Goal: Task Accomplishment & Management: Manage account settings

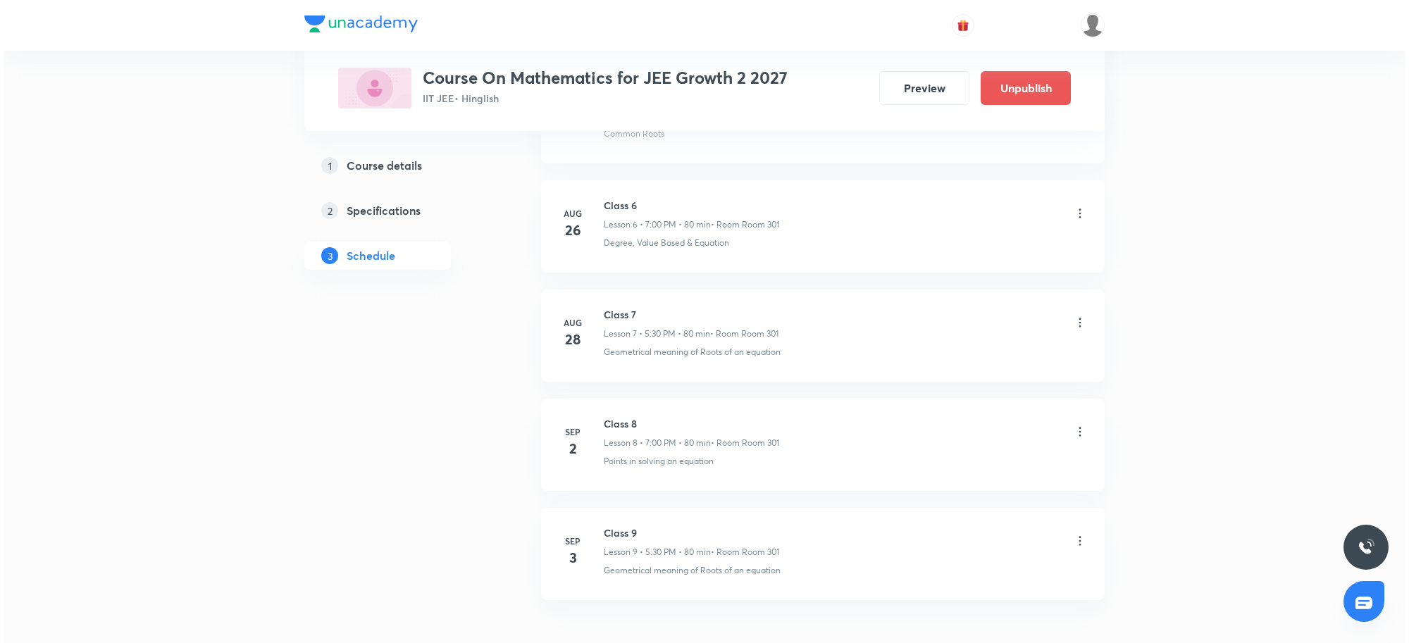
scroll to position [1473, 0]
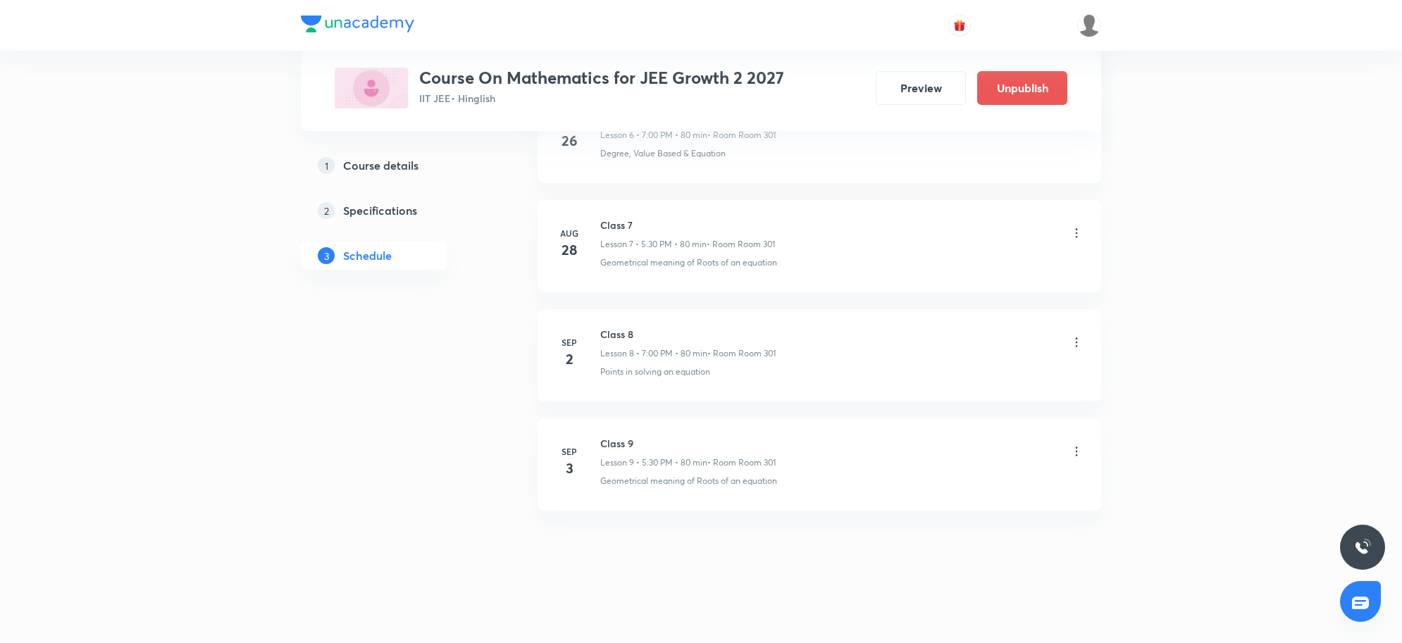
click at [1078, 445] on icon at bounding box center [1077, 452] width 14 height 14
click at [946, 487] on p "Edit" at bounding box center [945, 488] width 18 height 15
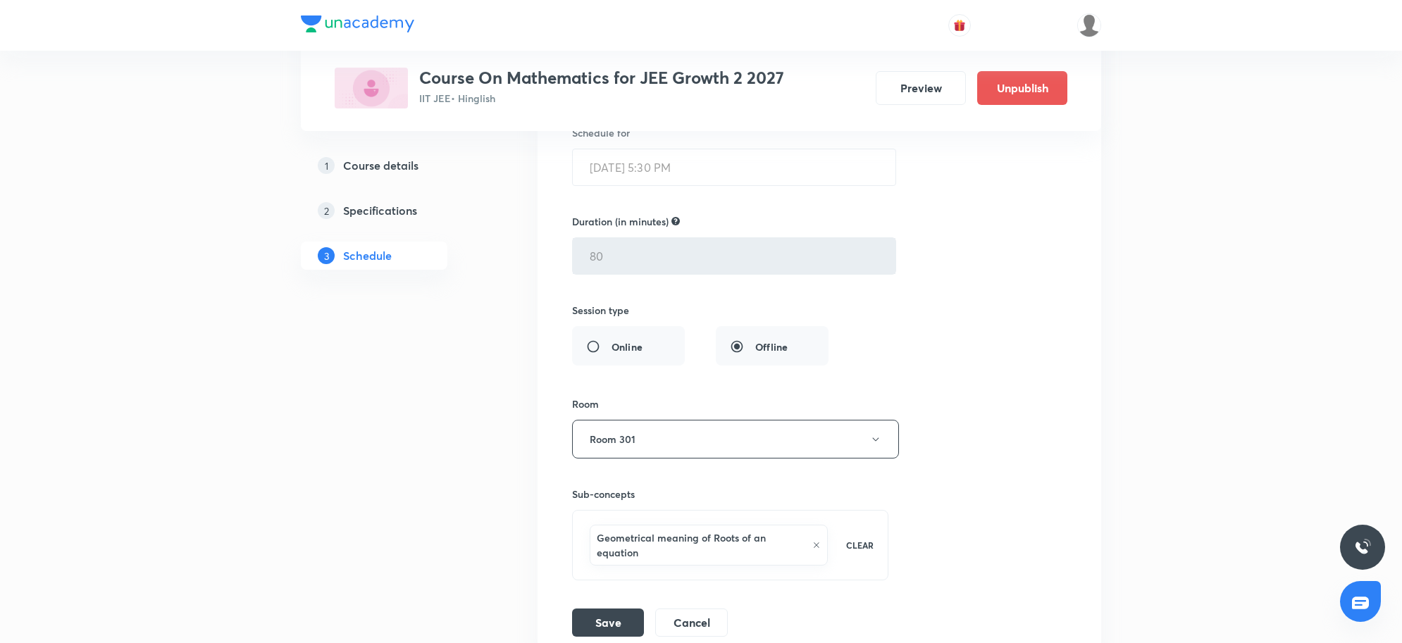
scroll to position [1206, 0]
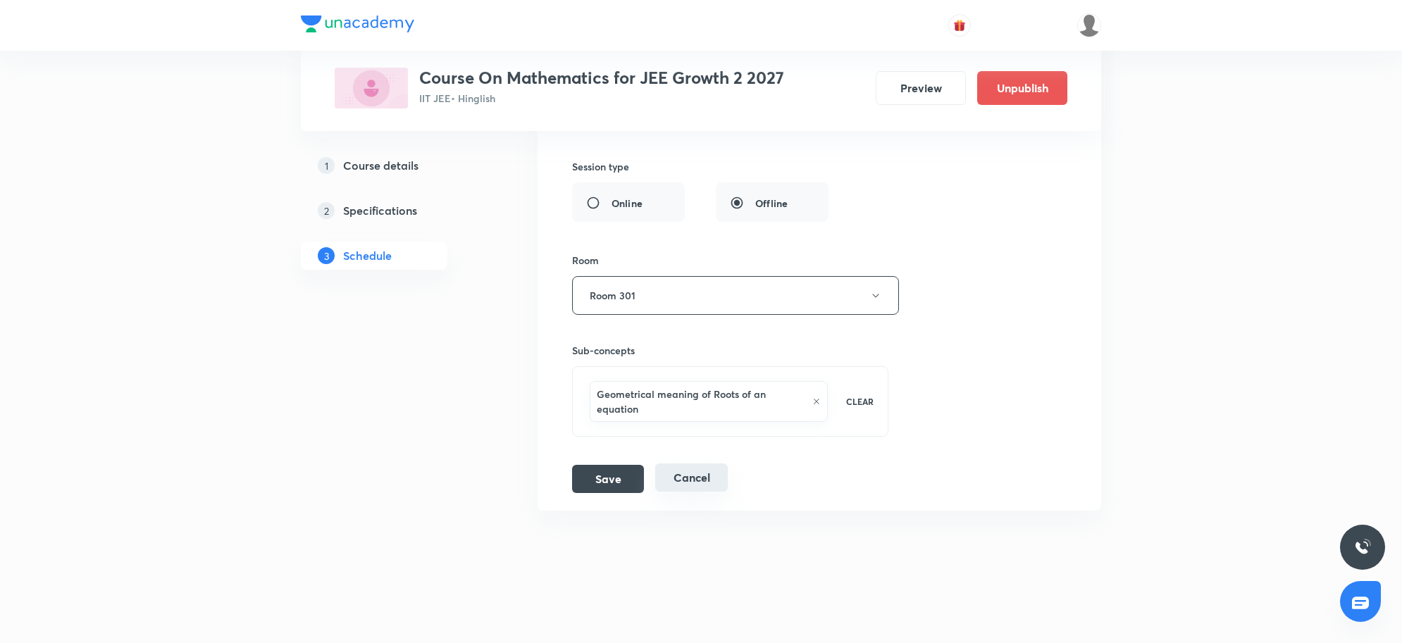
click at [723, 485] on button "Cancel" at bounding box center [691, 478] width 73 height 28
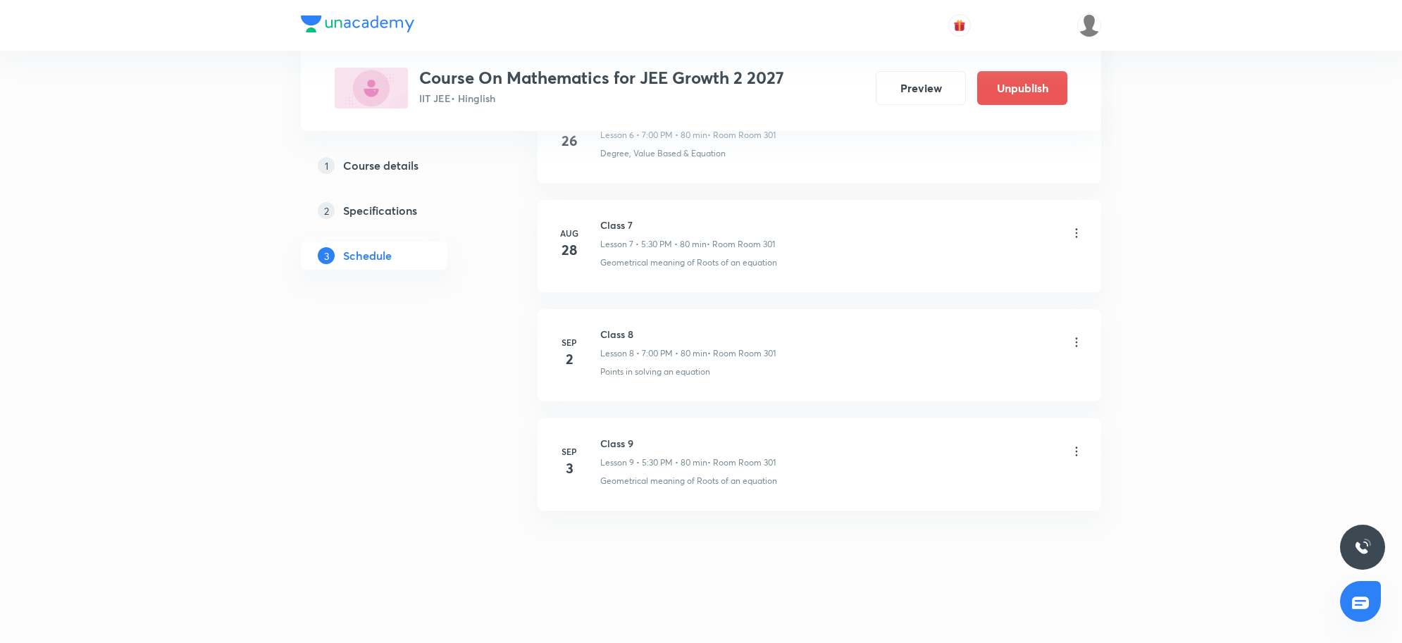
scroll to position [823, 0]
click at [1077, 458] on icon at bounding box center [1077, 452] width 14 height 14
click at [978, 513] on li "Delete" at bounding box center [1002, 515] width 154 height 26
click at [927, 615] on button "Delete" at bounding box center [904, 614] width 124 height 34
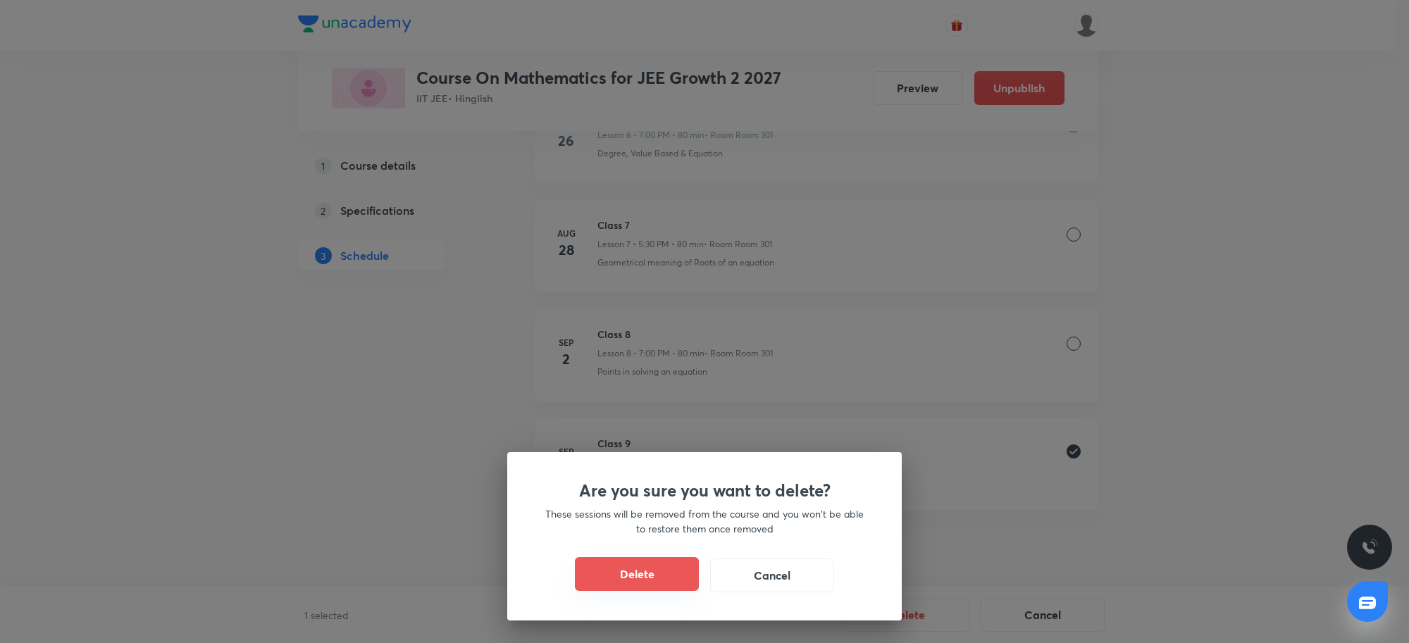
click at [650, 583] on button "Delete" at bounding box center [637, 574] width 124 height 34
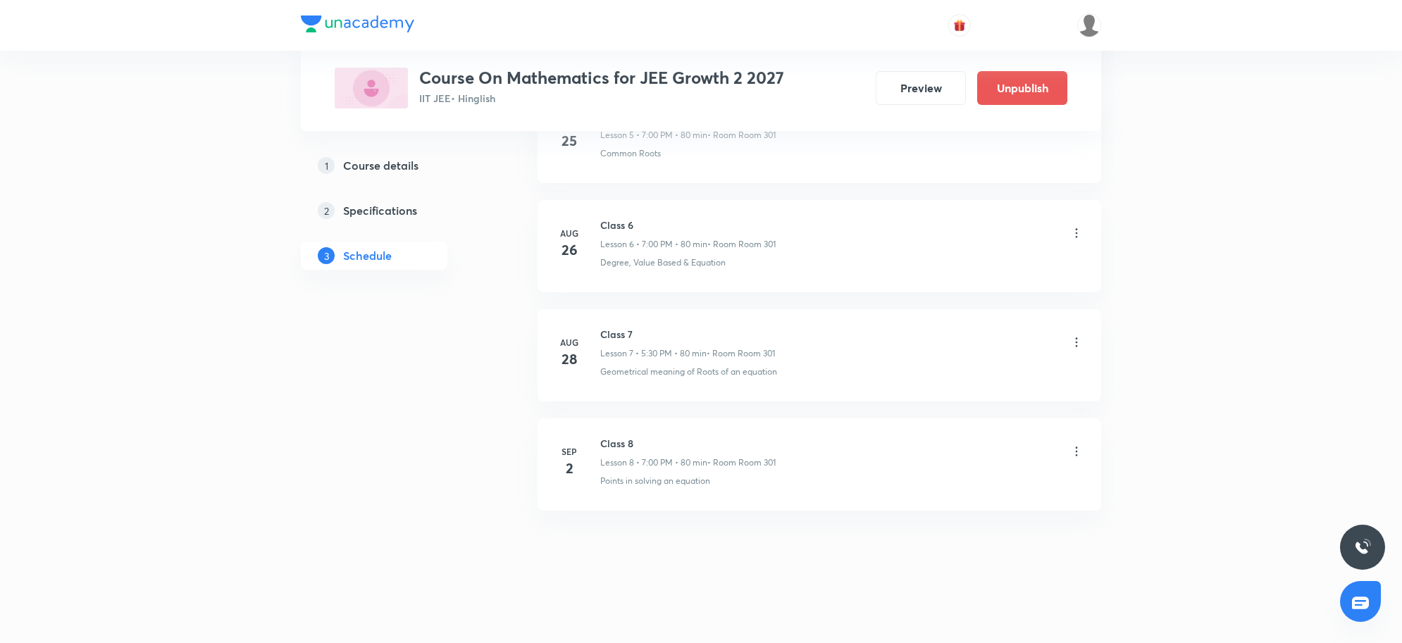
scroll to position [714, 0]
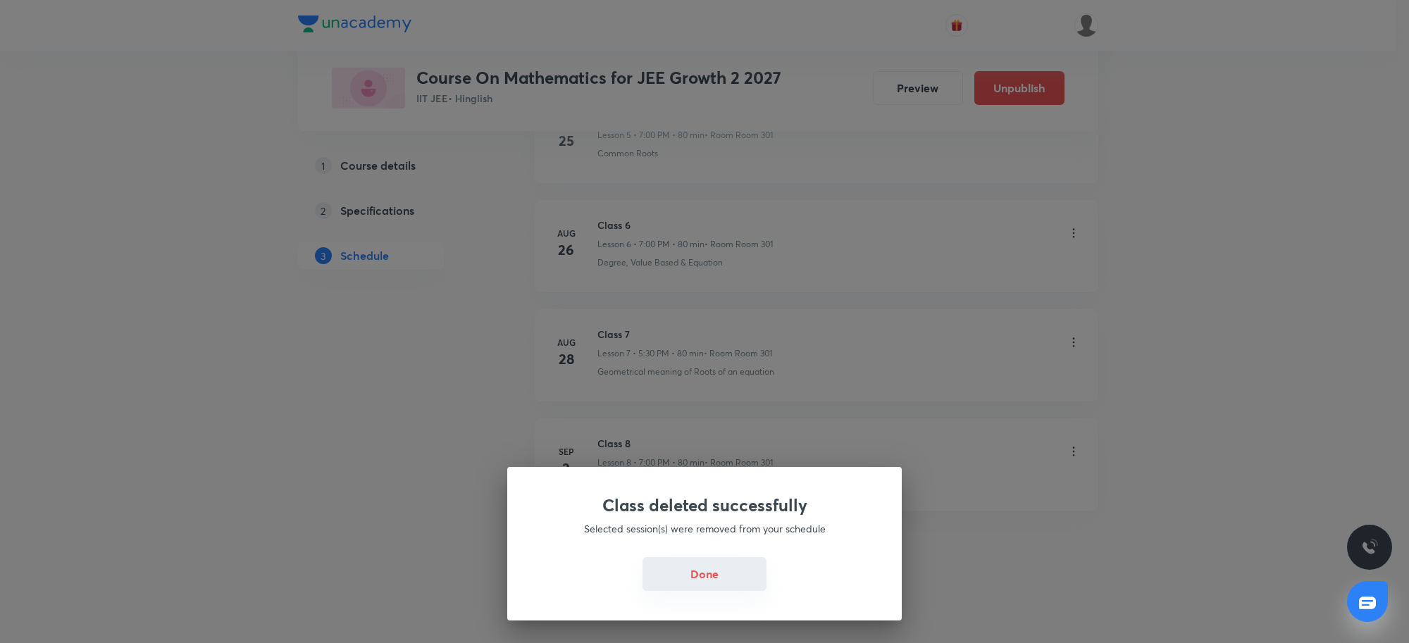
click at [724, 588] on button "Done" at bounding box center [705, 574] width 124 height 34
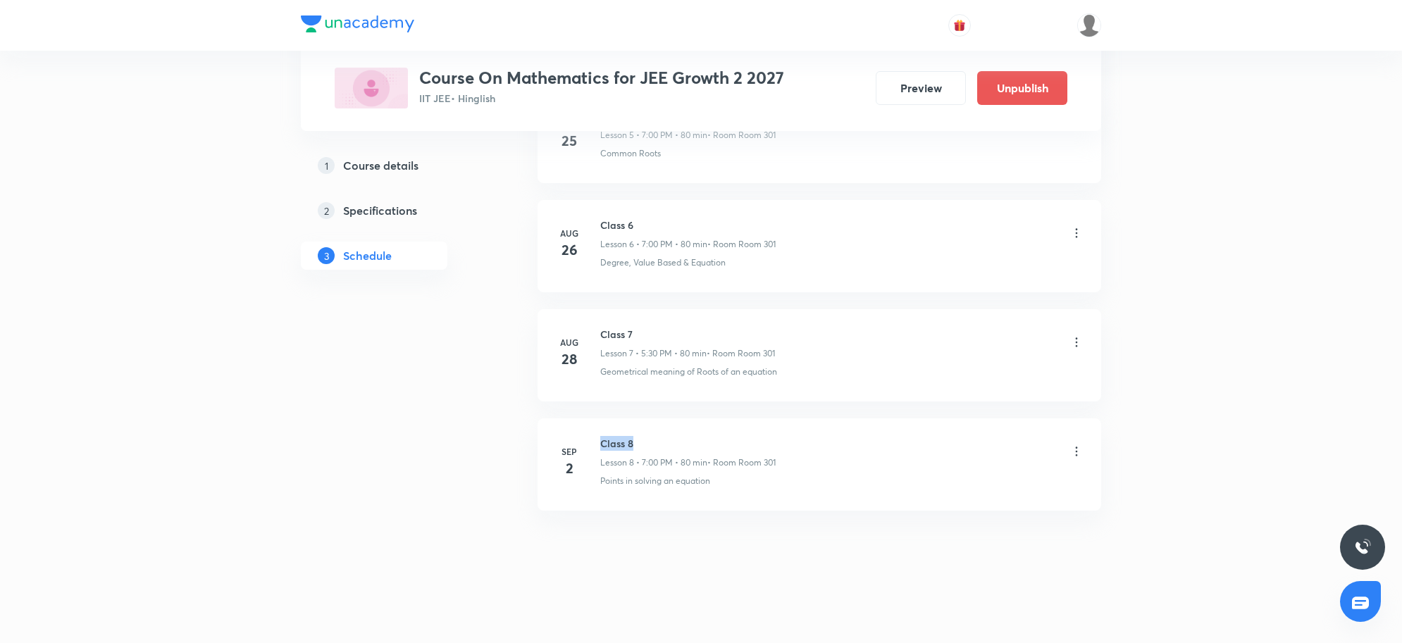
drag, startPoint x: 601, startPoint y: 440, endPoint x: 682, endPoint y: 435, distance: 81.2
click at [682, 436] on h6 "Class 8" at bounding box center [687, 443] width 175 height 15
copy h6 "Class 8"
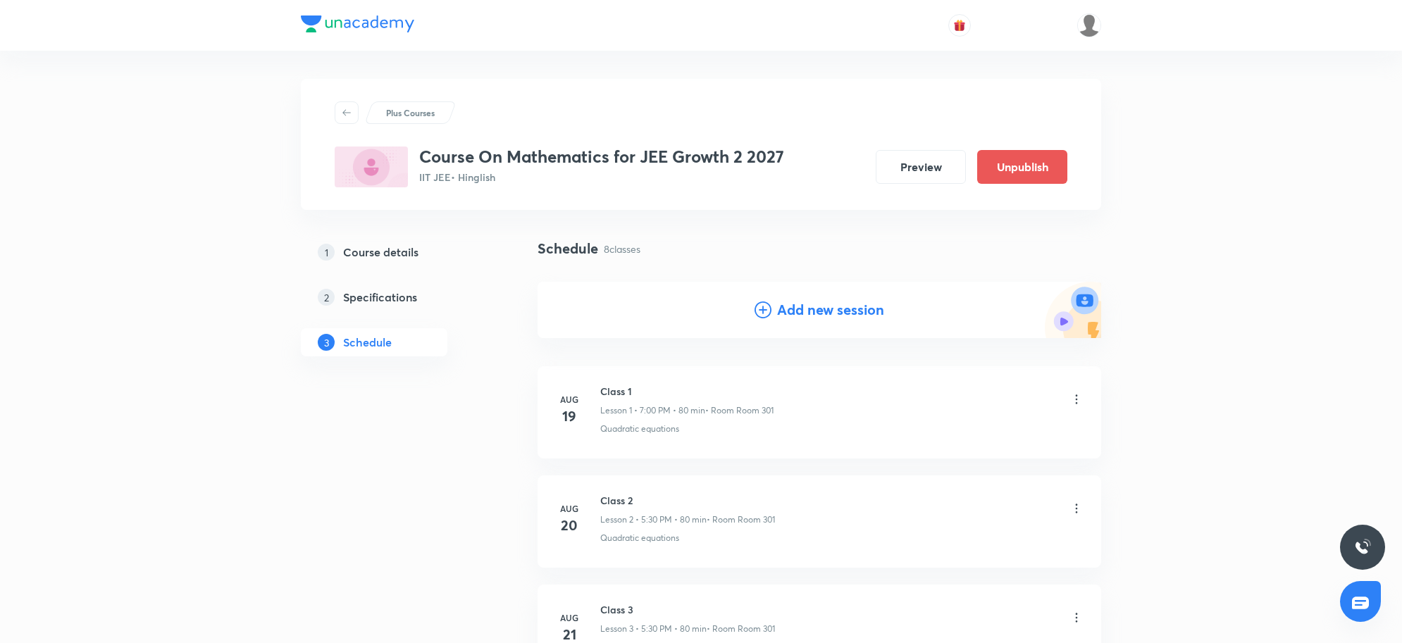
click at [775, 314] on div "Add new session" at bounding box center [820, 309] width 130 height 21
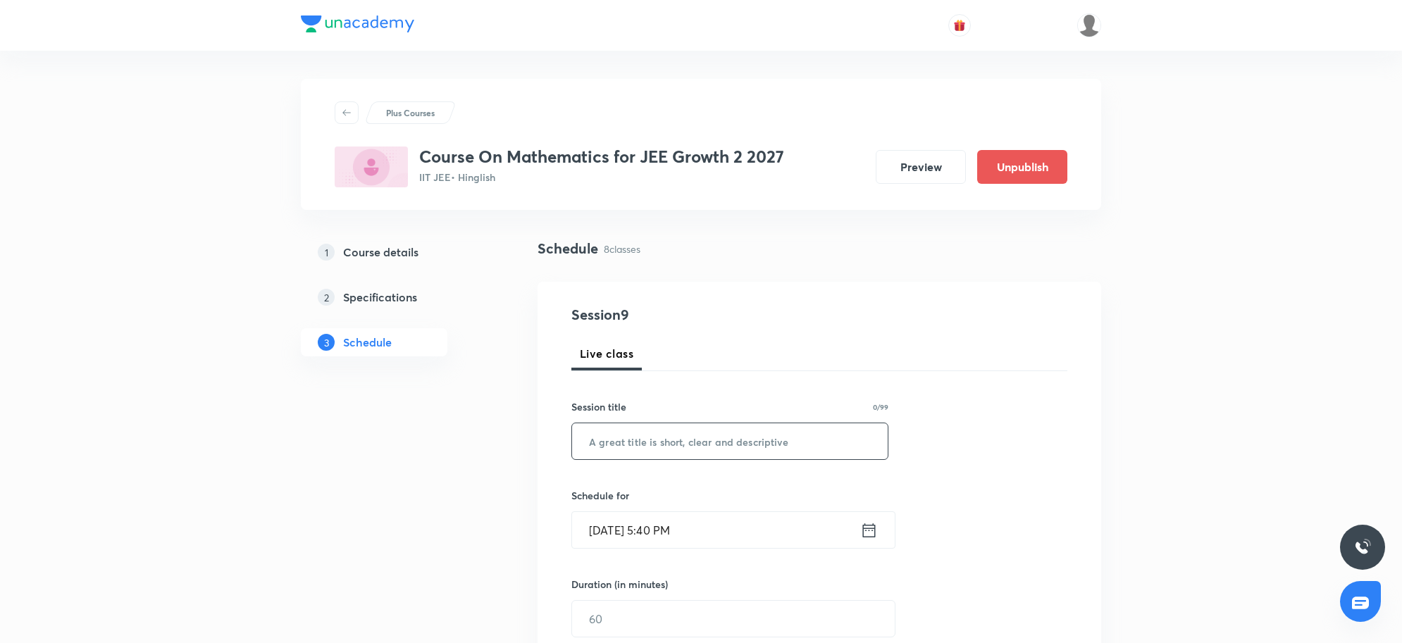
click at [666, 445] on input "text" at bounding box center [730, 441] width 316 height 36
paste input "Class 8"
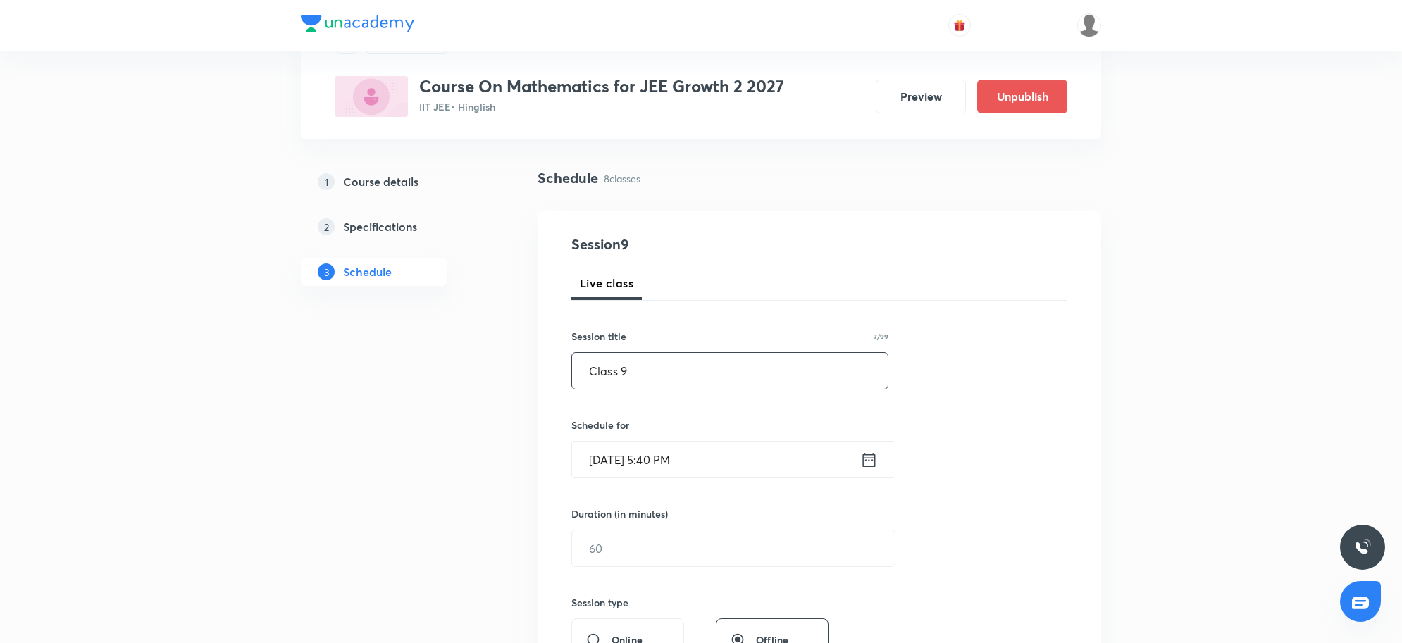
scroll to position [176, 0]
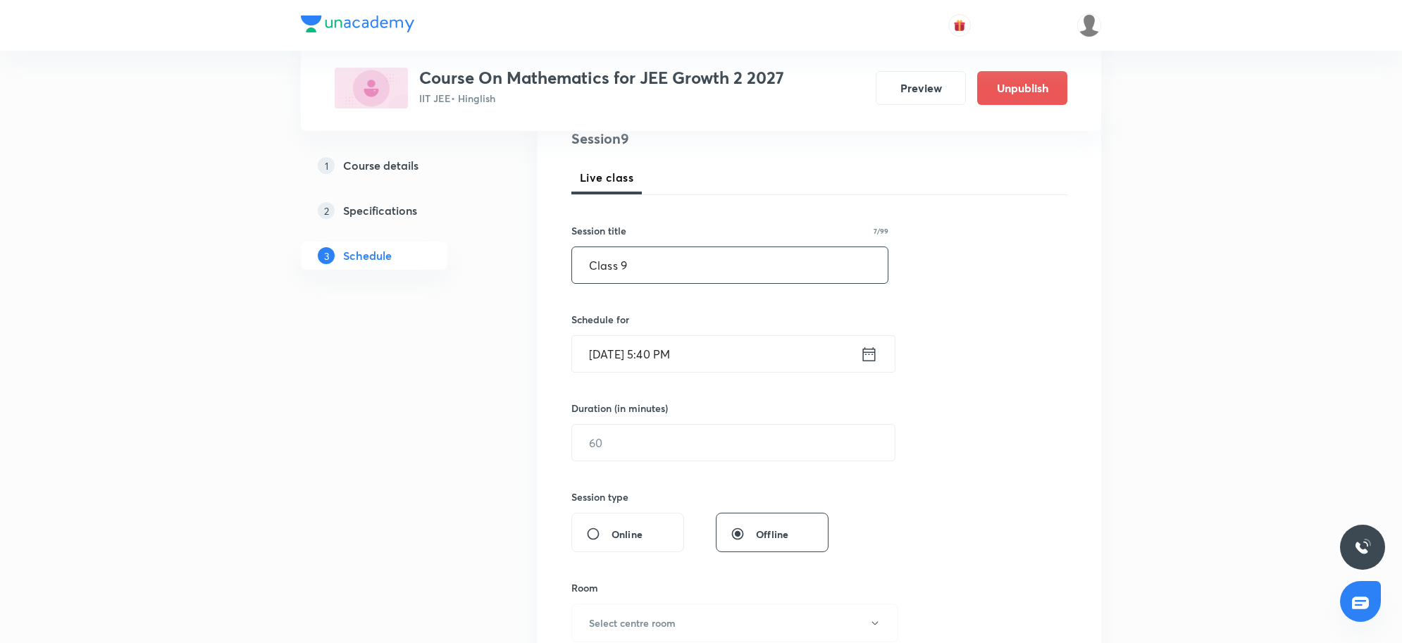
type input "Class 9"
click at [724, 356] on input "Sep 3, 2025, 5:40 PM" at bounding box center [716, 354] width 288 height 36
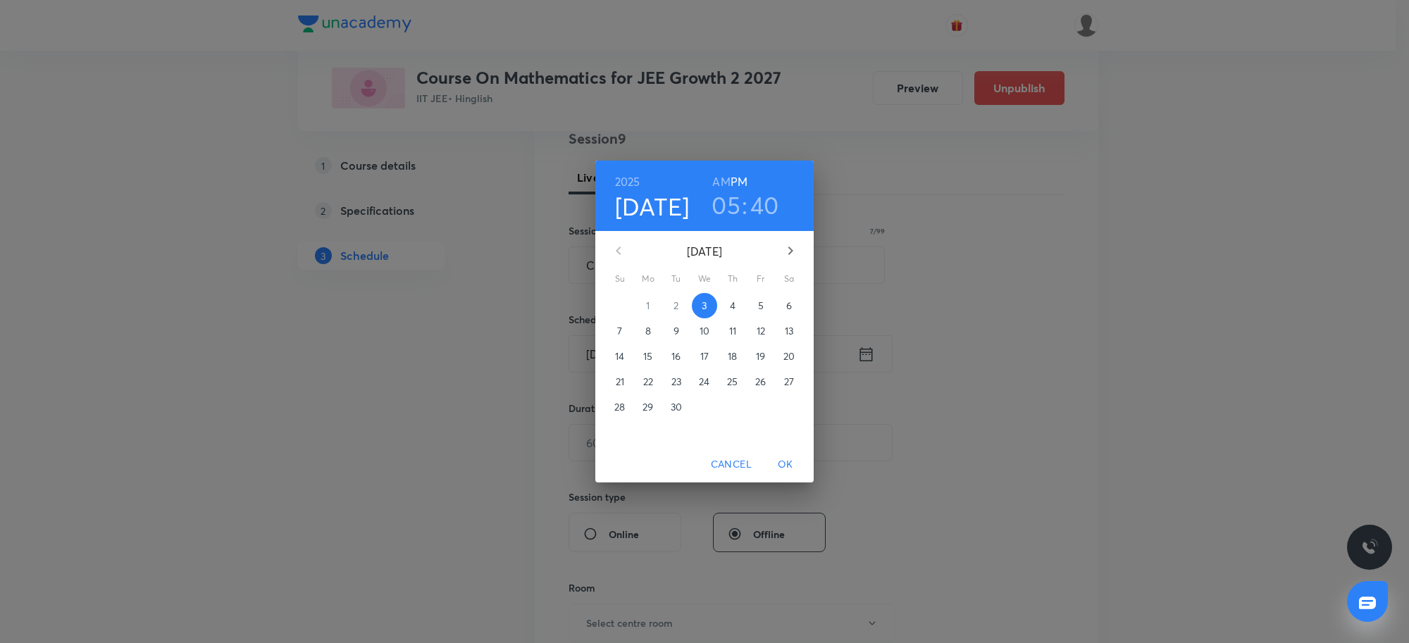
click at [722, 212] on h3 "05" at bounding box center [726, 205] width 29 height 30
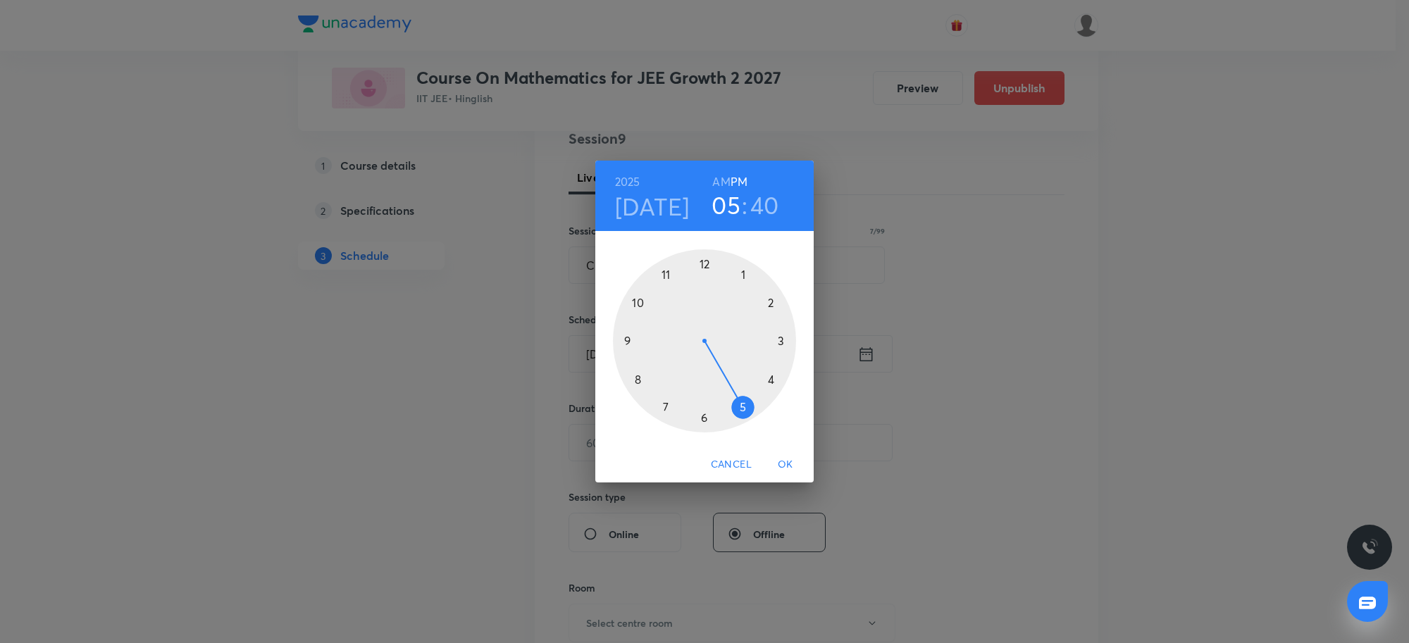
click at [741, 405] on div at bounding box center [704, 340] width 183 height 183
click at [765, 206] on h3 "40" at bounding box center [764, 205] width 29 height 30
click at [633, 342] on div at bounding box center [704, 340] width 183 height 183
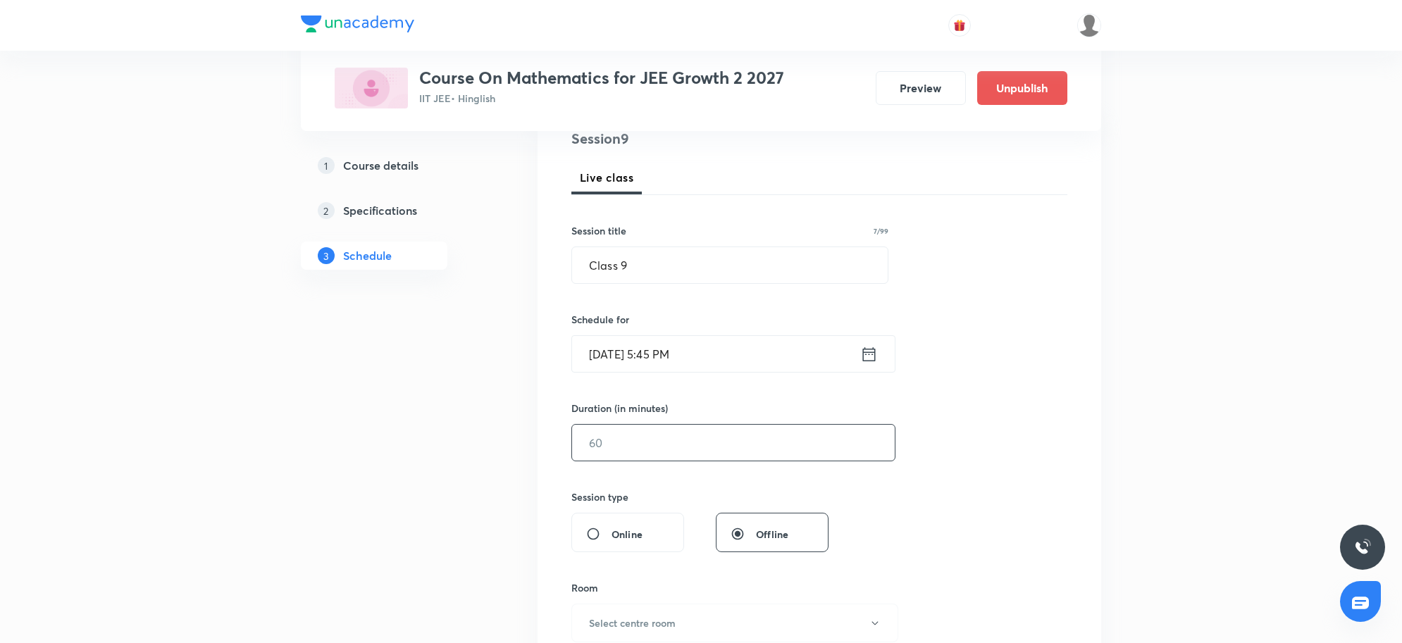
click at [667, 442] on input "text" at bounding box center [733, 443] width 323 height 36
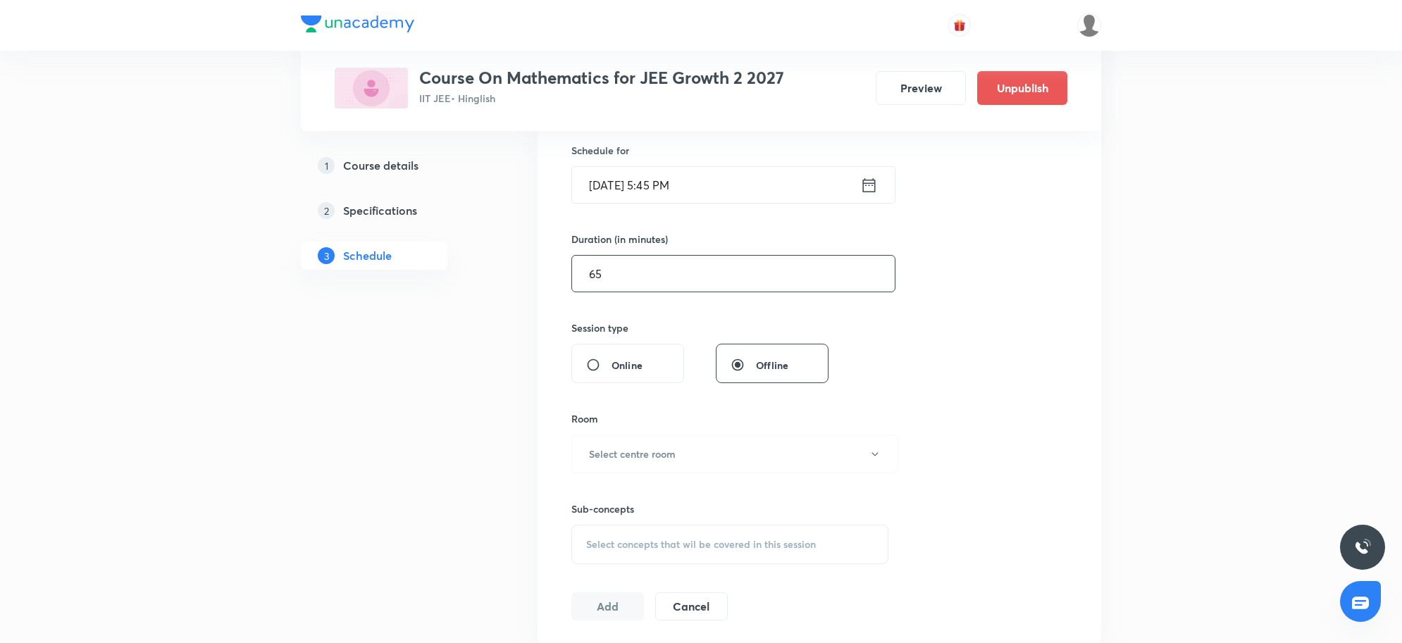
scroll to position [352, 0]
type input "65"
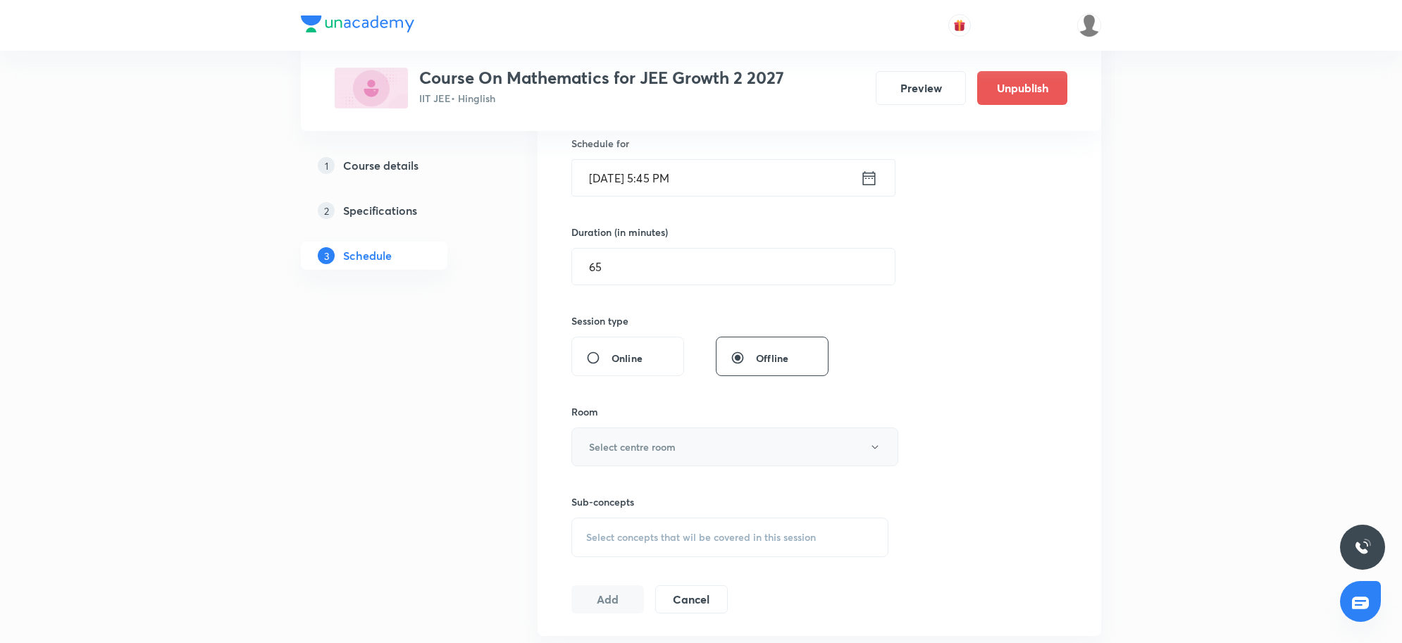
click at [656, 462] on button "Select centre room" at bounding box center [734, 447] width 327 height 39
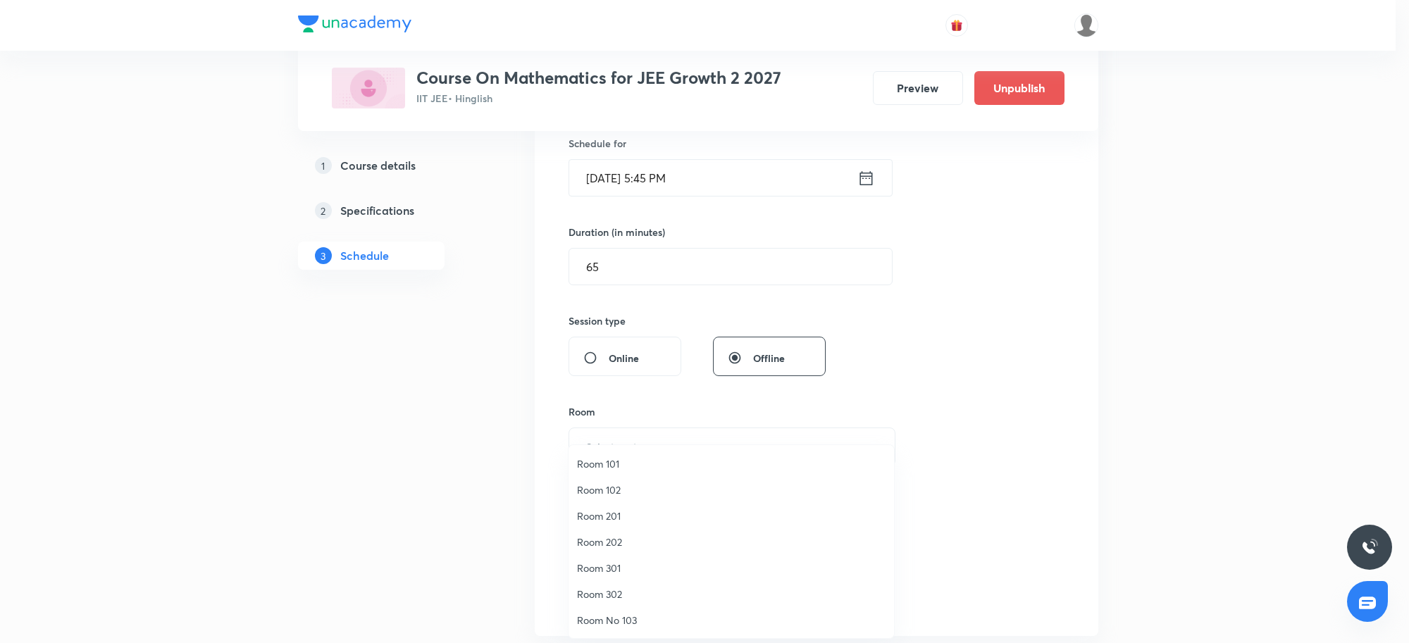
click at [607, 568] on span "Room 301" at bounding box center [731, 568] width 309 height 15
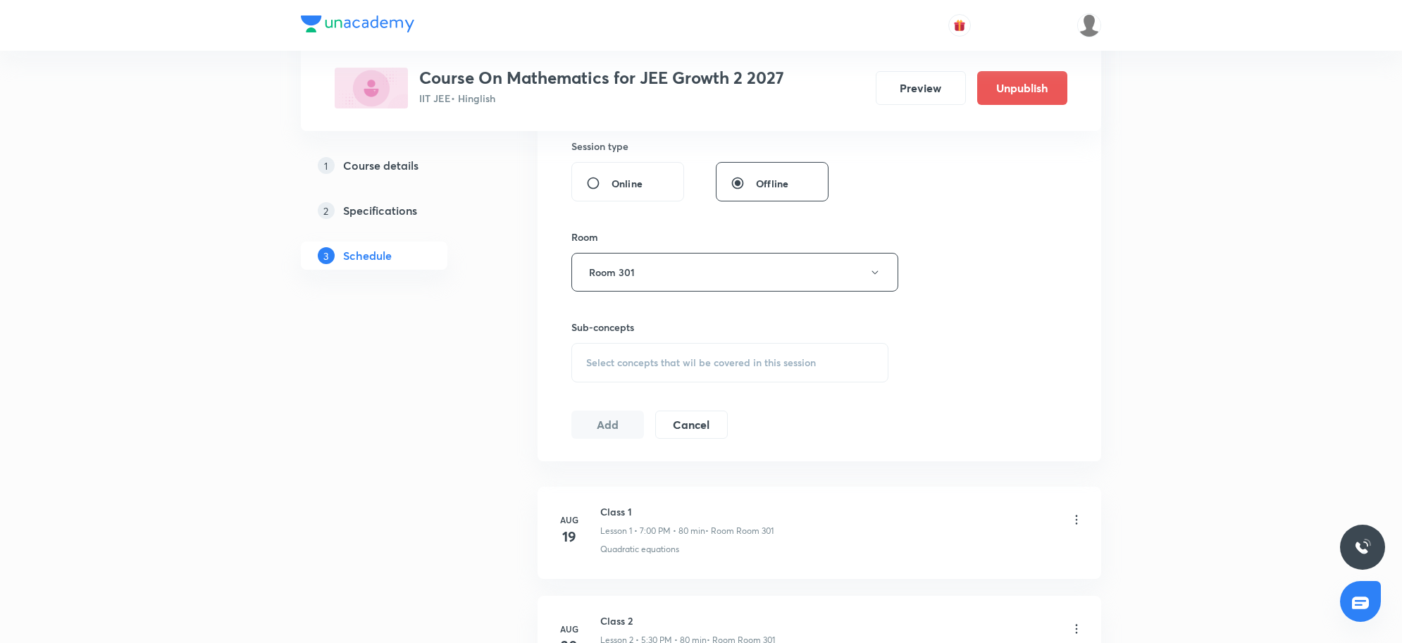
scroll to position [528, 0]
click at [716, 358] on span "Select concepts that wil be covered in this session" at bounding box center [701, 361] width 230 height 11
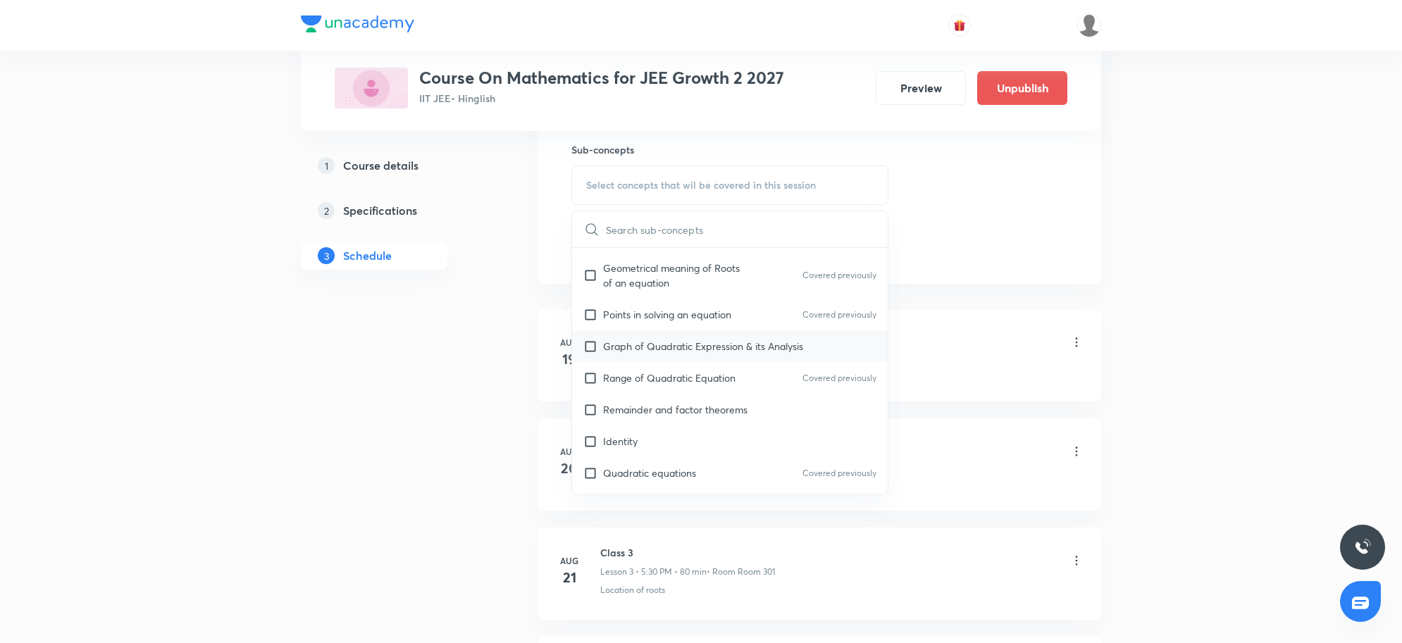
scroll to position [352, 0]
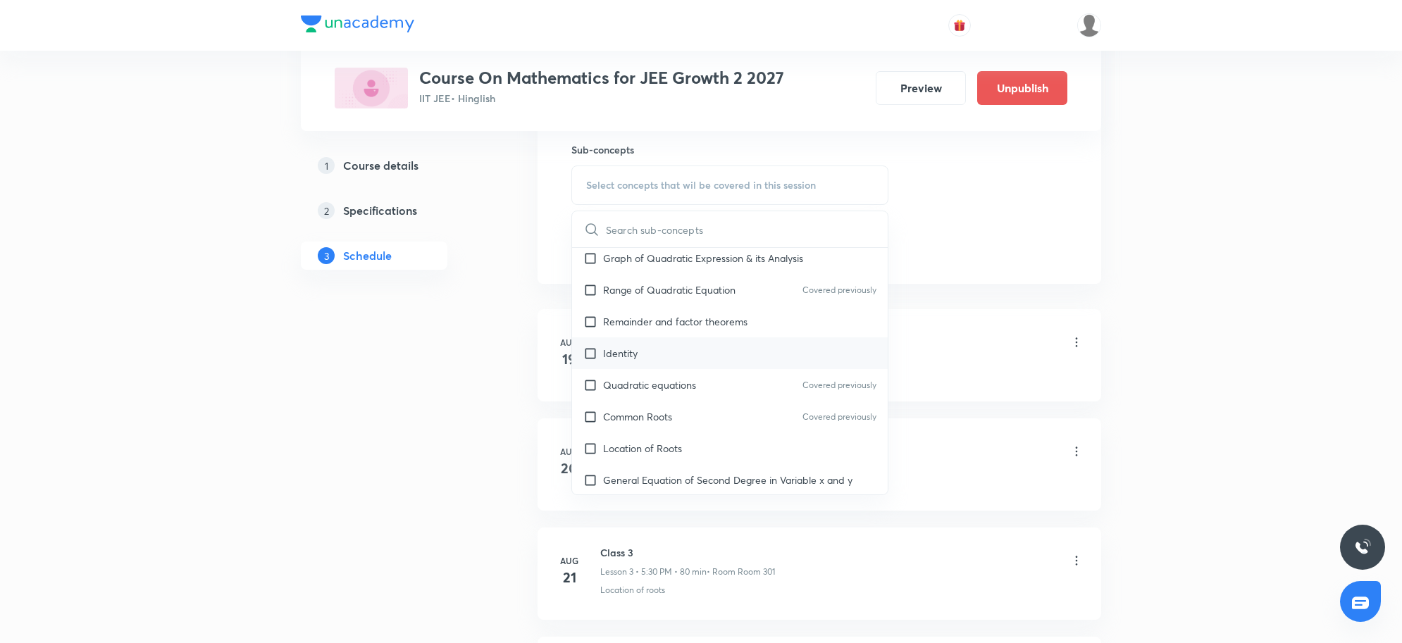
click at [656, 364] on div "Identity" at bounding box center [730, 354] width 316 height 32
checkbox input "true"
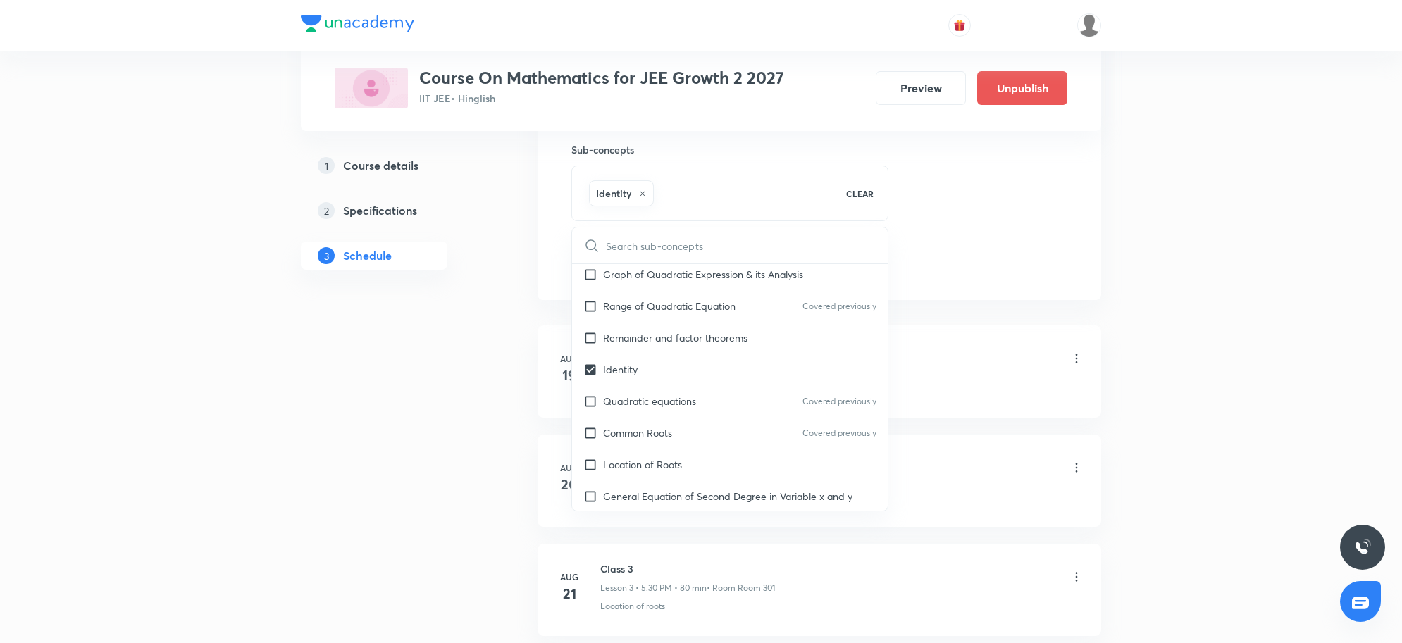
click at [1182, 307] on div "Plus Courses Course On Mathematics for JEE Growth 2 2027 IIT JEE • Hinglish Pre…" at bounding box center [701, 304] width 1402 height 2019
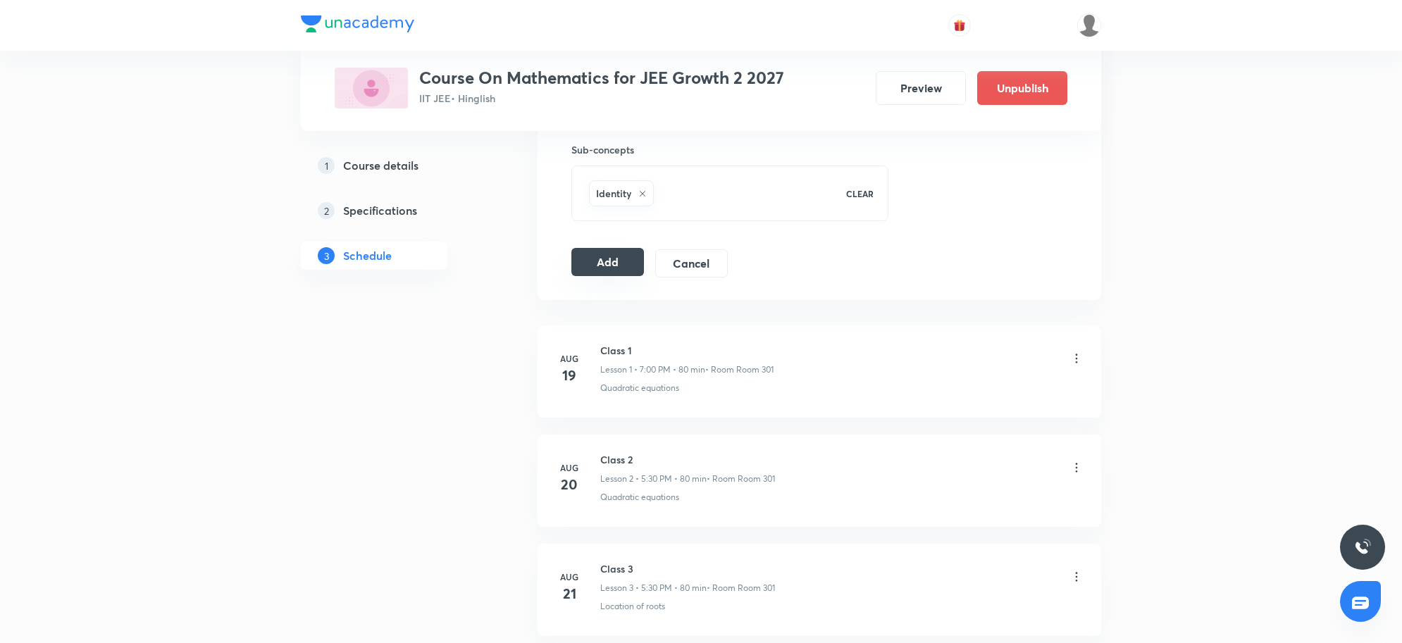
click at [618, 266] on button "Add" at bounding box center [607, 262] width 73 height 28
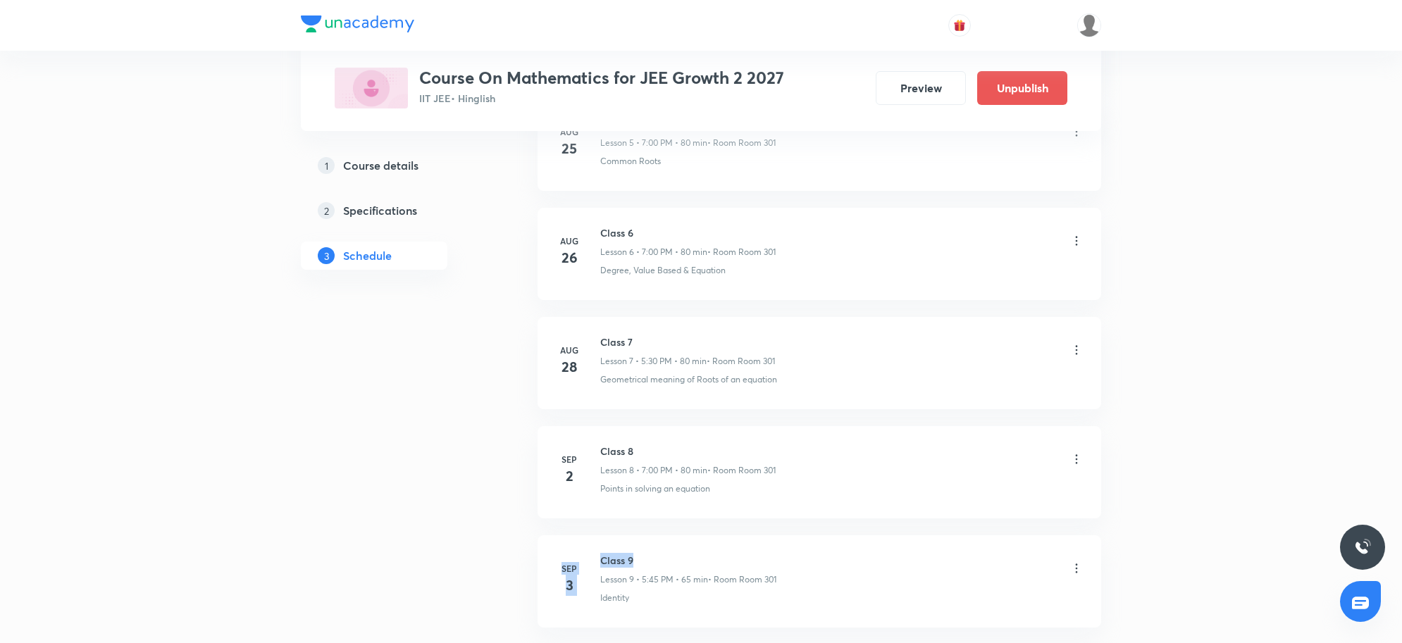
drag, startPoint x: 636, startPoint y: 562, endPoint x: 552, endPoint y: 552, distance: 85.1
click at [552, 552] on li "Sep 3 Class 9 Lesson 9 • 5:45 PM • 65 min • Room Room 301 Identity" at bounding box center [820, 581] width 564 height 92
click at [1076, 565] on icon at bounding box center [1077, 569] width 14 height 14
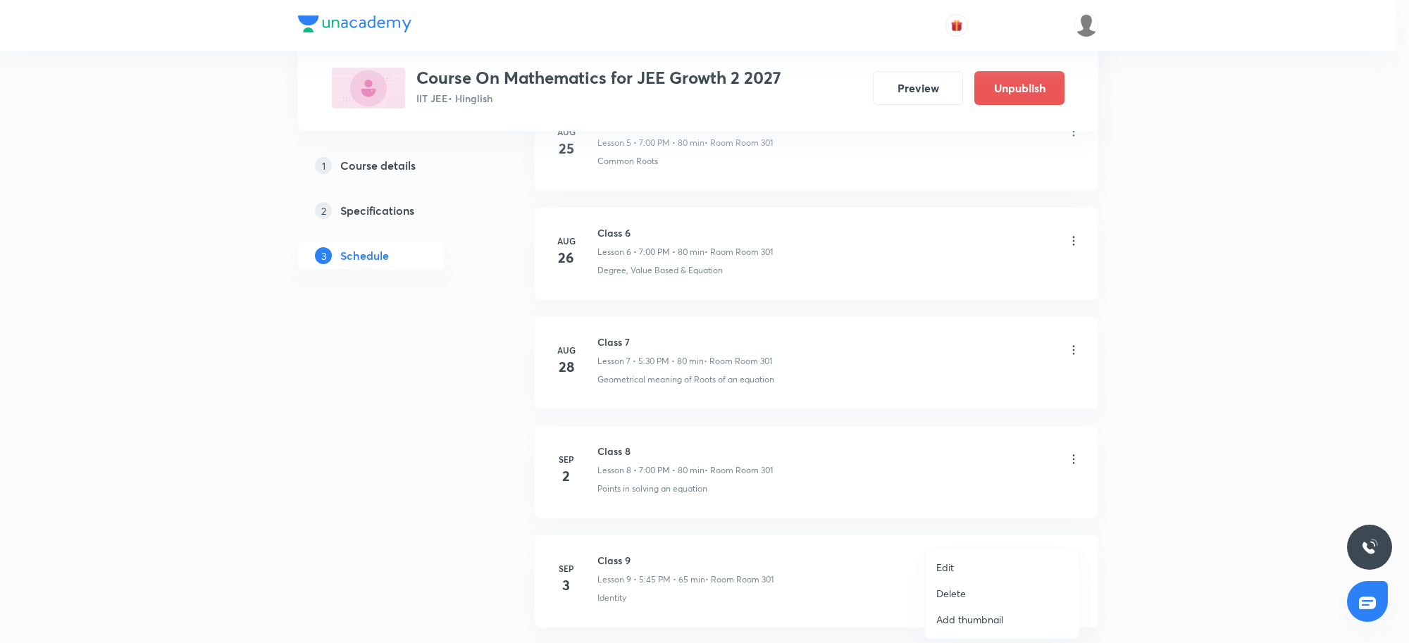
click at [962, 599] on p "Delete" at bounding box center [951, 593] width 30 height 15
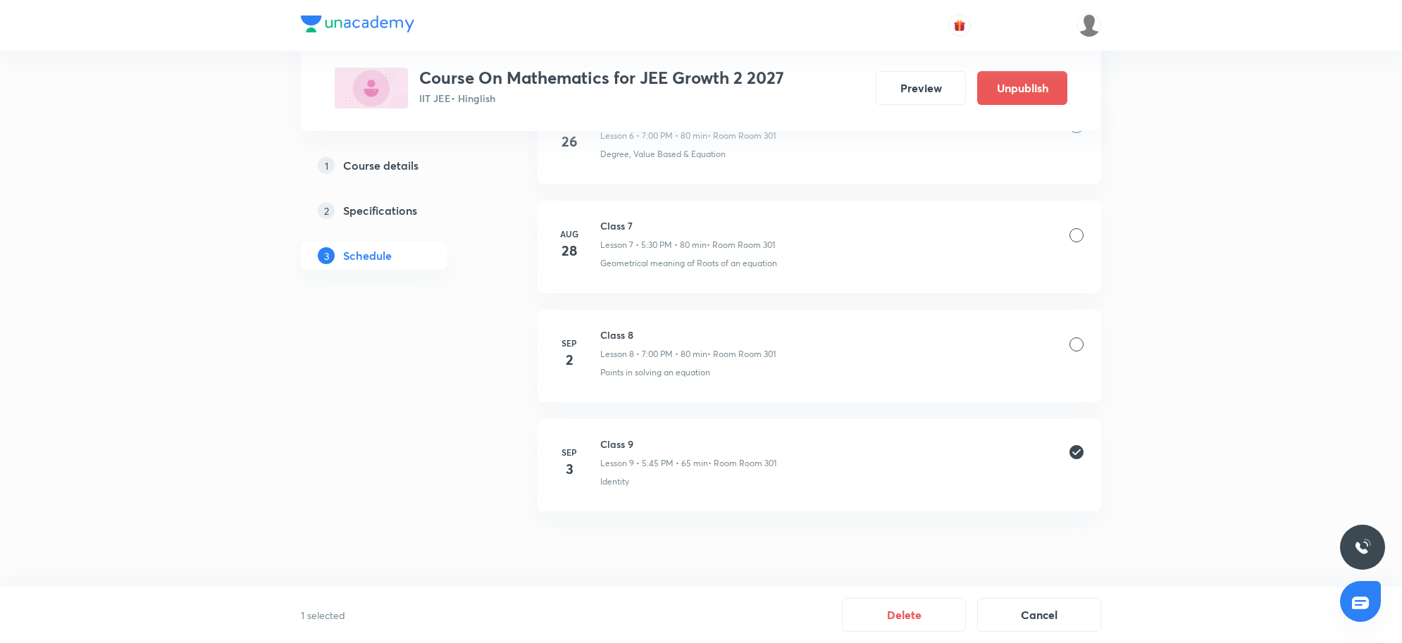
scroll to position [823, 0]
click at [918, 609] on button "Delete" at bounding box center [904, 614] width 124 height 34
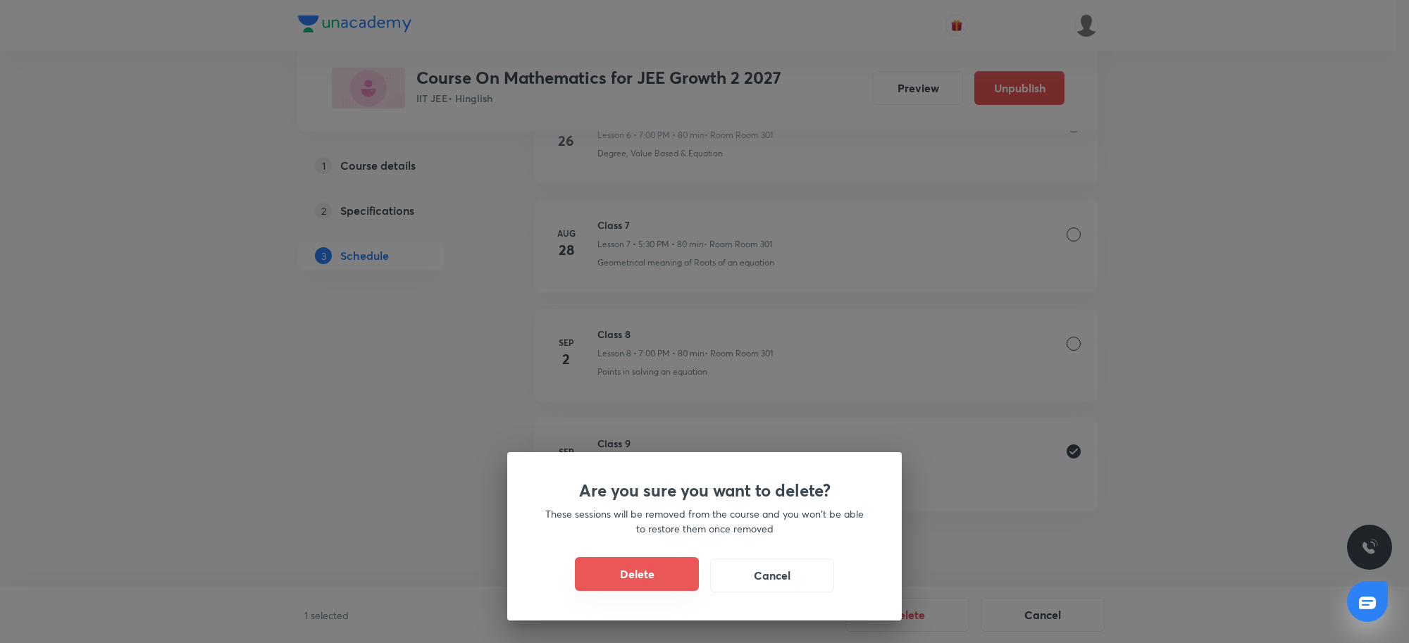
click at [669, 582] on button "Delete" at bounding box center [637, 574] width 124 height 34
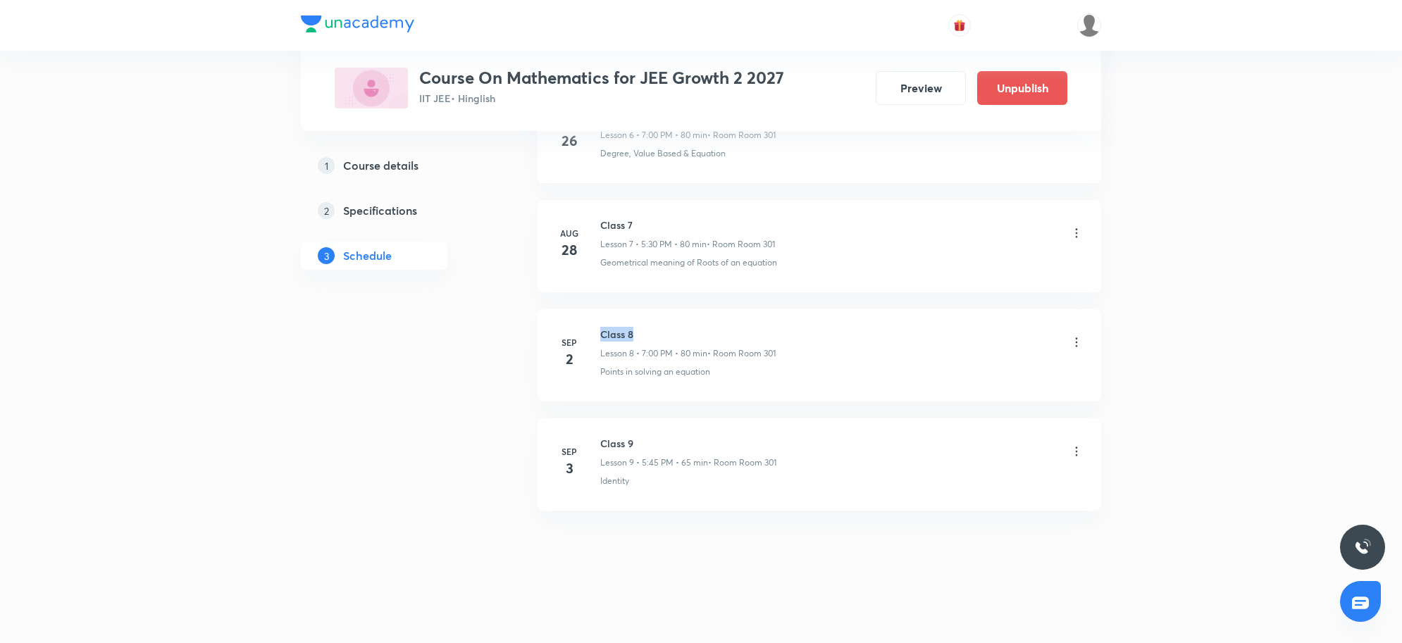
drag, startPoint x: 600, startPoint y: 336, endPoint x: 656, endPoint y: 333, distance: 55.8
click at [656, 333] on h6 "Class 8" at bounding box center [687, 334] width 175 height 15
copy h6 "Class 8"
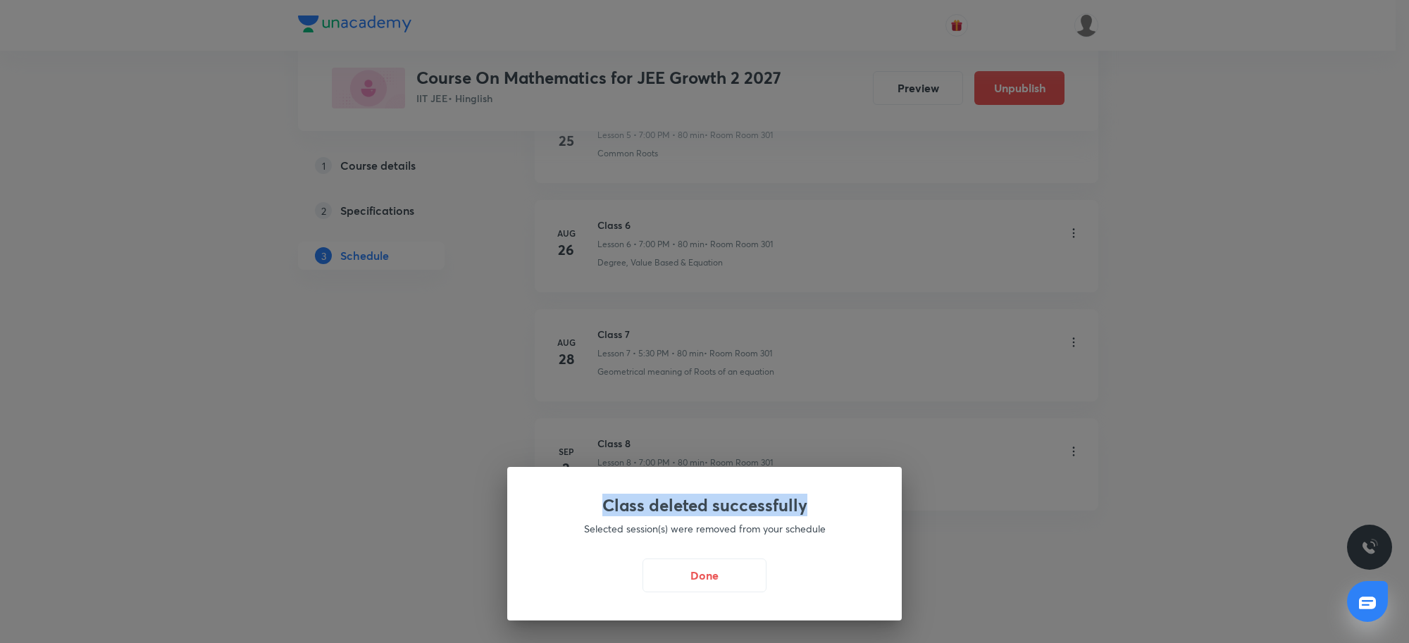
click at [1401, 199] on div "Class deleted successfully Selected session(s) were removed from your schedule …" at bounding box center [704, 321] width 1409 height 643
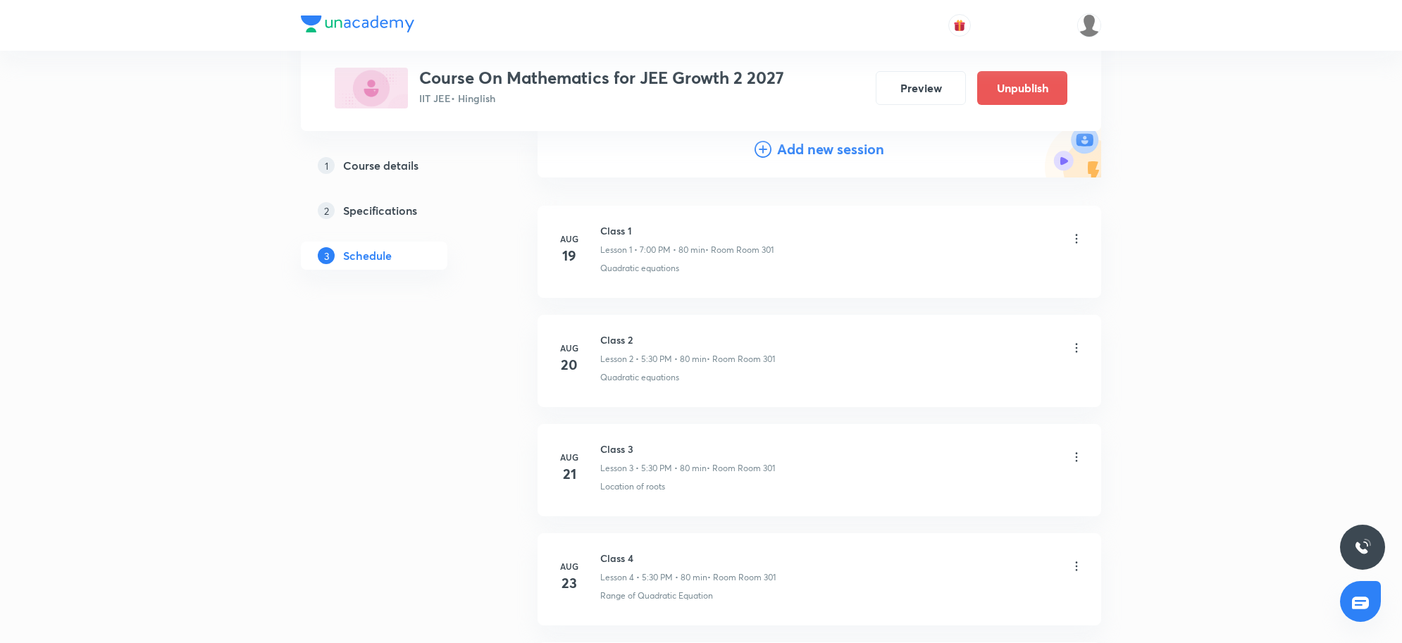
scroll to position [0, 0]
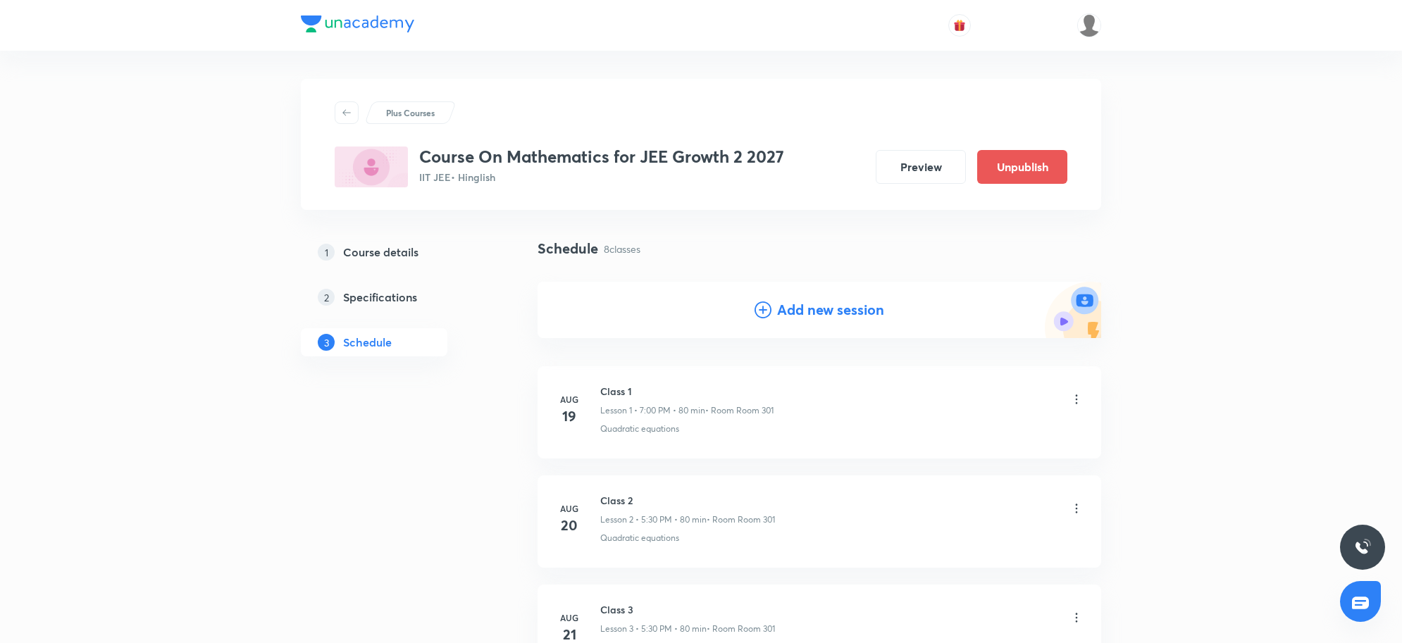
click at [854, 318] on h4 "Add new session" at bounding box center [830, 309] width 107 height 21
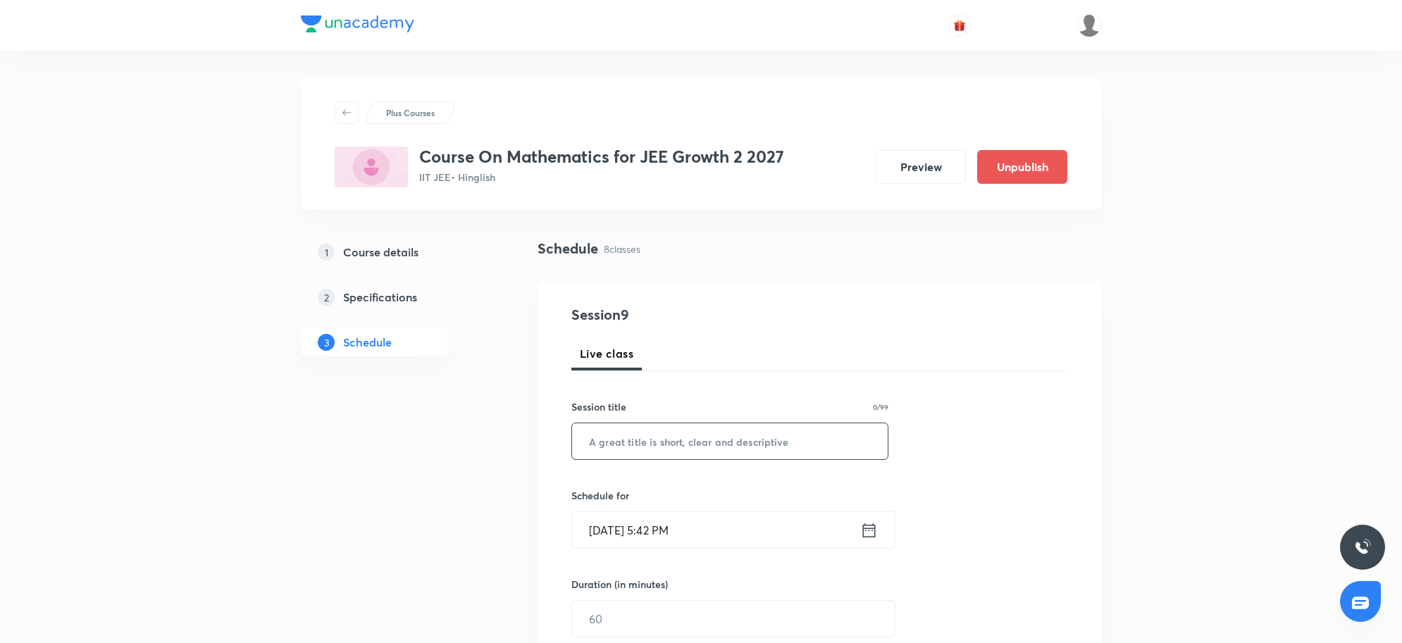
click at [610, 445] on input "text" at bounding box center [730, 441] width 316 height 36
paste input "Class 8"
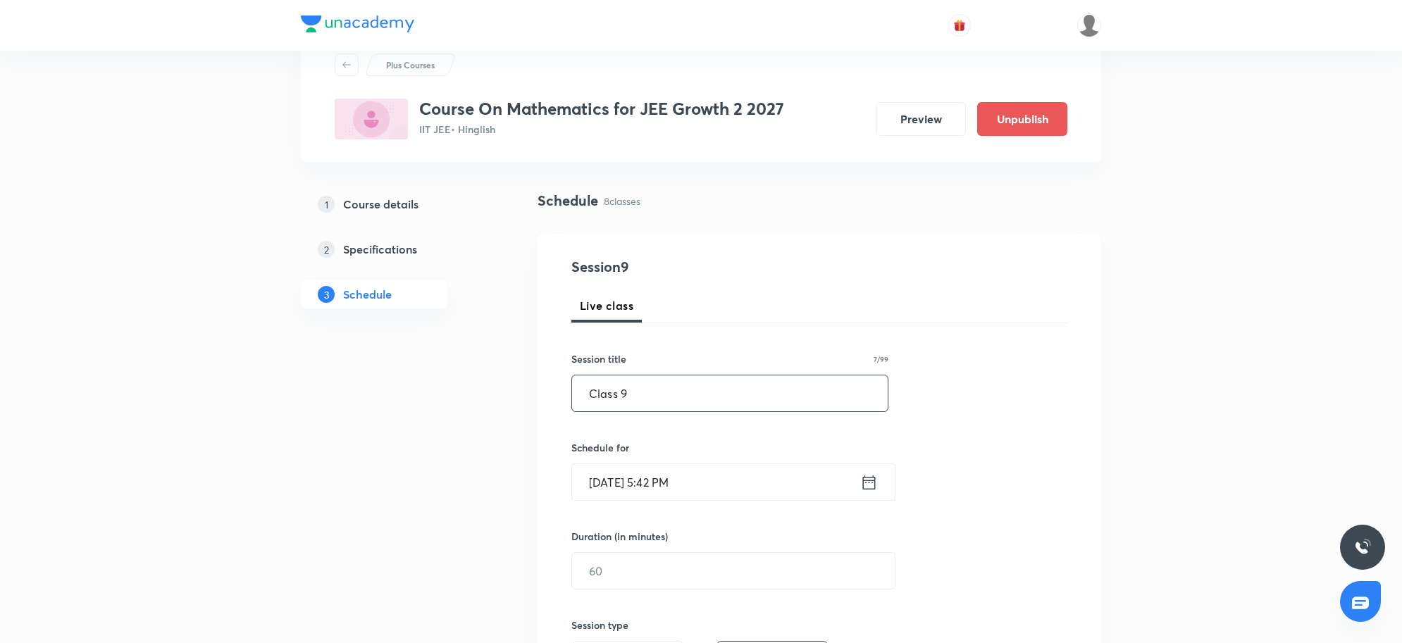
scroll to position [88, 0]
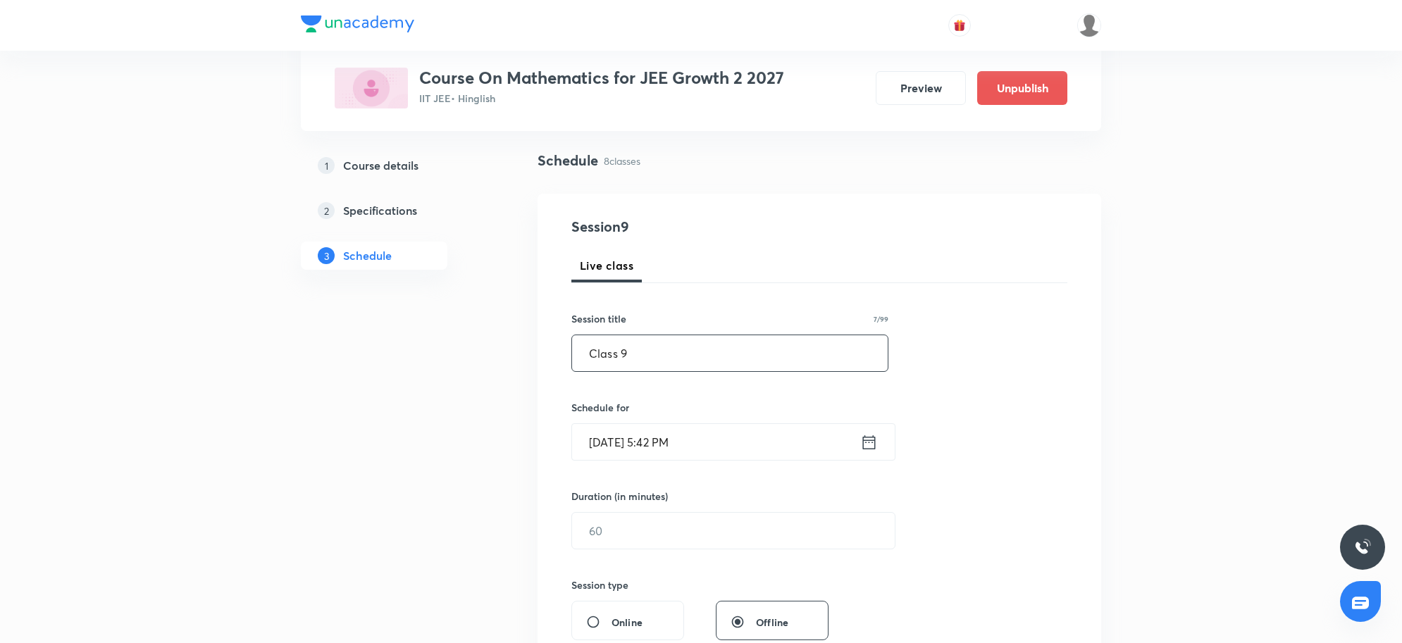
type input "Class 9"
click at [734, 460] on input "Sep 3, 2025, 5:42 PM" at bounding box center [716, 442] width 288 height 36
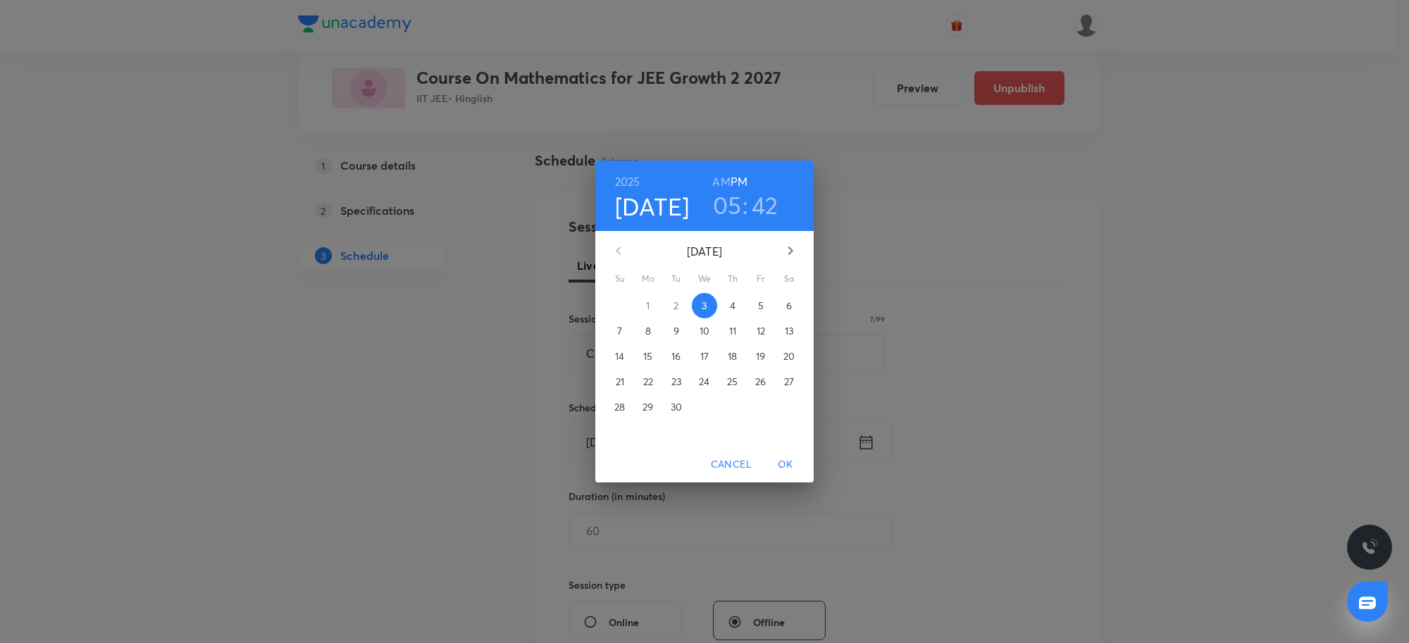
click at [726, 199] on h3 "05" at bounding box center [727, 205] width 29 height 30
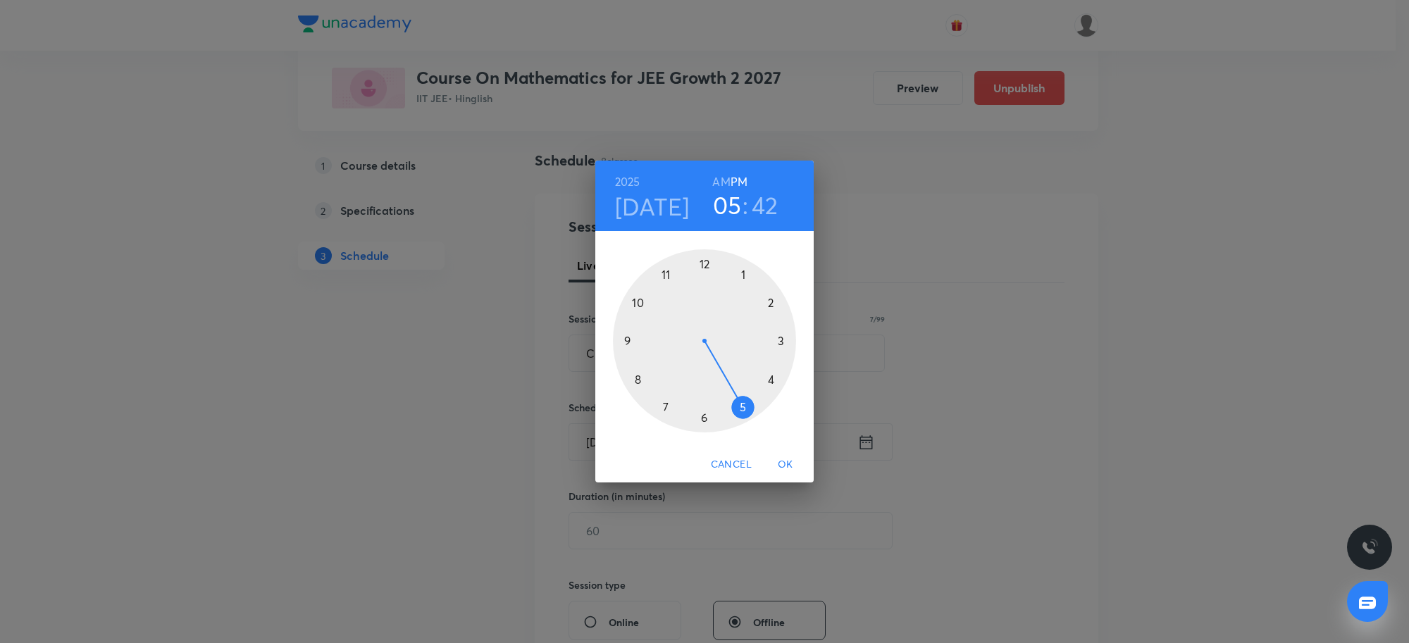
click at [745, 410] on div at bounding box center [704, 340] width 183 height 183
click at [762, 212] on h3 "42" at bounding box center [765, 205] width 27 height 30
click at [632, 340] on div at bounding box center [704, 340] width 183 height 183
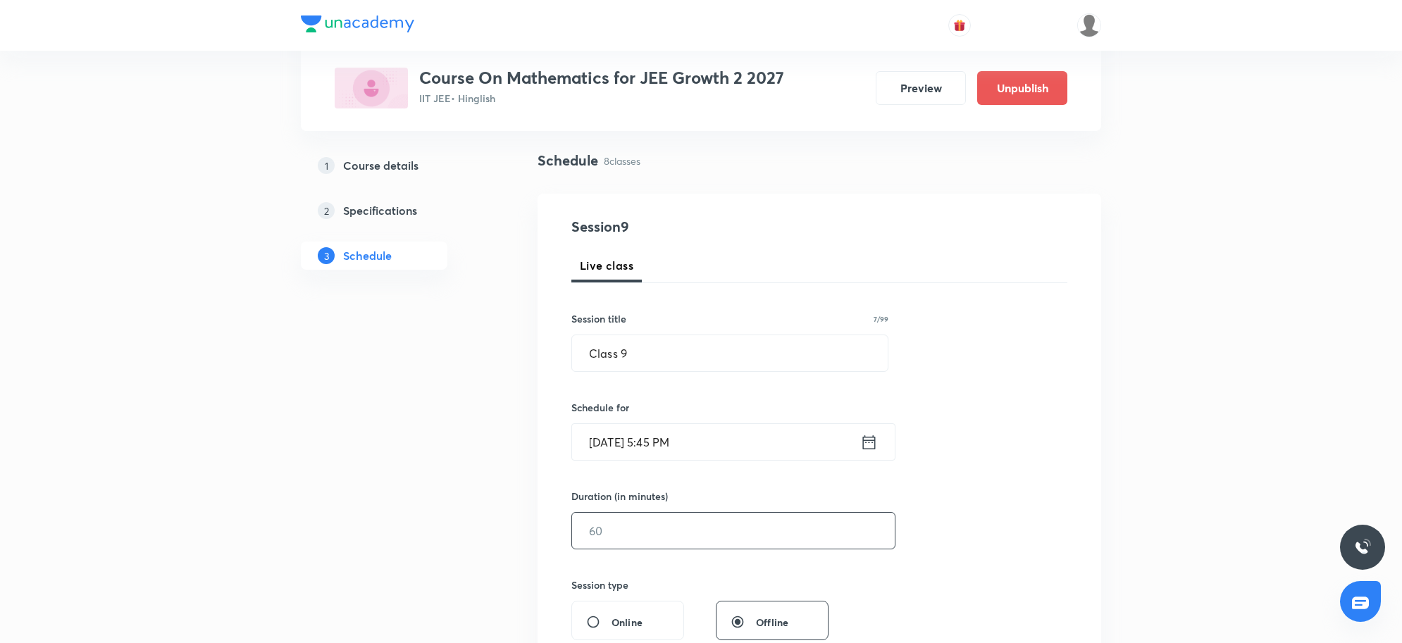
click at [626, 533] on input "text" at bounding box center [733, 531] width 323 height 36
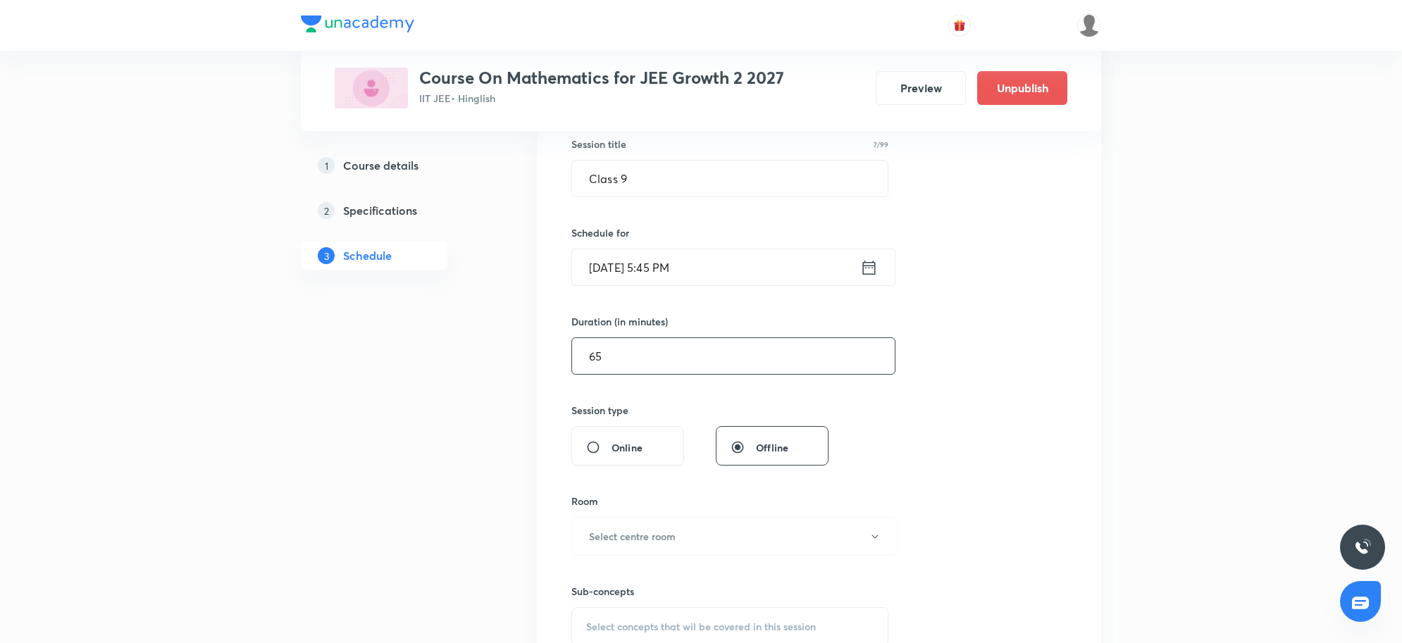
scroll to position [264, 0]
type input "65"
click at [641, 540] on h6 "Select centre room" at bounding box center [632, 535] width 87 height 15
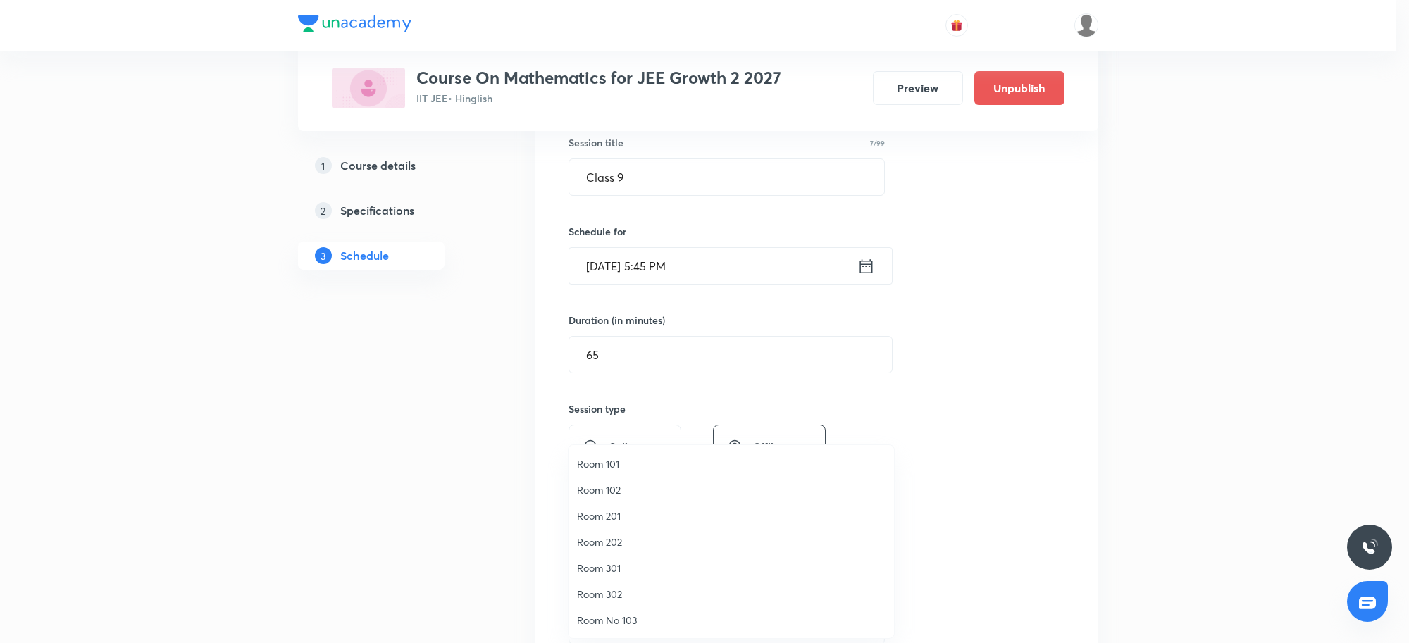
click at [615, 569] on span "Room 301" at bounding box center [731, 568] width 309 height 15
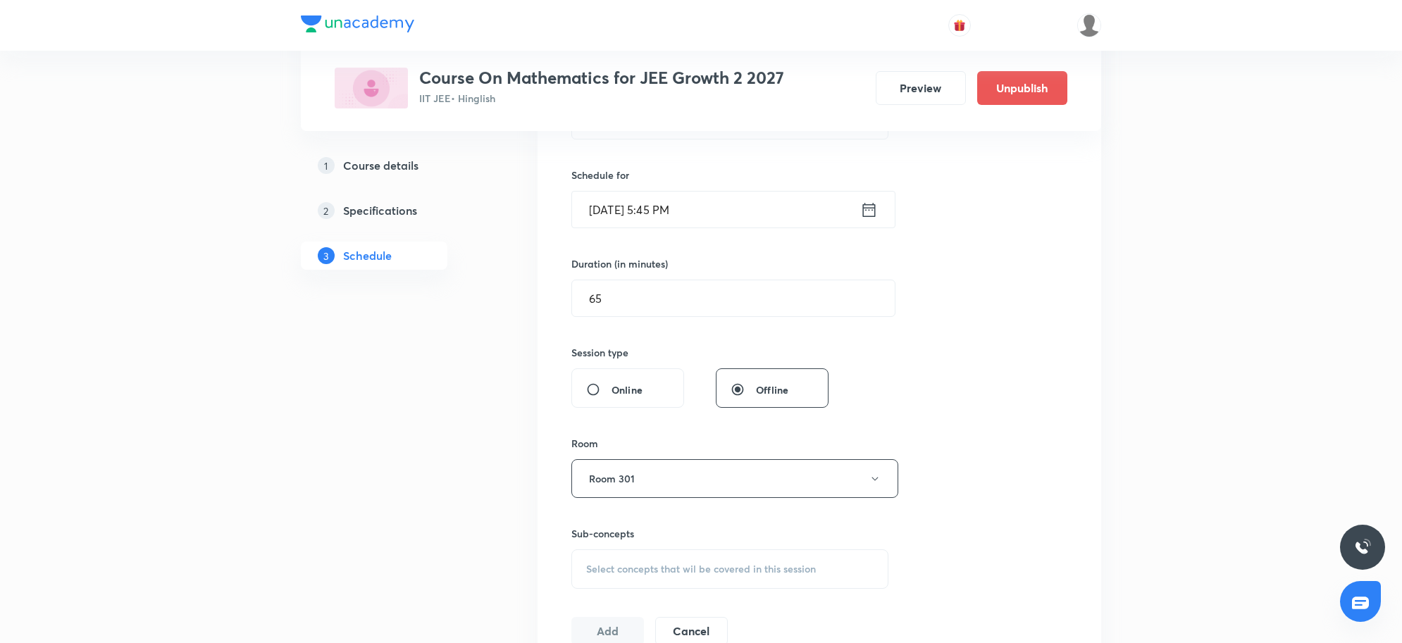
scroll to position [352, 0]
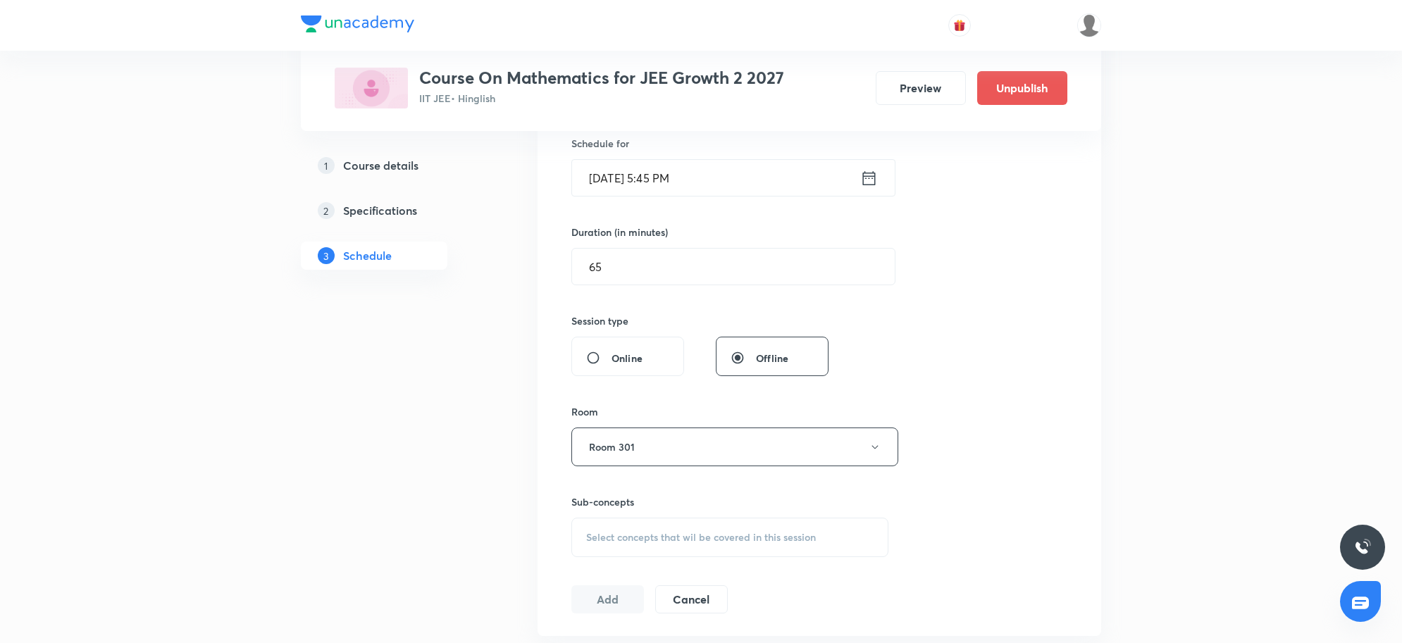
click at [596, 546] on div "Select concepts that wil be covered in this session" at bounding box center [729, 537] width 317 height 39
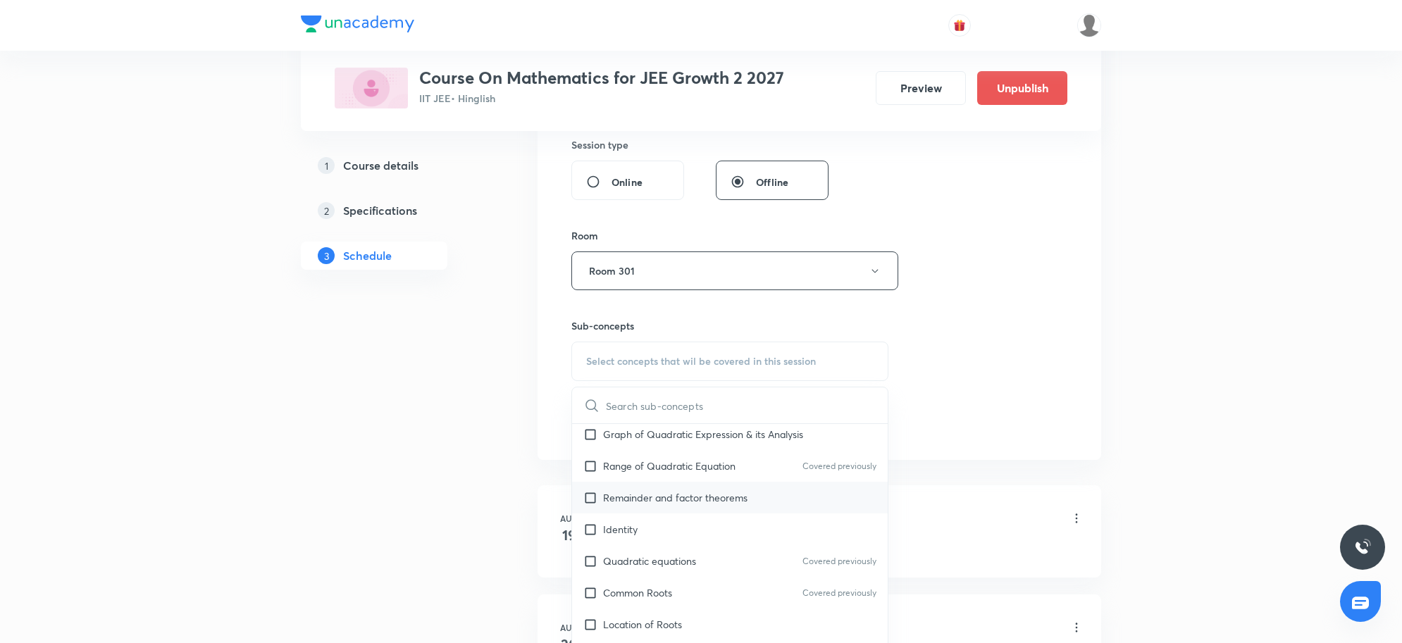
click at [664, 498] on p "Remainder and factor theorems" at bounding box center [675, 497] width 144 height 15
checkbox input "true"
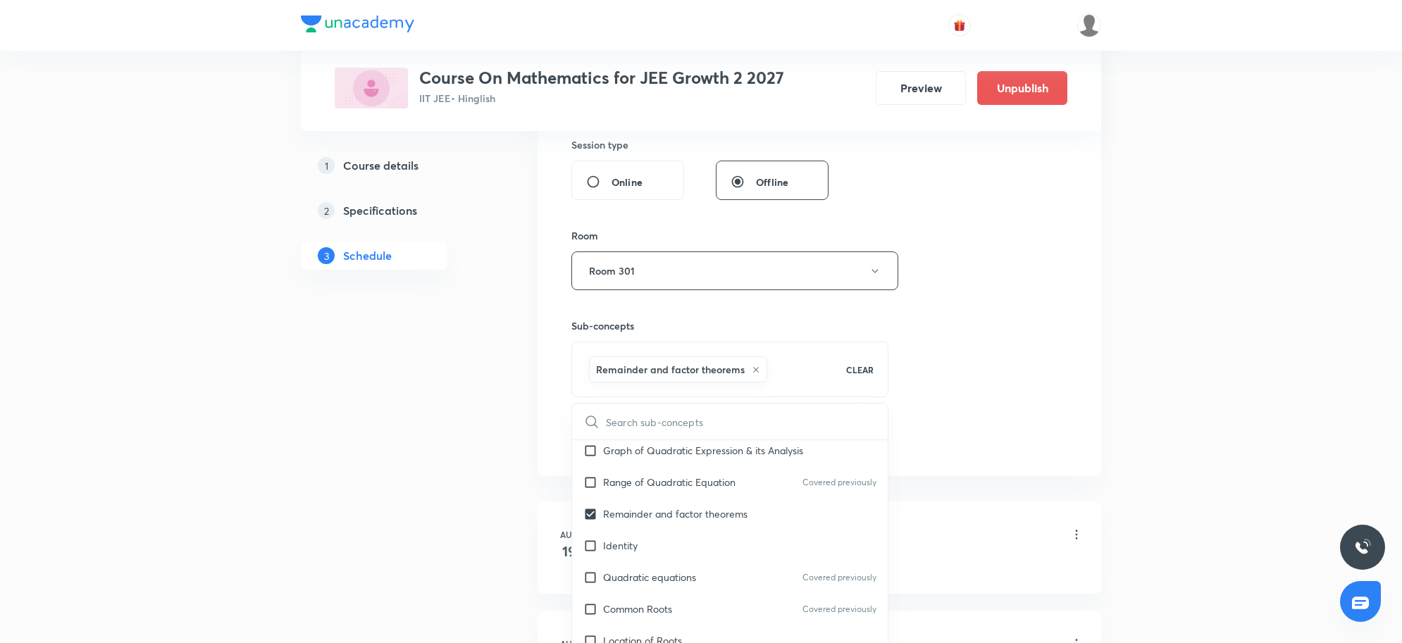
click at [1144, 428] on div "Plus Courses Course On Mathematics for JEE Growth 2 2027 IIT JEE • Hinglish Pre…" at bounding box center [701, 481] width 1402 height 2019
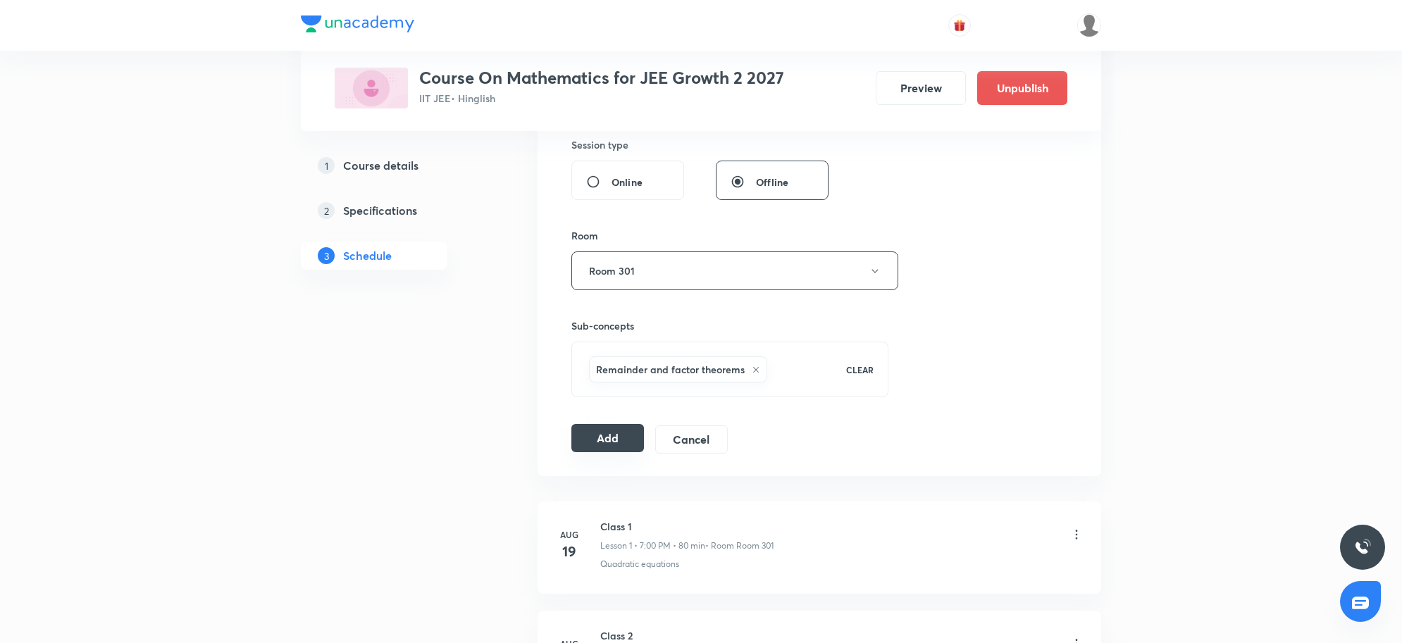
click at [621, 440] on button "Add" at bounding box center [607, 438] width 73 height 28
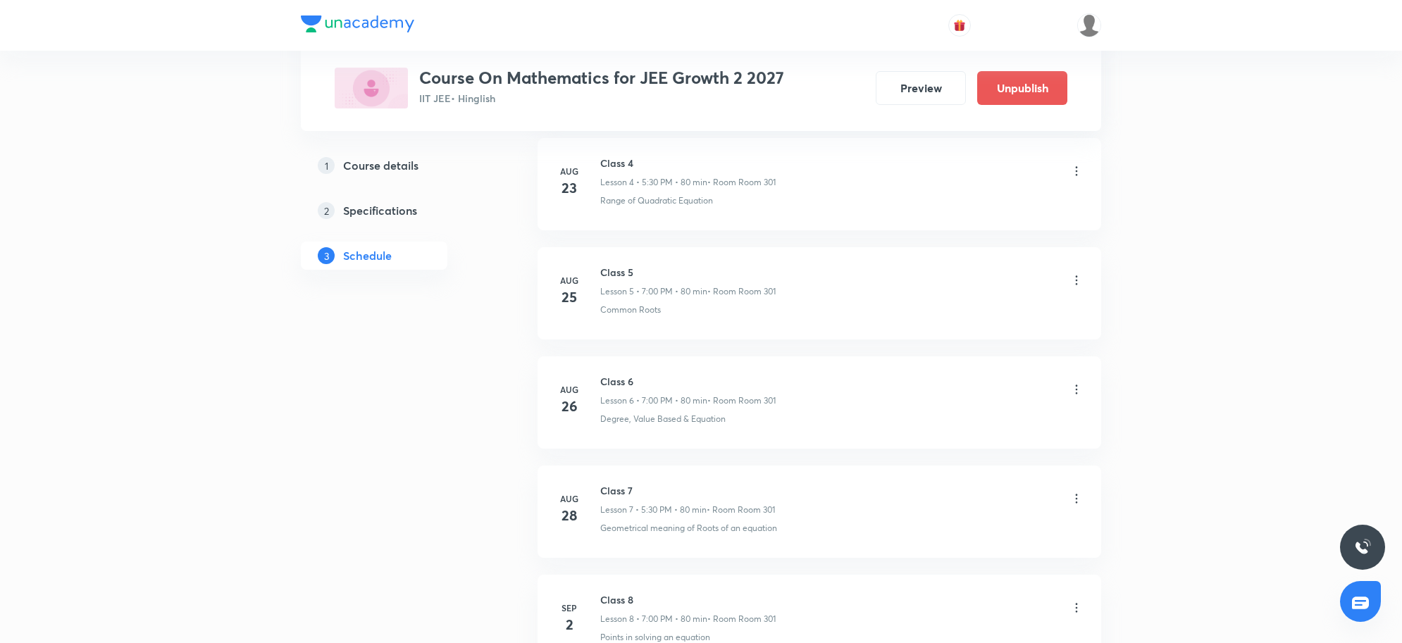
scroll to position [1380, 0]
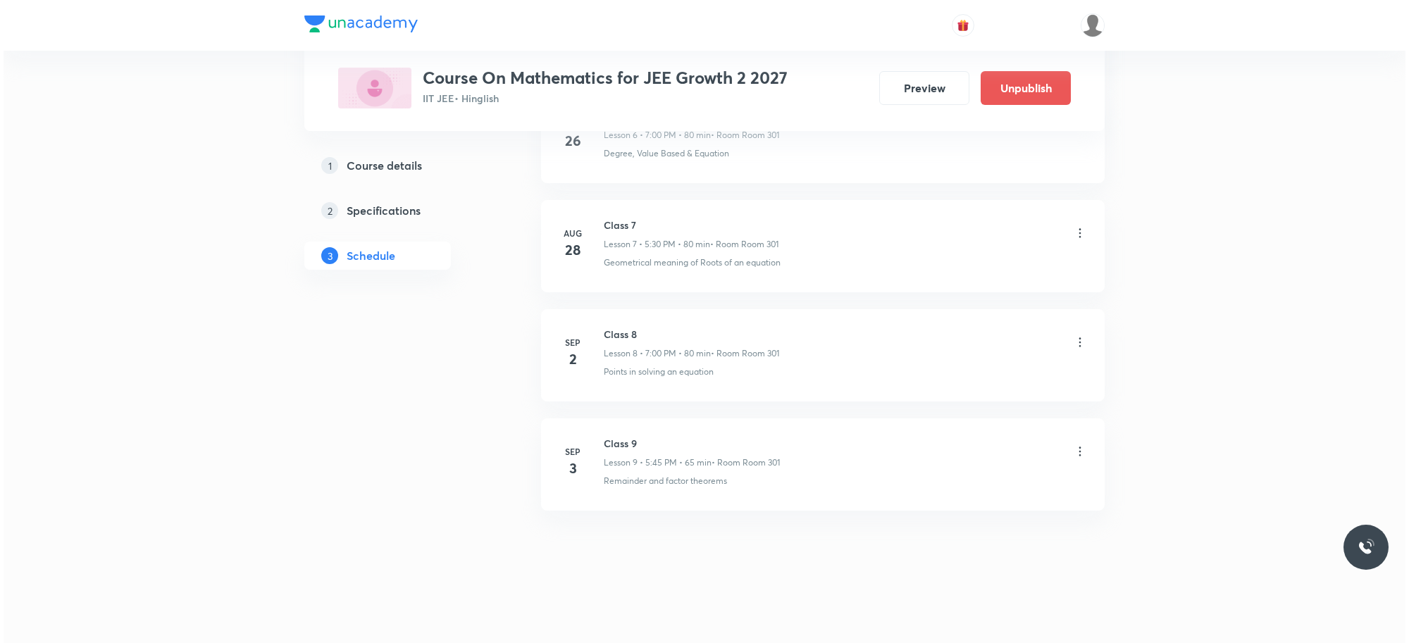
scroll to position [1473, 0]
click at [1070, 460] on div at bounding box center [1077, 453] width 14 height 16
click at [1070, 450] on icon at bounding box center [1077, 452] width 14 height 14
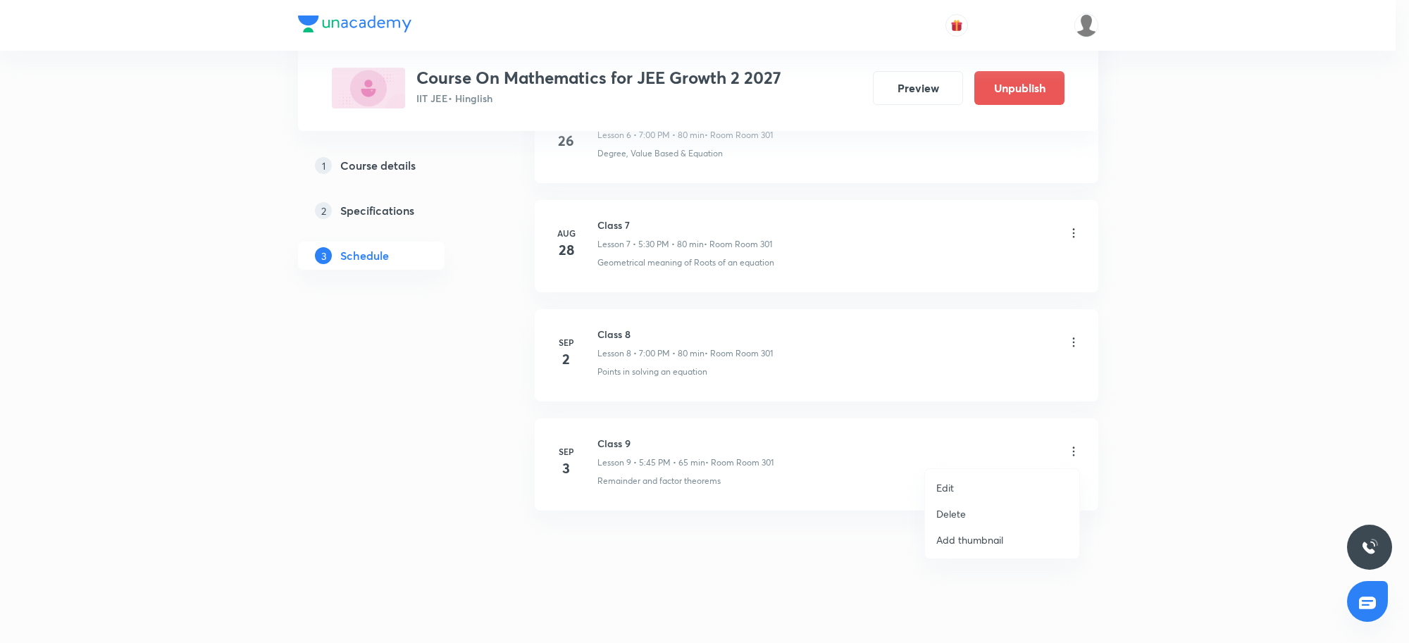
click at [998, 487] on li "Edit" at bounding box center [1002, 488] width 154 height 26
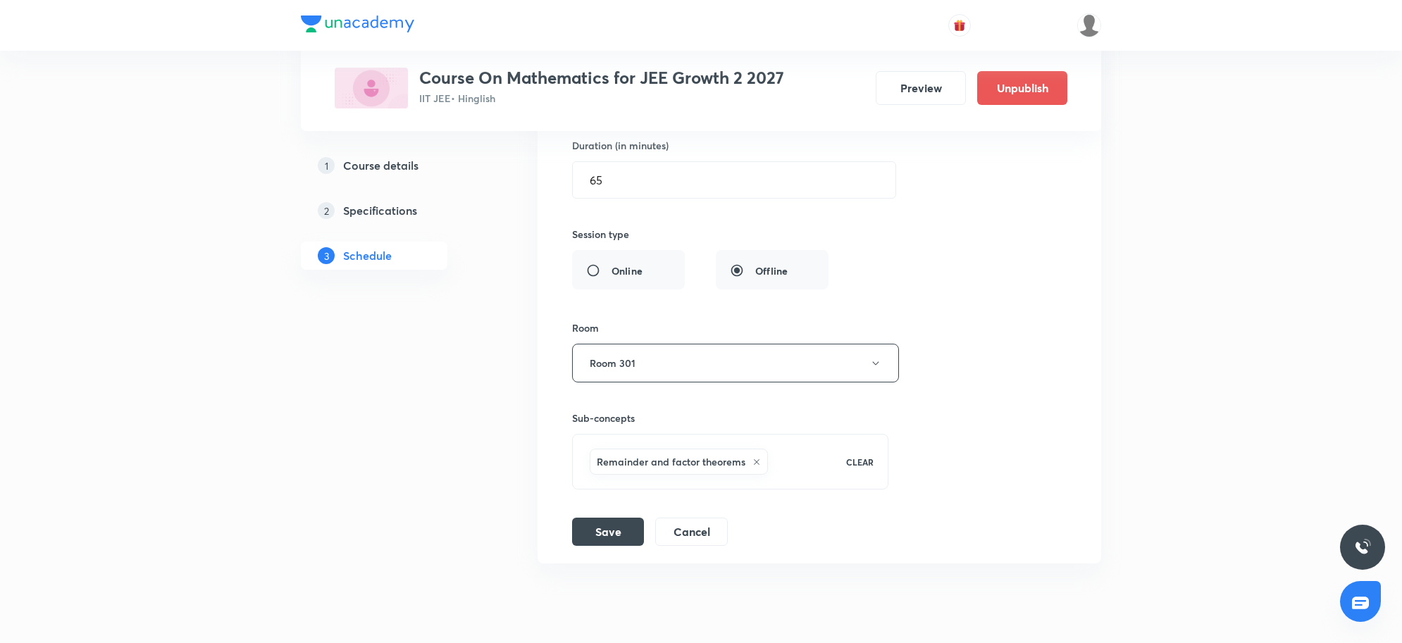
scroll to position [1280, 0]
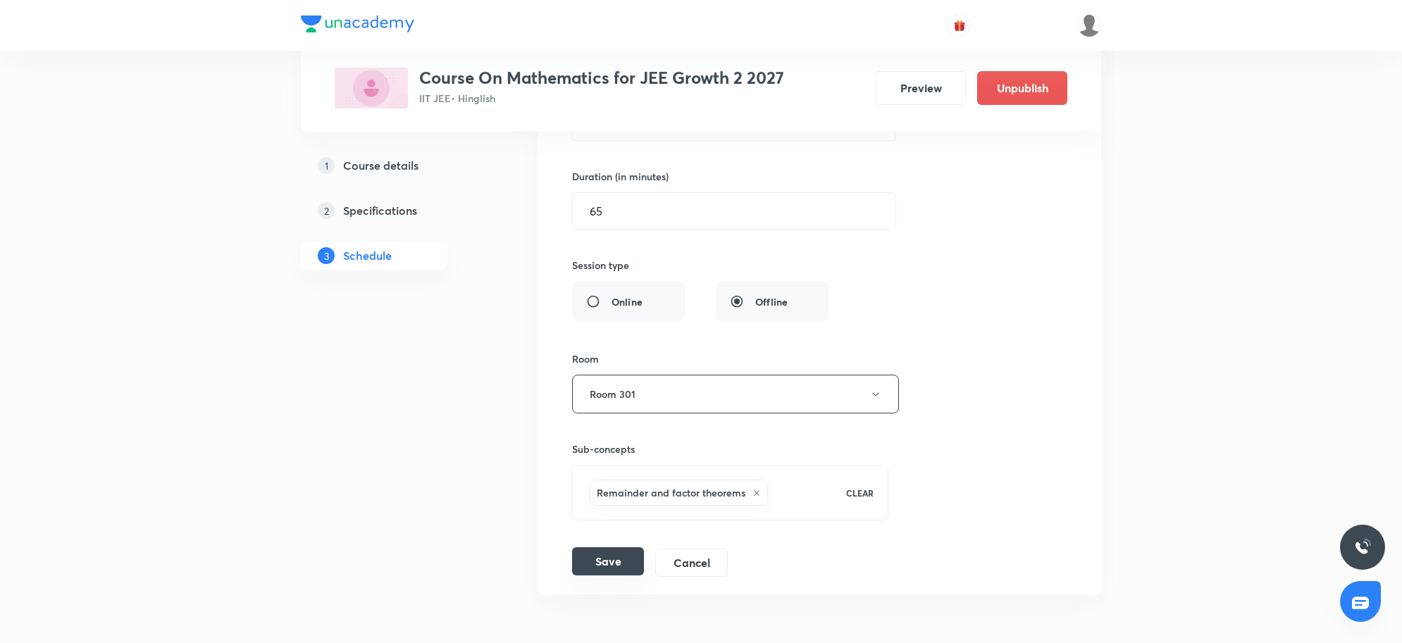
click at [605, 576] on button "Save" at bounding box center [608, 561] width 72 height 28
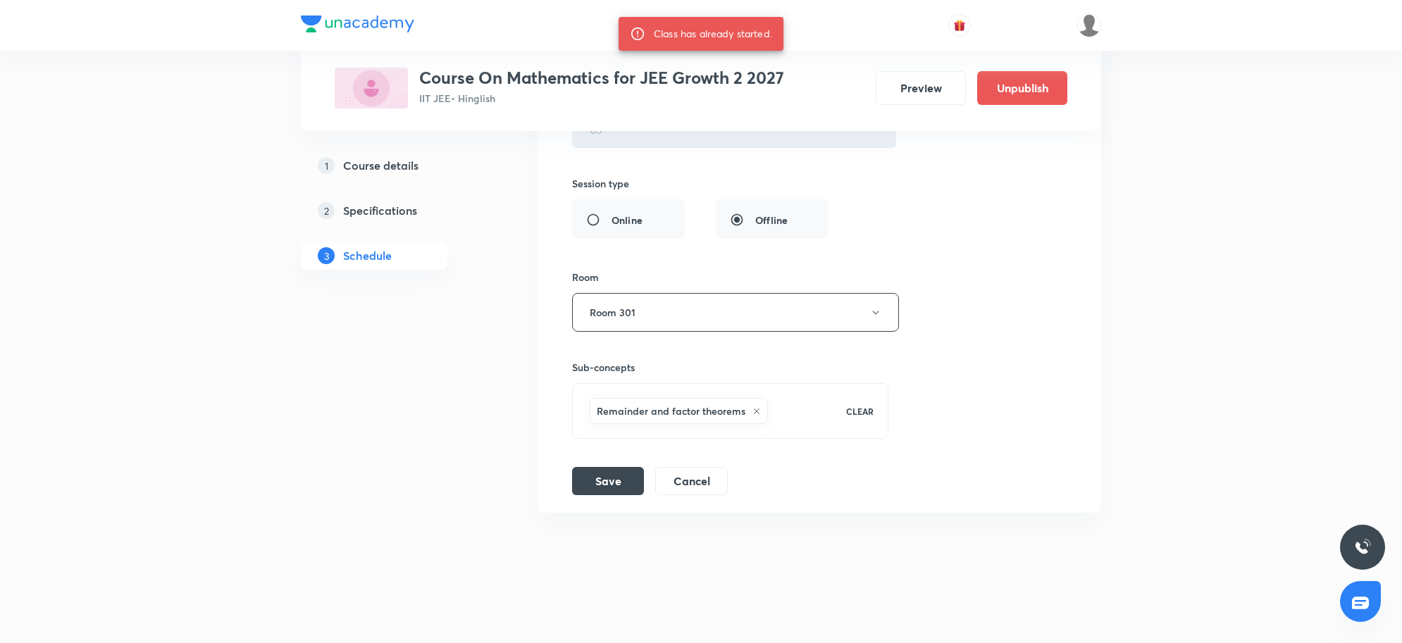
scroll to position [1376, 0]
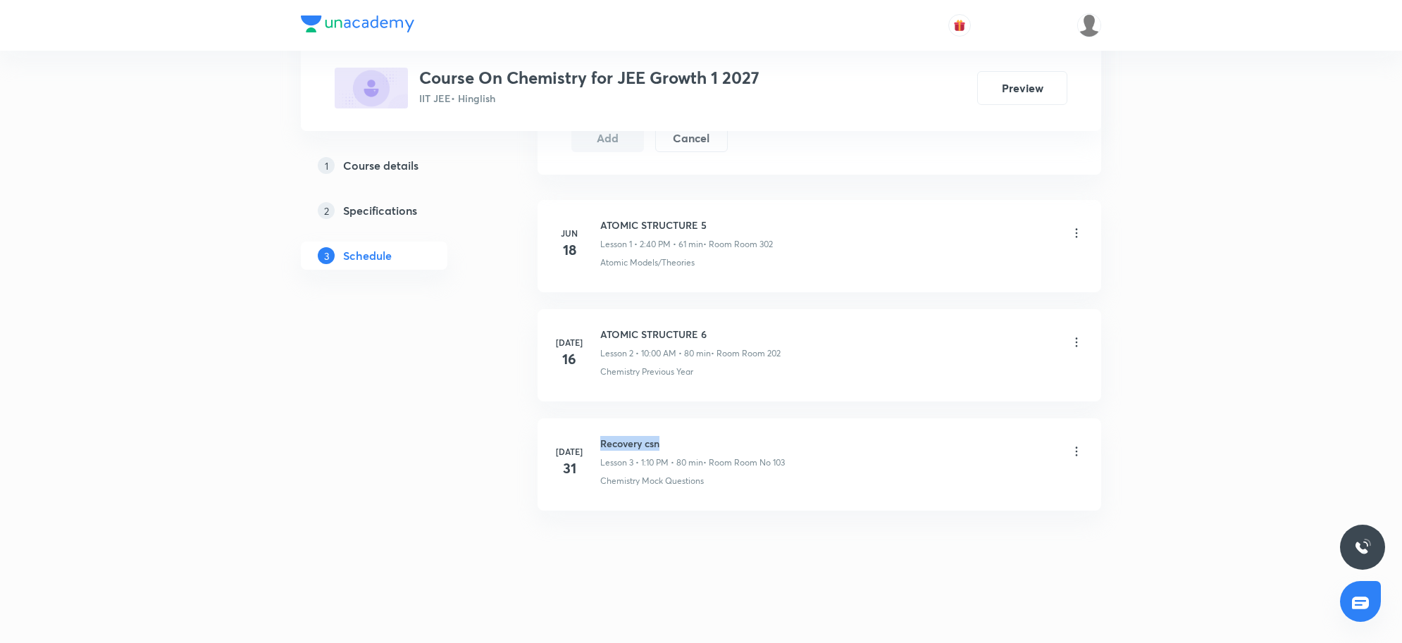
drag, startPoint x: 597, startPoint y: 437, endPoint x: 726, endPoint y: 442, distance: 129.1
click at [726, 442] on div "Jul 31 Recovery csn Lesson 3 • 1:10 PM • 80 min • Room Room No 103 Chemistry Mo…" at bounding box center [819, 461] width 528 height 51
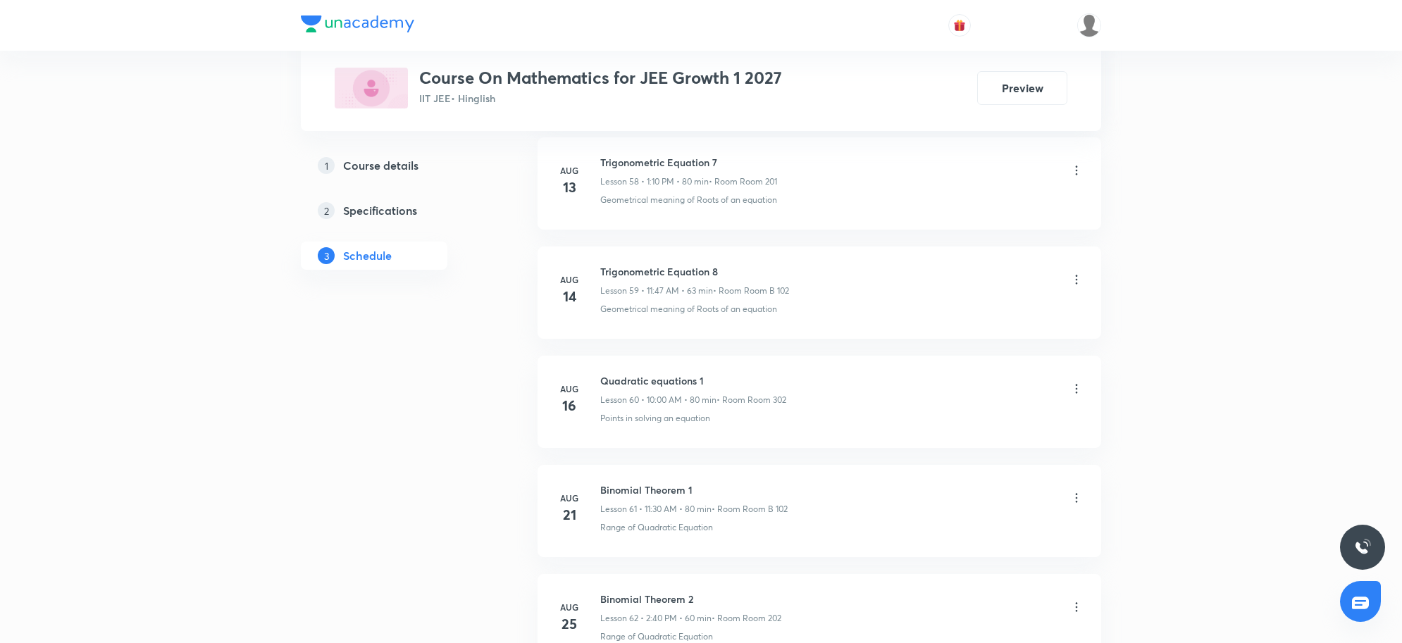
scroll to position [7805, 0]
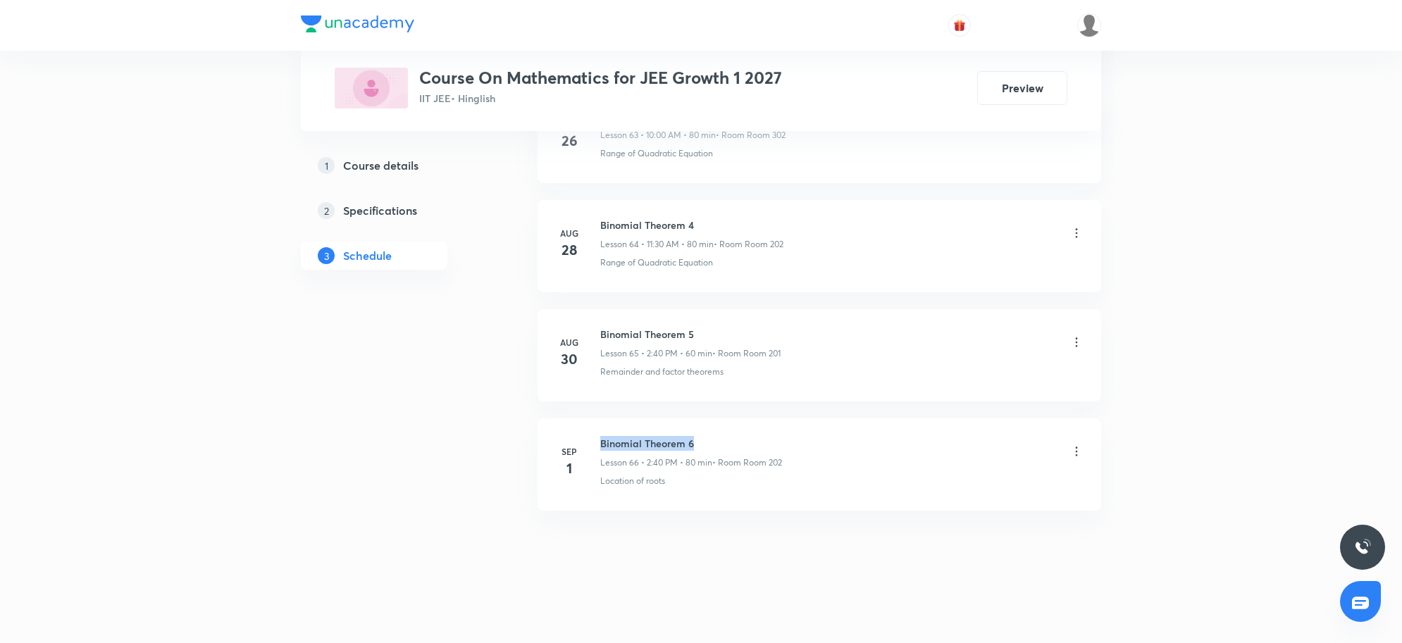
drag, startPoint x: 601, startPoint y: 433, endPoint x: 727, endPoint y: 431, distance: 126.2
click at [727, 431] on li "Sep 1 Binomial Theorem 6 Lesson 66 • 2:40 PM • 80 min • Room Room 202 Location …" at bounding box center [820, 465] width 564 height 92
copy h6 "Binomial Theorem 6"
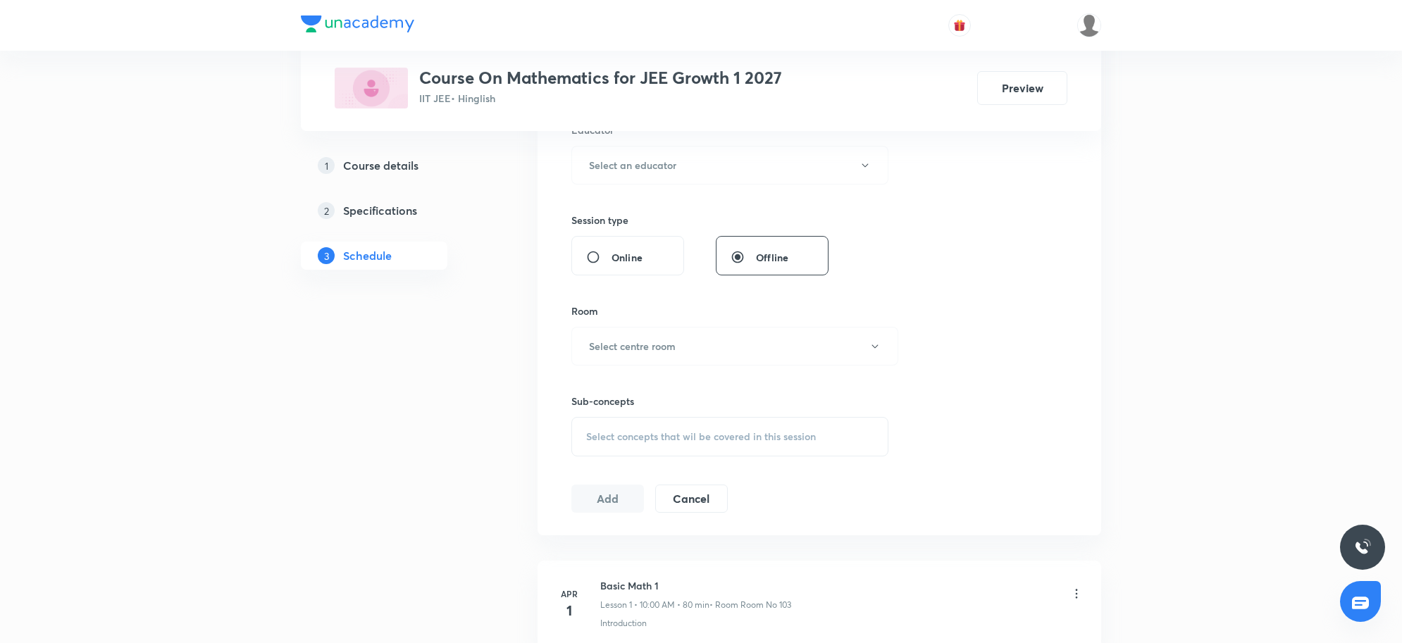
scroll to position [0, 0]
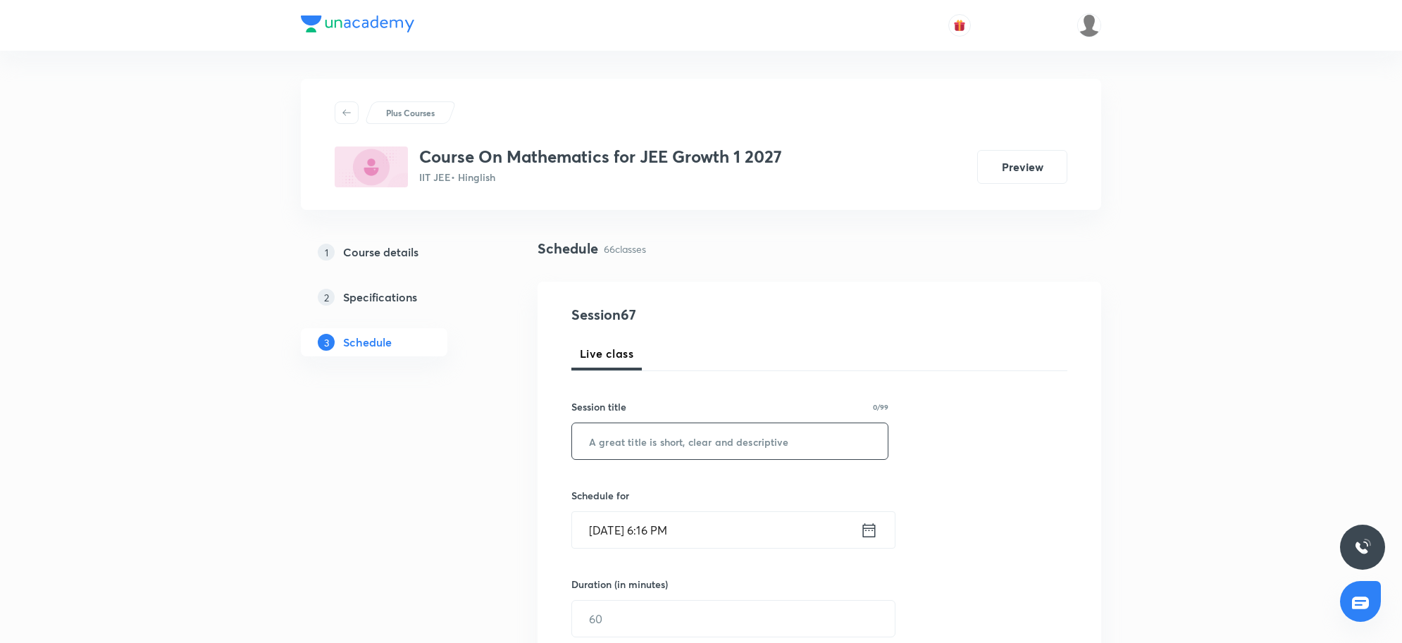
click at [669, 459] on input "text" at bounding box center [730, 441] width 316 height 36
paste input "Binomial Theorem 6"
click at [735, 537] on input "Sep 3, 2025, 6:16 PM" at bounding box center [716, 530] width 288 height 36
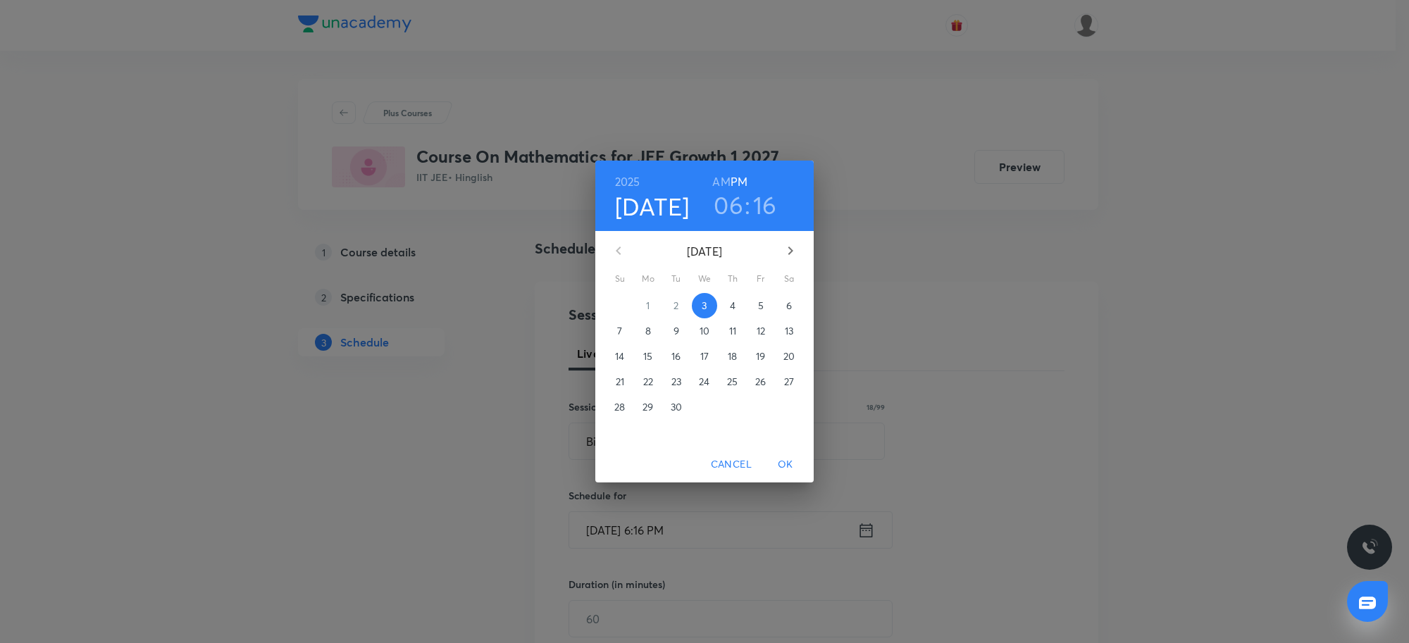
click at [724, 203] on h3 "06" at bounding box center [729, 205] width 30 height 30
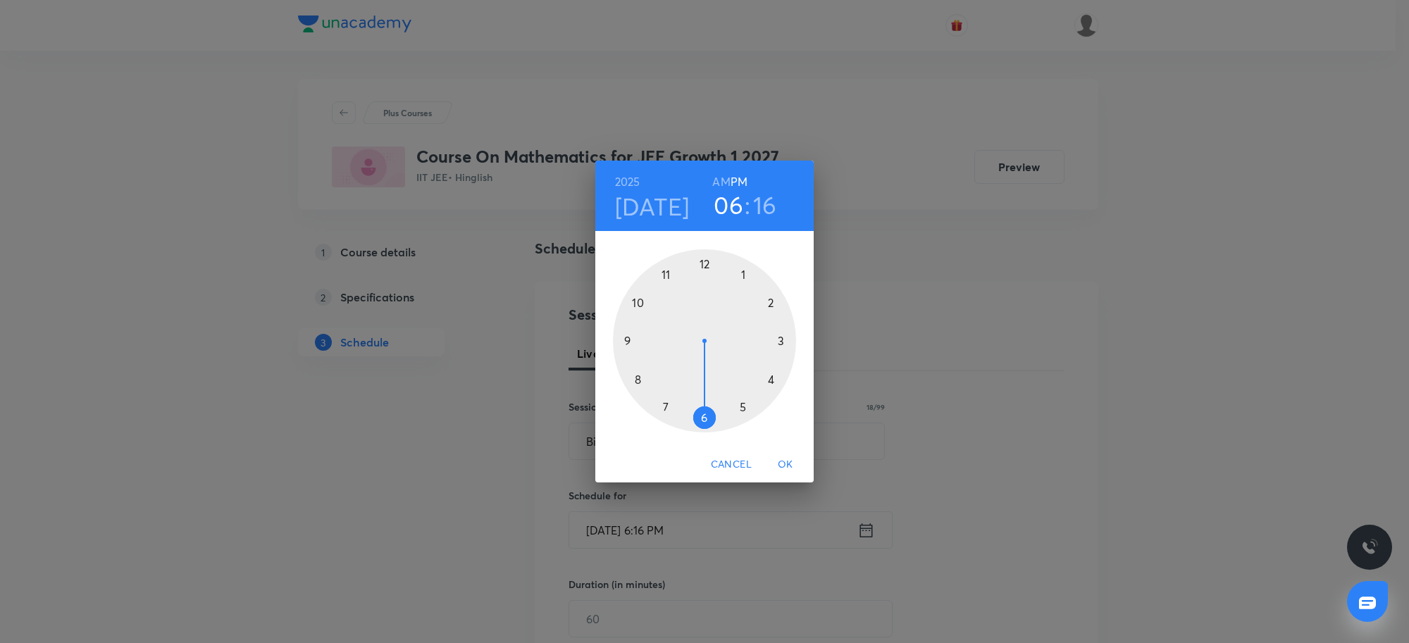
click at [949, 300] on div "2025 Sep 3 06 : 16 AM PM 1 2 3 4 5 6 7 8 9 10 11 12 Cancel OK" at bounding box center [704, 321] width 1409 height 643
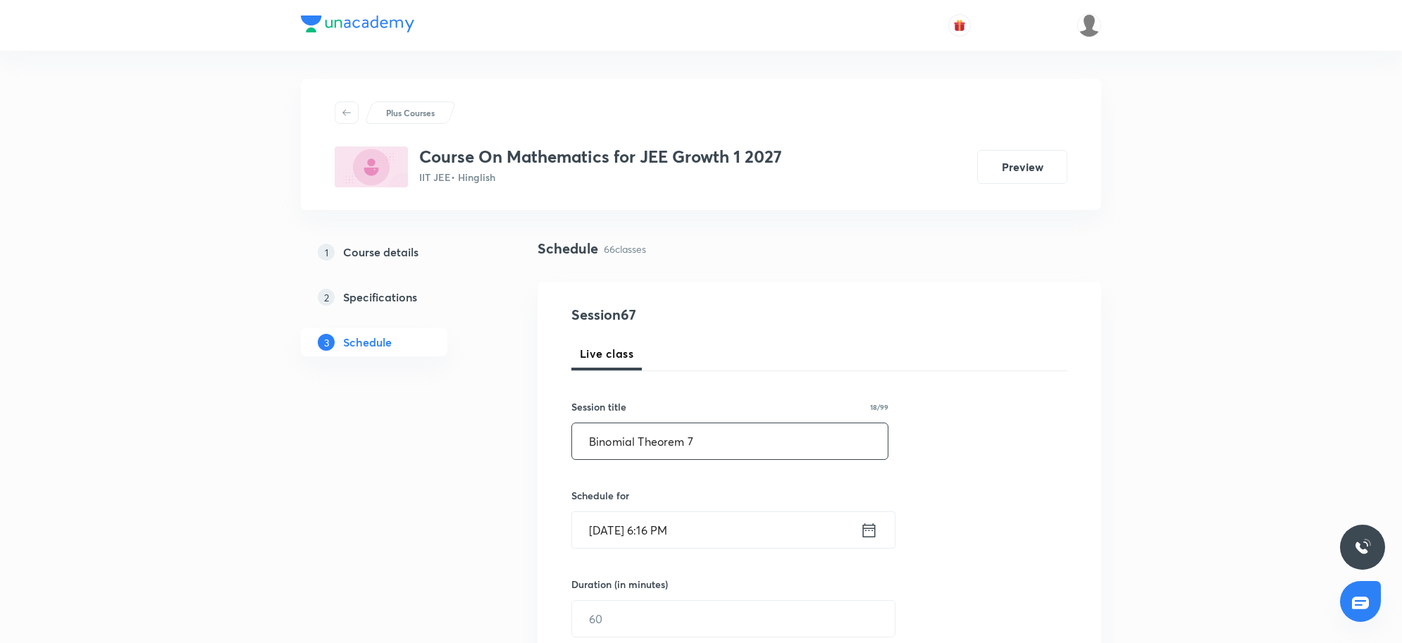
click at [713, 441] on input "Binomial Theorem 7" at bounding box center [730, 441] width 316 height 36
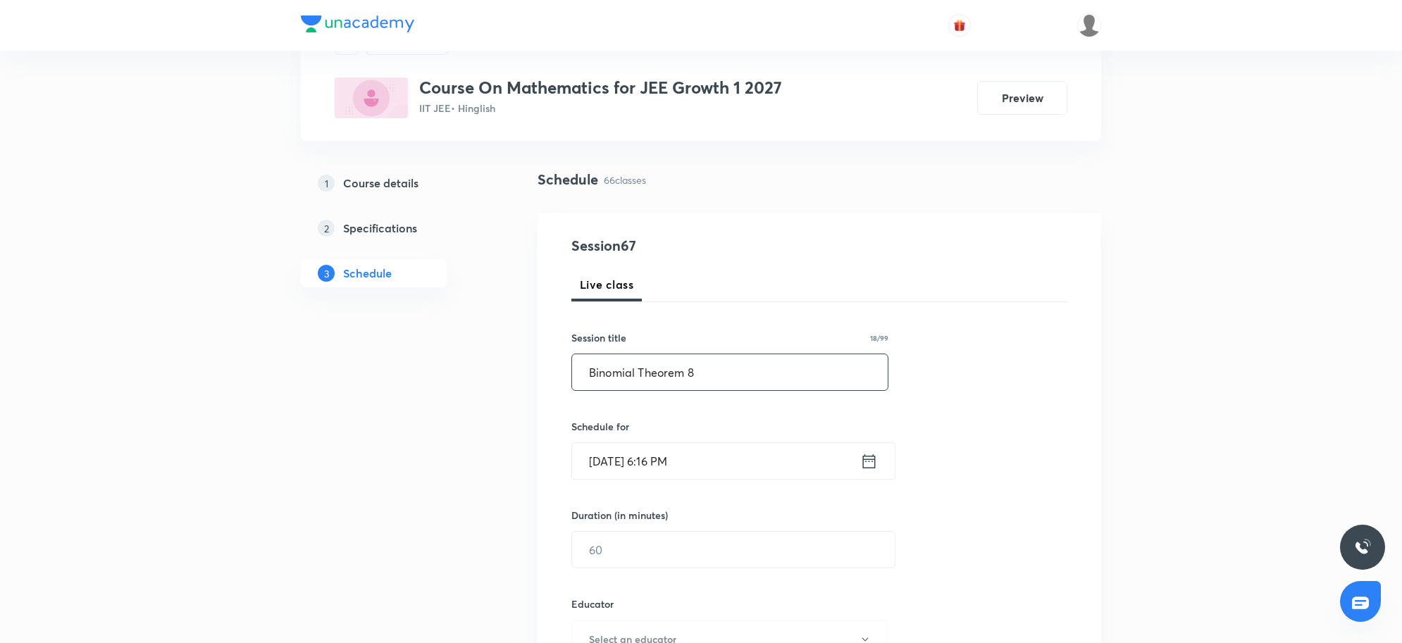
scroll to position [57, 0]
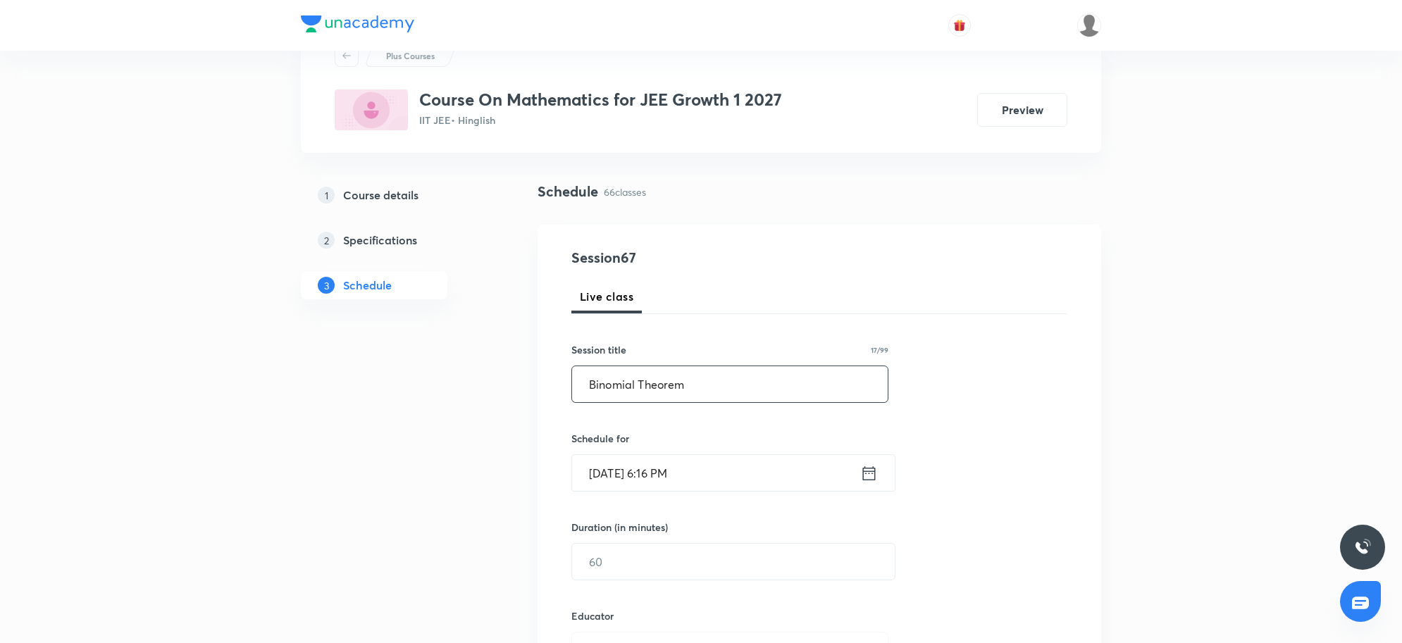
type input "Binomial Theorem 7"
click at [695, 483] on input "Sep 3, 2025, 6:16 PM" at bounding box center [716, 473] width 288 height 36
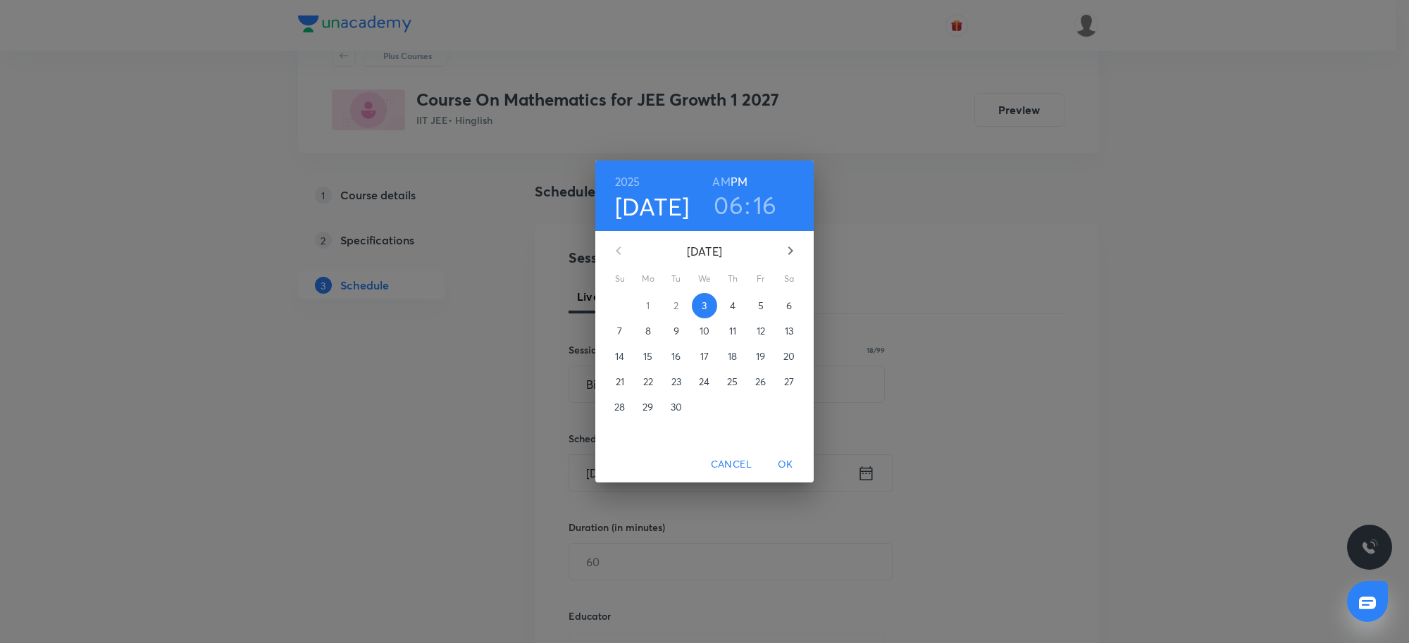
click at [731, 290] on div "September 2025 Su Mo Tu We Th Fr Sa 31 1 2 3 4 5 6 7 8 9 10 11 12 13 14 15 16 1…" at bounding box center [704, 338] width 218 height 215
click at [729, 294] on button "4" at bounding box center [732, 305] width 25 height 25
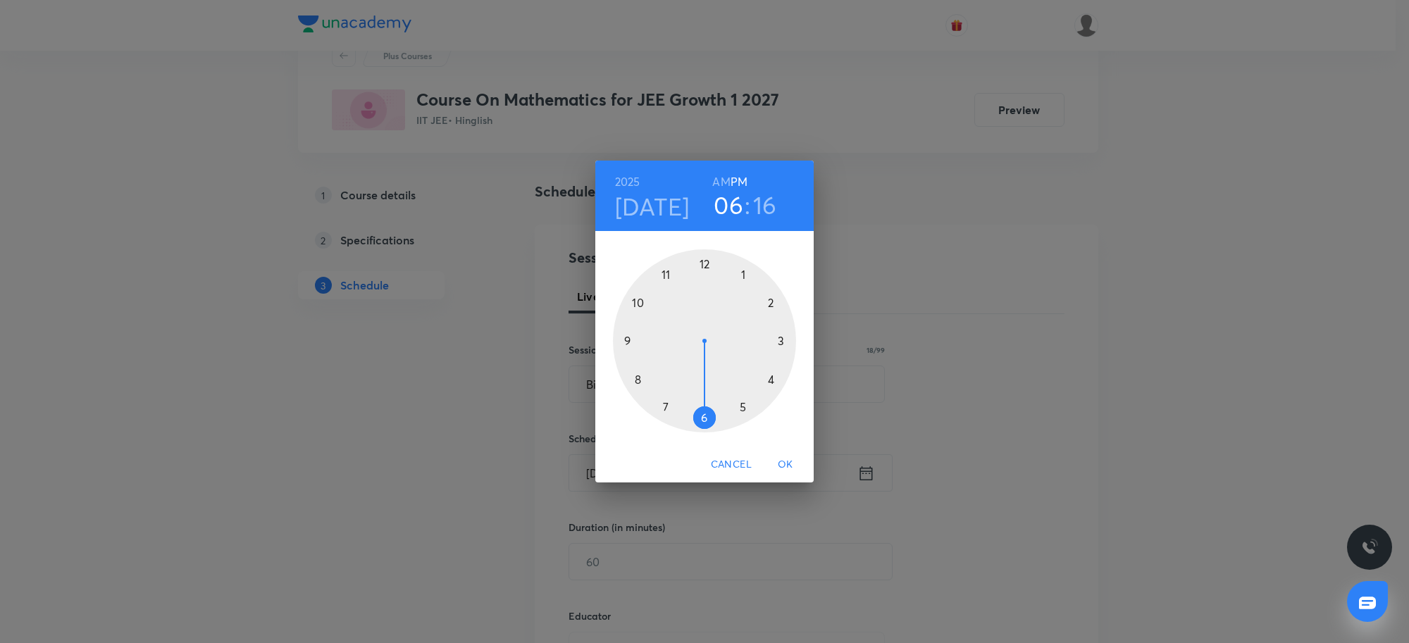
click at [724, 194] on h3 "06" at bounding box center [729, 205] width 30 height 30
click at [670, 273] on div at bounding box center [704, 340] width 183 height 183
click at [705, 420] on div at bounding box center [704, 340] width 183 height 183
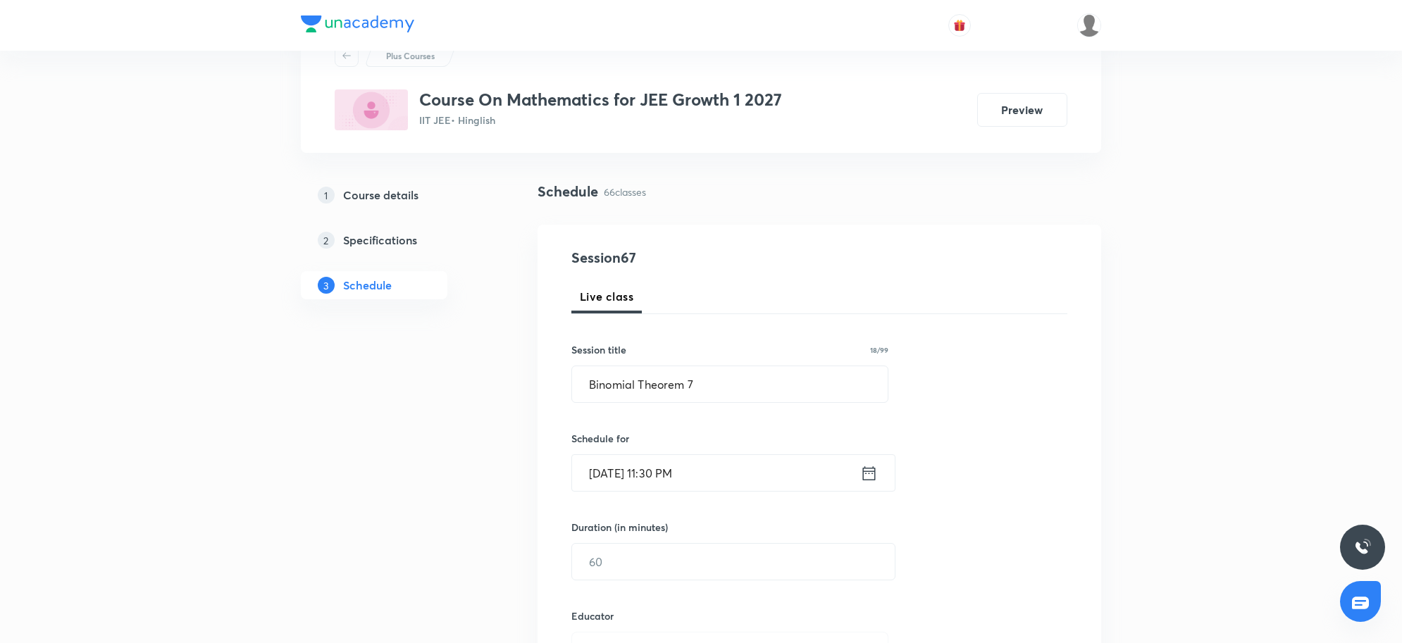
click at [721, 466] on input "Sep 4, 2025, 11:30 PM" at bounding box center [716, 473] width 288 height 36
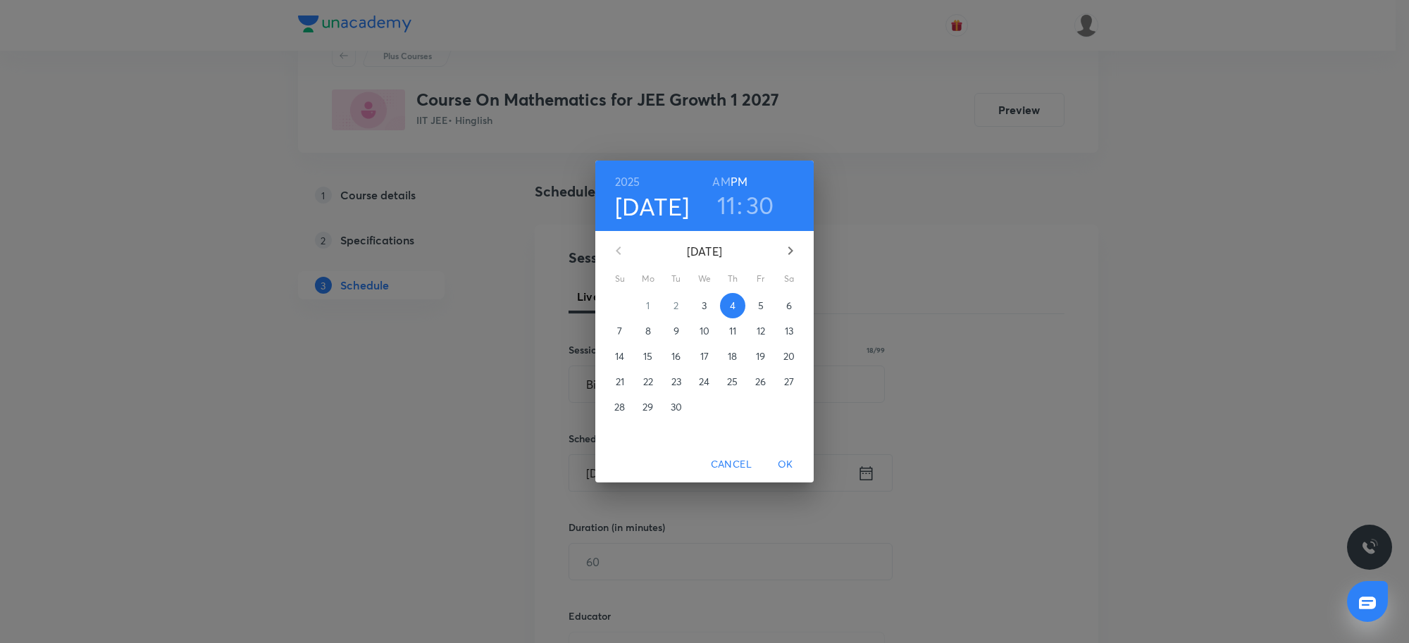
click at [724, 178] on h6 "AM" at bounding box center [721, 182] width 18 height 20
click at [787, 460] on span "OK" at bounding box center [786, 465] width 34 height 18
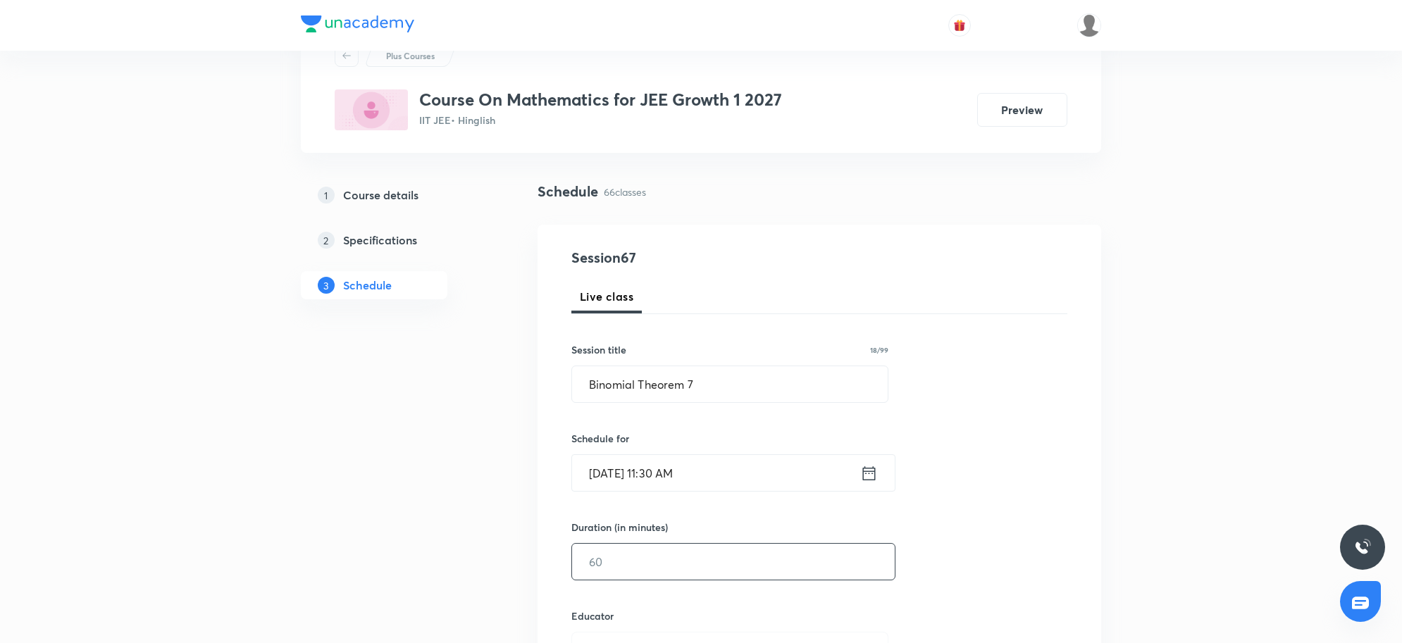
click at [634, 558] on input "text" at bounding box center [733, 562] width 323 height 36
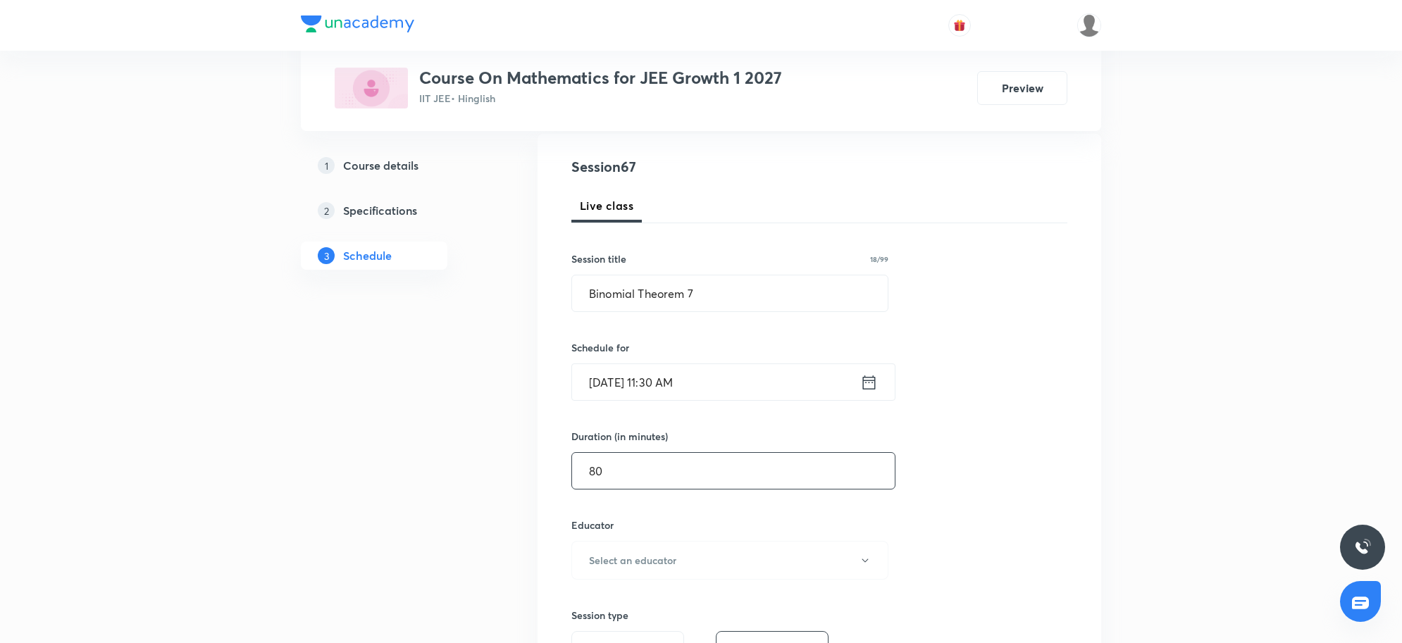
scroll to position [233, 0]
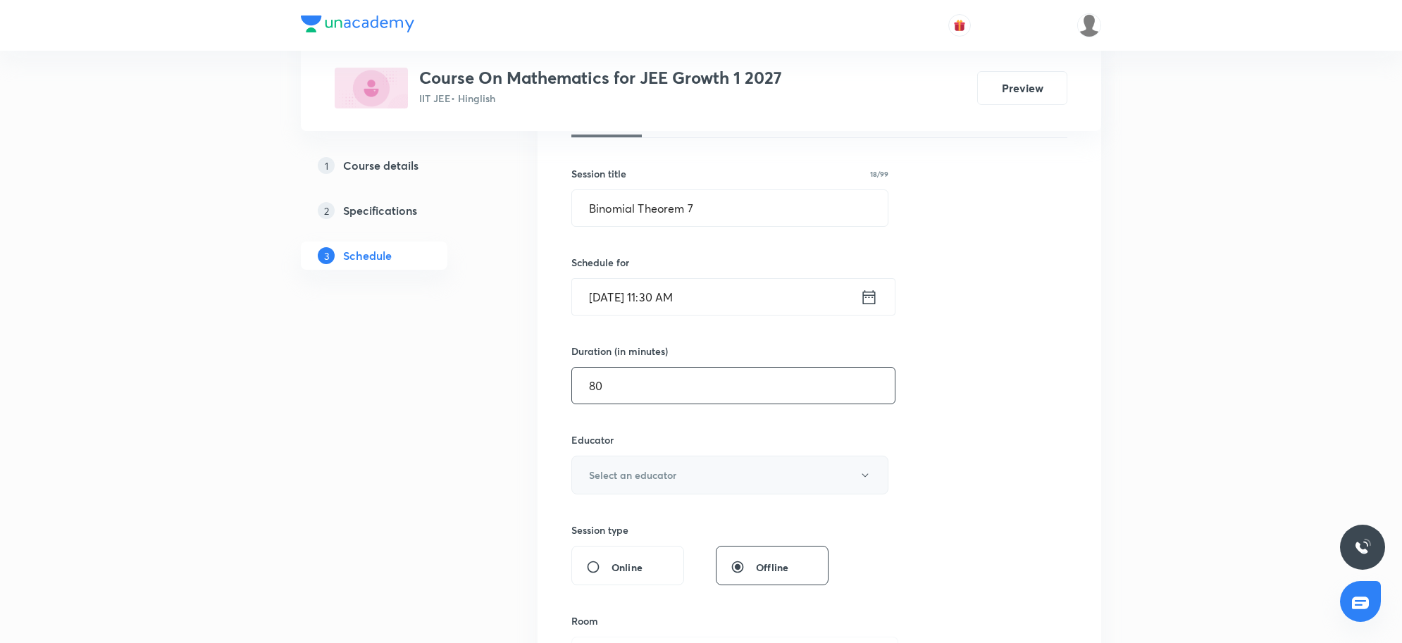
type input "80"
click at [700, 481] on button "Select an educator" at bounding box center [729, 475] width 317 height 39
click at [614, 530] on li "Vijay Meghwal" at bounding box center [732, 522] width 326 height 26
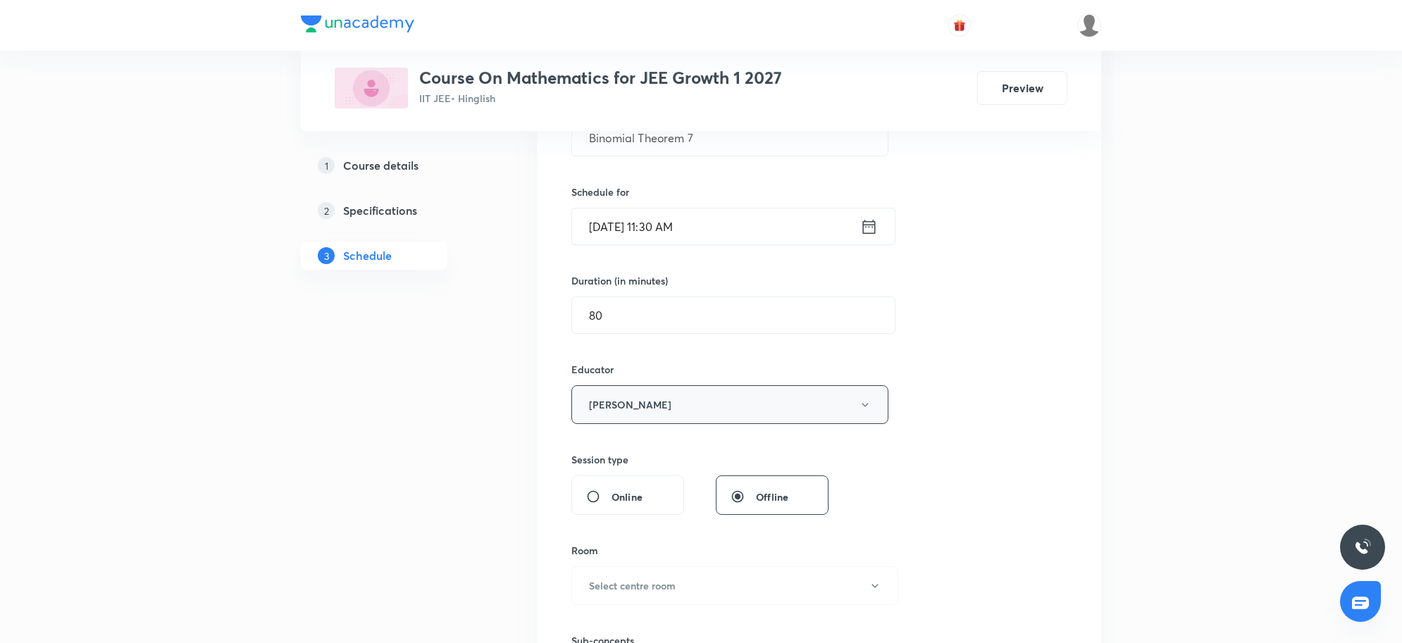
scroll to position [409, 0]
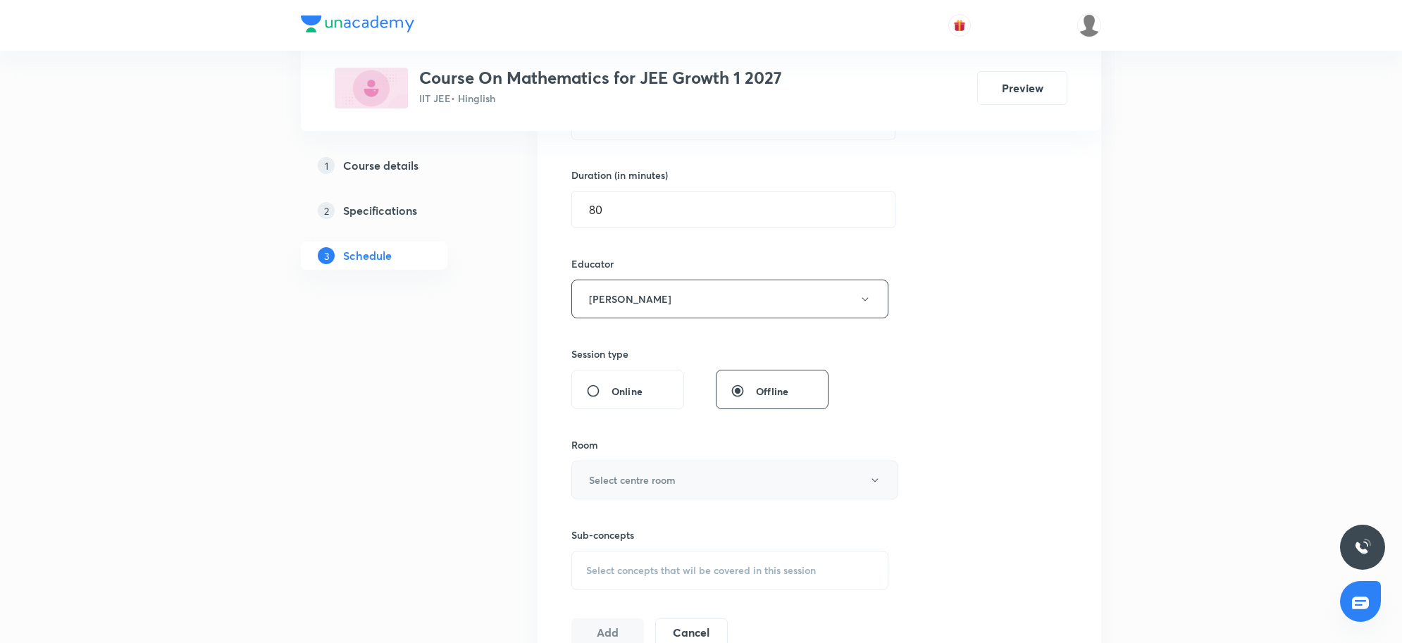
click at [710, 488] on button "Select centre room" at bounding box center [734, 480] width 327 height 39
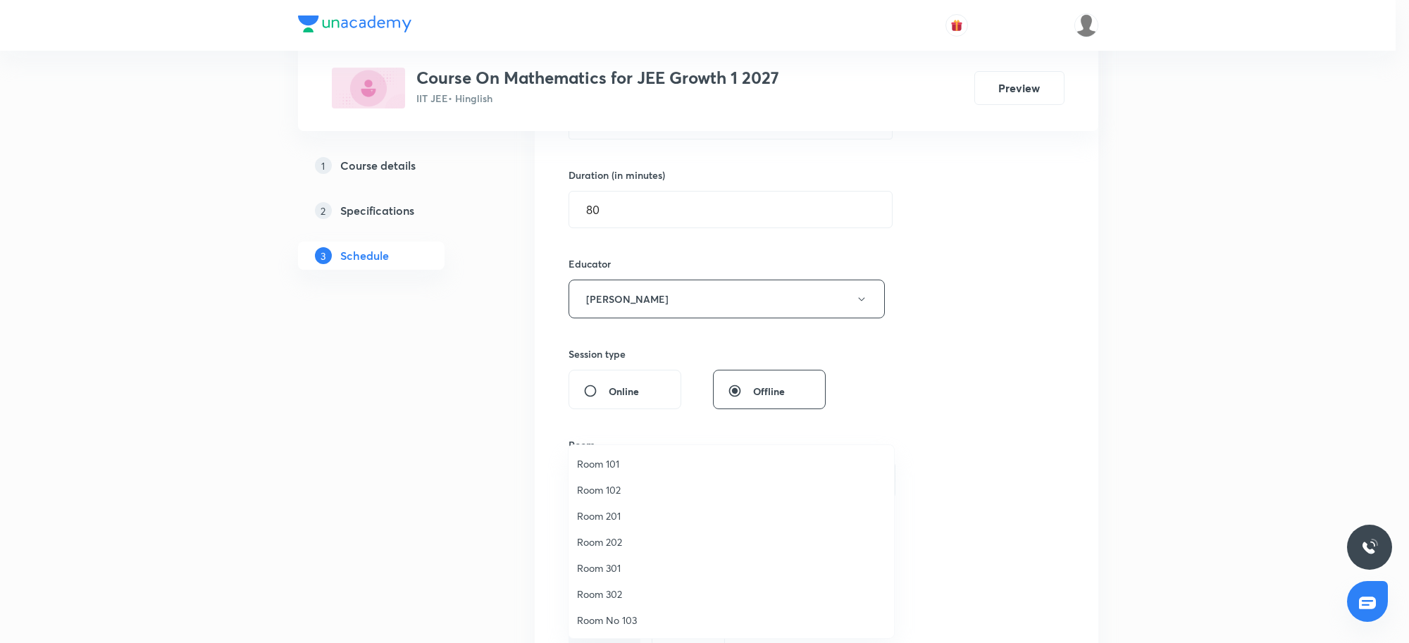
click at [629, 562] on span "Room 301" at bounding box center [731, 568] width 309 height 15
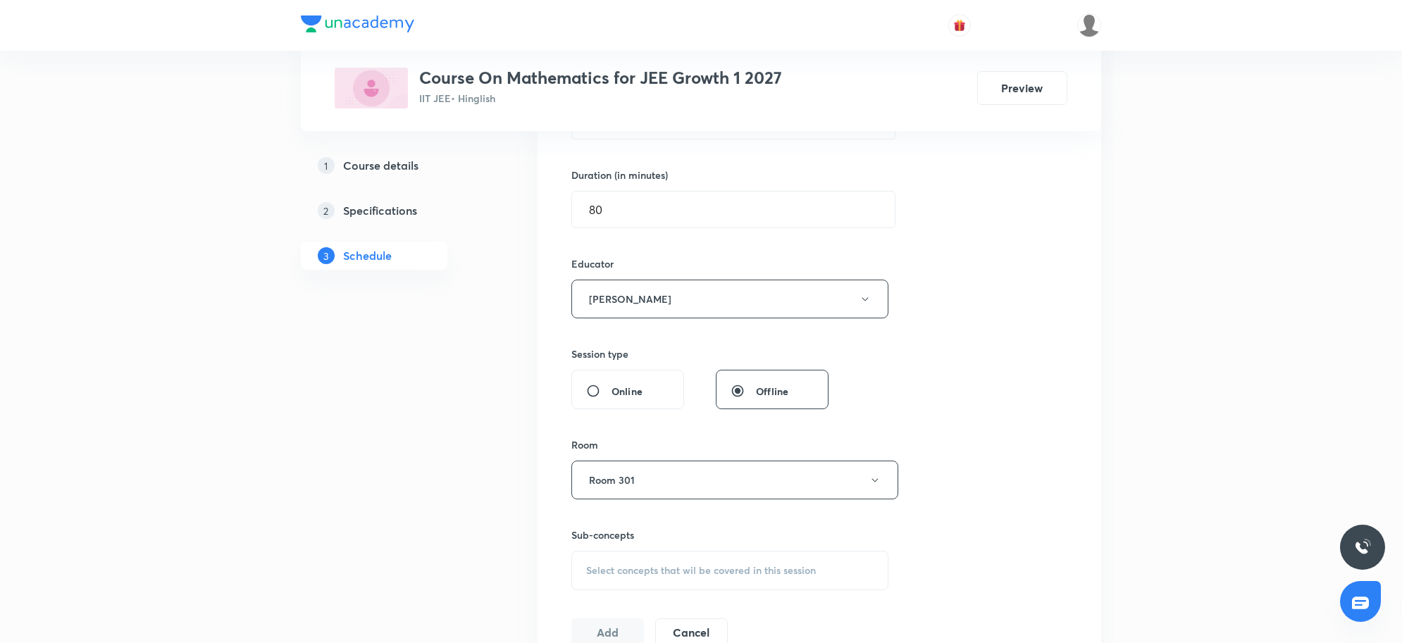
click at [1096, 388] on div "Session 67 Live class Session title 18/99 Binomial Theorem 7 ​ Schedule for Sep…" at bounding box center [820, 270] width 564 height 797
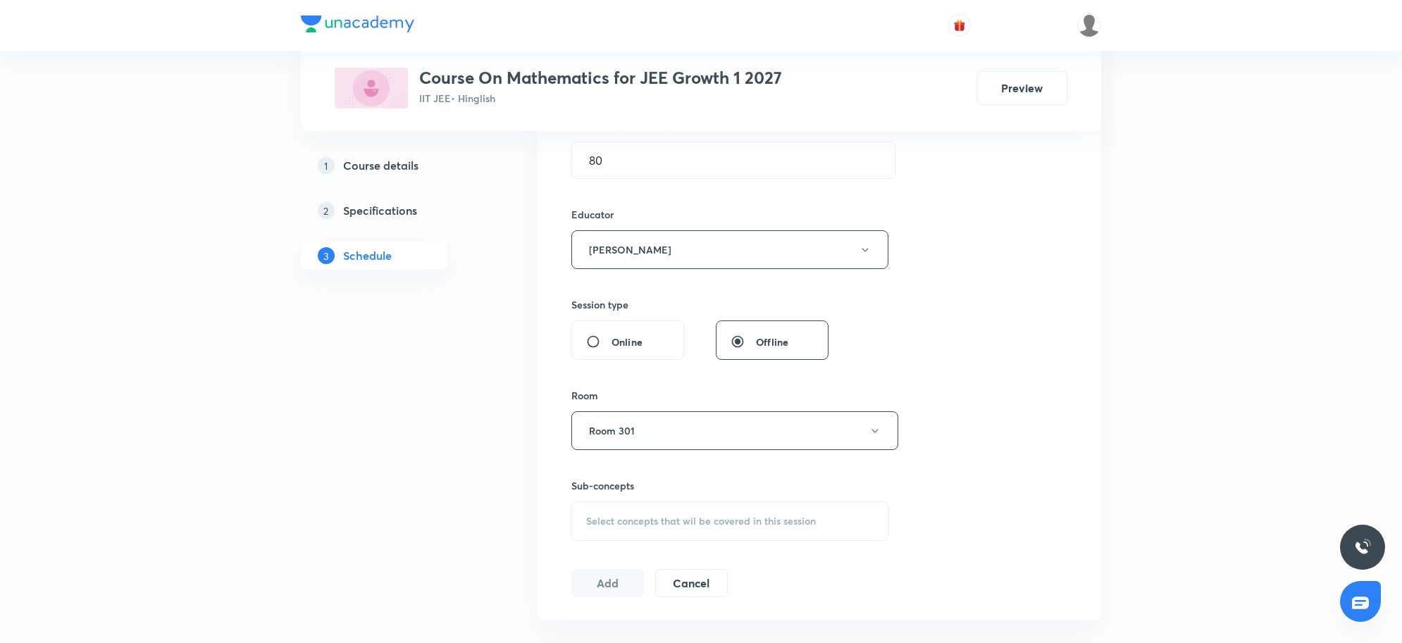
scroll to position [497, 0]
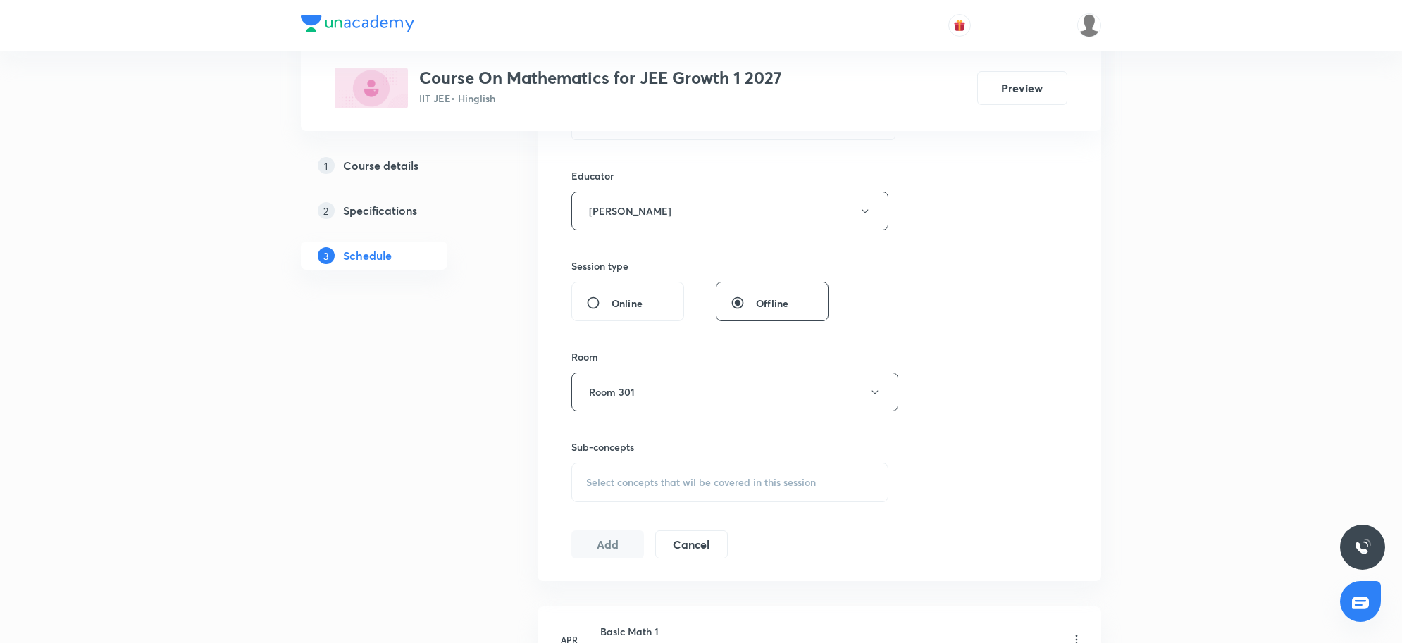
drag, startPoint x: 699, startPoint y: 460, endPoint x: 698, endPoint y: 469, distance: 8.6
click at [698, 460] on div "Sub-concepts Select concepts that wil be covered in this session" at bounding box center [729, 471] width 317 height 63
click at [689, 484] on span "Select concepts that wil be covered in this session" at bounding box center [701, 482] width 230 height 11
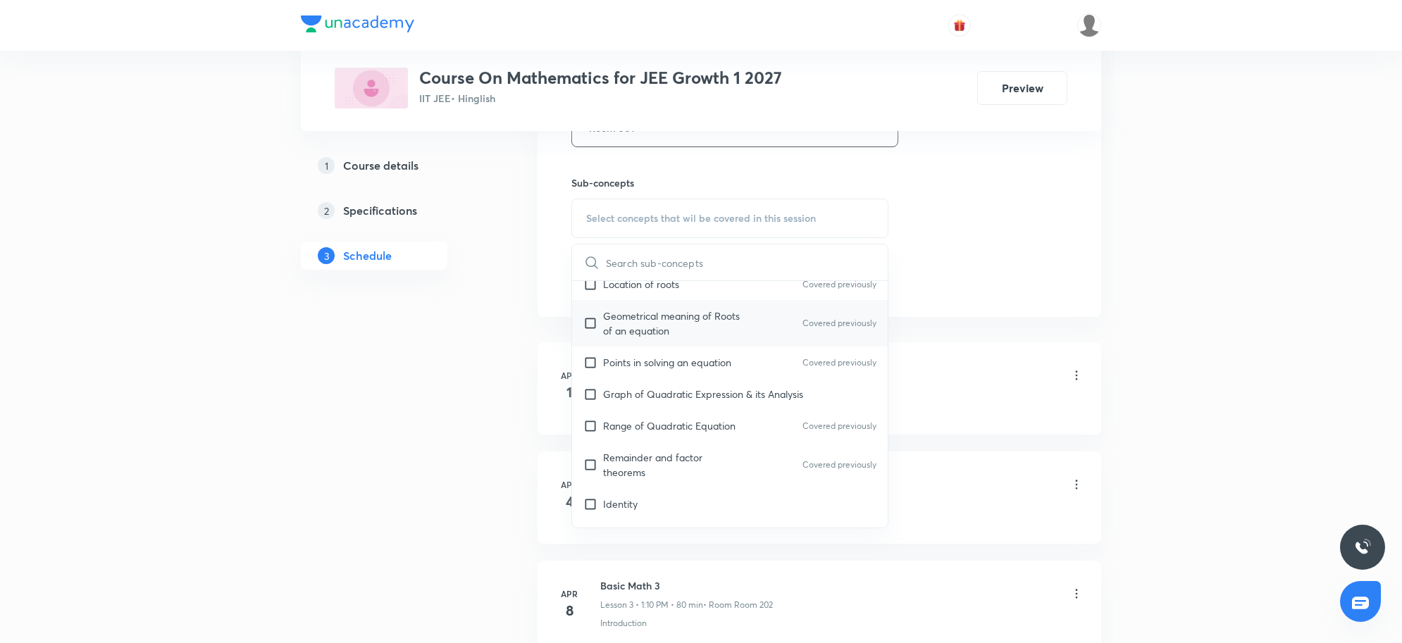
scroll to position [352, 0]
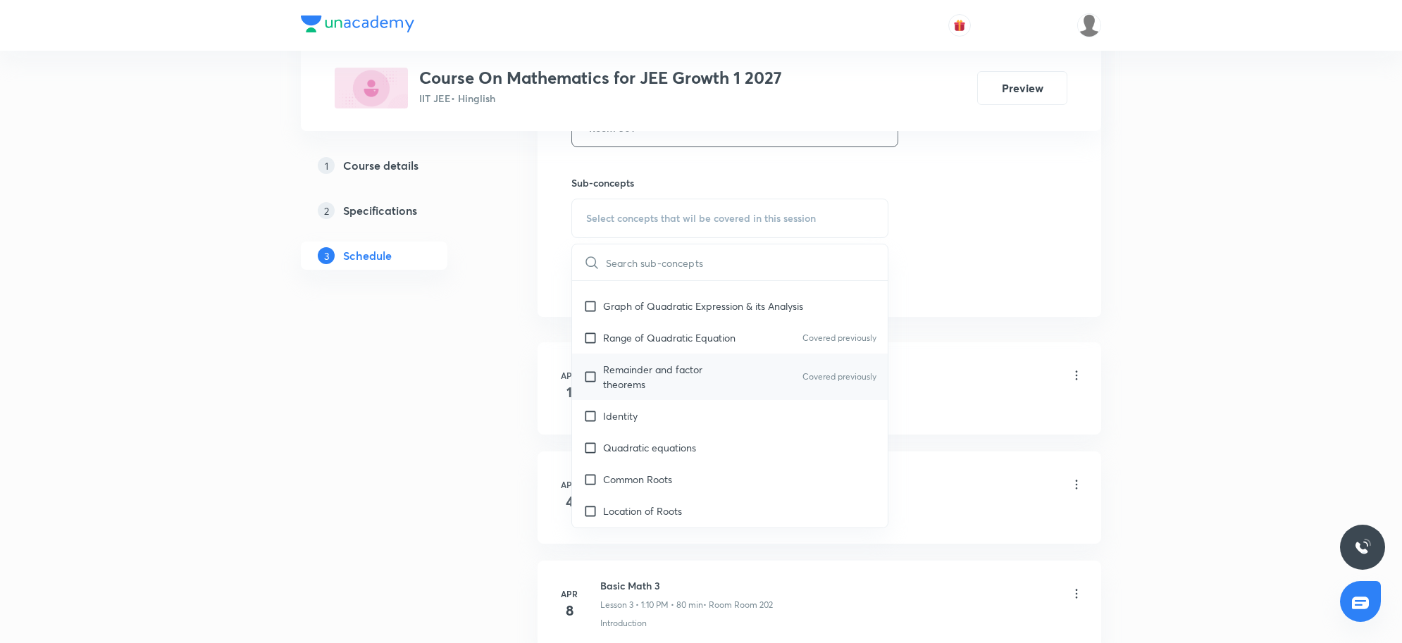
click at [674, 404] on div "Identity" at bounding box center [730, 416] width 316 height 32
checkbox input "true"
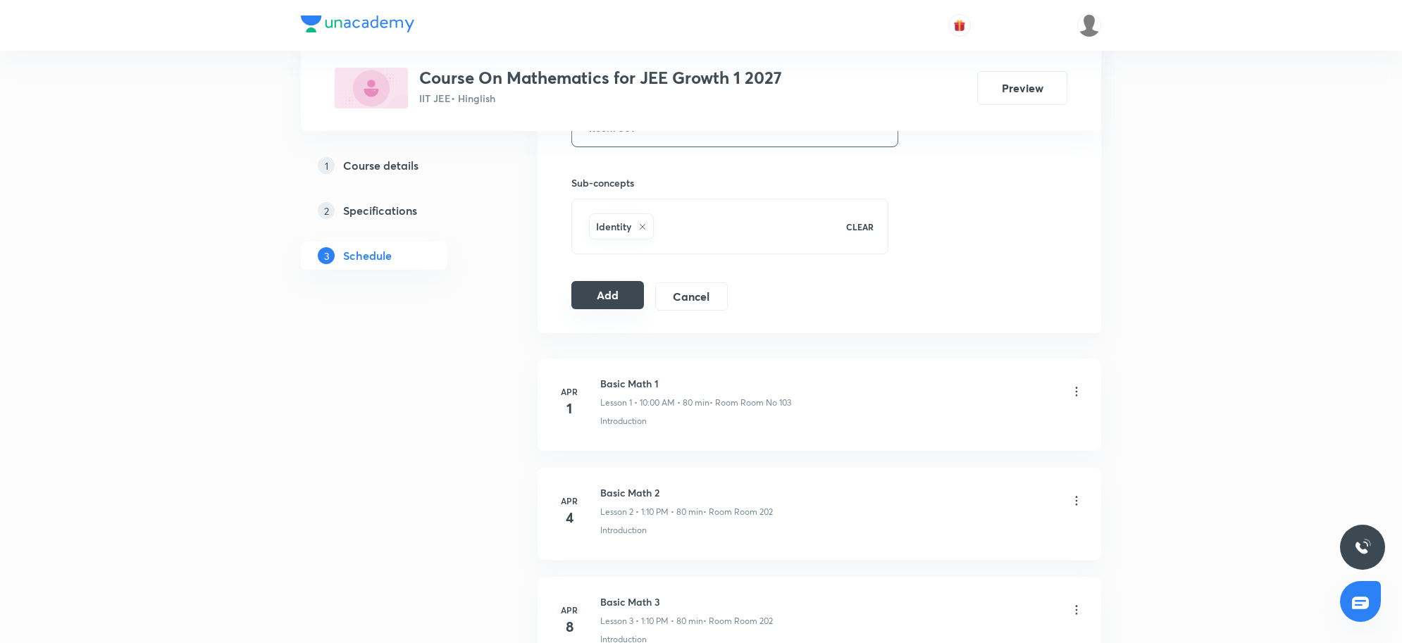
click at [632, 304] on button "Add" at bounding box center [607, 295] width 73 height 28
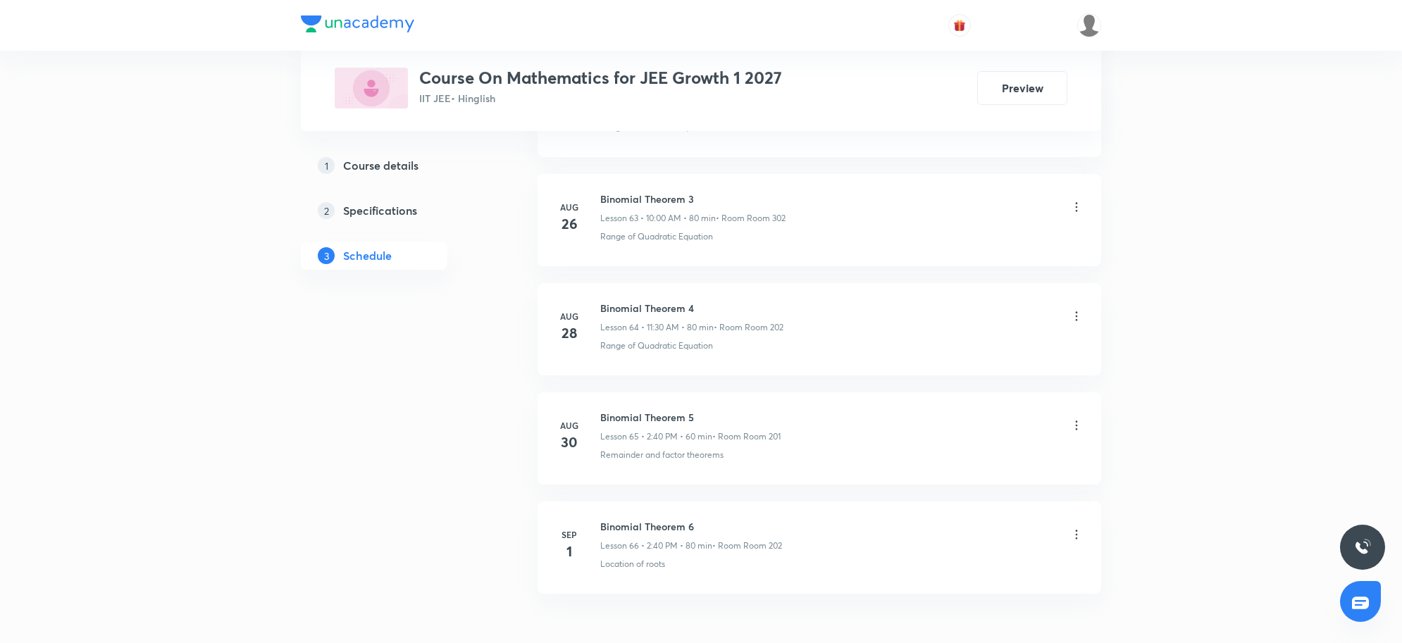
scroll to position [7822, 0]
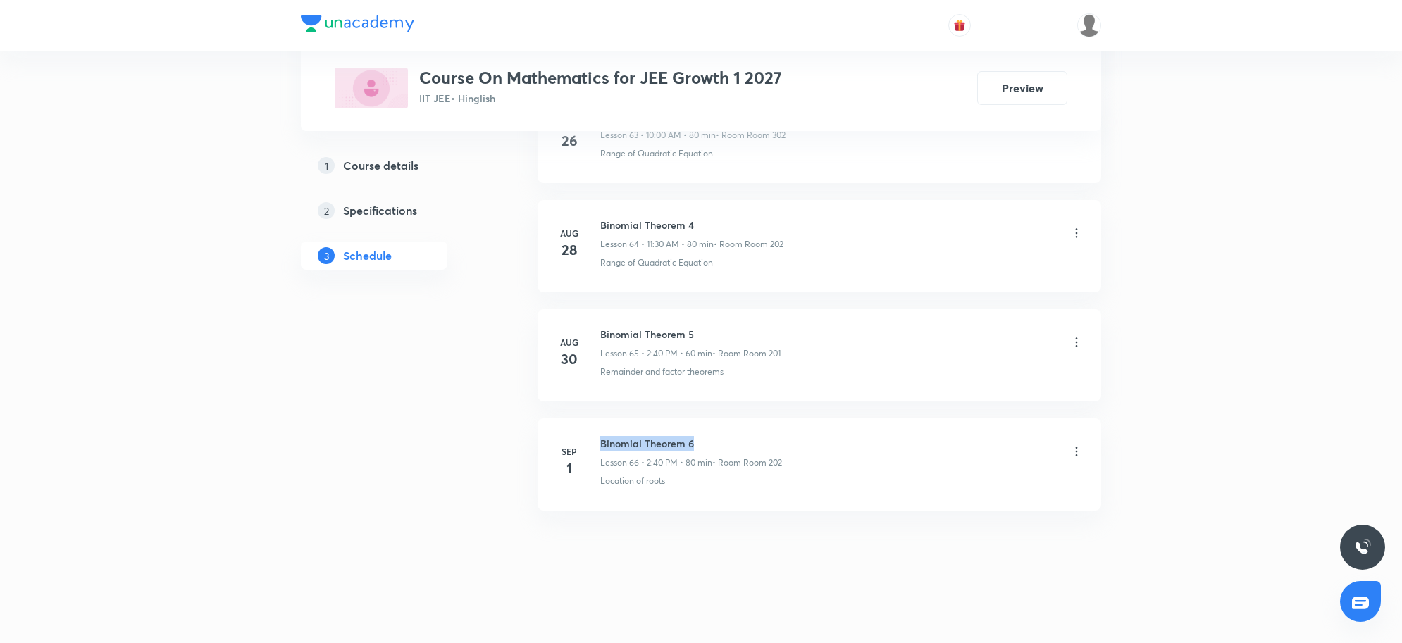
drag, startPoint x: 601, startPoint y: 442, endPoint x: 843, endPoint y: 433, distance: 242.5
click at [843, 433] on li "Sep 1 Binomial Theorem 6 Lesson 66 • 2:40 PM • 80 min • Room Room 202 Location …" at bounding box center [820, 465] width 564 height 92
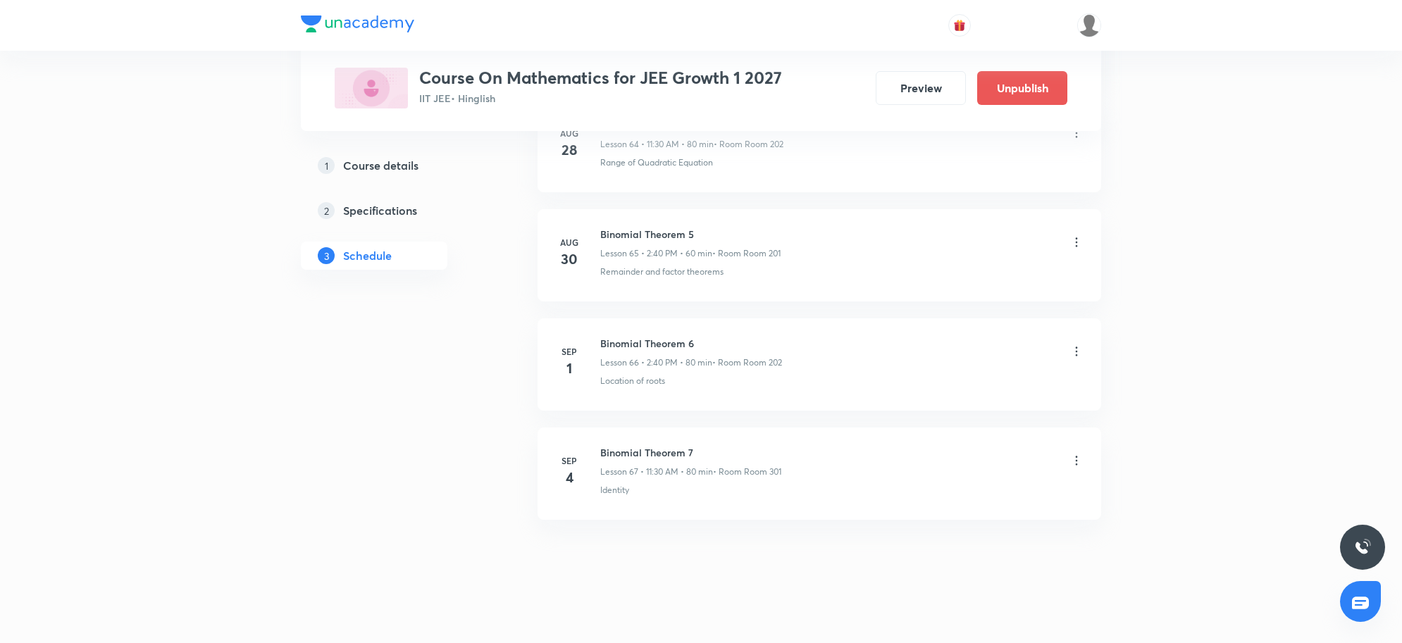
scroll to position [7911, 0]
drag, startPoint x: 597, startPoint y: 442, endPoint x: 708, endPoint y: 442, distance: 110.6
click at [708, 442] on div "[DATE] Binomial Theorem 7 Lesson 67 • 11:30 AM • 80 min • Room Room 301 Identity" at bounding box center [819, 461] width 528 height 51
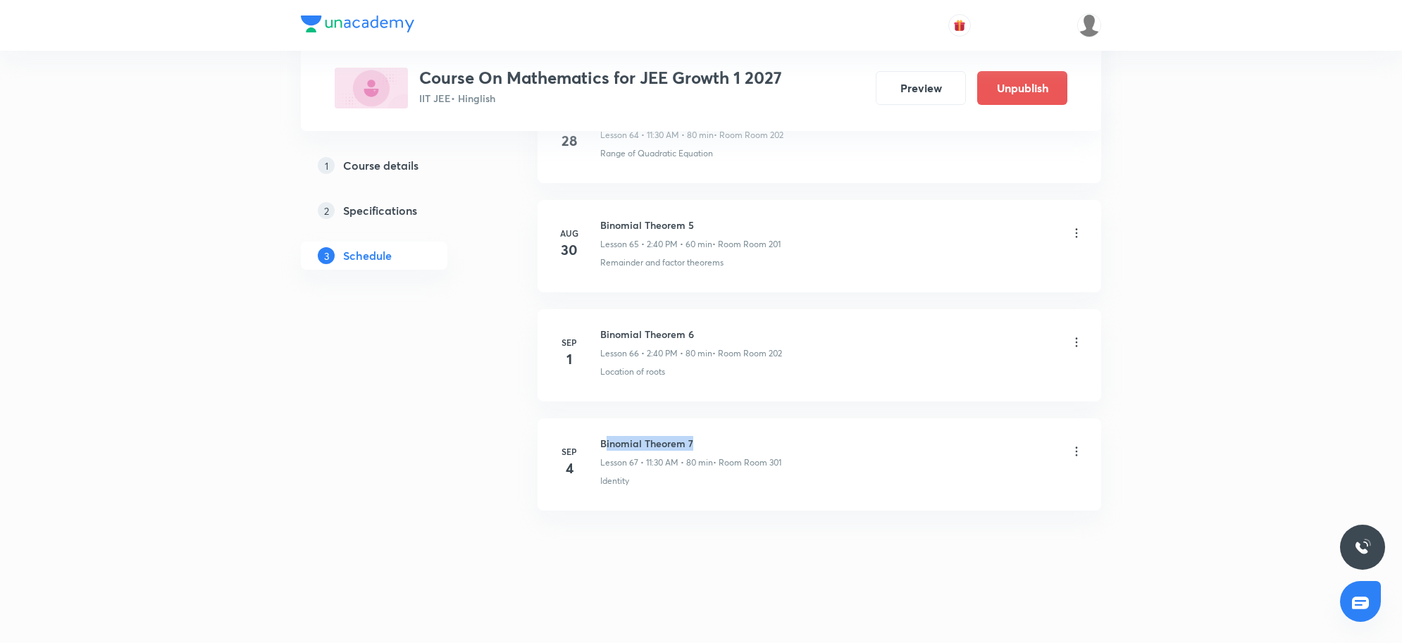
drag, startPoint x: 607, startPoint y: 435, endPoint x: 865, endPoint y: 427, distance: 258.0
click at [865, 427] on li "[DATE] Binomial Theorem 7 Lesson 67 • 11:30 AM • 80 min • Room Room 301 Identity" at bounding box center [820, 465] width 564 height 92
click at [938, 499] on li "[DATE] Binomial Theorem 7 Lesson 67 • 11:30 AM • 80 min • Room Room 301 Identity" at bounding box center [820, 465] width 564 height 92
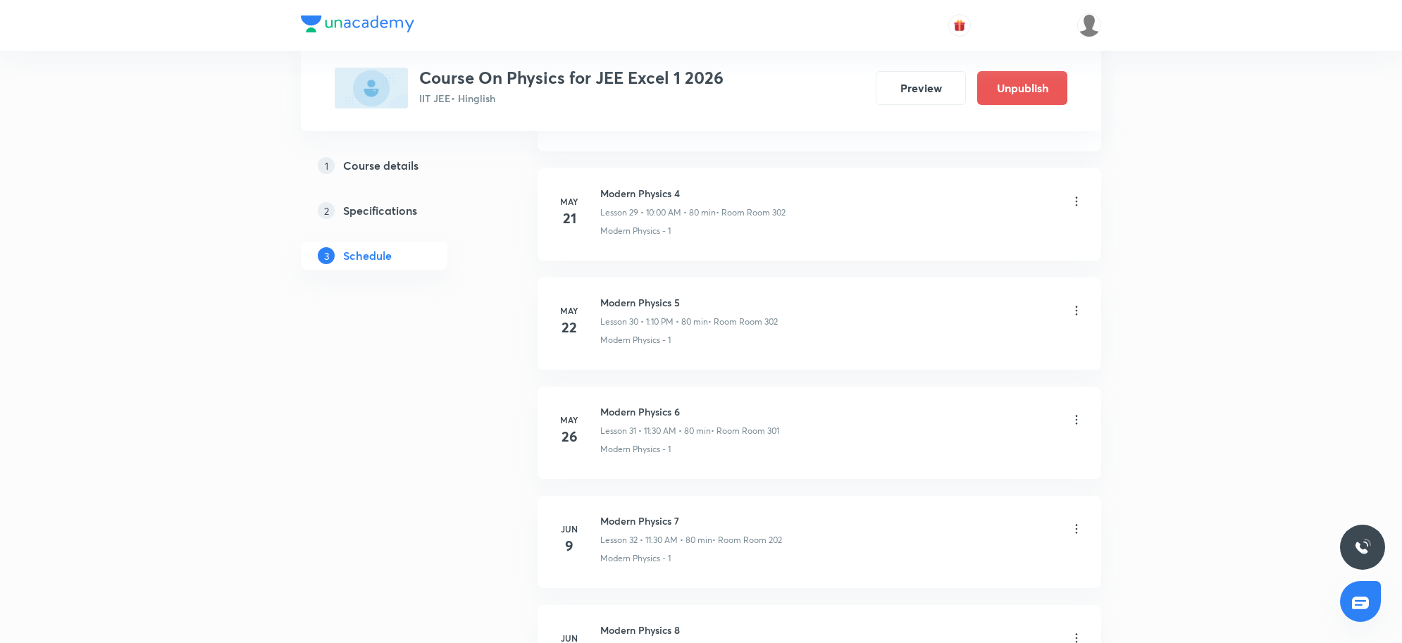
scroll to position [8024, 0]
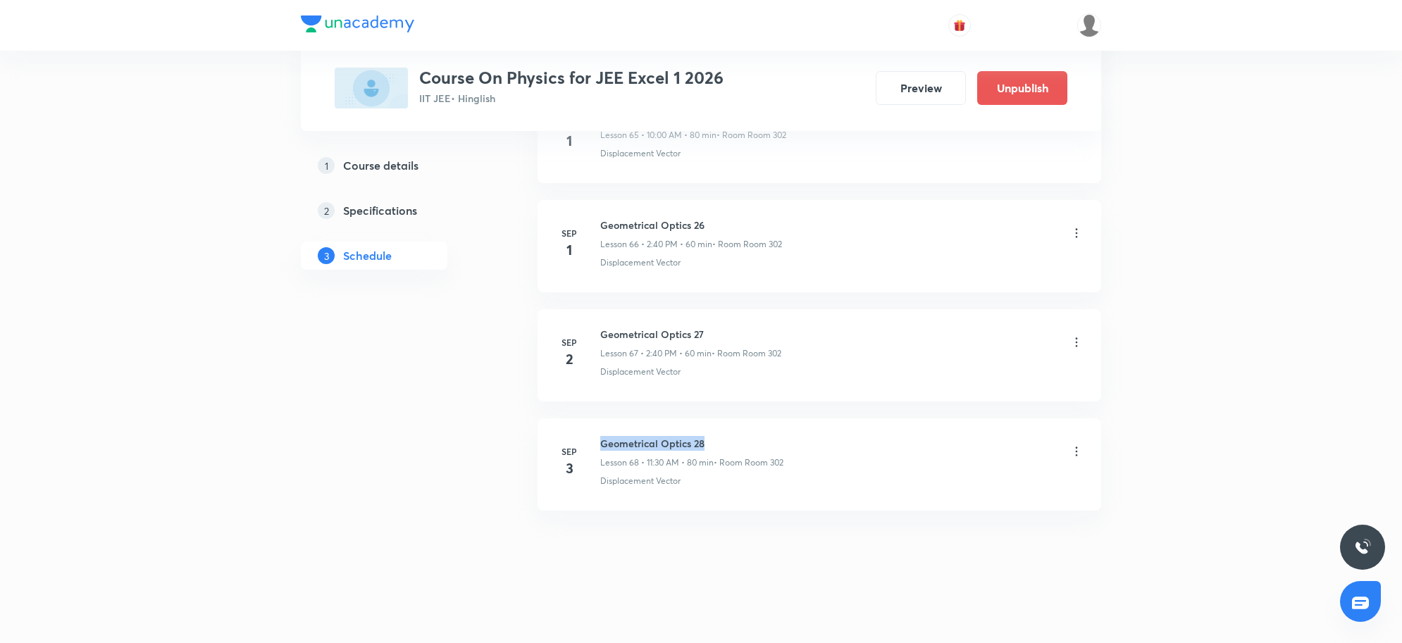
drag, startPoint x: 600, startPoint y: 441, endPoint x: 755, endPoint y: 433, distance: 155.2
click at [755, 433] on li "[DATE] Geometrical Optics 28 Lesson 68 • 11:30 AM • 80 min • Room Room 302 Disp…" at bounding box center [820, 465] width 564 height 92
copy h6 "Geometrical Optics 28"
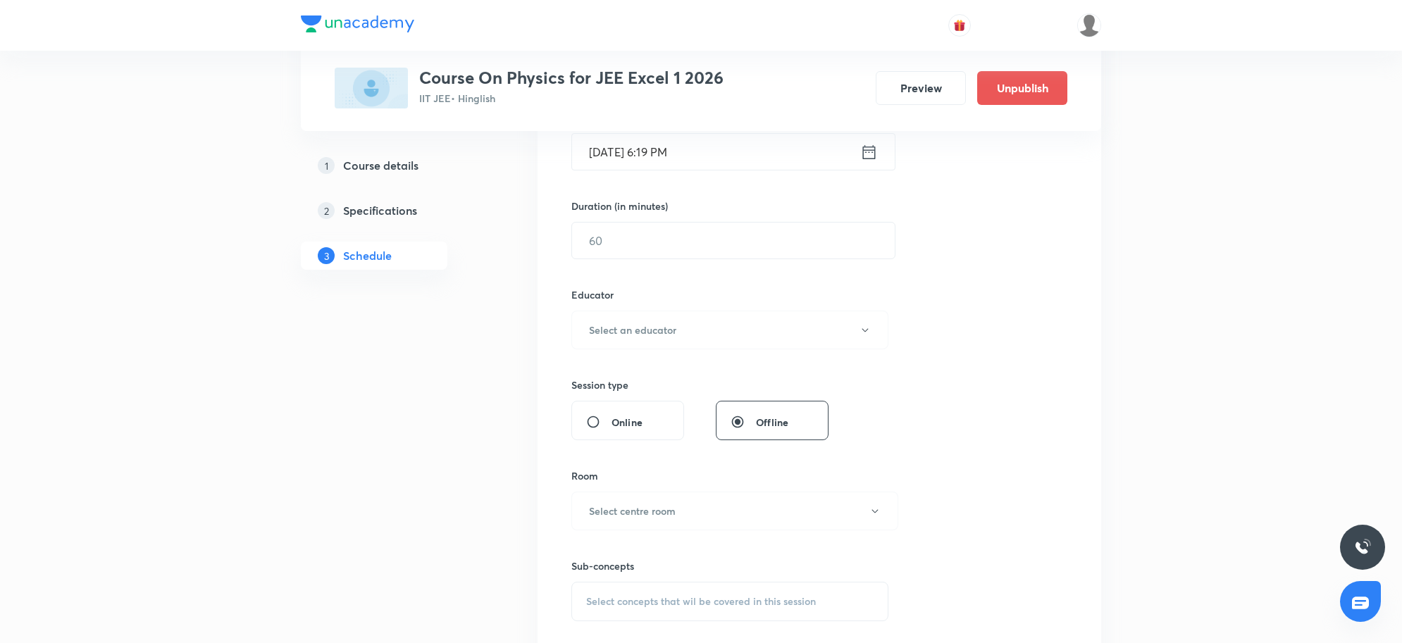
scroll to position [142, 0]
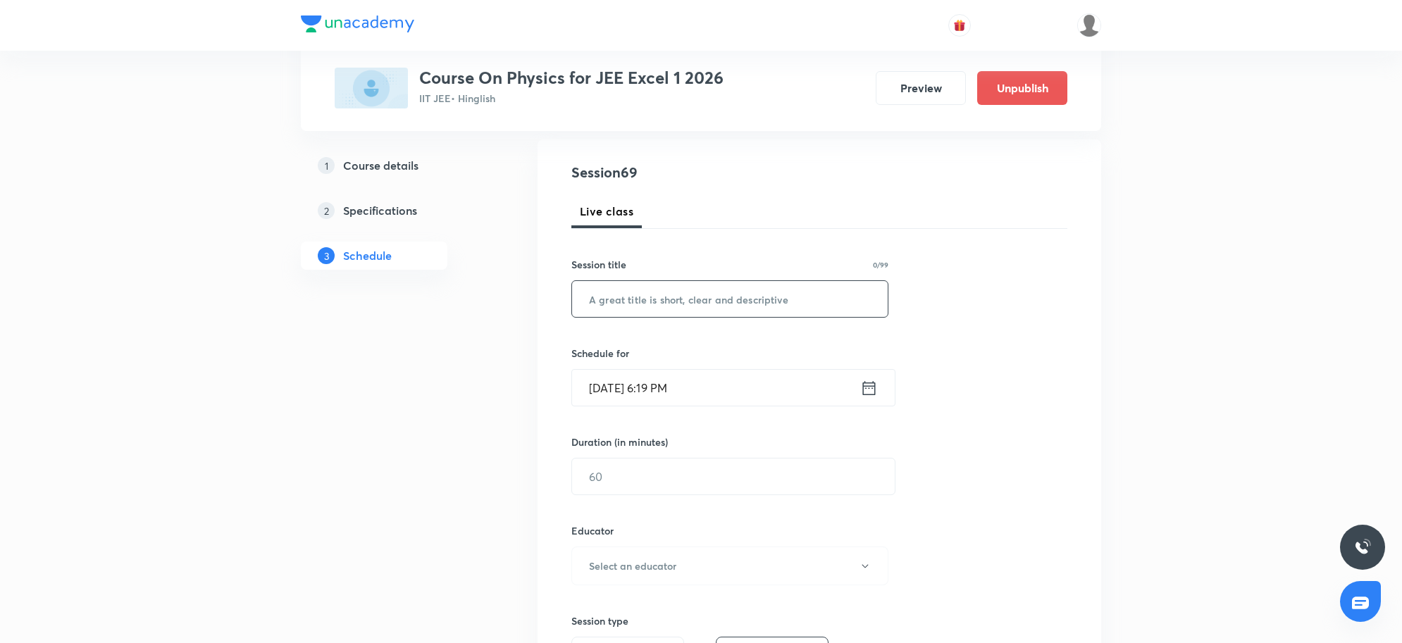
click at [617, 302] on input "text" at bounding box center [730, 299] width 316 height 36
paste input "Geometrical Optics 28"
type input "Geometrical Optics 29"
click at [719, 384] on input "[DATE] 6:19 PM" at bounding box center [716, 388] width 288 height 36
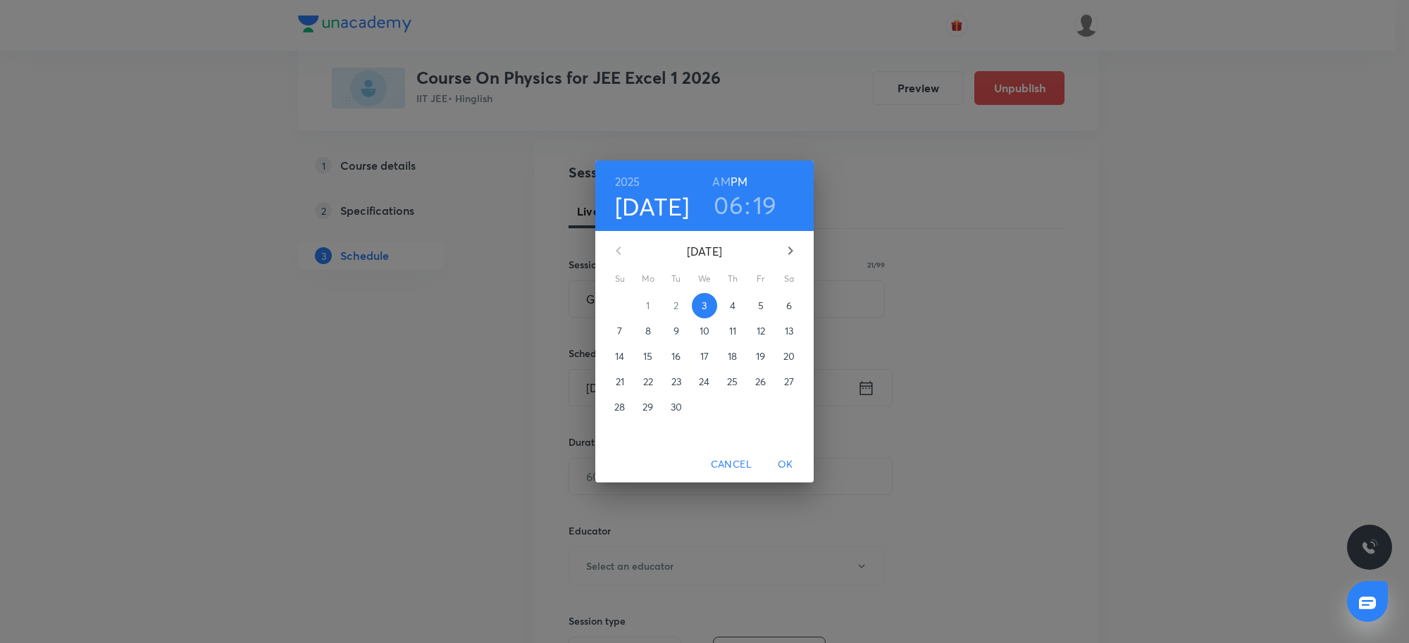
click at [731, 300] on p "4" at bounding box center [733, 306] width 6 height 14
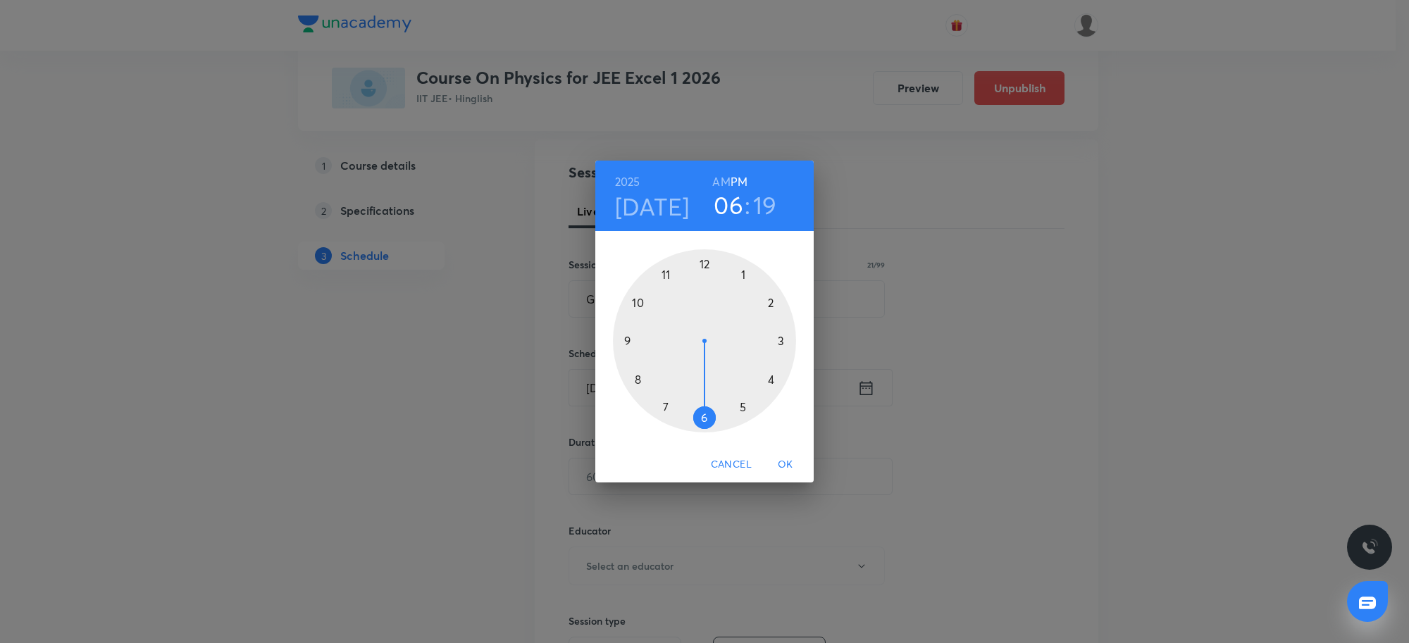
click at [728, 209] on h3 "06" at bounding box center [729, 205] width 30 height 30
click at [641, 302] on div at bounding box center [704, 340] width 183 height 183
click at [700, 266] on div at bounding box center [704, 340] width 183 height 183
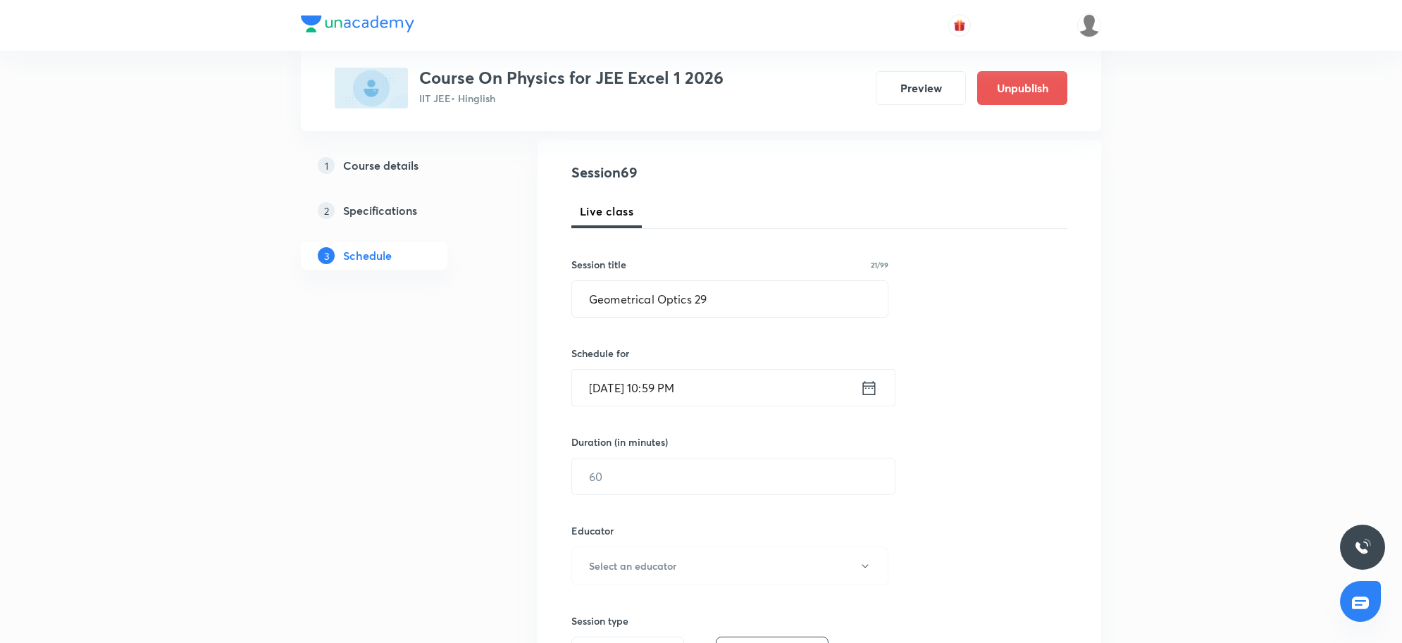
click at [717, 400] on input "[DATE] 10:59 PM" at bounding box center [716, 388] width 288 height 36
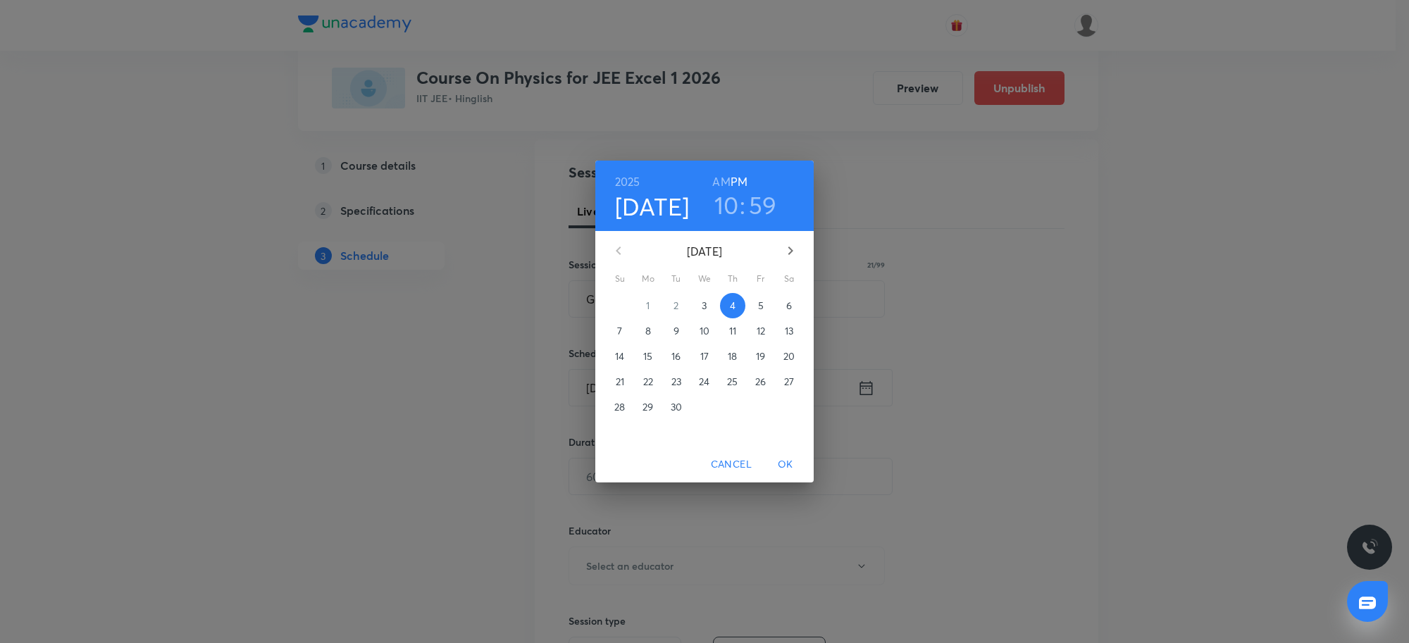
click at [758, 204] on h3 "59" at bounding box center [763, 205] width 28 height 30
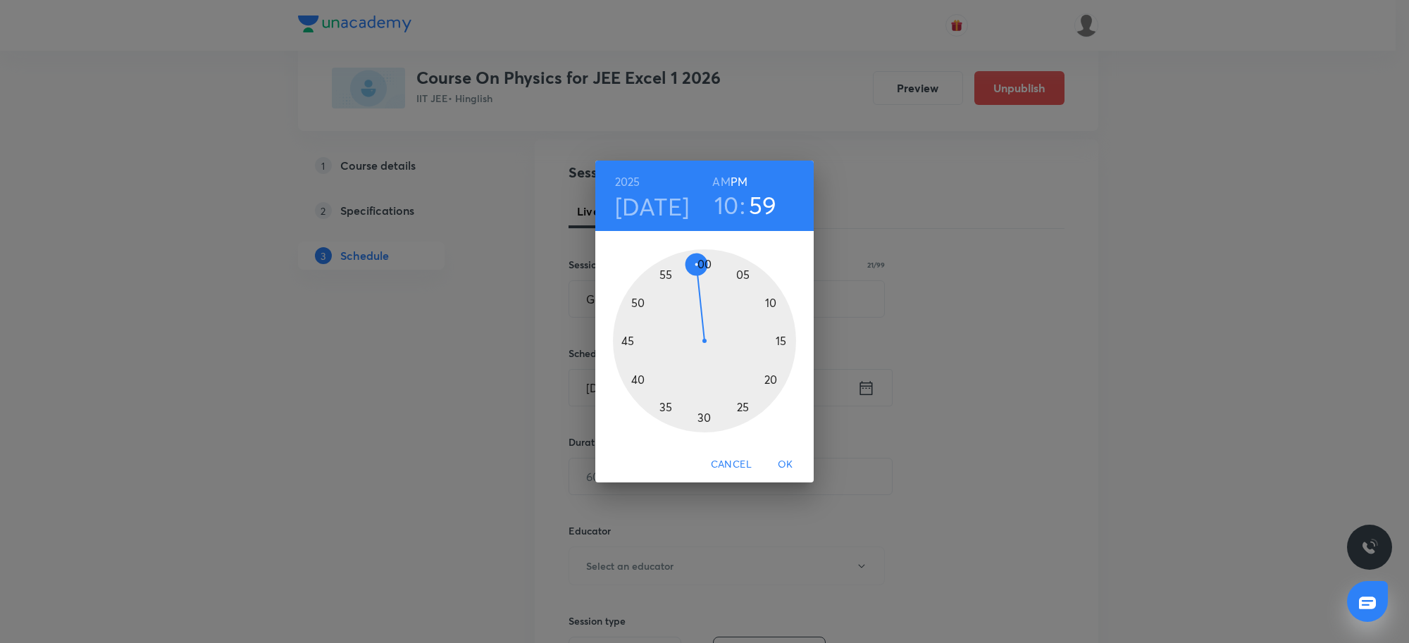
click at [708, 261] on div at bounding box center [704, 340] width 183 height 183
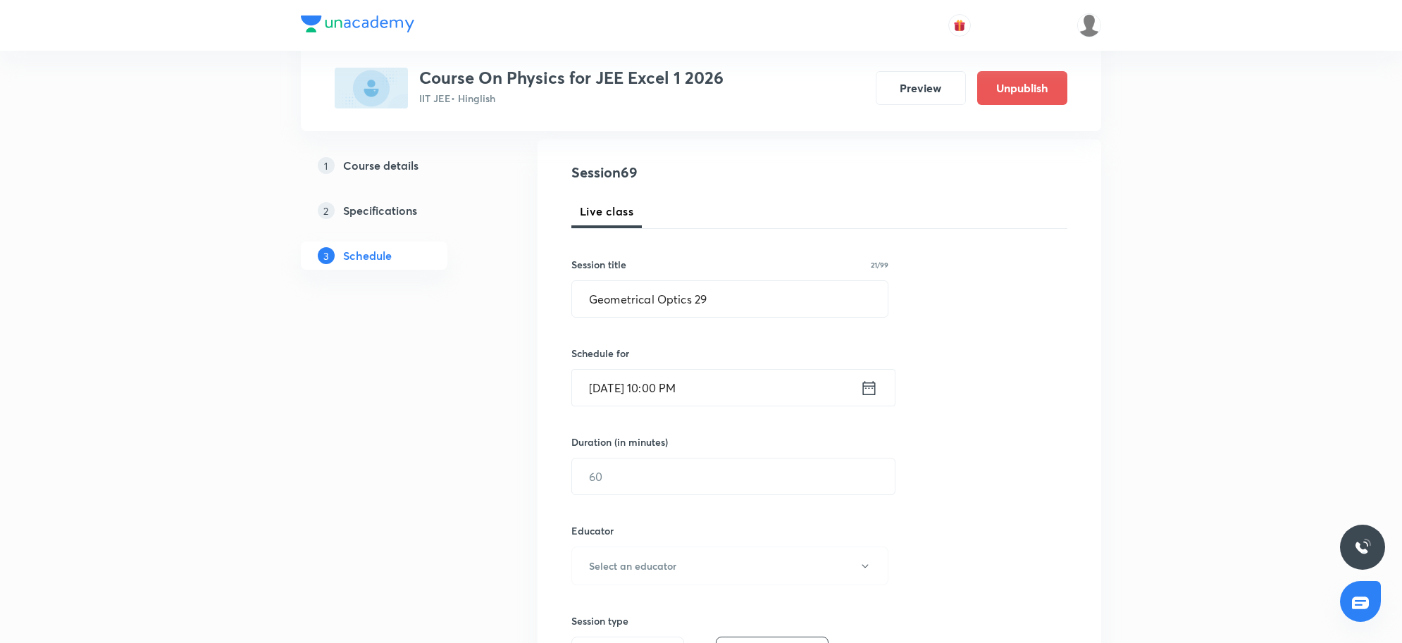
click at [748, 391] on input "[DATE] 10:00 PM" at bounding box center [716, 388] width 288 height 36
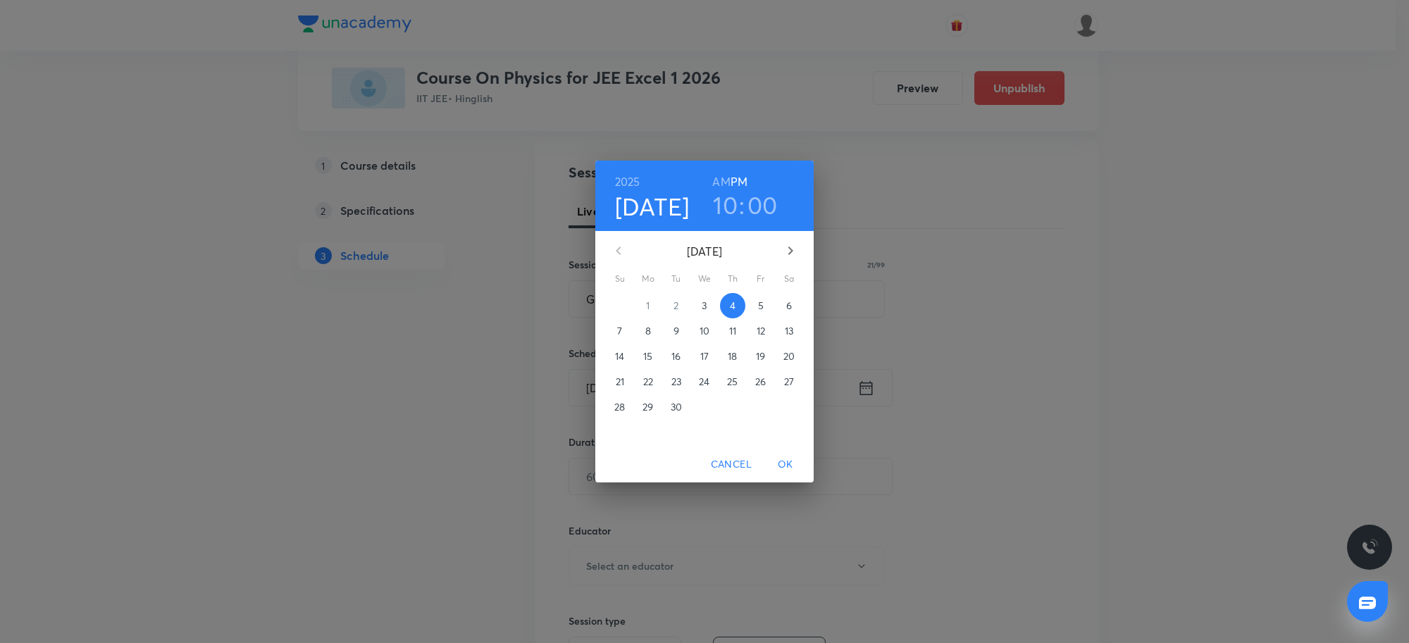
click at [727, 175] on h6 "AM" at bounding box center [721, 182] width 18 height 20
click at [790, 457] on span "OK" at bounding box center [786, 465] width 34 height 18
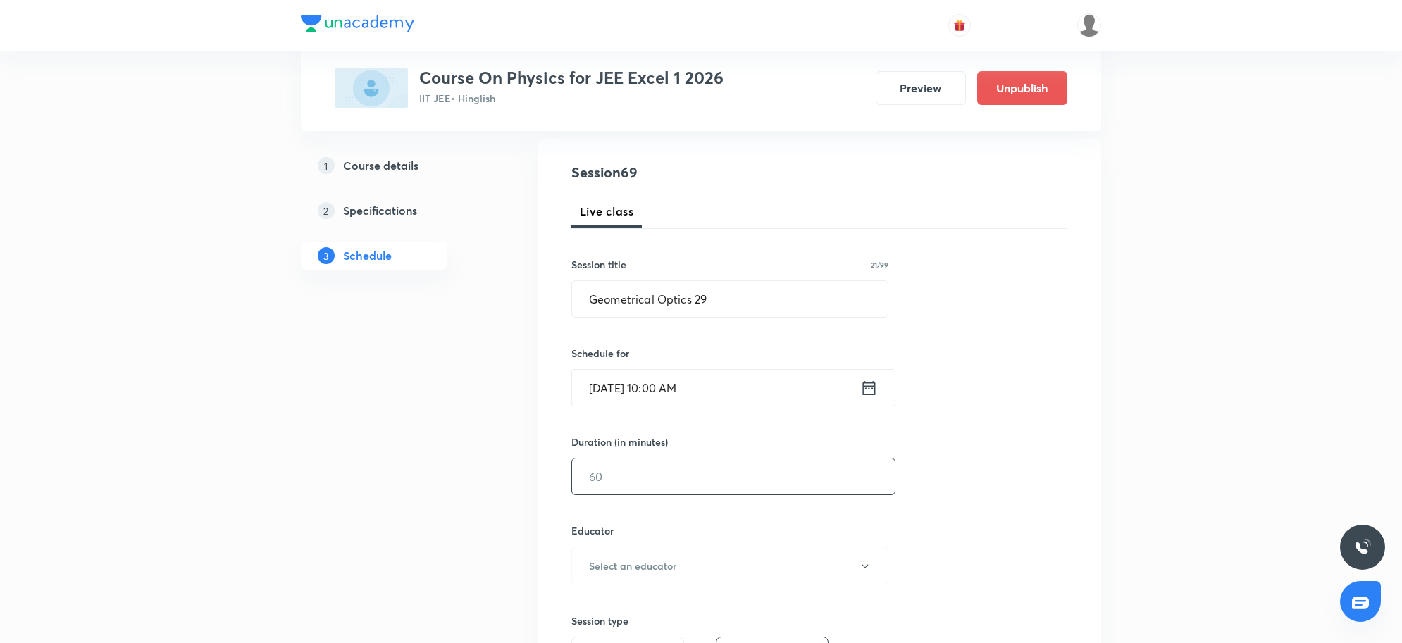
click at [688, 466] on input "text" at bounding box center [733, 477] width 323 height 36
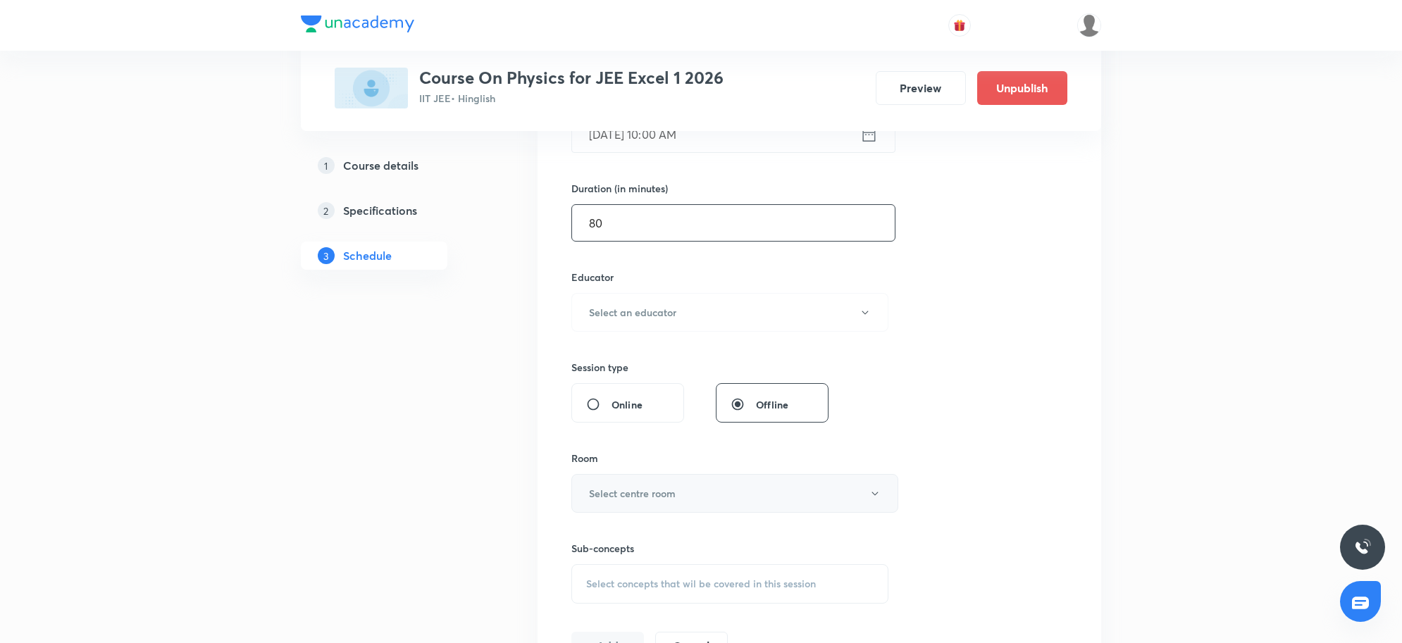
scroll to position [407, 0]
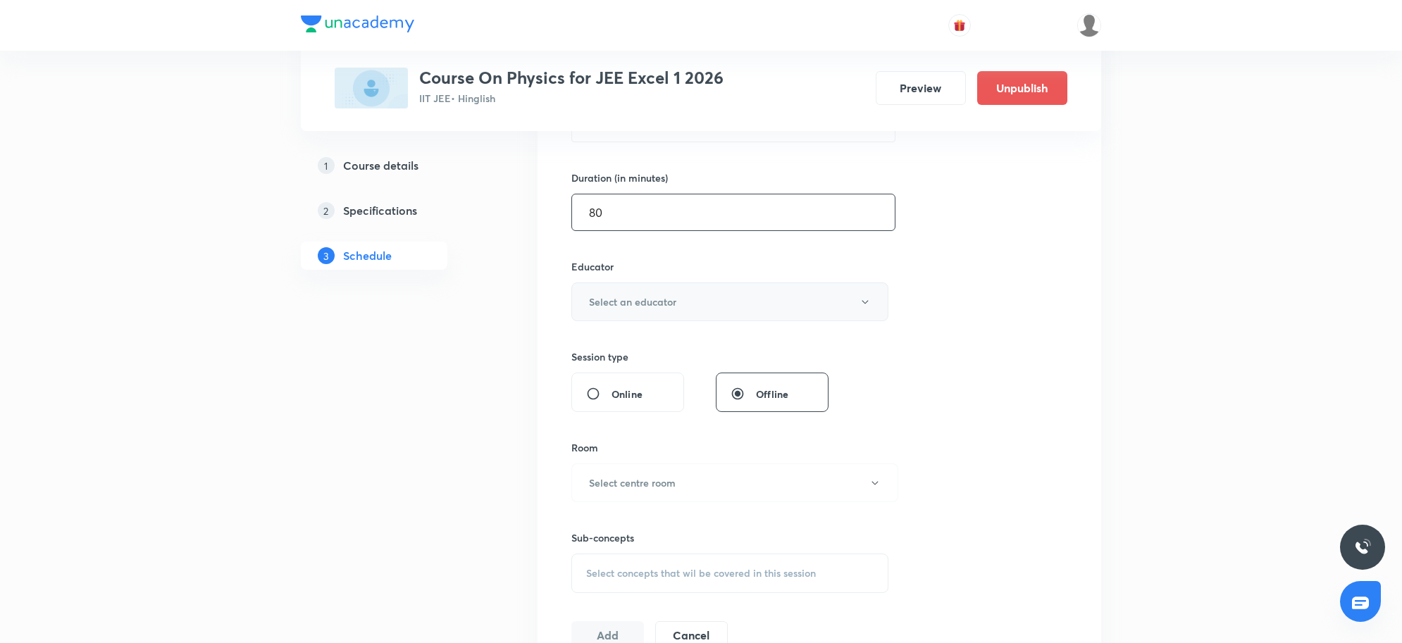
type input "80"
click at [650, 311] on button "Select an educator" at bounding box center [729, 302] width 317 height 39
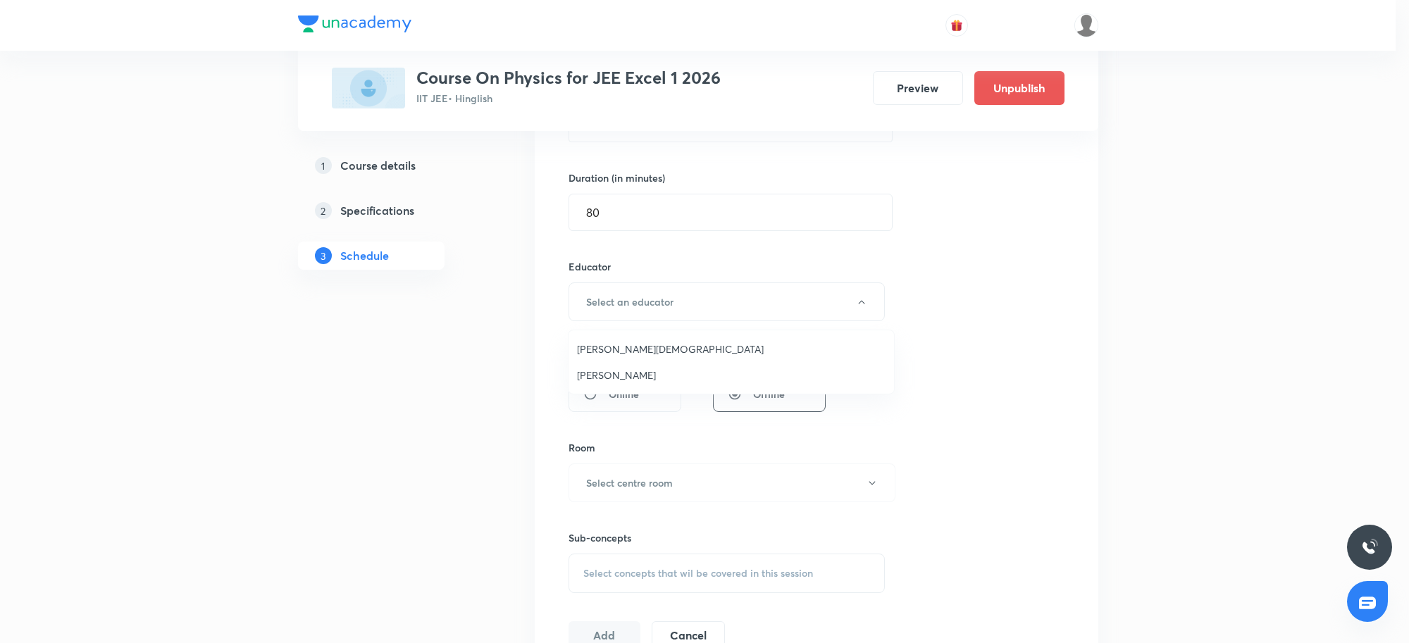
click at [621, 365] on li "Neil Joshi" at bounding box center [732, 375] width 326 height 26
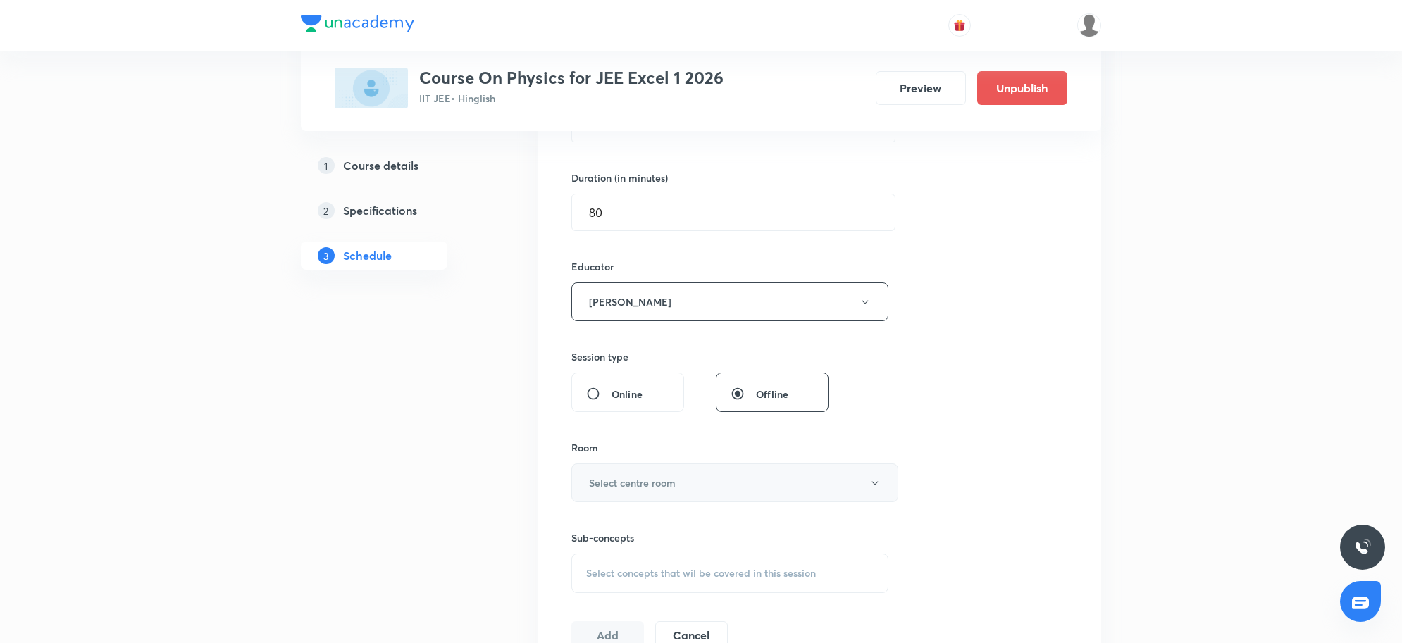
click at [688, 483] on button "Select centre room" at bounding box center [734, 483] width 327 height 39
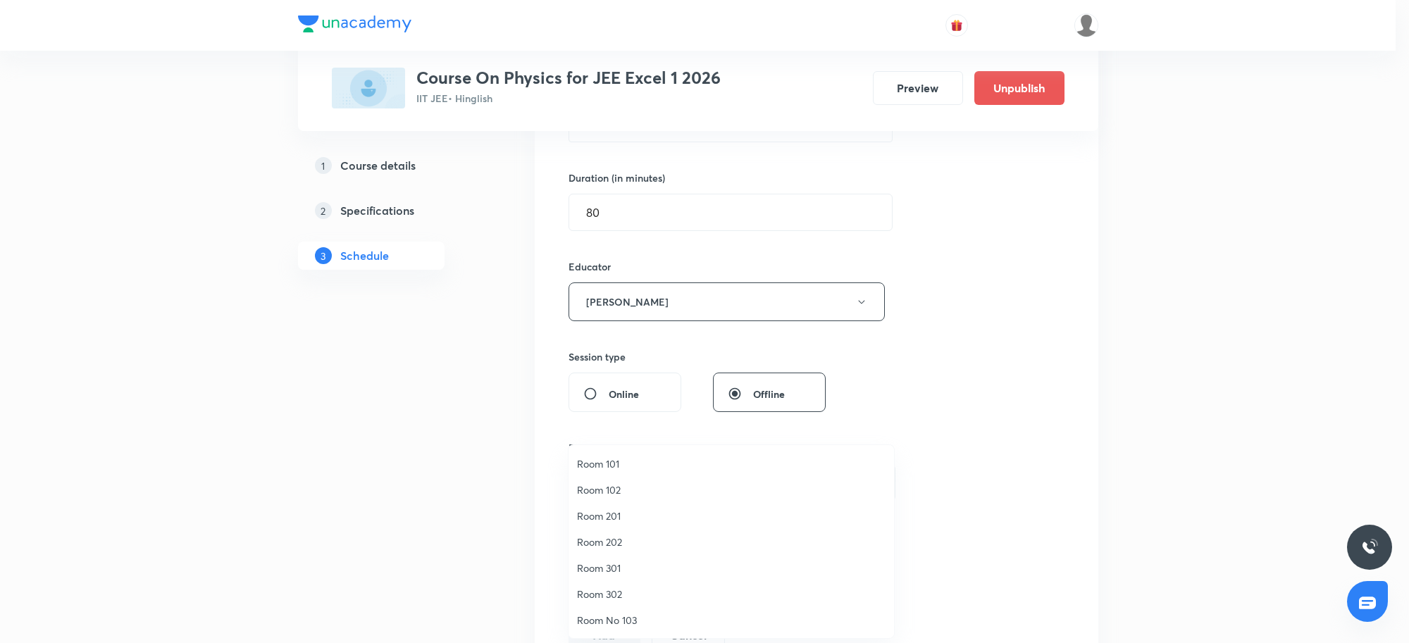
click at [622, 590] on span "Room 302" at bounding box center [731, 594] width 309 height 15
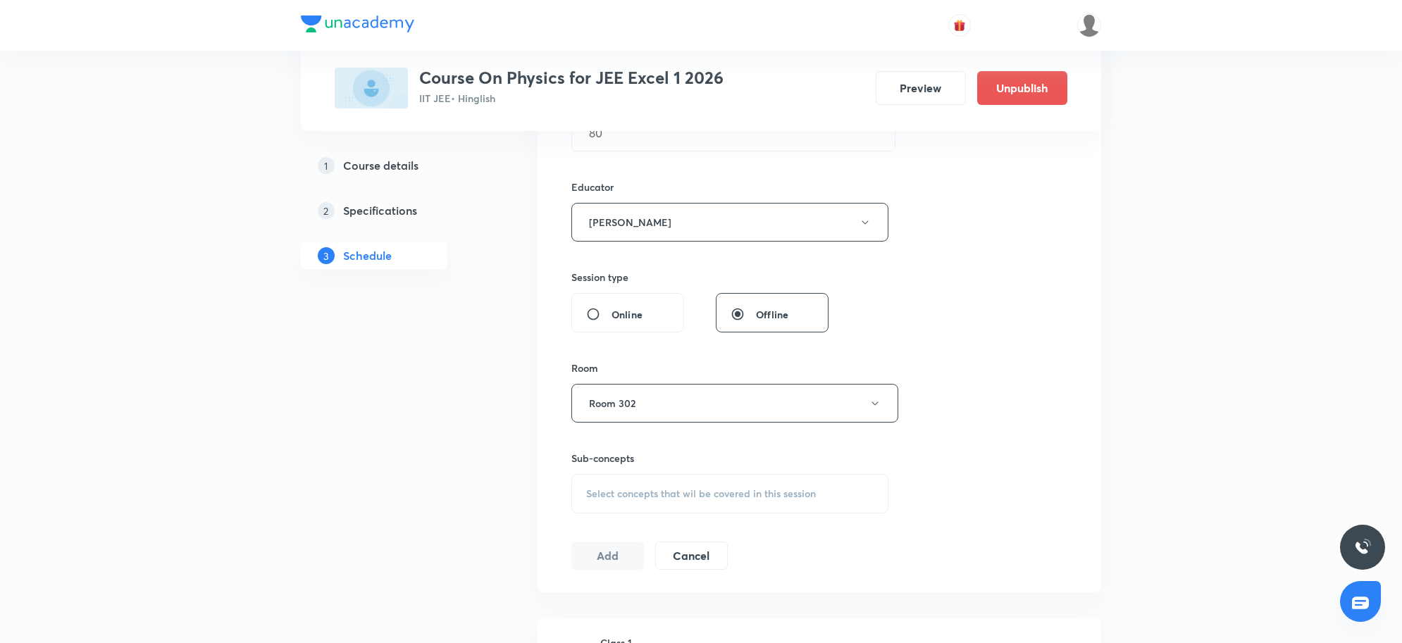
scroll to position [583, 0]
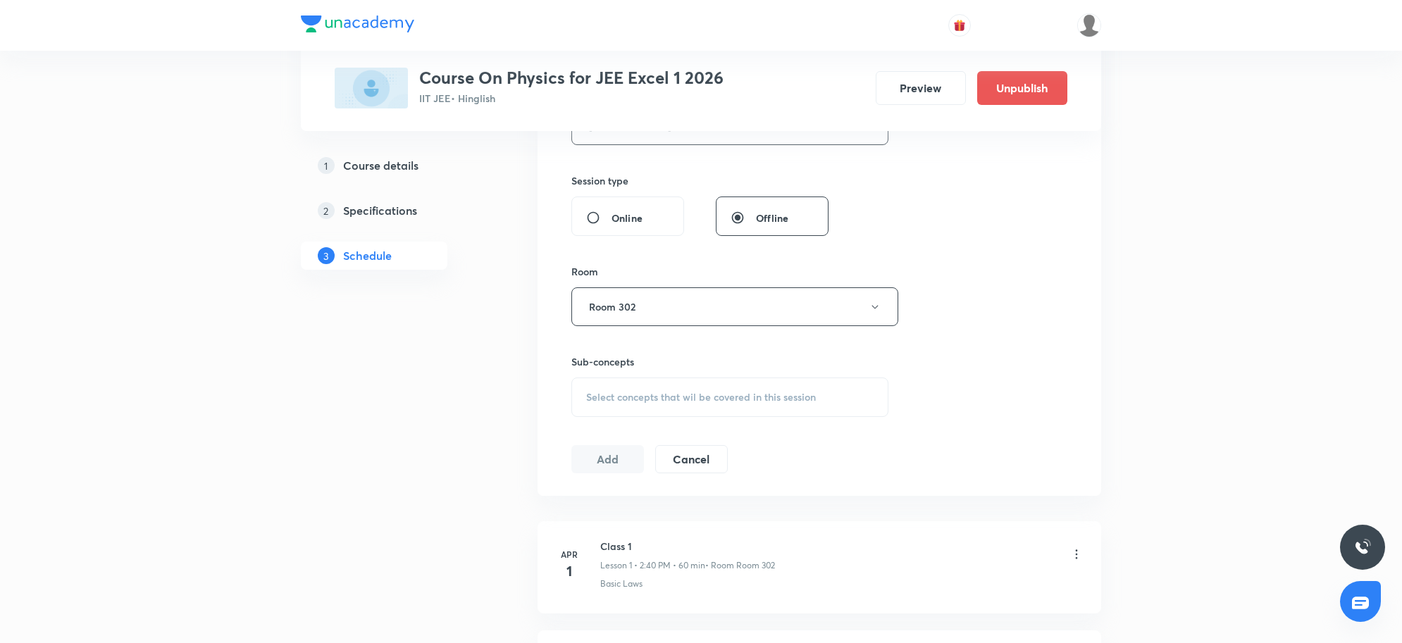
click at [657, 392] on span "Select concepts that wil be covered in this session" at bounding box center [701, 397] width 230 height 11
click at [652, 488] on p "Dimensional Analysis" at bounding box center [649, 480] width 92 height 15
checkbox input "true"
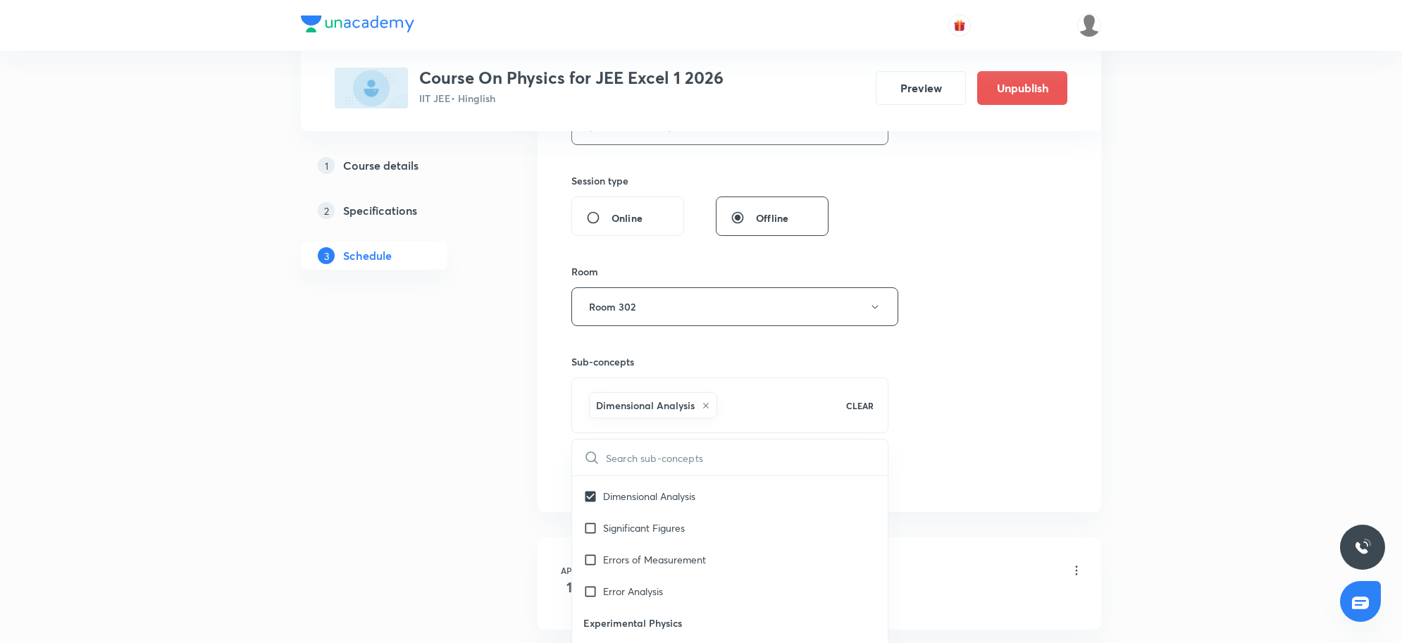
click at [1086, 459] on div "Session 69 Live class Session title 21/99 Geometrical Optics 29 ​ Schedule for …" at bounding box center [820, 105] width 564 height 813
click at [589, 481] on button "Add" at bounding box center [607, 474] width 73 height 28
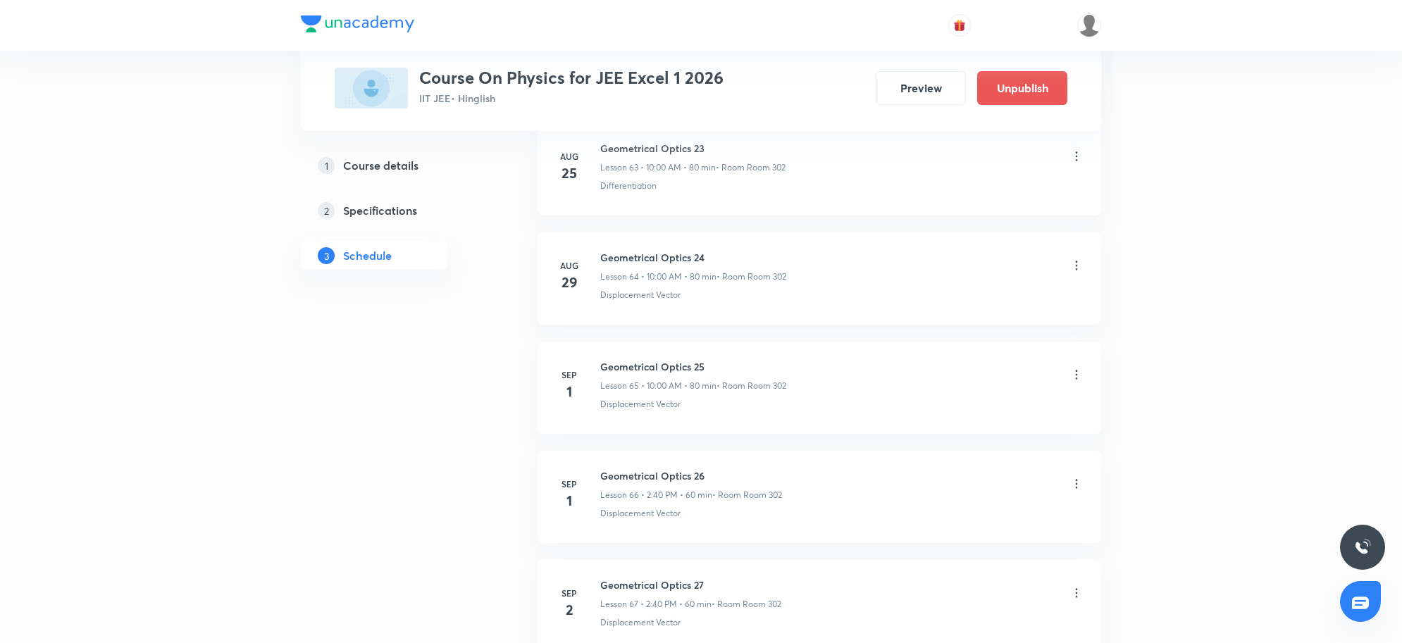
scroll to position [8041, 0]
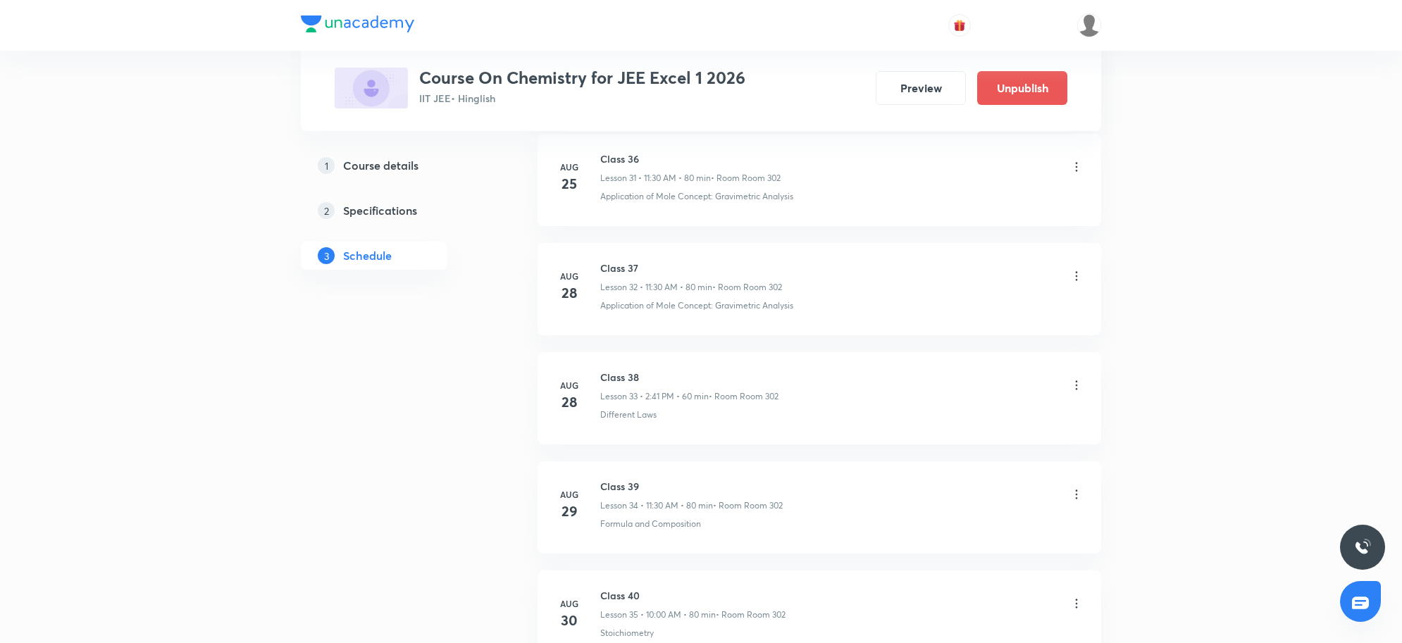
scroll to position [4629, 0]
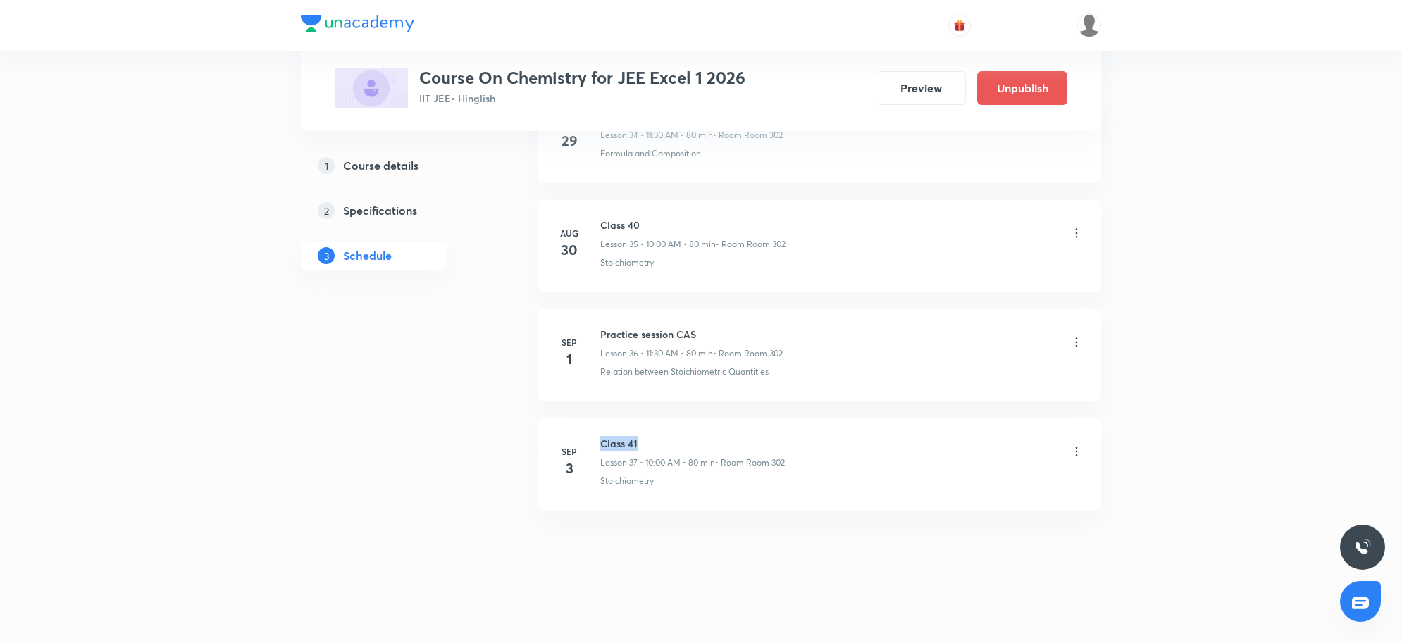
drag, startPoint x: 600, startPoint y: 438, endPoint x: 643, endPoint y: 438, distance: 43.0
click at [643, 438] on h6 "Class 41" at bounding box center [692, 443] width 185 height 15
copy h6 "Class 41"
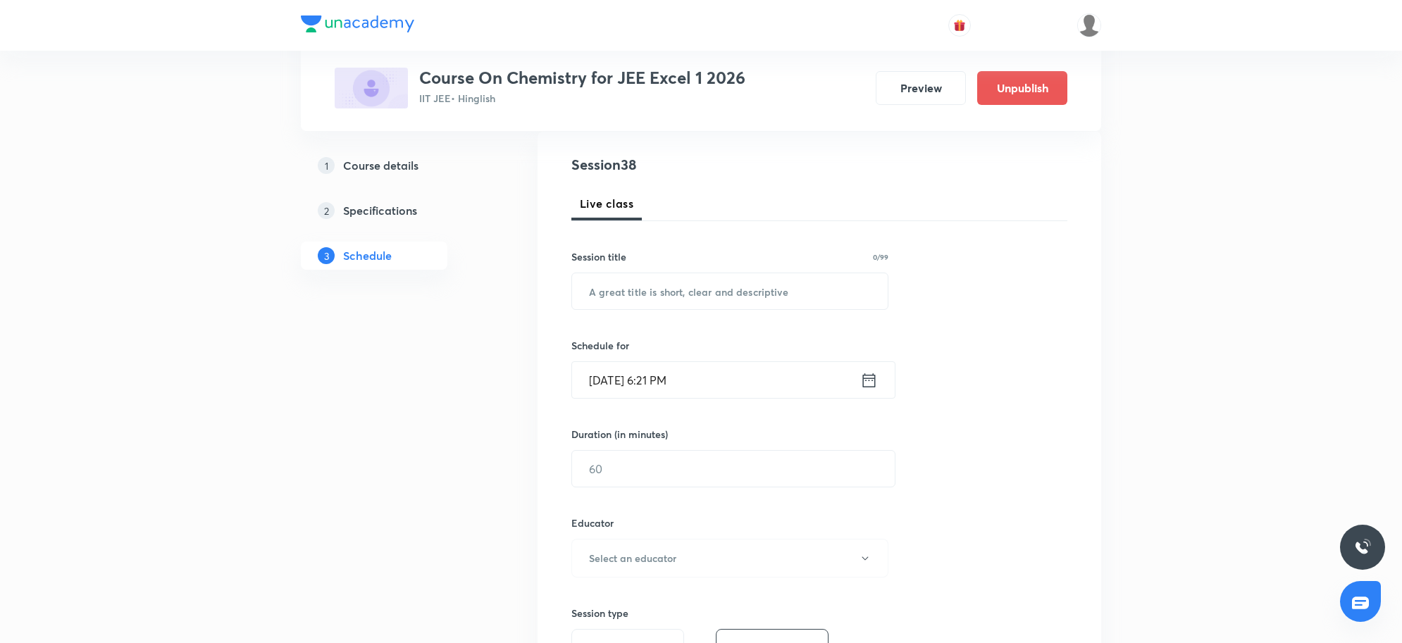
scroll to position [50, 0]
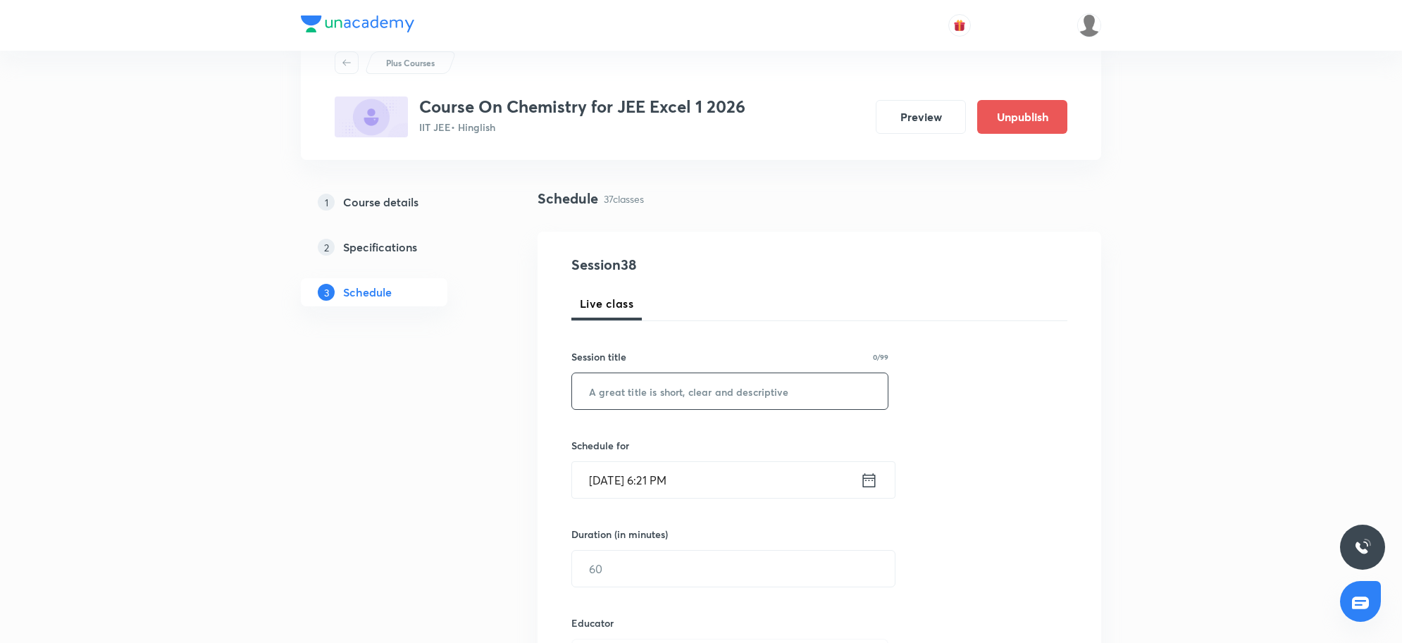
click at [635, 400] on input "text" at bounding box center [730, 391] width 316 height 36
paste input "Class 41"
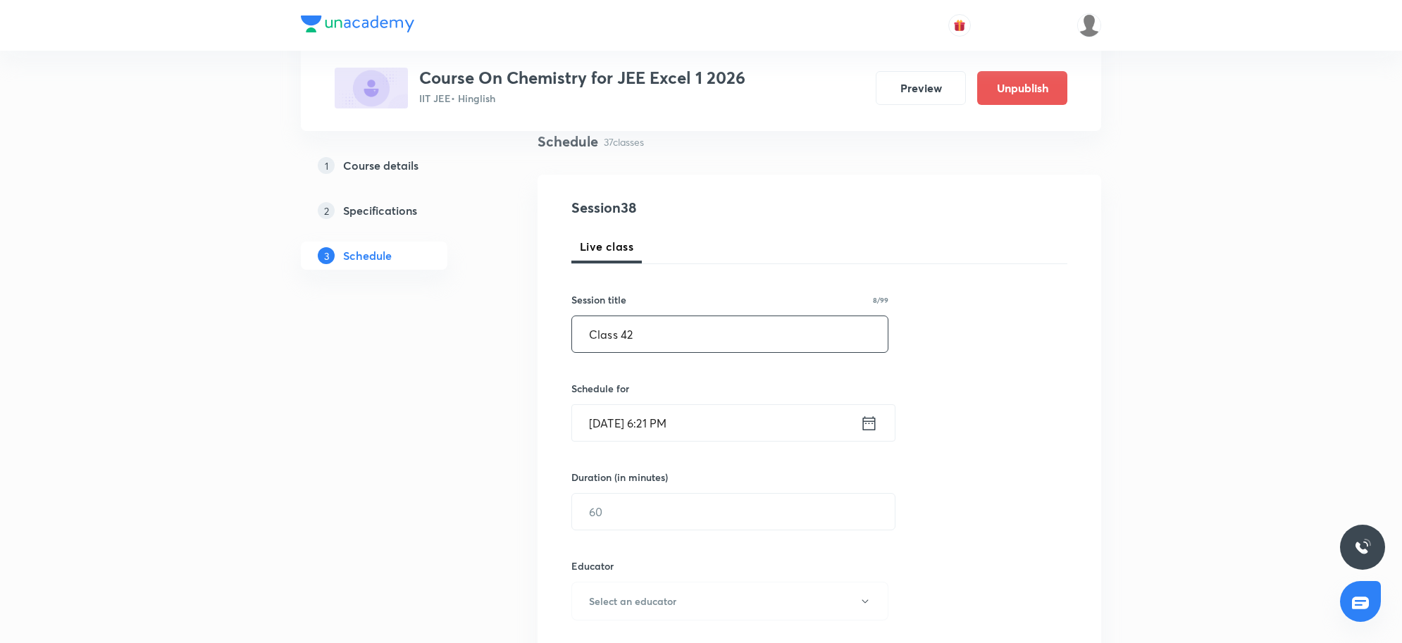
scroll to position [138, 0]
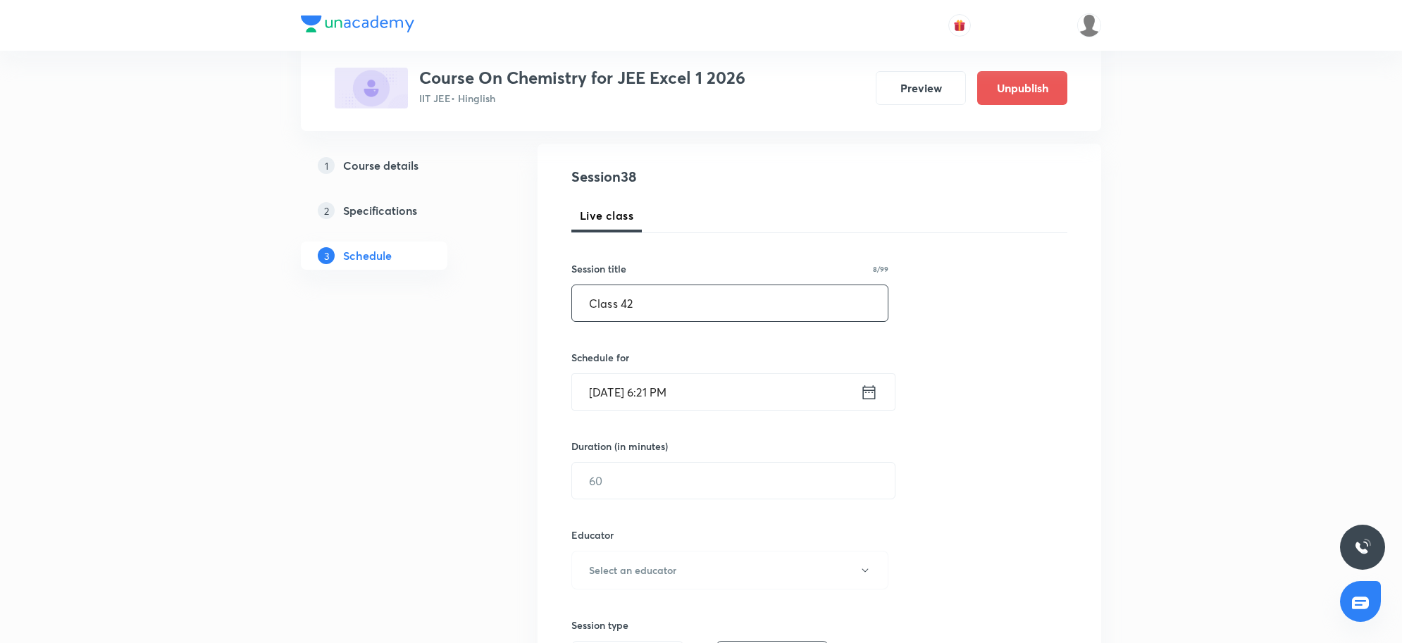
type input "Class 42"
click at [735, 406] on input "[DATE] 6:21 PM" at bounding box center [716, 392] width 288 height 36
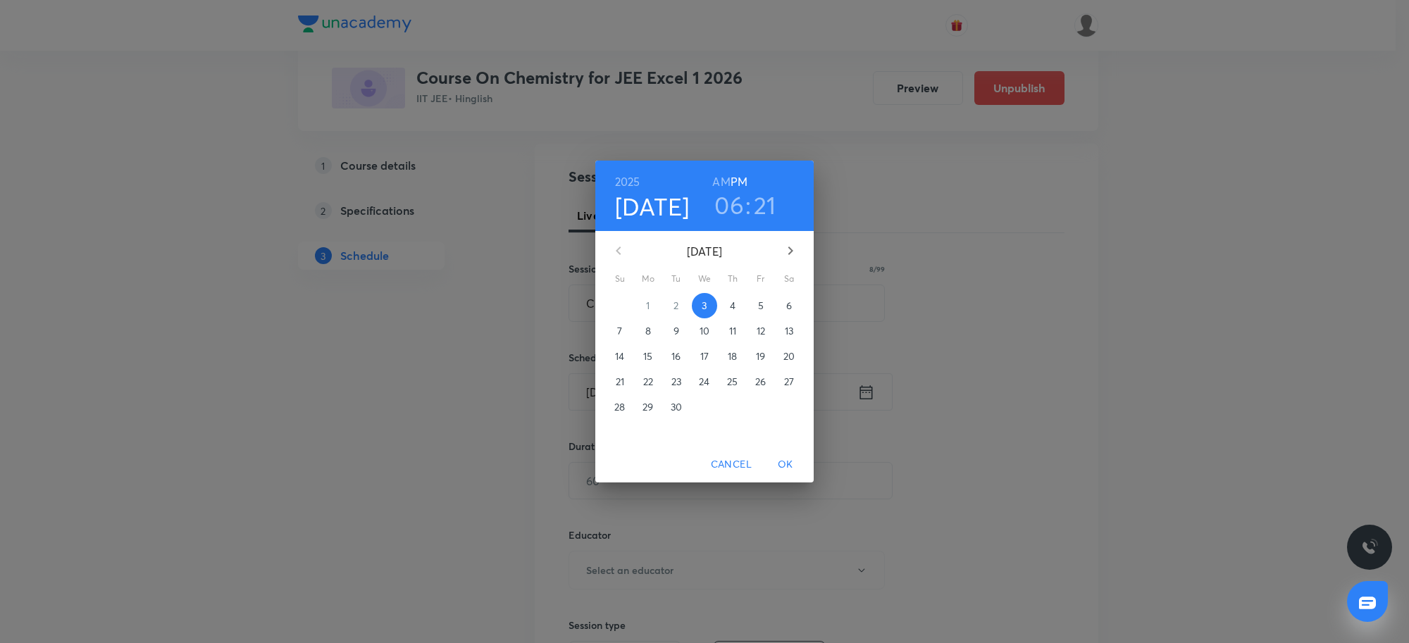
click at [734, 307] on p "4" at bounding box center [733, 306] width 6 height 14
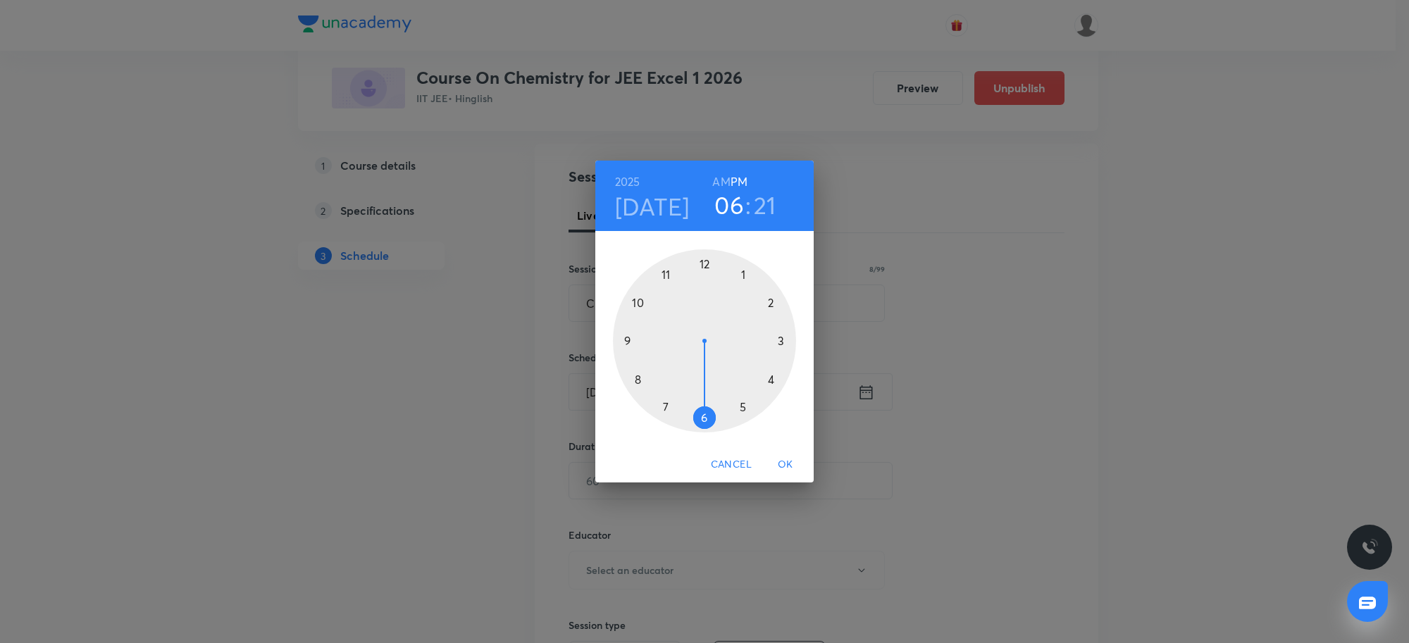
click at [734, 197] on h3 "06" at bounding box center [729, 205] width 30 height 30
click at [666, 271] on div at bounding box center [704, 340] width 183 height 183
click at [705, 419] on div at bounding box center [704, 340] width 183 height 183
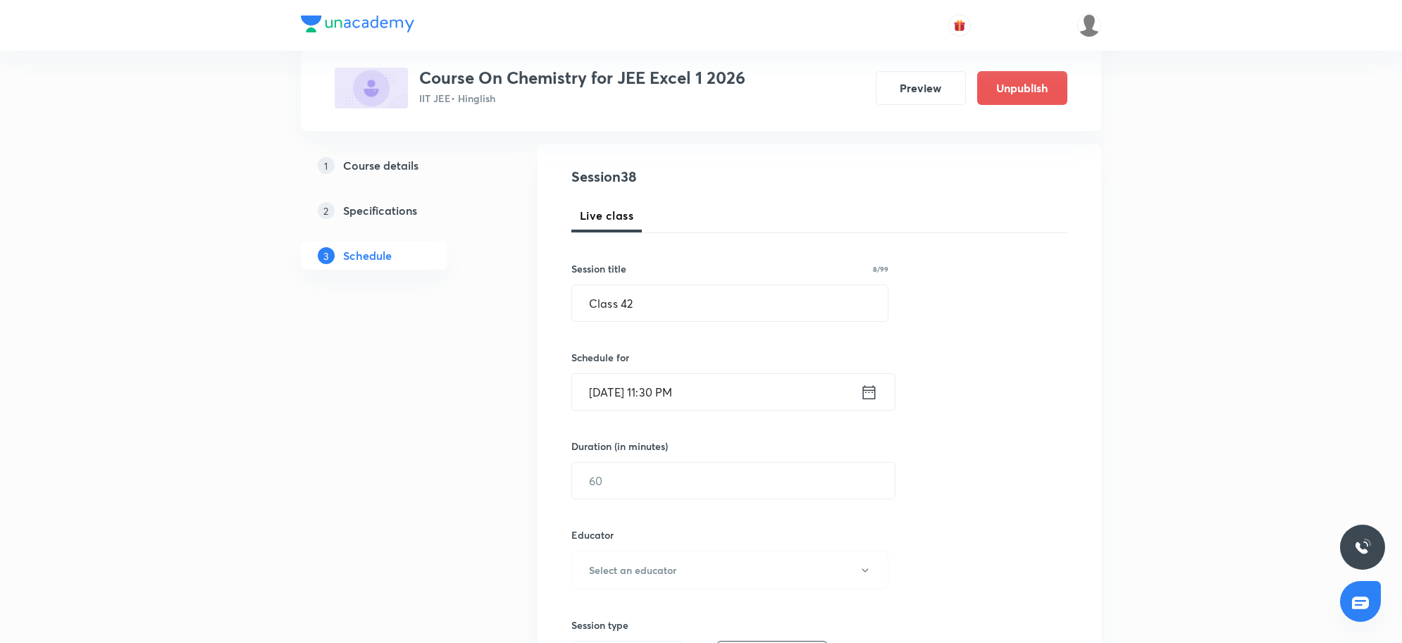
click at [712, 400] on input "[DATE] 11:30 PM" at bounding box center [716, 392] width 288 height 36
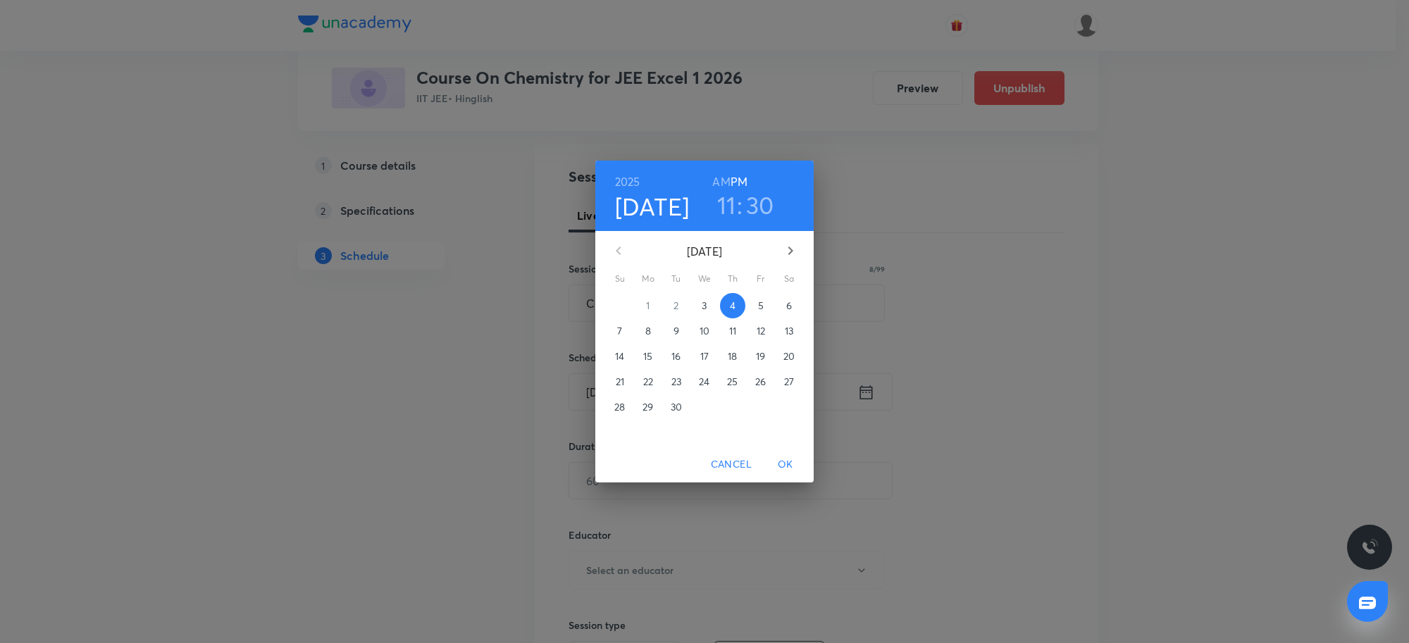
click at [716, 175] on h6 "AM" at bounding box center [721, 182] width 18 height 20
click at [786, 467] on span "OK" at bounding box center [786, 465] width 34 height 18
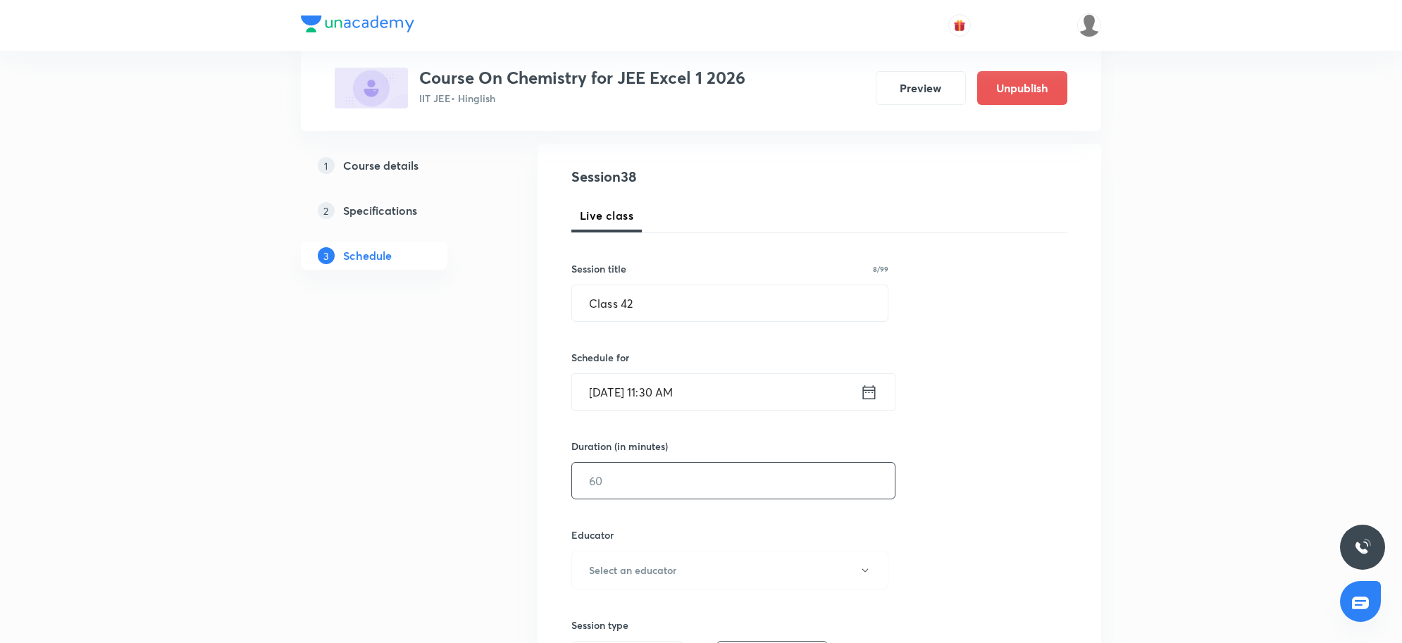
click at [706, 476] on input "text" at bounding box center [733, 481] width 323 height 36
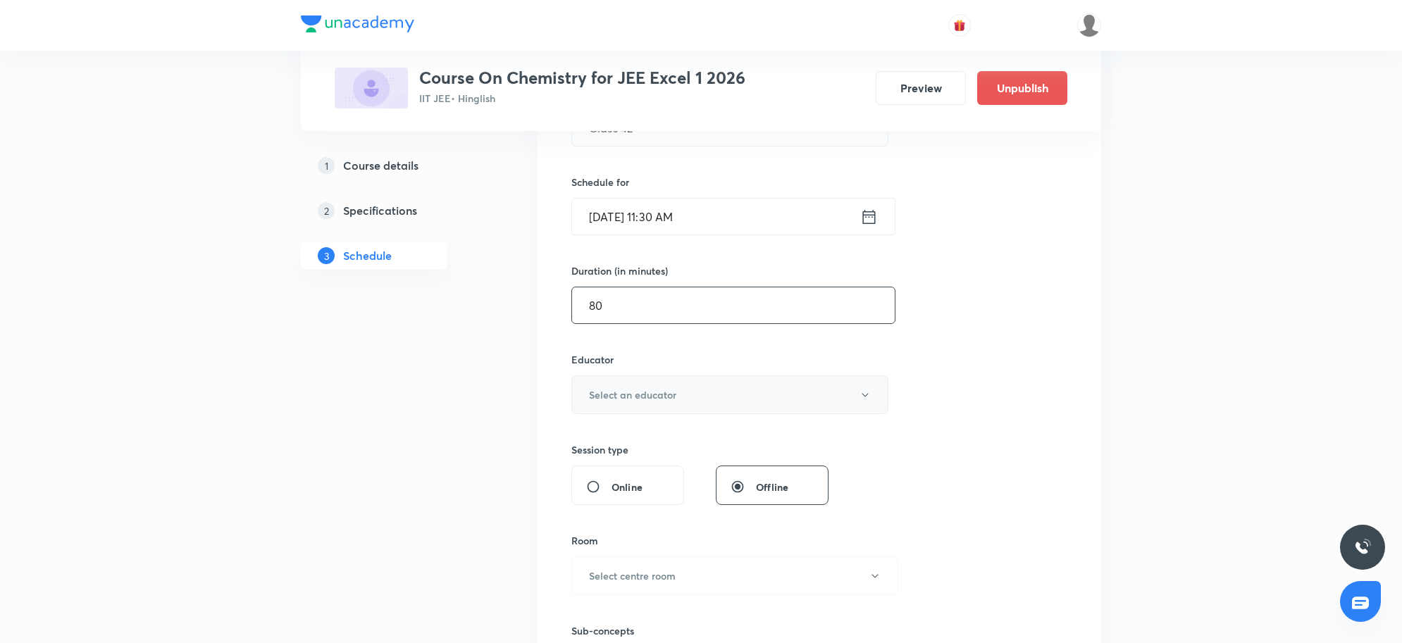
scroll to position [314, 0]
type input "80"
click at [688, 388] on button "Select an educator" at bounding box center [729, 394] width 317 height 39
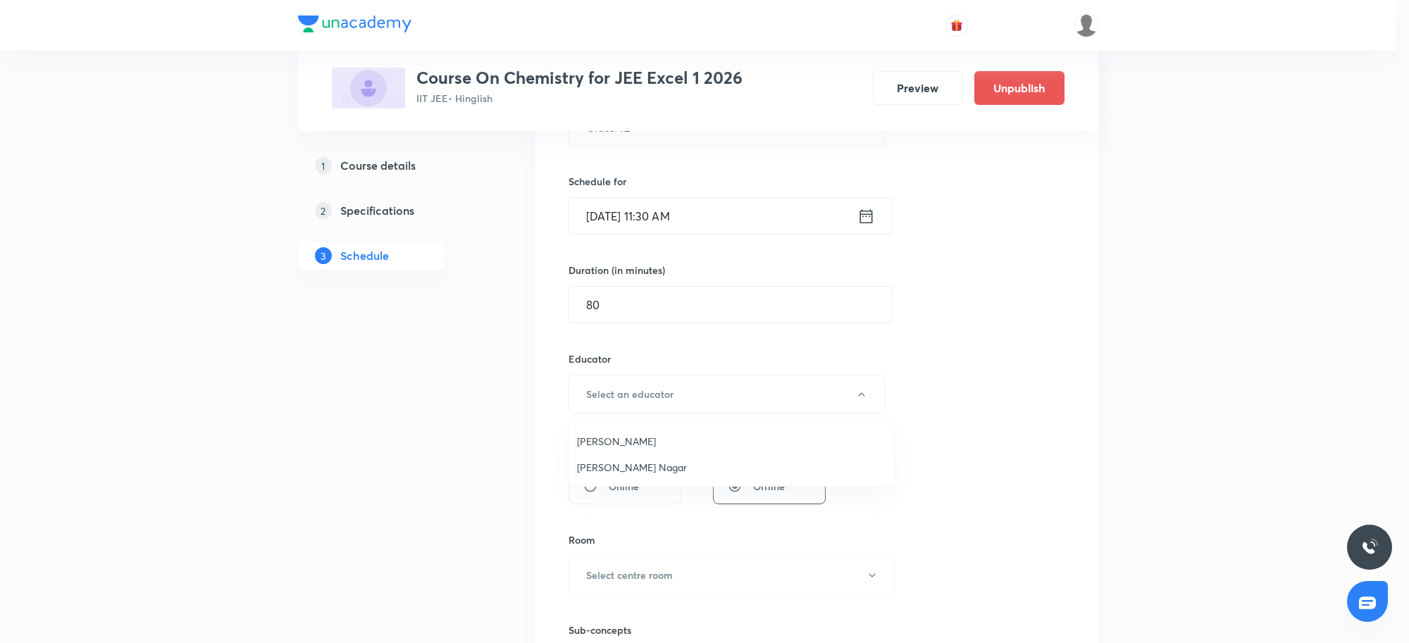
click at [621, 470] on span "Shubham Nagar" at bounding box center [731, 467] width 309 height 15
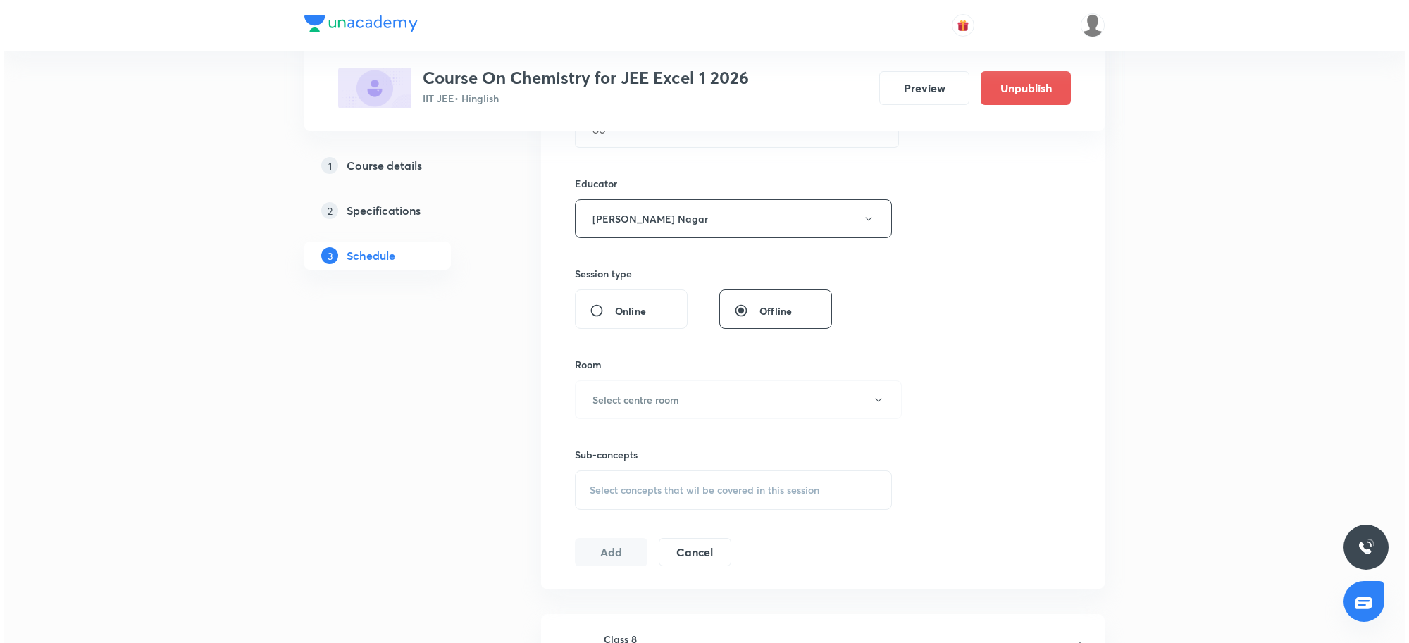
scroll to position [490, 0]
click at [646, 395] on h6 "Select centre room" at bounding box center [632, 399] width 87 height 15
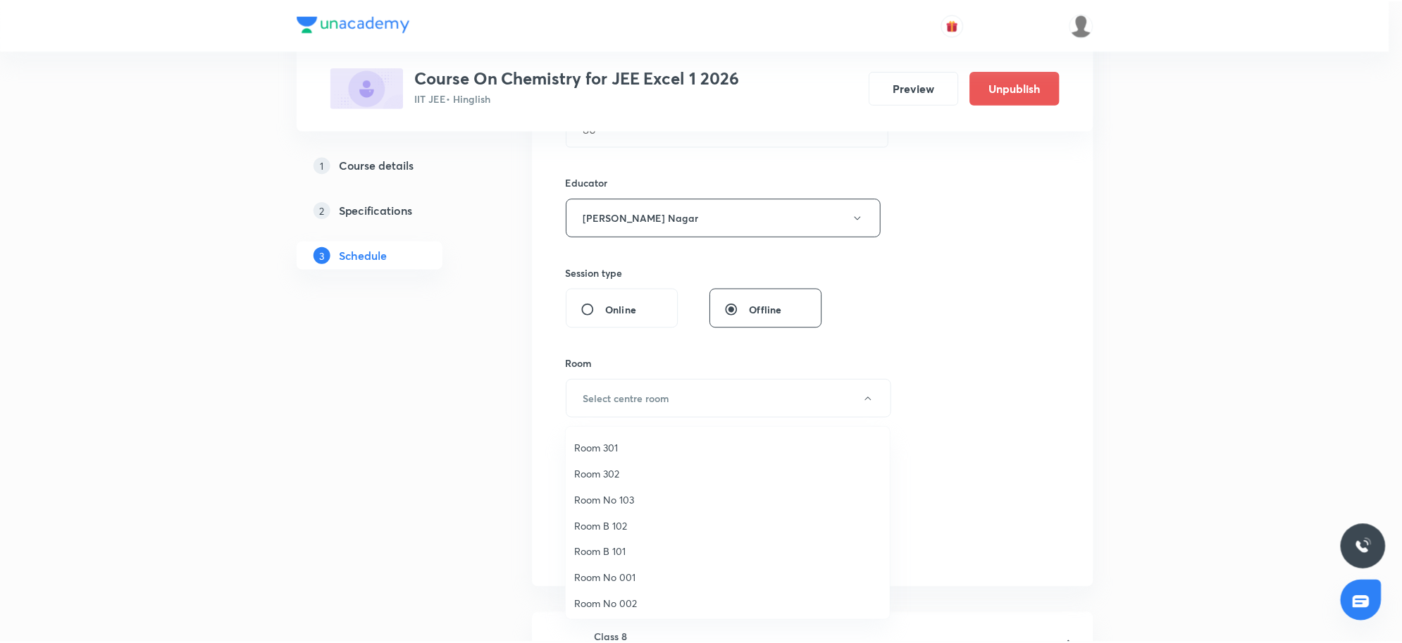
scroll to position [104, 0]
click at [617, 465] on span "Room 302" at bounding box center [731, 472] width 309 height 15
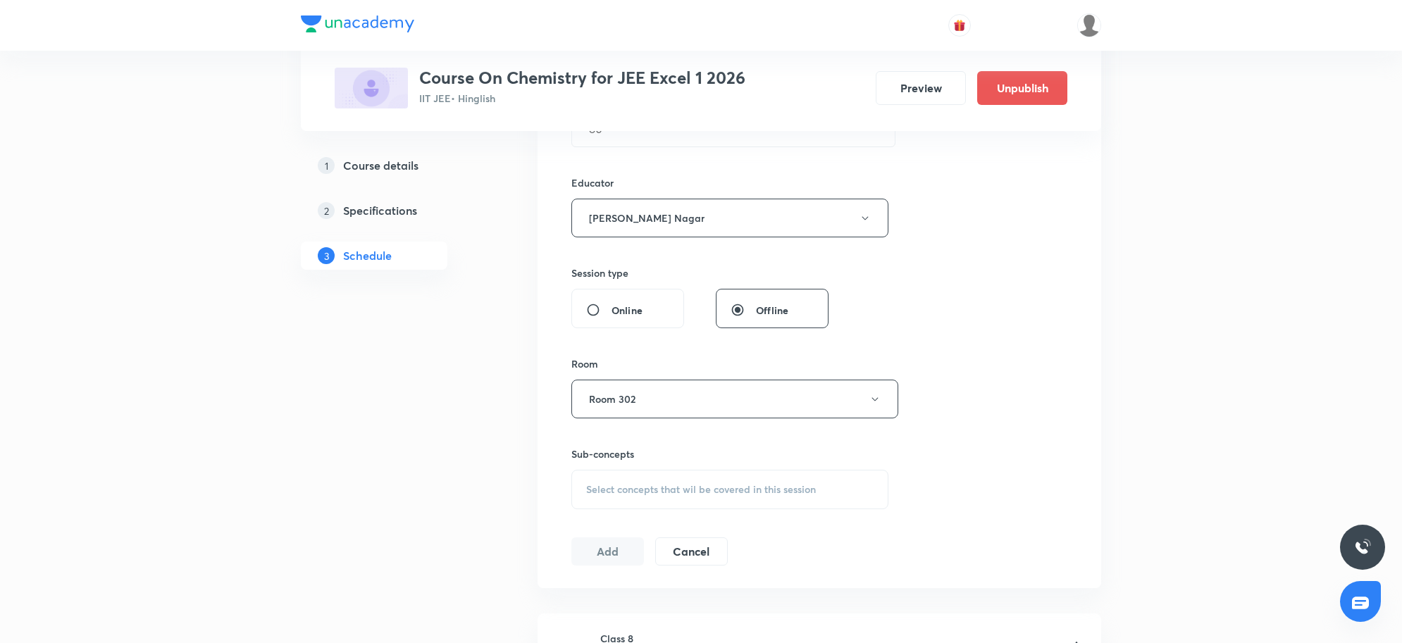
click at [1034, 448] on div "Session 38 Live class Session title 8/99 Class 42 ​ Schedule for Sep 4, 2025, 1…" at bounding box center [819, 190] width 496 height 752
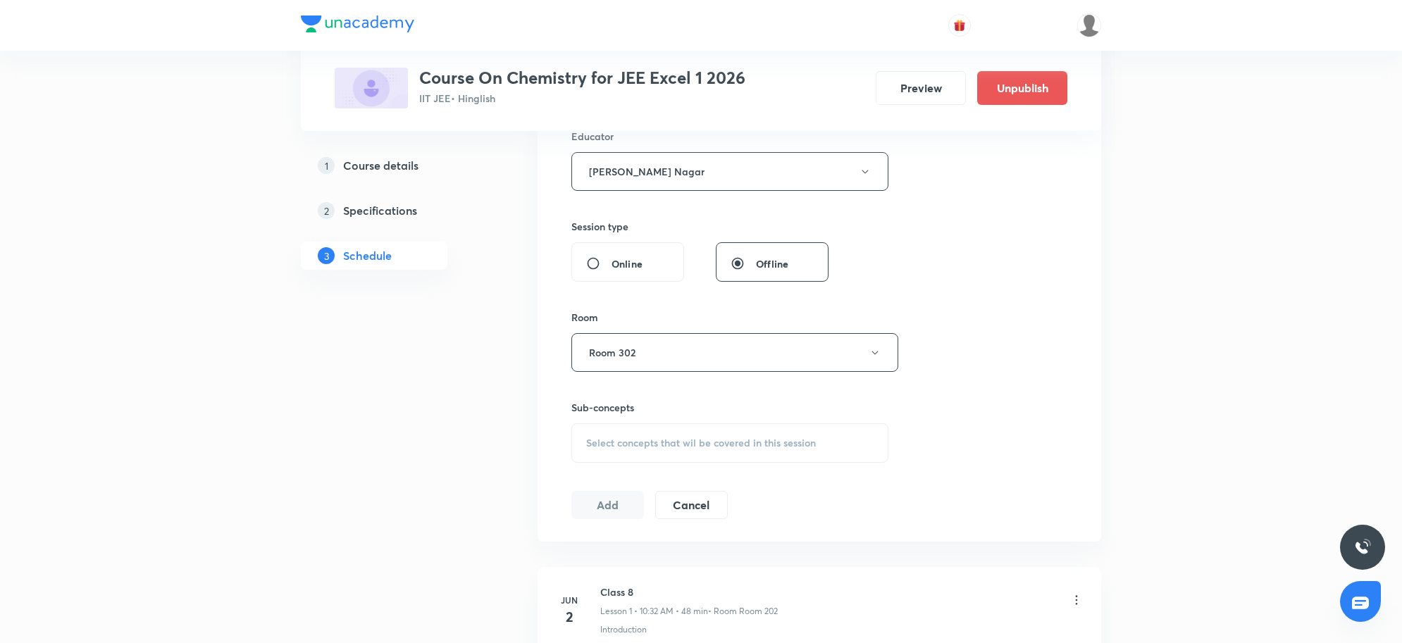
scroll to position [578, 0]
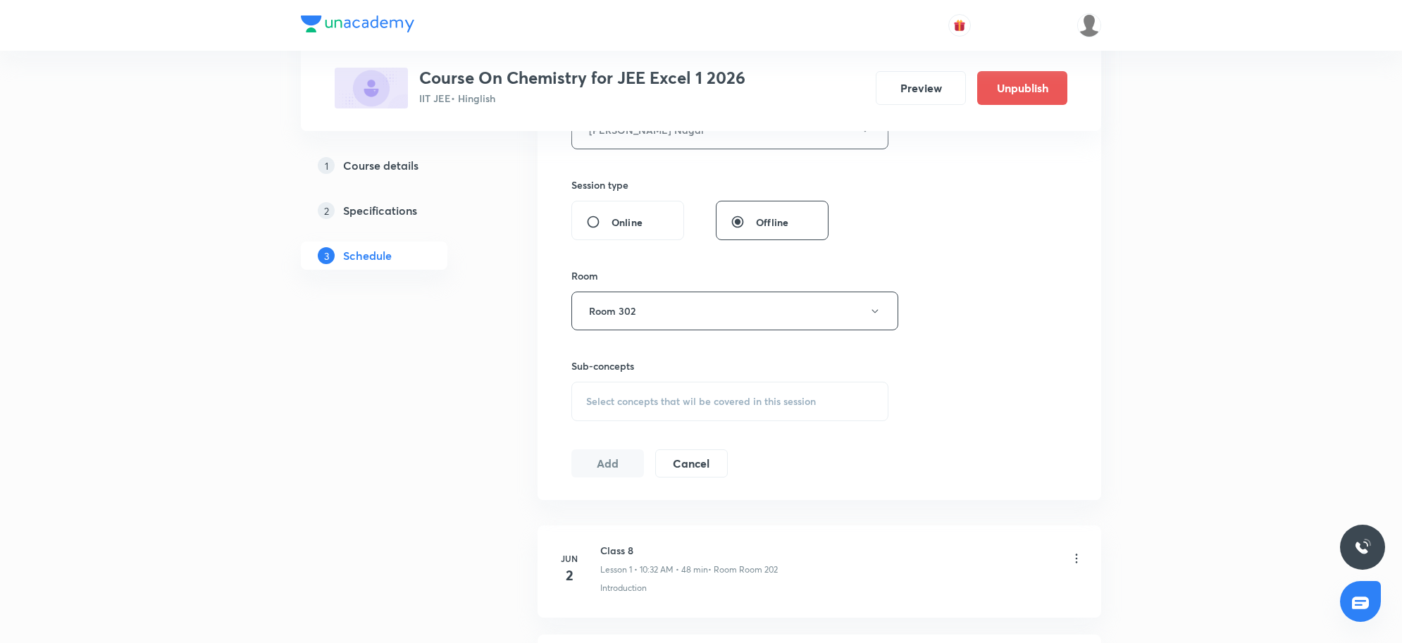
click at [664, 393] on div "Select concepts that wil be covered in this session" at bounding box center [729, 401] width 317 height 39
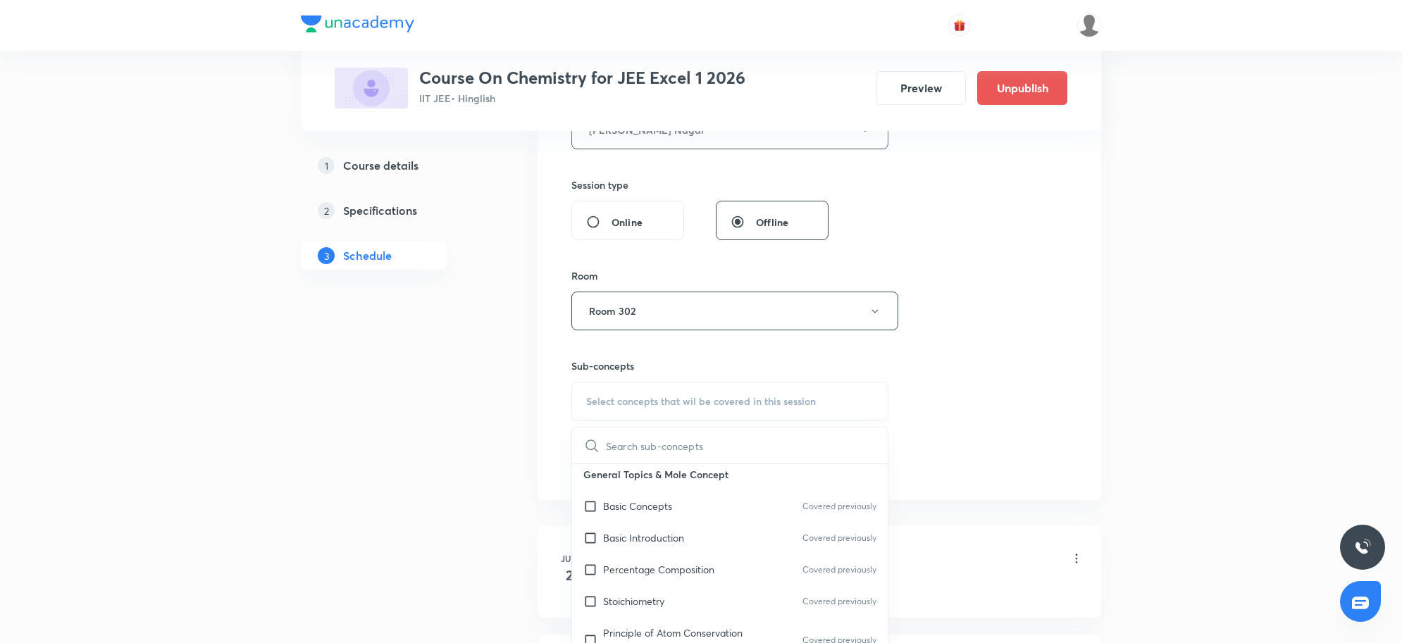
scroll to position [440, 0]
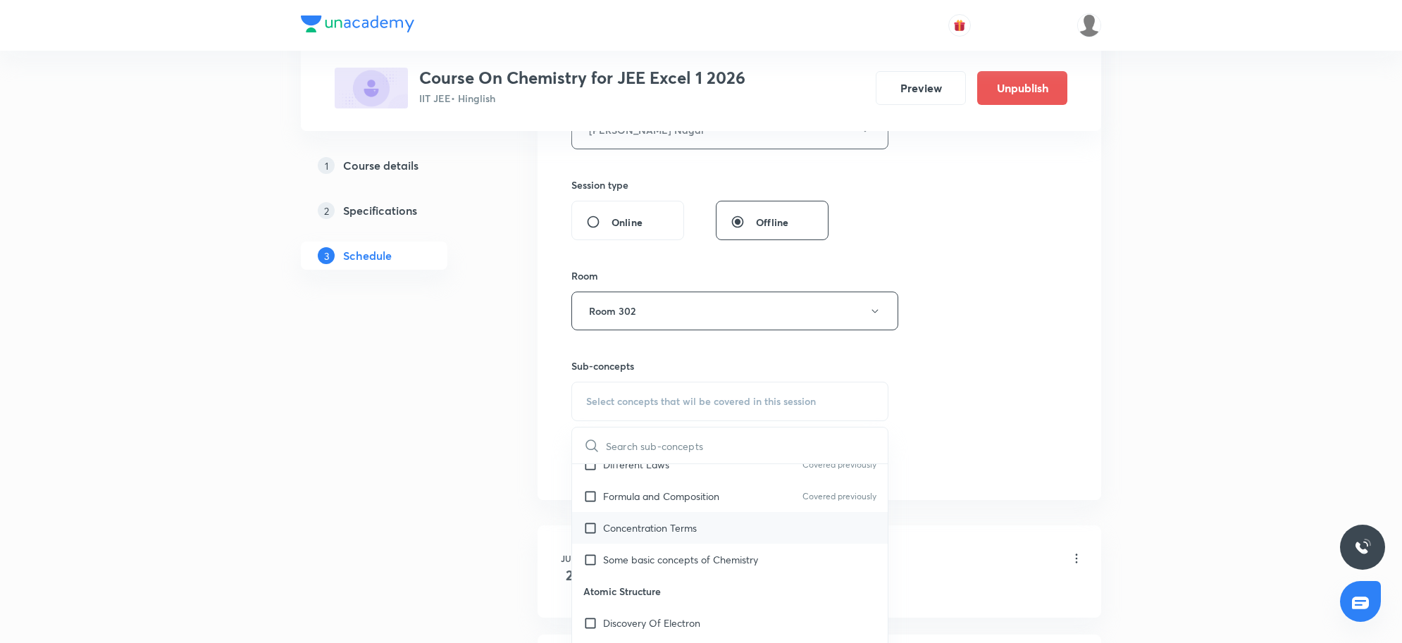
click at [684, 526] on p "Concentration Terms" at bounding box center [650, 528] width 94 height 15
checkbox input "true"
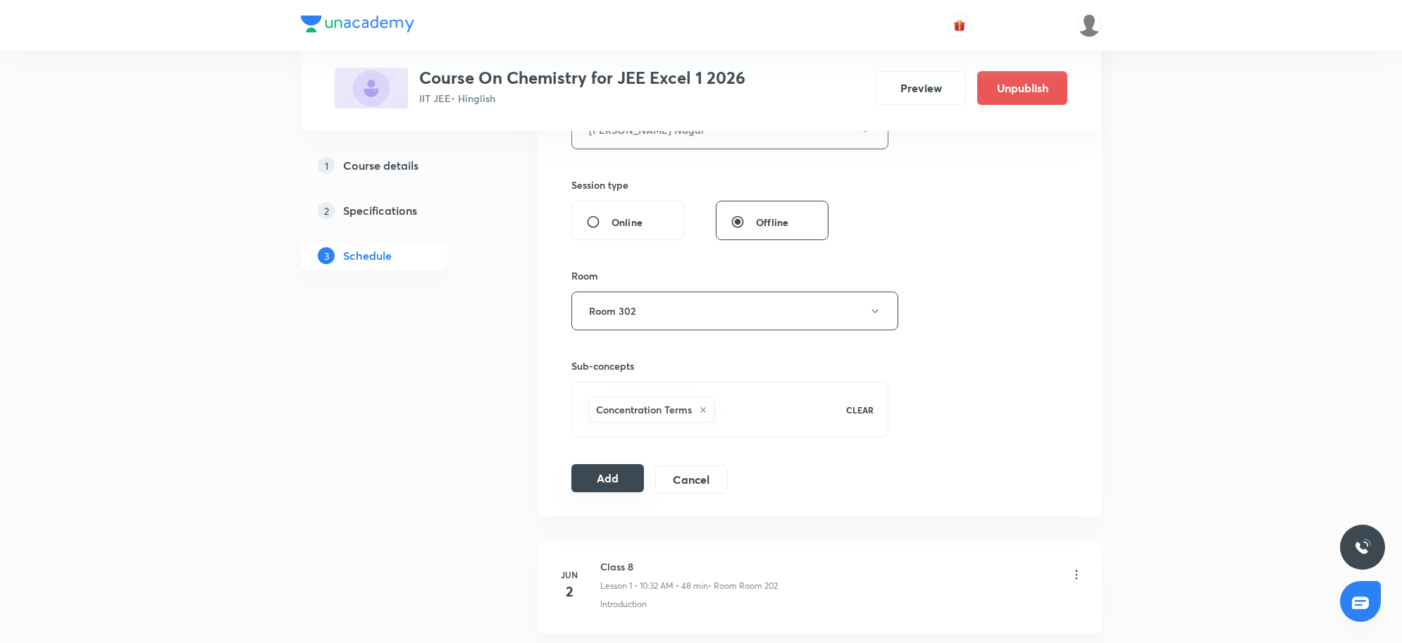
click at [620, 474] on button "Add" at bounding box center [607, 478] width 73 height 28
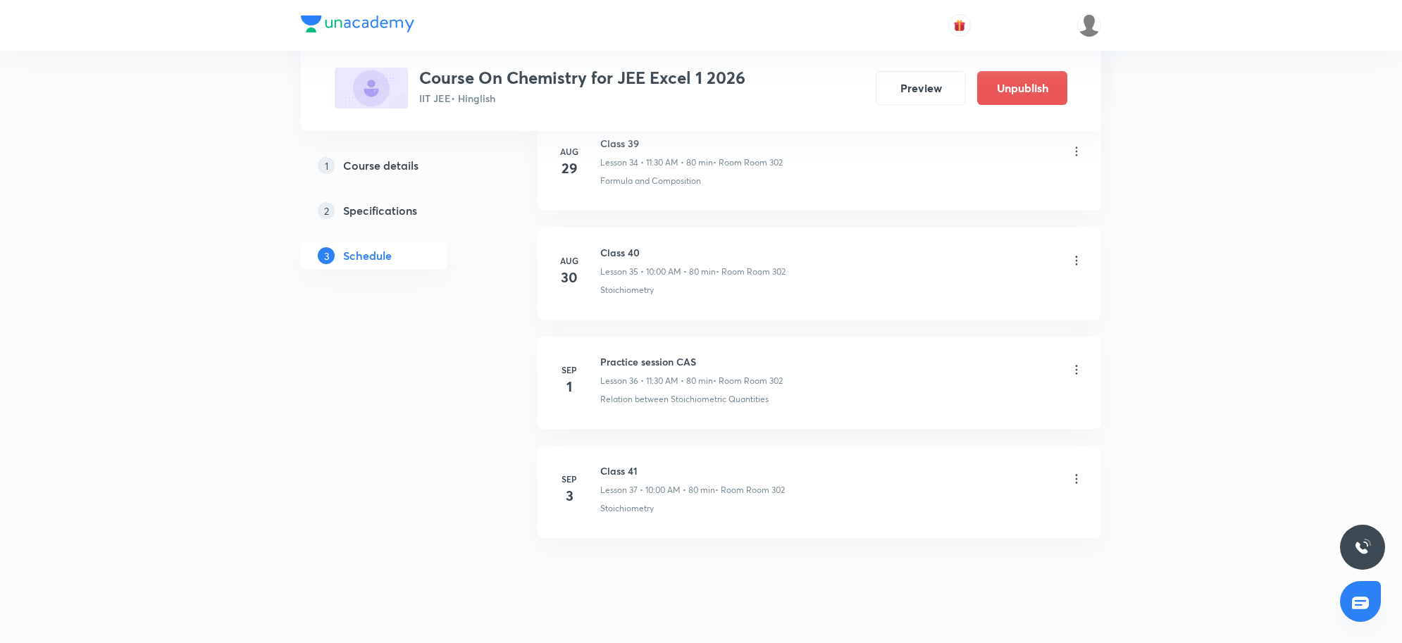
scroll to position [4647, 0]
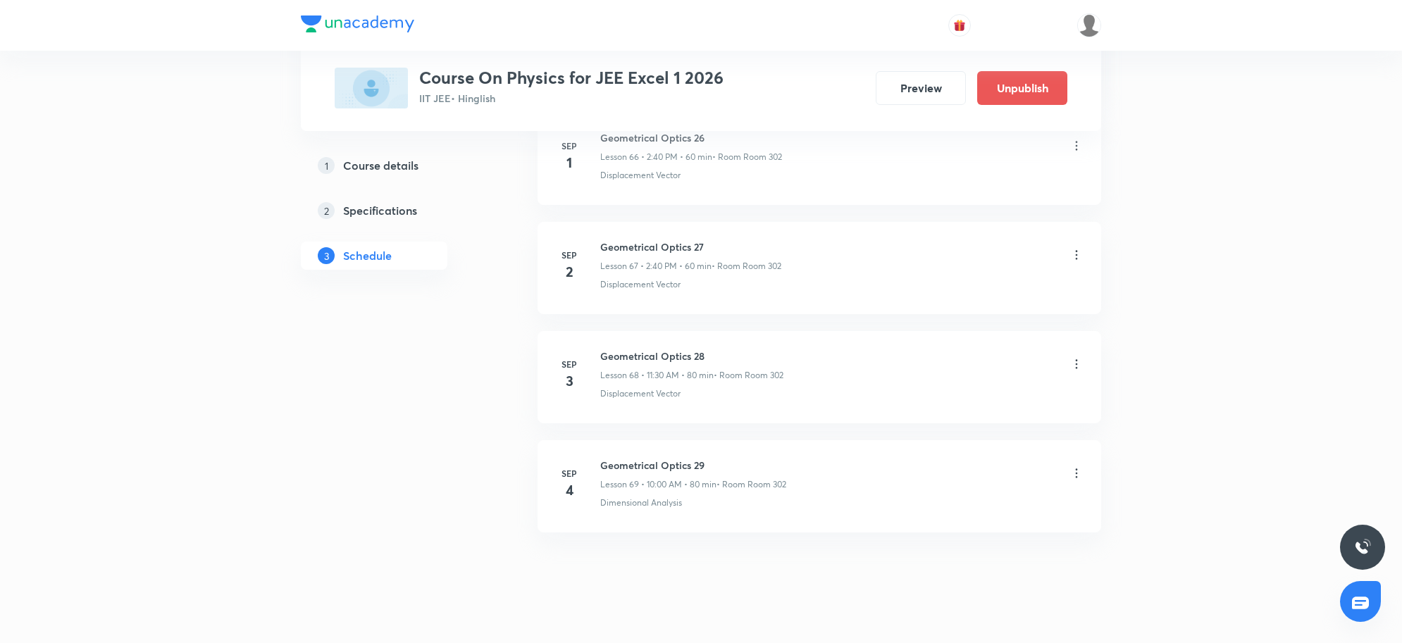
scroll to position [8133, 0]
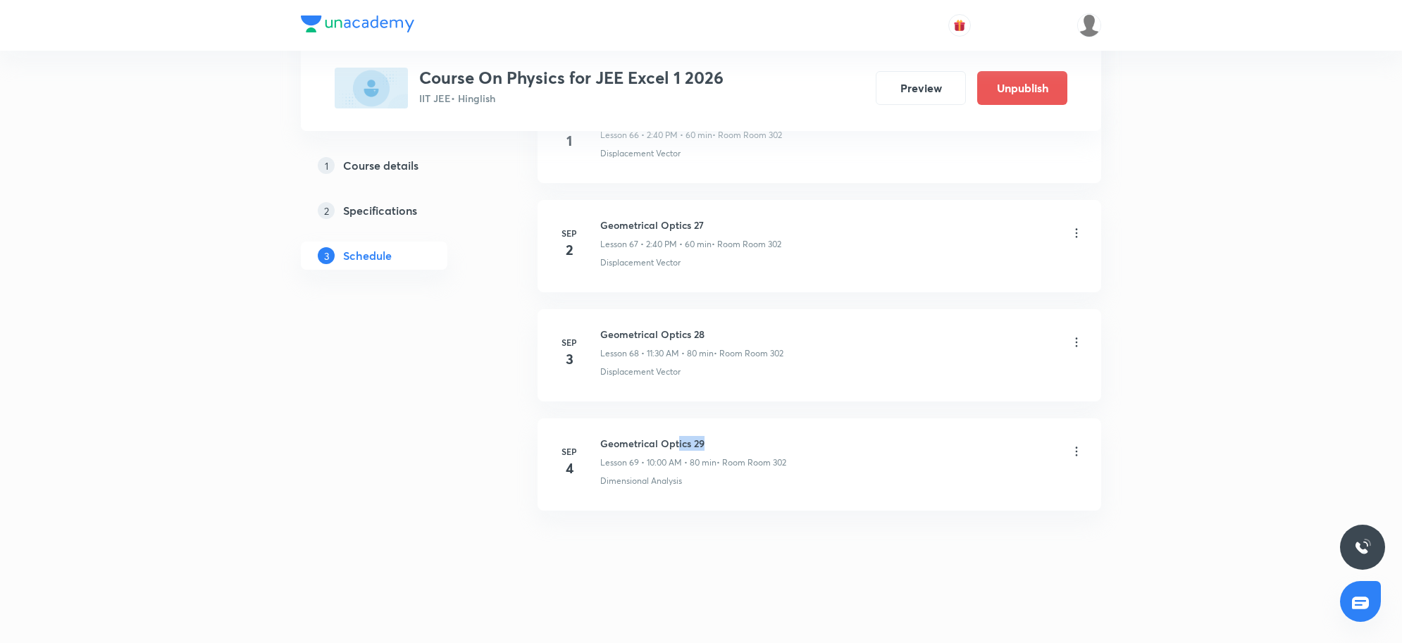
drag, startPoint x: 677, startPoint y: 438, endPoint x: 787, endPoint y: 427, distance: 110.4
click at [787, 427] on li "Sep 4 Geometrical Optics 29 Lesson 69 • 10:00 AM • 80 min • Room Room 302 Dimen…" at bounding box center [820, 465] width 564 height 92
click at [874, 511] on li "Sep 4 Geometrical Optics 29 Lesson 69 • 10:00 AM • 80 min • Room Room 302 Dimen…" at bounding box center [820, 465] width 564 height 92
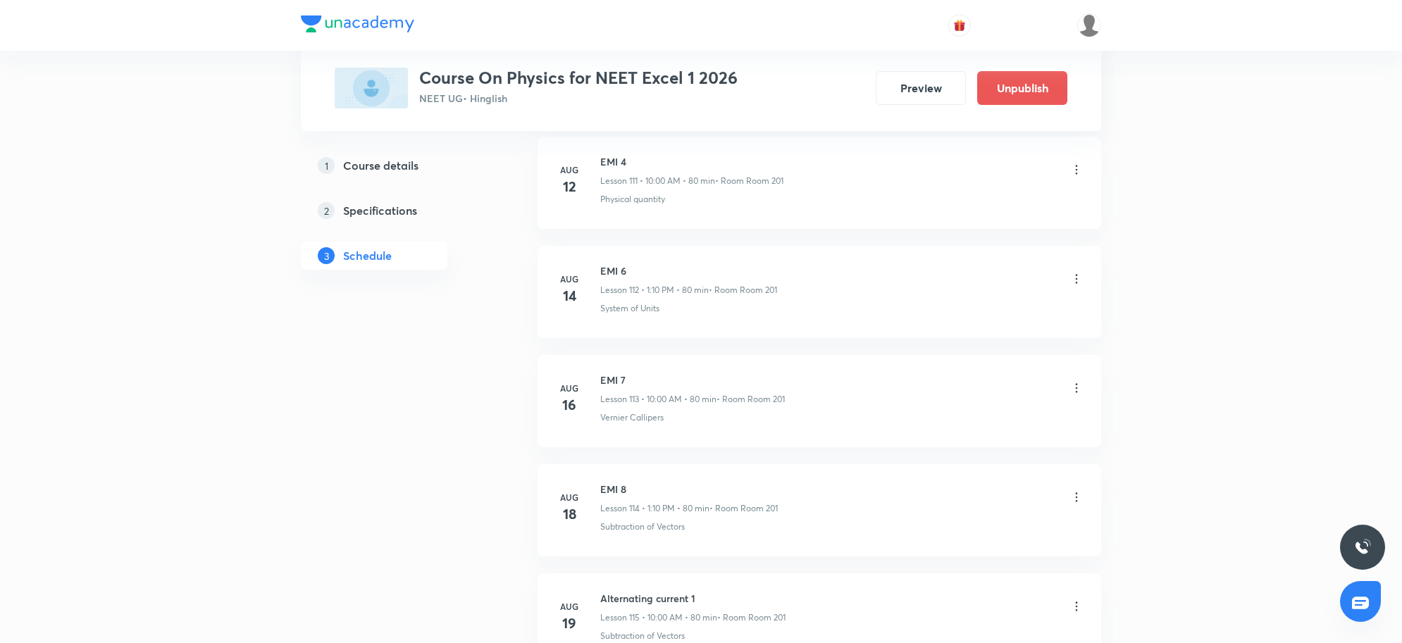
scroll to position [14267, 0]
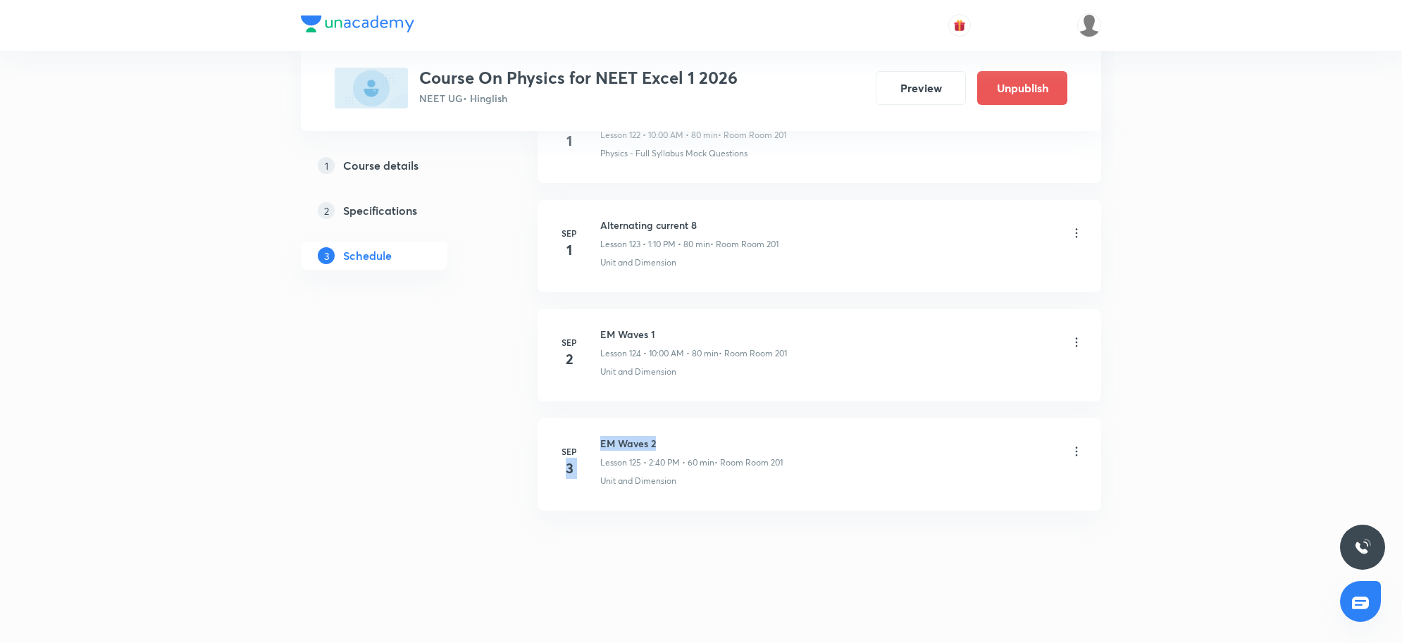
drag, startPoint x: 594, startPoint y: 441, endPoint x: 681, endPoint y: 440, distance: 87.4
click at [681, 439] on div "[DATE] EM Waves 2 Lesson 125 • 2:40 PM • 60 min • Room Room 201 Unit and Dimens…" at bounding box center [819, 461] width 528 height 51
drag, startPoint x: 602, startPoint y: 439, endPoint x: 702, endPoint y: 445, distance: 100.3
click at [702, 445] on h6 "EM Waves 2" at bounding box center [691, 443] width 182 height 15
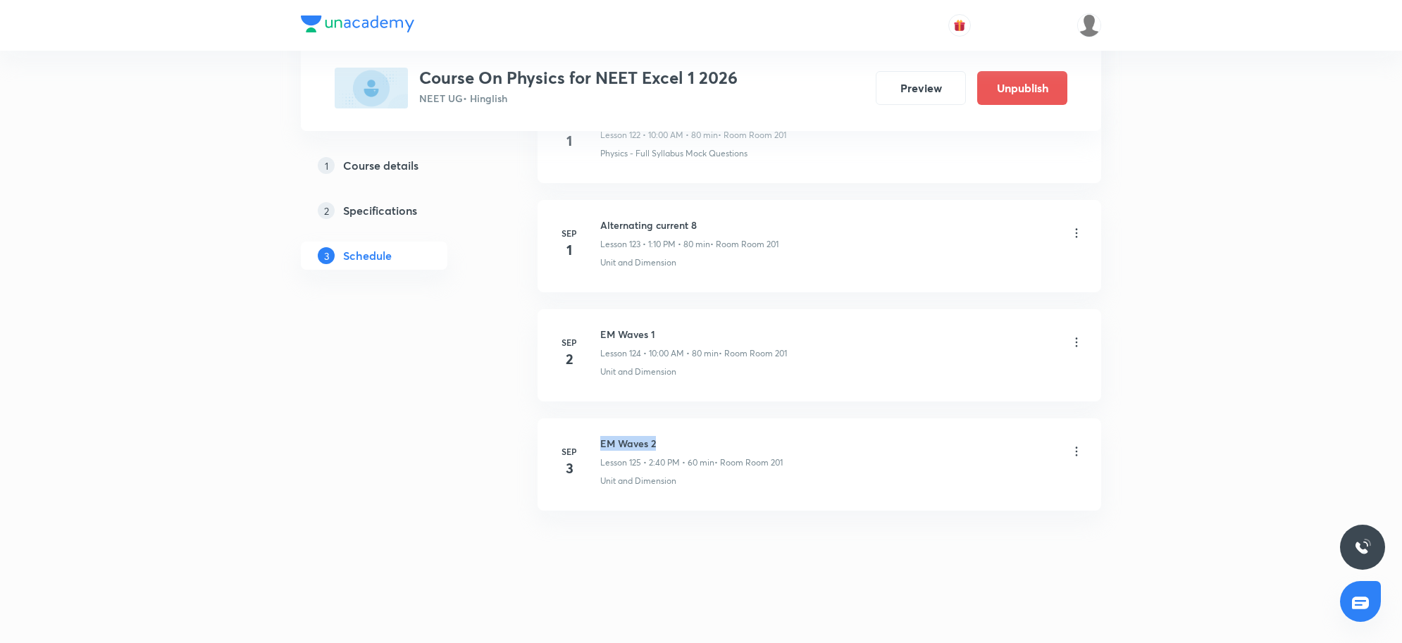
copy h6 "EM Waves 2"
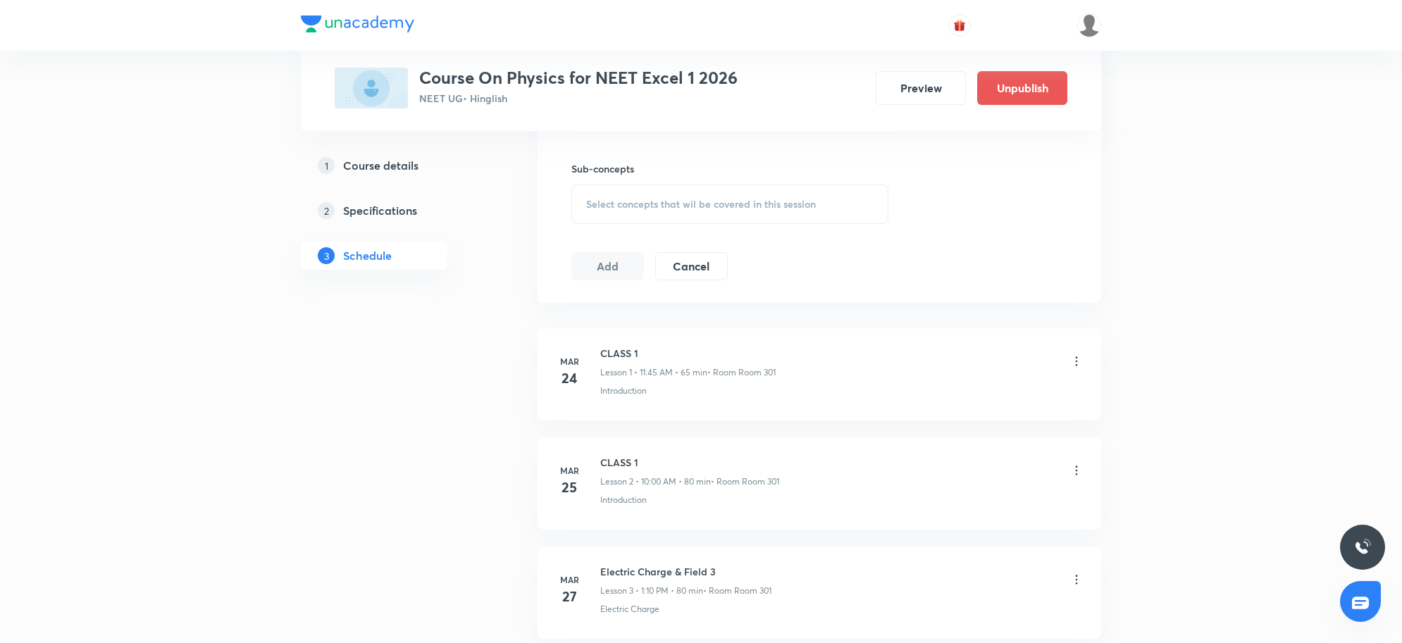
scroll to position [0, 0]
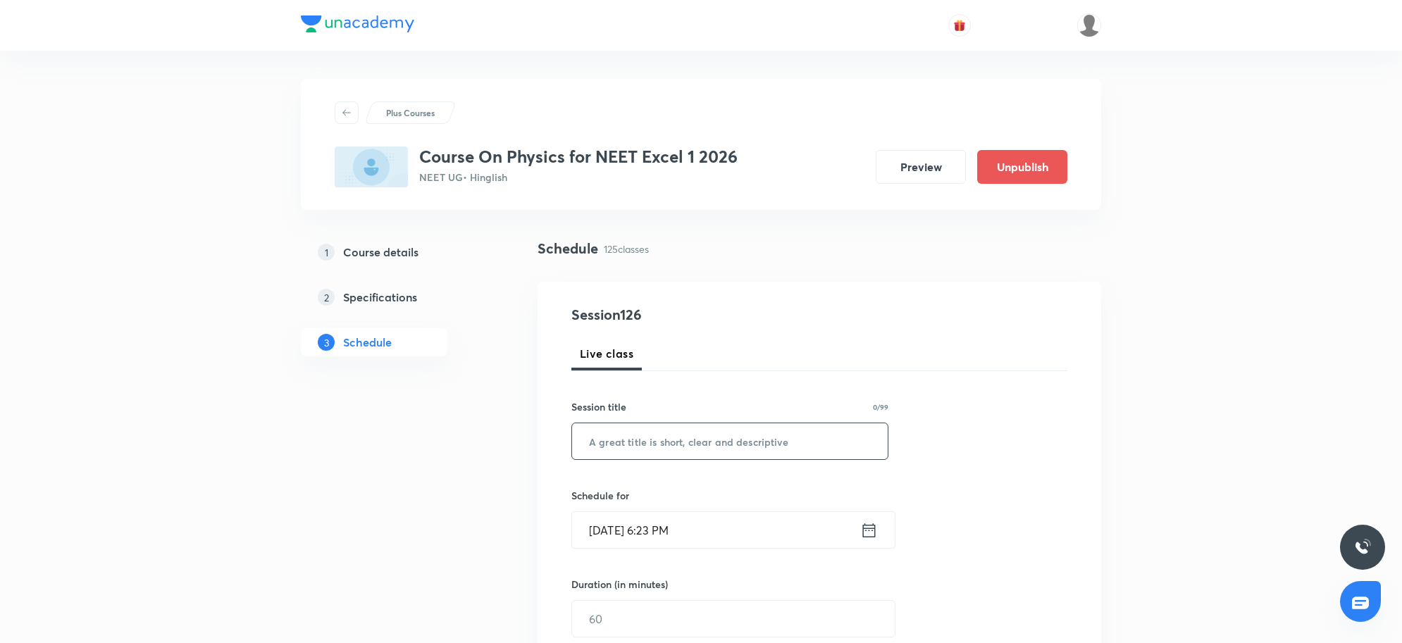
click at [640, 442] on input "text" at bounding box center [730, 441] width 316 height 36
paste input "EM Waves 2"
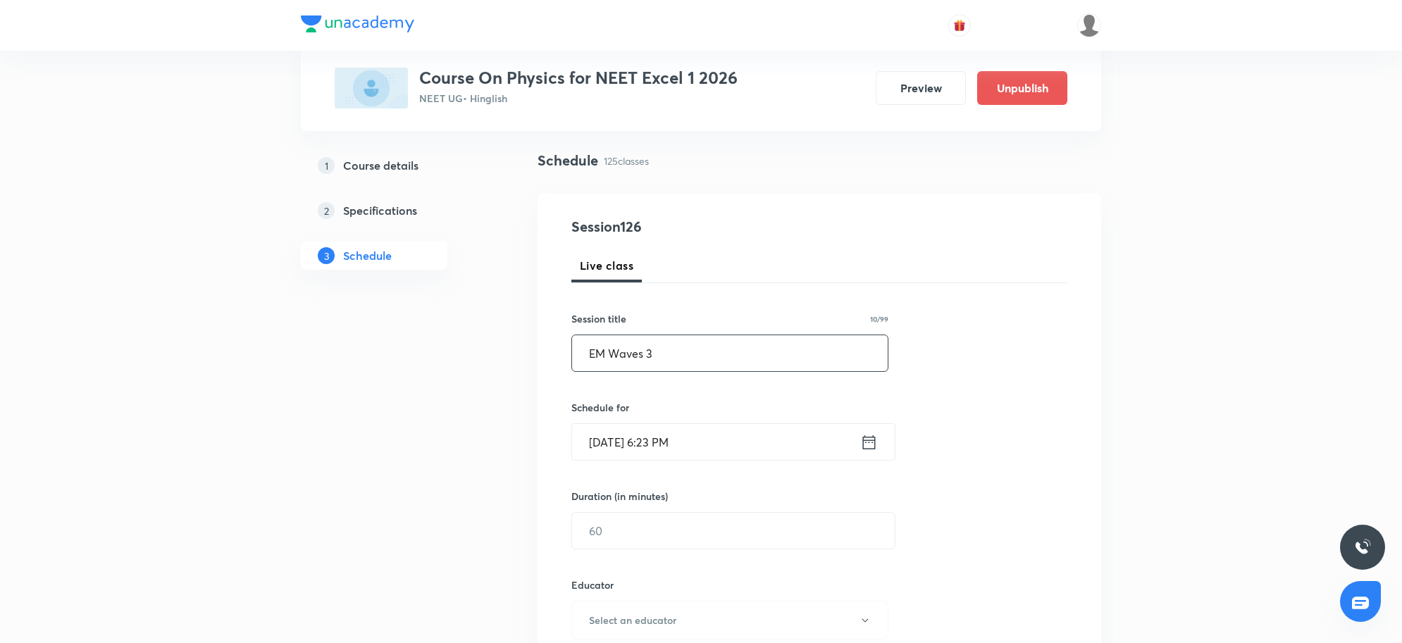
type input "EM Waves 3"
click at [716, 447] on input "[DATE] 6:23 PM" at bounding box center [716, 442] width 288 height 36
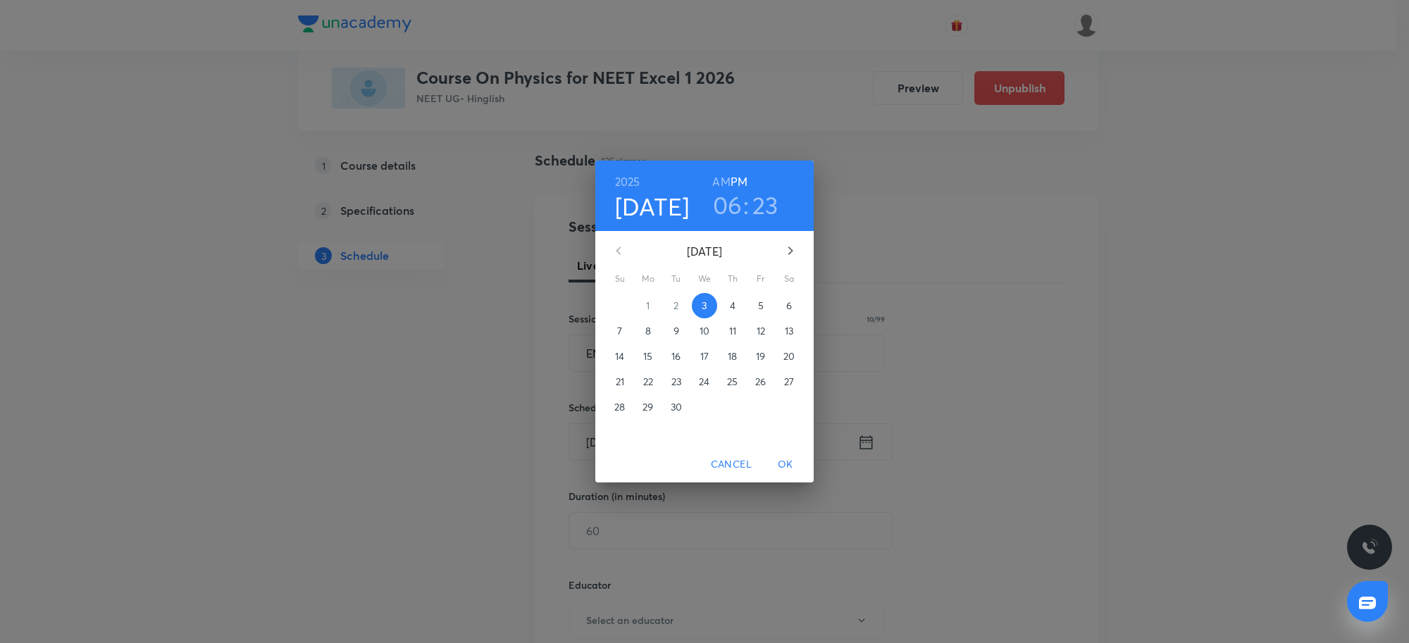
click at [733, 296] on button "4" at bounding box center [732, 305] width 25 height 25
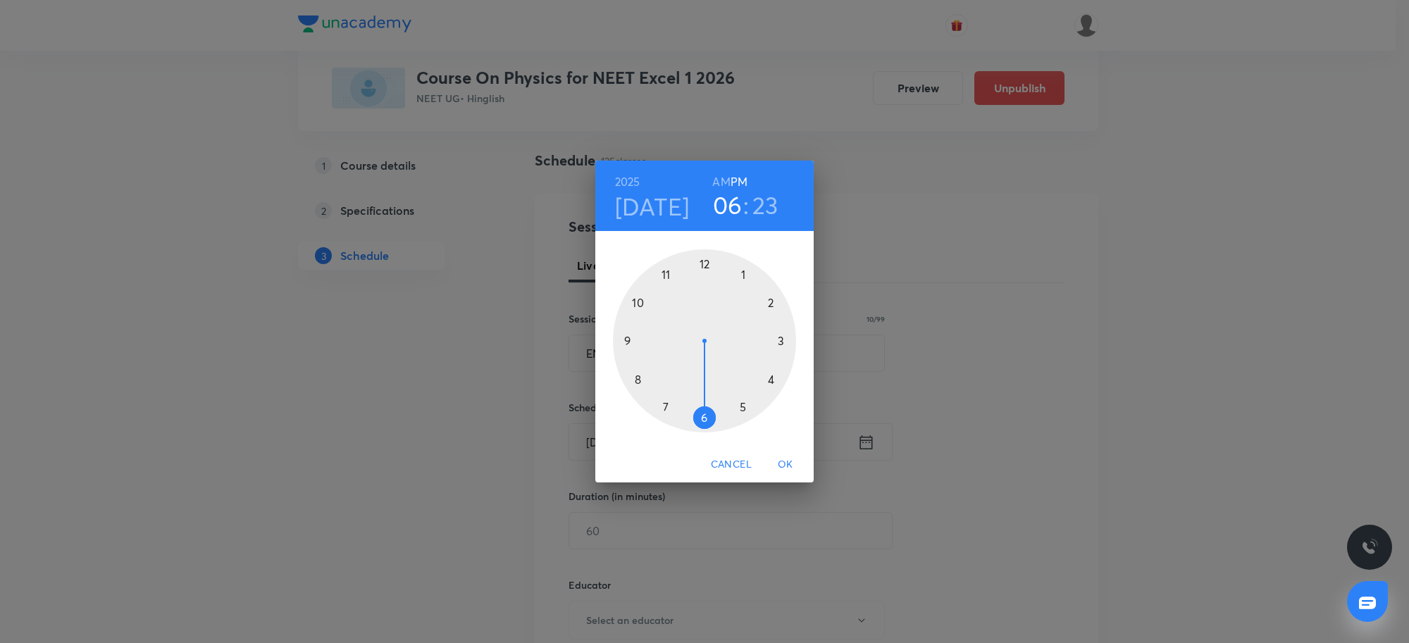
click at [721, 199] on h3 "06" at bounding box center [728, 205] width 30 height 30
click at [638, 298] on div at bounding box center [704, 340] width 183 height 183
click at [705, 261] on div at bounding box center [704, 340] width 183 height 183
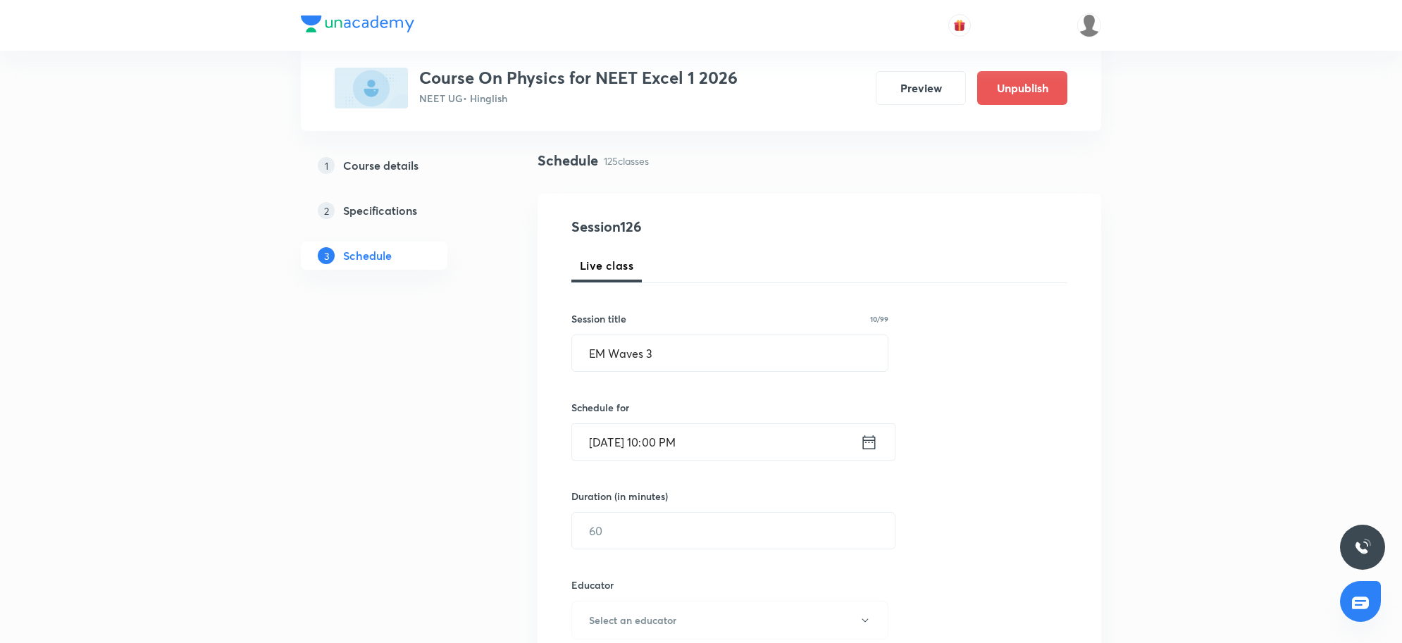
click at [733, 448] on input "[DATE] 10:00 PM" at bounding box center [716, 442] width 288 height 36
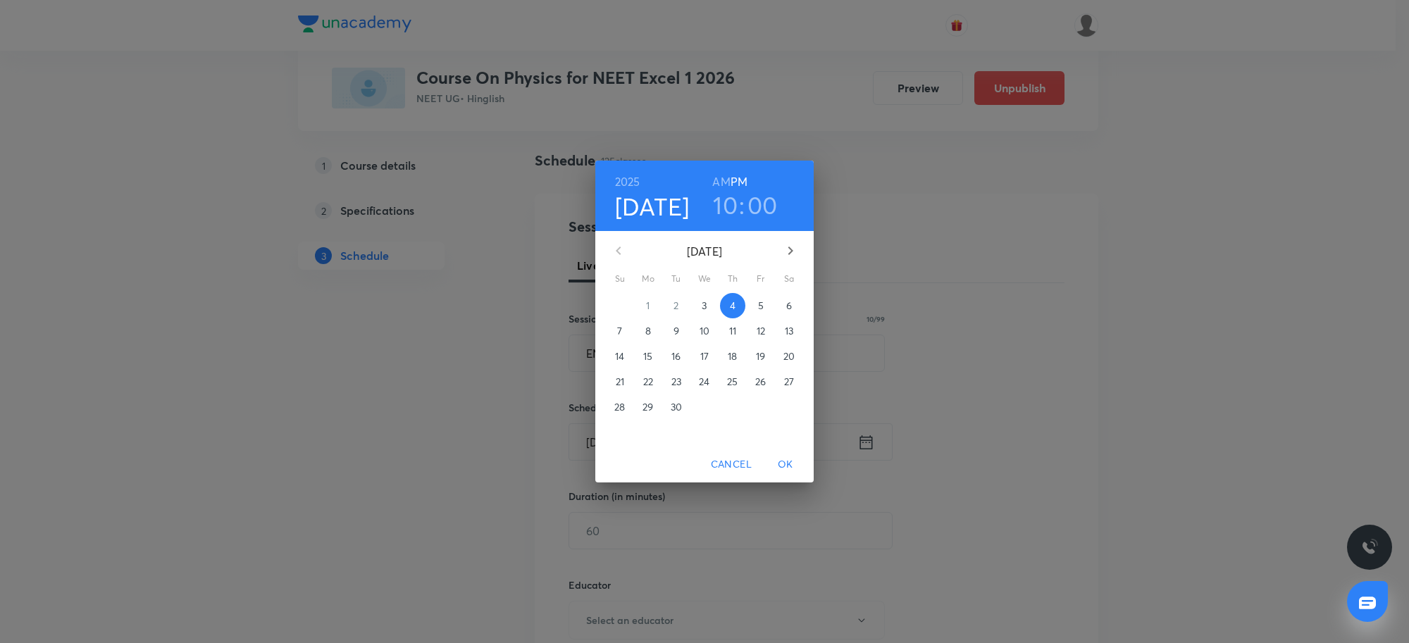
click at [724, 180] on h6 "AM" at bounding box center [721, 182] width 18 height 20
click at [791, 465] on span "OK" at bounding box center [786, 465] width 34 height 18
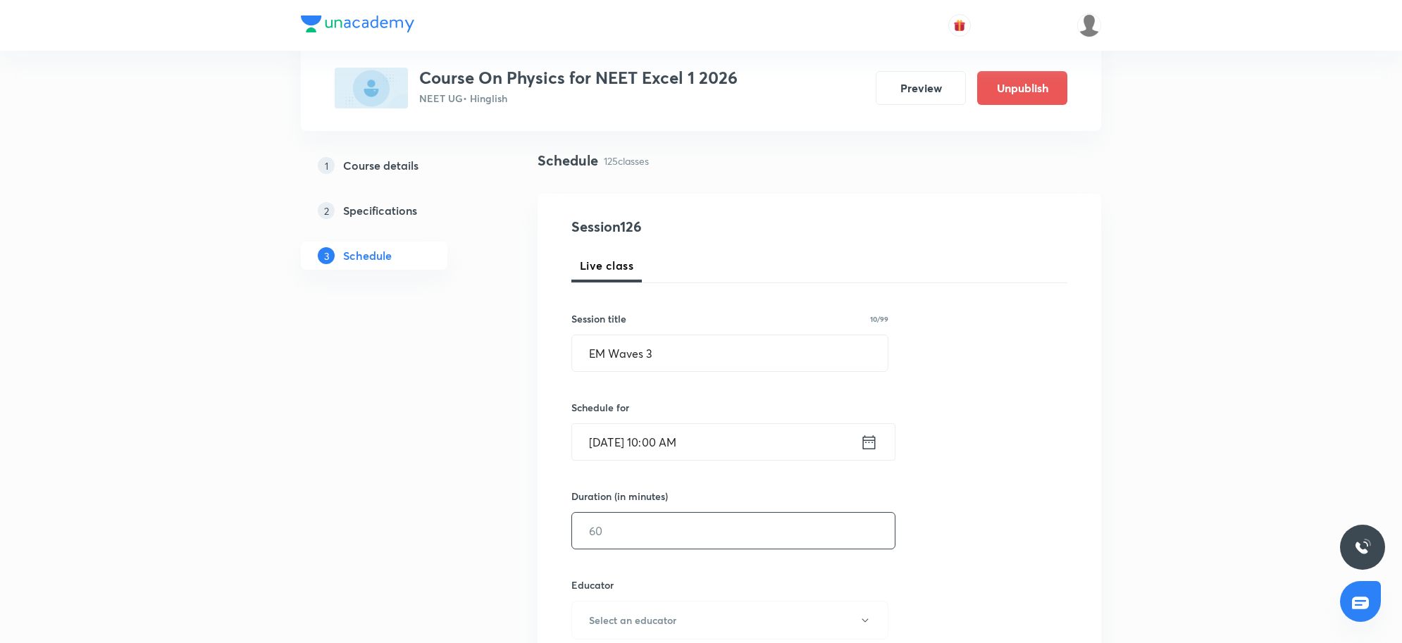
click at [720, 522] on input "text" at bounding box center [733, 531] width 323 height 36
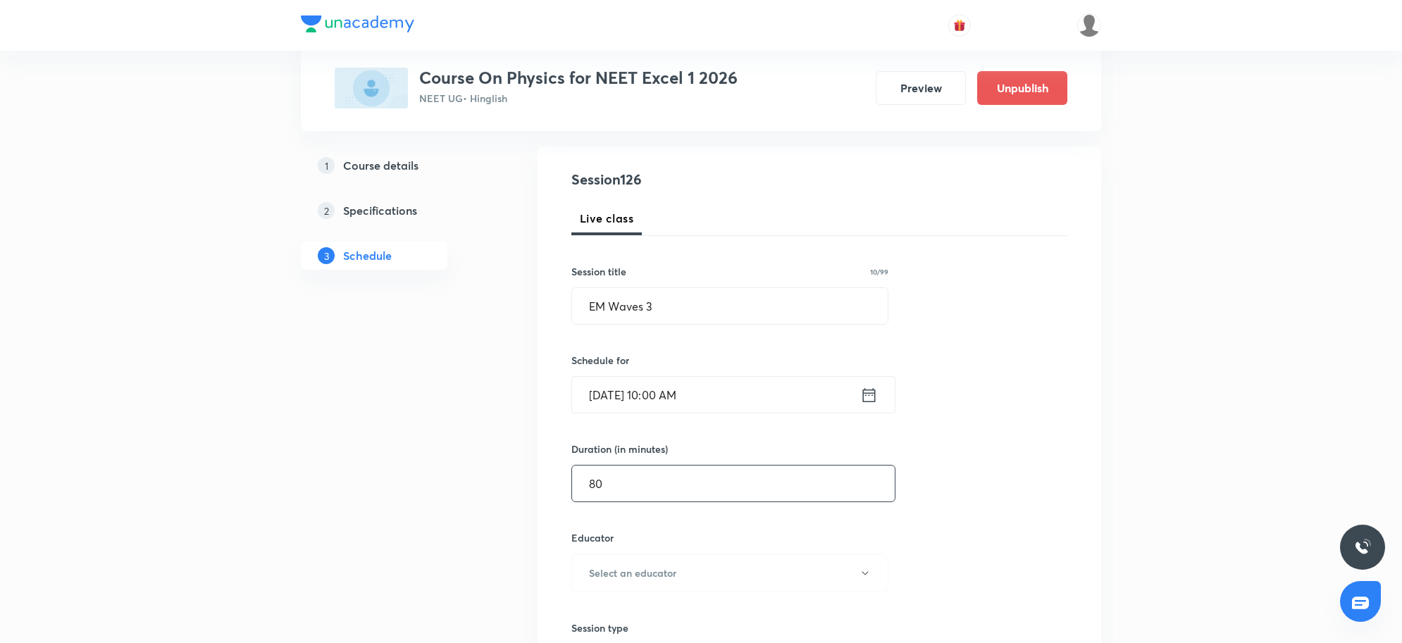
scroll to position [176, 0]
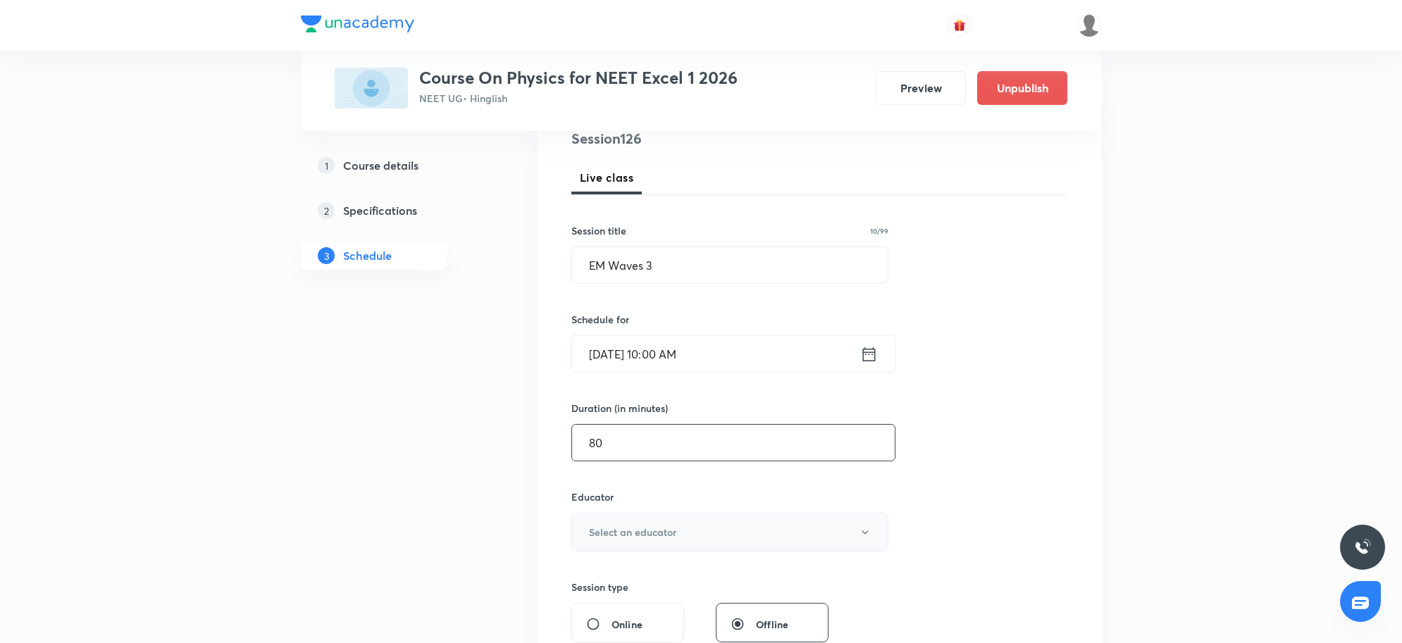
type input "80"
click at [681, 535] on button "Select an educator" at bounding box center [729, 532] width 317 height 39
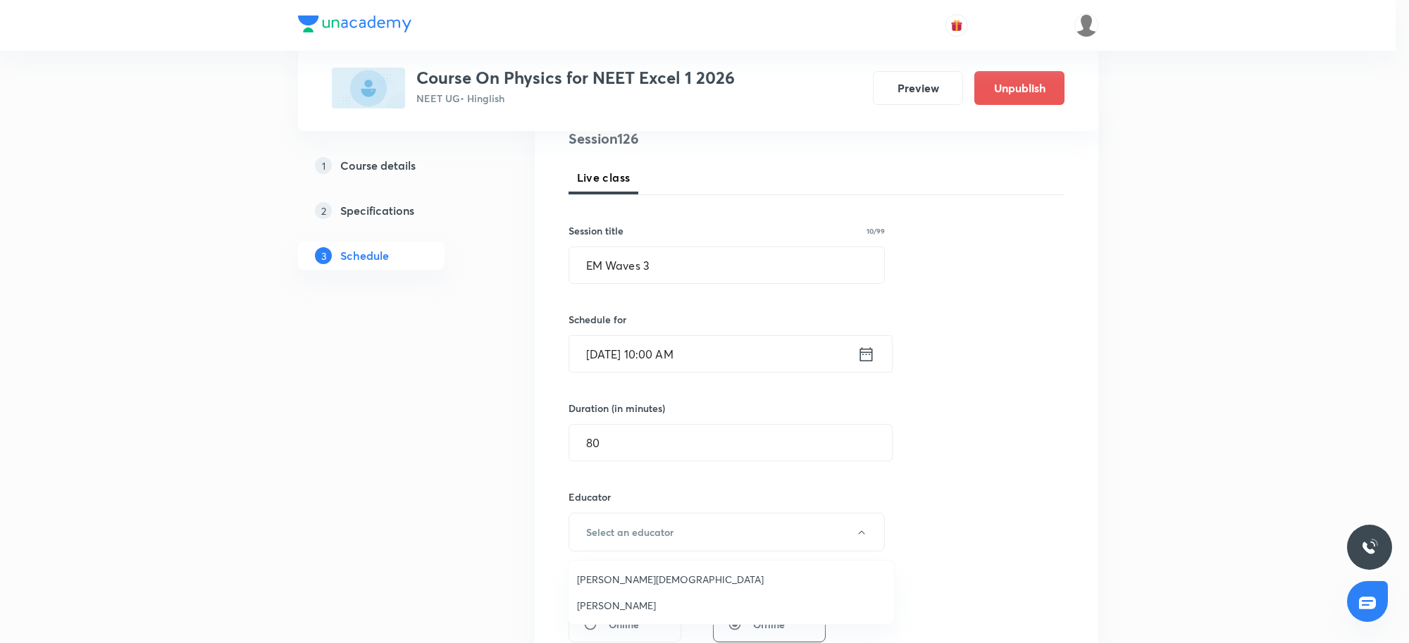
click at [614, 576] on span "[PERSON_NAME][DEMOGRAPHIC_DATA]" at bounding box center [731, 579] width 309 height 15
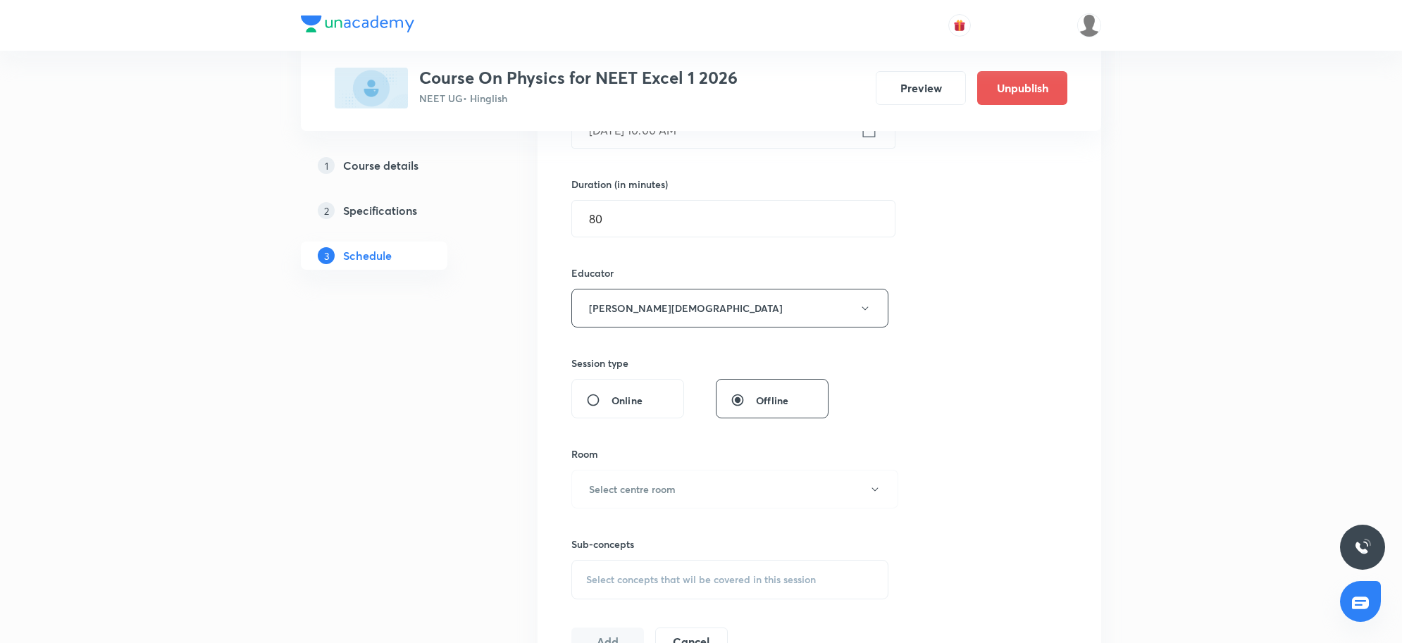
scroll to position [440, 0]
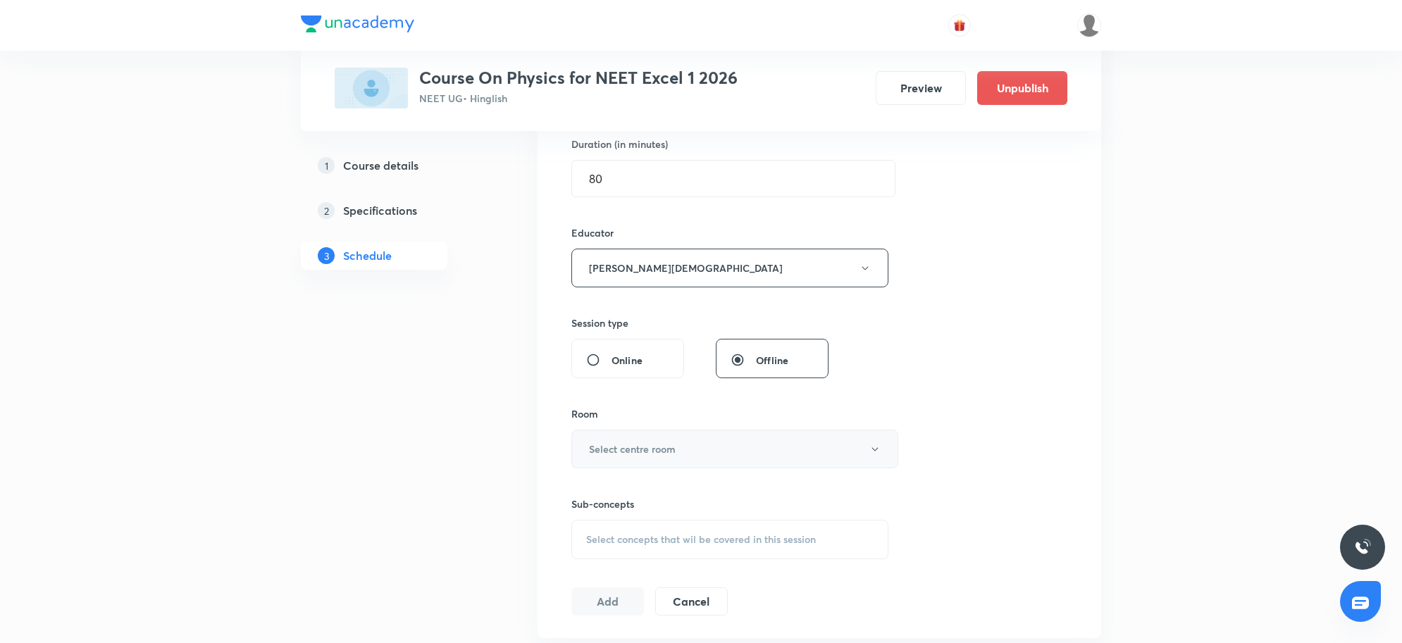
click at [649, 453] on h6 "Select centre room" at bounding box center [632, 449] width 87 height 15
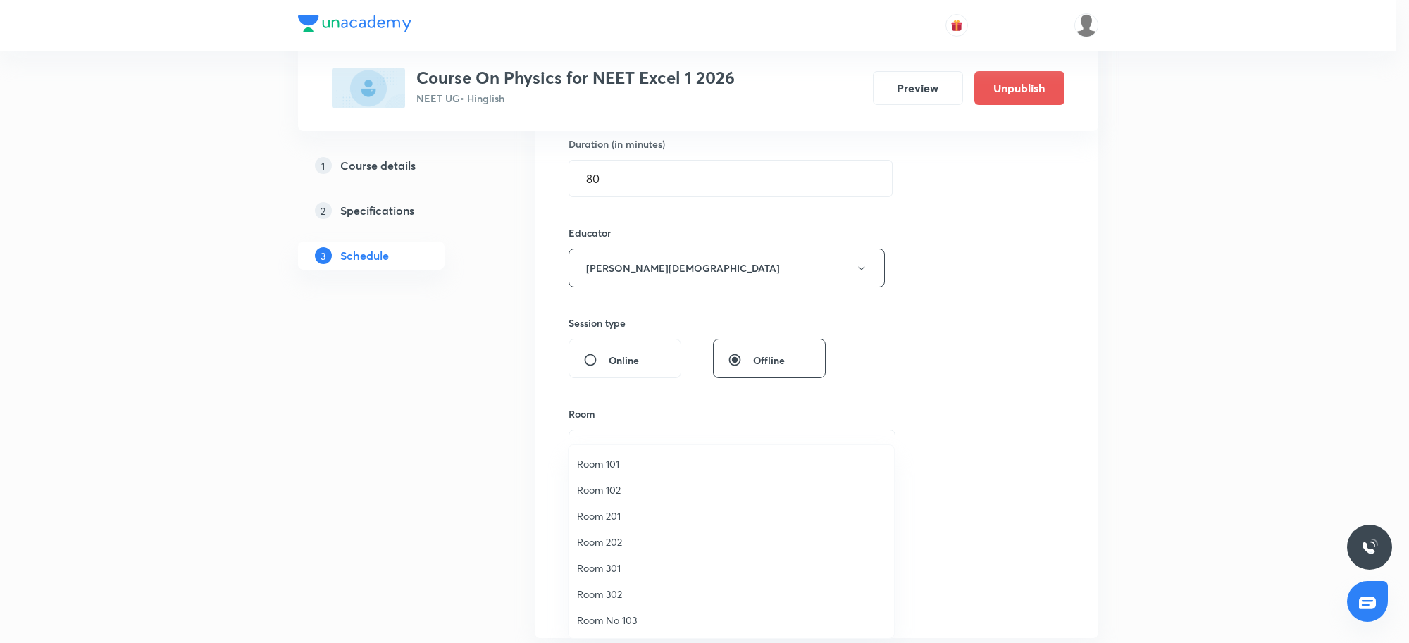
click at [611, 515] on span "Room 201" at bounding box center [731, 516] width 309 height 15
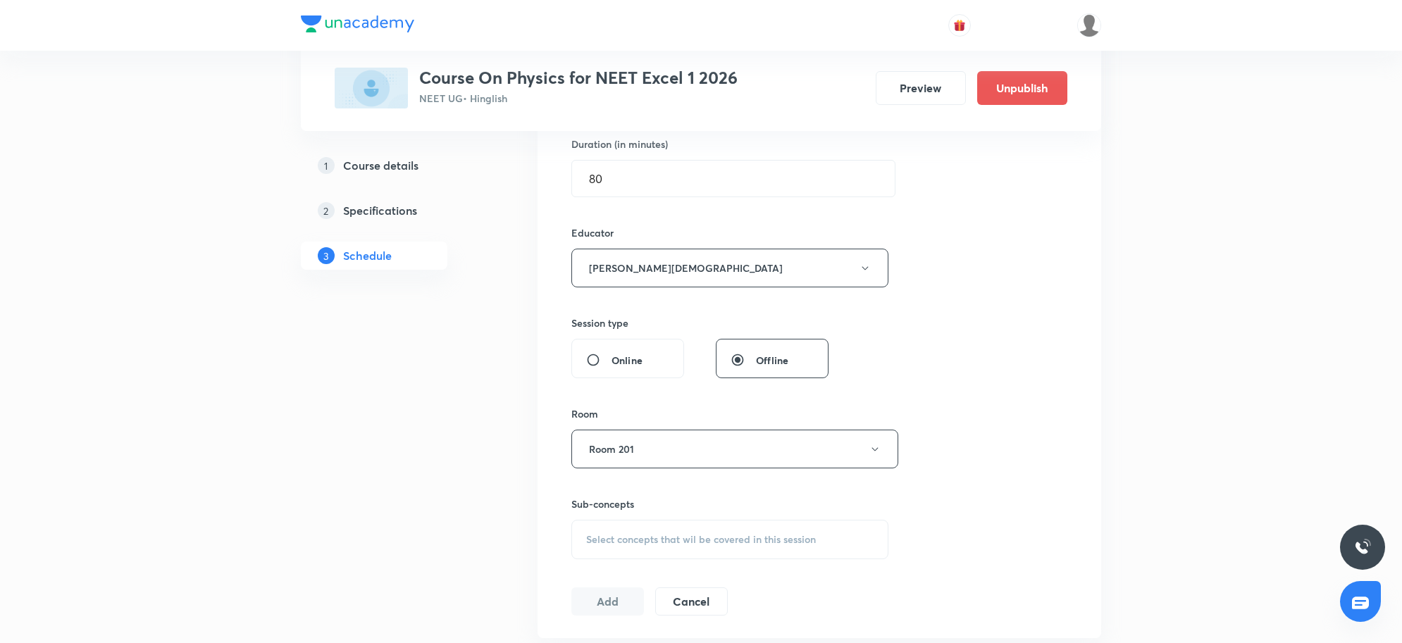
click at [1060, 417] on div "Session 126 Live class Session title 10/99 EM Waves 3 ​ Schedule for [DATE] 10:…" at bounding box center [819, 240] width 496 height 752
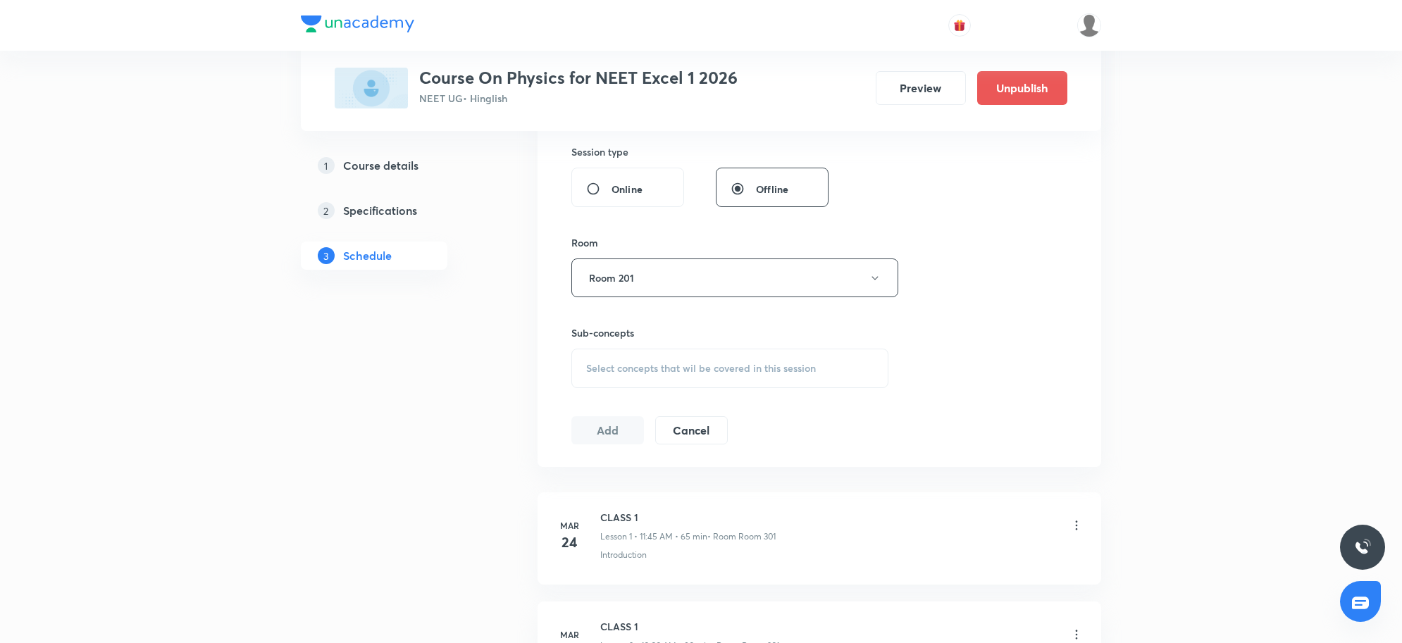
scroll to position [617, 0]
click at [688, 369] on span "Select concepts that wil be covered in this session" at bounding box center [701, 363] width 230 height 11
click at [679, 365] on span "Select concepts that wil be covered in this session" at bounding box center [701, 363] width 230 height 11
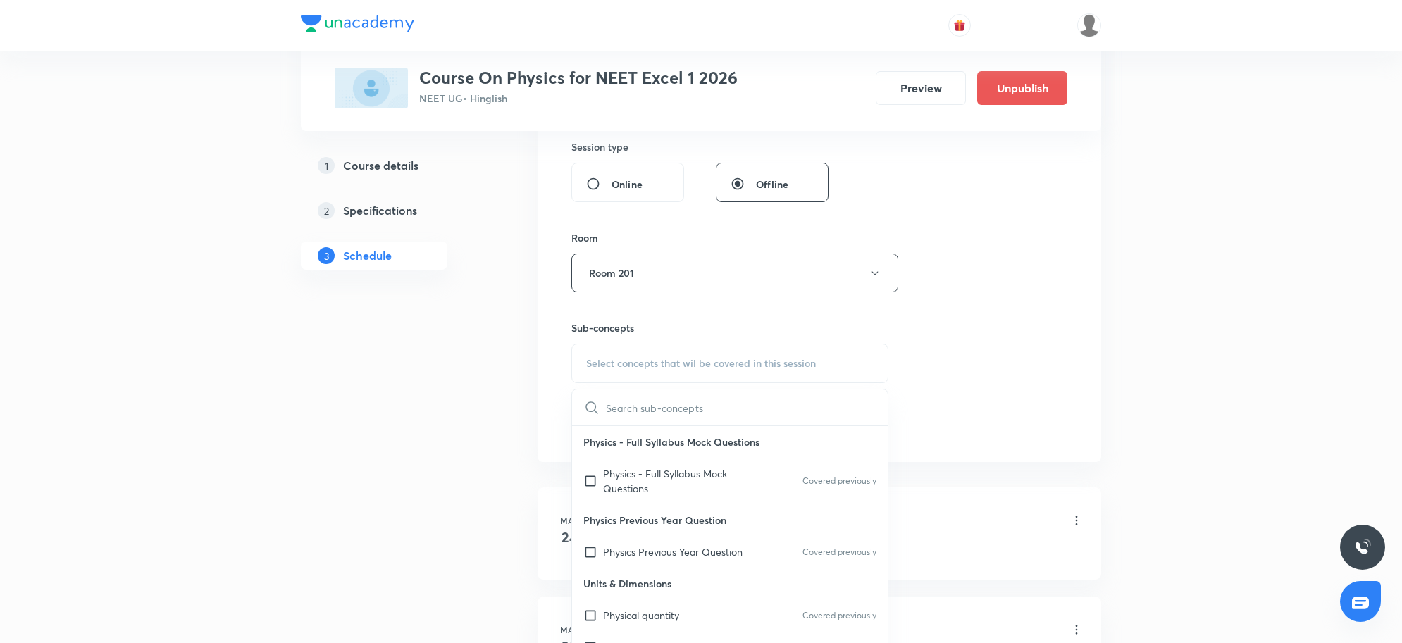
click at [621, 366] on span "Select concepts that wil be covered in this session" at bounding box center [701, 363] width 230 height 11
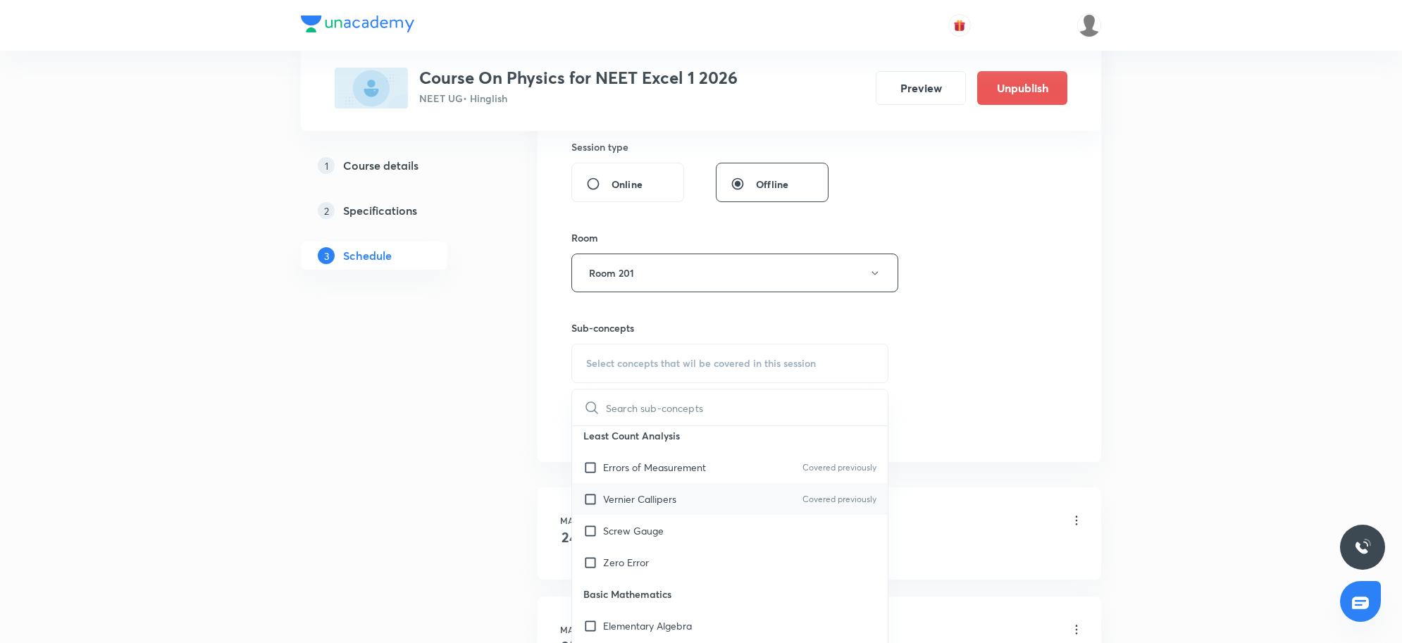
scroll to position [528, 0]
click at [634, 506] on p "Screw Gauge" at bounding box center [633, 499] width 61 height 15
checkbox input "true"
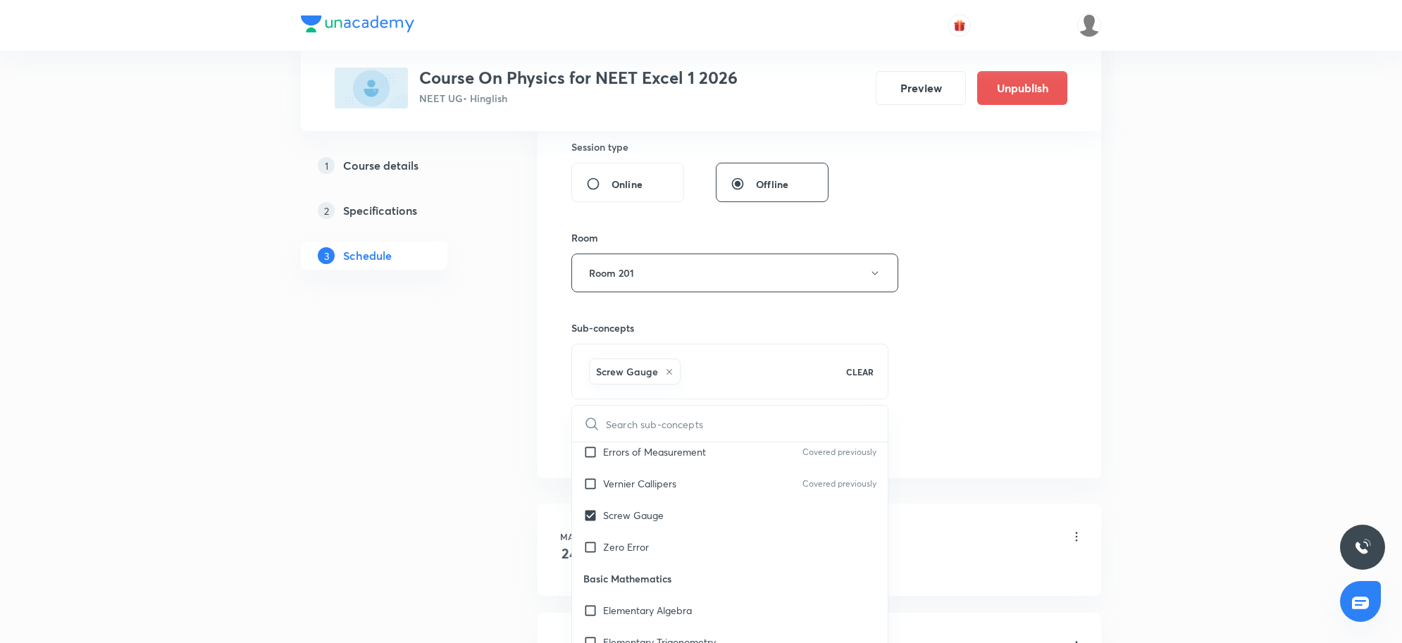
click at [987, 423] on div "Session 126 Live class Session title 10/99 EM Waves 3 ​ Schedule for Sep 4, 202…" at bounding box center [819, 72] width 496 height 768
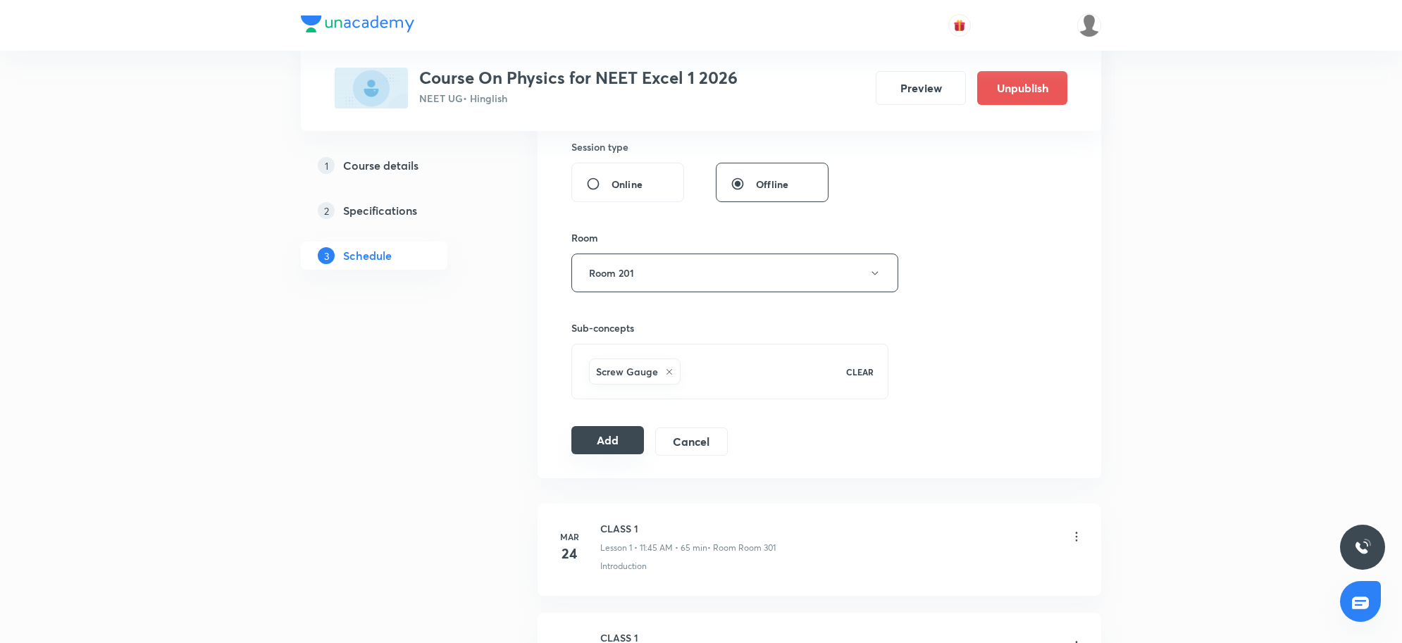
click at [606, 439] on button "Add" at bounding box center [607, 440] width 73 height 28
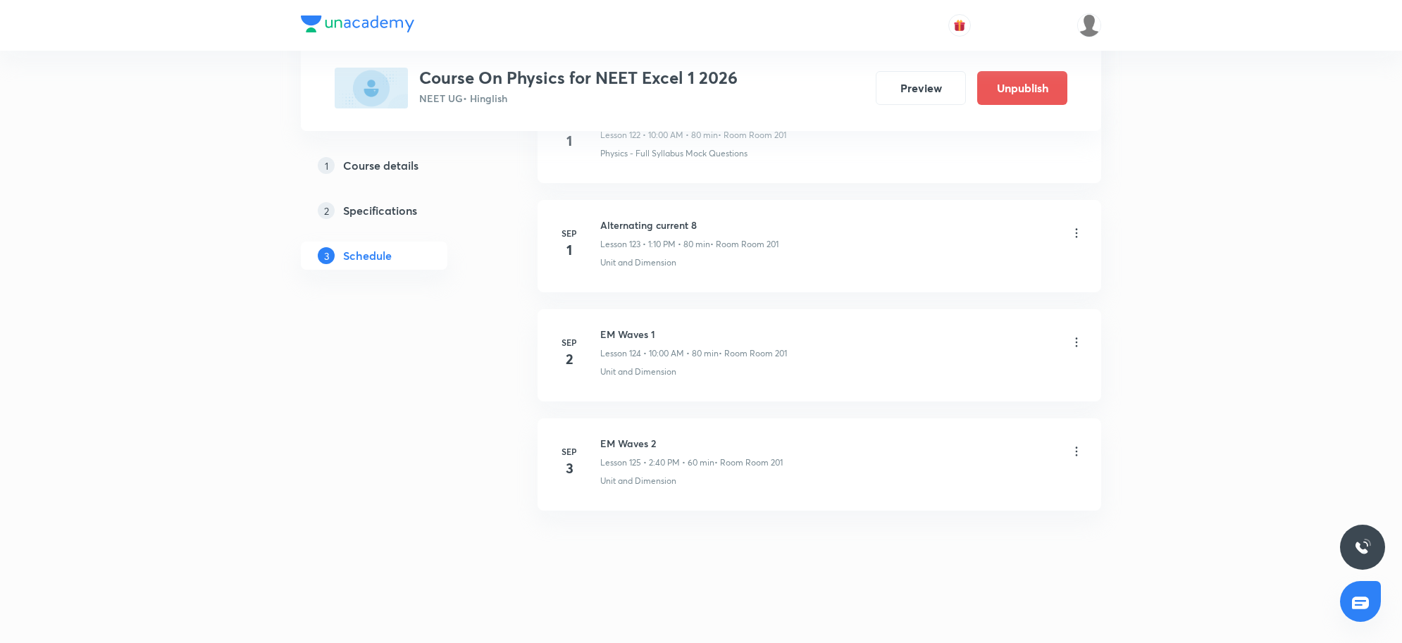
scroll to position [13527, 0]
drag, startPoint x: 624, startPoint y: 447, endPoint x: 769, endPoint y: 448, distance: 144.4
click at [769, 448] on h6 "EM Waves 2" at bounding box center [691, 443] width 182 height 15
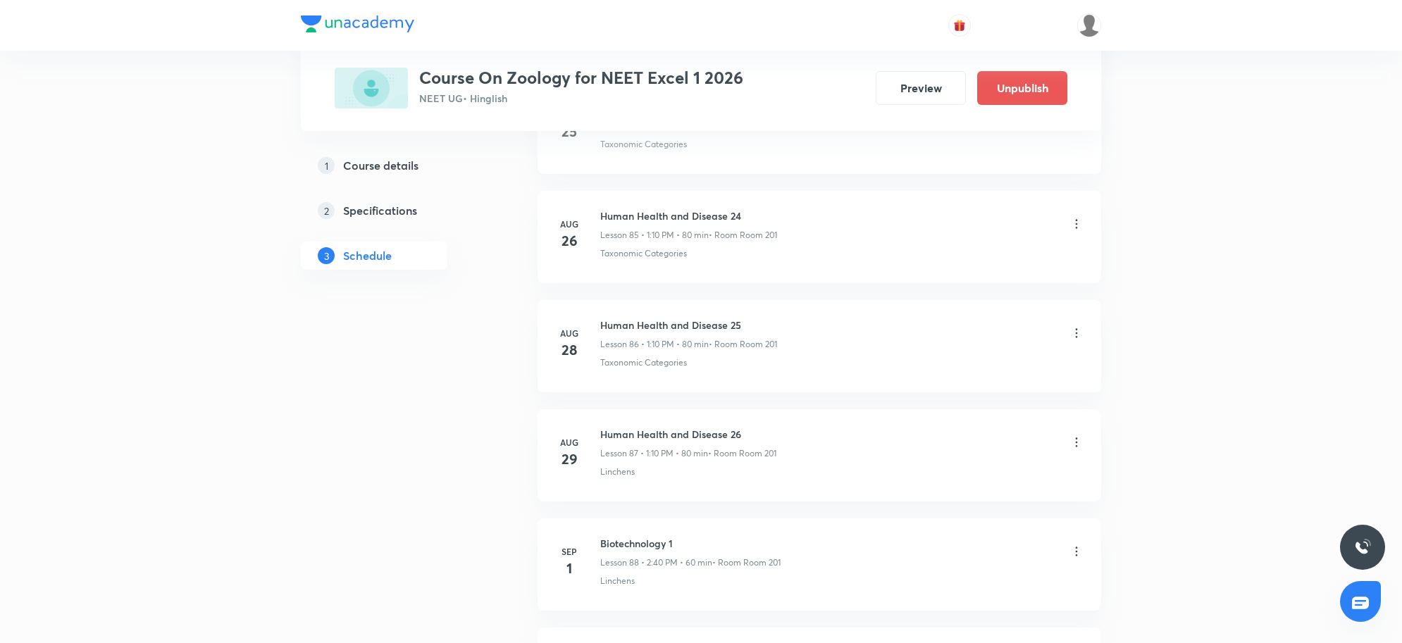
scroll to position [10344, 0]
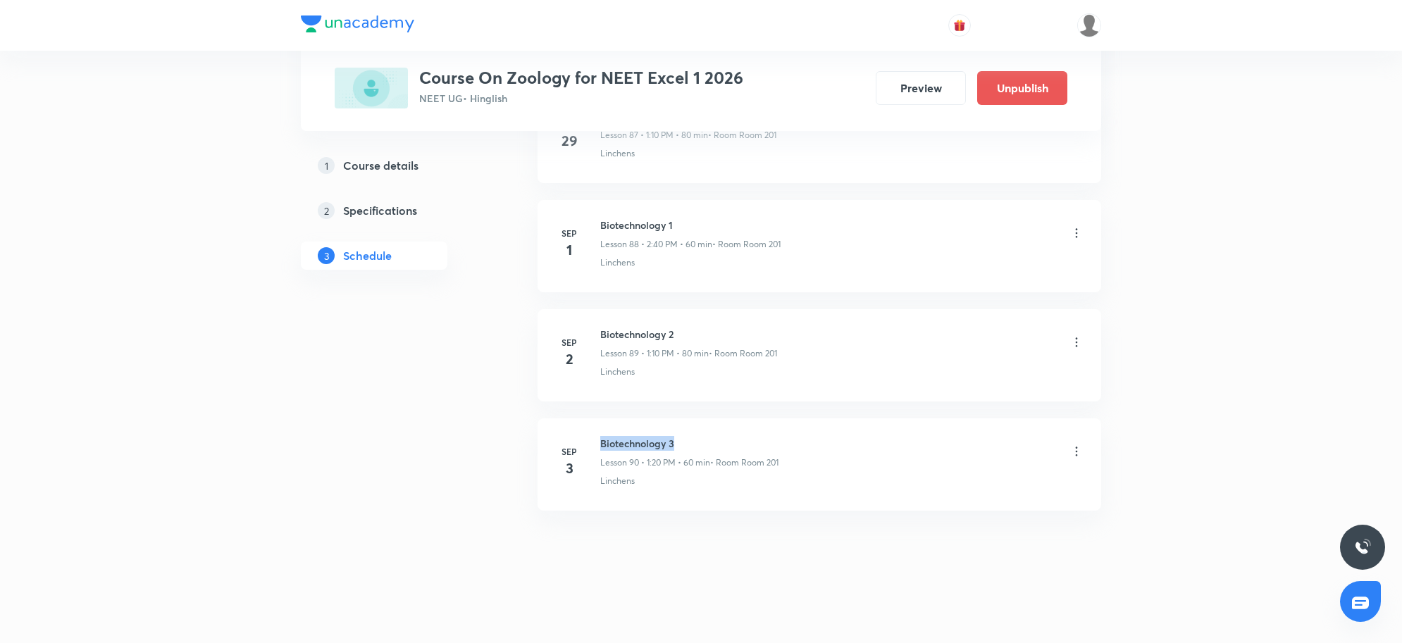
drag, startPoint x: 601, startPoint y: 438, endPoint x: 707, endPoint y: 440, distance: 105.7
click at [707, 440] on h6 "Biotechnology 3" at bounding box center [689, 443] width 178 height 15
copy h6 "Biotechnology 3"
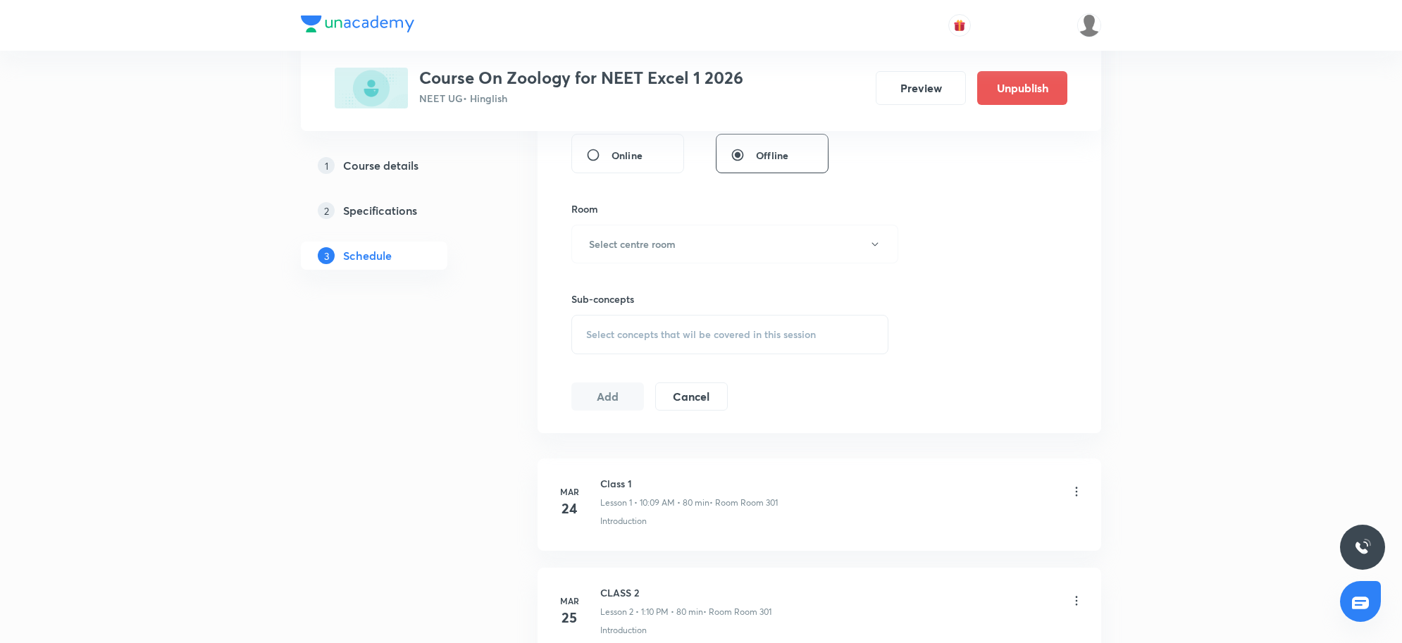
scroll to position [203, 0]
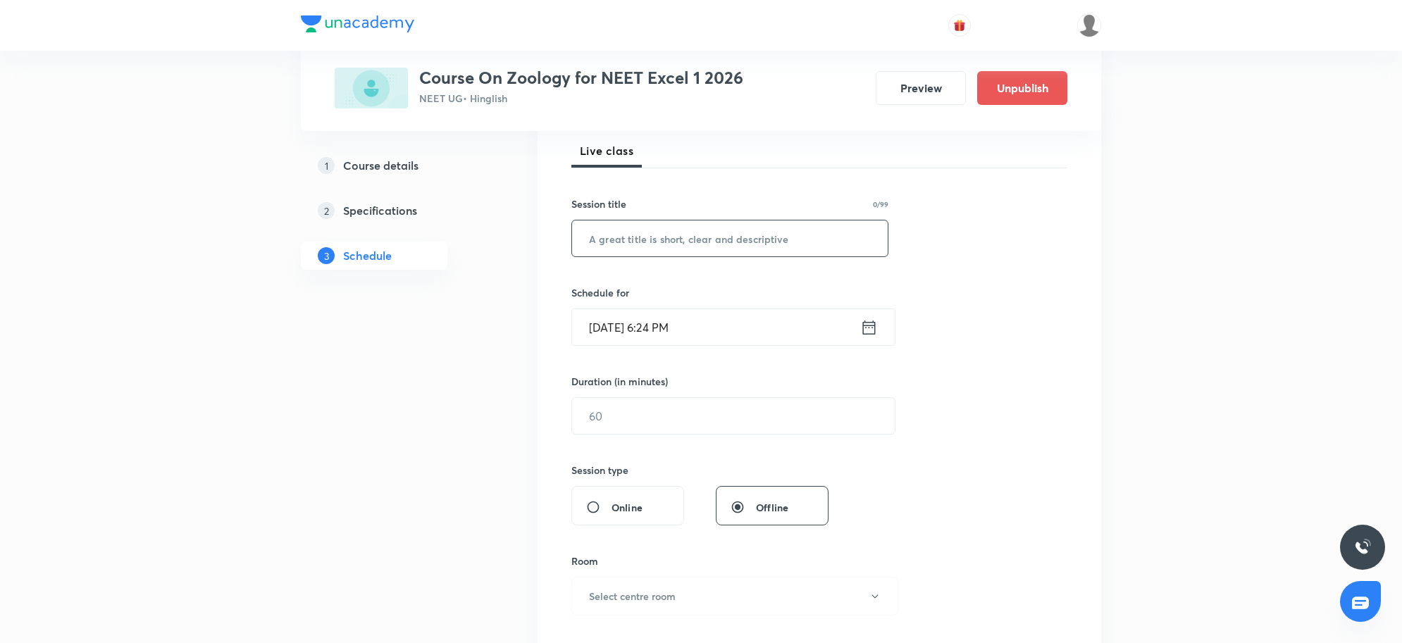
click at [612, 240] on input "text" at bounding box center [730, 239] width 316 height 36
paste input "Biotechnology 3"
type input "Biotechnology 4"
click at [715, 321] on input "Sep 3, 2025, 6:24 PM" at bounding box center [716, 327] width 288 height 36
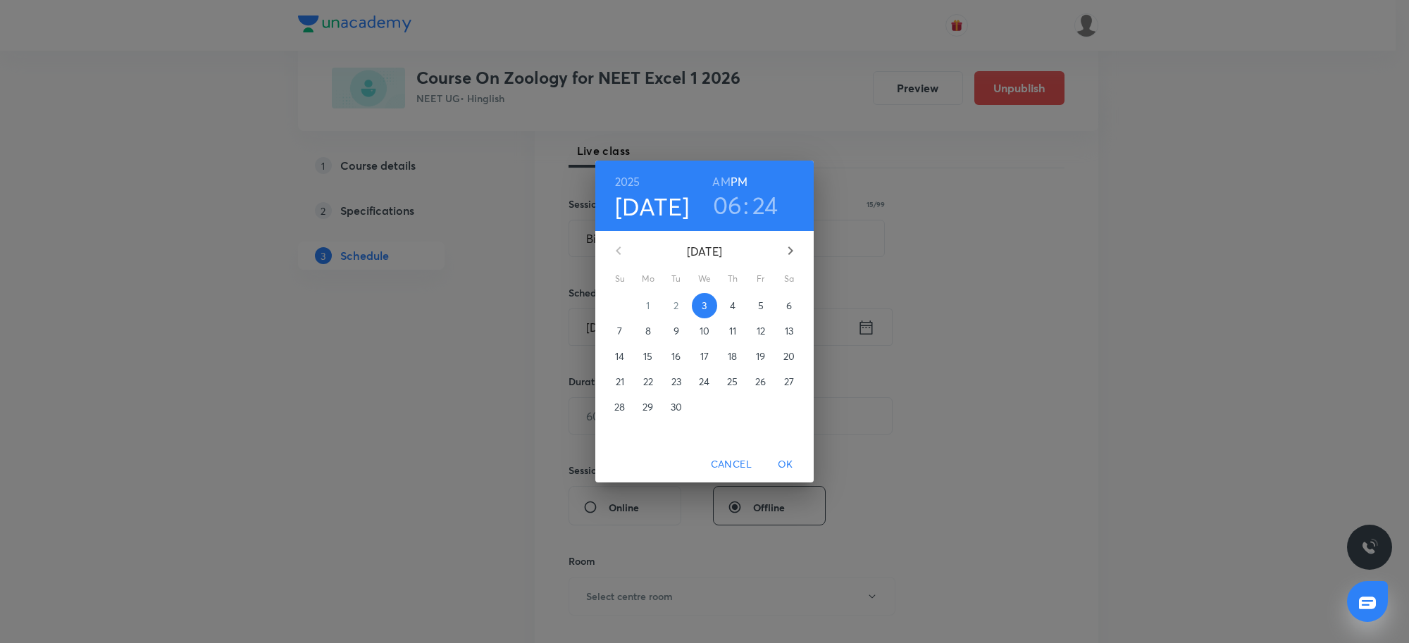
click at [728, 304] on span "4" at bounding box center [732, 306] width 25 height 14
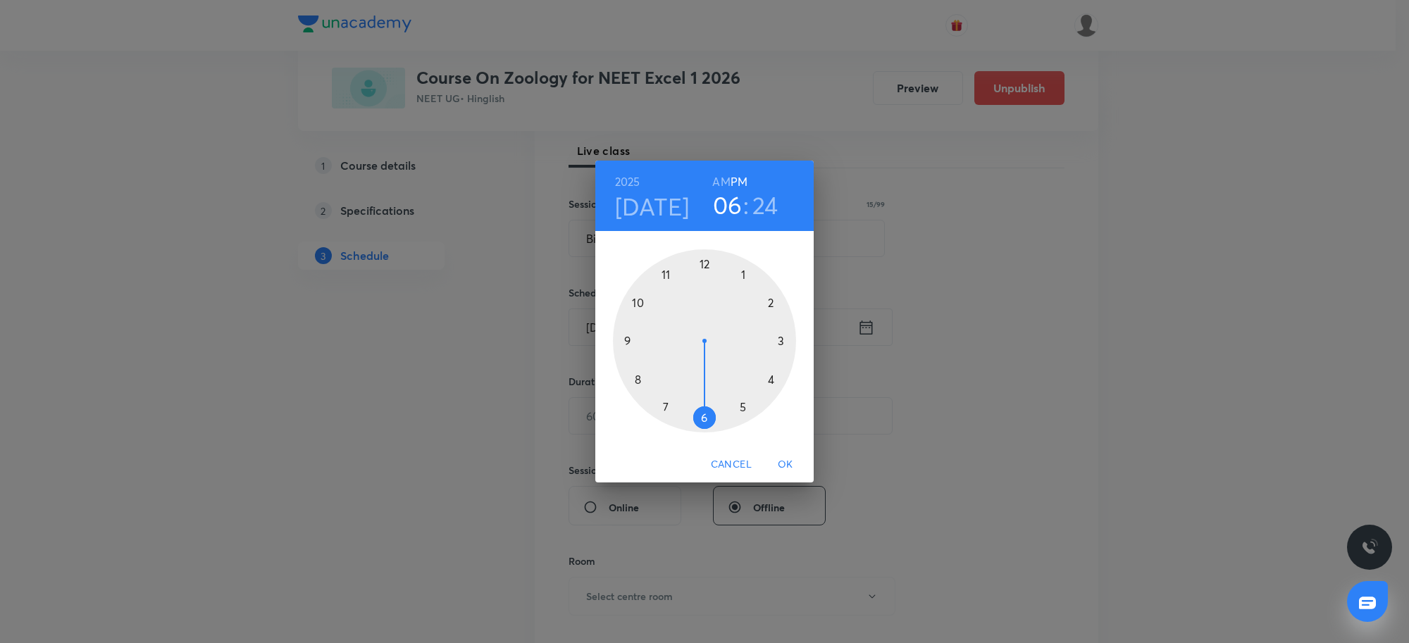
click at [729, 211] on h3 "06" at bounding box center [728, 205] width 30 height 30
click at [664, 275] on div at bounding box center [704, 340] width 183 height 183
click at [703, 421] on div at bounding box center [704, 340] width 183 height 183
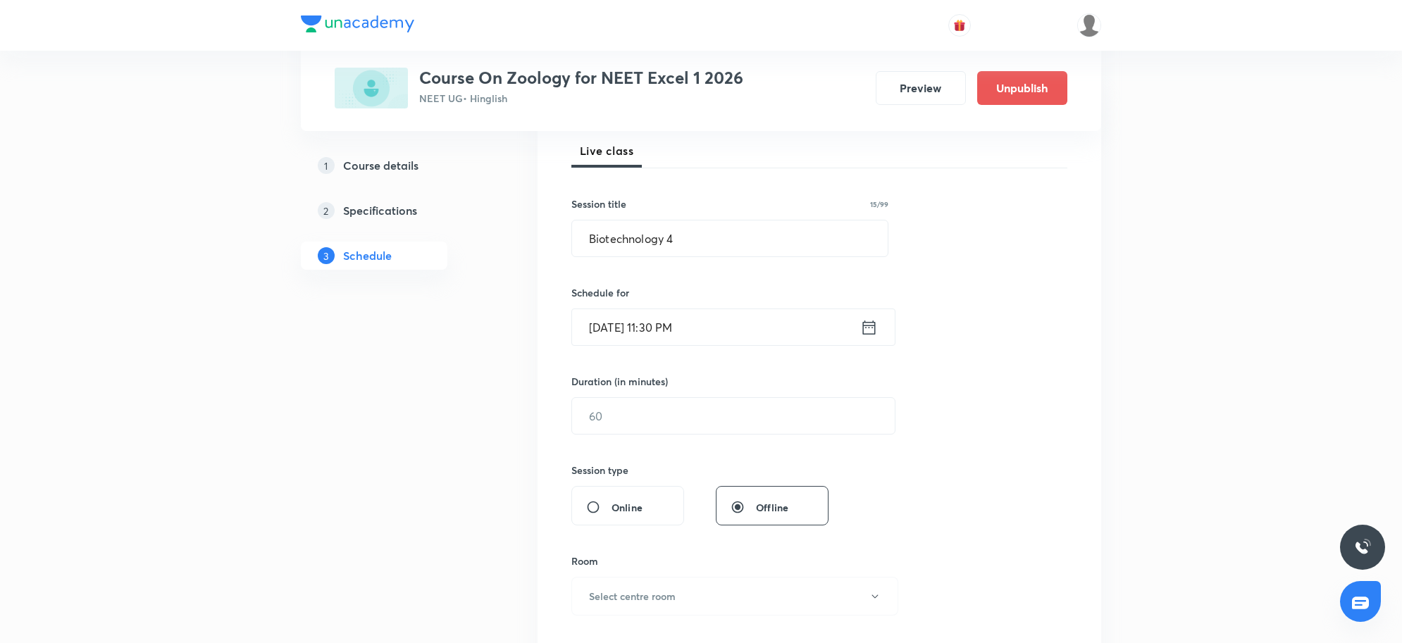
click at [719, 328] on input "[DATE] 11:30 PM" at bounding box center [716, 327] width 288 height 36
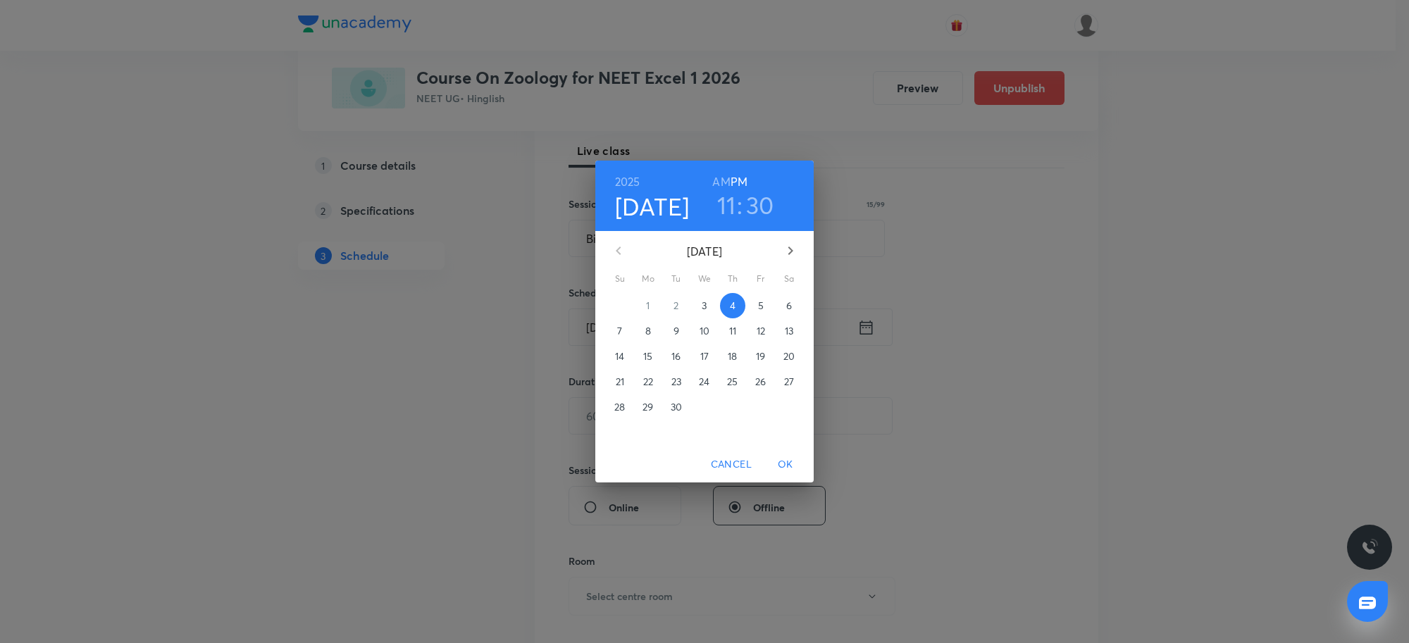
click at [719, 184] on h6 "AM" at bounding box center [721, 182] width 18 height 20
click at [790, 463] on span "OK" at bounding box center [786, 465] width 34 height 18
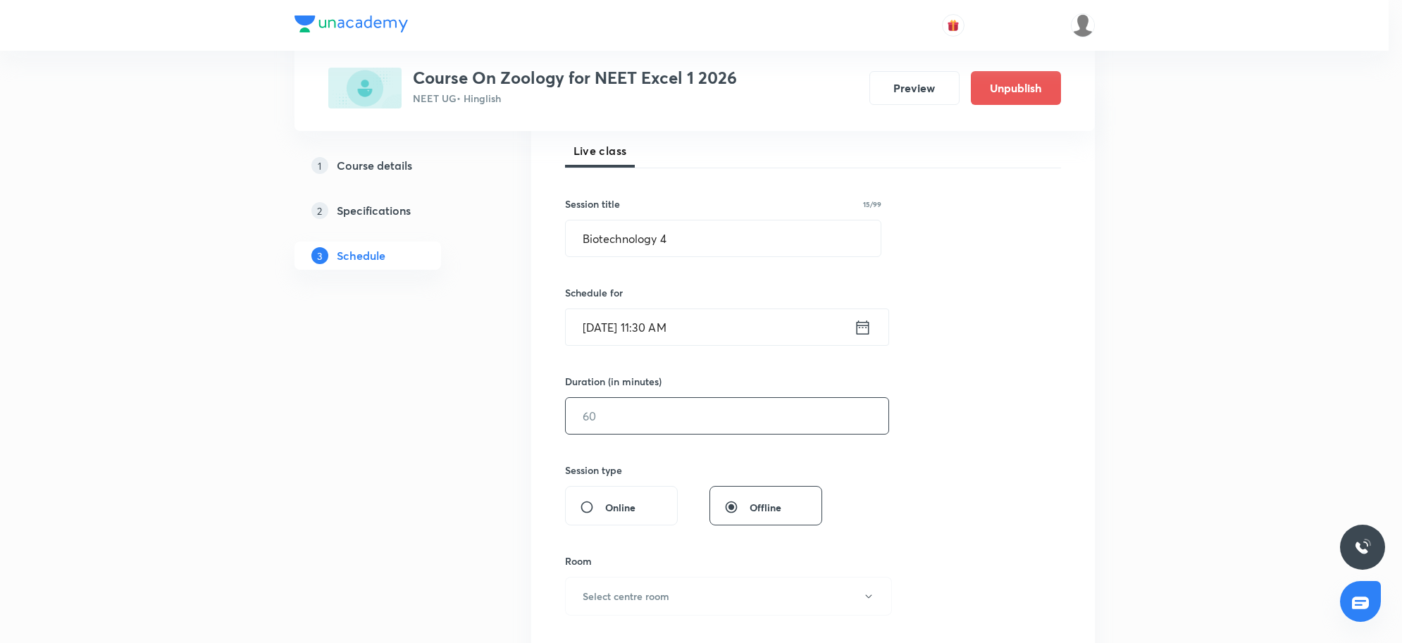
click at [611, 428] on input "text" at bounding box center [727, 416] width 323 height 36
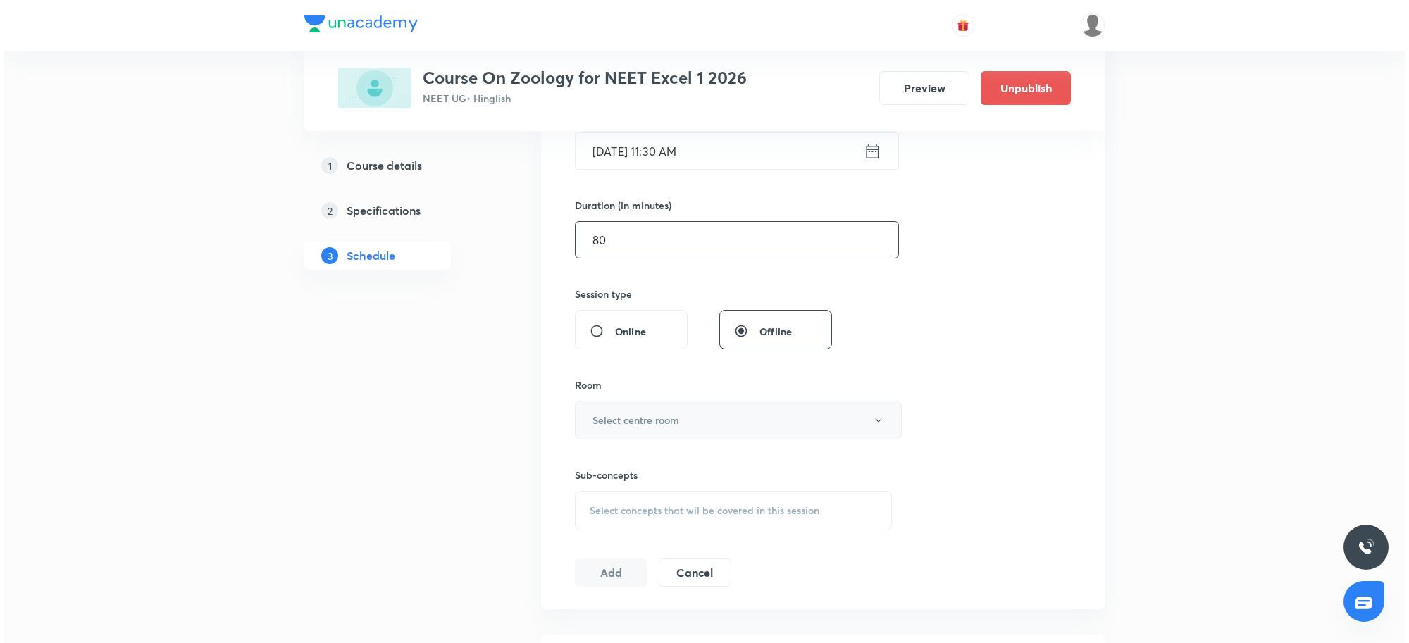
scroll to position [291, 0]
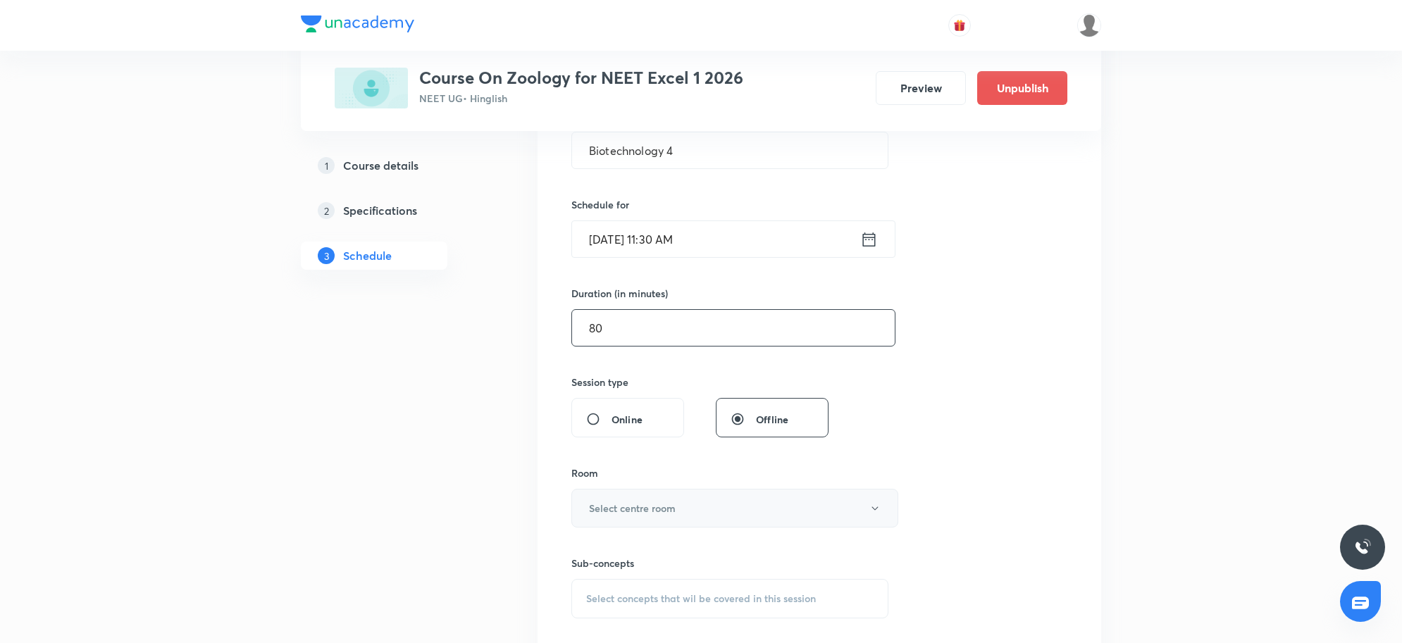
type input "80"
click at [664, 509] on h6 "Select centre room" at bounding box center [632, 508] width 87 height 15
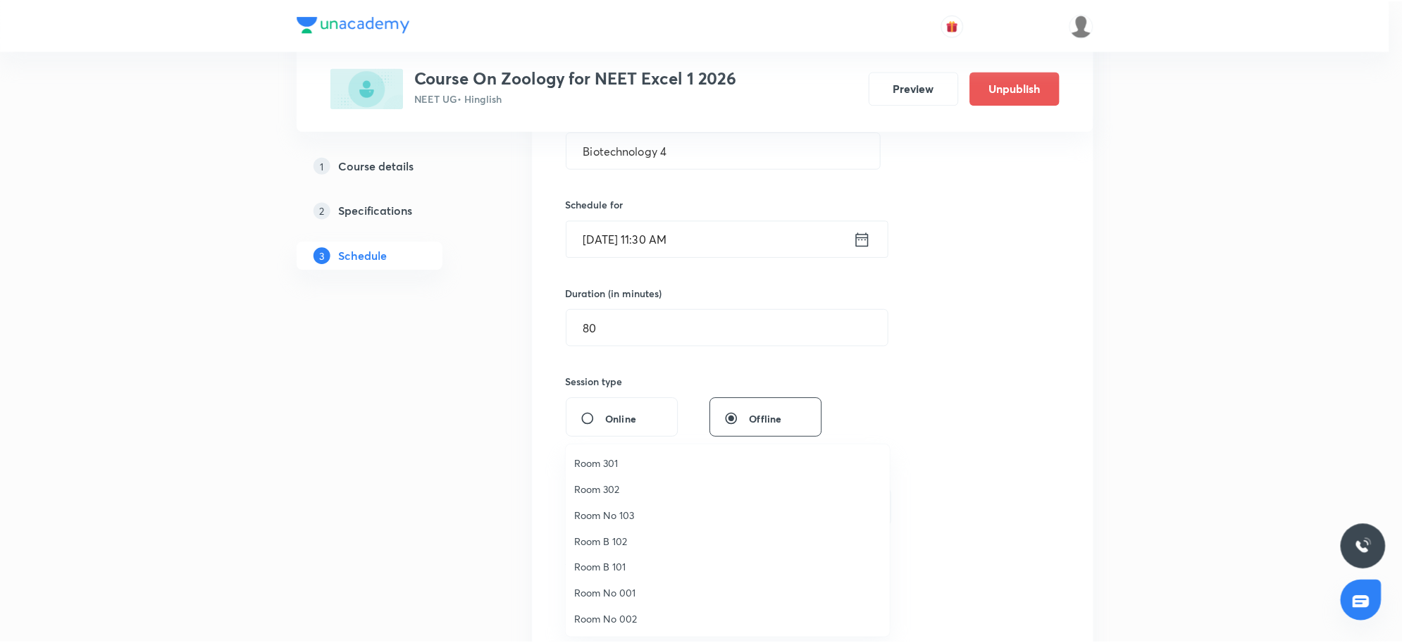
scroll to position [16, 0]
click at [617, 497] on span "Room 201" at bounding box center [731, 500] width 309 height 15
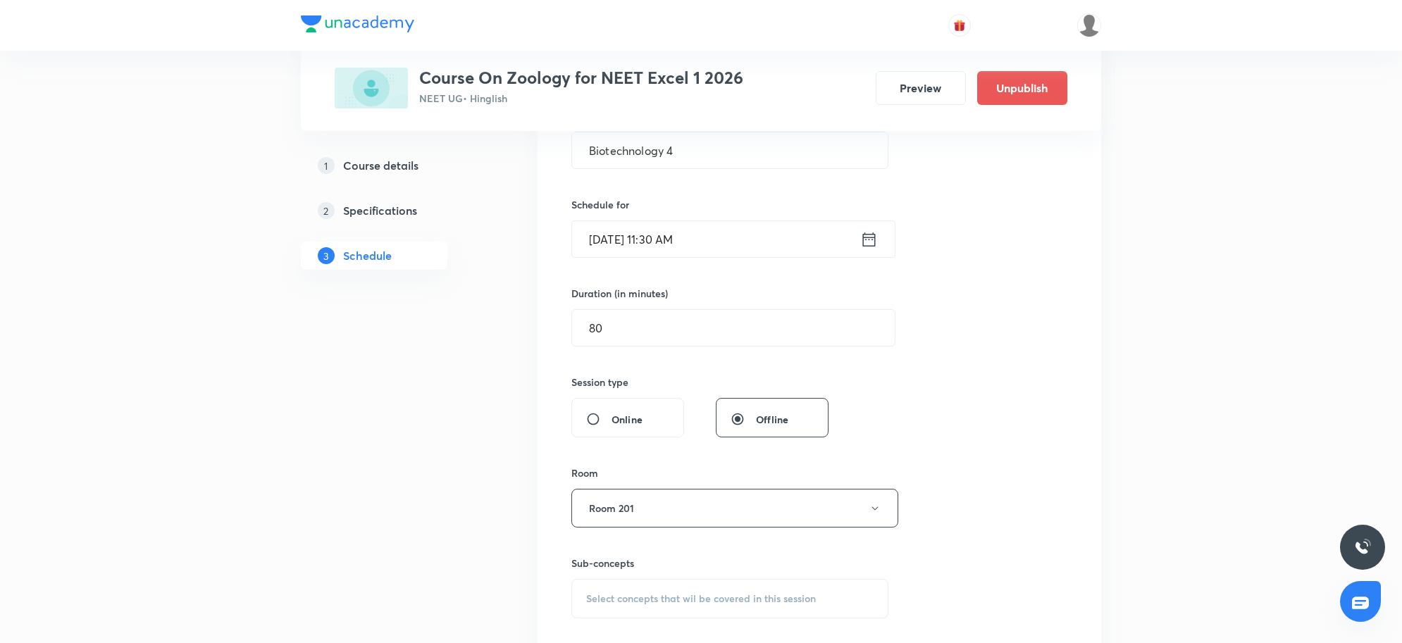
click at [934, 452] on div "Session 91 Live class Session title 15/99 Biotechnology 4 ​ Schedule for Sep 4,…" at bounding box center [819, 344] width 496 height 662
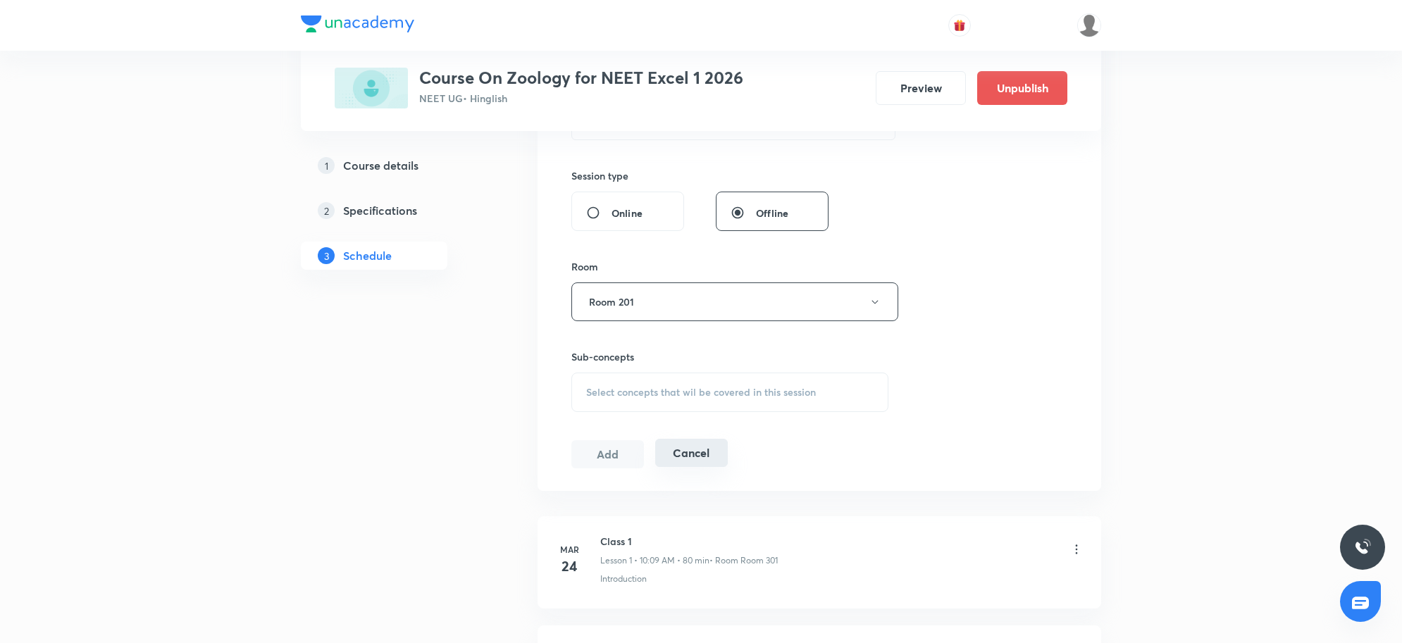
scroll to position [528, 0]
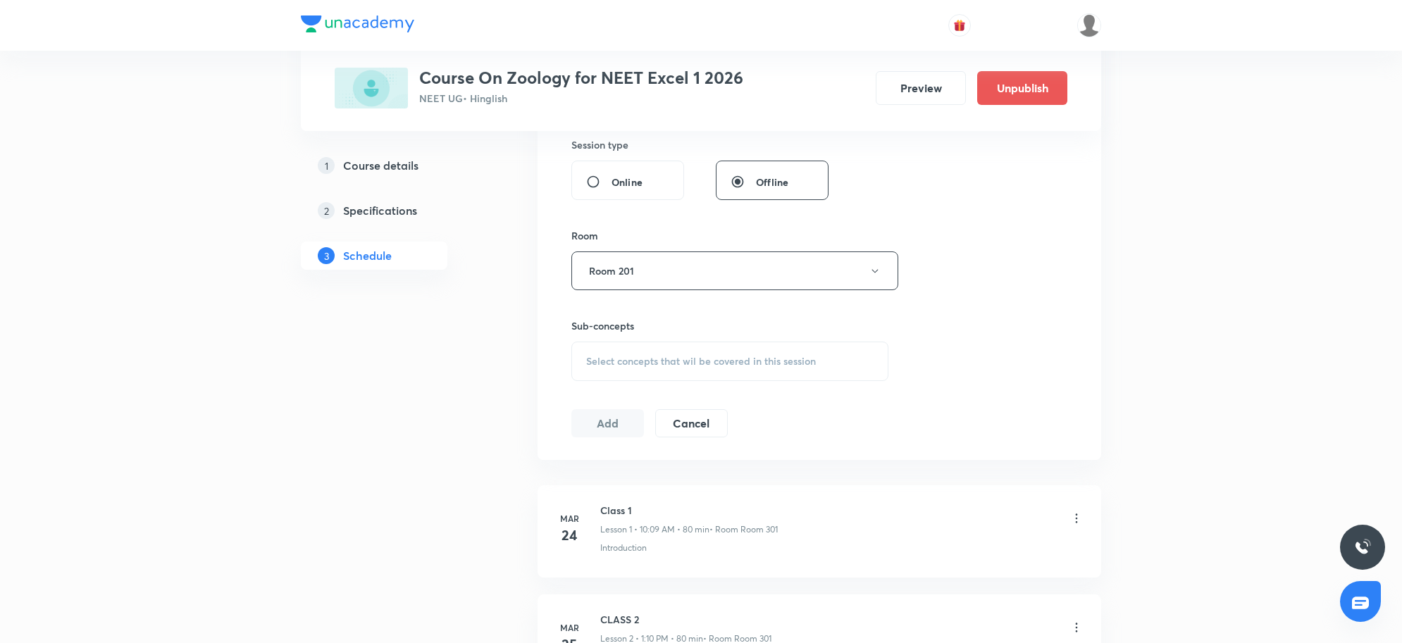
click at [643, 352] on div "Select concepts that wil be covered in this session" at bounding box center [729, 361] width 317 height 39
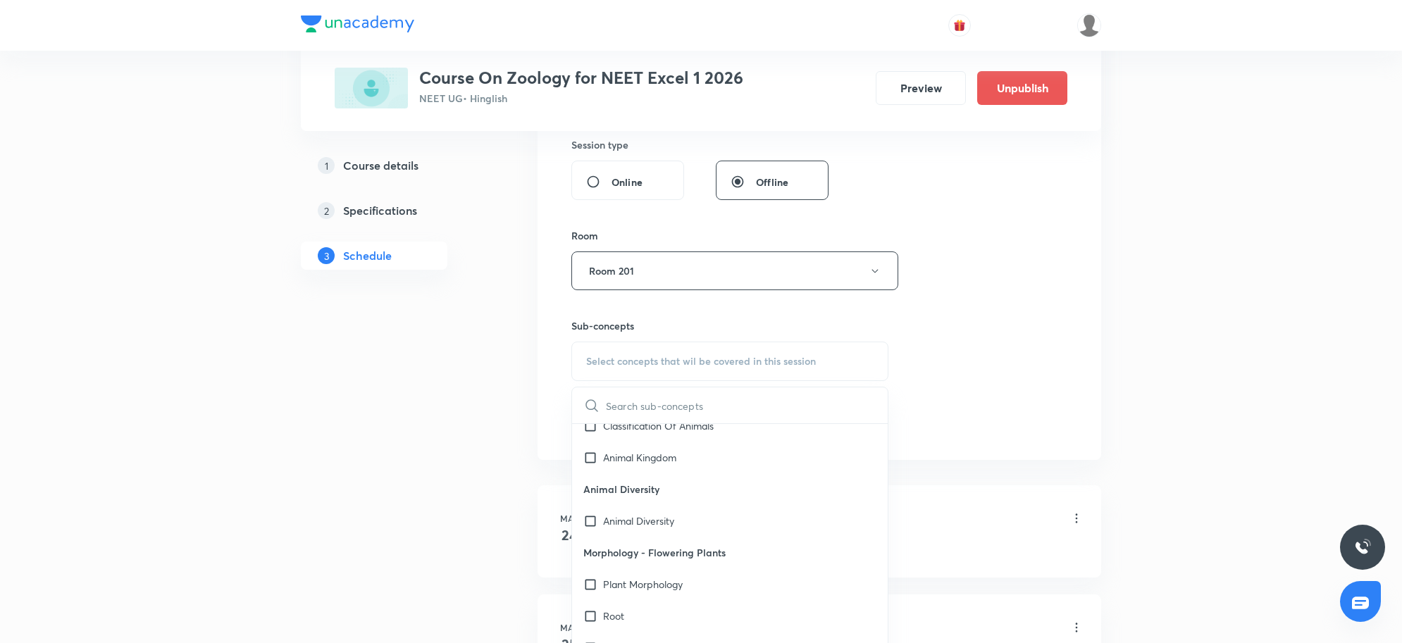
scroll to position [1321, 0]
click at [649, 499] on p "Types Of Roots" at bounding box center [637, 497] width 69 height 15
checkbox input "true"
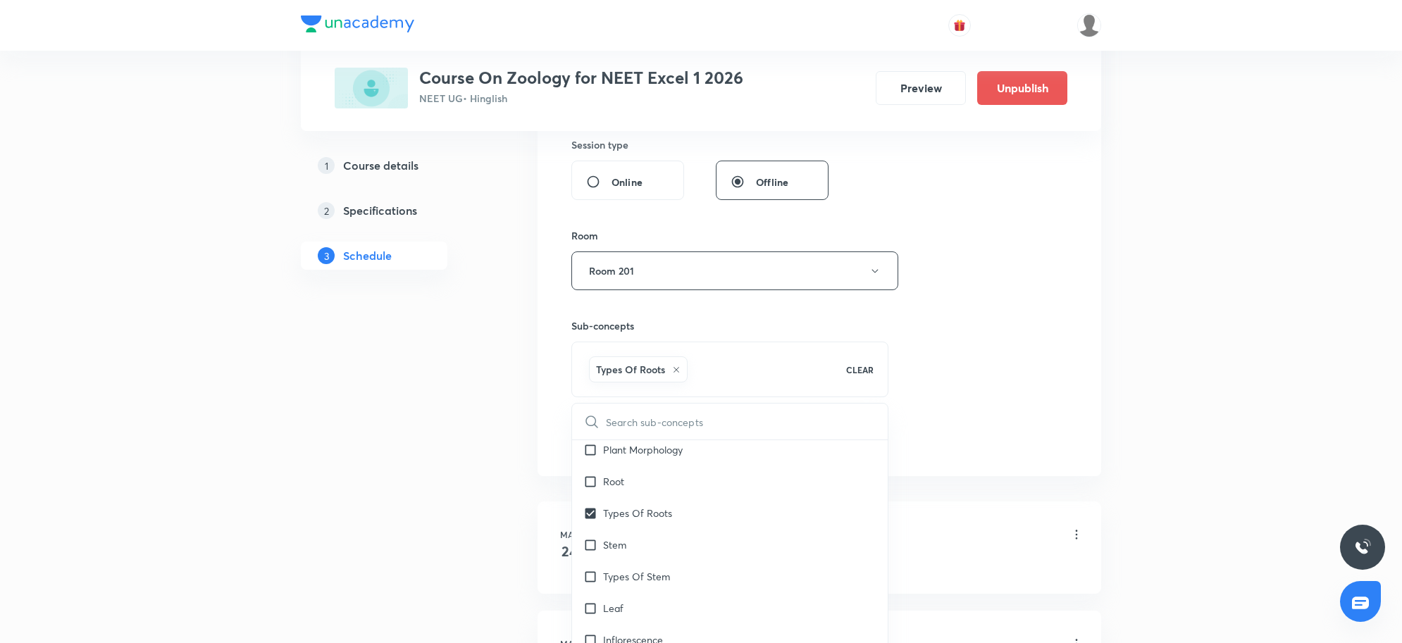
click at [1079, 400] on div "Session 91 Live class Session title 15/99 Biotechnology 4 ​ Schedule for Sep 4,…" at bounding box center [820, 114] width 564 height 723
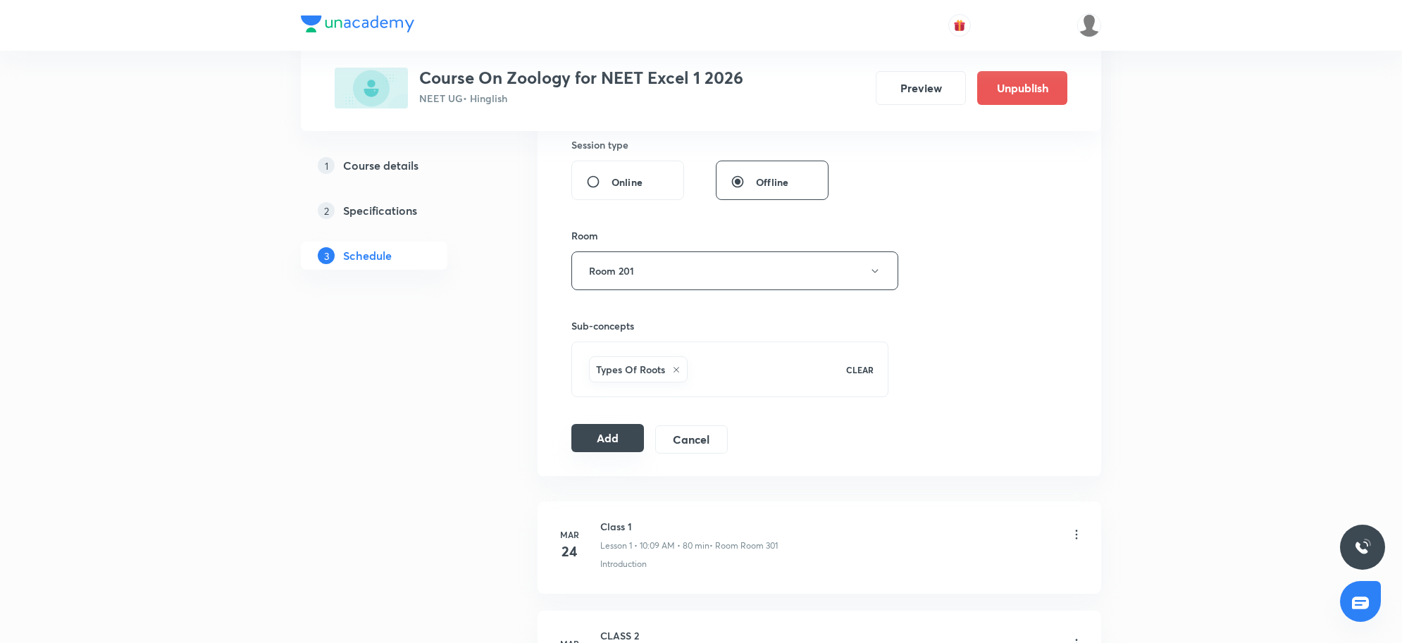
click at [621, 444] on button "Add" at bounding box center [607, 438] width 73 height 28
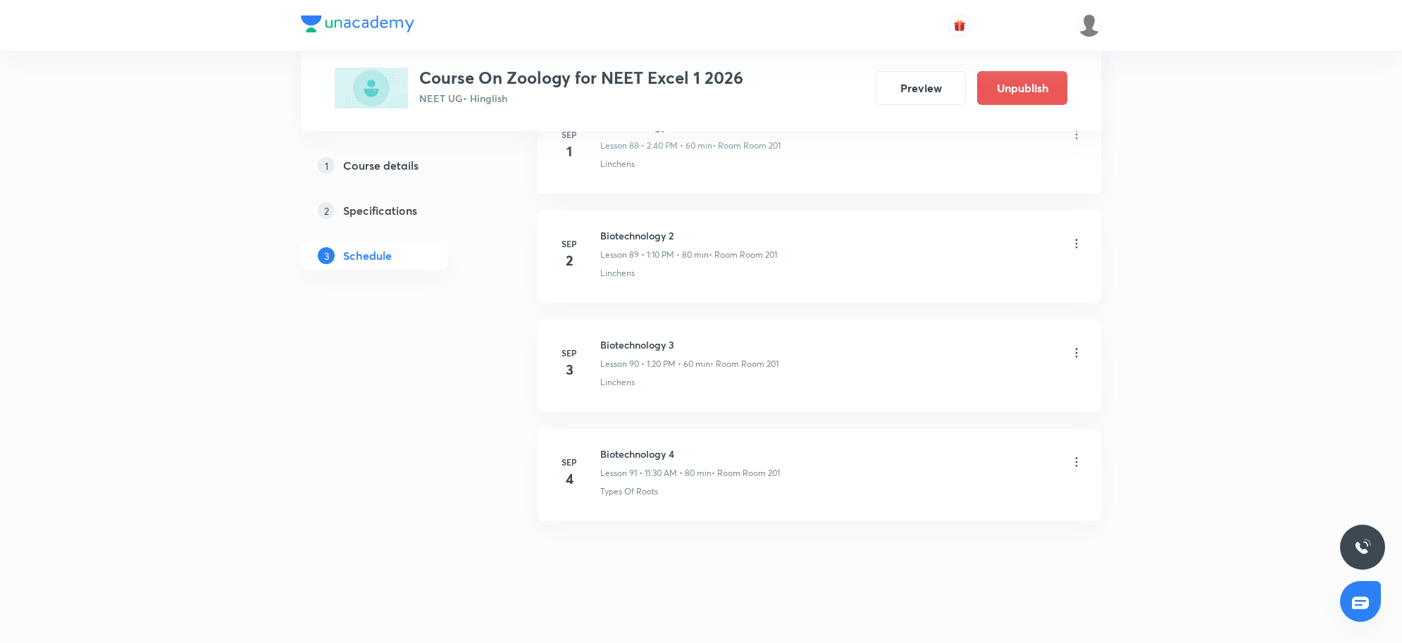
scroll to position [9804, 0]
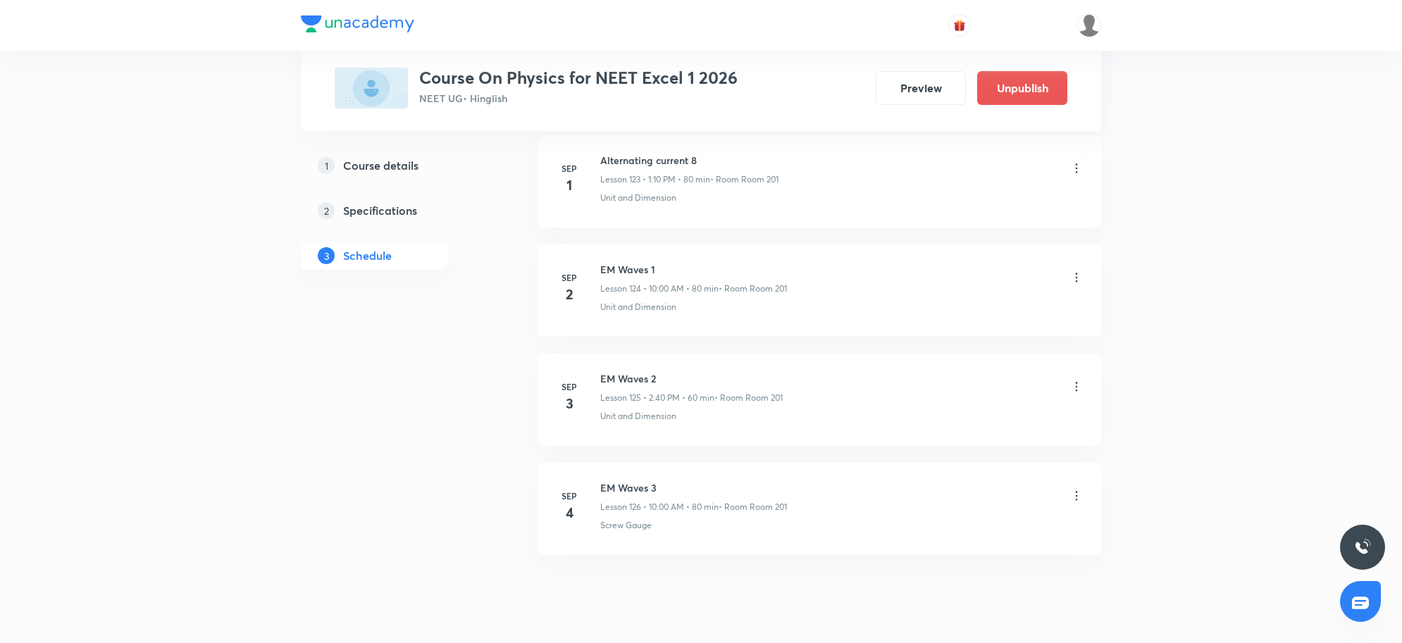
scroll to position [14376, 0]
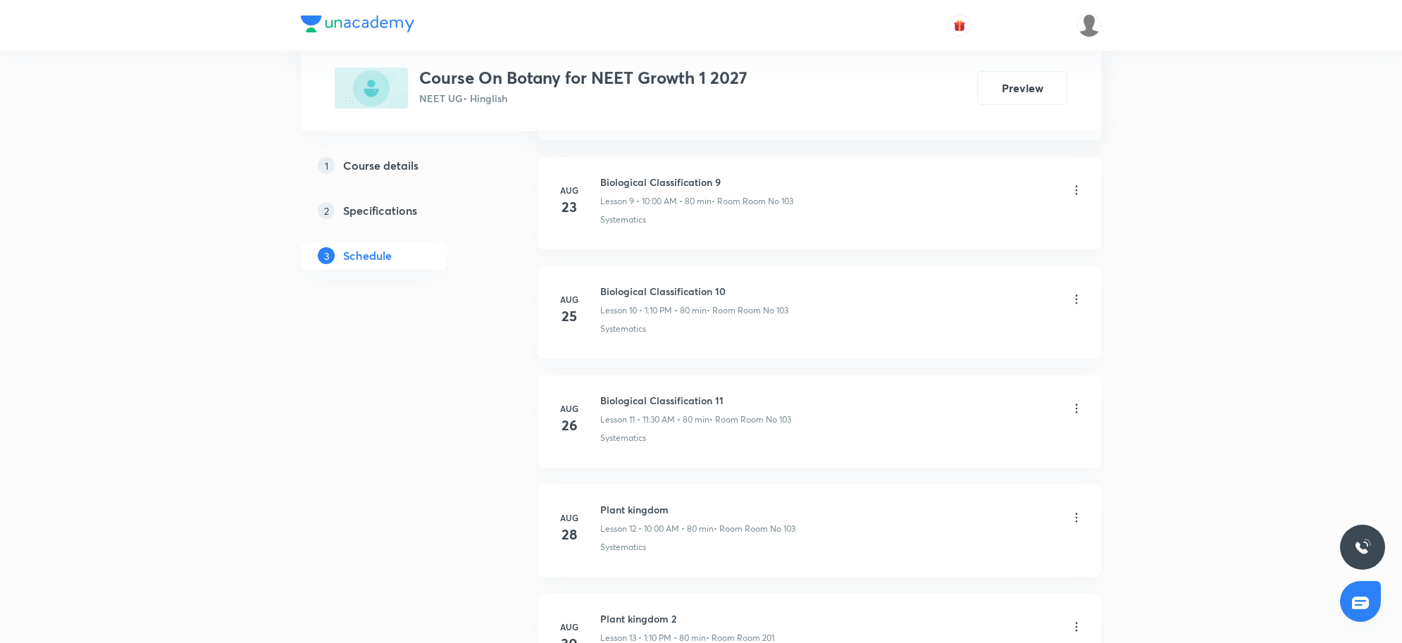
scroll to position [2239, 0]
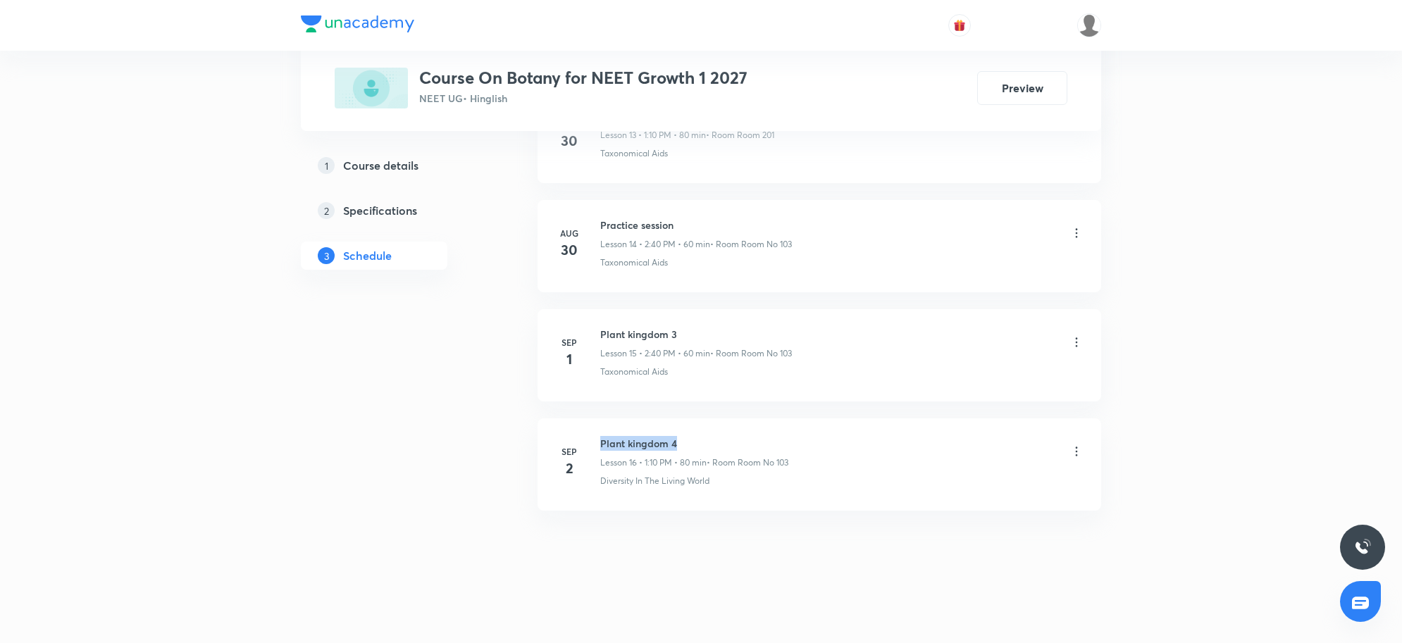
drag, startPoint x: 602, startPoint y: 435, endPoint x: 772, endPoint y: 435, distance: 169.8
click at [772, 435] on li "[DATE] Plant kingdom 4 Lesson 16 • 1:10 PM • 80 min • Room Room No 103 Diversit…" at bounding box center [820, 465] width 564 height 92
copy h6 "Plant kingdom 4"
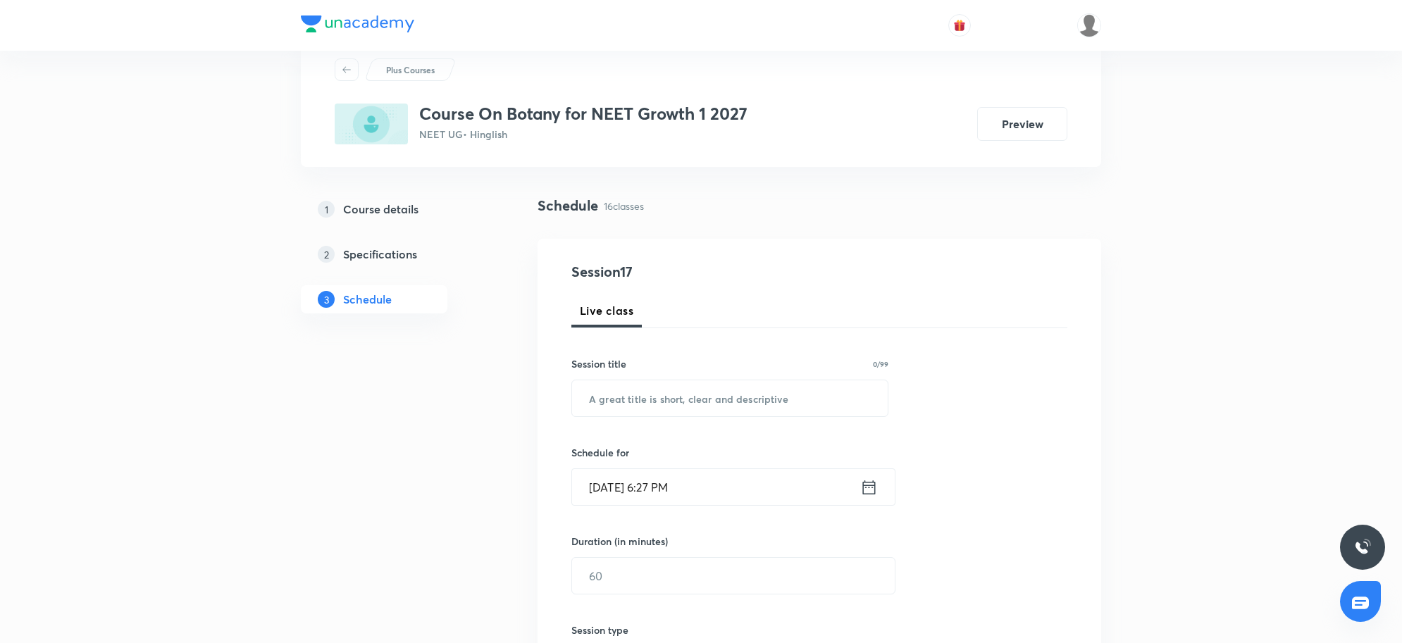
scroll to position [0, 0]
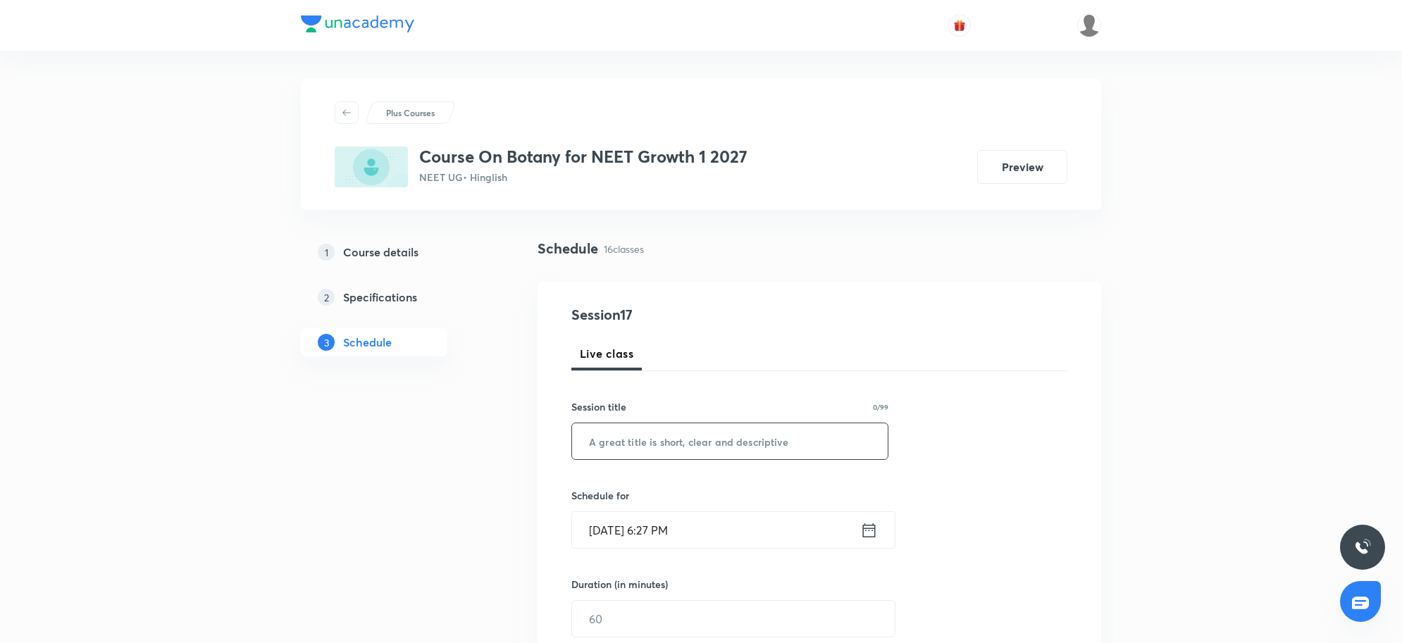
click at [702, 438] on input "text" at bounding box center [730, 441] width 316 height 36
paste input "Plant kingdom 4"
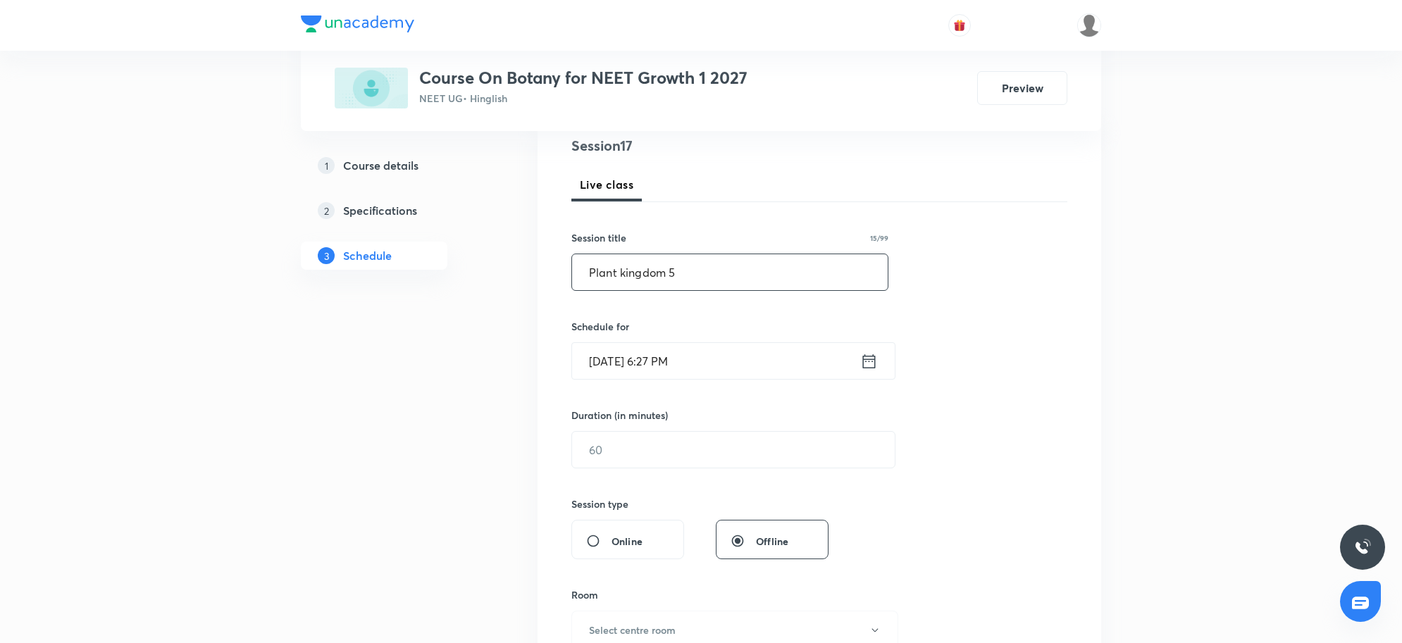
scroll to position [176, 0]
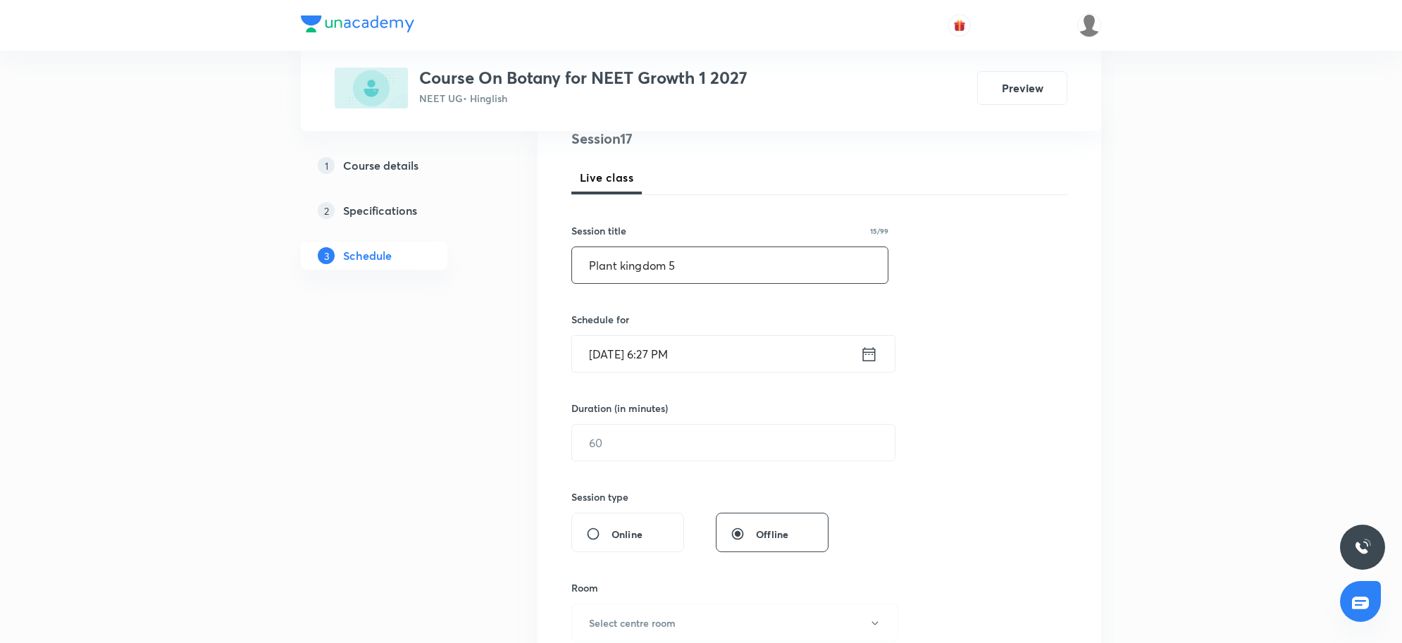
type input "Plant kingdom 5"
click at [730, 368] on input "[DATE] 6:27 PM" at bounding box center [716, 354] width 288 height 36
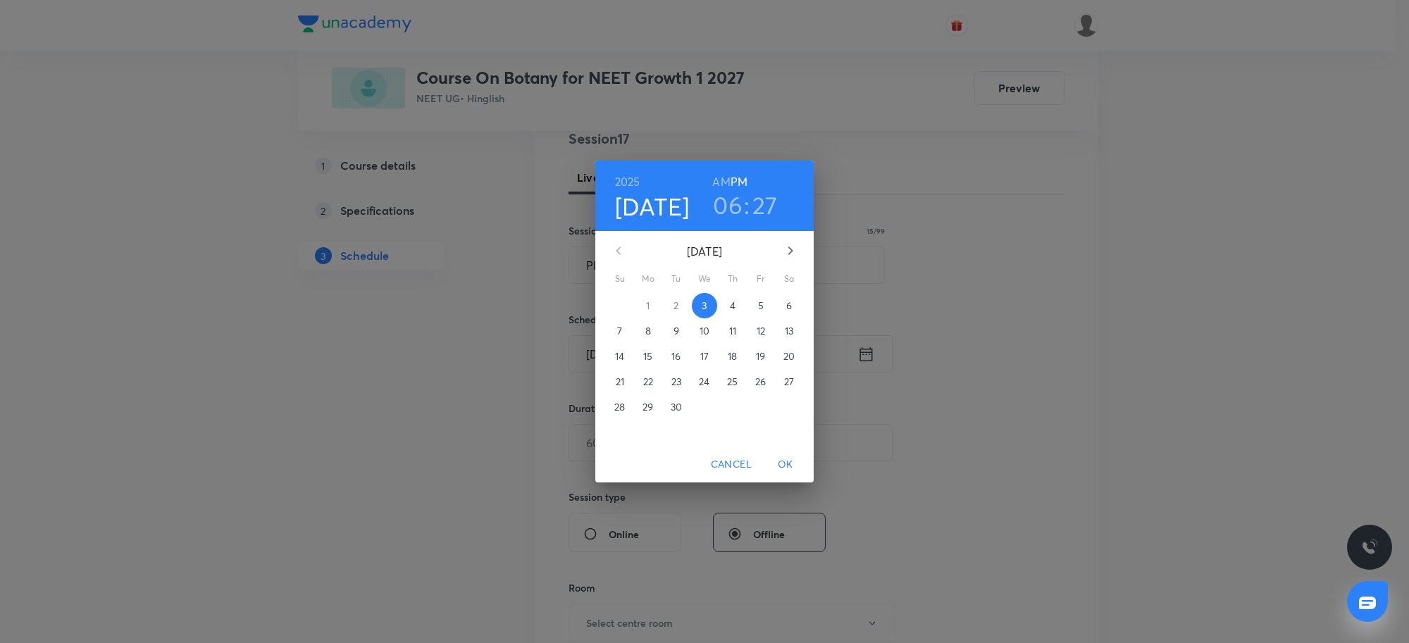
click at [730, 216] on h3 "06" at bounding box center [728, 205] width 30 height 30
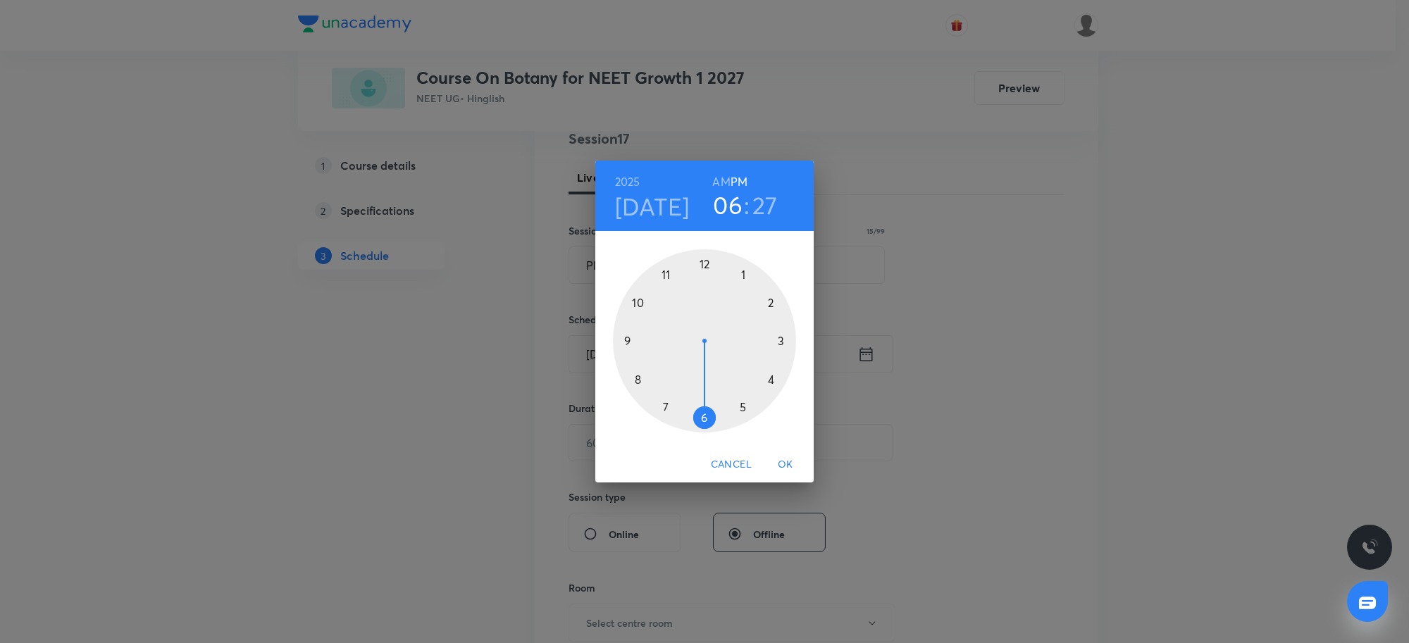
click at [638, 302] on div at bounding box center [704, 340] width 183 height 183
click at [706, 265] on div at bounding box center [704, 340] width 183 height 183
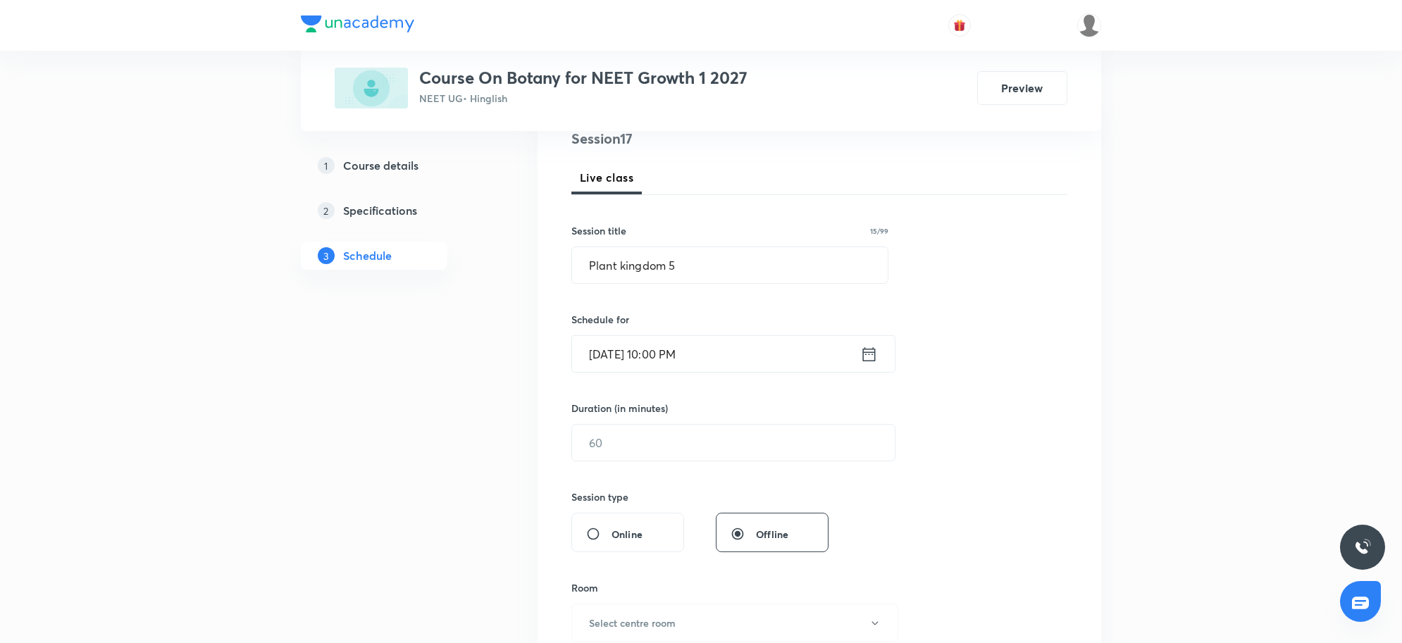
click at [721, 361] on input "[DATE] 10:00 PM" at bounding box center [716, 354] width 288 height 36
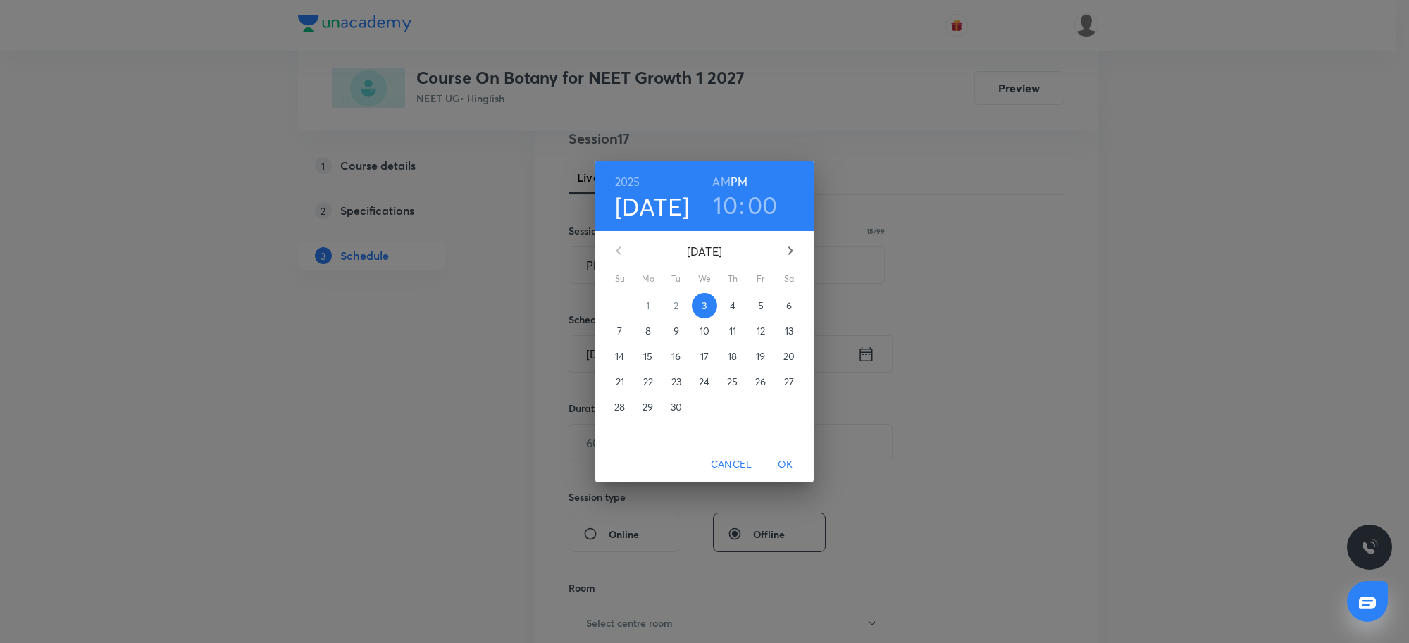
click at [717, 180] on h6 "AM" at bounding box center [721, 182] width 18 height 20
click at [790, 464] on span "OK" at bounding box center [786, 465] width 34 height 18
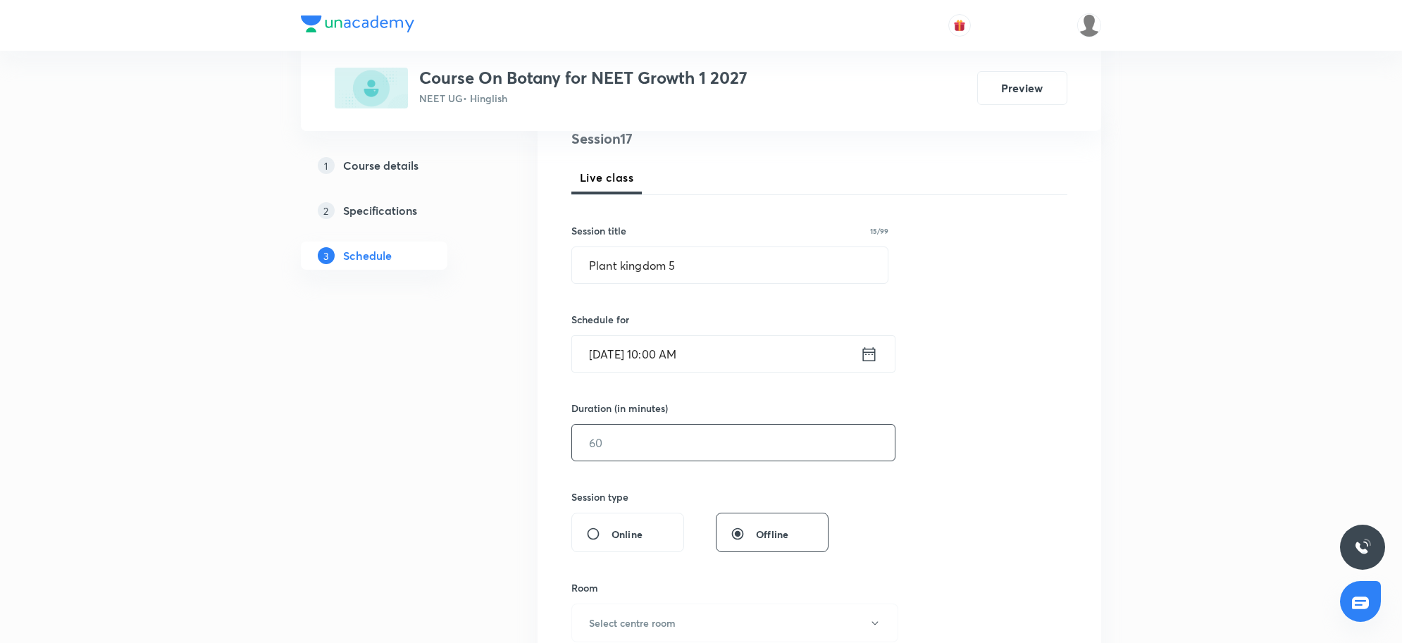
click at [707, 440] on input "text" at bounding box center [733, 443] width 323 height 36
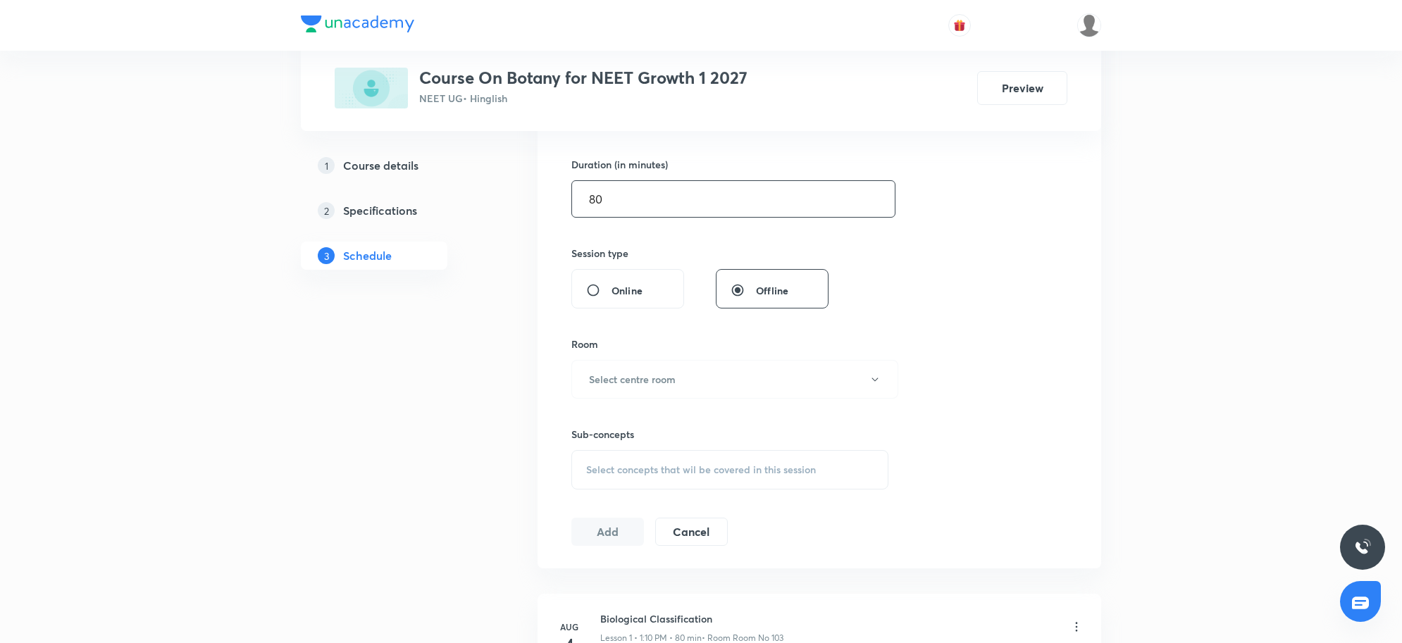
scroll to position [440, 0]
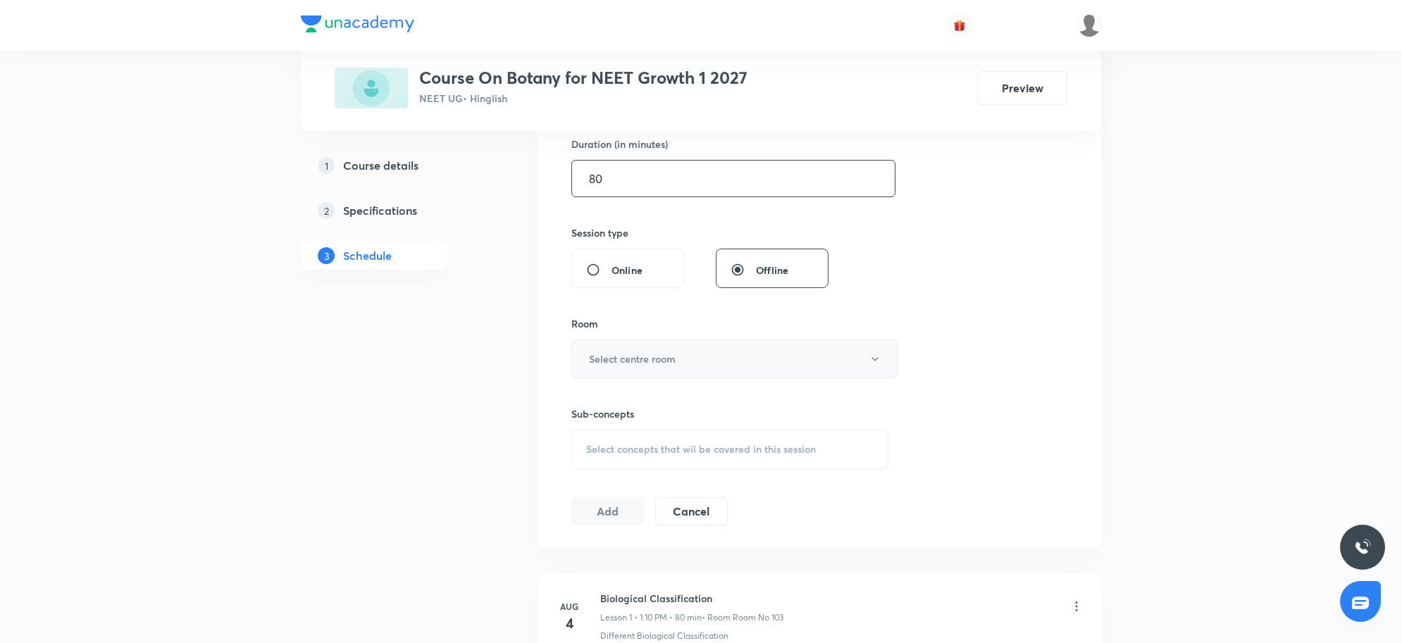
type input "80"
click at [685, 361] on button "Select centre room" at bounding box center [734, 359] width 327 height 39
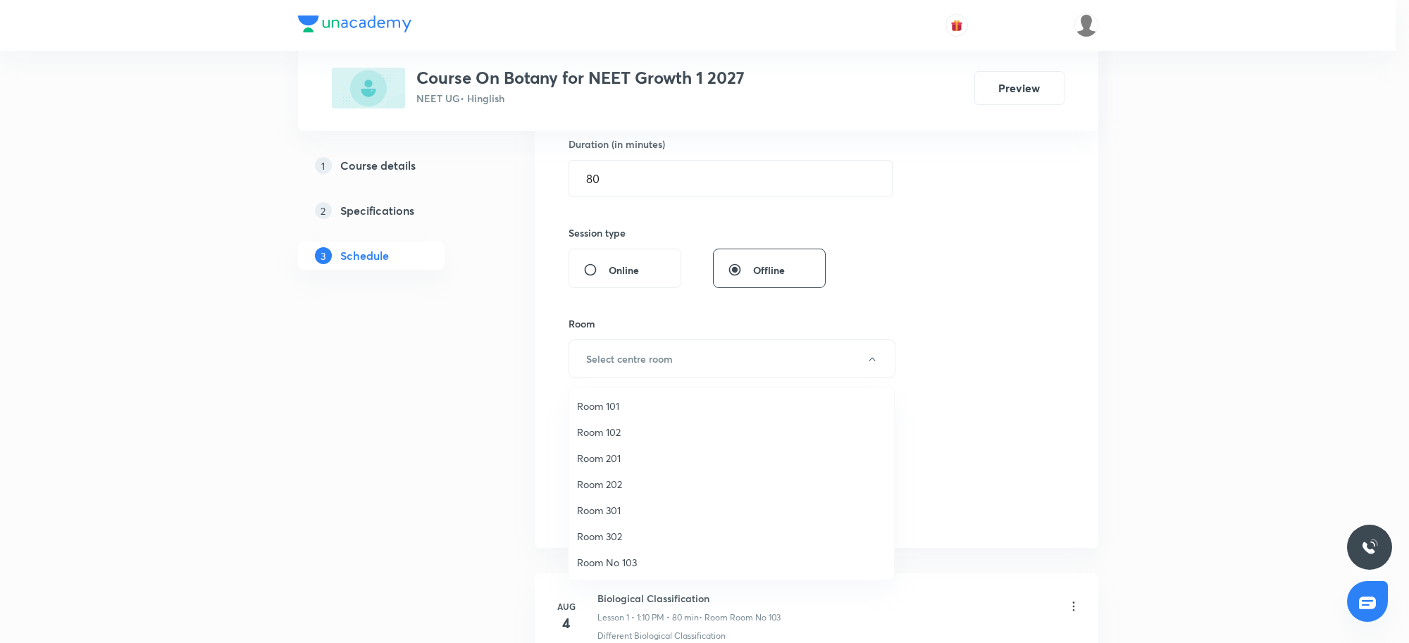
click at [627, 557] on span "Room No 103" at bounding box center [731, 562] width 309 height 15
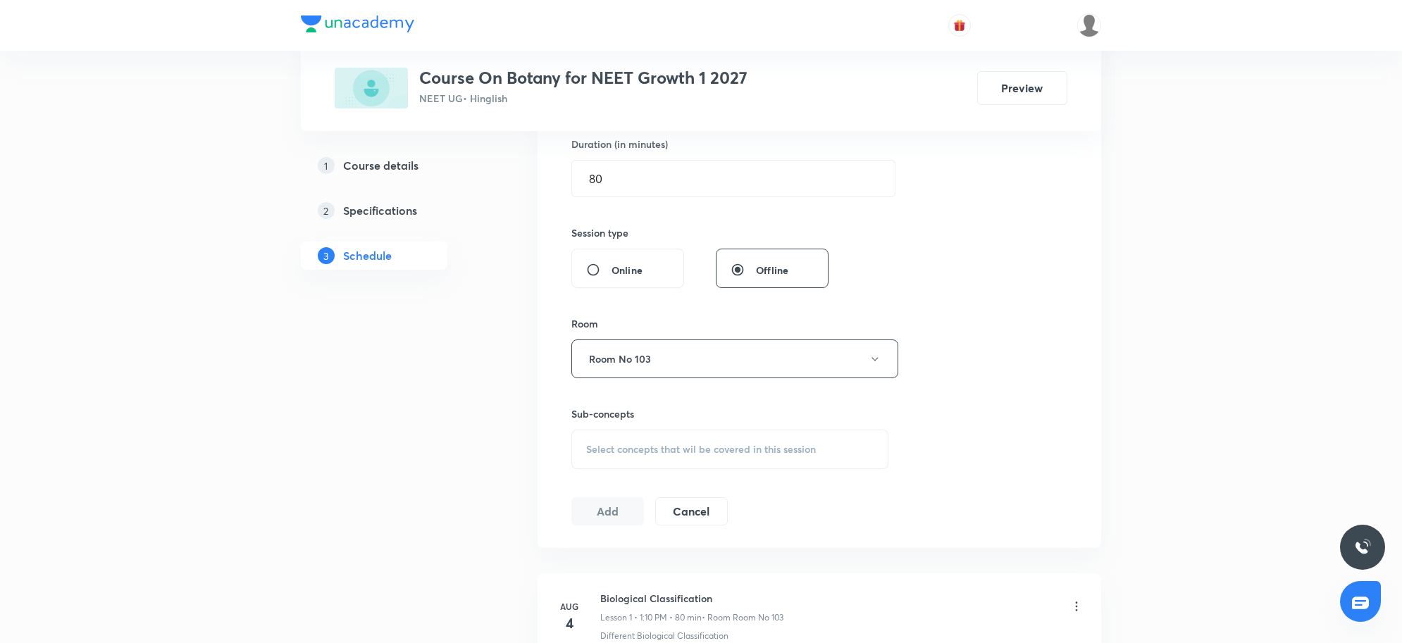
click at [1083, 370] on div "Session 17 Live class Session title 15/99 Plant kingdom 5 ​ Schedule for [DATE]…" at bounding box center [820, 194] width 564 height 707
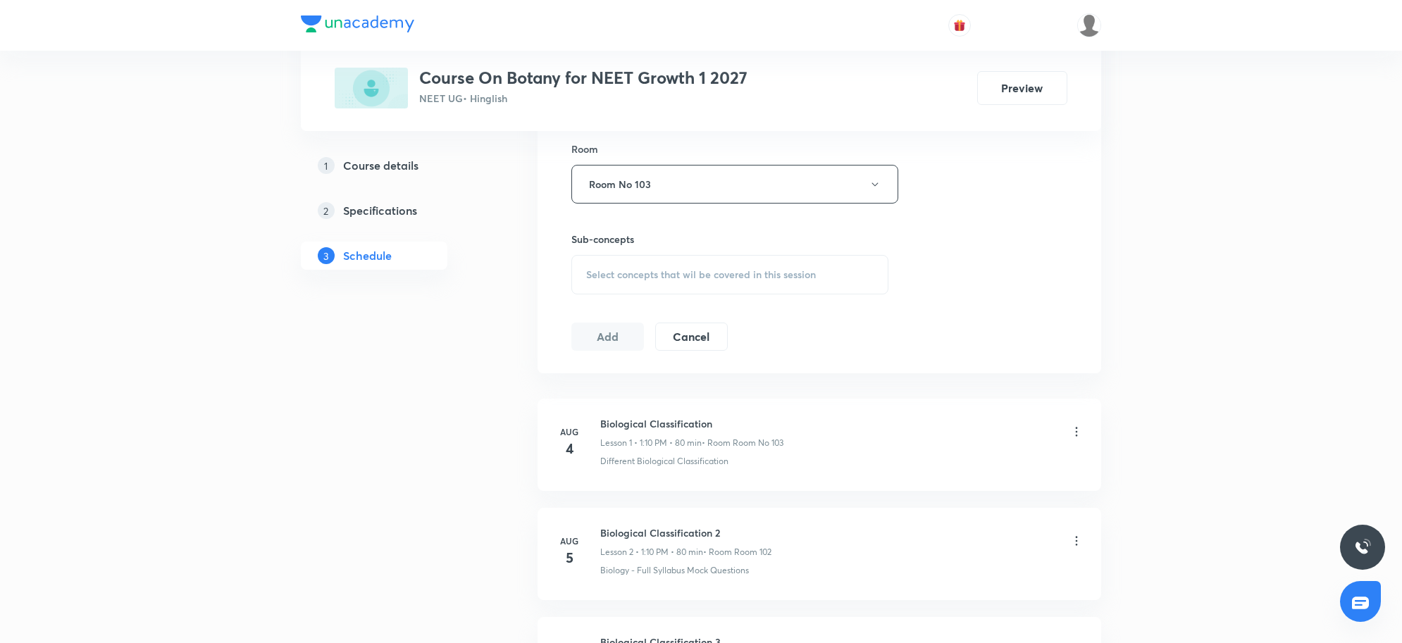
scroll to position [617, 0]
click at [632, 259] on div "Select concepts that wil be covered in this session" at bounding box center [729, 273] width 317 height 39
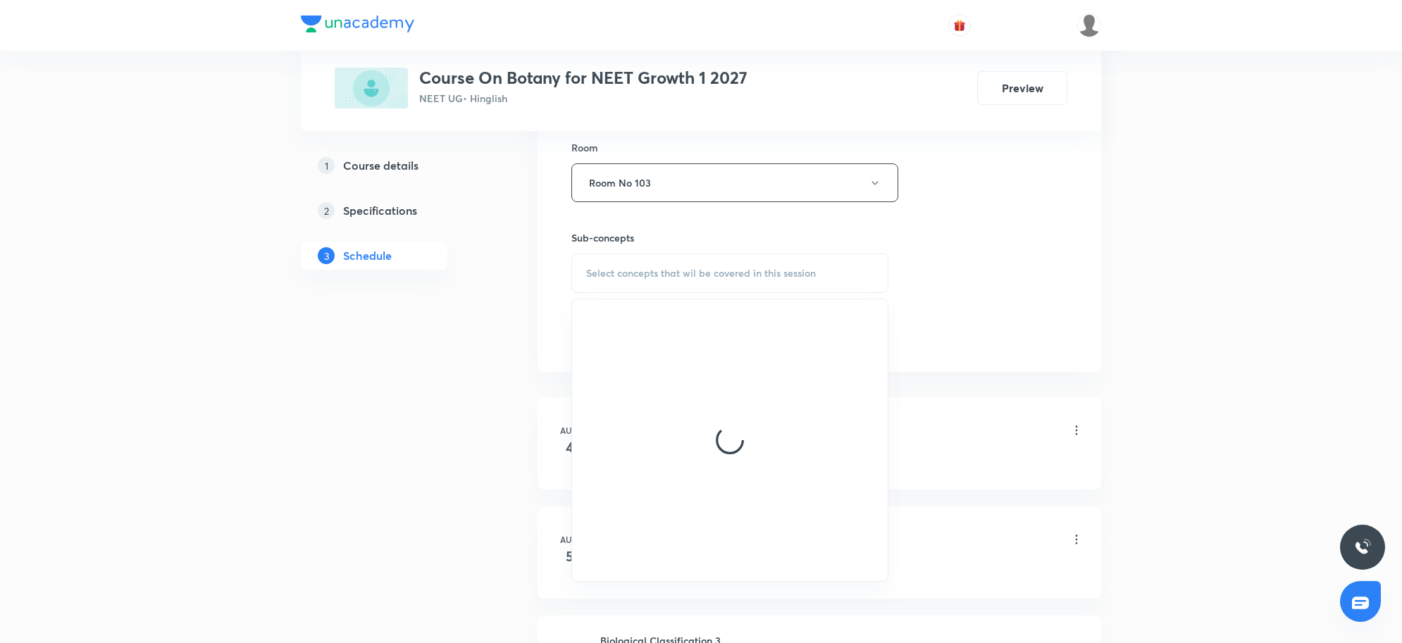
click at [646, 275] on span "Select concepts that wil be covered in this session" at bounding box center [701, 273] width 230 height 11
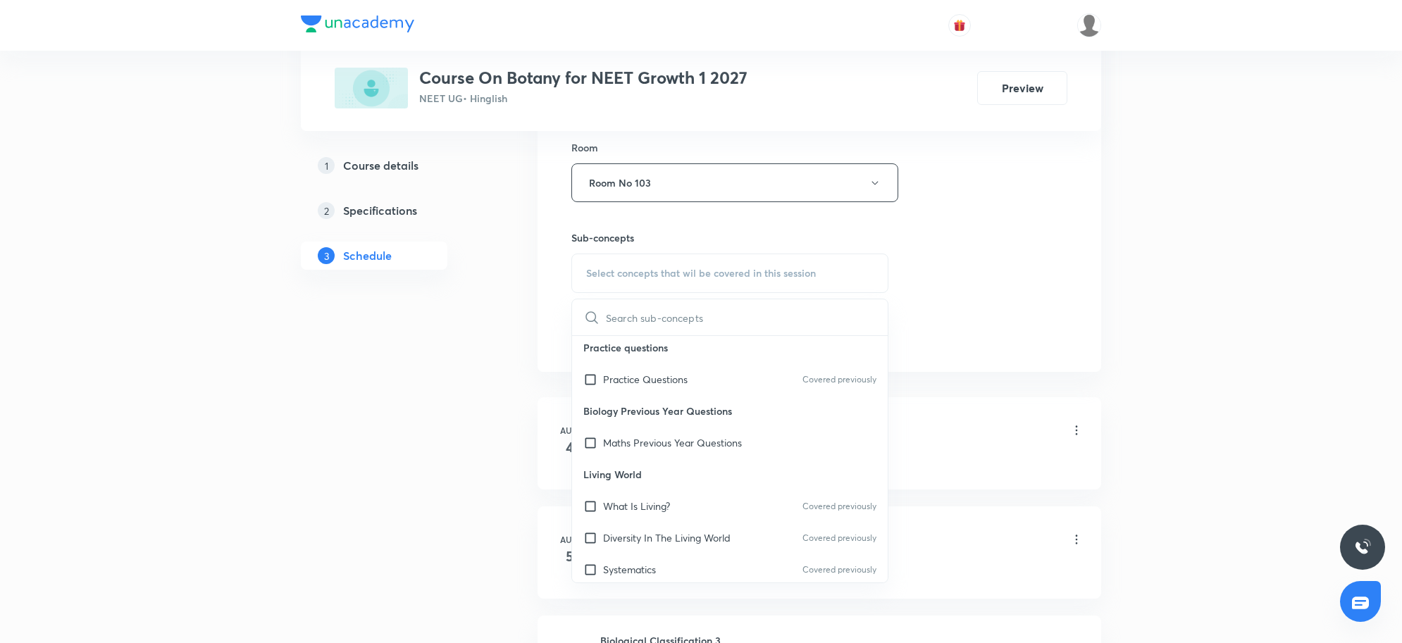
scroll to position [176, 0]
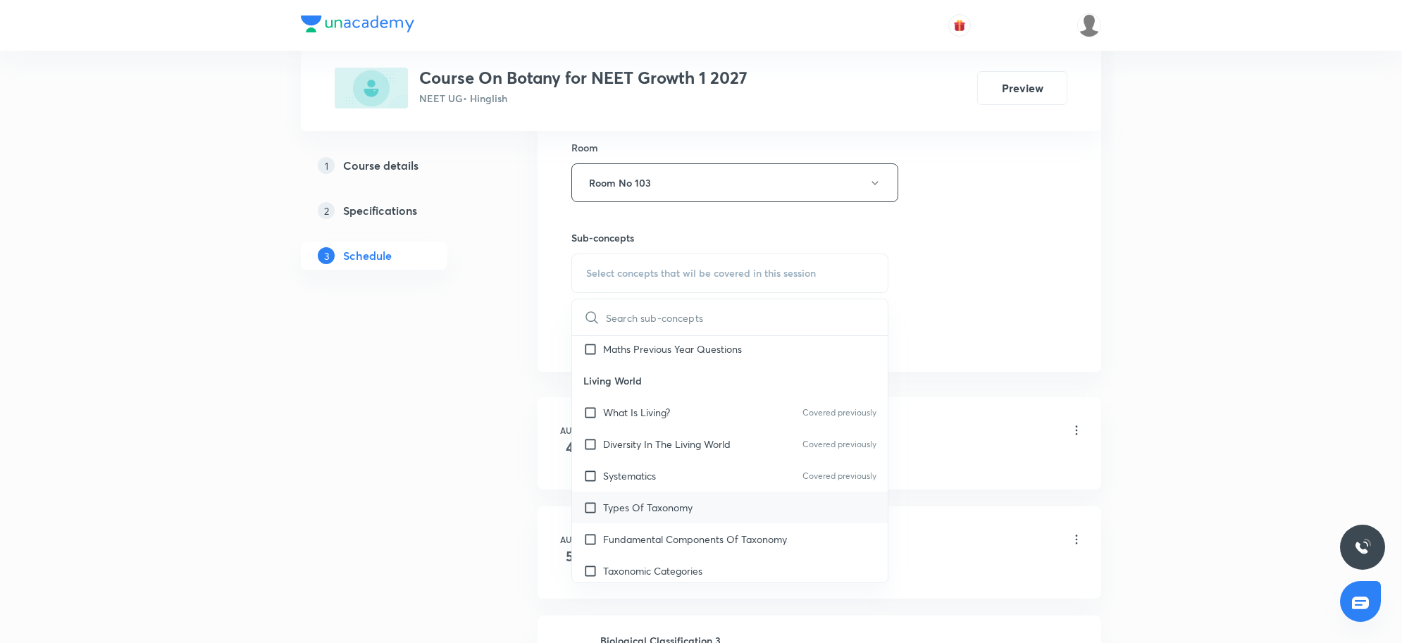
click at [666, 498] on div "Types Of Taxonomy" at bounding box center [730, 508] width 316 height 32
checkbox input "true"
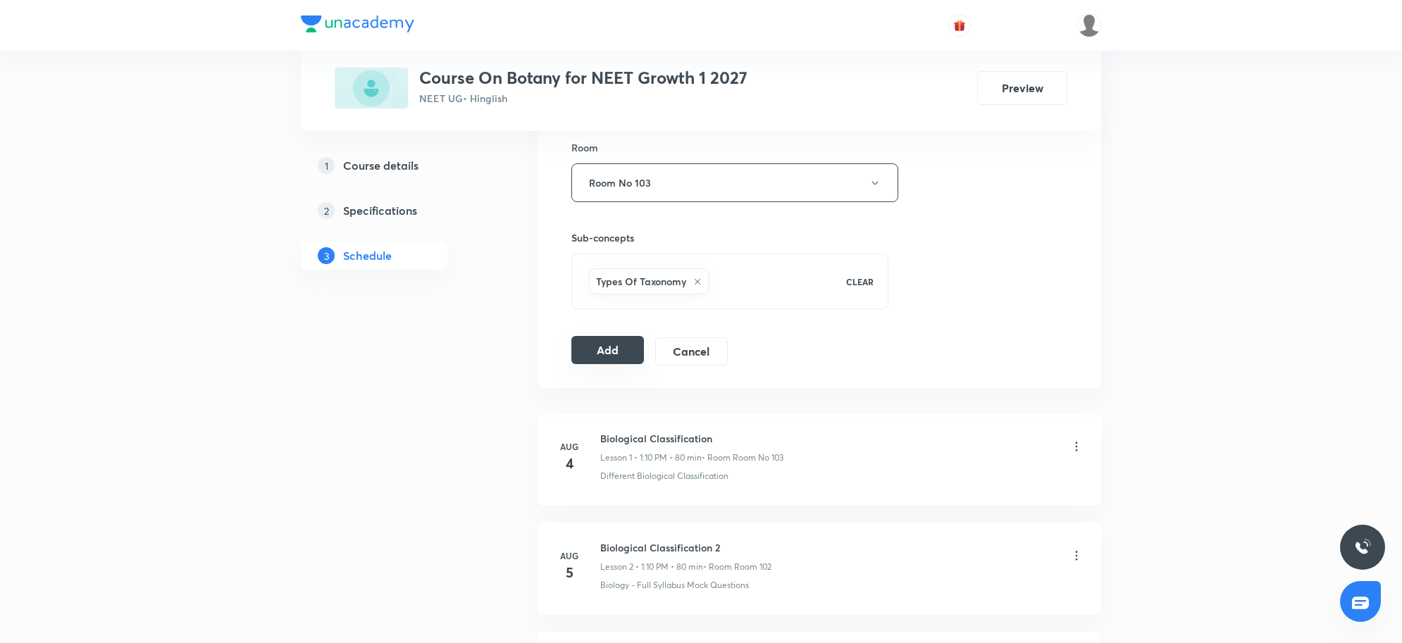
click at [583, 352] on button "Add" at bounding box center [607, 350] width 73 height 28
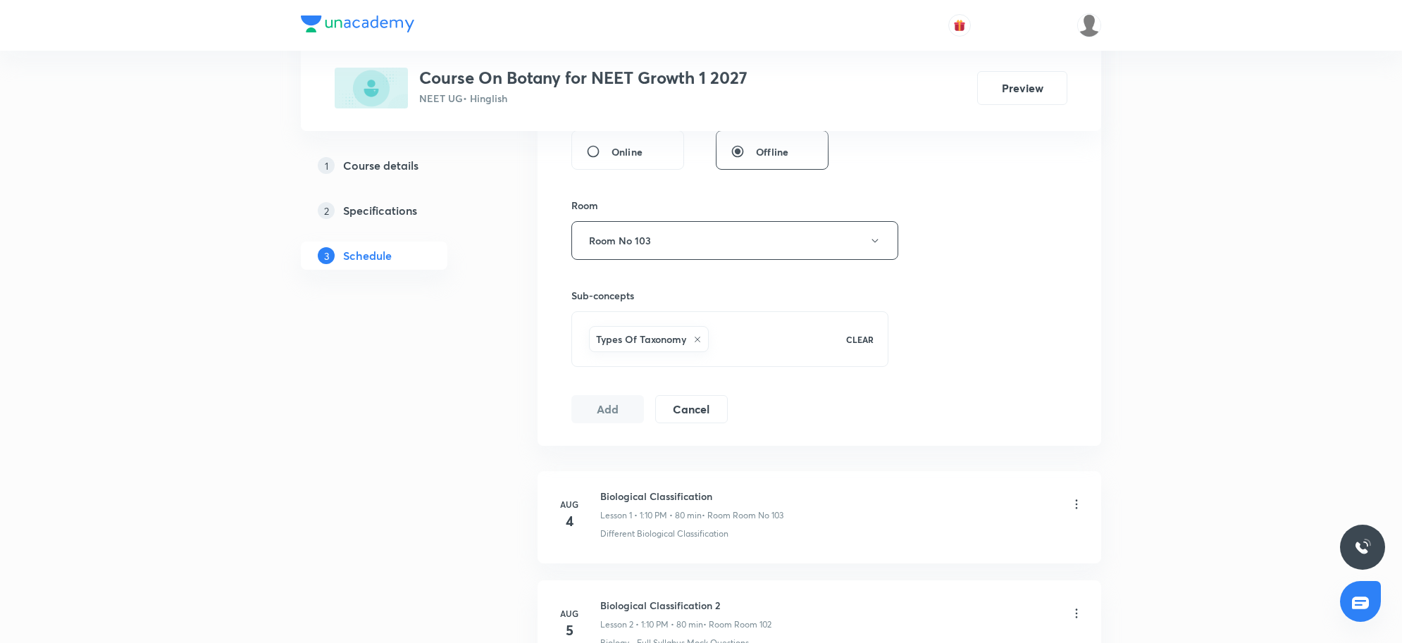
scroll to position [528, 0]
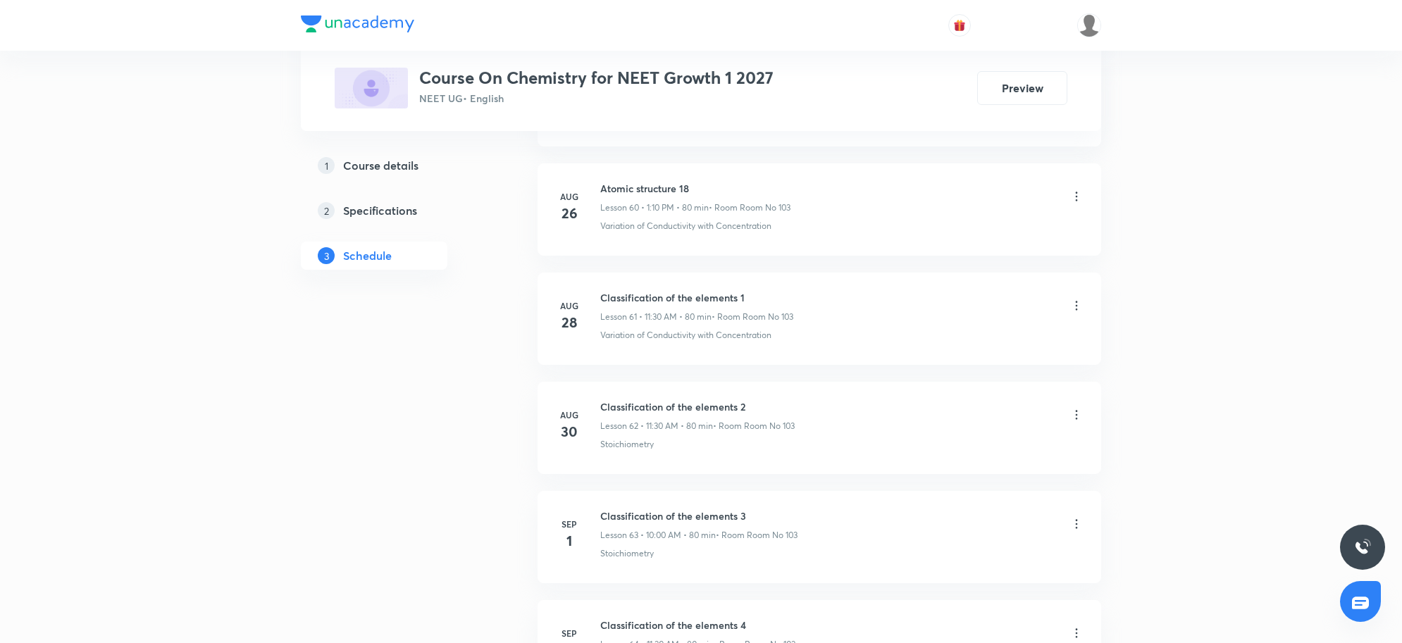
scroll to position [7586, 0]
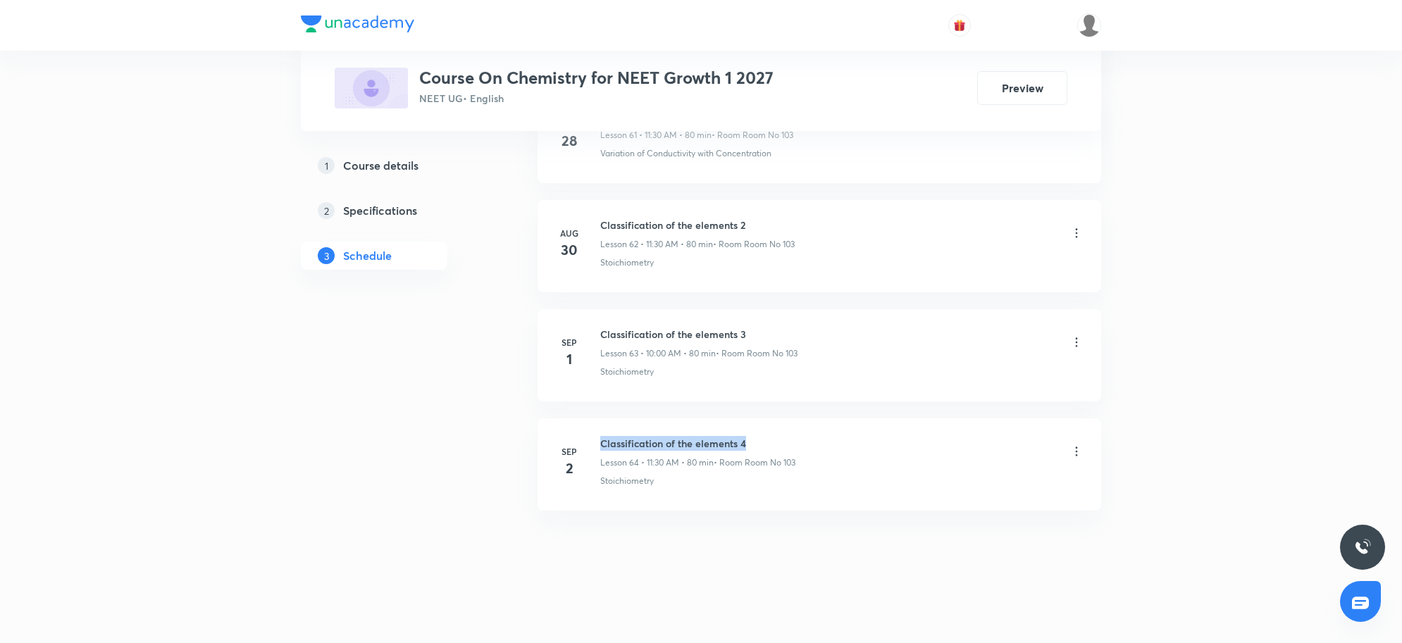
drag, startPoint x: 600, startPoint y: 438, endPoint x: 794, endPoint y: 432, distance: 194.6
click at [794, 432] on li "[DATE] Classification of the elements 4 Lesson 64 • 11:30 AM • 80 min • Room Ro…" at bounding box center [820, 465] width 564 height 92
copy h6 "Classification of the elements 4"
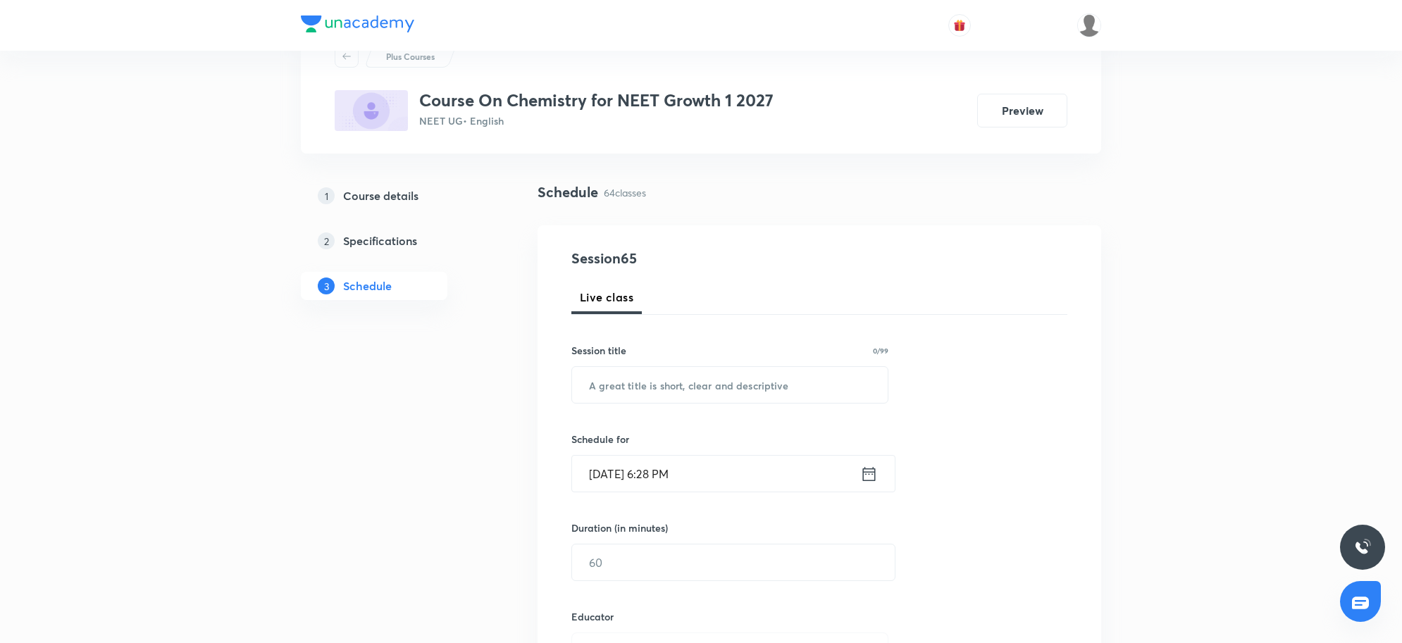
scroll to position [0, 0]
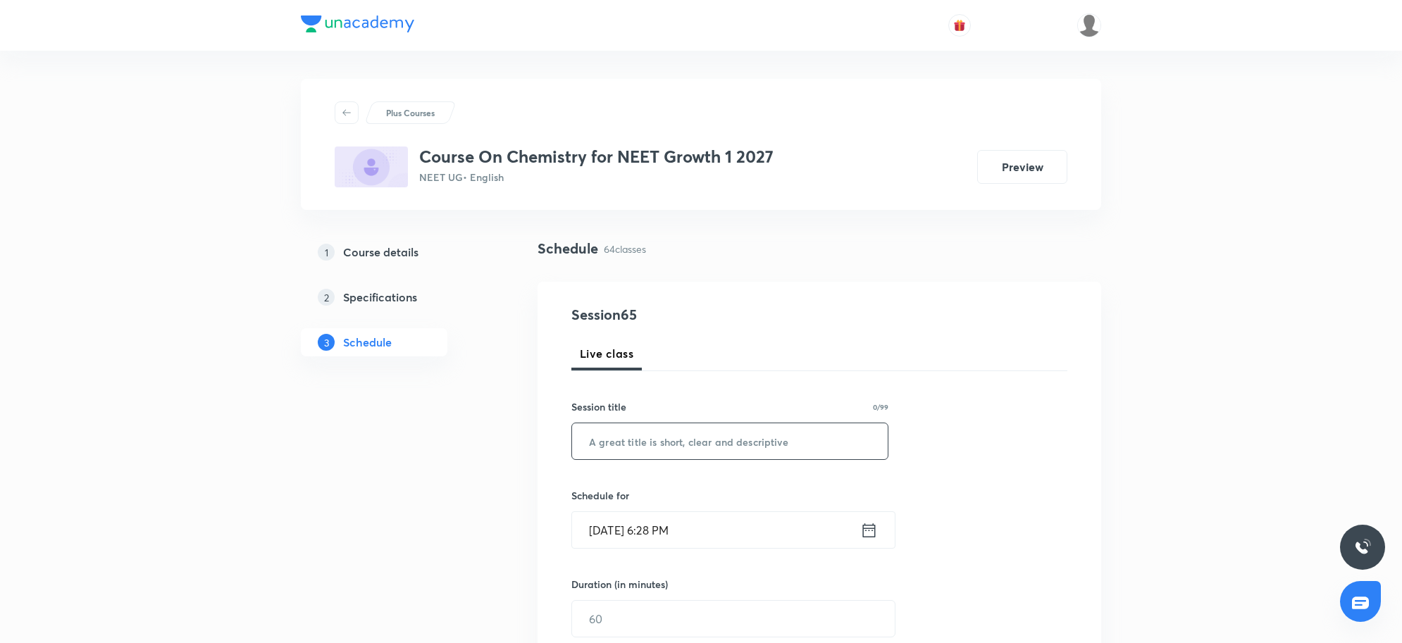
click at [631, 445] on input "text" at bounding box center [730, 441] width 316 height 36
paste input "Classification of the elements 4"
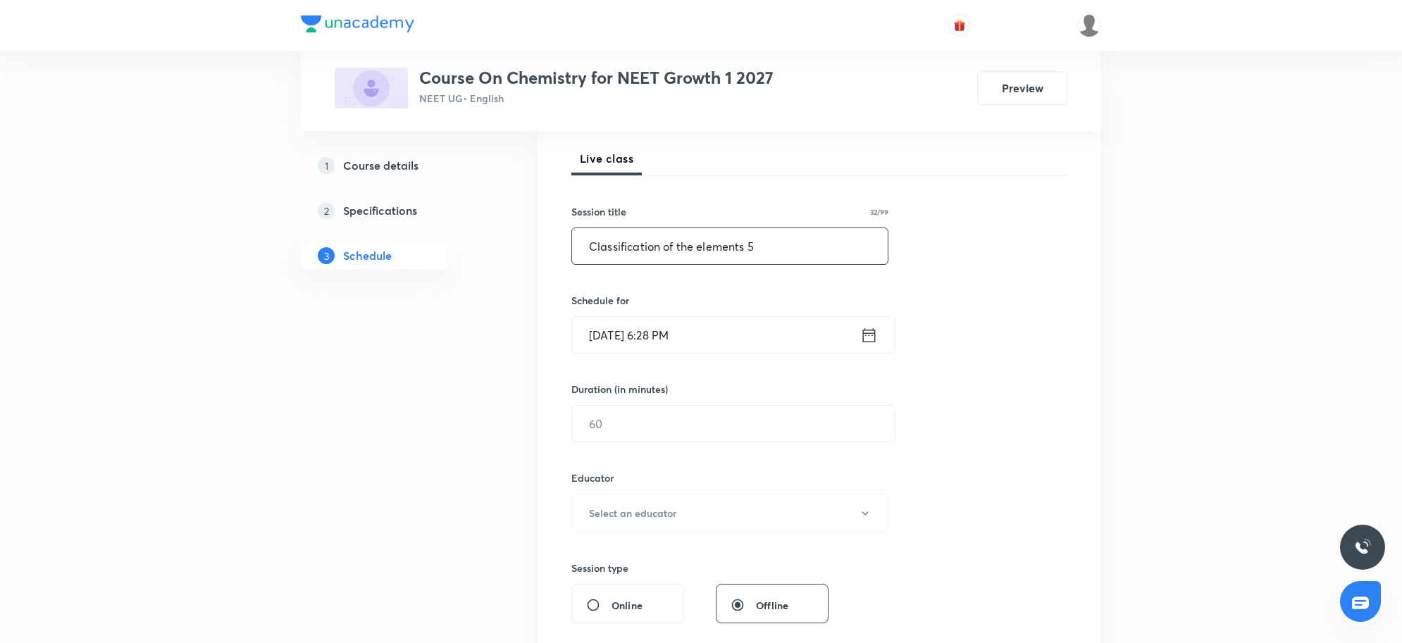
scroll to position [264, 0]
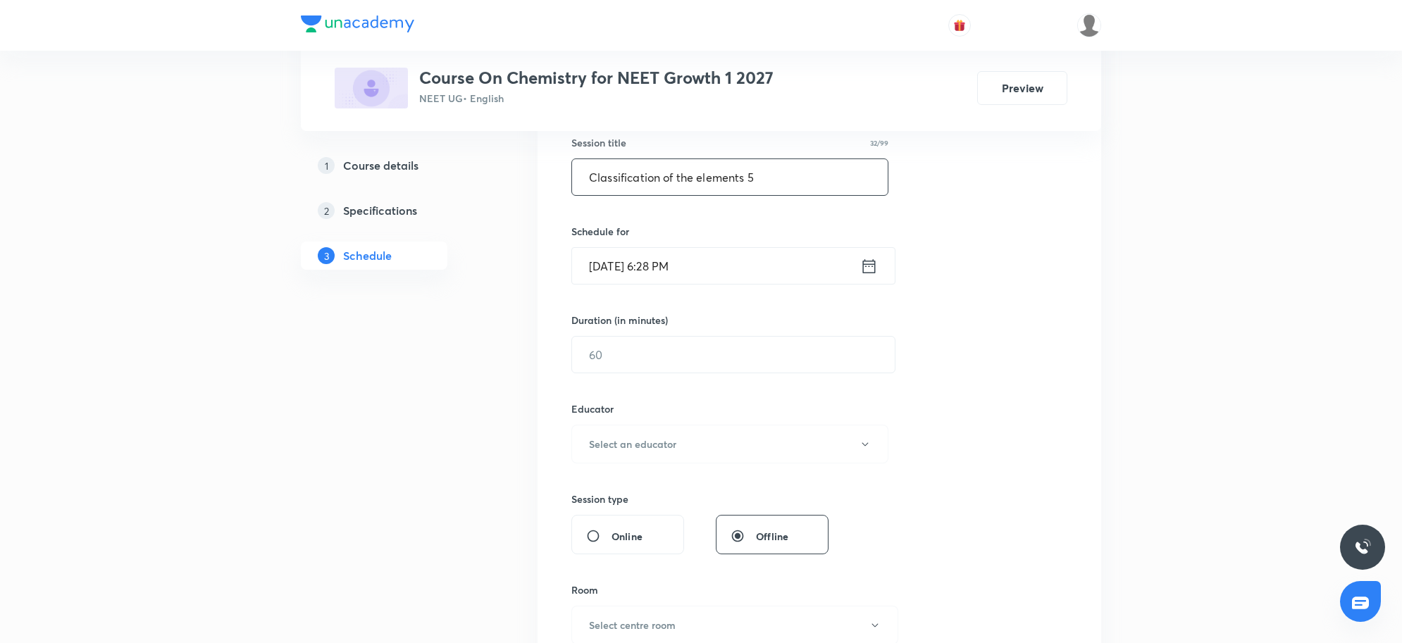
type input "Classification of the elements 5"
click at [738, 286] on div "Session 65 Live class Session title 32/99 Classification of the elements 5 ​ Sc…" at bounding box center [819, 416] width 496 height 752
click at [720, 271] on input "[DATE] 6:28 PM" at bounding box center [716, 266] width 288 height 36
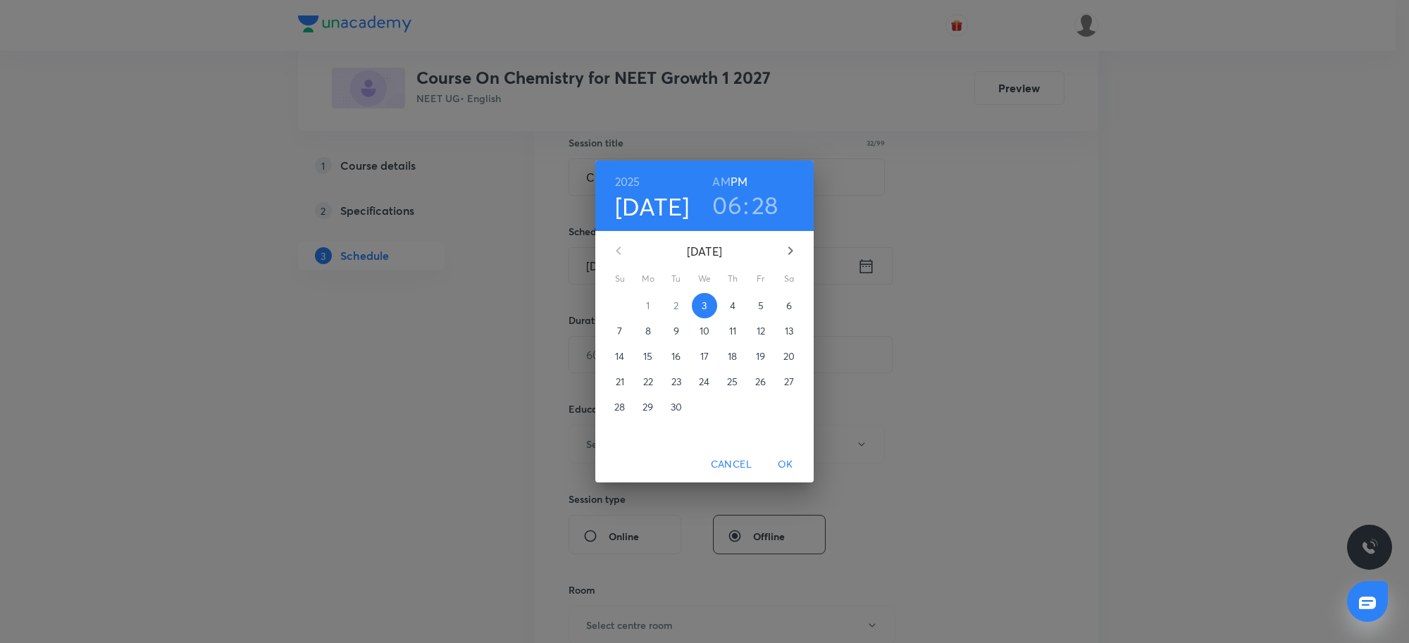
click at [729, 189] on h6 "AM" at bounding box center [721, 182] width 18 height 20
click at [730, 202] on h3 "06" at bounding box center [727, 205] width 30 height 30
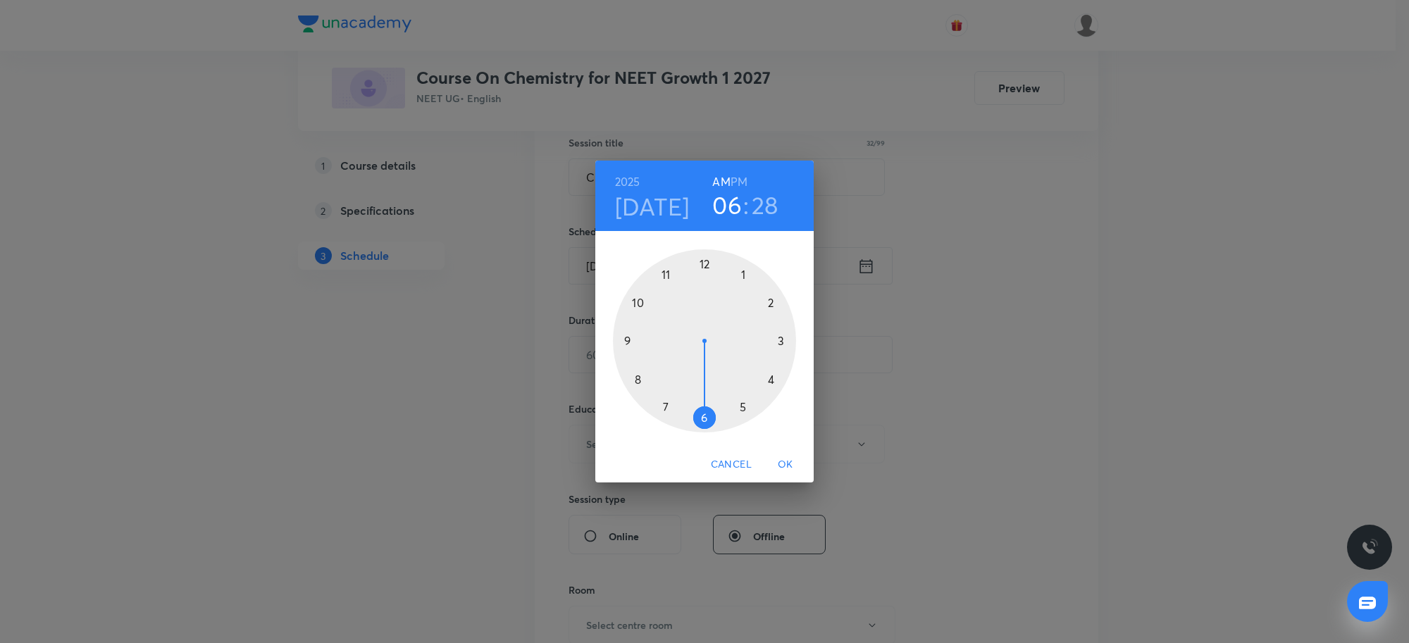
click at [871, 397] on div "[DATE] 06 : 28 AM PM 1 2 3 4 5 6 7 8 9 10 11 12 Cancel OK" at bounding box center [704, 321] width 1409 height 643
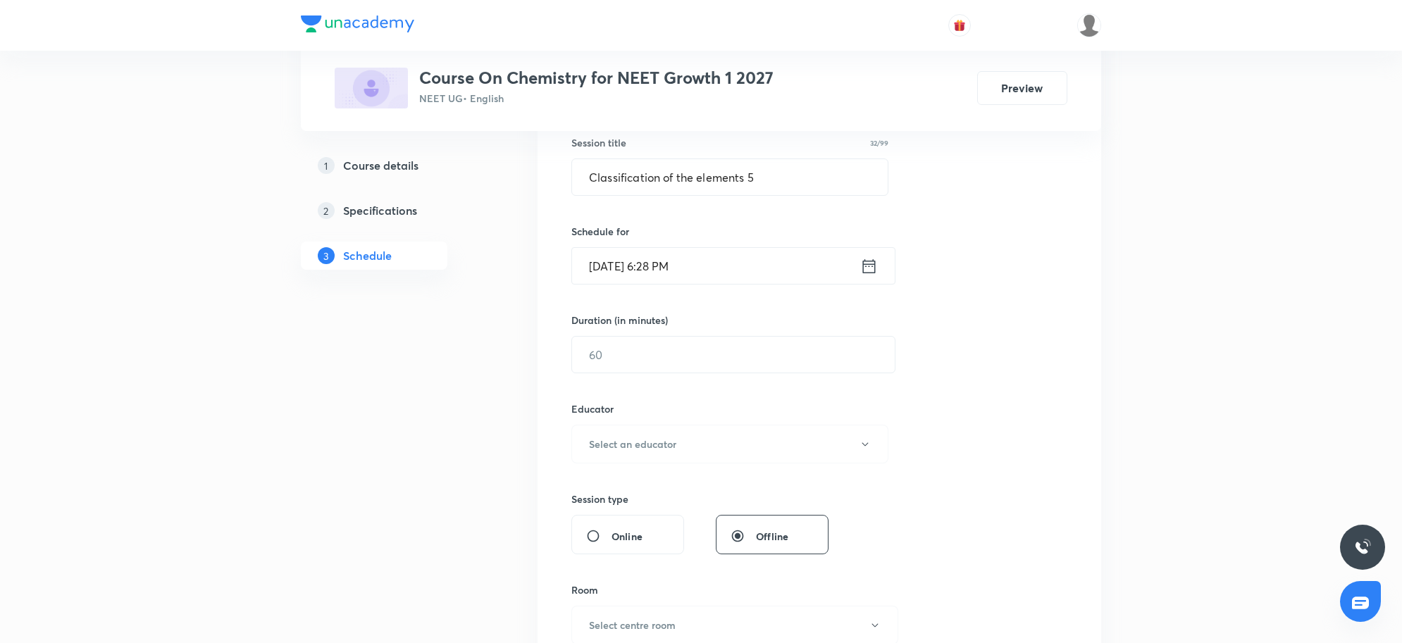
click at [716, 272] on input "[DATE] 6:28 PM" at bounding box center [716, 266] width 288 height 36
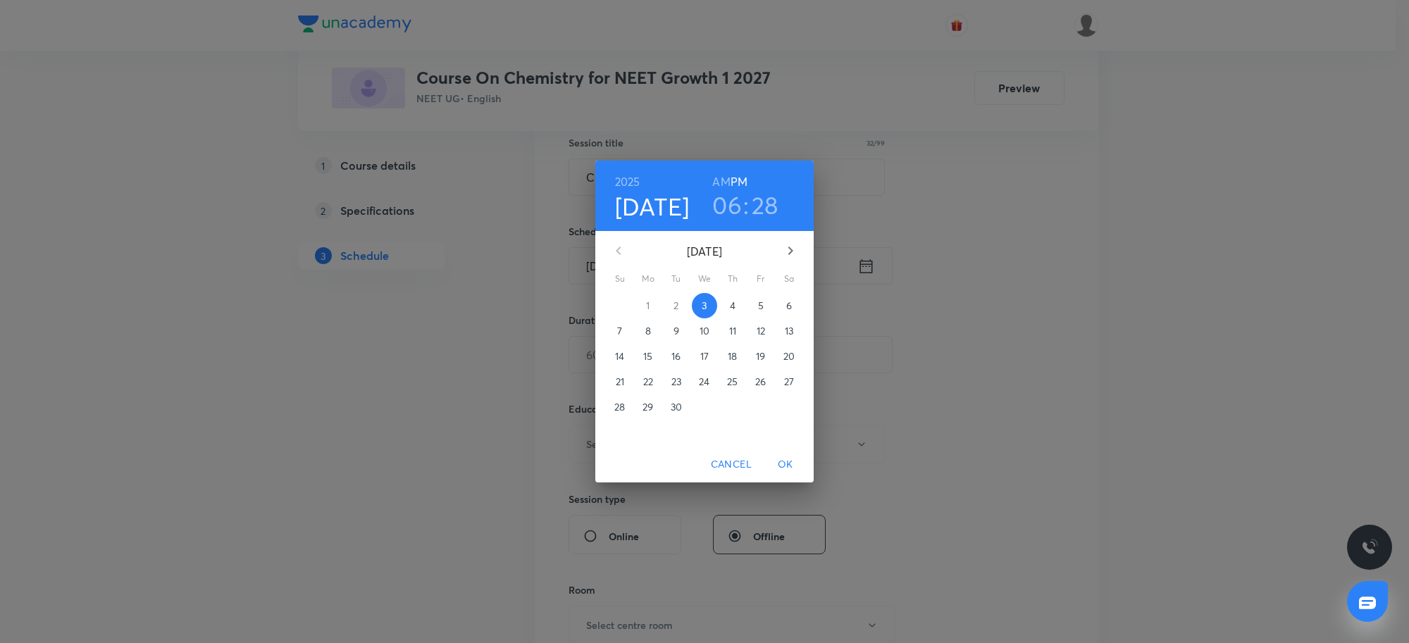
drag, startPoint x: 652, startPoint y: 197, endPoint x: 743, endPoint y: 333, distance: 163.4
click at [652, 198] on h4 "[DATE]" at bounding box center [652, 207] width 75 height 30
click at [737, 303] on span "4" at bounding box center [732, 306] width 25 height 14
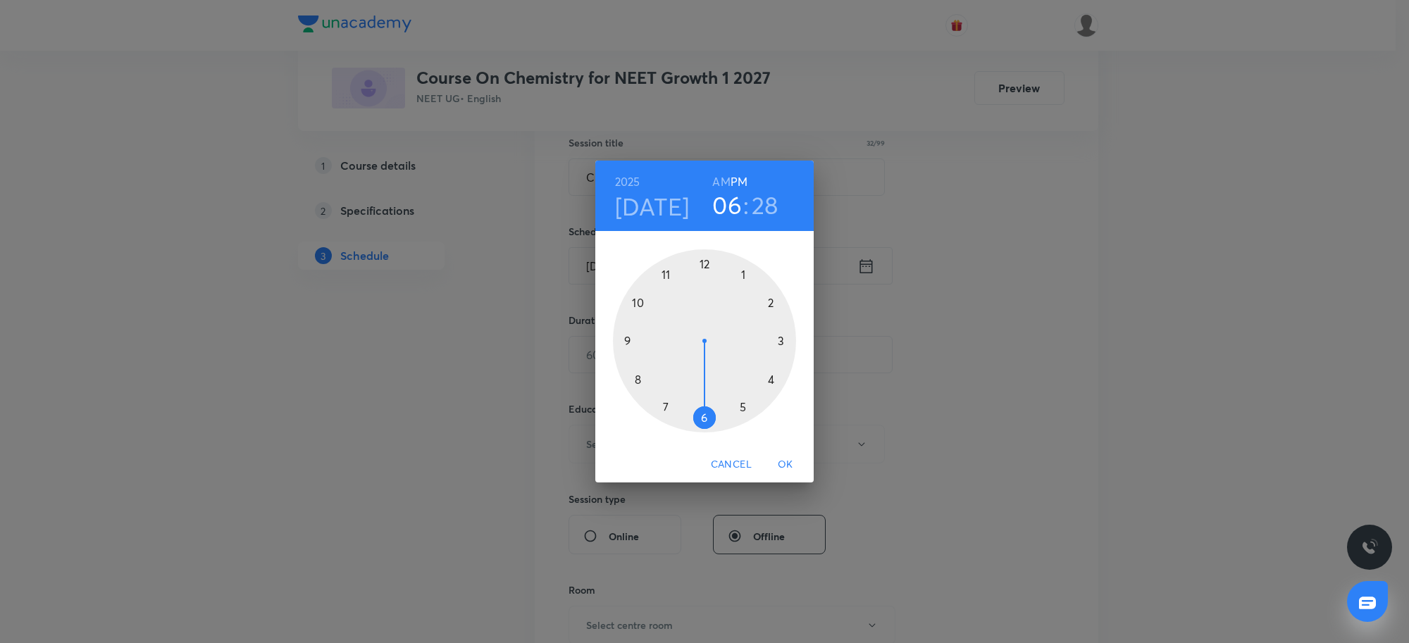
click at [733, 202] on h3 "06" at bounding box center [727, 205] width 30 height 30
click at [664, 272] on div at bounding box center [704, 340] width 183 height 183
click at [702, 414] on div at bounding box center [704, 340] width 183 height 183
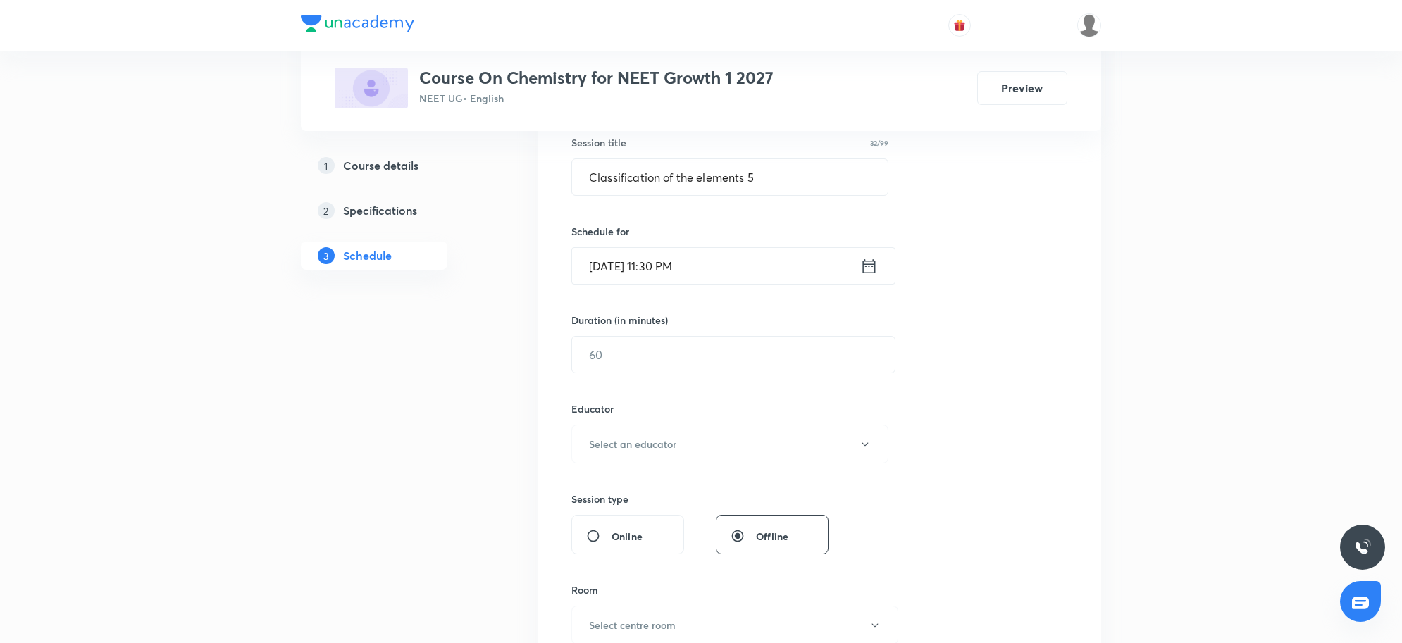
click at [724, 273] on input "[DATE] 11:30 PM" at bounding box center [716, 266] width 288 height 36
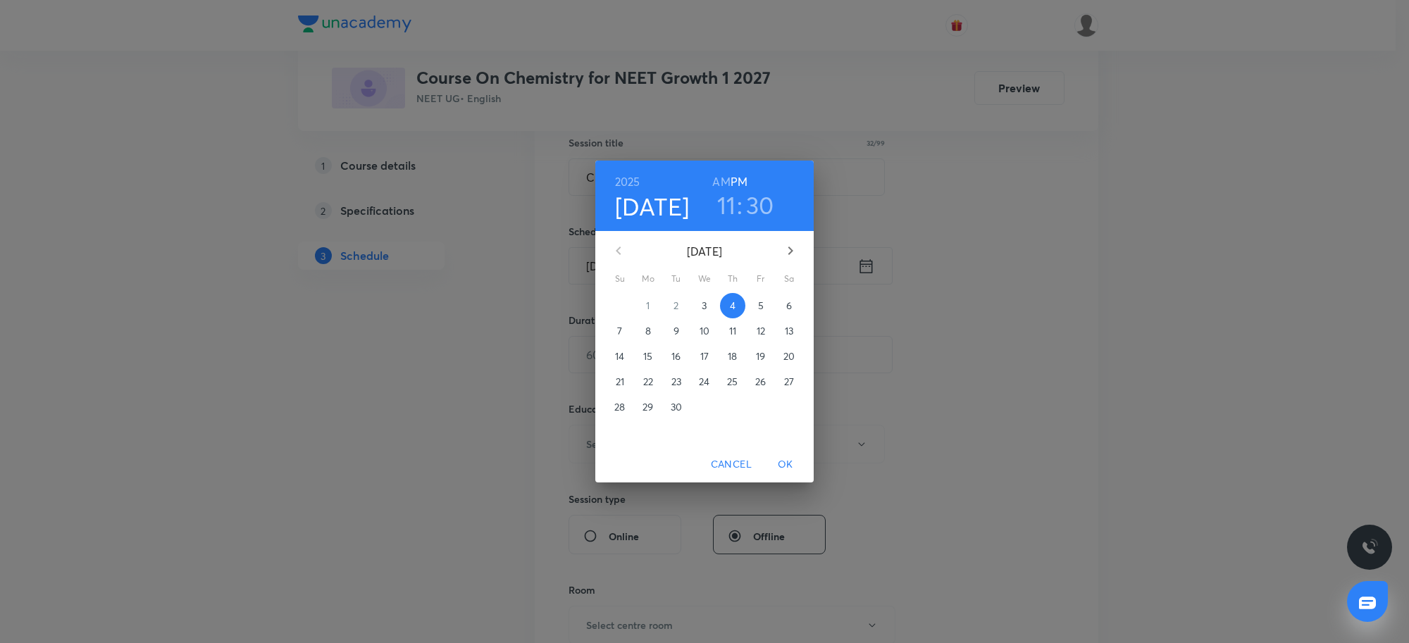
click at [717, 184] on h6 "AM" at bounding box center [721, 182] width 18 height 20
click at [783, 465] on span "OK" at bounding box center [786, 465] width 34 height 18
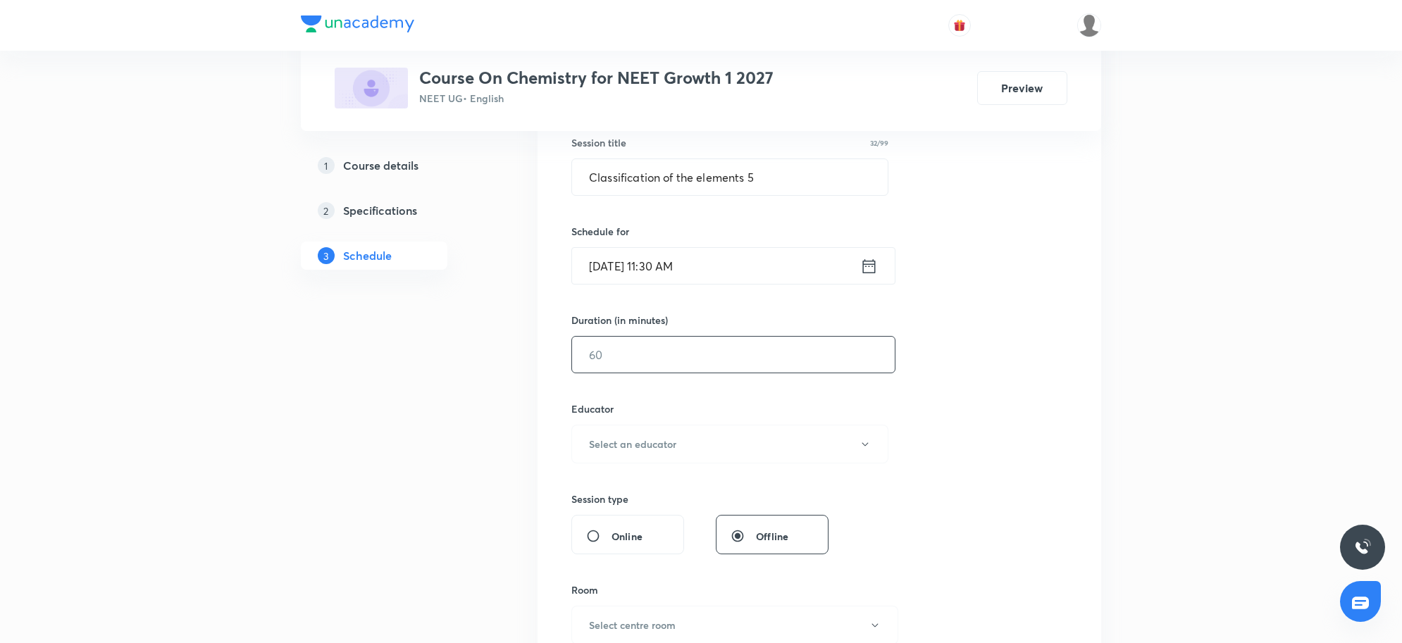
click at [620, 365] on input "text" at bounding box center [733, 355] width 323 height 36
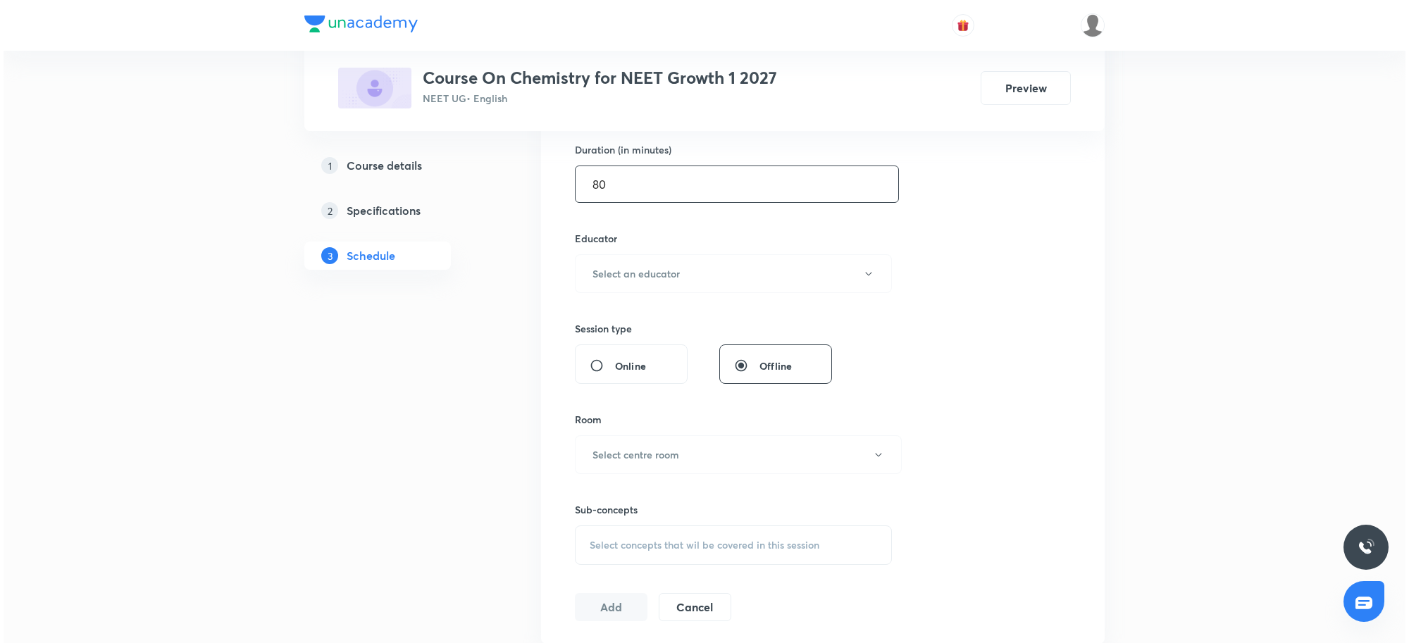
scroll to position [440, 0]
type input "80"
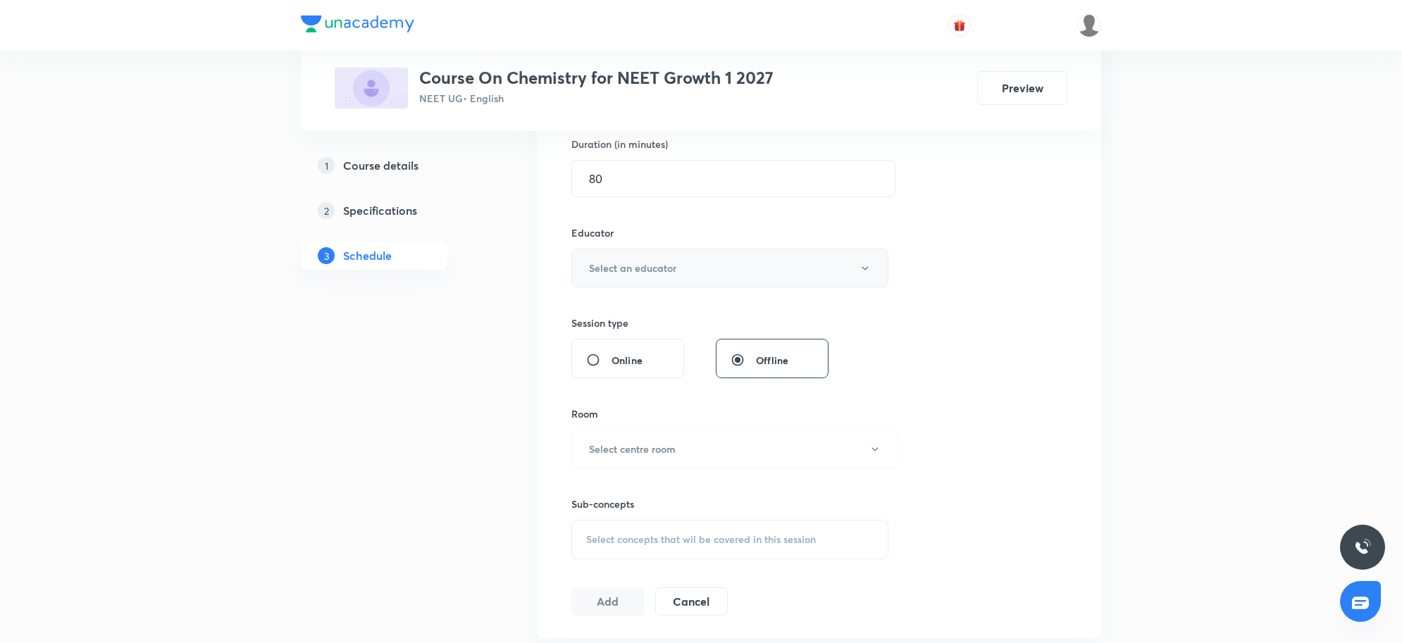
click at [634, 284] on button "Select an educator" at bounding box center [729, 268] width 317 height 39
click at [631, 336] on span "[PERSON_NAME]" at bounding box center [731, 341] width 309 height 15
click at [698, 464] on button "Select centre room" at bounding box center [734, 449] width 327 height 39
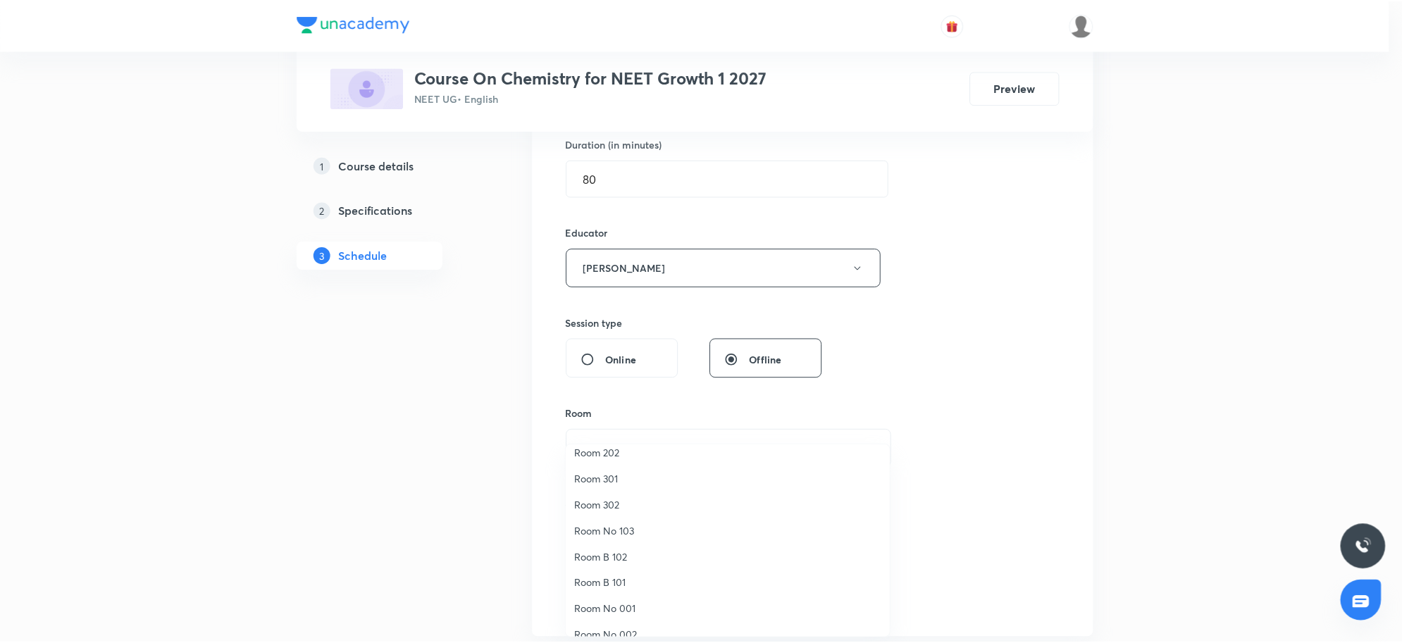
scroll to position [104, 0]
click at [648, 513] on span "Room No 103" at bounding box center [731, 516] width 309 height 15
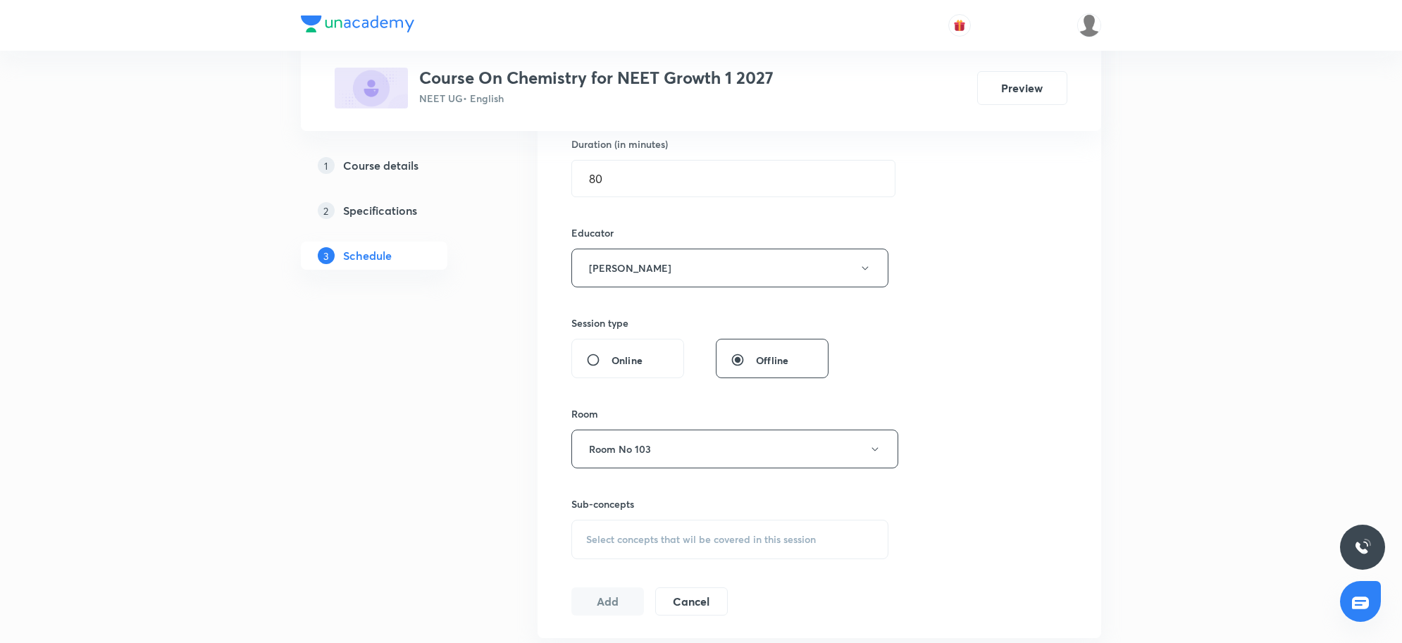
click at [1044, 453] on div "Session 65 Live class Session title 32/99 Classification of the elements 5 ​ Sc…" at bounding box center [819, 240] width 496 height 752
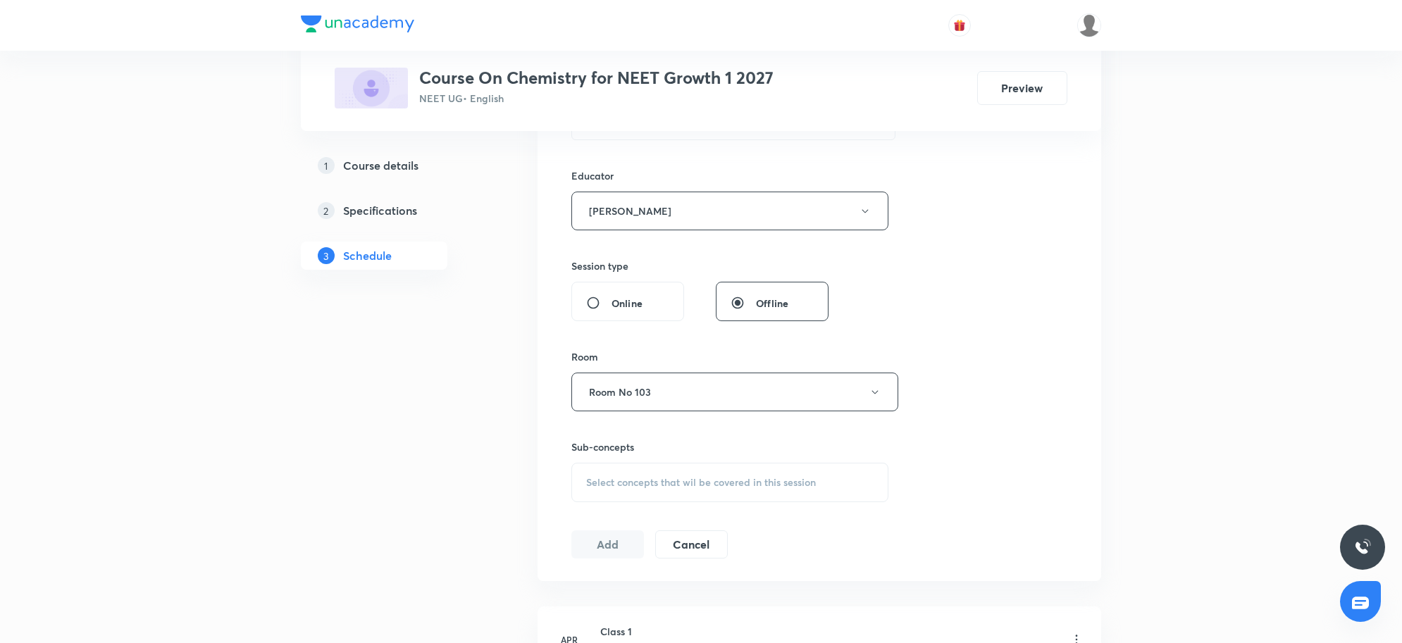
scroll to position [528, 0]
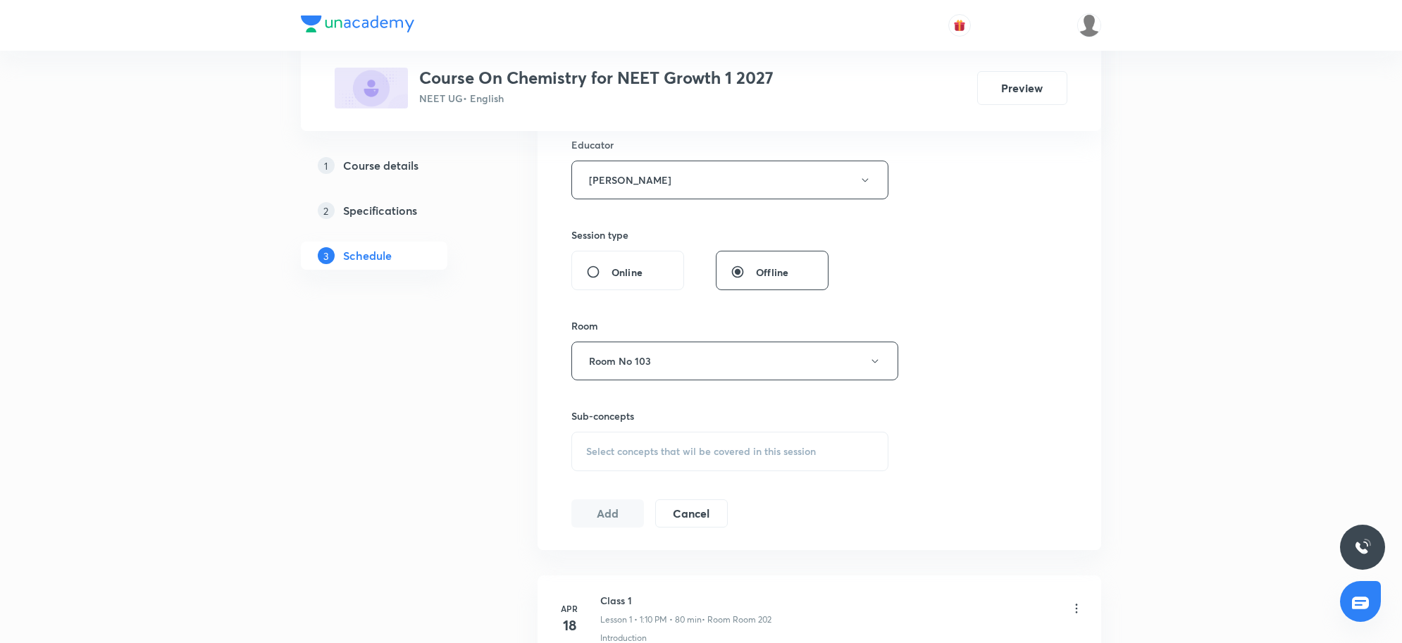
click at [762, 450] on span "Select concepts that wil be covered in this session" at bounding box center [701, 451] width 230 height 11
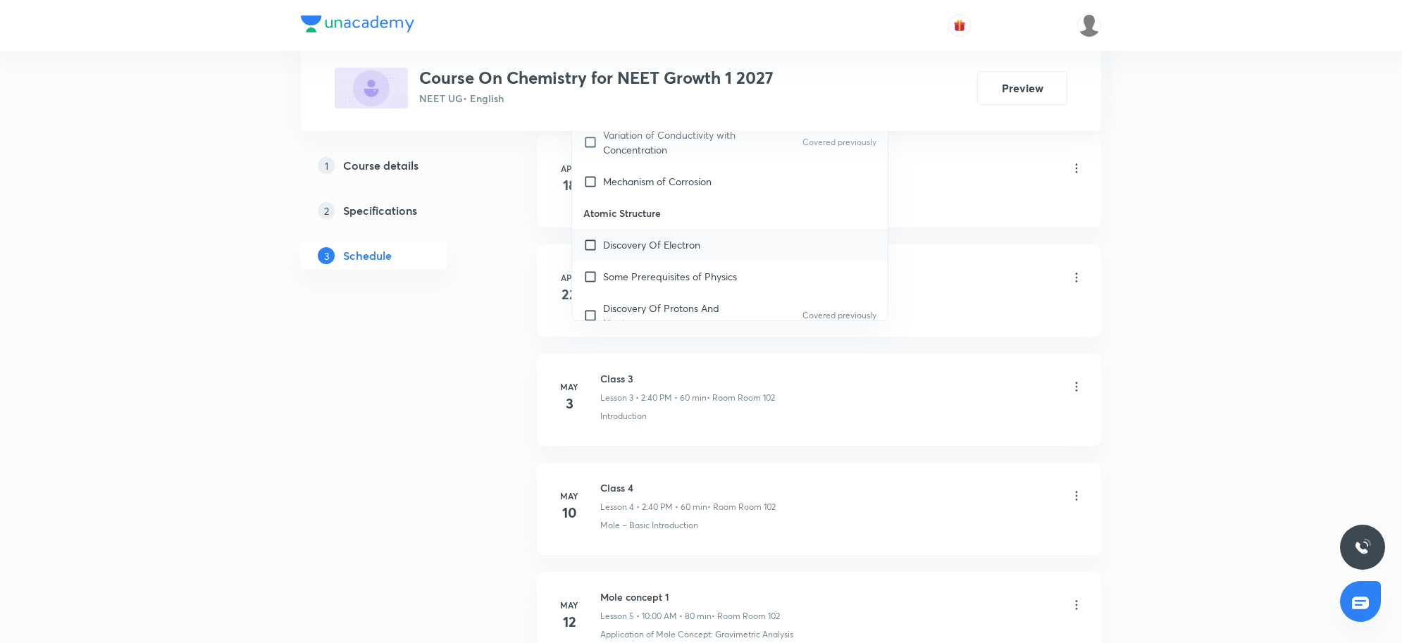
scroll to position [617, 0]
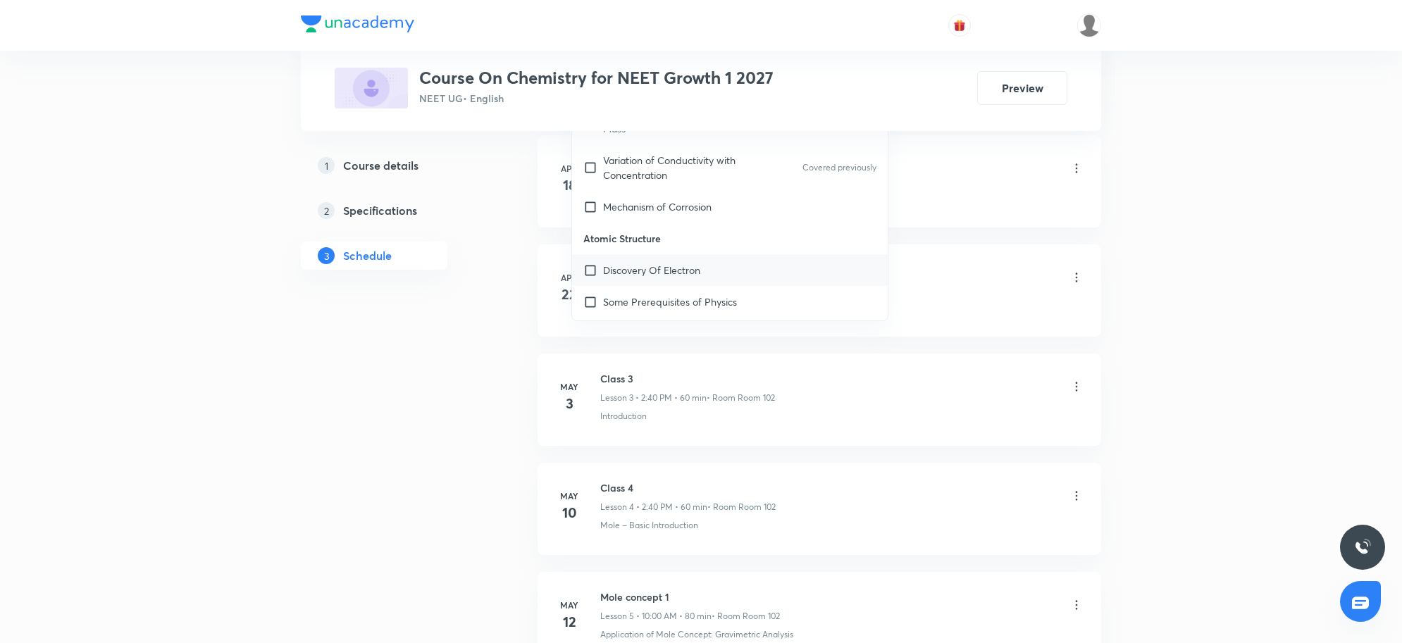
click at [675, 263] on p "Discovery Of Electron" at bounding box center [651, 270] width 97 height 15
checkbox input "true"
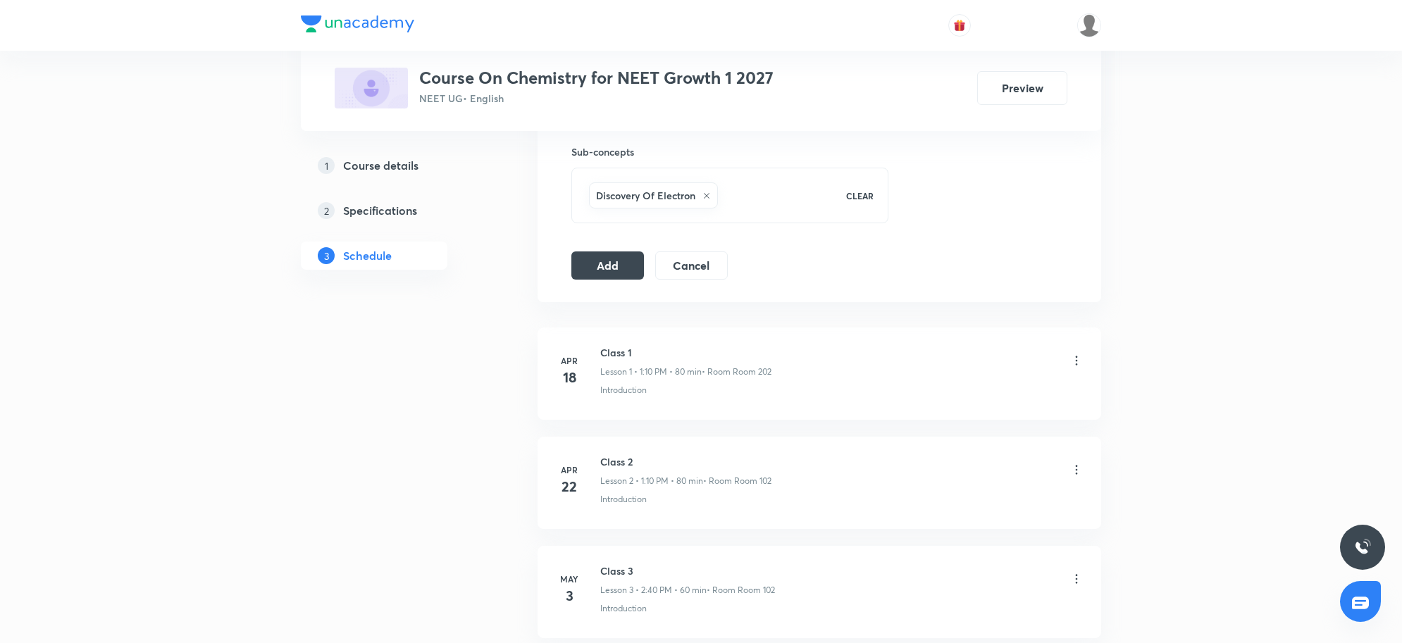
scroll to position [705, 0]
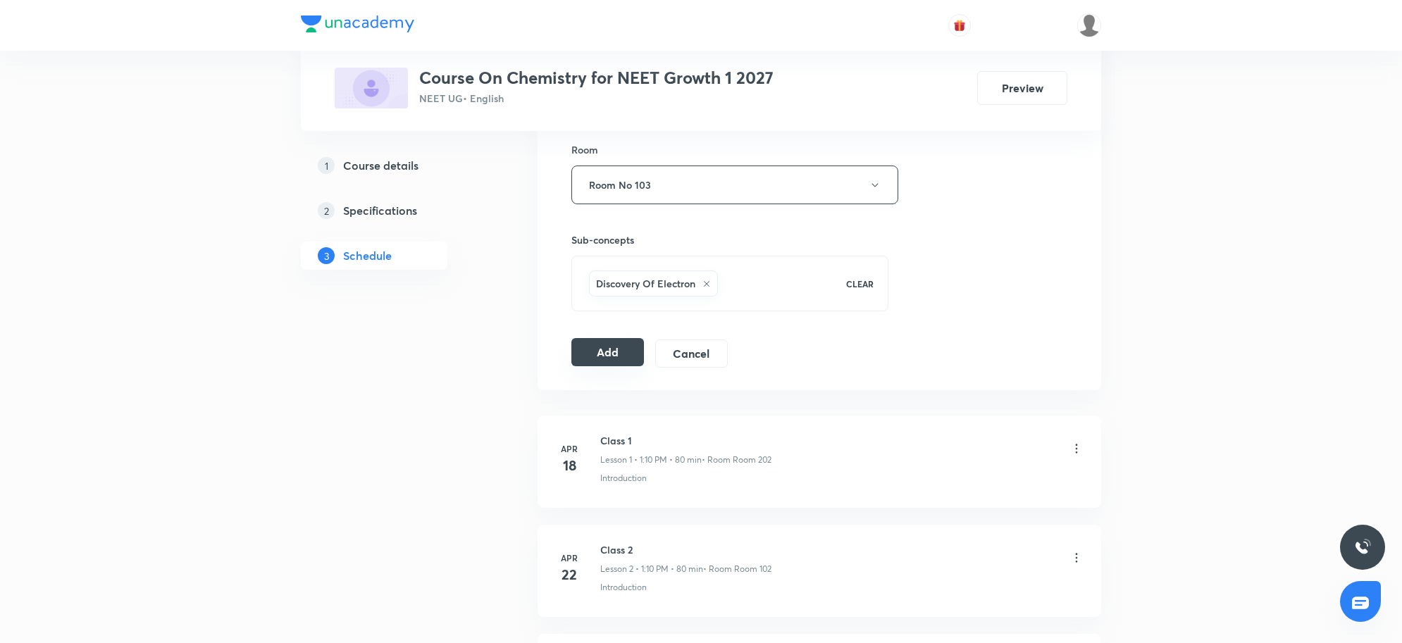
click at [621, 356] on button "Add" at bounding box center [607, 352] width 73 height 28
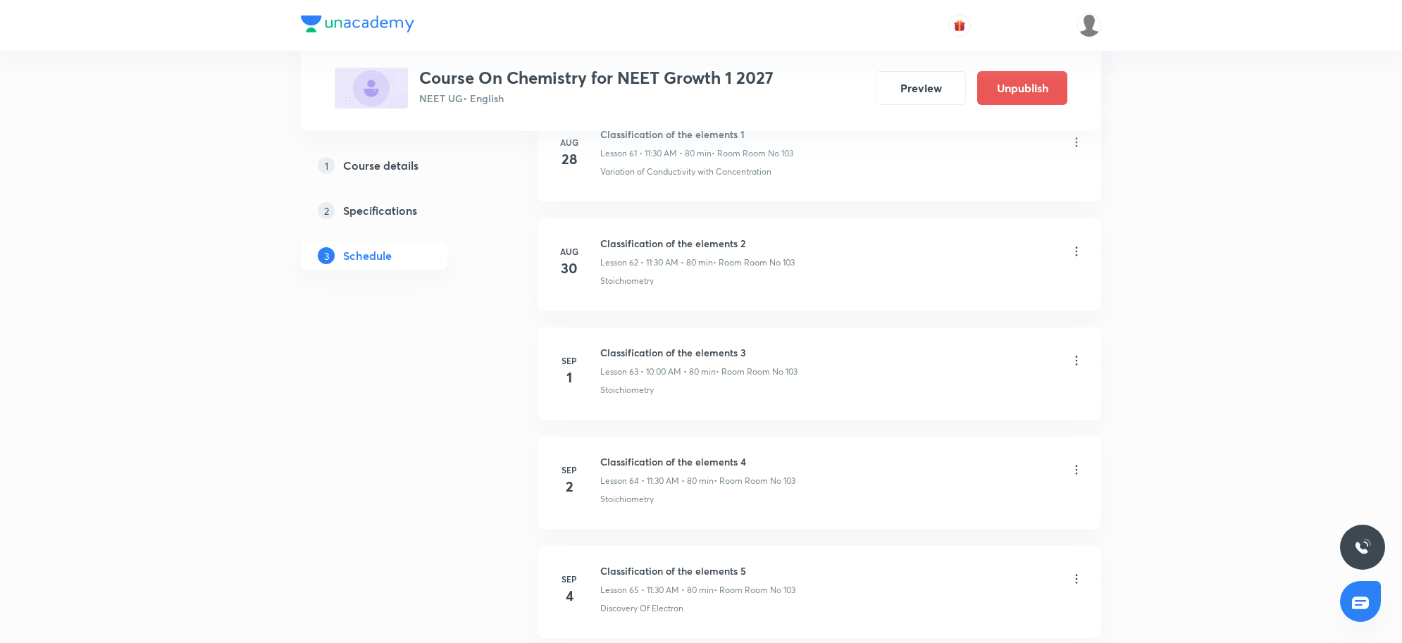
scroll to position [6956, 0]
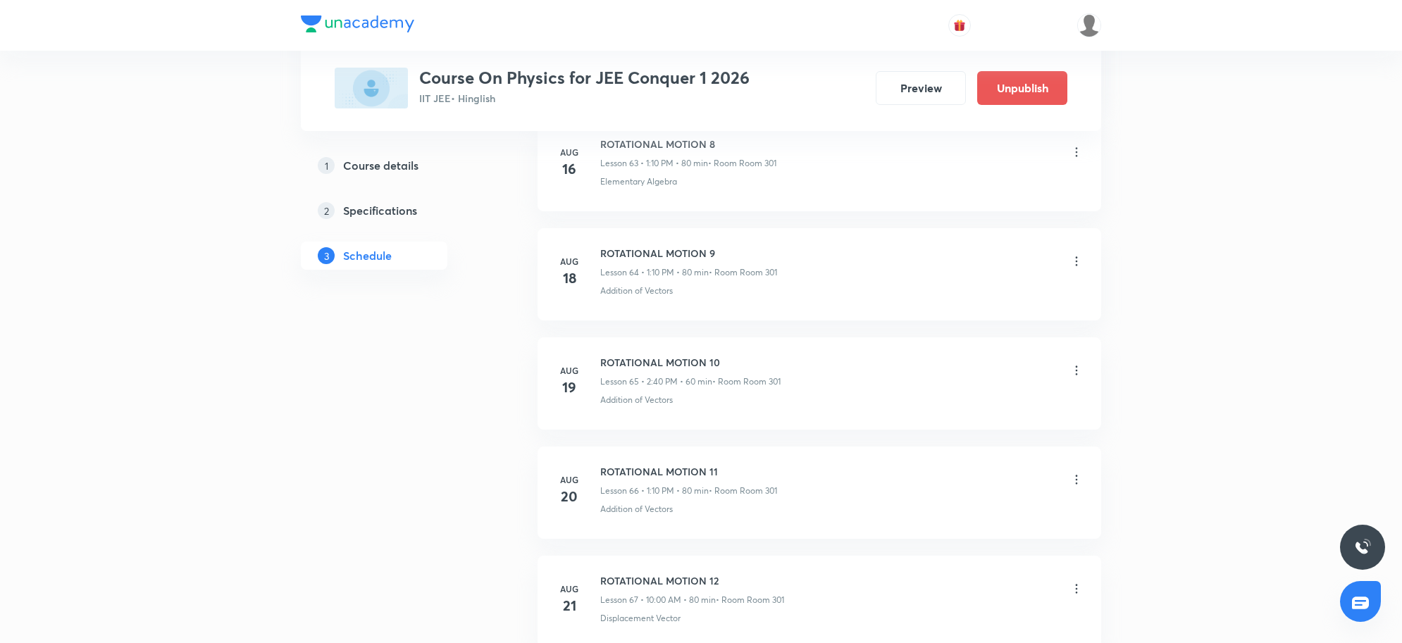
scroll to position [8700, 0]
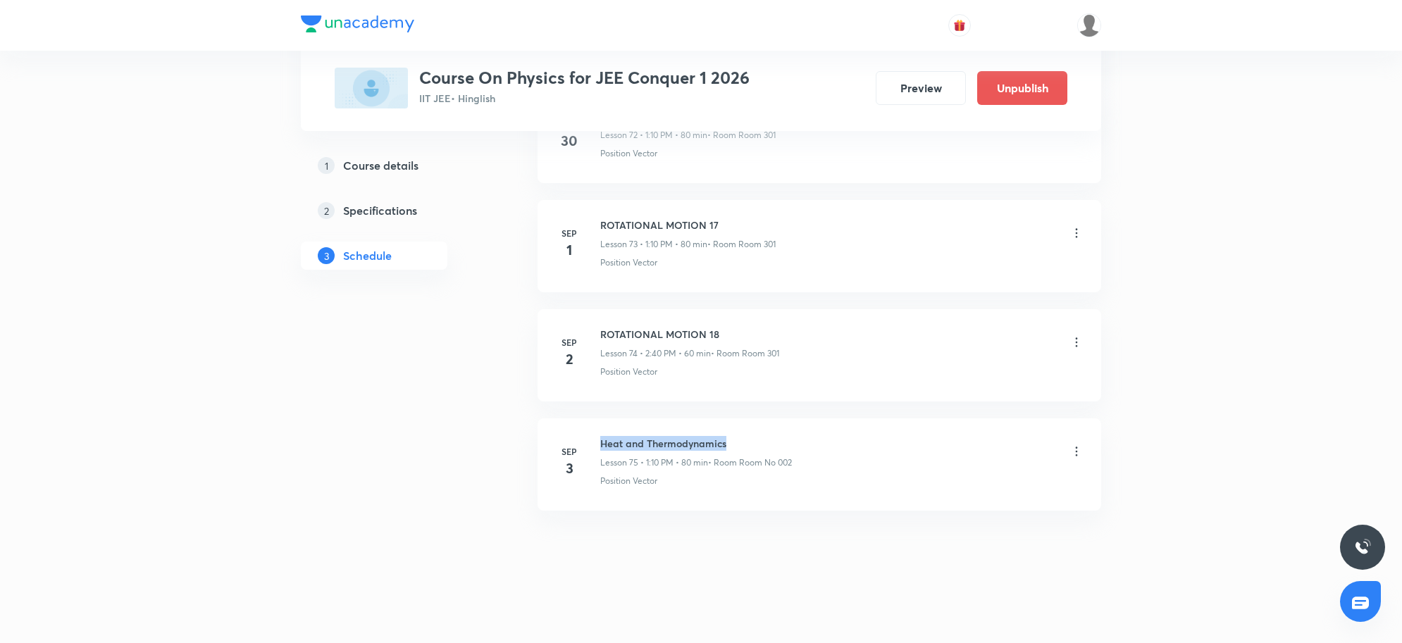
drag, startPoint x: 600, startPoint y: 441, endPoint x: 762, endPoint y: 439, distance: 162.1
click at [762, 439] on h6 "Heat and Thermodynamics" at bounding box center [696, 443] width 192 height 15
copy h6 "Heat and Thermodynamics"
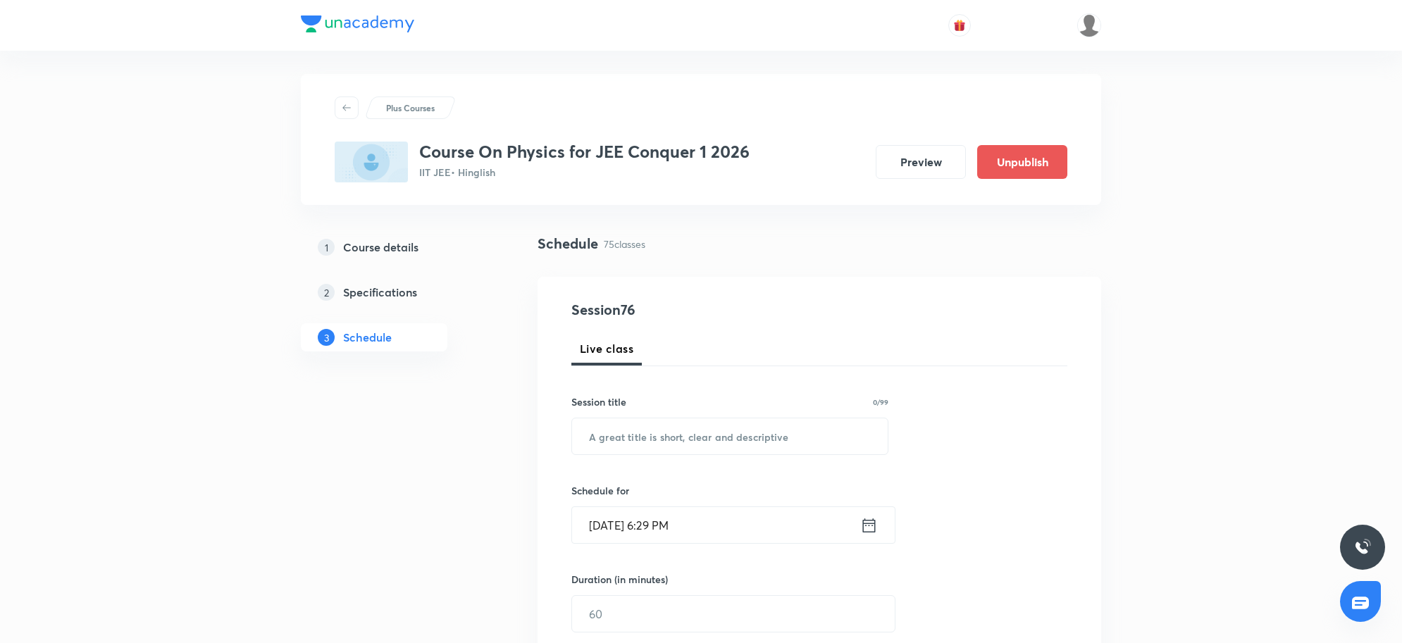
scroll to position [0, 0]
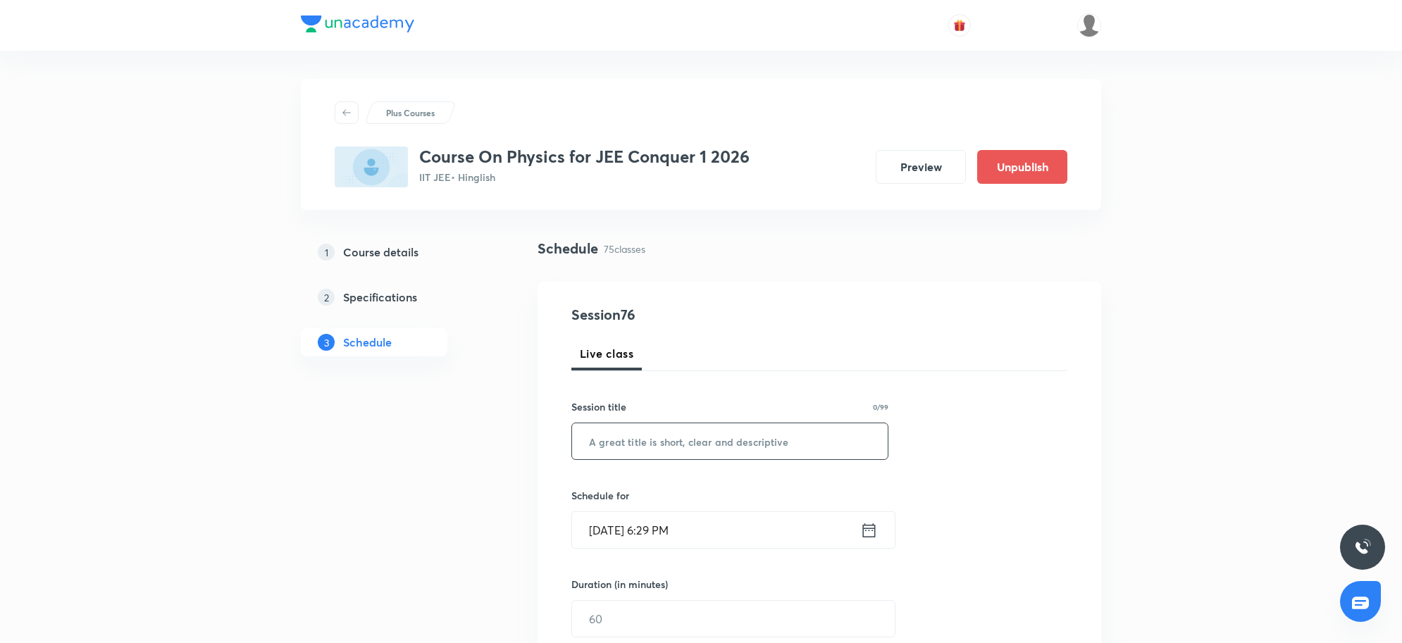
click at [645, 431] on input "text" at bounding box center [730, 441] width 316 height 36
paste input "Heat and Thermodynamics"
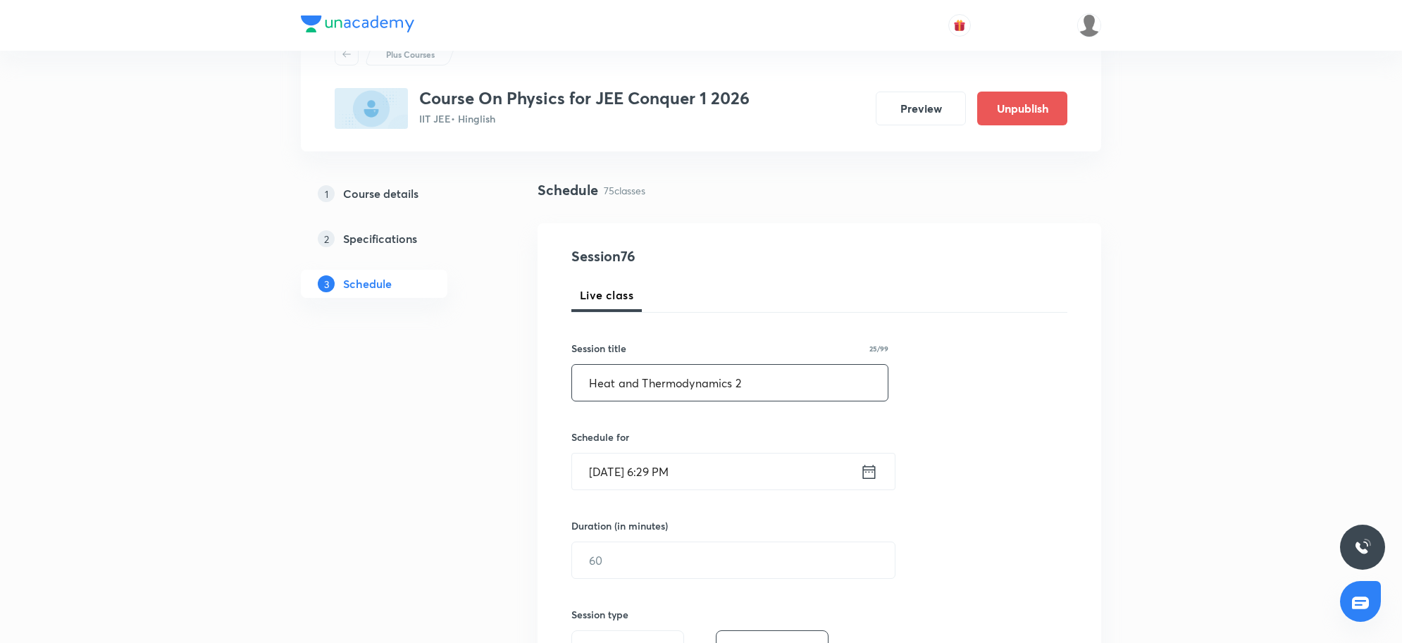
scroll to position [88, 0]
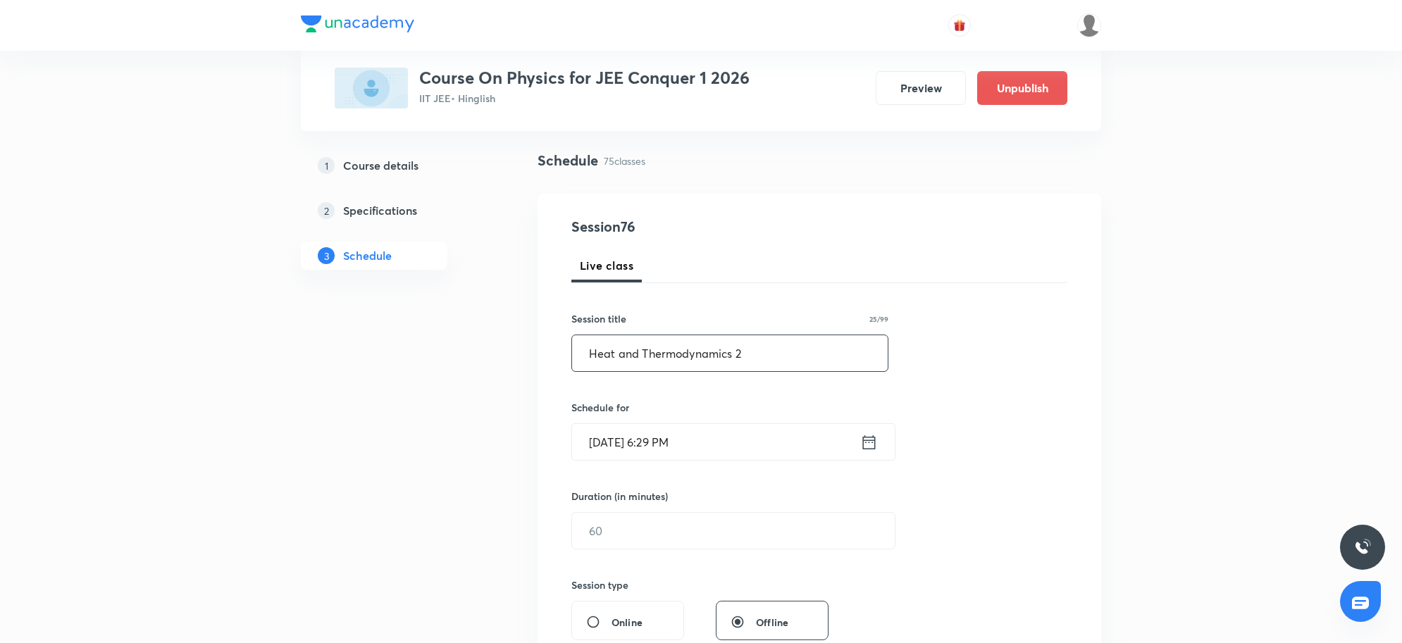
type input "Heat and Thermodynamics 2"
click at [760, 432] on input "[DATE] 6:29 PM" at bounding box center [716, 442] width 288 height 36
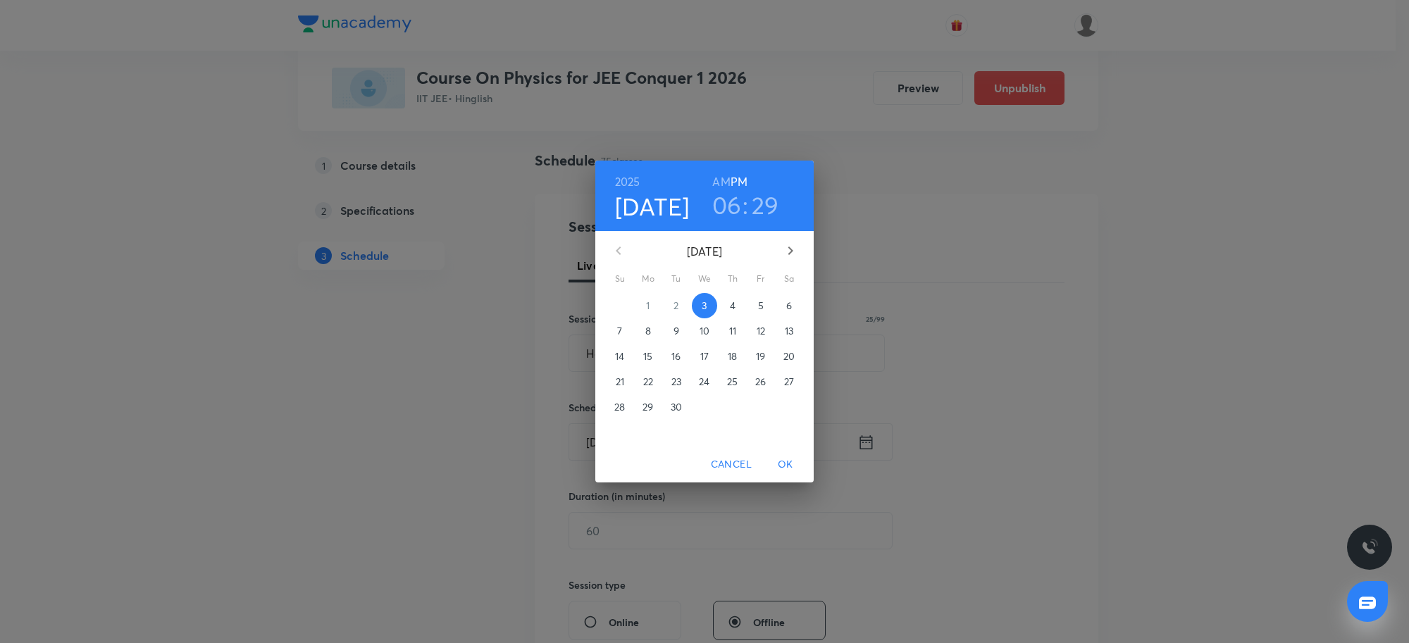
click at [735, 304] on p "4" at bounding box center [733, 306] width 6 height 14
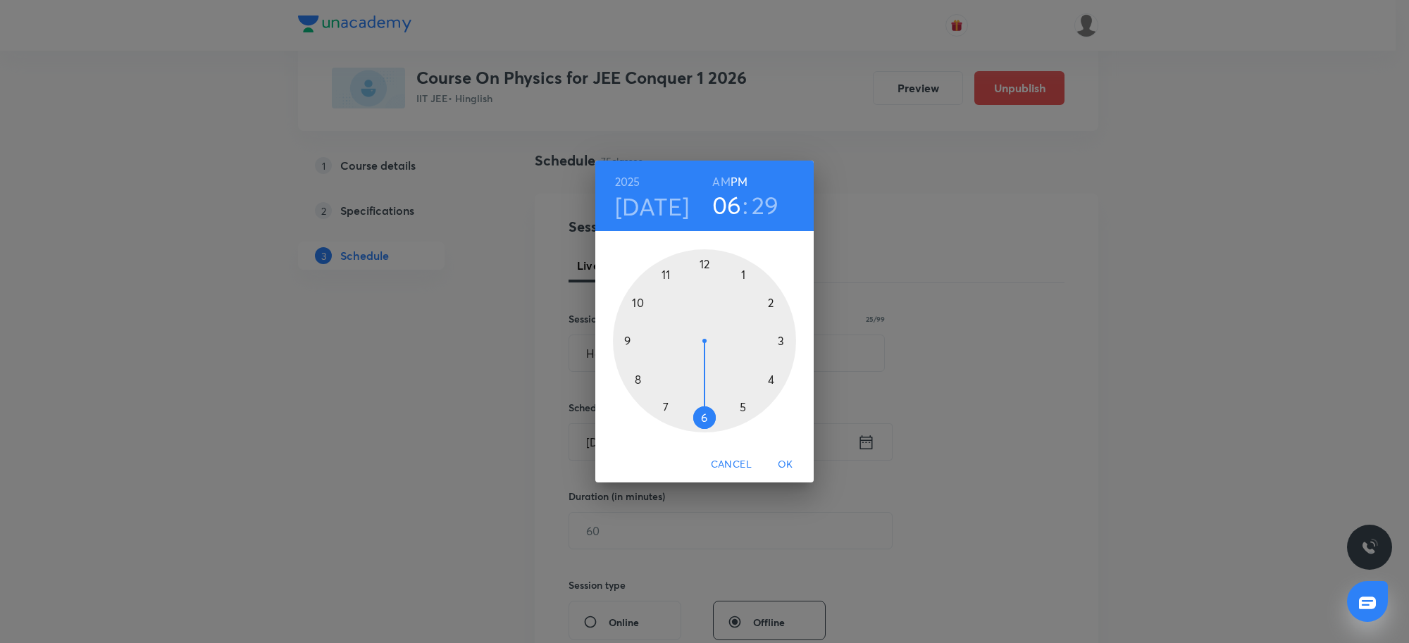
click at [738, 221] on div "[DATE] 06 : 29 AM PM" at bounding box center [704, 196] width 218 height 70
click at [726, 206] on h3 "06" at bounding box center [727, 205] width 30 height 30
click at [638, 300] on div at bounding box center [704, 340] width 183 height 183
click at [699, 259] on div at bounding box center [704, 340] width 183 height 183
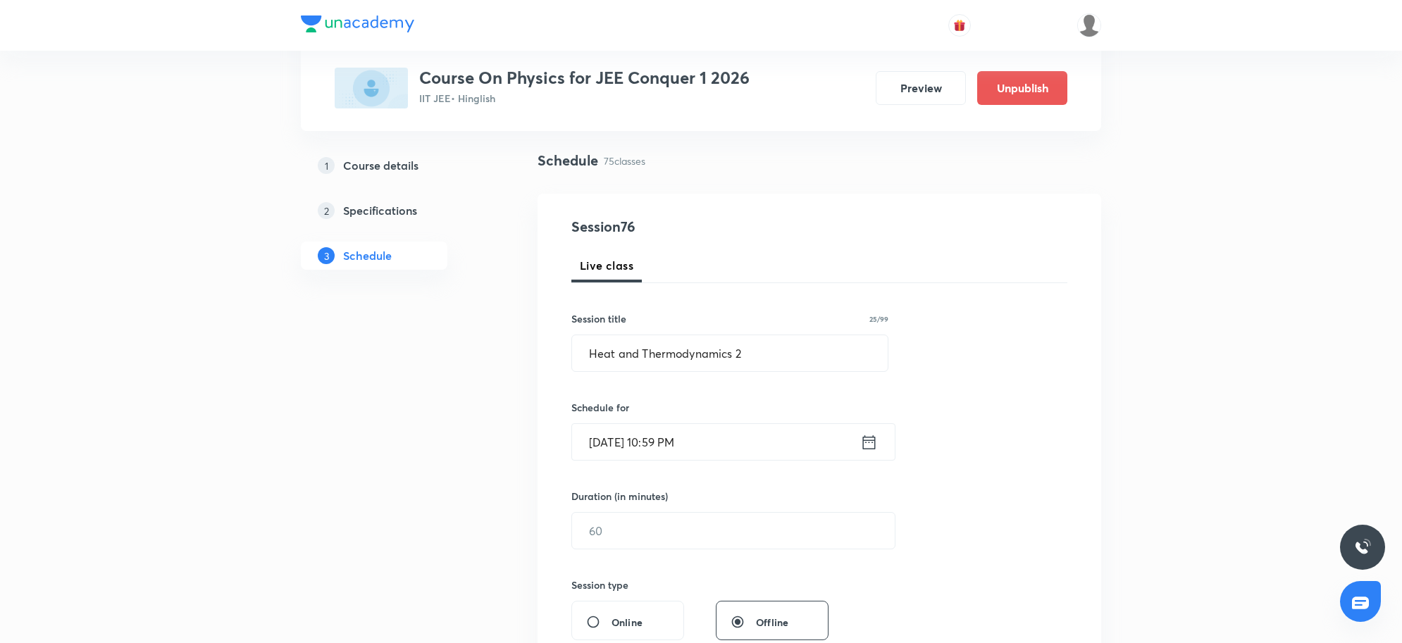
click at [715, 423] on div "Schedule for [DATE] 10:59 PM ​" at bounding box center [729, 430] width 317 height 61
click at [715, 431] on input "[DATE] 10:59 PM" at bounding box center [716, 442] width 288 height 36
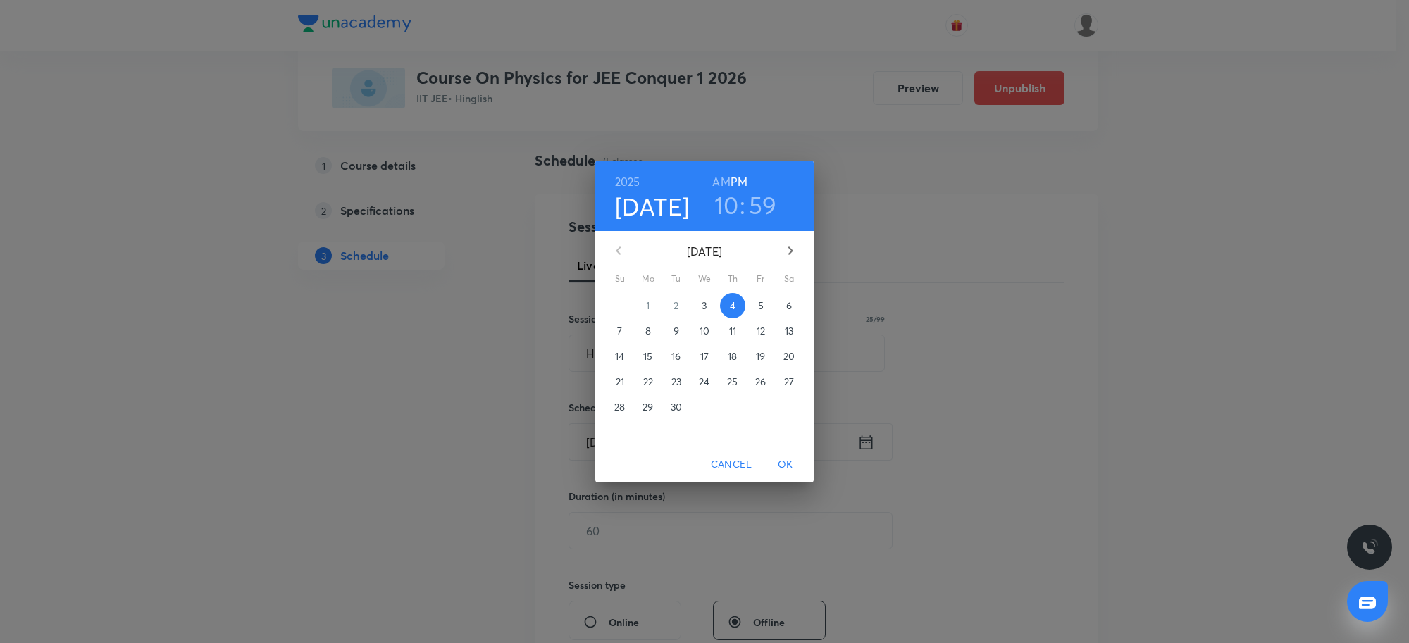
click at [762, 211] on h3 "59" at bounding box center [763, 205] width 28 height 30
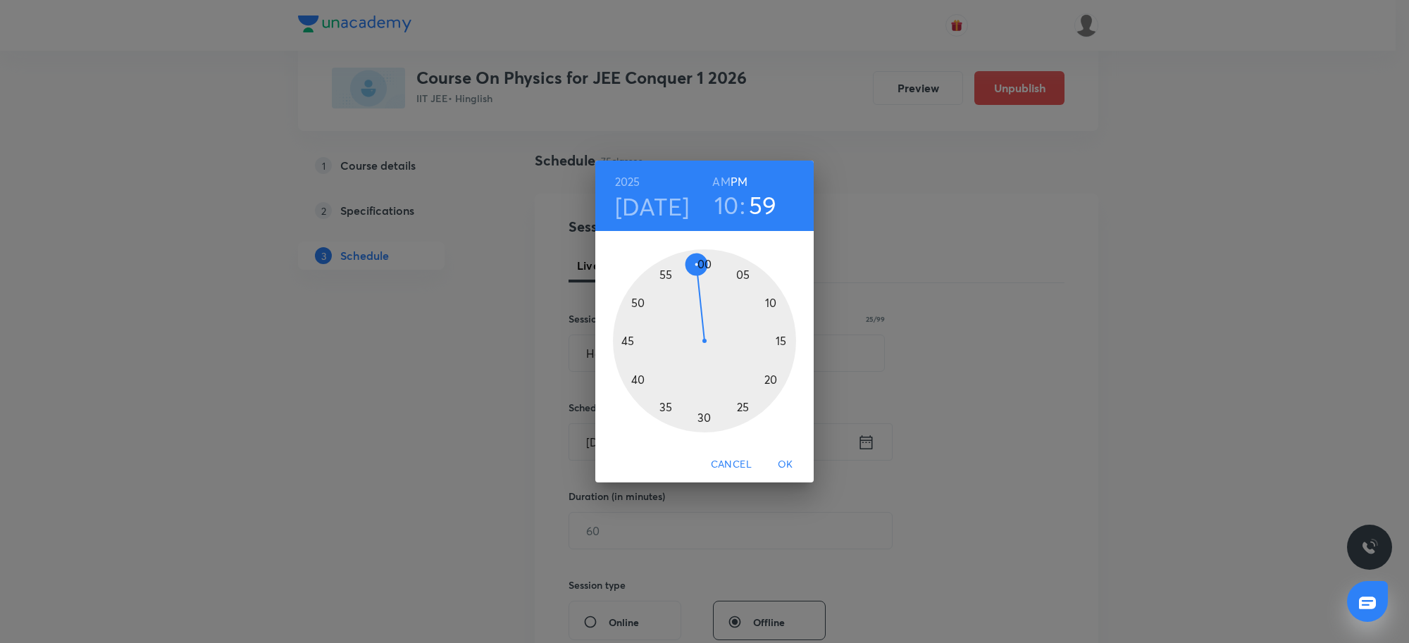
click at [702, 261] on div at bounding box center [704, 340] width 183 height 183
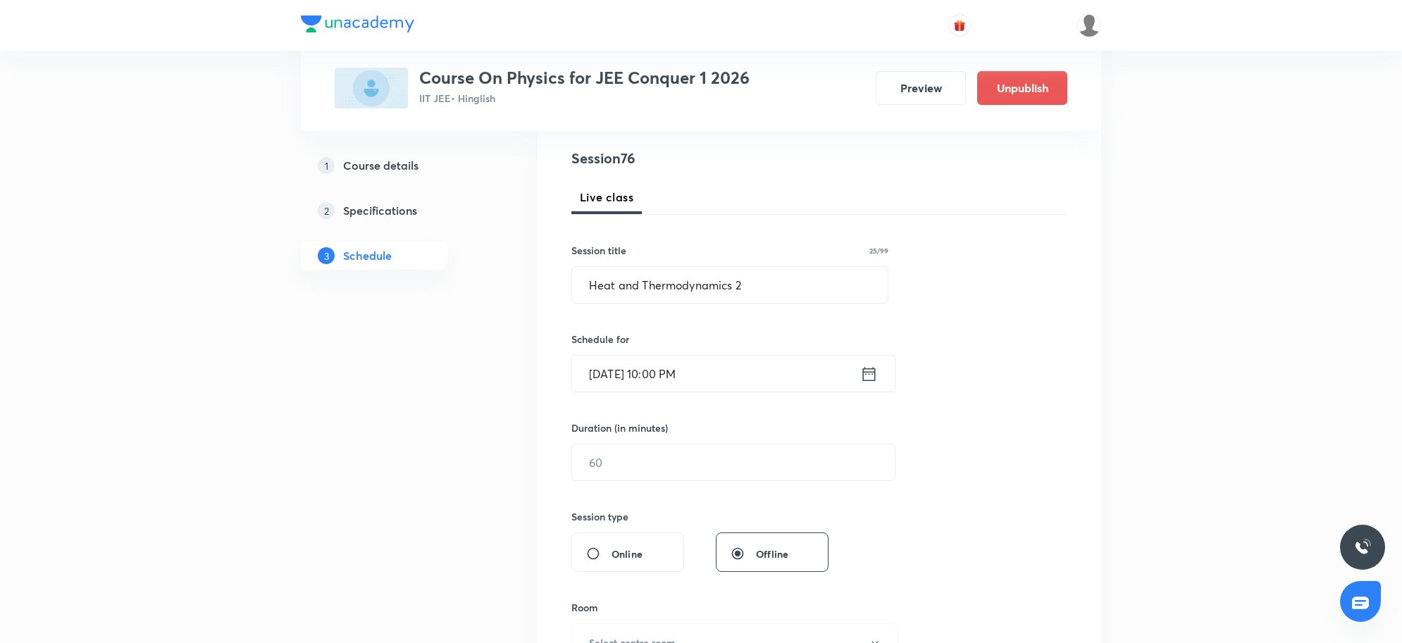
scroll to position [176, 0]
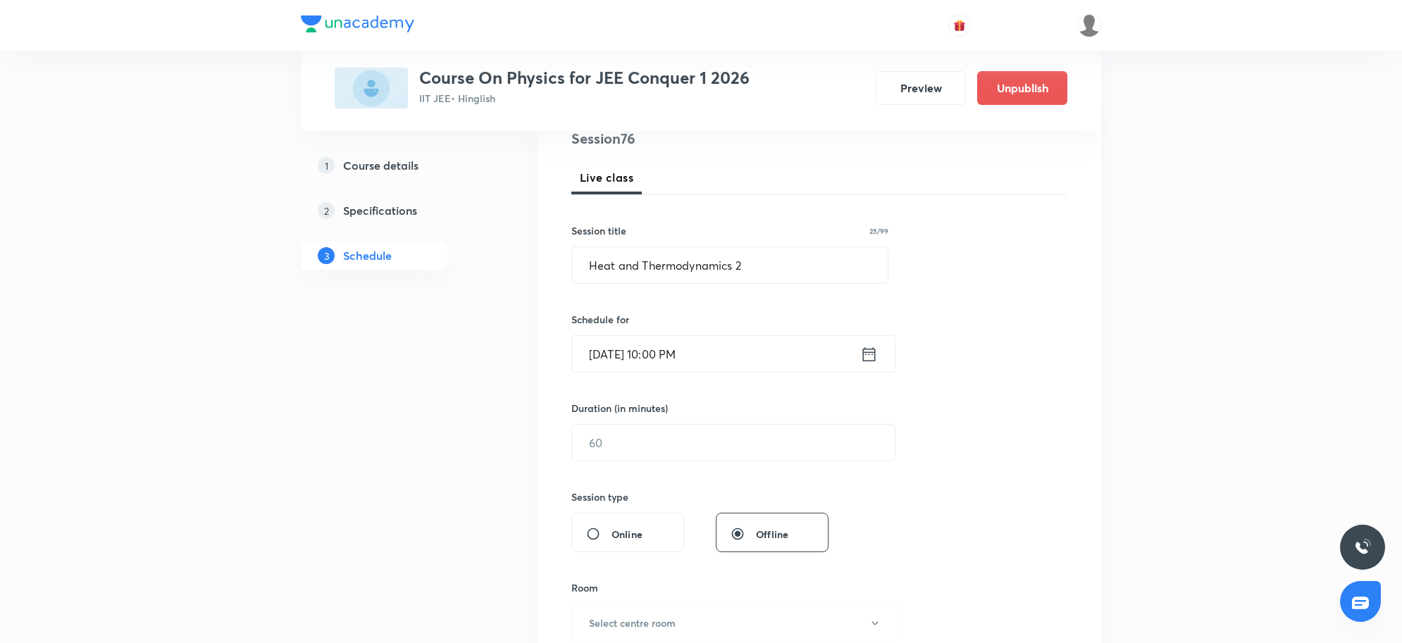
click at [726, 359] on input "[DATE] 10:00 PM" at bounding box center [716, 354] width 288 height 36
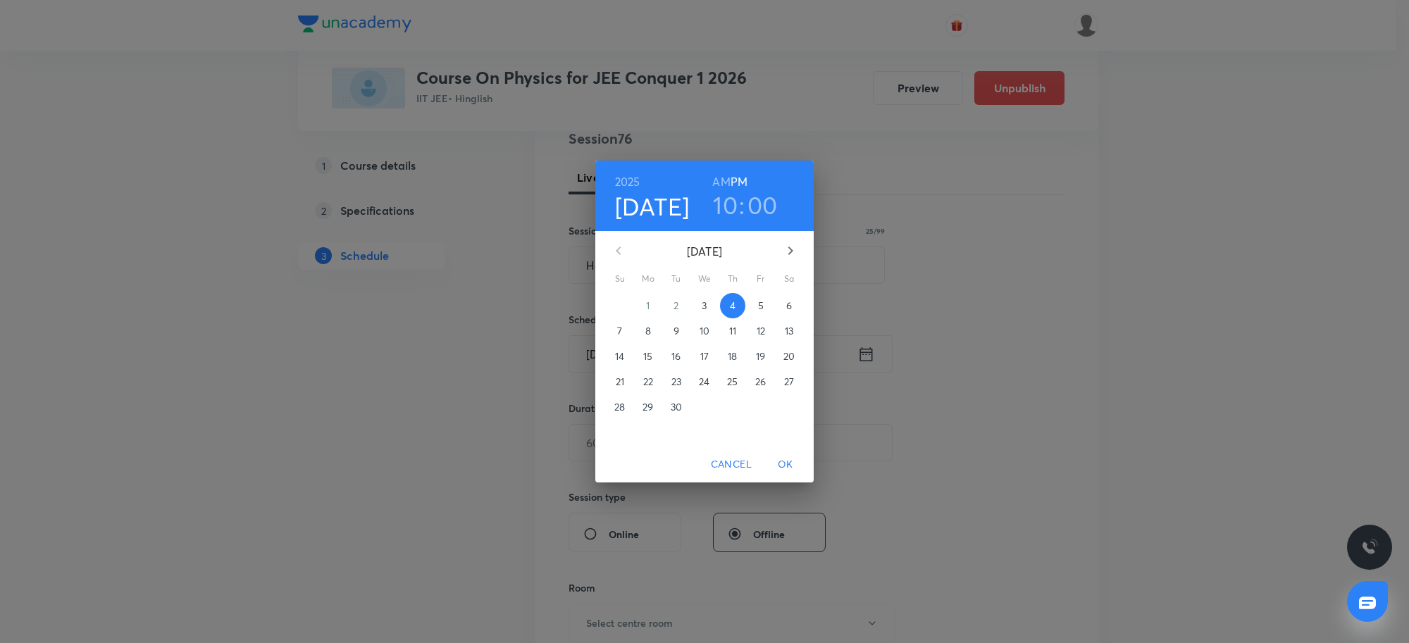
click at [720, 180] on h6 "AM" at bounding box center [721, 182] width 18 height 20
click at [791, 453] on button "OK" at bounding box center [785, 465] width 45 height 26
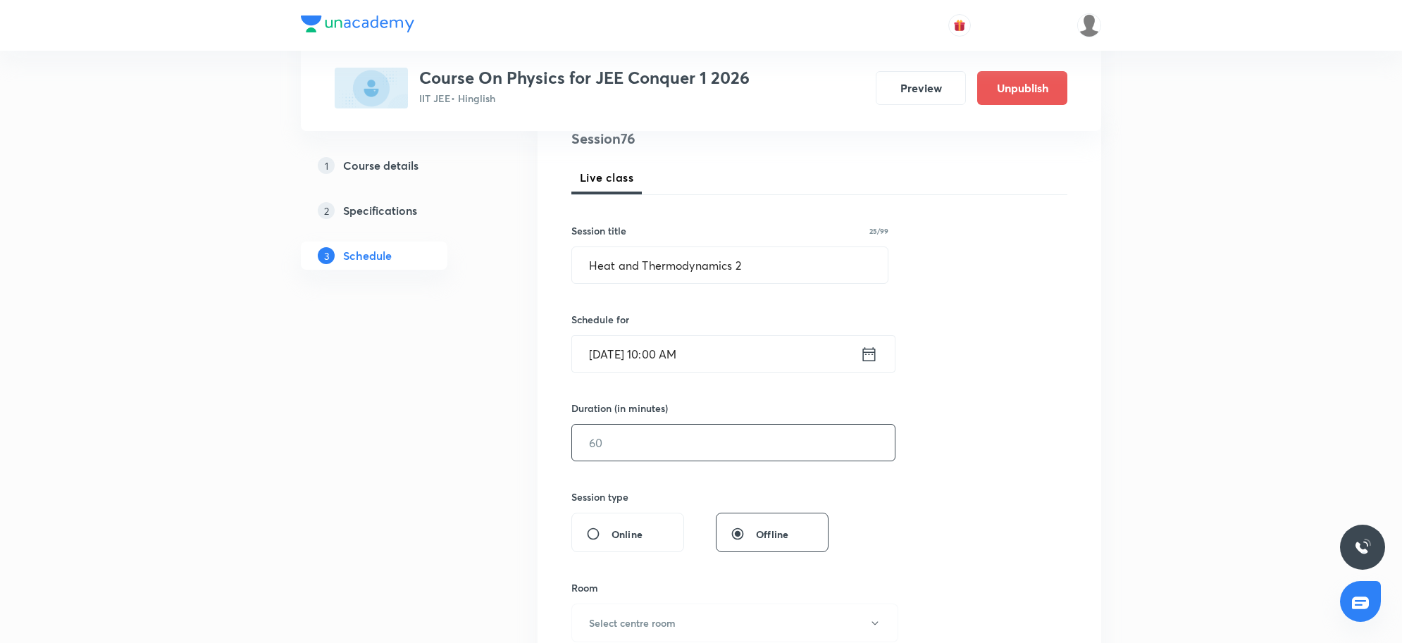
click at [682, 452] on input "text" at bounding box center [733, 443] width 323 height 36
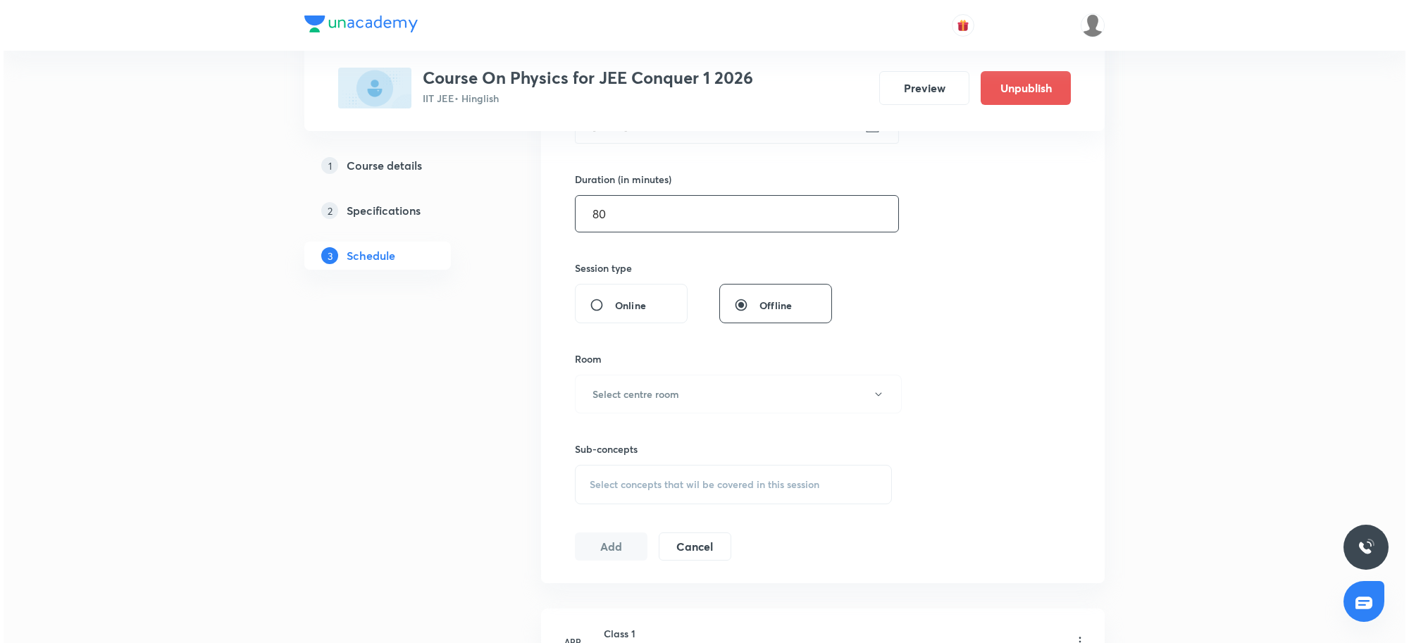
scroll to position [440, 0]
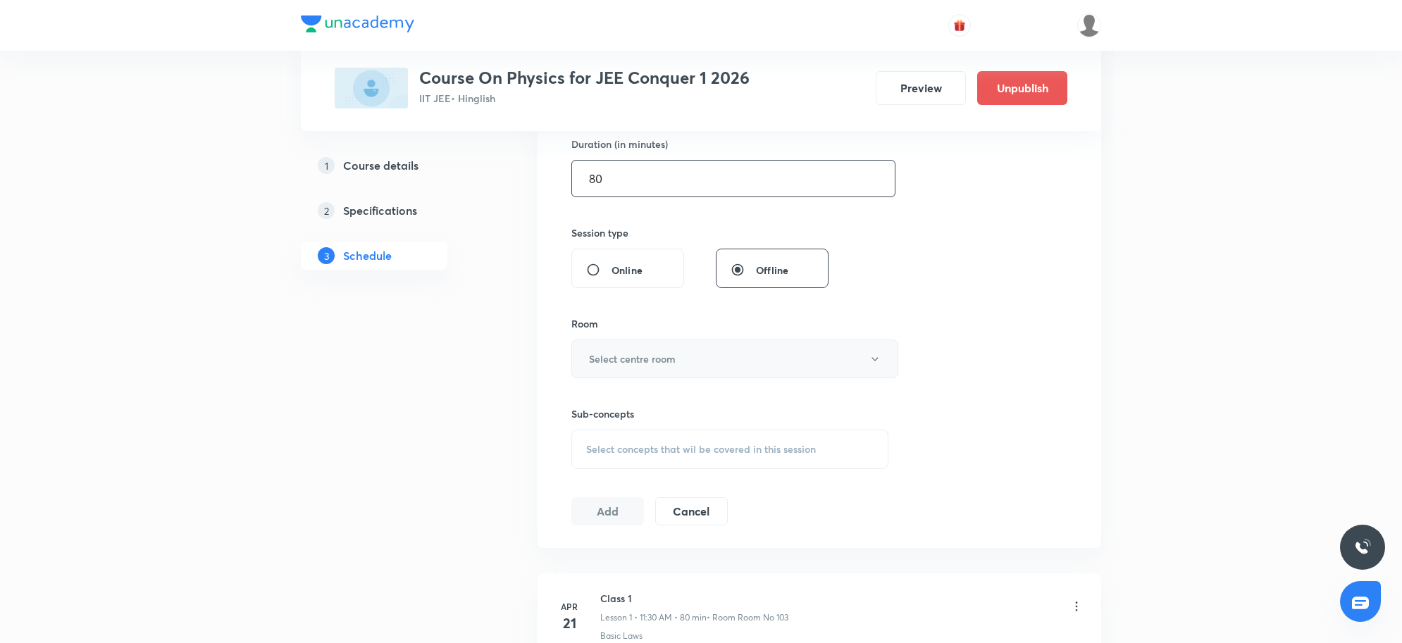
type input "80"
click at [674, 360] on h6 "Select centre room" at bounding box center [632, 359] width 87 height 15
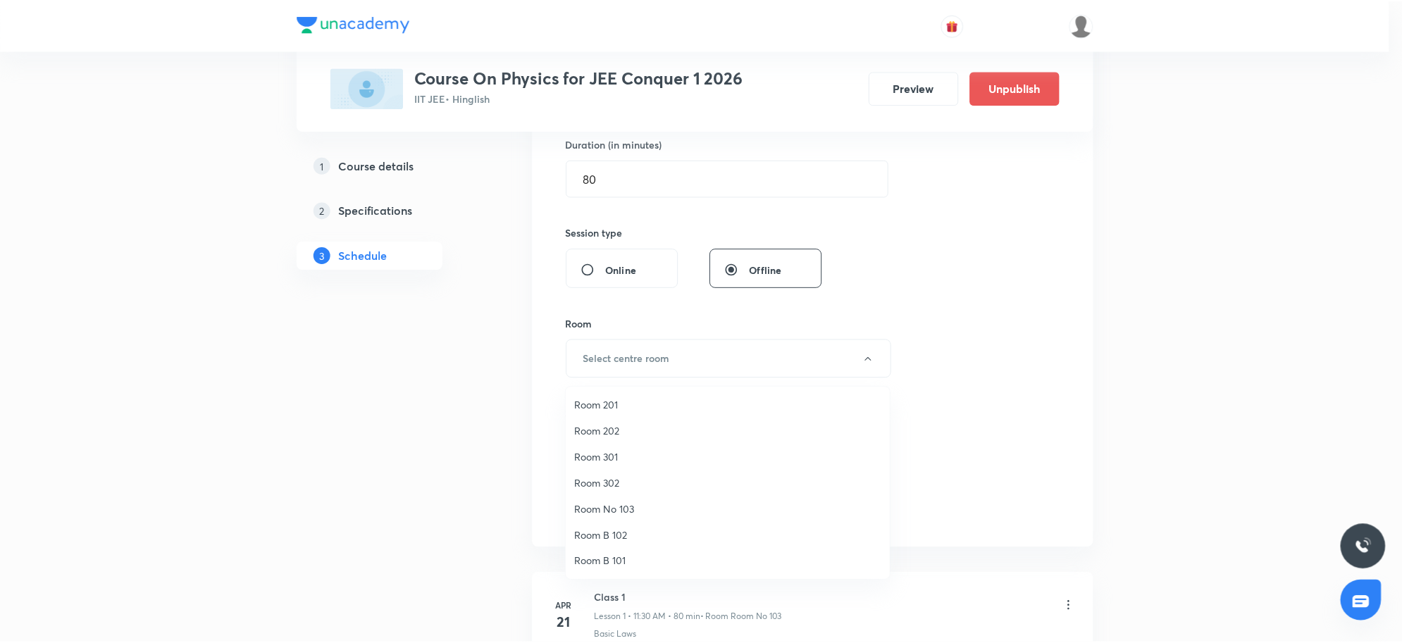
scroll to position [104, 0]
click at [627, 561] on span "Room No 002" at bounding box center [731, 562] width 309 height 15
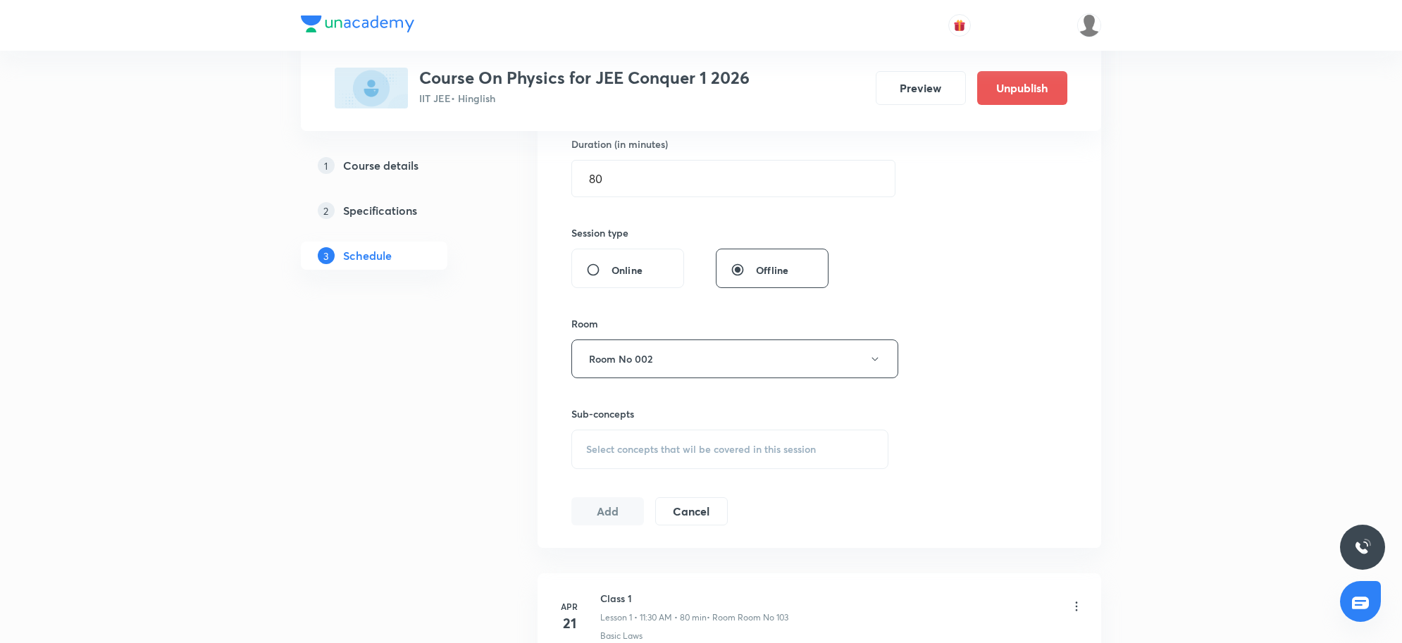
click at [1079, 354] on div "Session 76 Live class Session title 25/99 Heat and Thermodynamics 2 ​ Schedule …" at bounding box center [820, 194] width 564 height 707
click at [755, 449] on span "Select concepts that wil be covered in this session" at bounding box center [701, 449] width 230 height 11
click at [755, 448] on span "Select concepts that wil be covered in this session" at bounding box center [701, 449] width 230 height 11
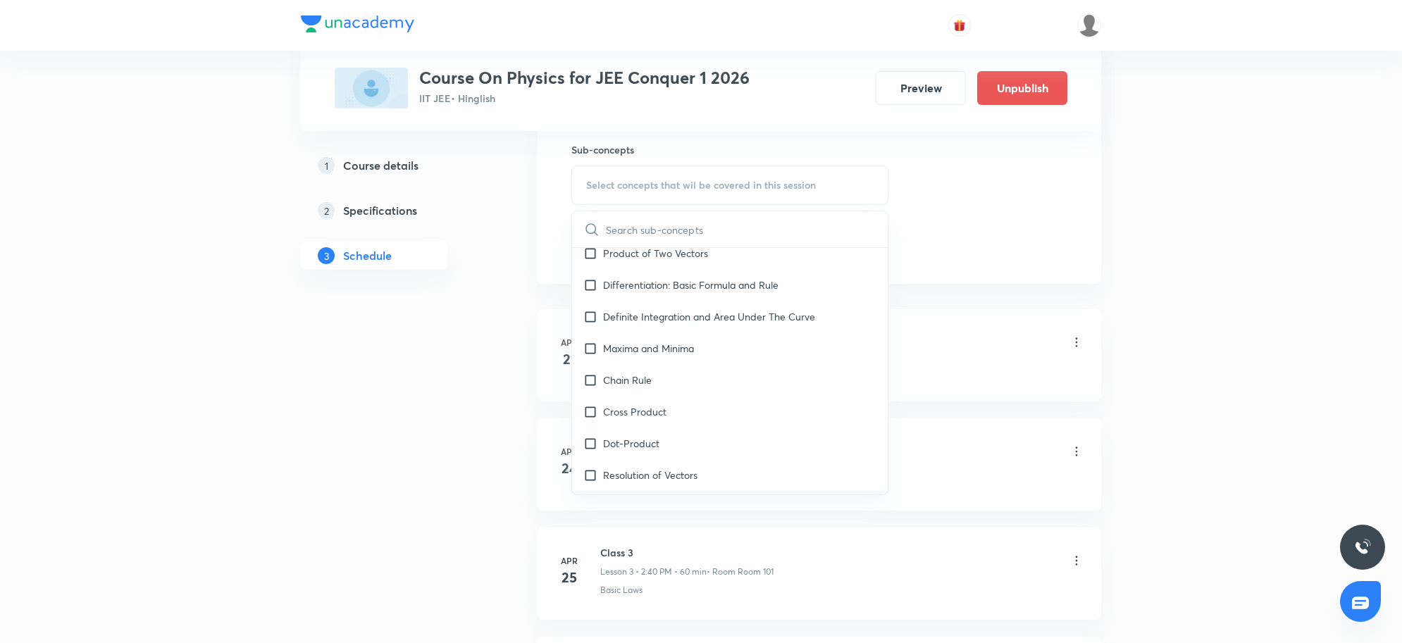
scroll to position [881, 0]
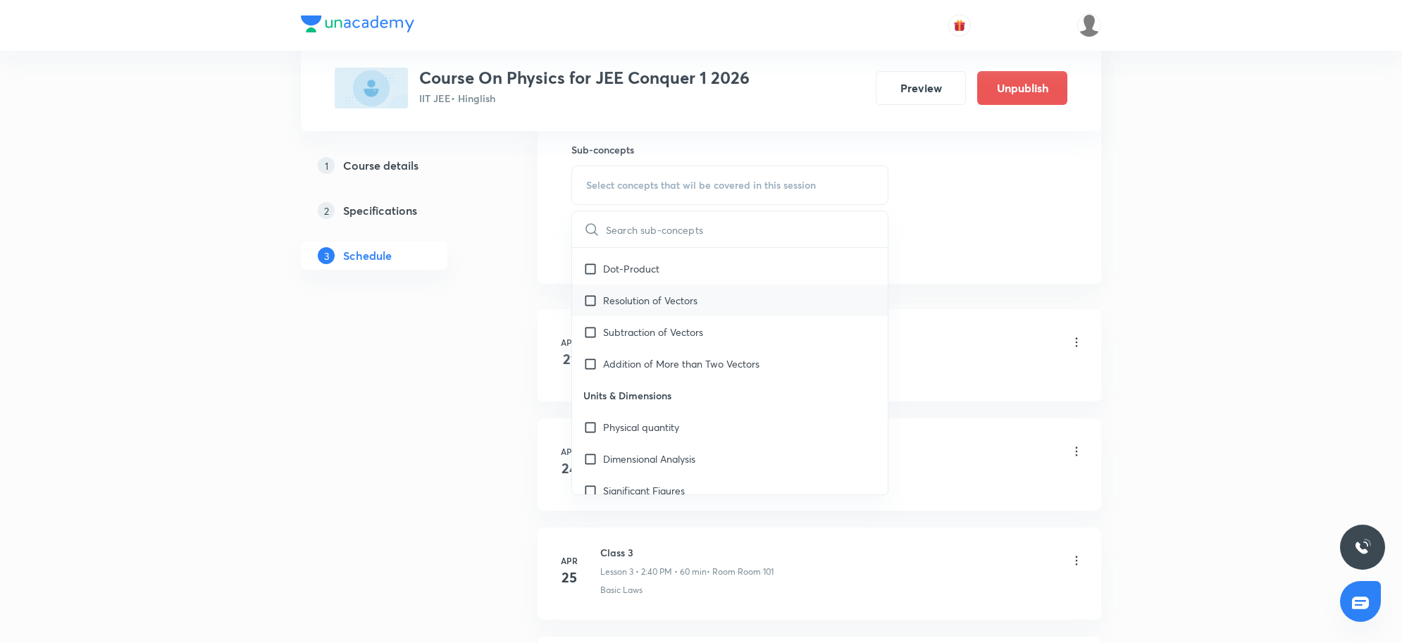
click at [638, 316] on div "Resolution of Vectors" at bounding box center [730, 301] width 316 height 32
checkbox input "true"
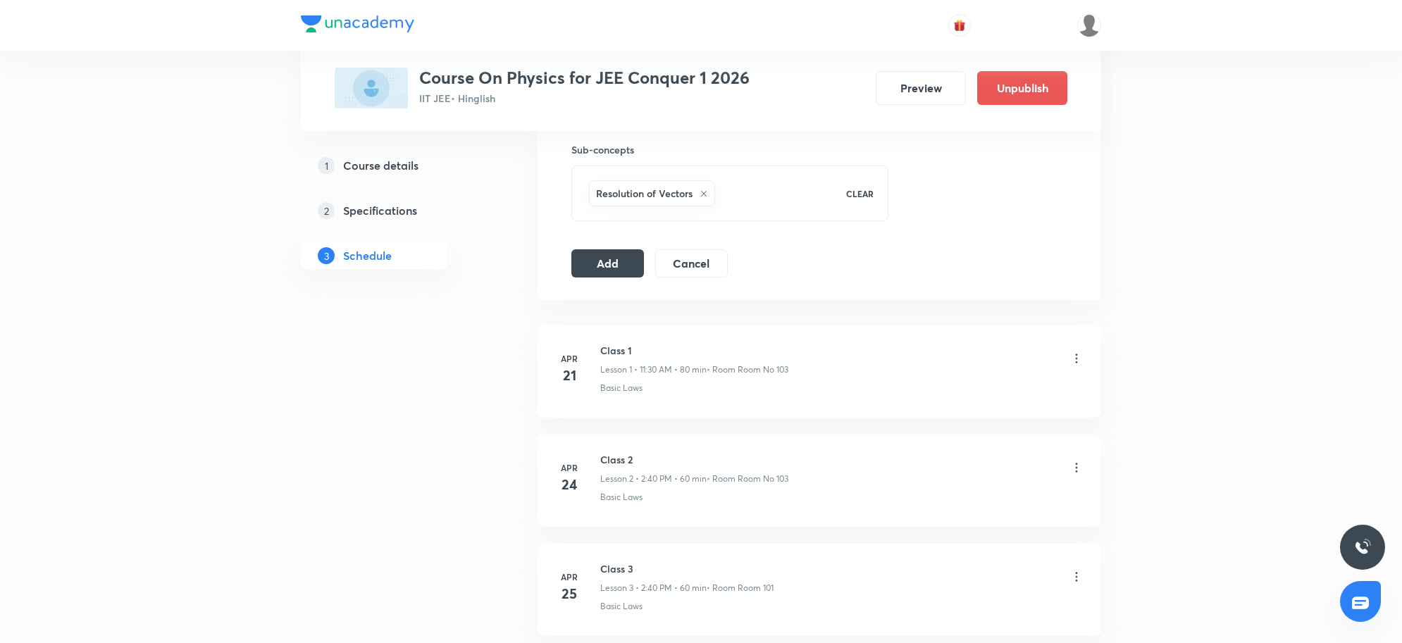
click at [596, 261] on button "Add" at bounding box center [607, 262] width 73 height 28
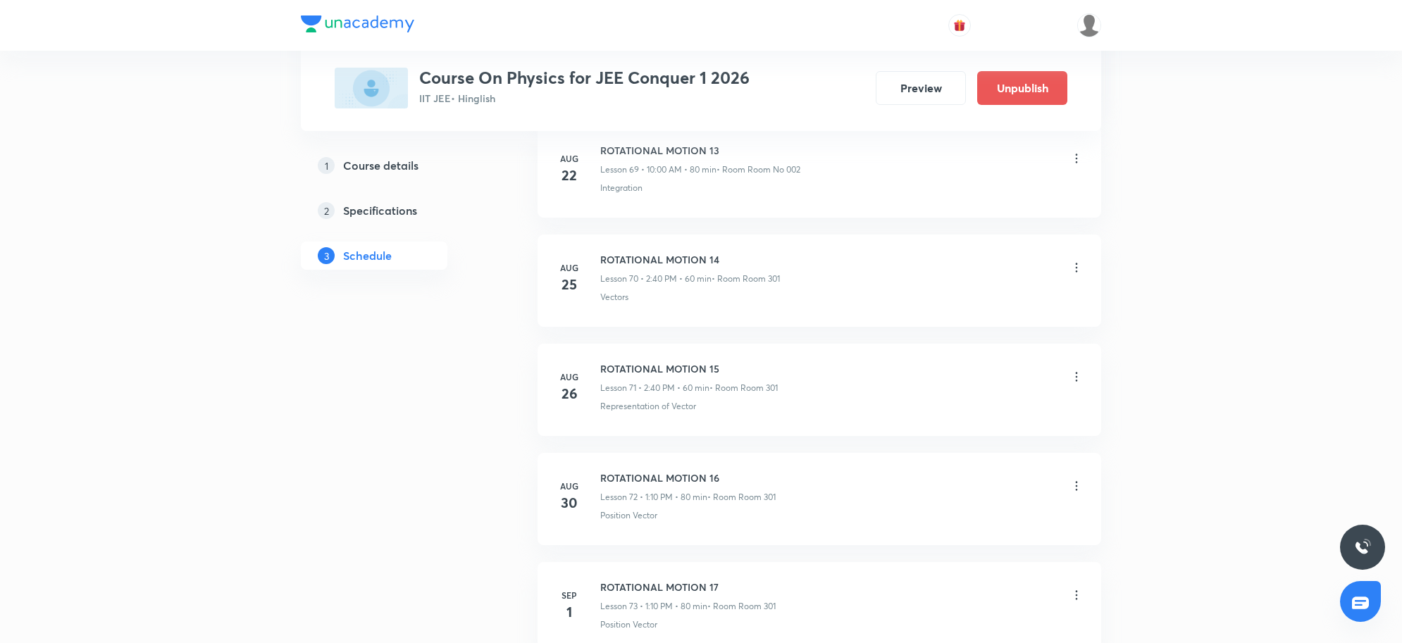
scroll to position [8161, 0]
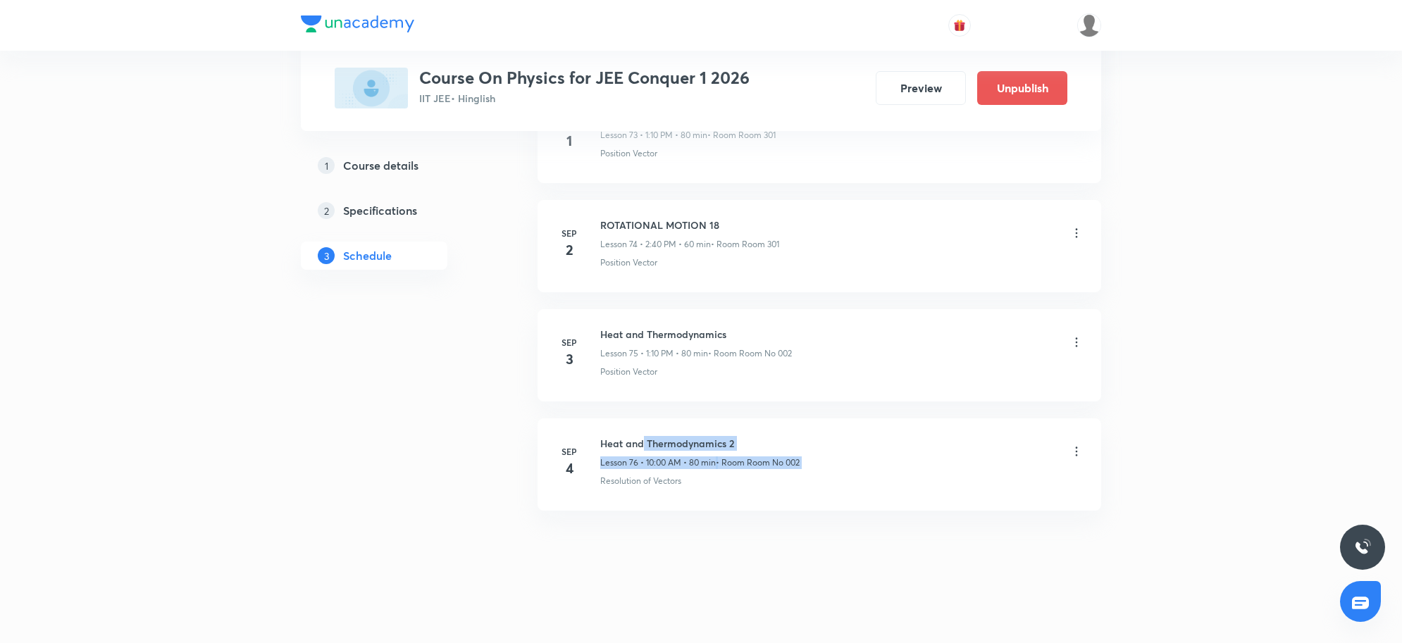
drag, startPoint x: 645, startPoint y: 435, endPoint x: 984, endPoint y: 438, distance: 338.9
click at [984, 438] on div "Heat and Thermodynamics 2 Lesson 76 • 10:00 AM • 80 min • Room Room No 002" at bounding box center [841, 452] width 483 height 33
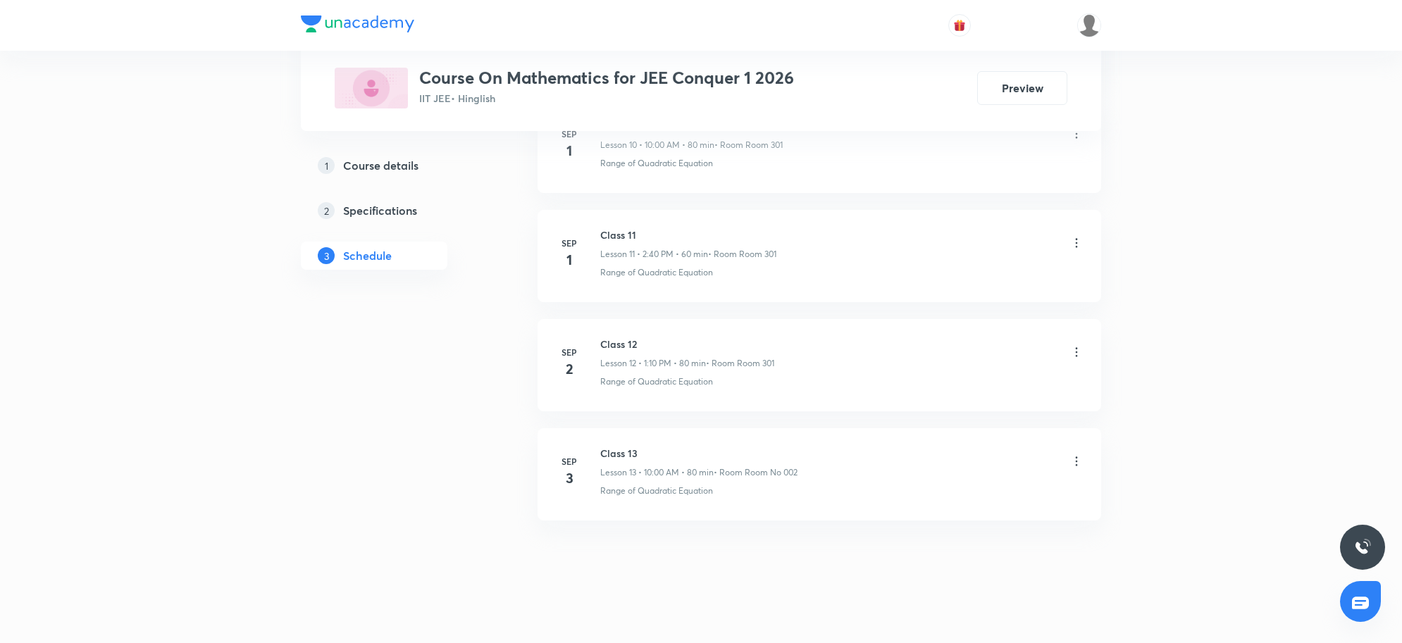
scroll to position [1910, 0]
drag, startPoint x: 601, startPoint y: 438, endPoint x: 686, endPoint y: 435, distance: 84.6
click at [686, 435] on li "[DATE] Class 13 Lesson 13 • 10:00 AM • 80 min • Room Room No 002 Range of Quadr…" at bounding box center [820, 465] width 564 height 92
copy h6 "Class 13"
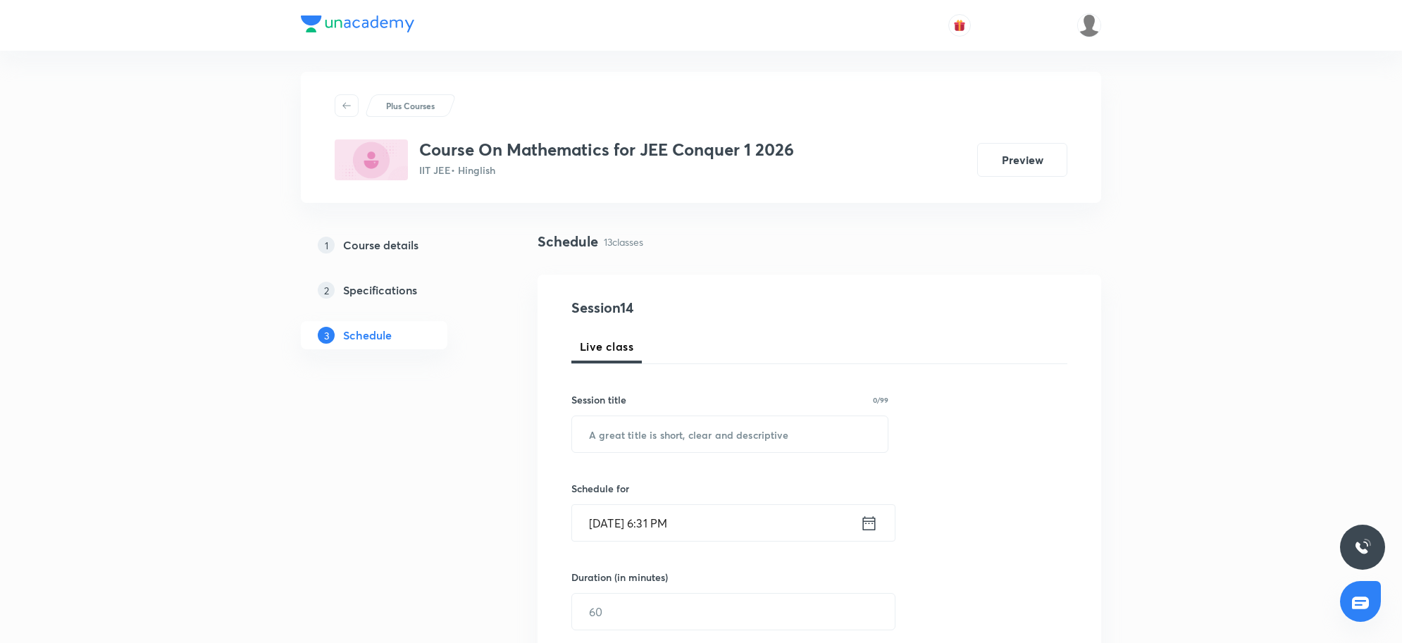
scroll to position [0, 0]
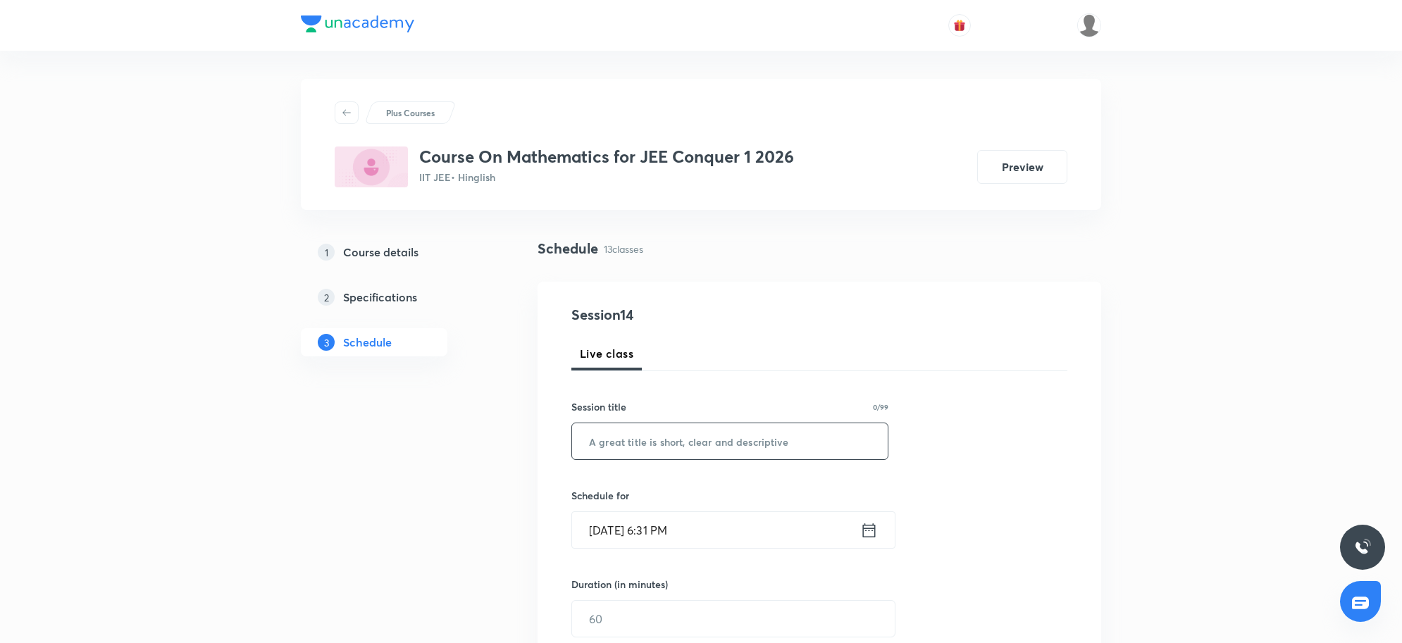
click at [671, 439] on input "text" at bounding box center [730, 441] width 316 height 36
paste input "Class 13"
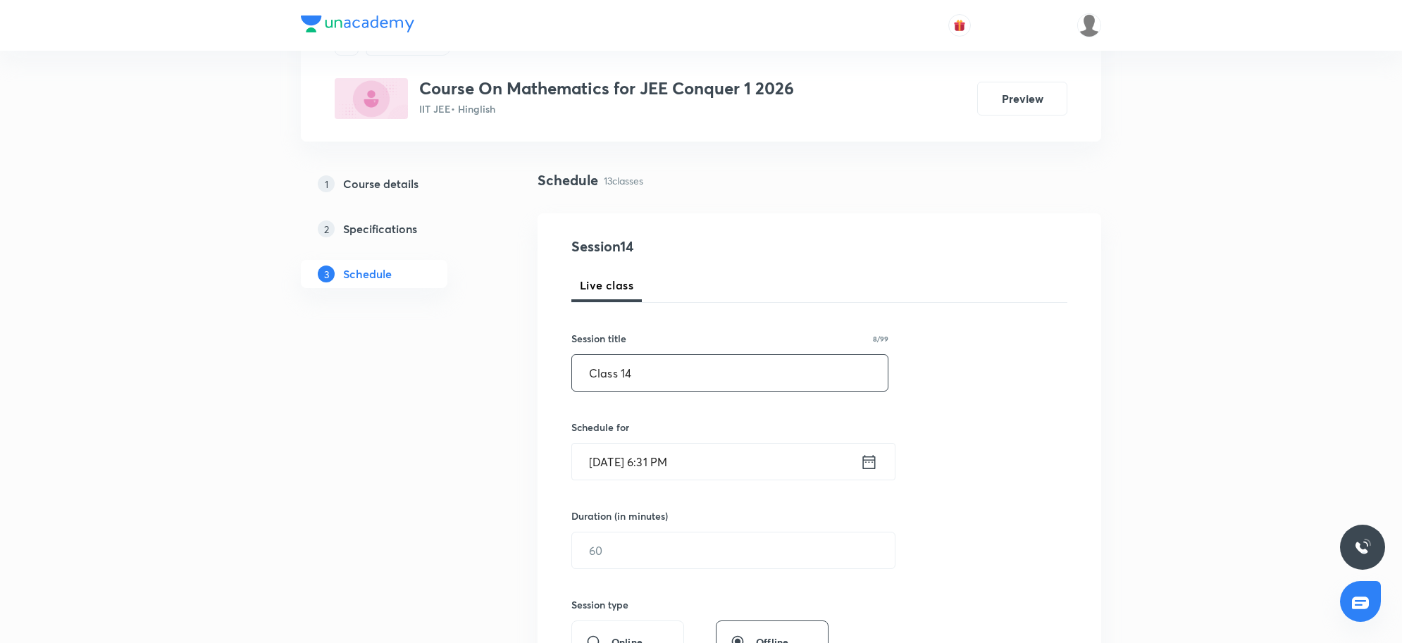
scroll to position [176, 0]
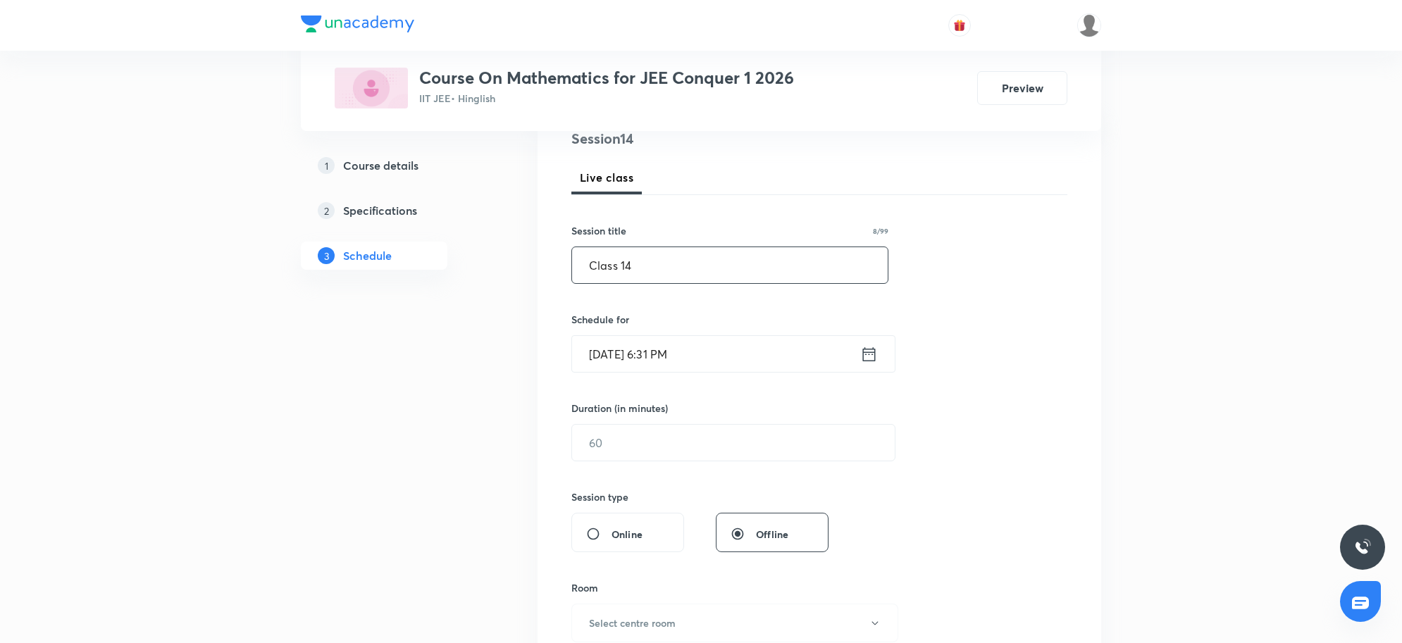
type input "Class 14"
click at [758, 366] on input "[DATE] 6:31 PM" at bounding box center [716, 354] width 288 height 36
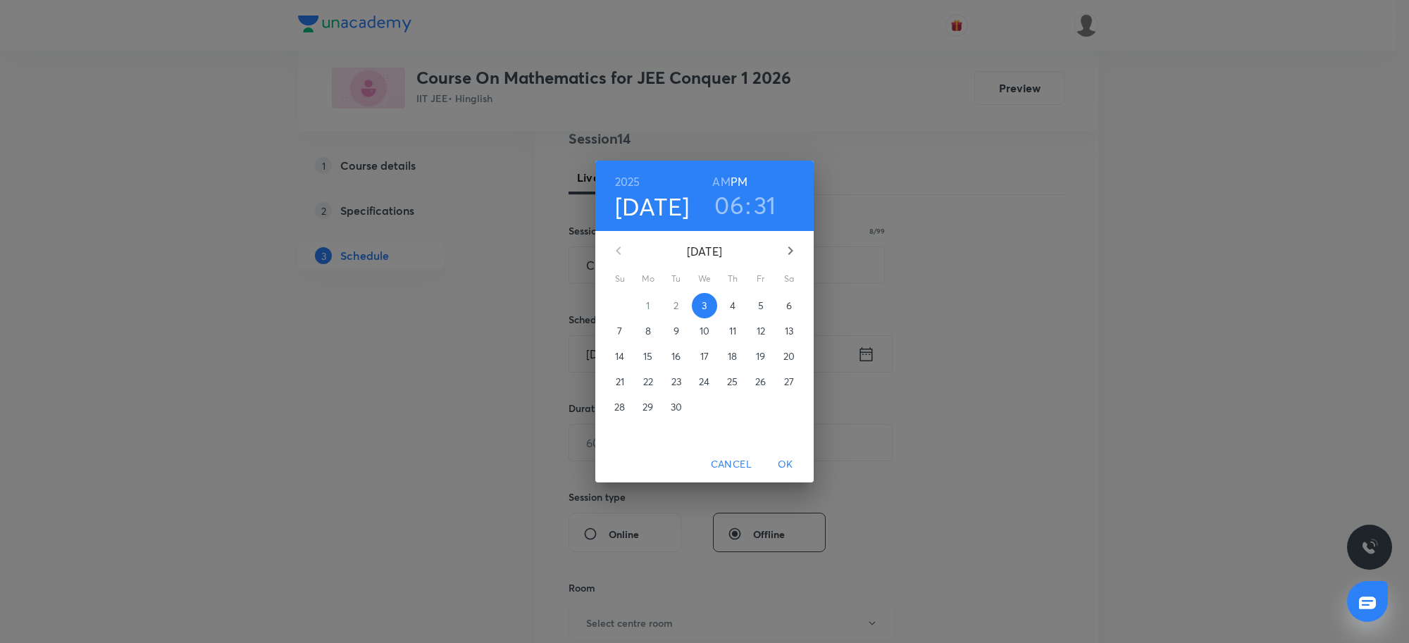
click at [738, 299] on span "4" at bounding box center [732, 306] width 25 height 14
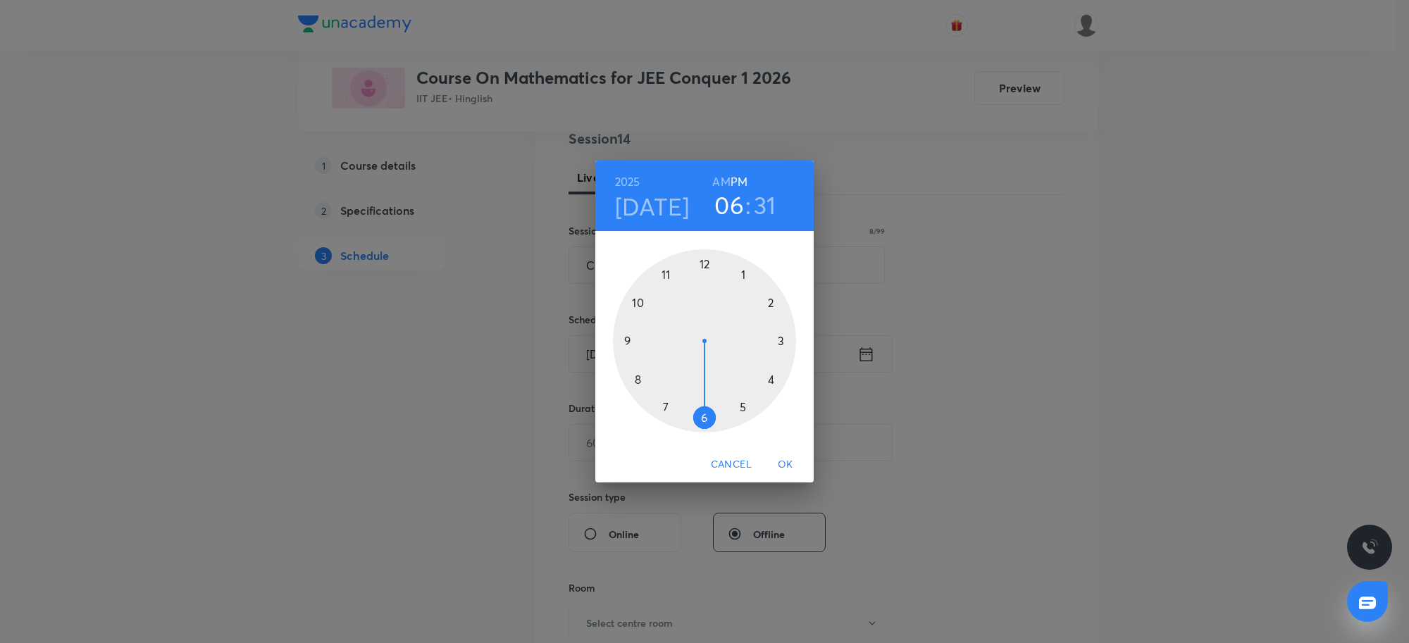
click at [726, 199] on h3 "06" at bounding box center [729, 205] width 30 height 30
click at [667, 272] on div at bounding box center [704, 340] width 183 height 183
click at [707, 419] on div at bounding box center [704, 340] width 183 height 183
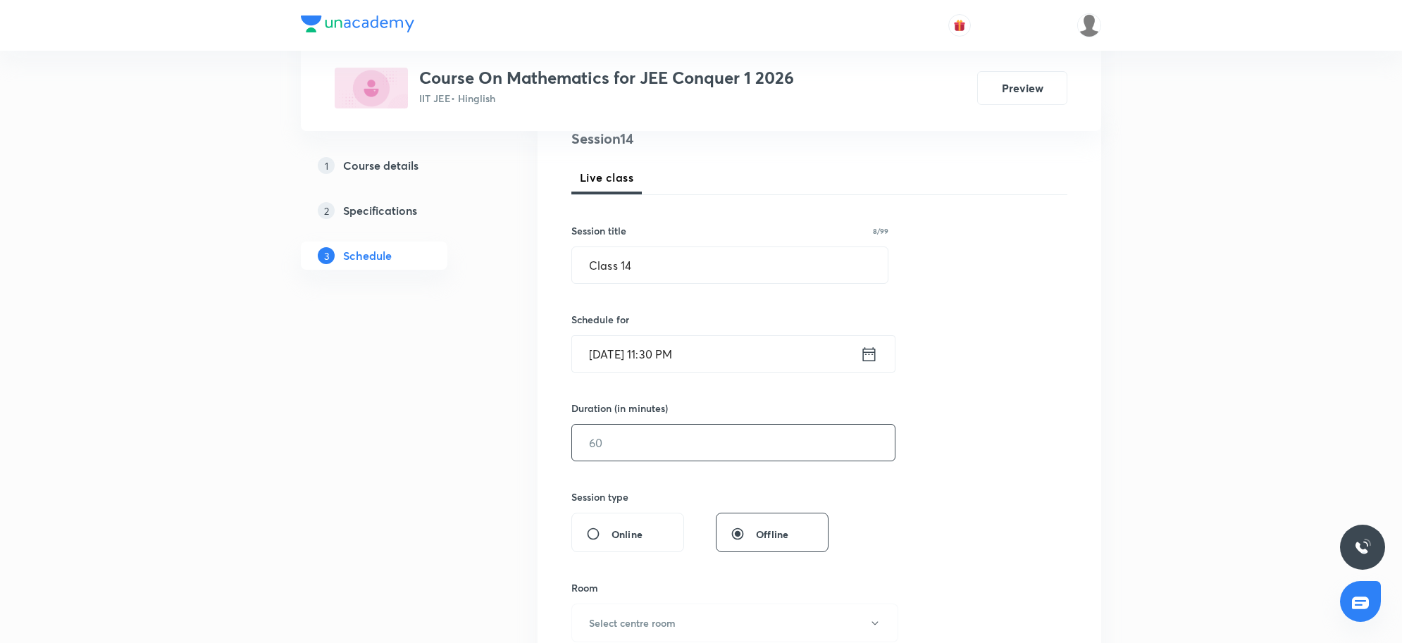
click at [686, 442] on input "text" at bounding box center [733, 443] width 323 height 36
click at [715, 357] on input "[DATE] 11:30 PM" at bounding box center [716, 354] width 288 height 36
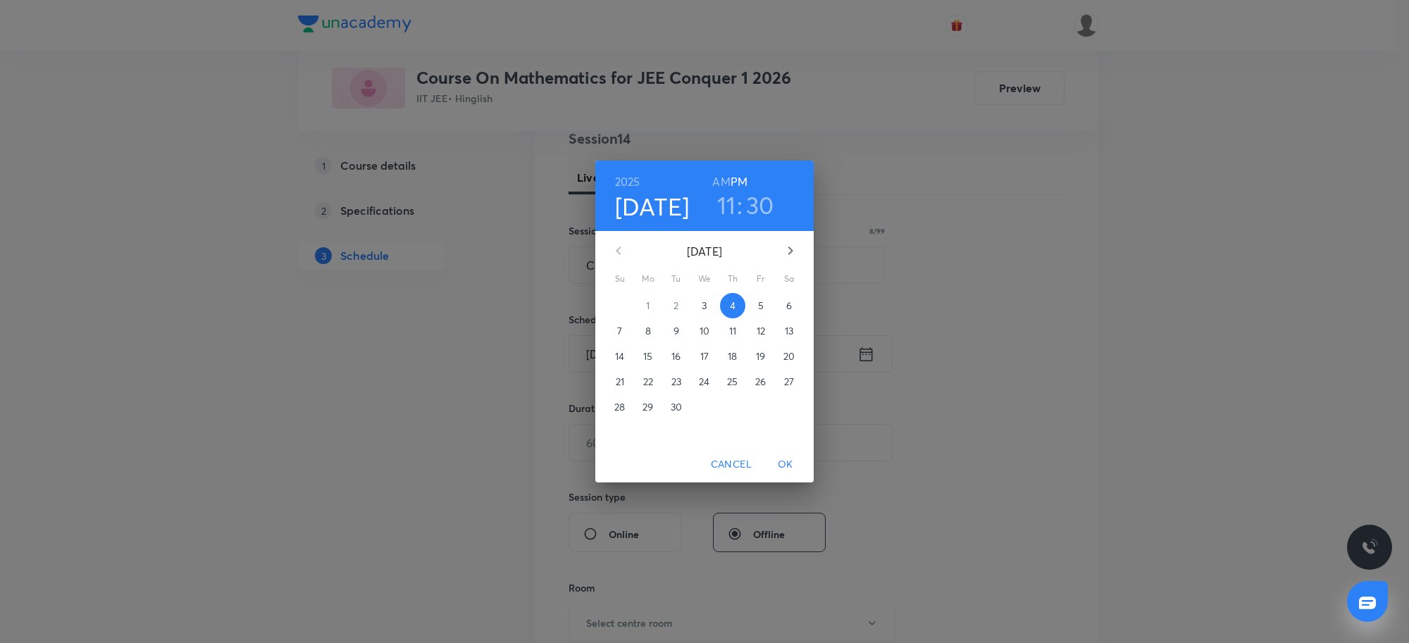
click at [720, 180] on h6 "AM" at bounding box center [721, 182] width 18 height 20
click at [786, 462] on span "OK" at bounding box center [786, 465] width 34 height 18
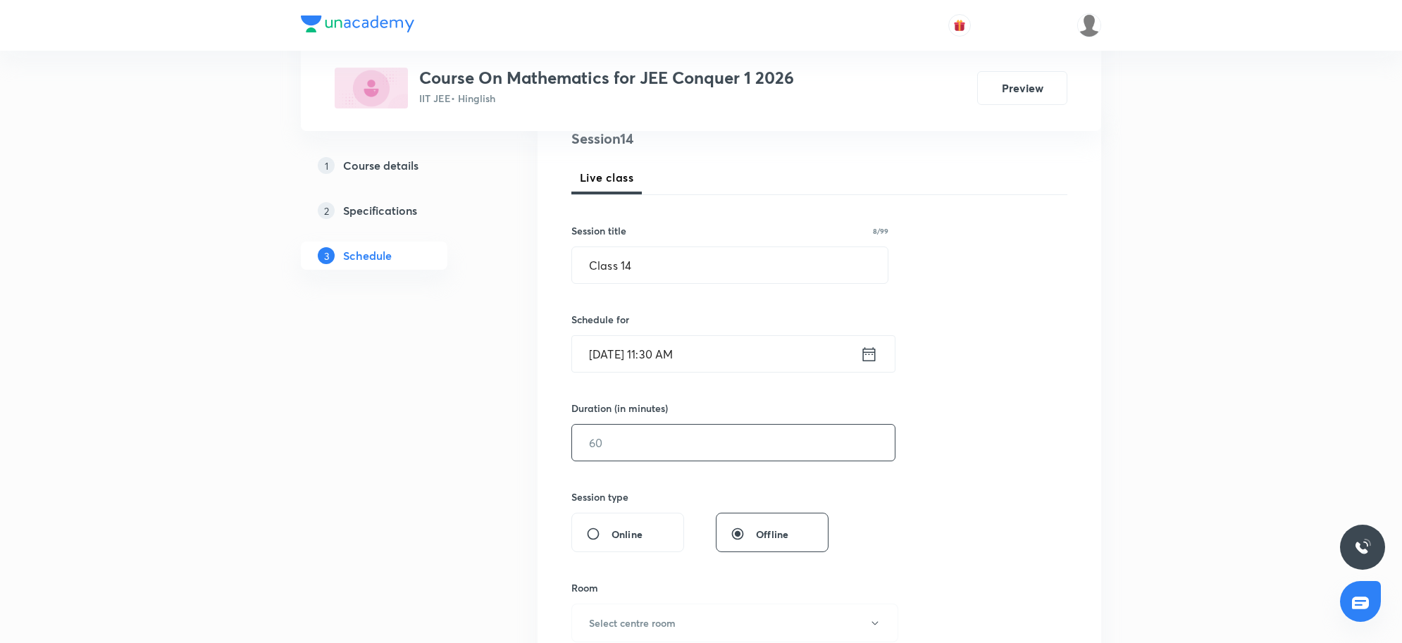
click at [688, 445] on input "text" at bounding box center [733, 443] width 323 height 36
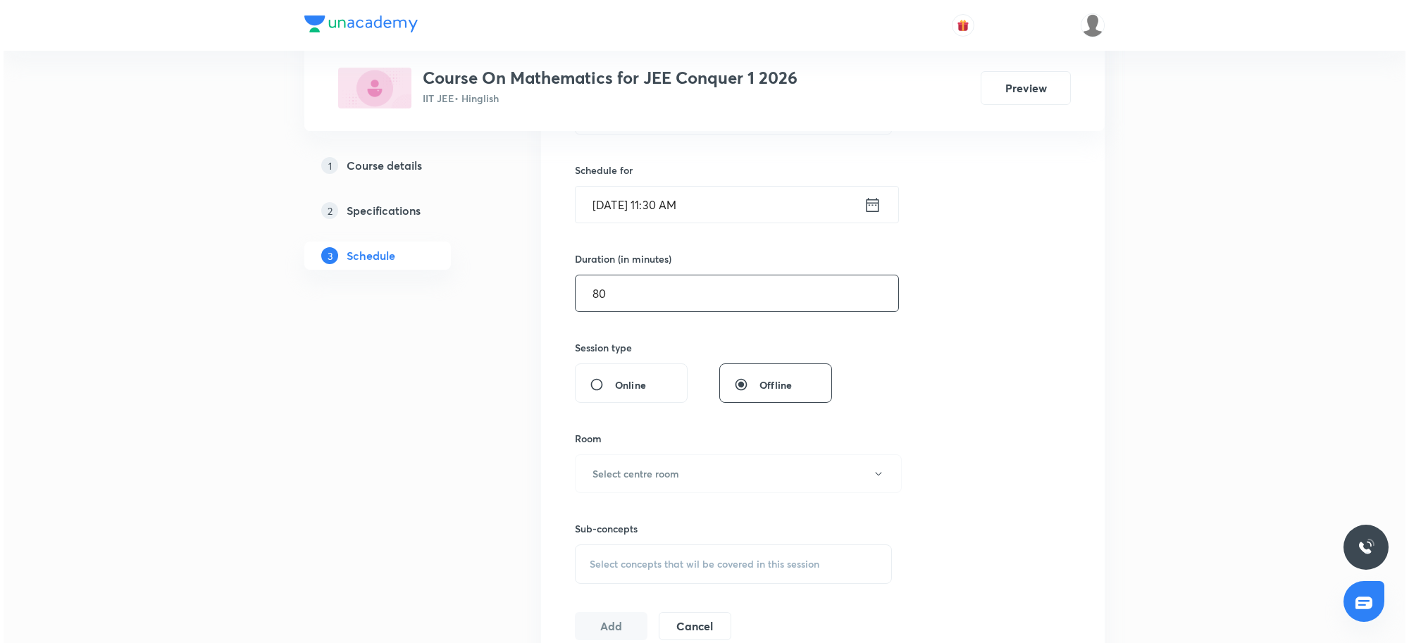
scroll to position [352, 0]
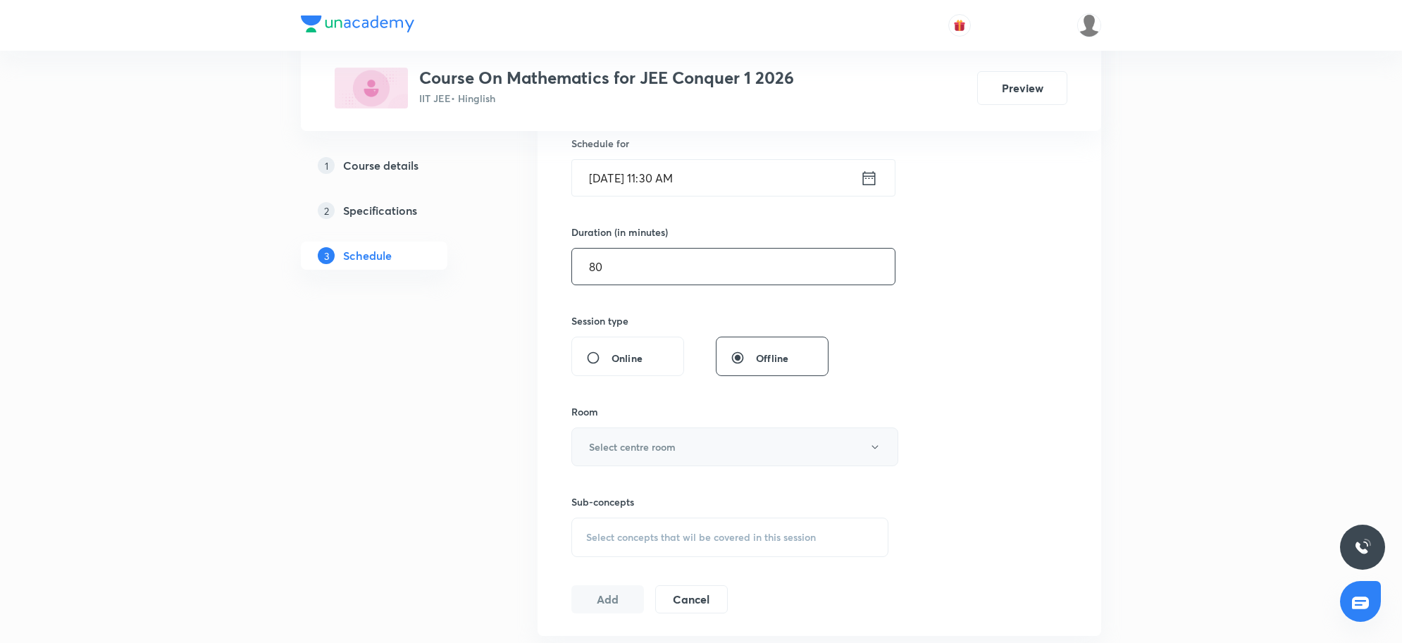
type input "80"
click at [676, 448] on button "Select centre room" at bounding box center [734, 447] width 327 height 39
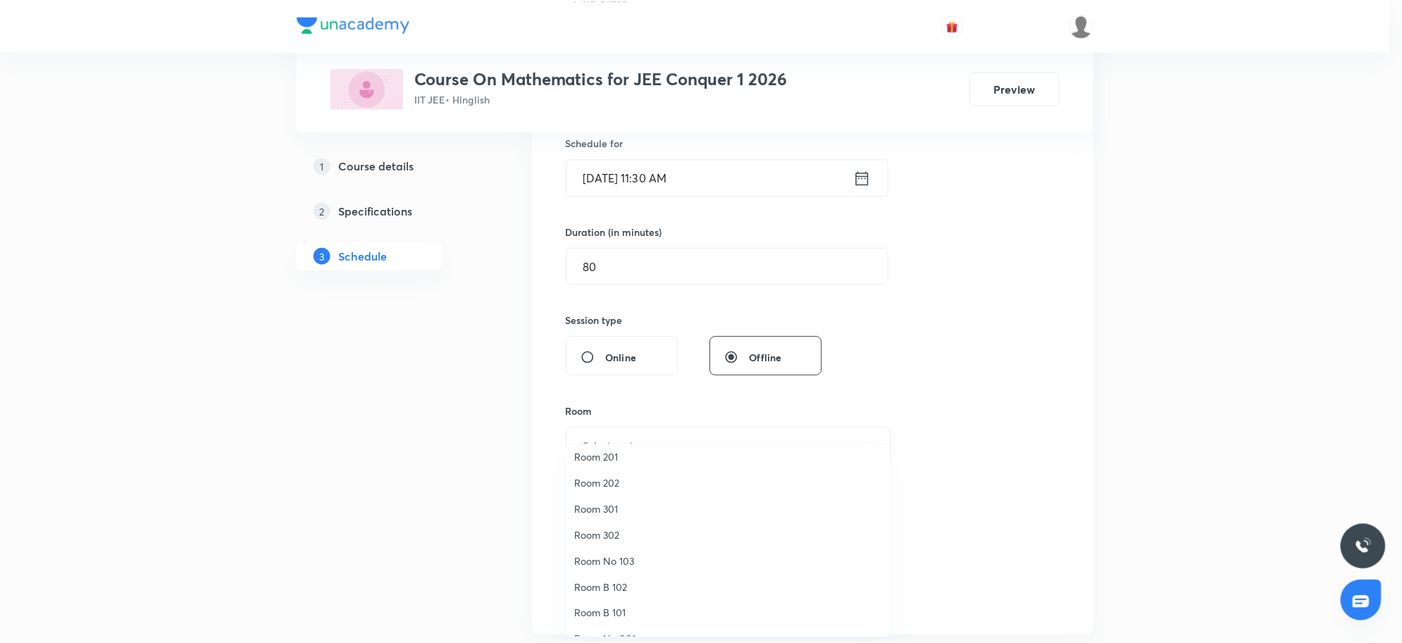
scroll to position [104, 0]
click at [635, 611] on li "Room No 002" at bounding box center [732, 620] width 326 height 26
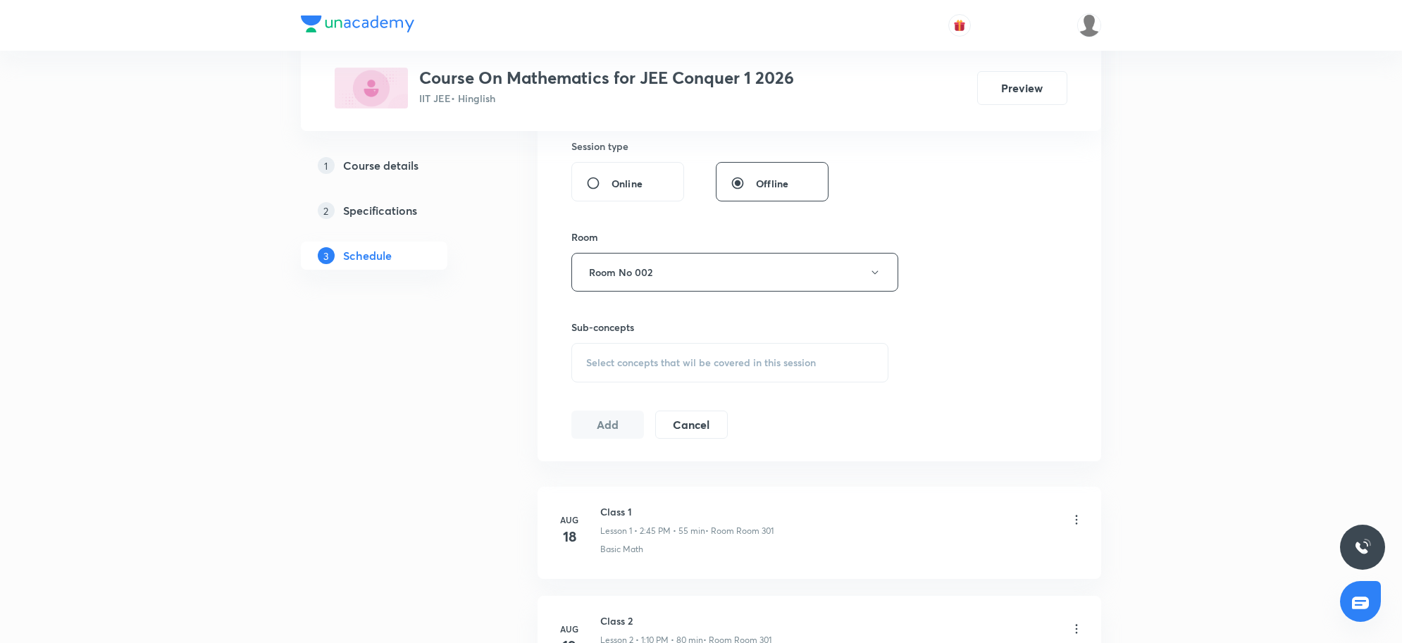
scroll to position [528, 0]
click at [738, 359] on span "Select concepts that wil be covered in this session" at bounding box center [701, 361] width 230 height 11
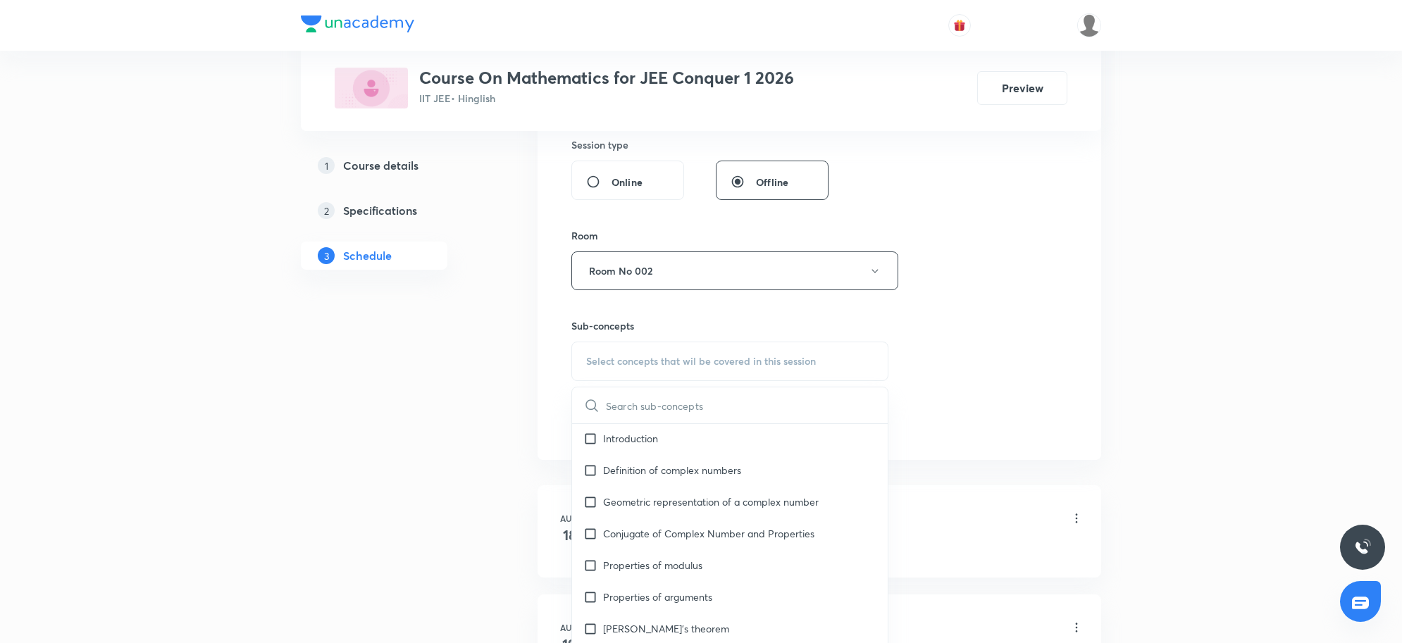
scroll to position [969, 0]
click at [650, 505] on p "Geometric representation of a complex number" at bounding box center [711, 498] width 216 height 15
checkbox input "true"
click at [1039, 451] on div "Session 14 Live class Session title 8/99 Class 14 ​ Schedule for Sep 4, 2025, 1…" at bounding box center [819, 122] width 496 height 693
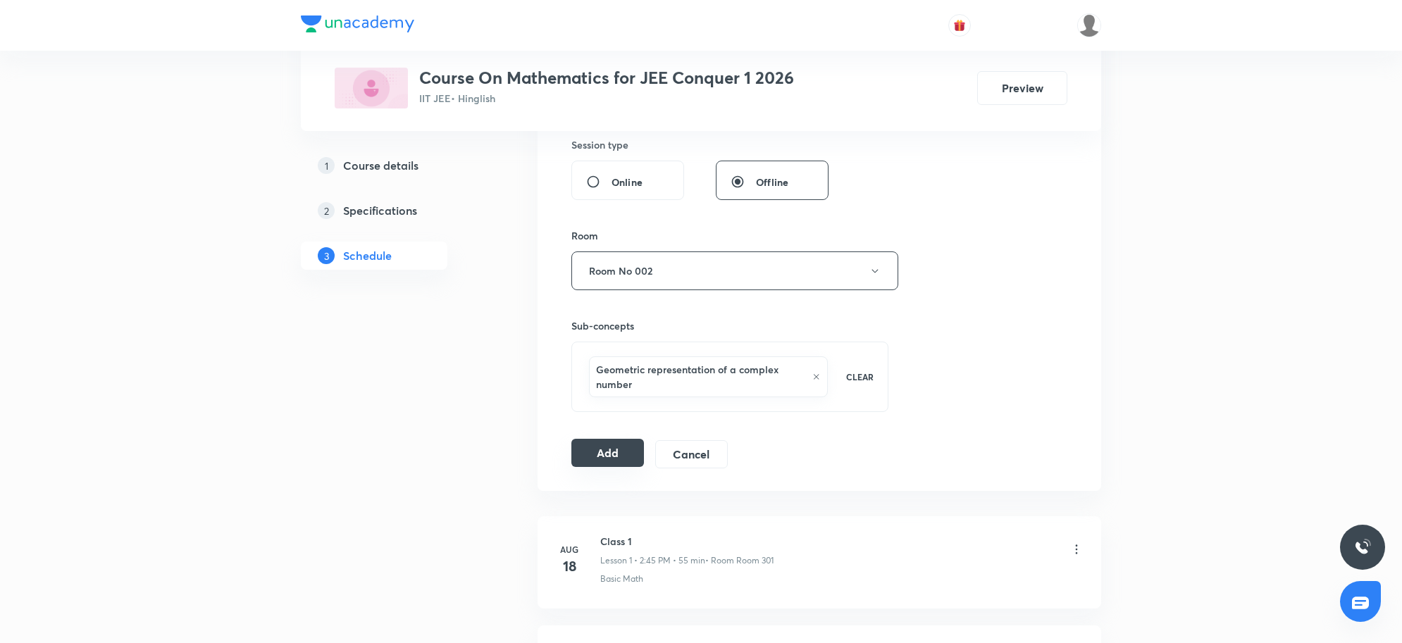
click at [611, 454] on button "Add" at bounding box center [607, 453] width 73 height 28
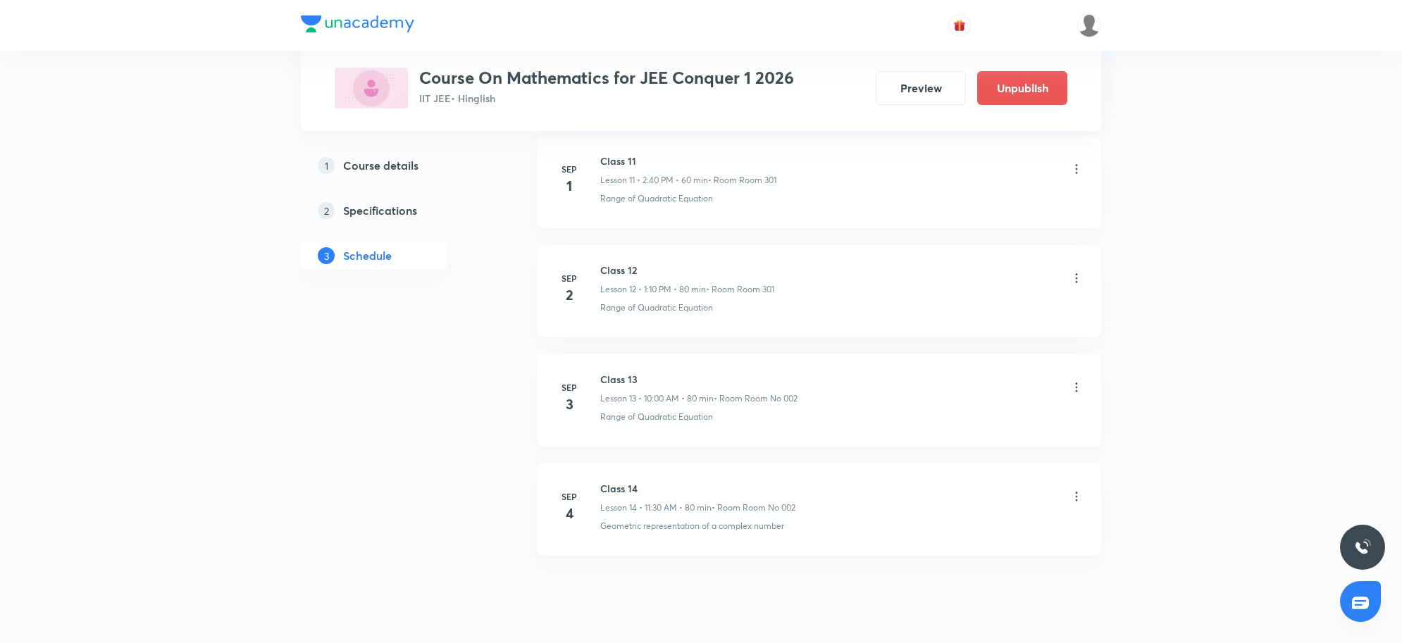
scroll to position [1371, 0]
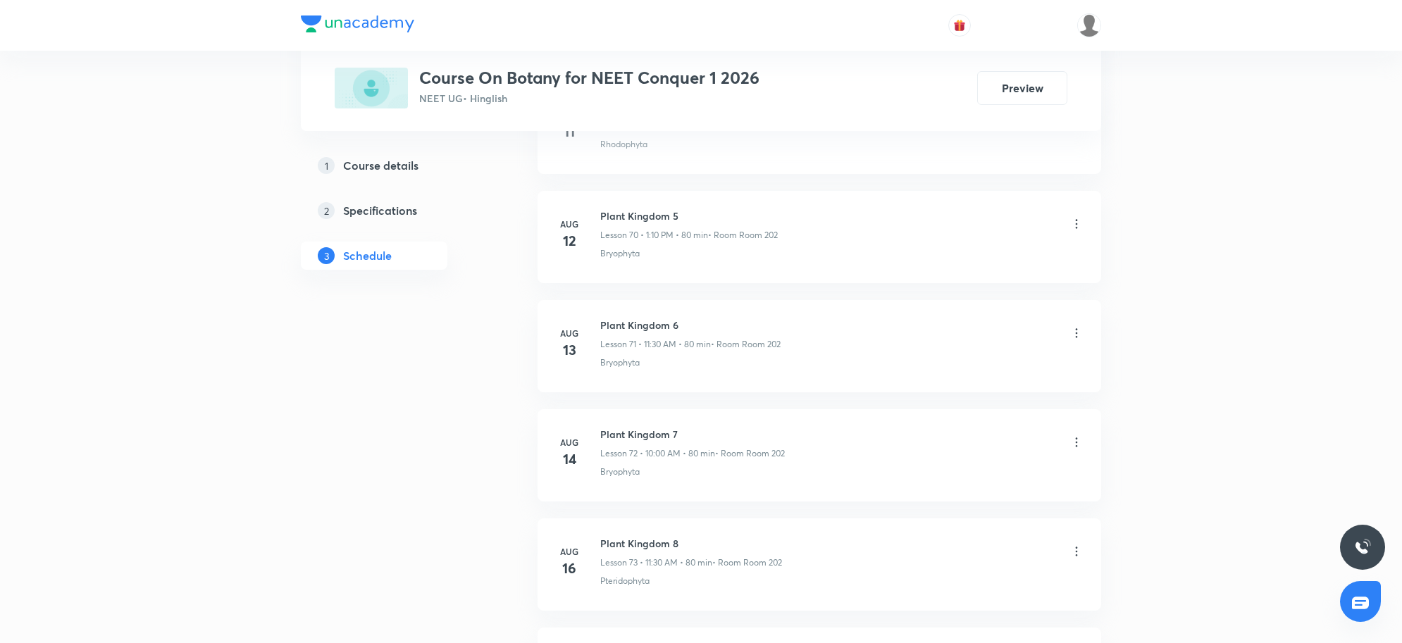
scroll to position [9358, 0]
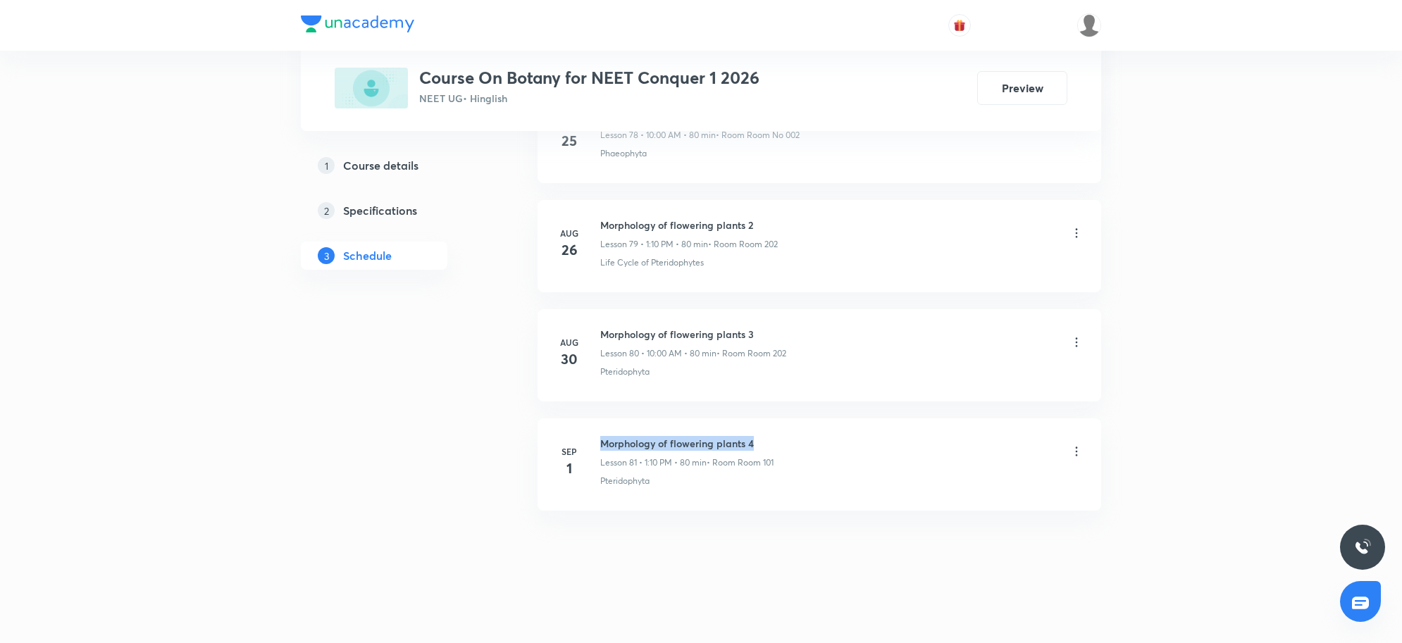
drag, startPoint x: 599, startPoint y: 437, endPoint x: 794, endPoint y: 442, distance: 195.2
click at [794, 442] on div "Sep 1 Morphology of flowering plants 4 Lesson 81 • 1:10 PM • 80 min • Room Room…" at bounding box center [819, 461] width 528 height 51
copy h6 "Morphology of flowering plants 4"
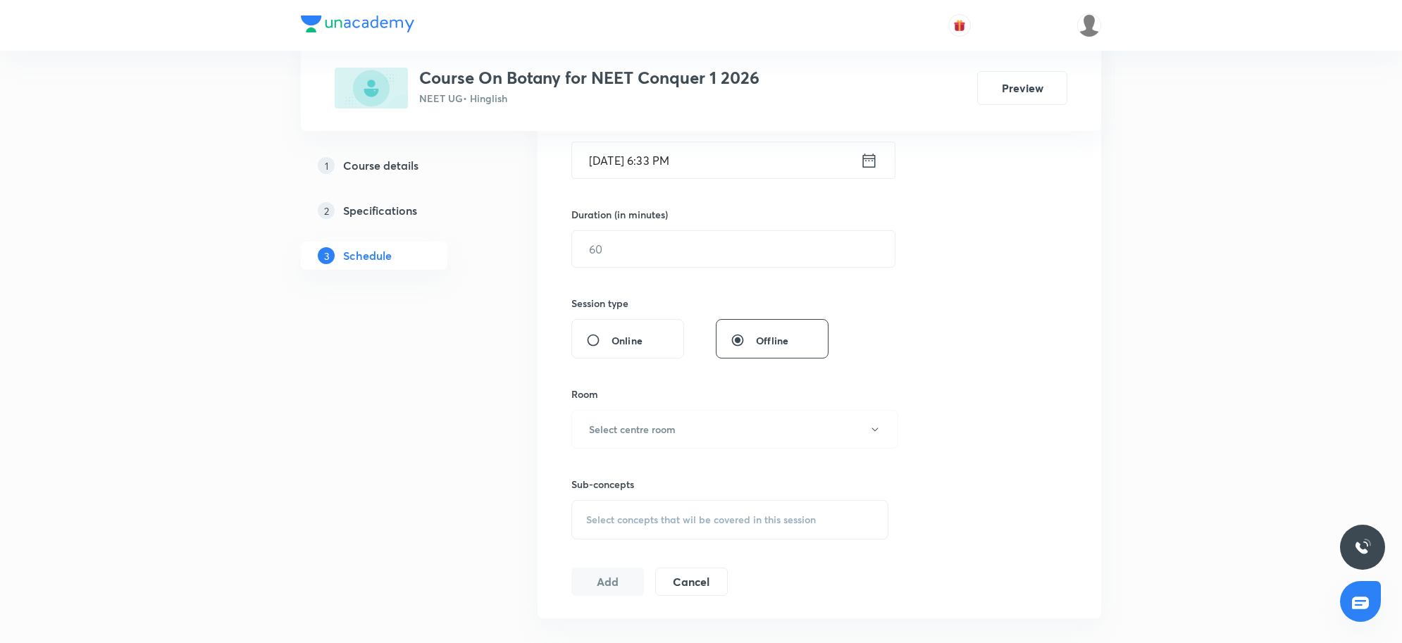
scroll to position [0, 0]
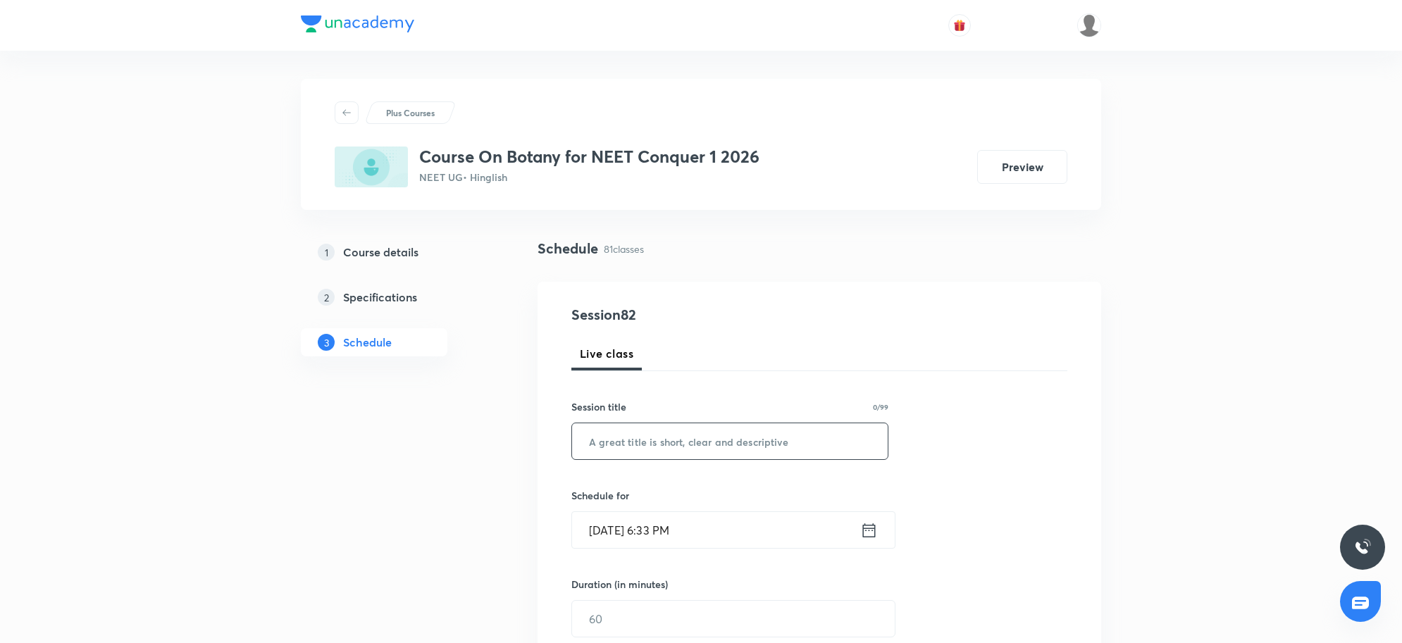
click at [698, 444] on input "text" at bounding box center [730, 441] width 316 height 36
paste input "Morphology of flowering plants 4"
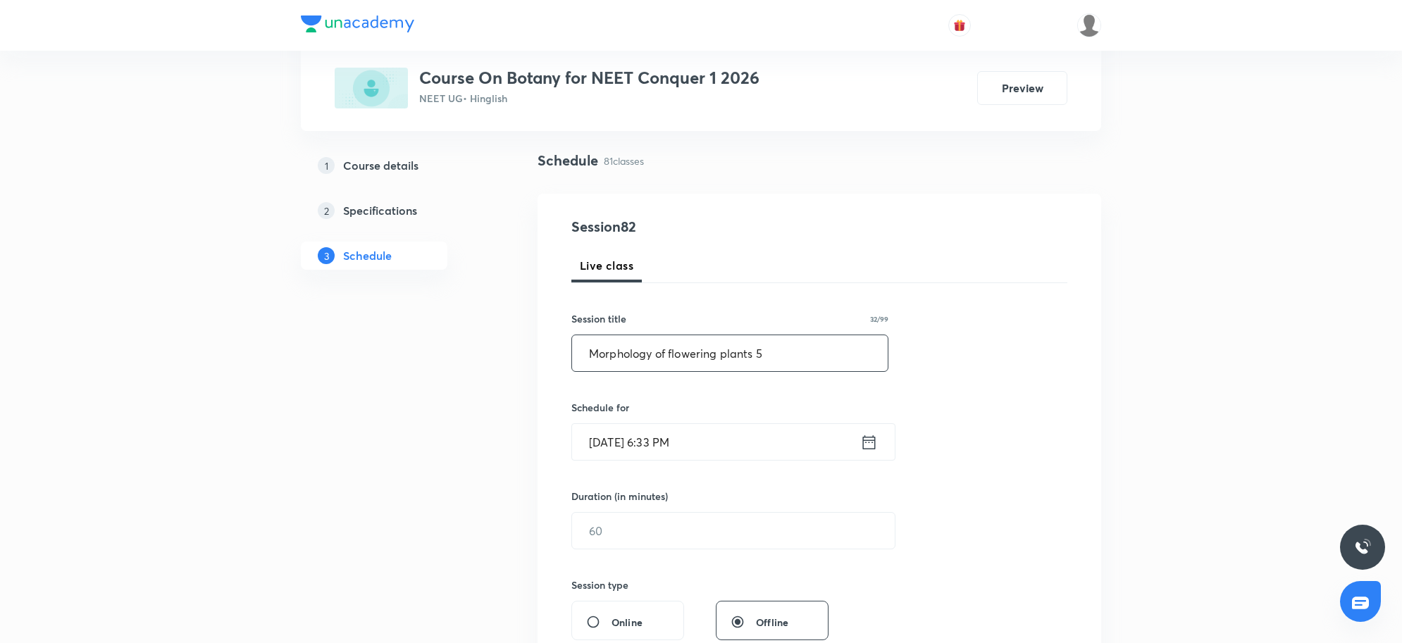
type input "Morphology of flowering plants 5"
click at [712, 445] on input "[DATE] 6:33 PM" at bounding box center [716, 442] width 288 height 36
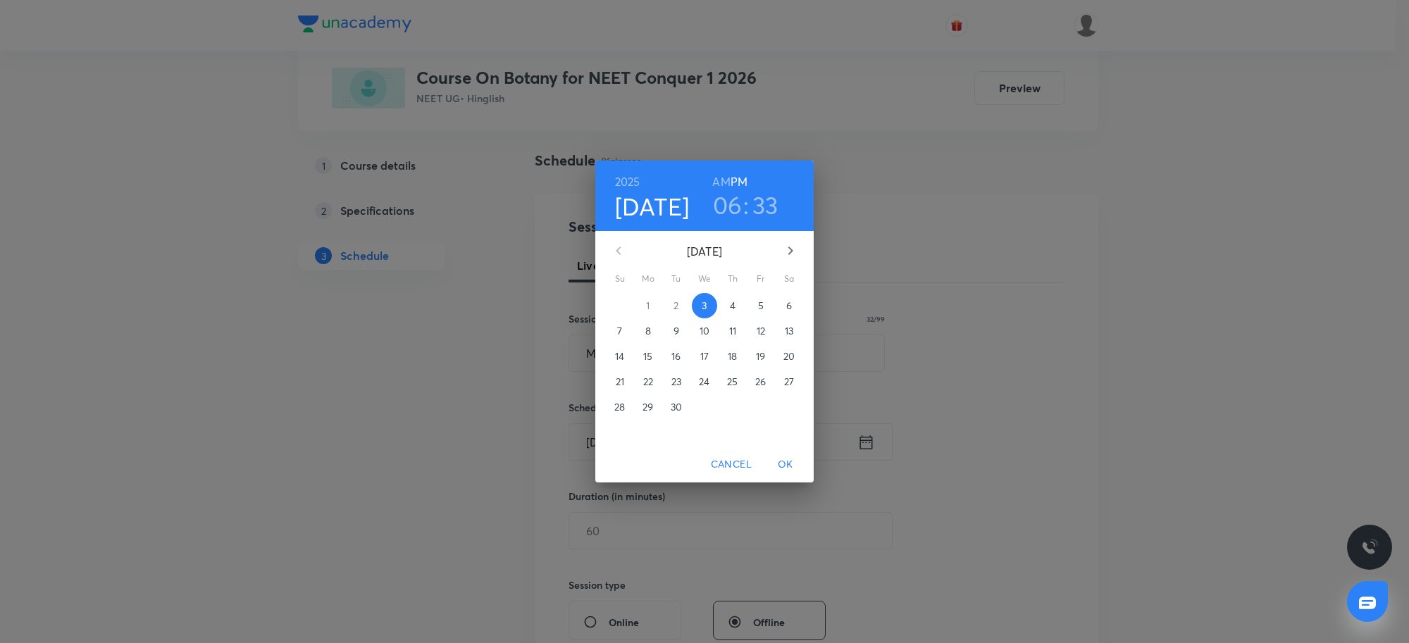
click at [736, 309] on span "4" at bounding box center [732, 306] width 25 height 14
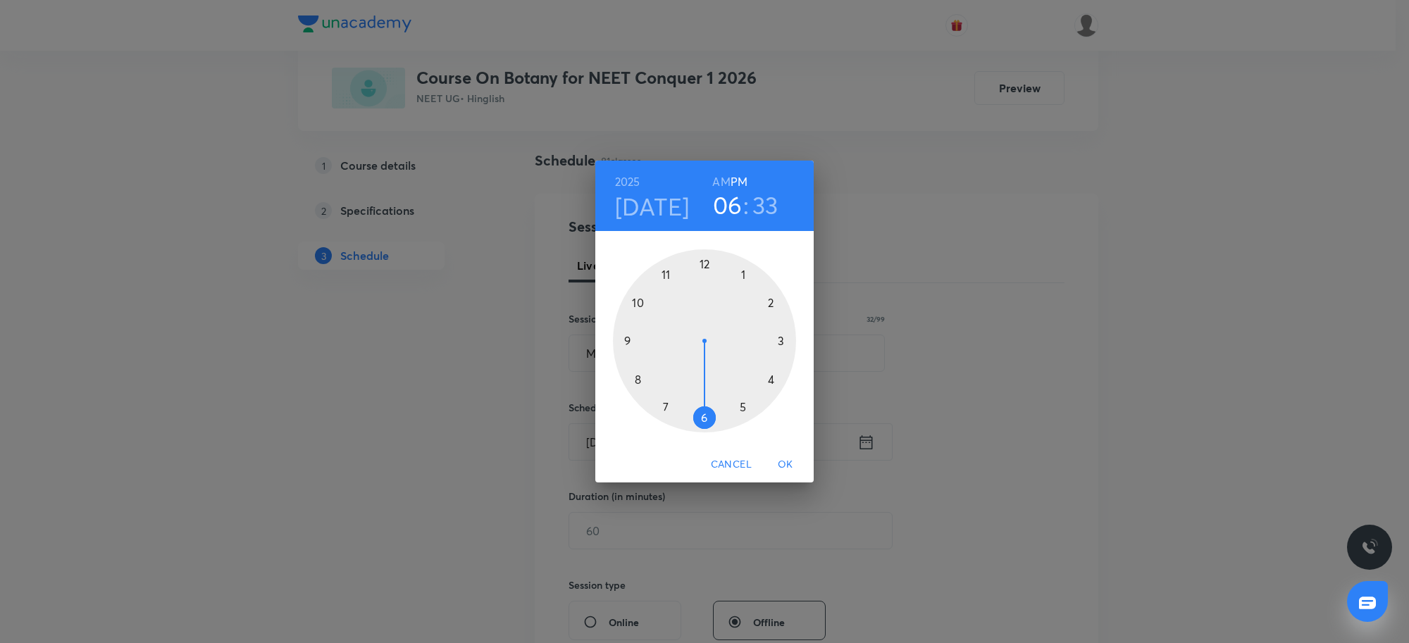
click at [733, 210] on h3 "06" at bounding box center [728, 205] width 30 height 30
click at [639, 301] on div at bounding box center [704, 340] width 183 height 183
click at [702, 263] on div at bounding box center [704, 340] width 183 height 183
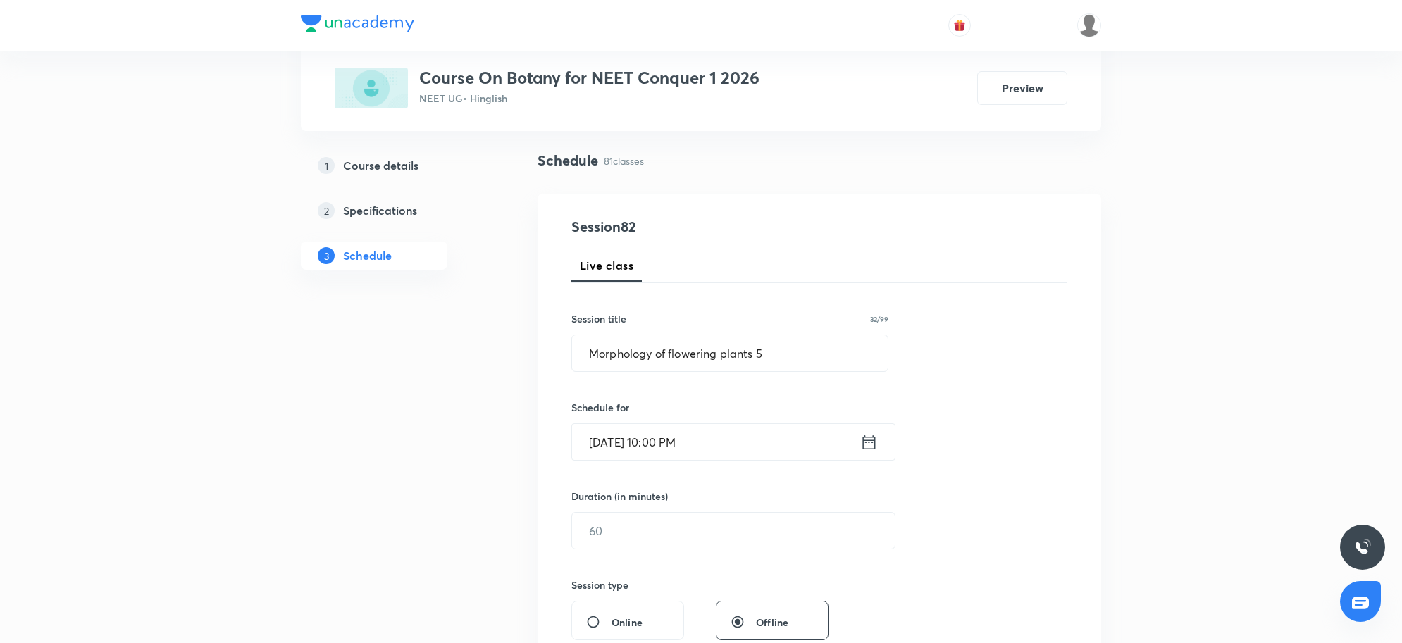
click at [724, 445] on input "[DATE] 10:00 PM" at bounding box center [716, 442] width 288 height 36
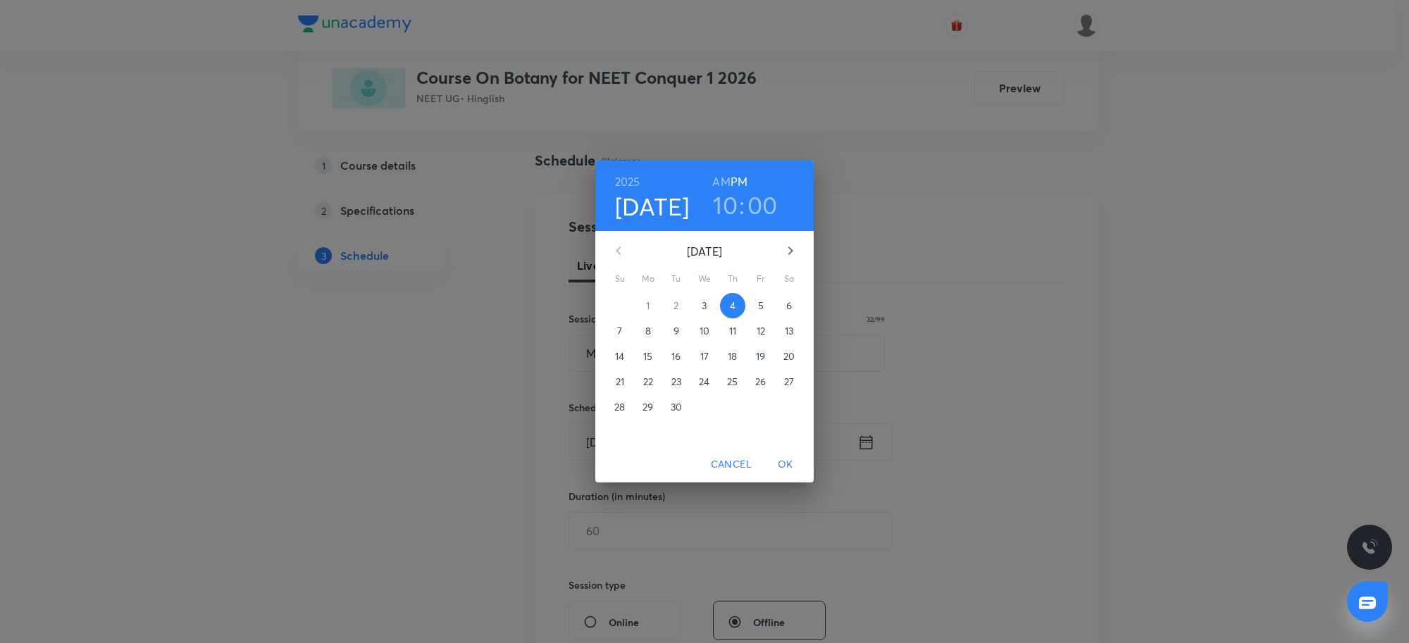
click at [722, 185] on h6 "AM" at bounding box center [721, 182] width 18 height 20
click at [788, 464] on span "OK" at bounding box center [786, 465] width 34 height 18
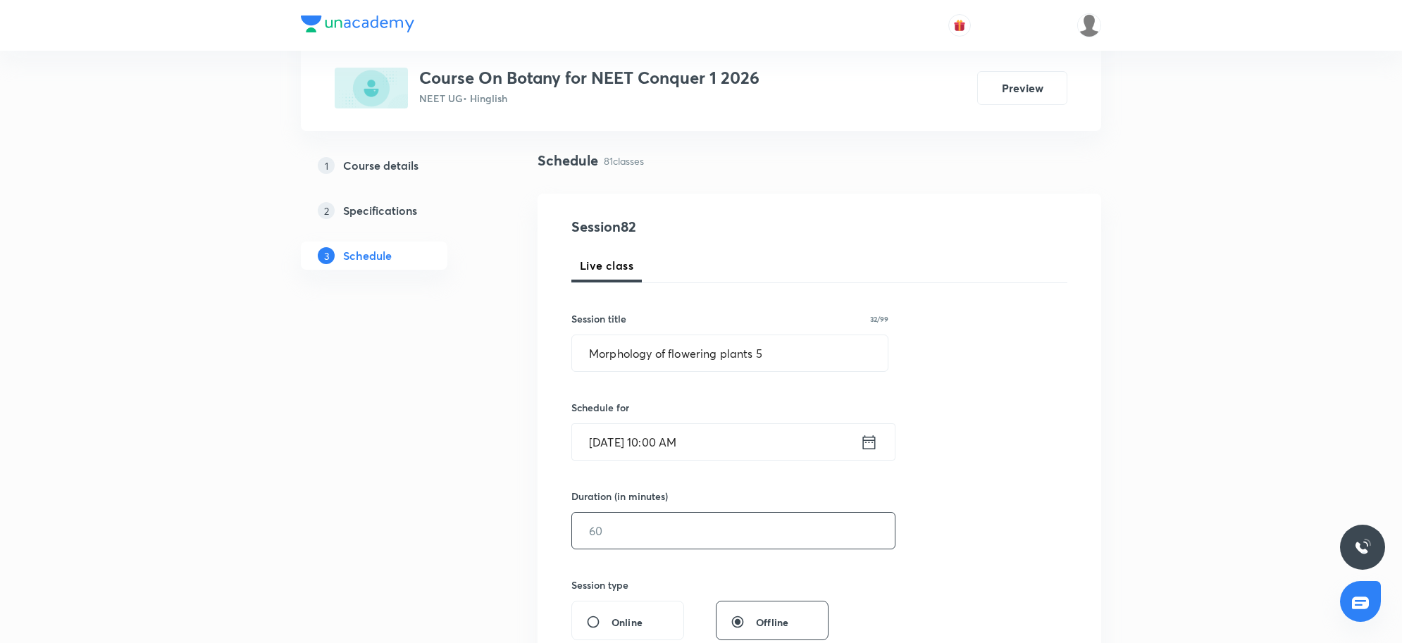
click at [650, 533] on input "text" at bounding box center [733, 531] width 323 height 36
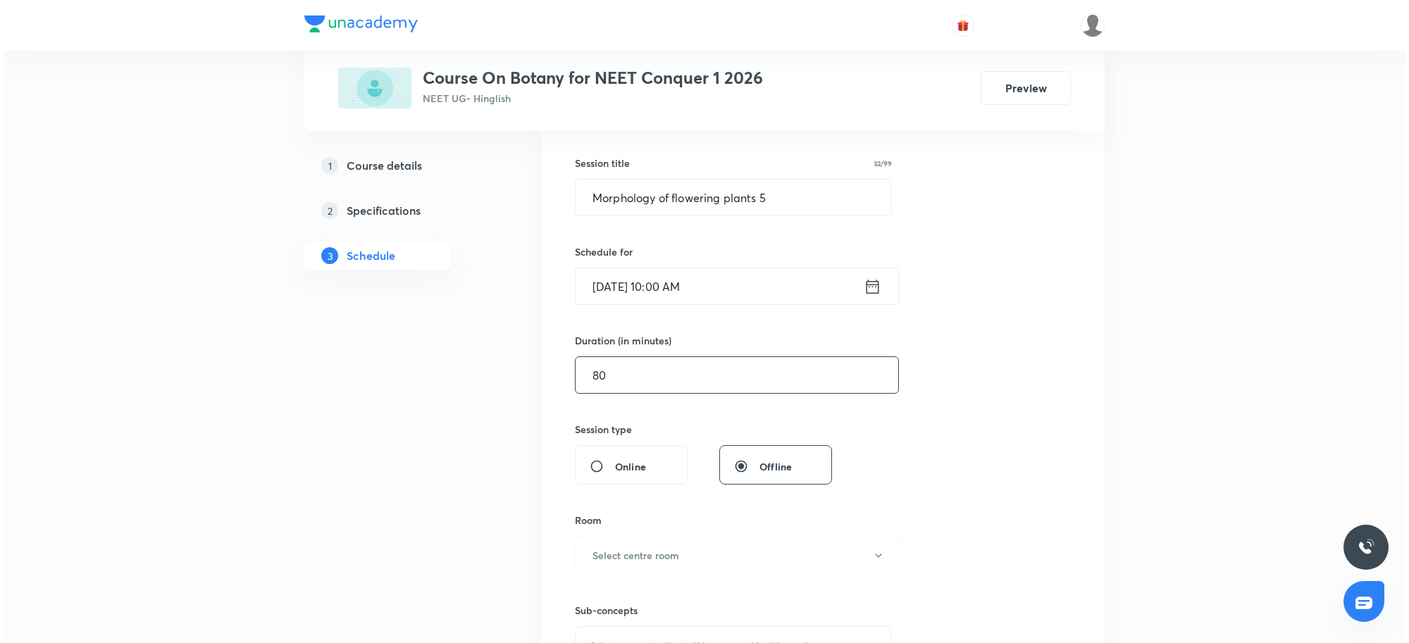
scroll to position [264, 0]
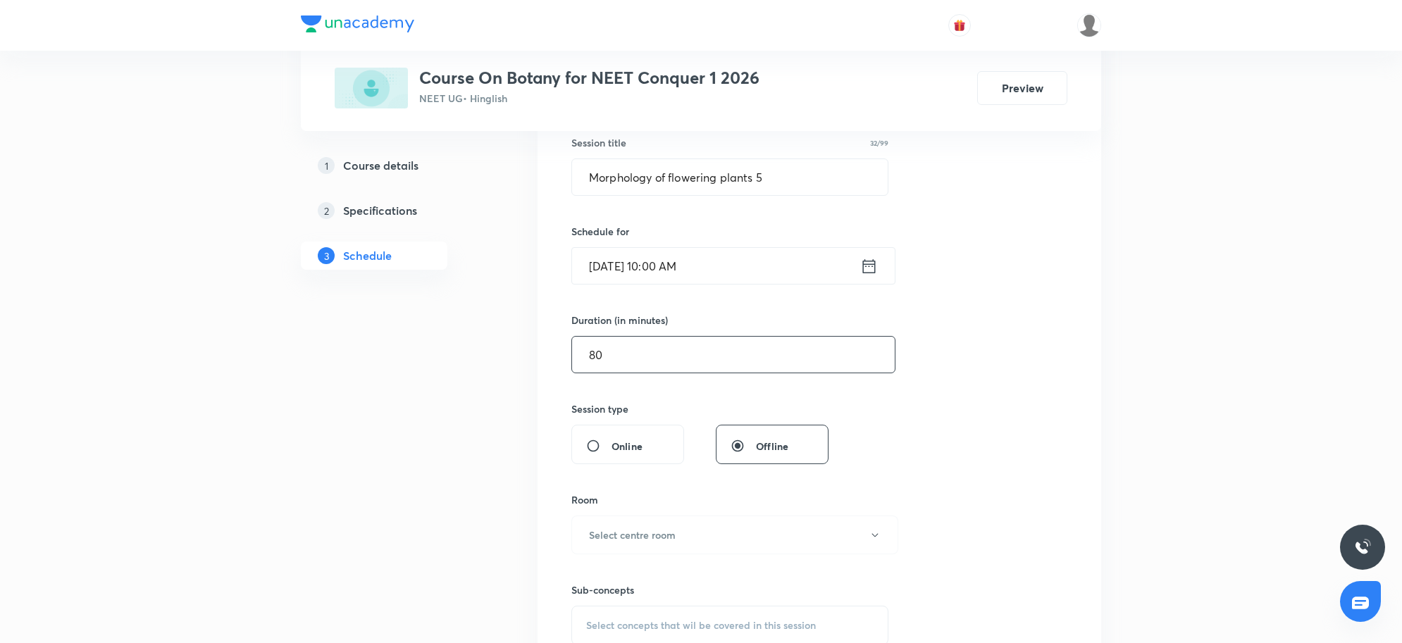
type input "80"
click at [678, 502] on div "Room" at bounding box center [729, 500] width 317 height 15
click at [678, 529] on button "Select centre room" at bounding box center [734, 535] width 327 height 39
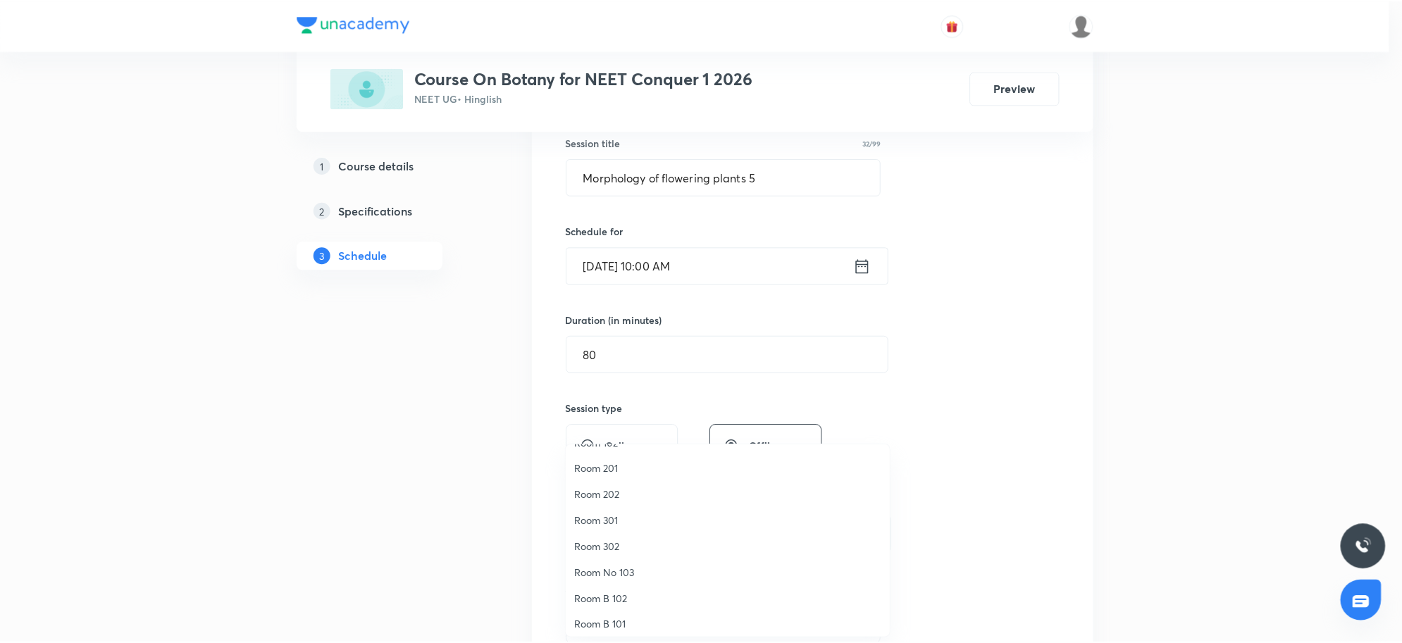
scroll to position [16, 0]
click at [619, 525] on span "Room 202" at bounding box center [731, 526] width 309 height 15
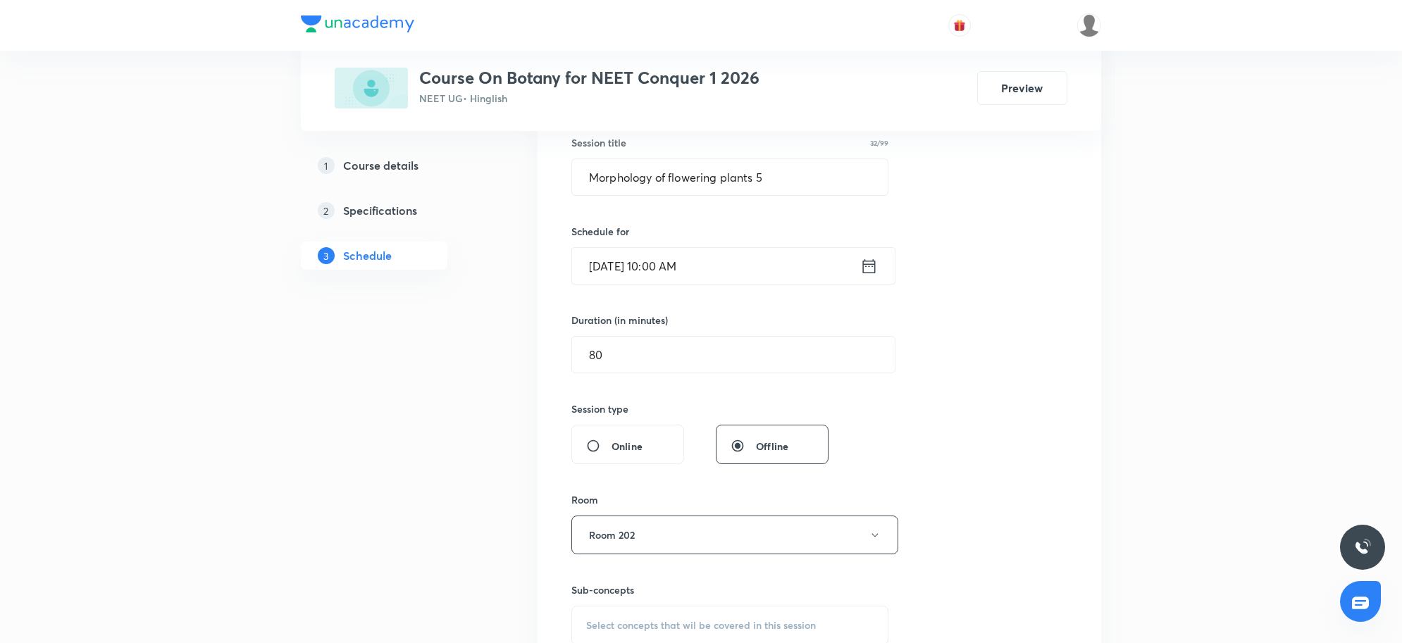
scroll to position [352, 0]
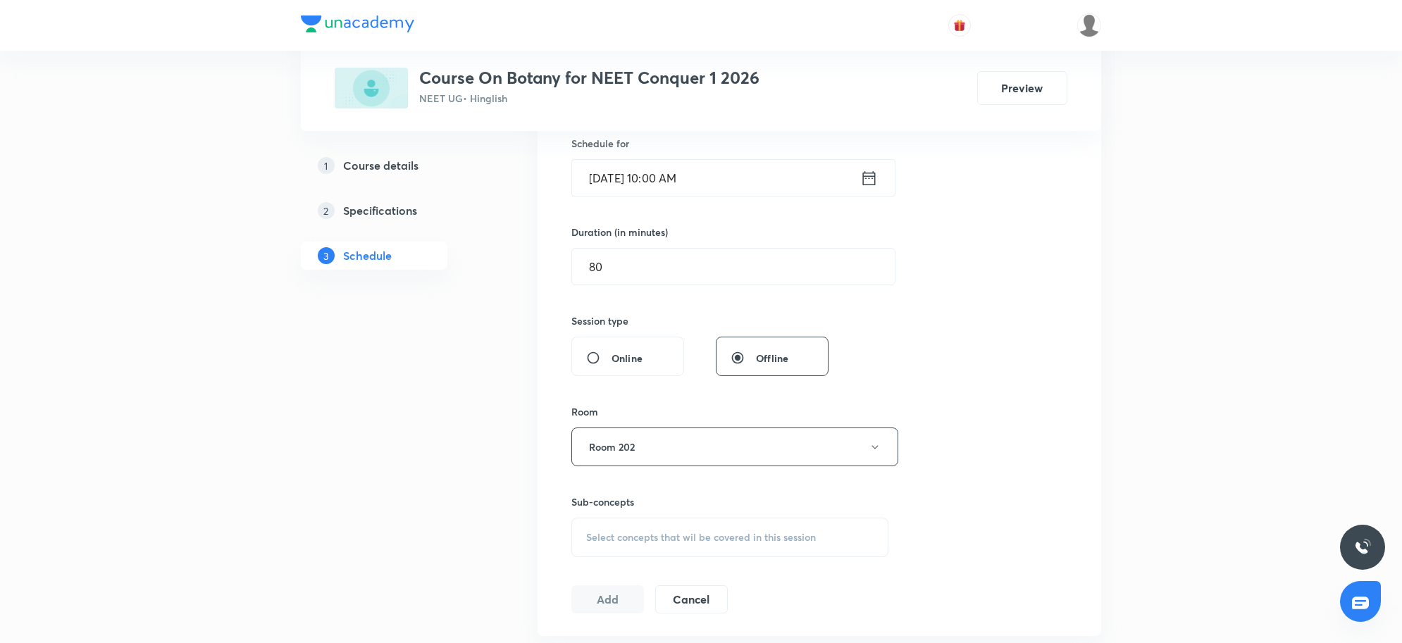
click at [722, 528] on div "Select concepts that wil be covered in this session" at bounding box center [729, 537] width 317 height 39
click at [730, 537] on span "Select concepts that wil be covered in this session" at bounding box center [701, 537] width 230 height 11
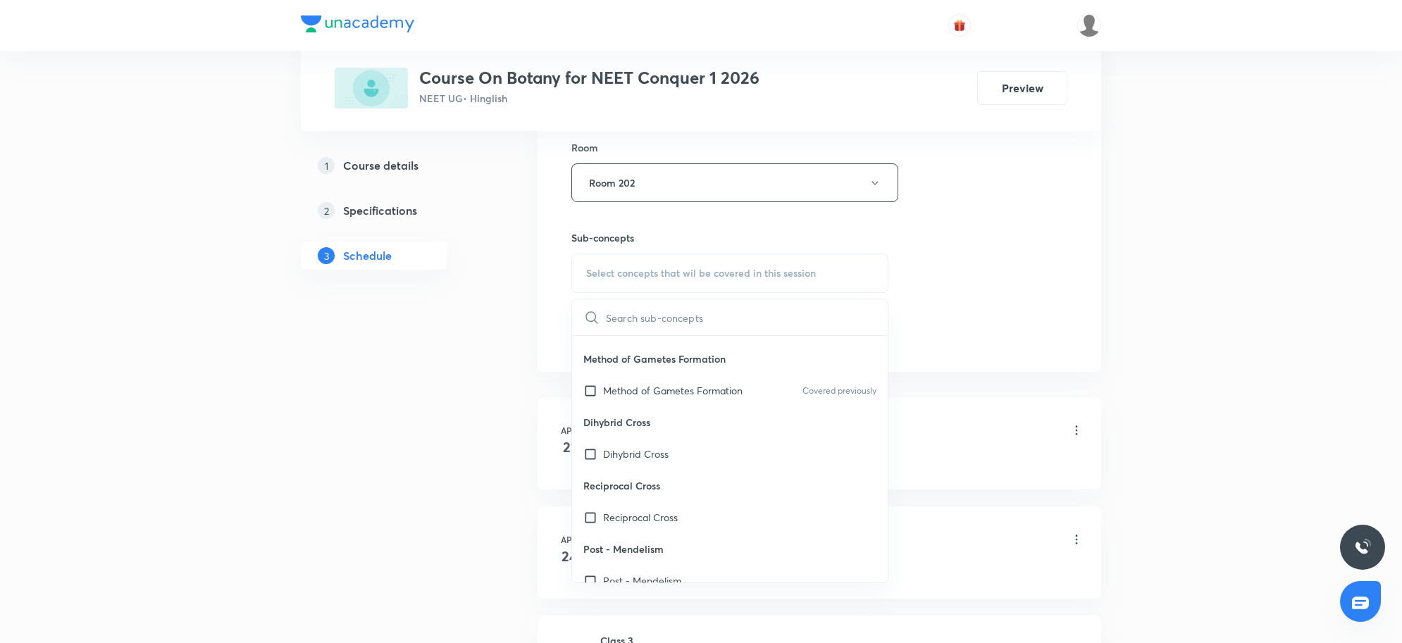
scroll to position [969, 0]
click at [676, 450] on div "Dihybrid Cross" at bounding box center [730, 444] width 316 height 32
checkbox input "true"
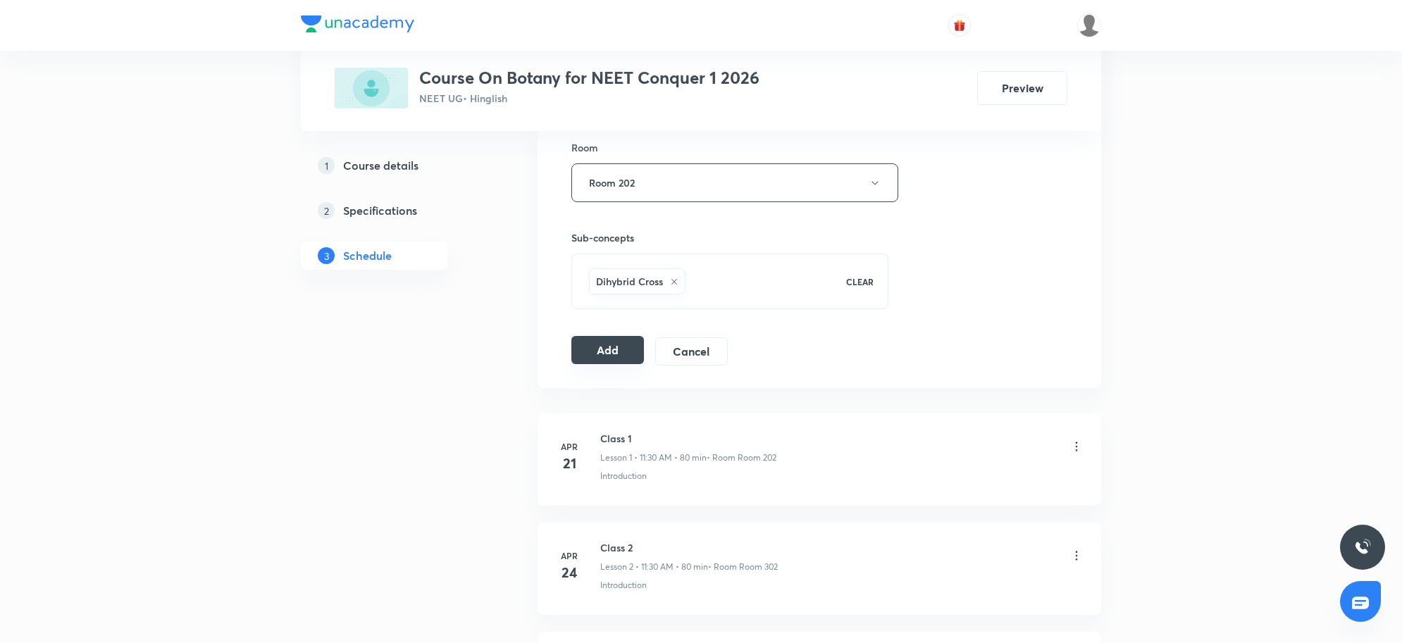
click at [618, 353] on button "Add" at bounding box center [607, 350] width 73 height 28
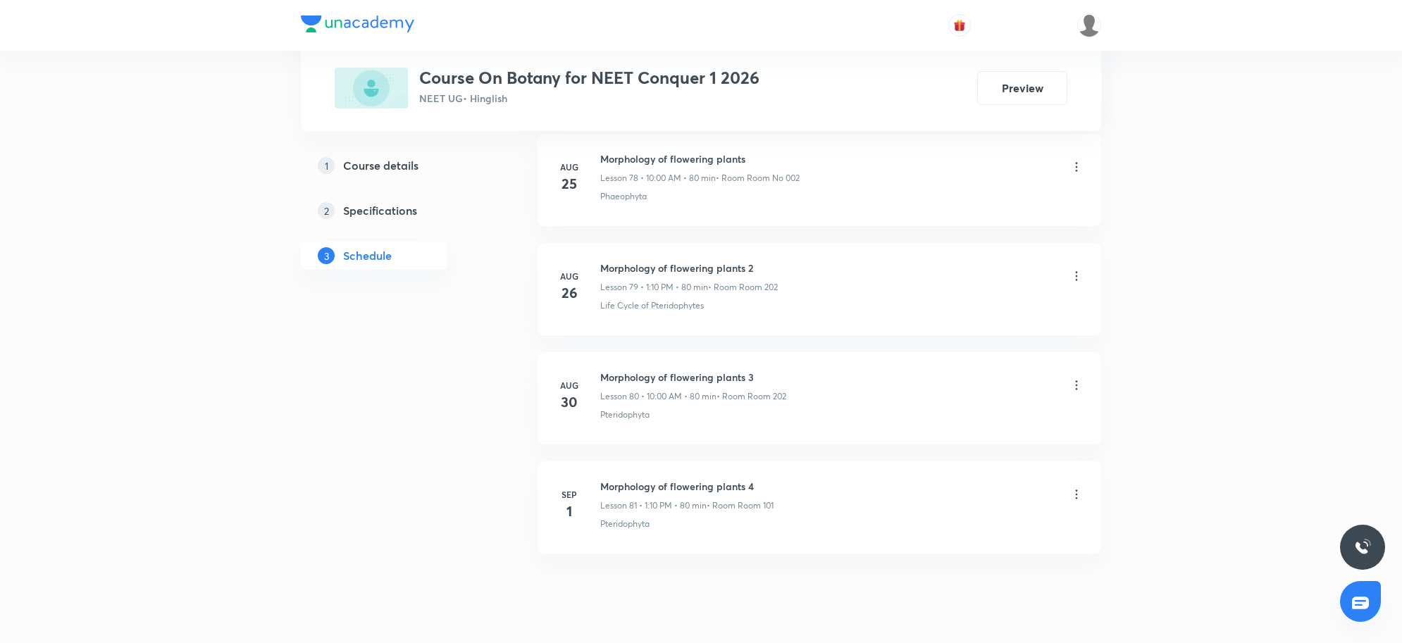
scroll to position [9375, 0]
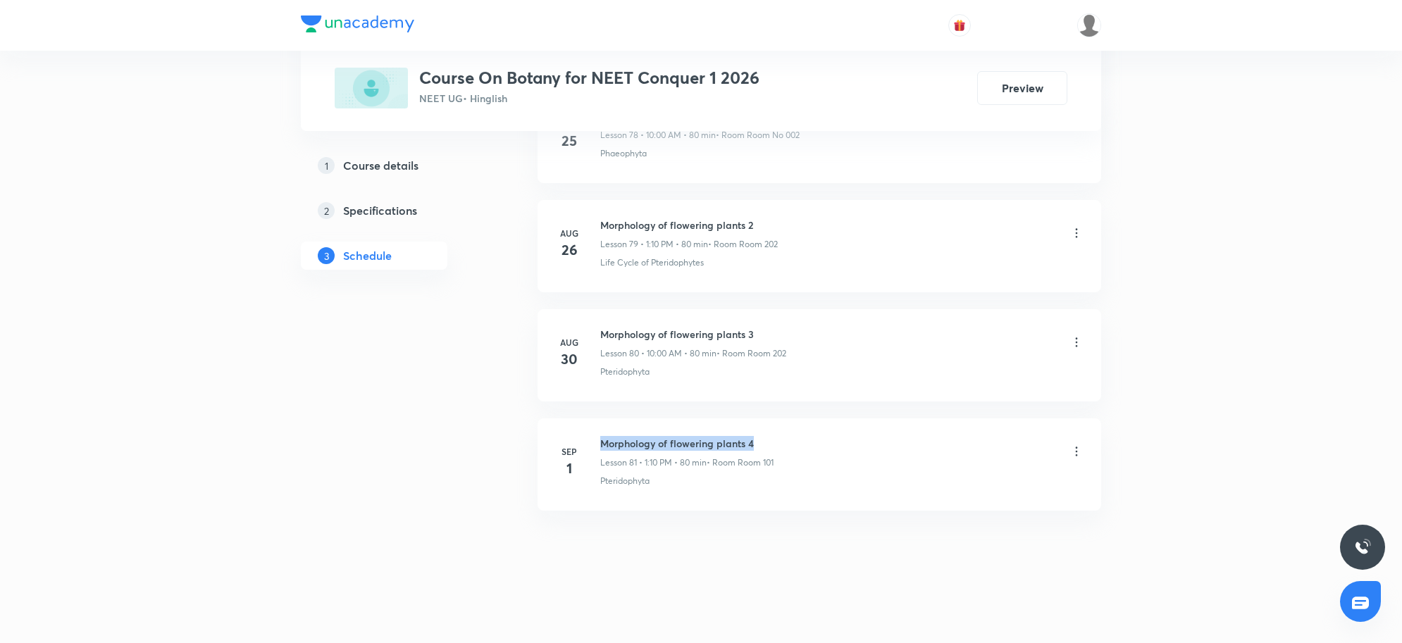
drag, startPoint x: 601, startPoint y: 439, endPoint x: 818, endPoint y: 440, distance: 217.0
click at [818, 440] on div "Morphology of flowering plants 4 Lesson 81 • 1:10 PM • 80 min • Room Room 101" at bounding box center [841, 452] width 483 height 33
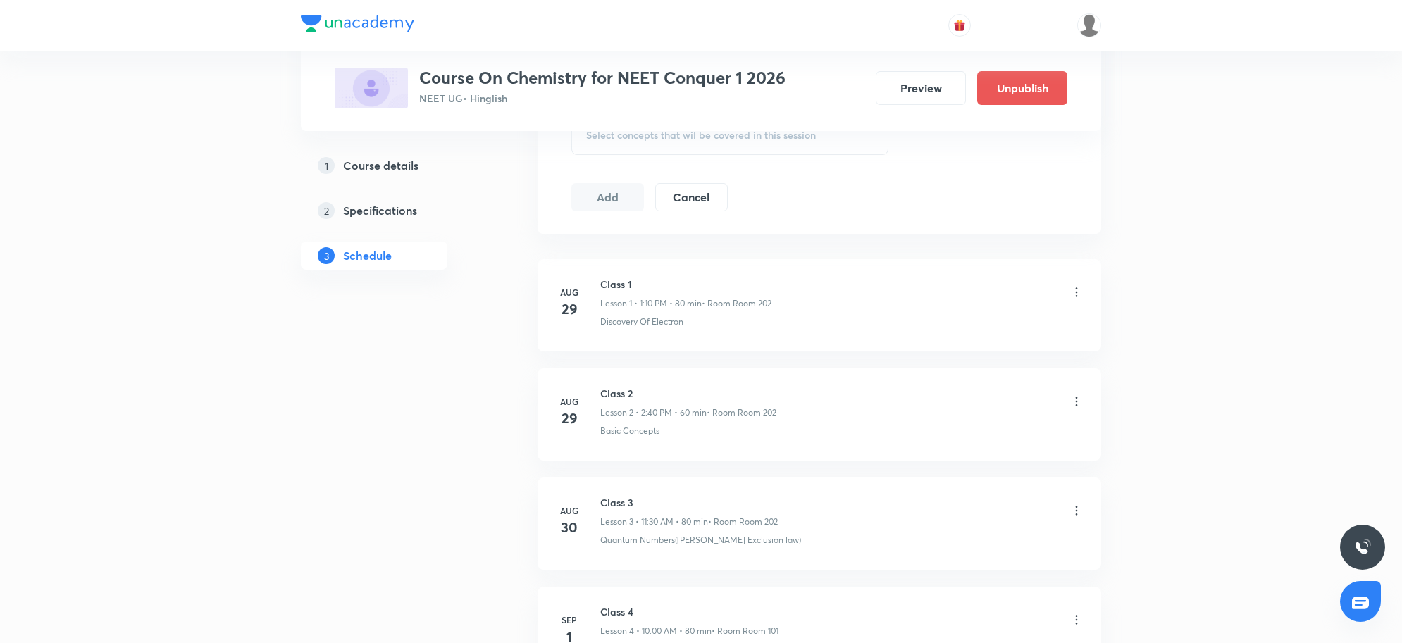
scroll to position [1144, 0]
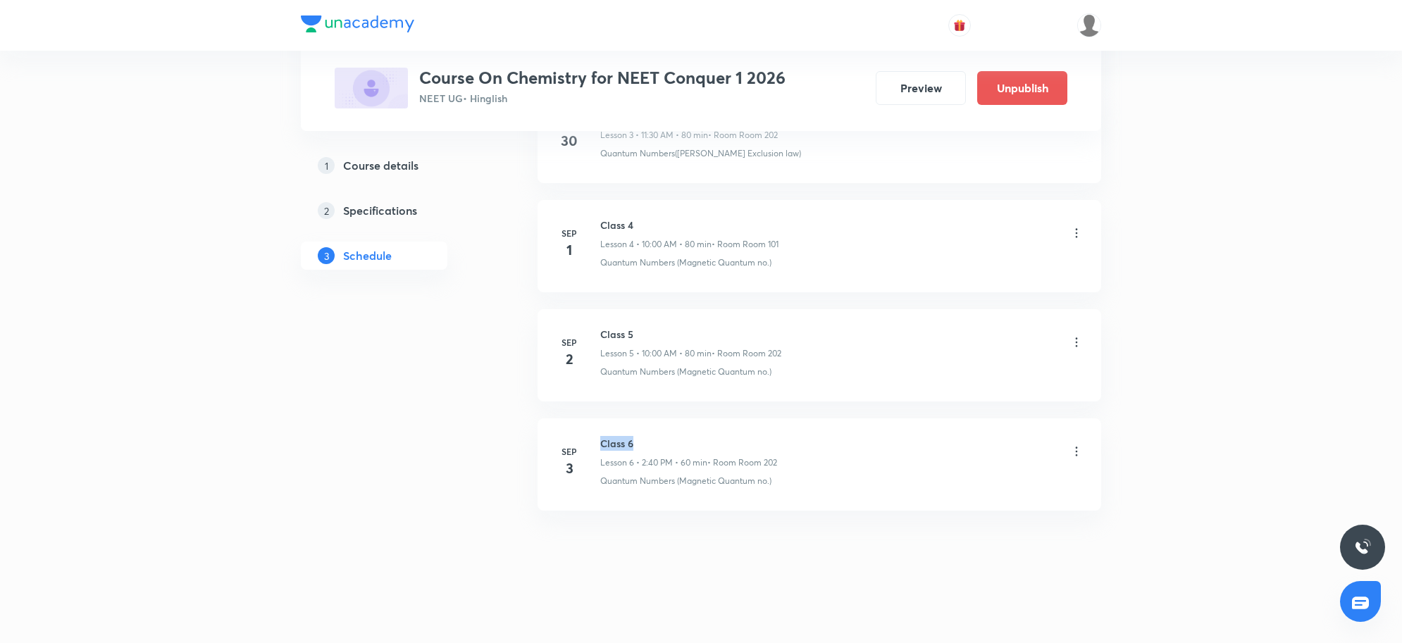
drag, startPoint x: 599, startPoint y: 439, endPoint x: 710, endPoint y: 439, distance: 111.3
click at [710, 439] on div "[DATE] Class 6 Lesson 6 • 2:40 PM • 60 min • Room Room 202 Quantum Numbers (Mag…" at bounding box center [819, 461] width 528 height 51
copy h6 "Class 6"
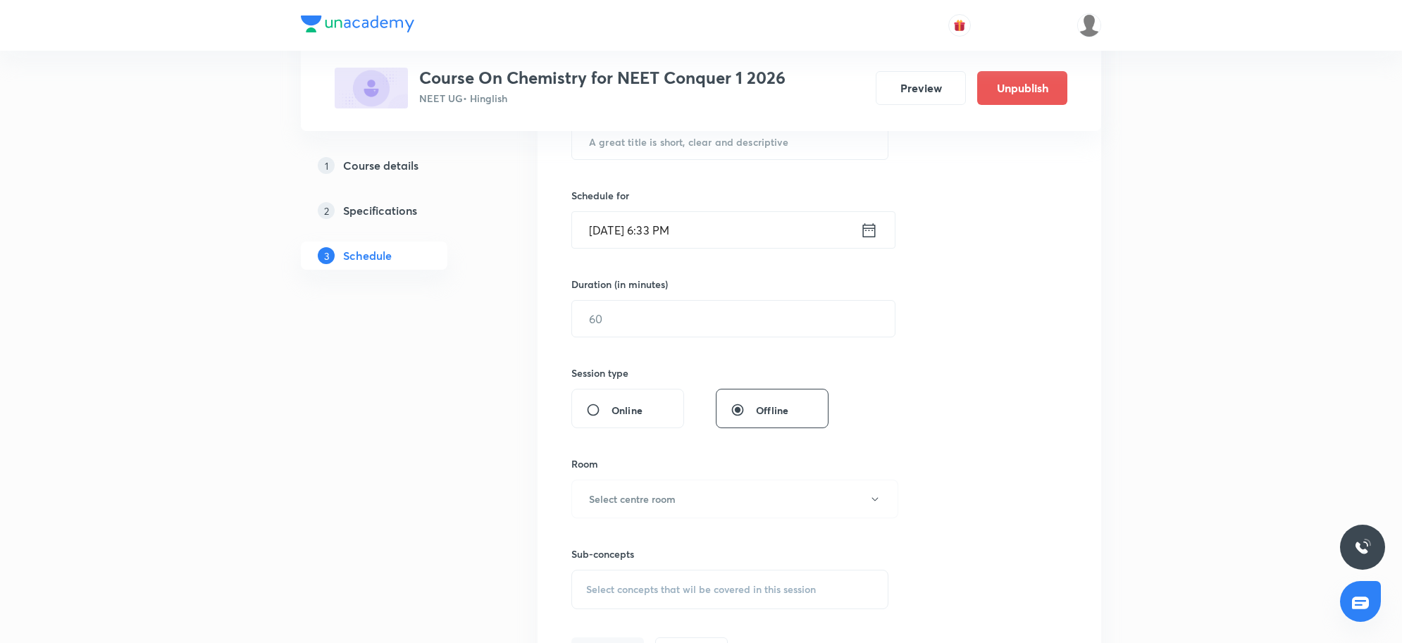
scroll to position [0, 0]
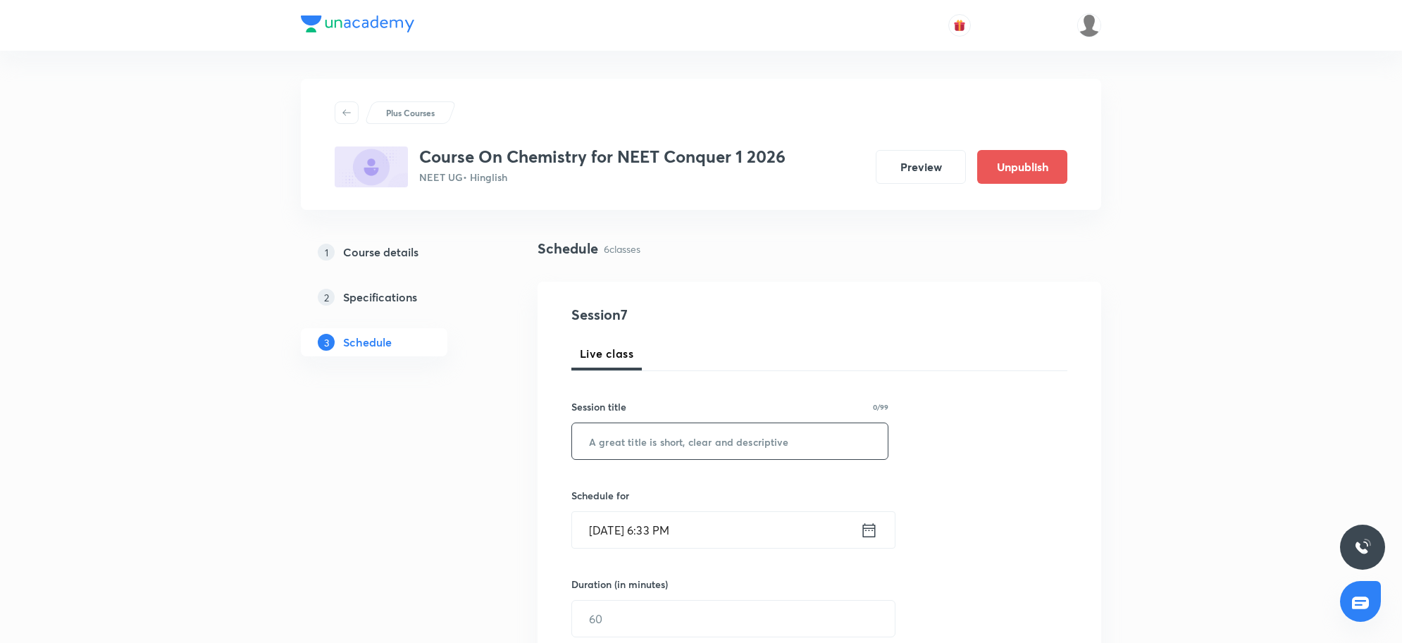
click at [620, 445] on input "text" at bounding box center [730, 441] width 316 height 36
paste input "Class 6"
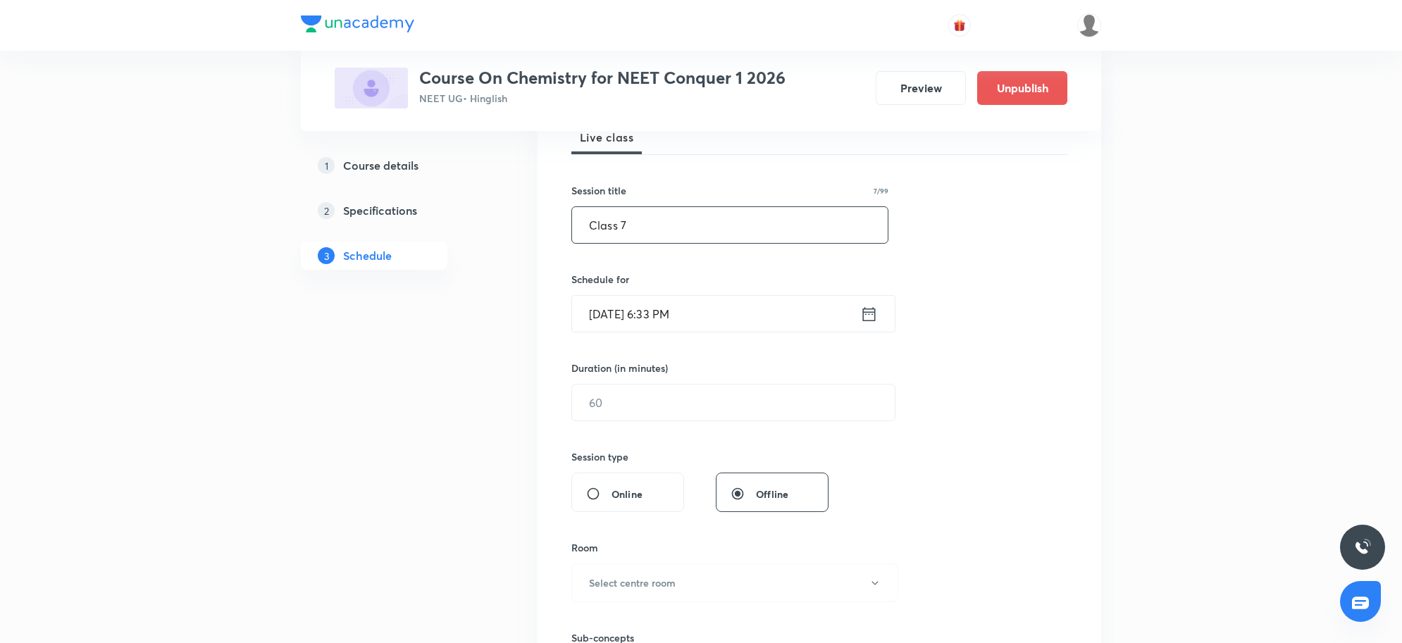
scroll to position [264, 0]
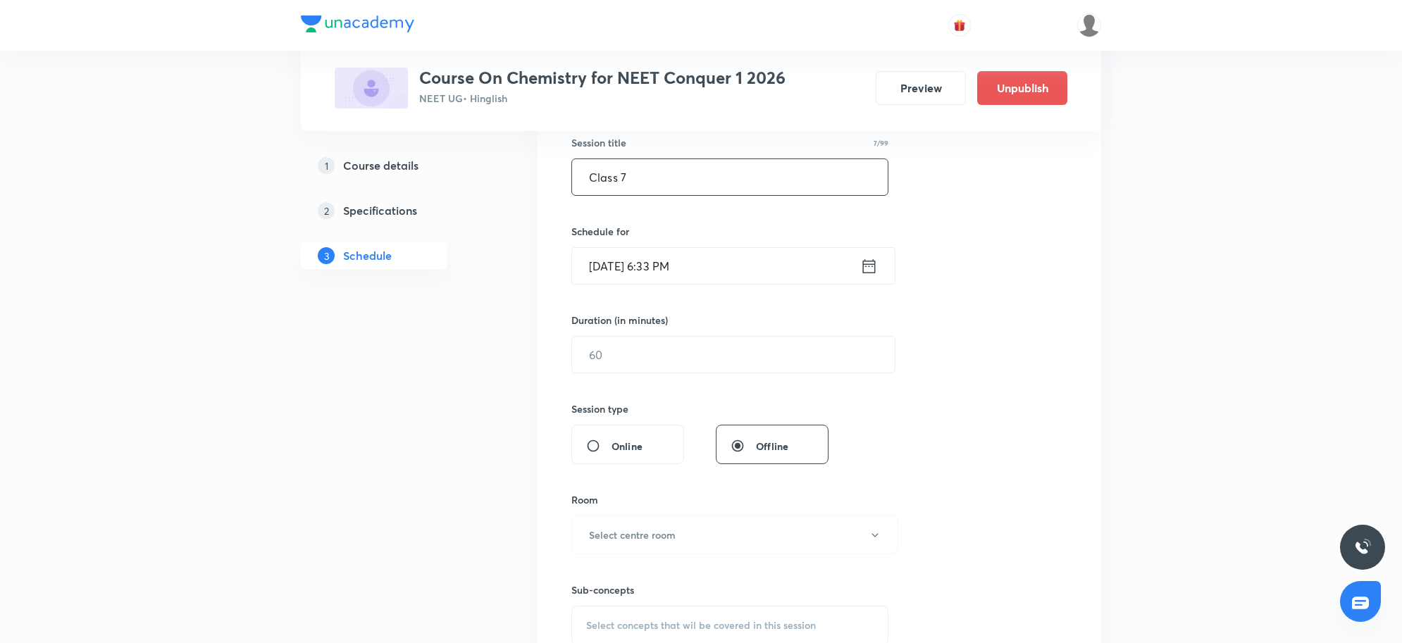
type input "Class 7"
click at [728, 249] on input "[DATE] 6:33 PM" at bounding box center [716, 266] width 288 height 36
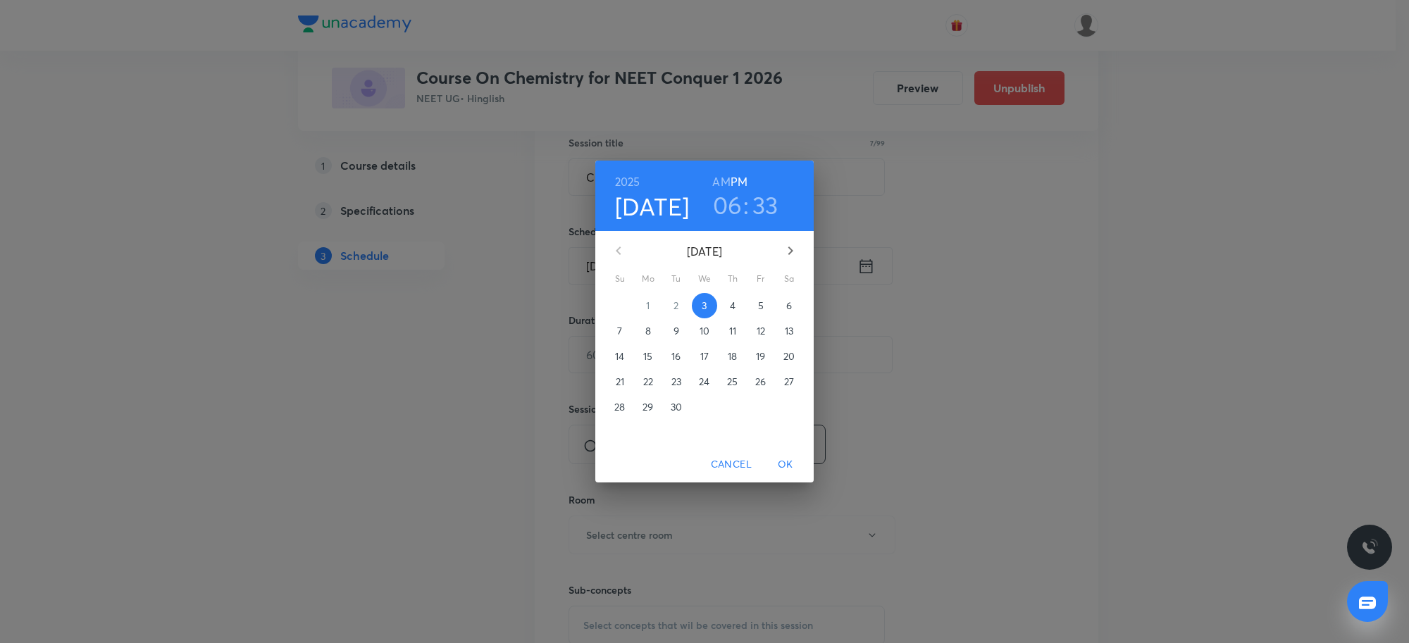
click at [736, 301] on span "4" at bounding box center [732, 306] width 25 height 14
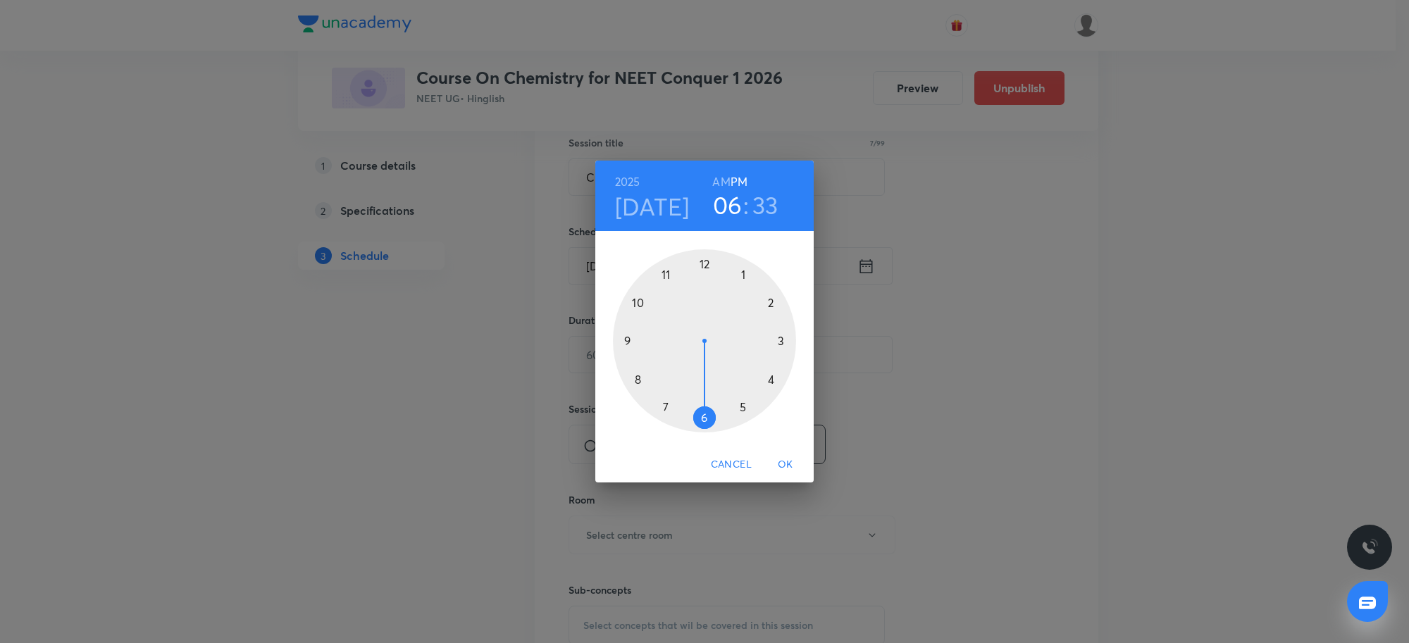
click at [731, 213] on h3 "06" at bounding box center [728, 205] width 30 height 30
click at [667, 271] on div at bounding box center [704, 340] width 183 height 183
click at [707, 419] on div at bounding box center [704, 340] width 183 height 183
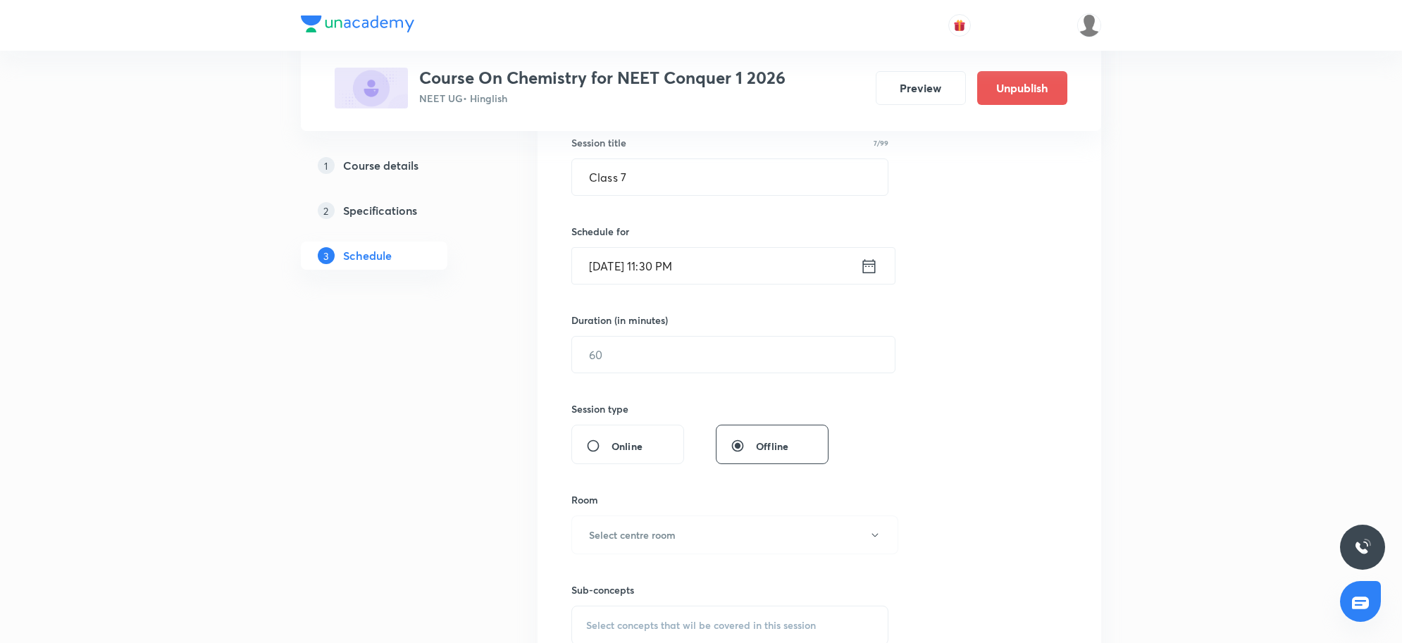
click at [719, 263] on input "[DATE] 11:30 PM" at bounding box center [716, 266] width 288 height 36
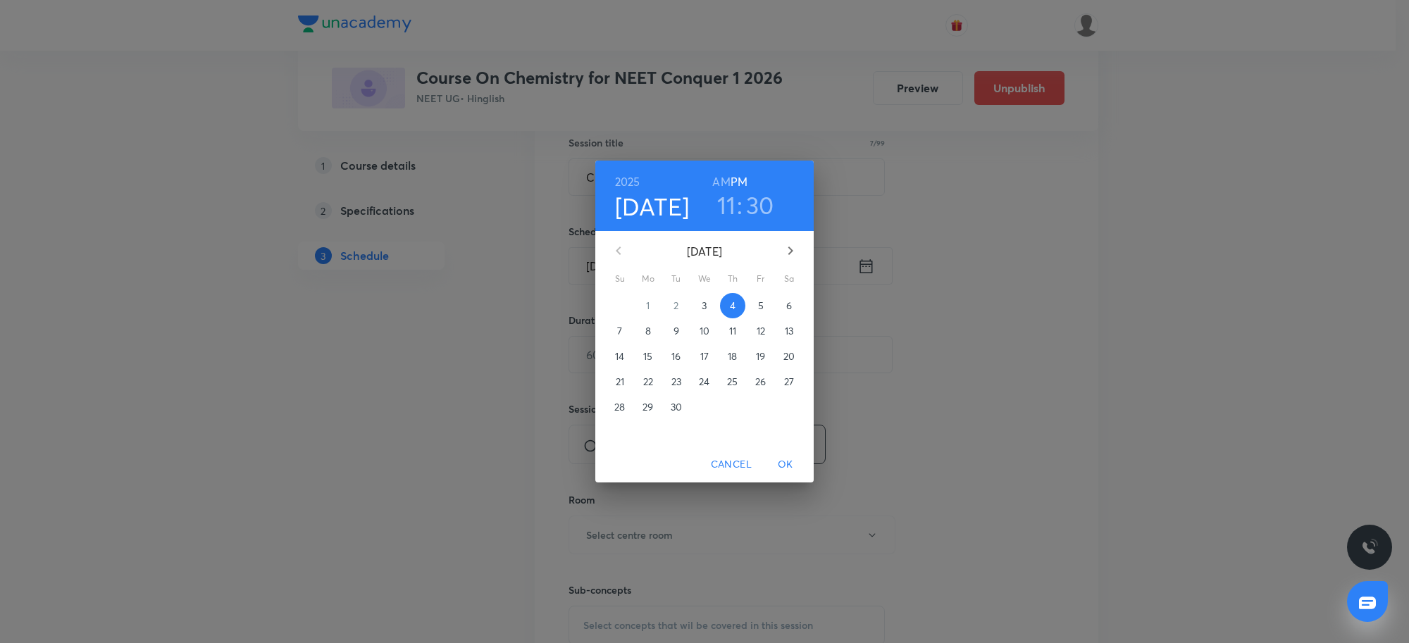
click at [719, 170] on div "[DATE] 11 : 30 AM PM" at bounding box center [704, 196] width 218 height 70
click at [721, 173] on h6 "AM" at bounding box center [721, 182] width 18 height 20
click at [786, 463] on span "OK" at bounding box center [786, 465] width 34 height 18
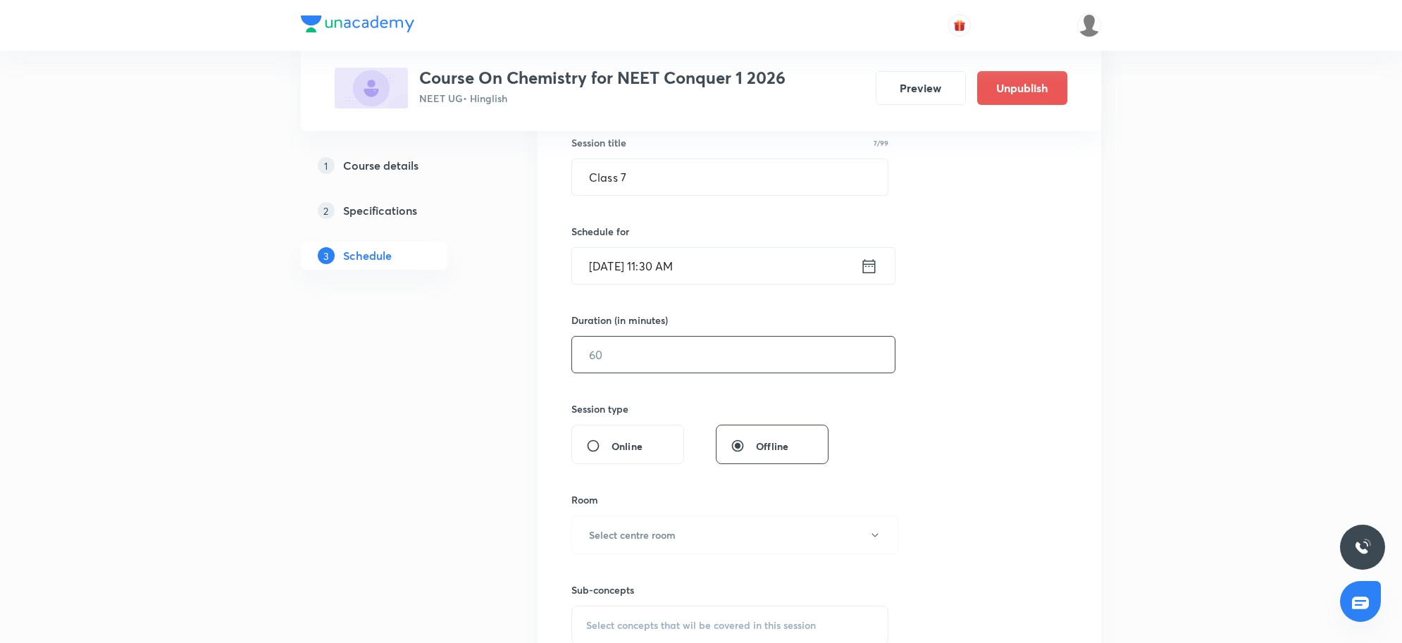
click at [638, 363] on input "text" at bounding box center [733, 355] width 323 height 36
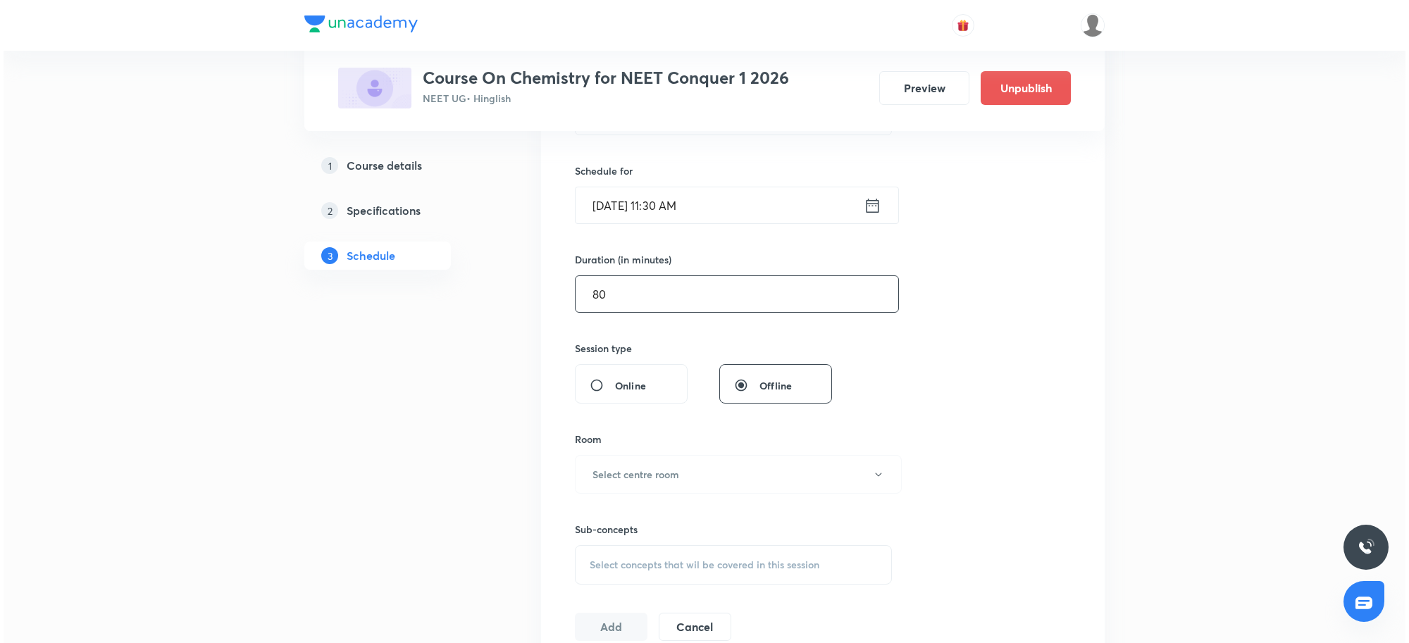
scroll to position [352, 0]
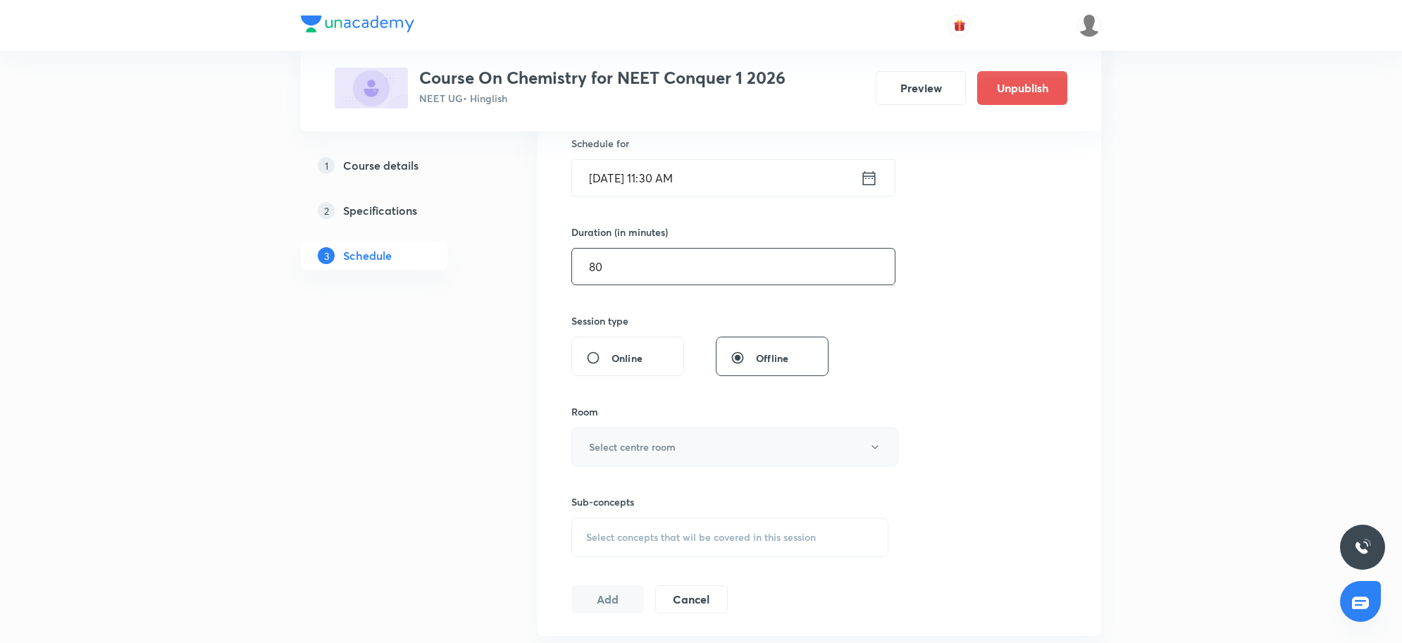
type input "80"
click at [648, 444] on h6 "Select centre room" at bounding box center [632, 447] width 87 height 15
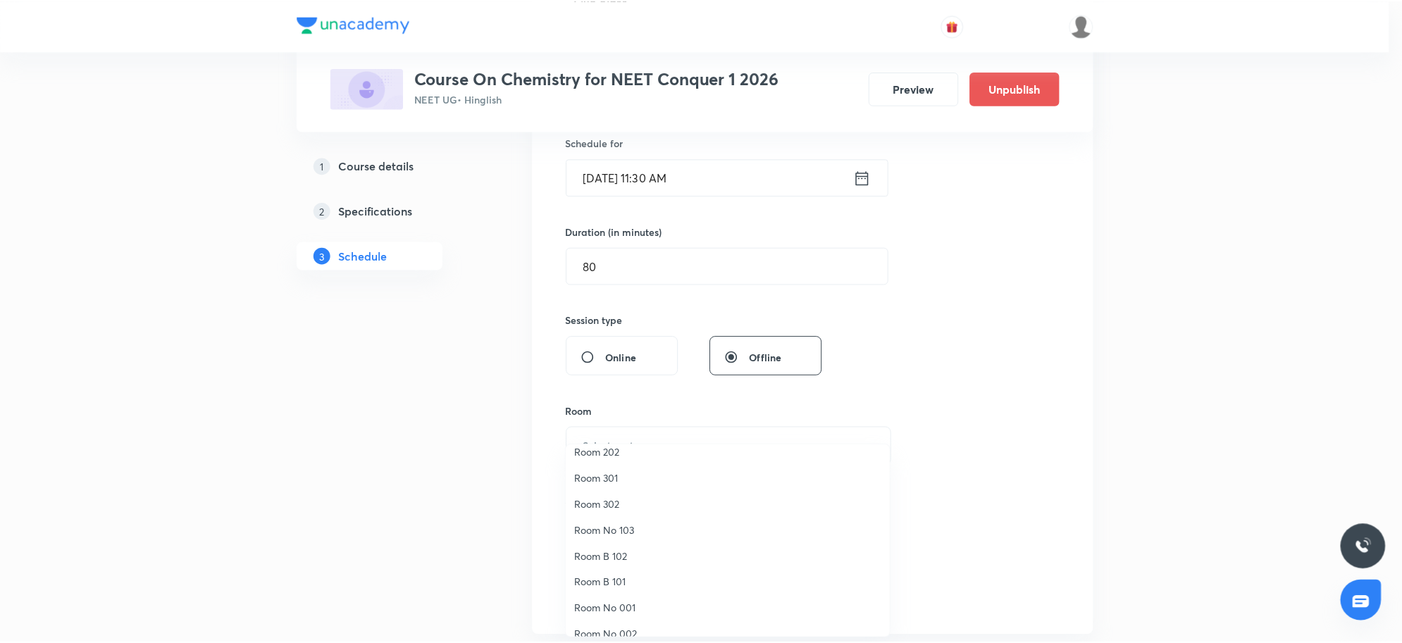
scroll to position [104, 0]
click at [650, 617] on span "Room No 002" at bounding box center [731, 620] width 309 height 15
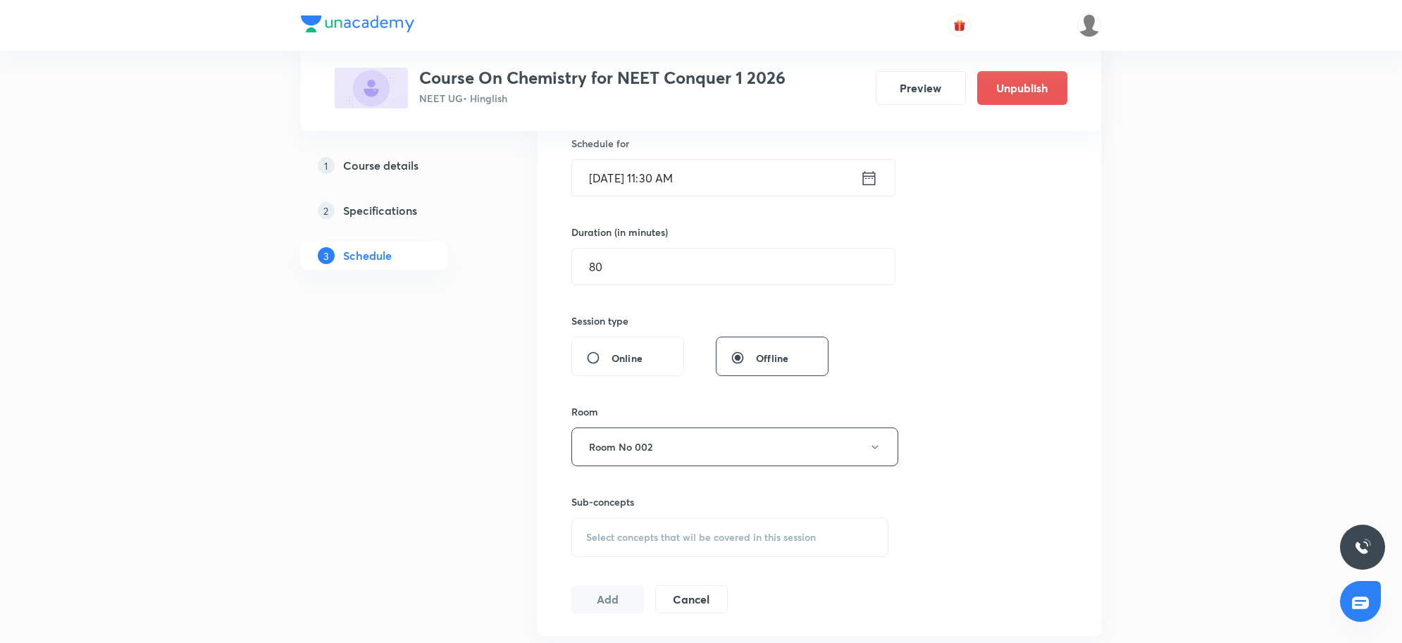
click at [1089, 430] on div "Session 7 Live class Session title 7/99 Class 7 ​ Schedule for [DATE] 11:30 AM …" at bounding box center [820, 283] width 564 height 707
click at [688, 454] on button "Room No 002" at bounding box center [734, 447] width 327 height 39
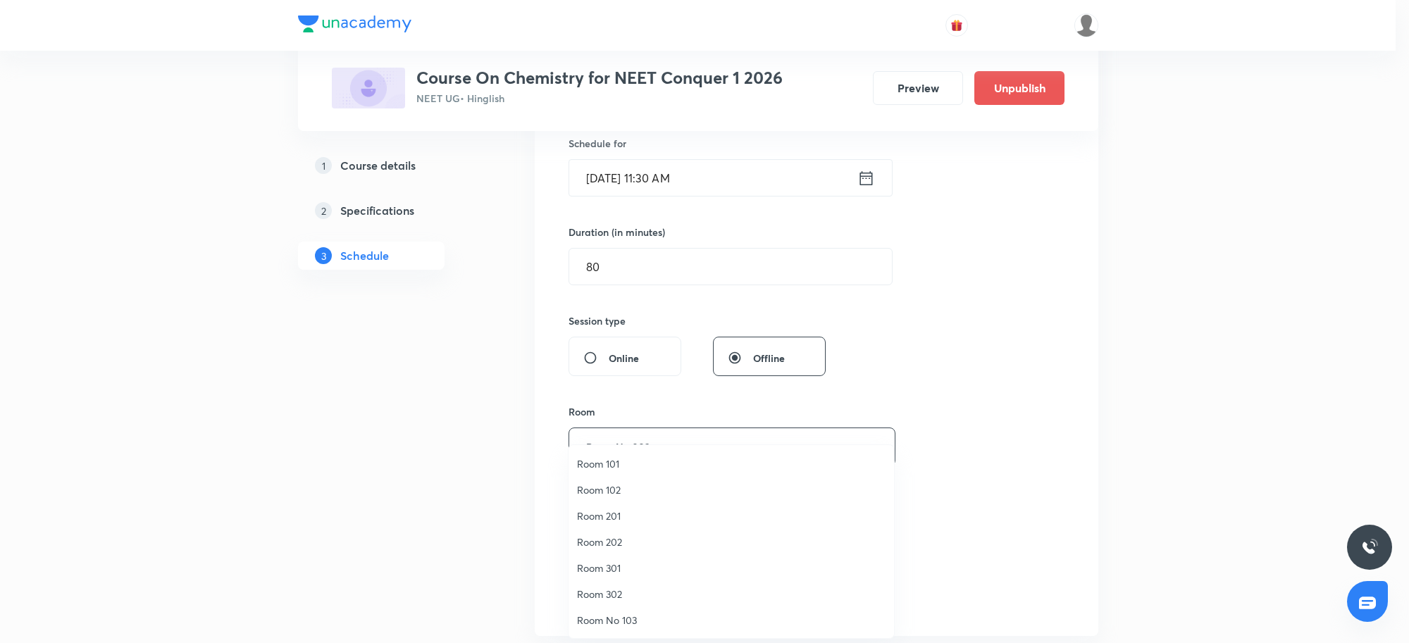
click at [610, 544] on span "Room 202" at bounding box center [731, 542] width 309 height 15
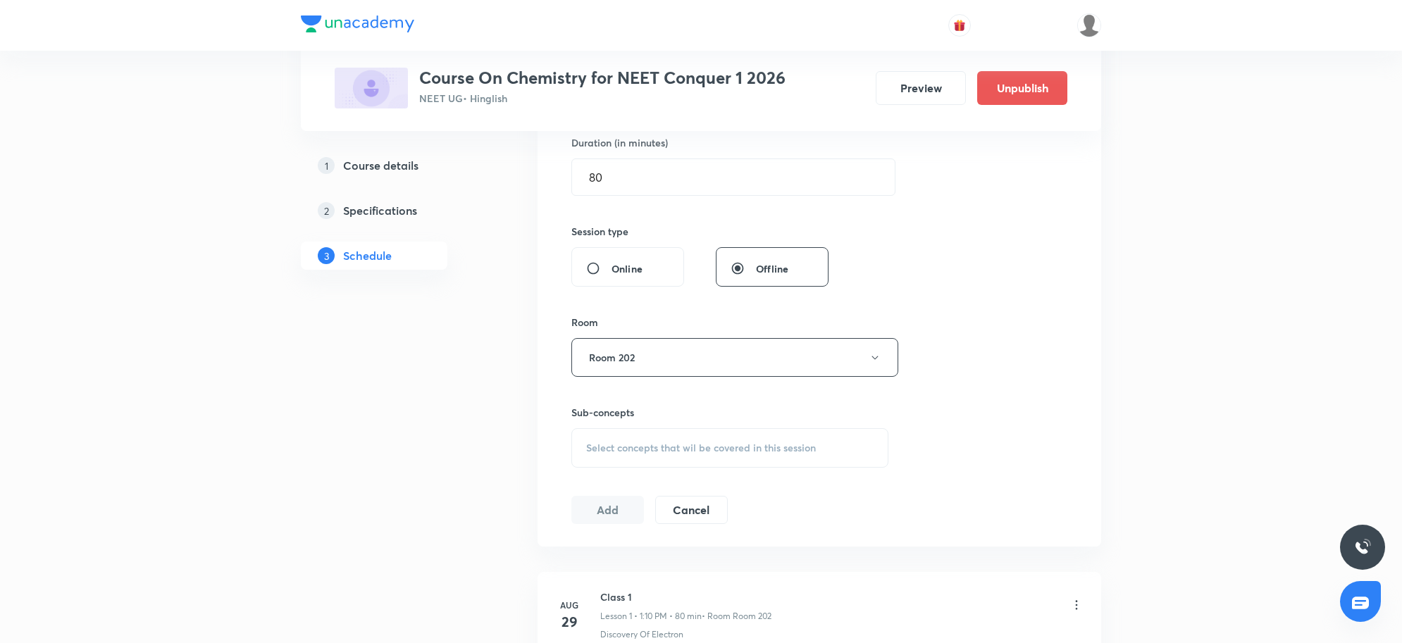
scroll to position [528, 0]
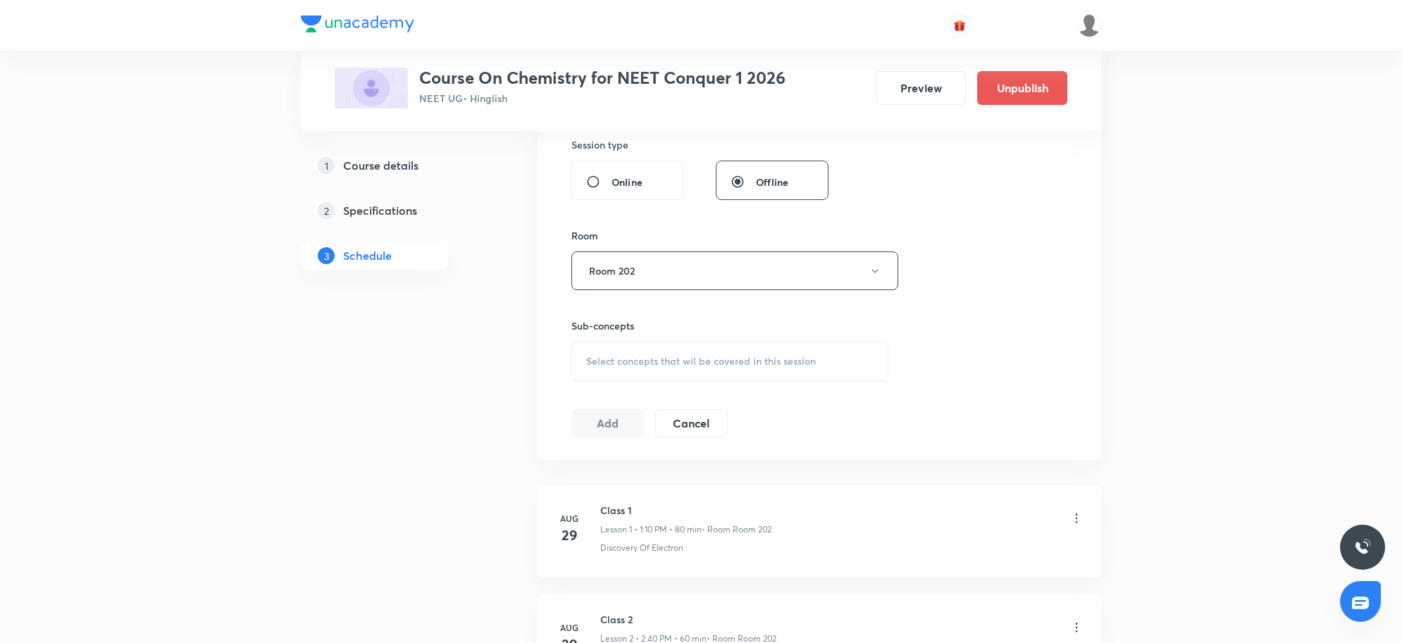
click at [675, 373] on div "Select concepts that wil be covered in this session" at bounding box center [729, 361] width 317 height 39
click at [752, 363] on span "Select concepts that wil be covered in this session" at bounding box center [701, 361] width 230 height 11
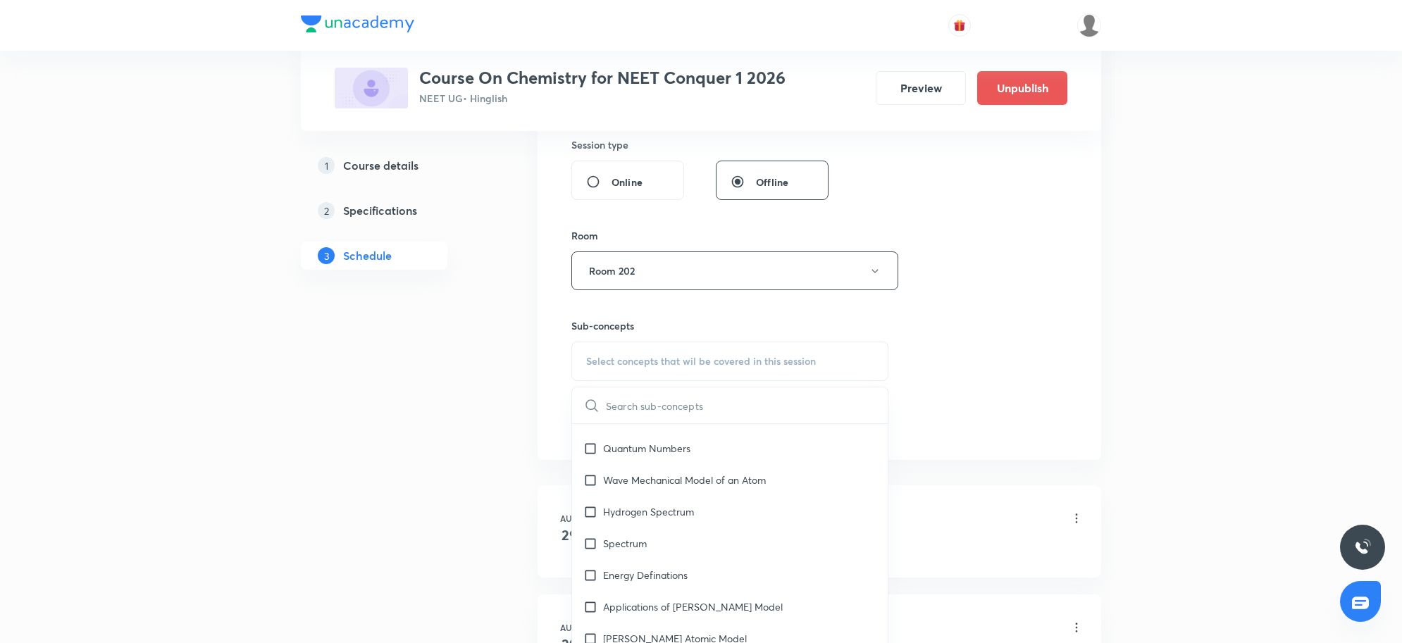
scroll to position [1497, 0]
click at [662, 508] on p "Electromagnetic Spectrum" at bounding box center [662, 509] width 119 height 15
checkbox input "true"
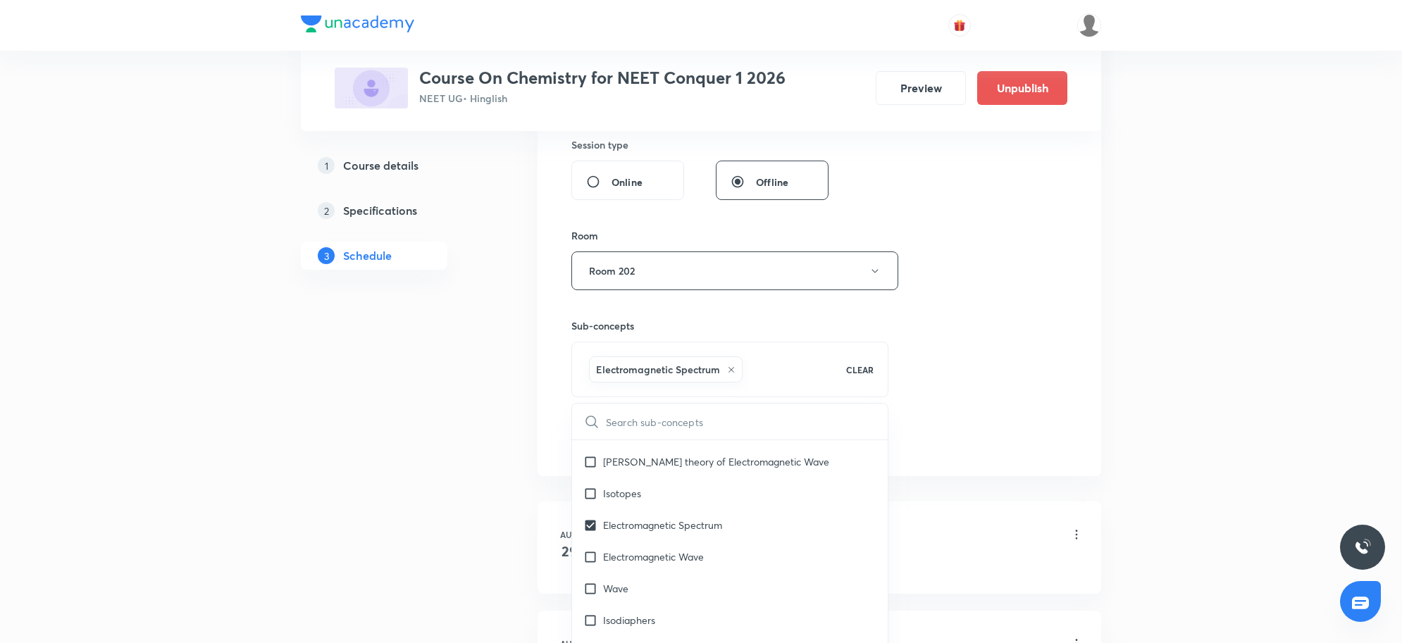
click at [1069, 426] on div "Session 7 Live class Session title 7/99 Class 7 ​ Schedule for [DATE] 11:30 AM …" at bounding box center [820, 114] width 564 height 723
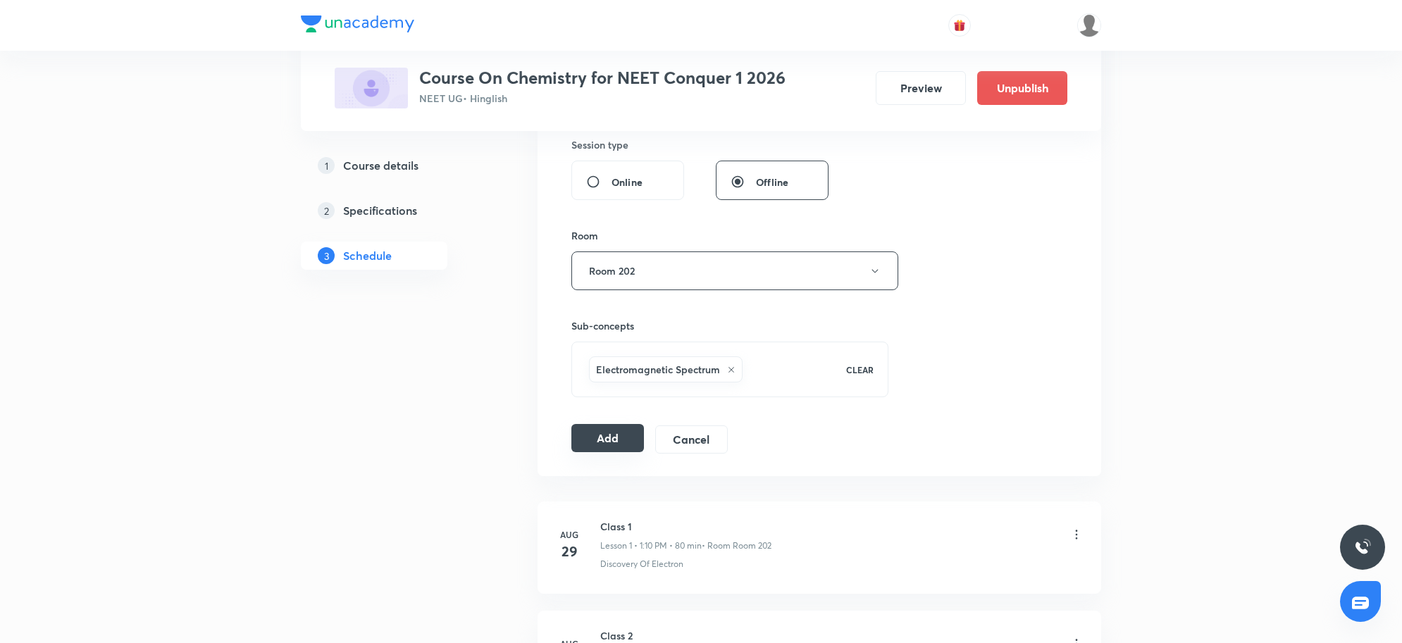
click at [625, 447] on button "Add" at bounding box center [607, 438] width 73 height 28
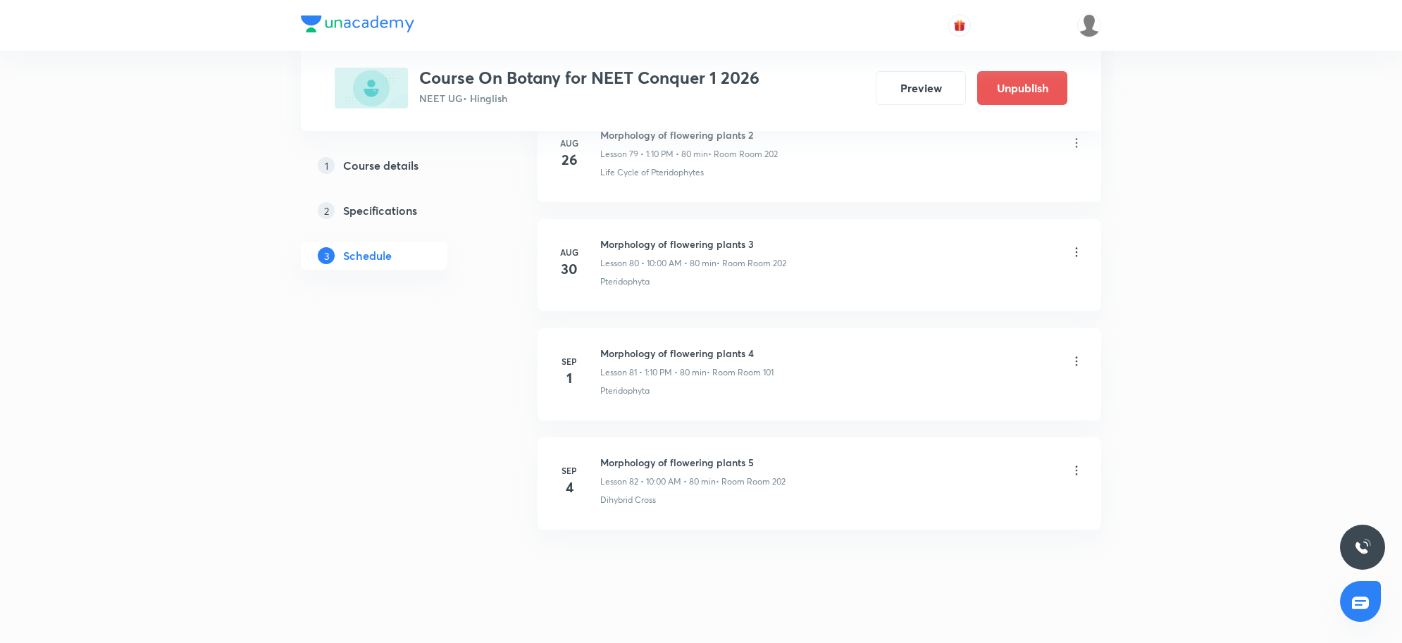
scroll to position [9467, 0]
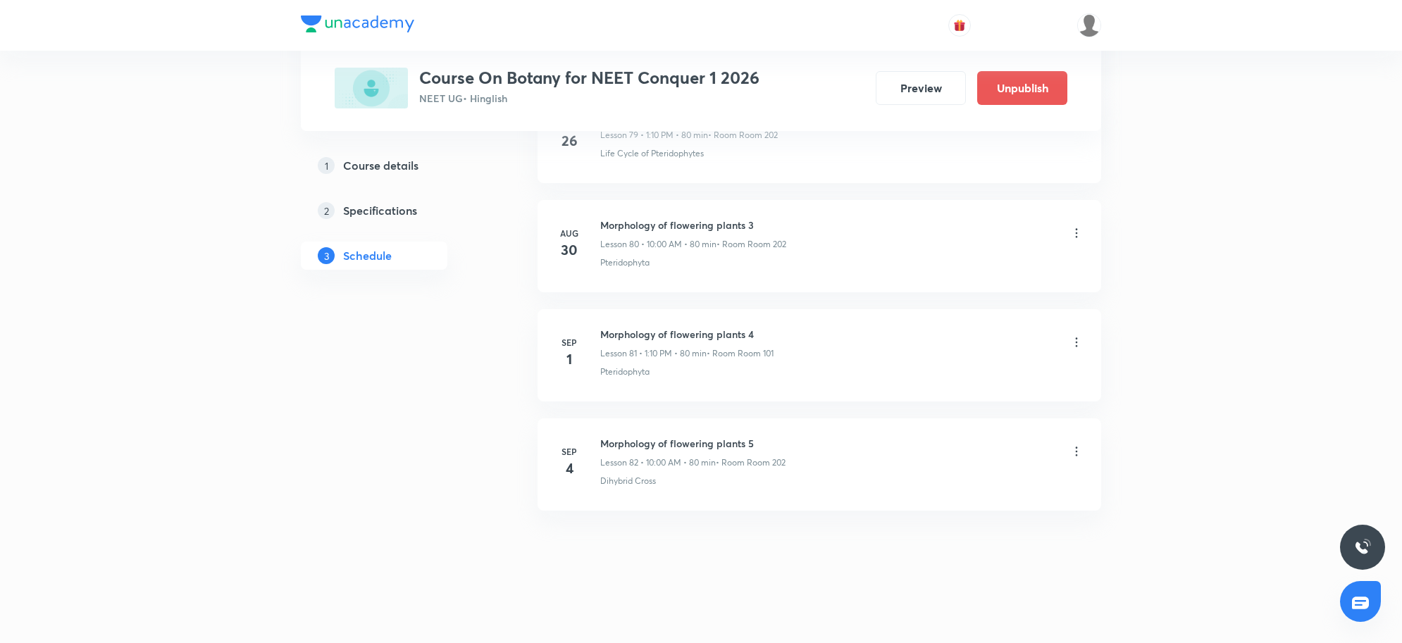
drag, startPoint x: 614, startPoint y: 82, endPoint x: 779, endPoint y: 83, distance: 164.9
click at [779, 83] on div "Course On Botany for NEET Conquer 1 2026 NEET UG • Hinglish Preview Unpublish" at bounding box center [701, 88] width 733 height 41
click at [779, 492] on li "[DATE] Morphology of flowering plants 5 Lesson 82 • 10:00 AM • 80 min • Room Ro…" at bounding box center [820, 465] width 564 height 92
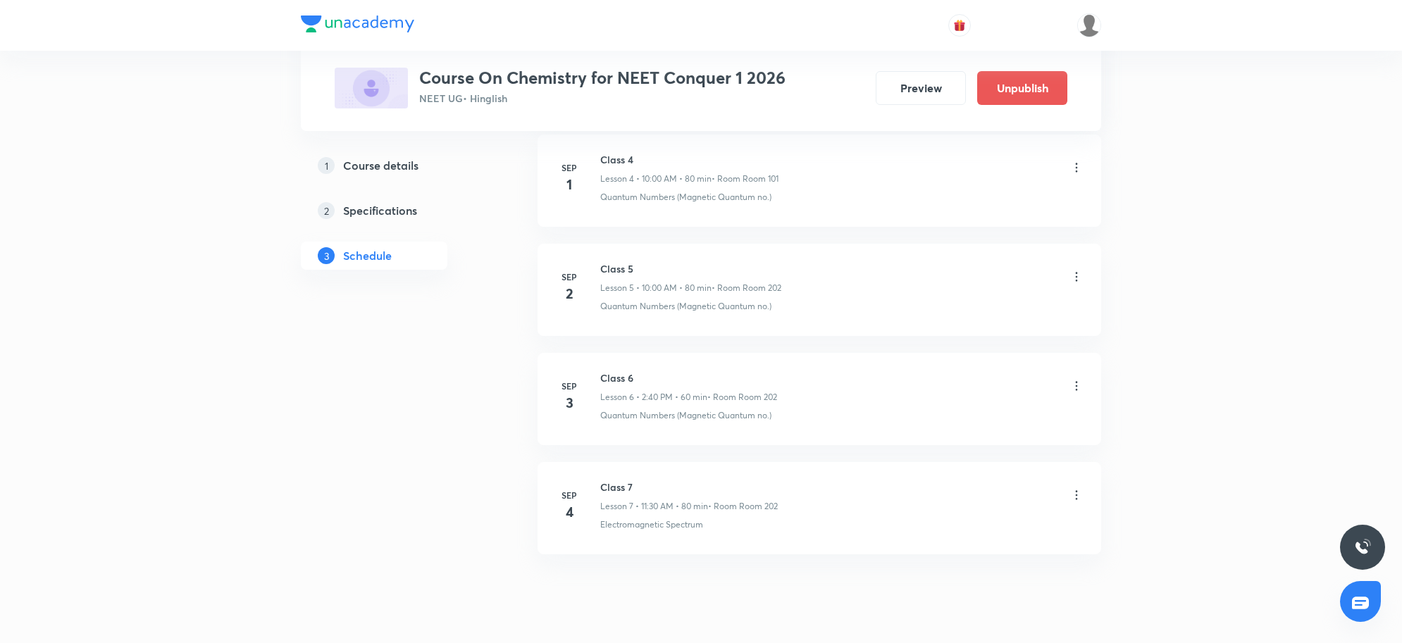
scroll to position [1253, 0]
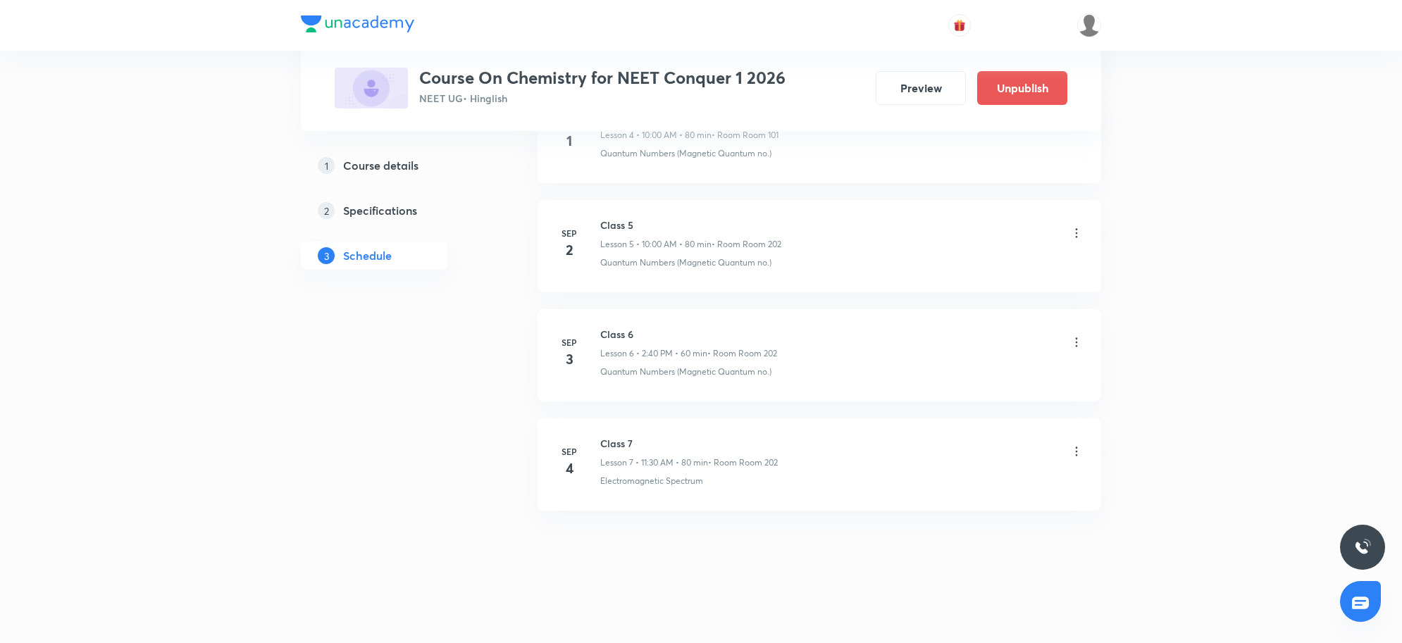
click at [812, 526] on div "[DATE] Class 1 Lesson 1 • 1:10 PM • 80 min • Room Room 202 Discovery Of Electro…" at bounding box center [820, 143] width 564 height 770
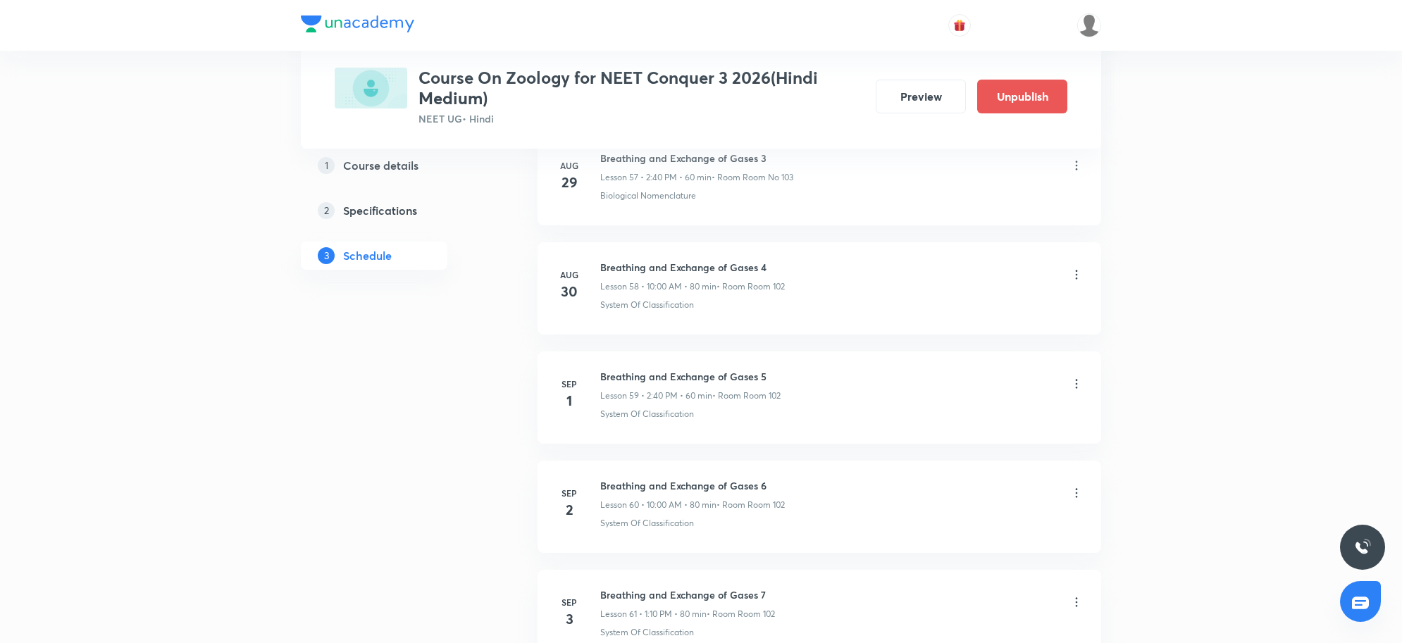
scroll to position [7185, 0]
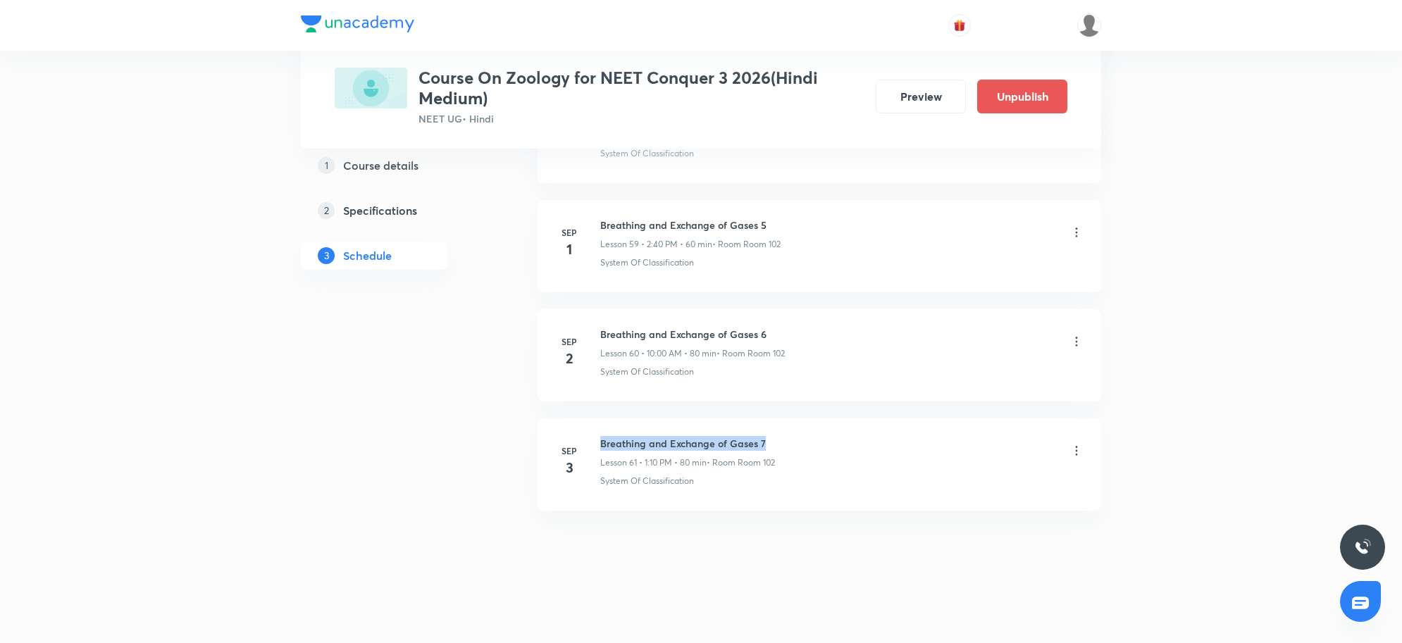
drag, startPoint x: 602, startPoint y: 438, endPoint x: 803, endPoint y: 426, distance: 201.2
click at [803, 426] on li "[DATE] Breathing and Exchange of Gases 7 Lesson 61 • 1:10 PM • 80 min • Room Ro…" at bounding box center [820, 465] width 564 height 92
copy h6 "Breathing and Exchange of Gases 7"
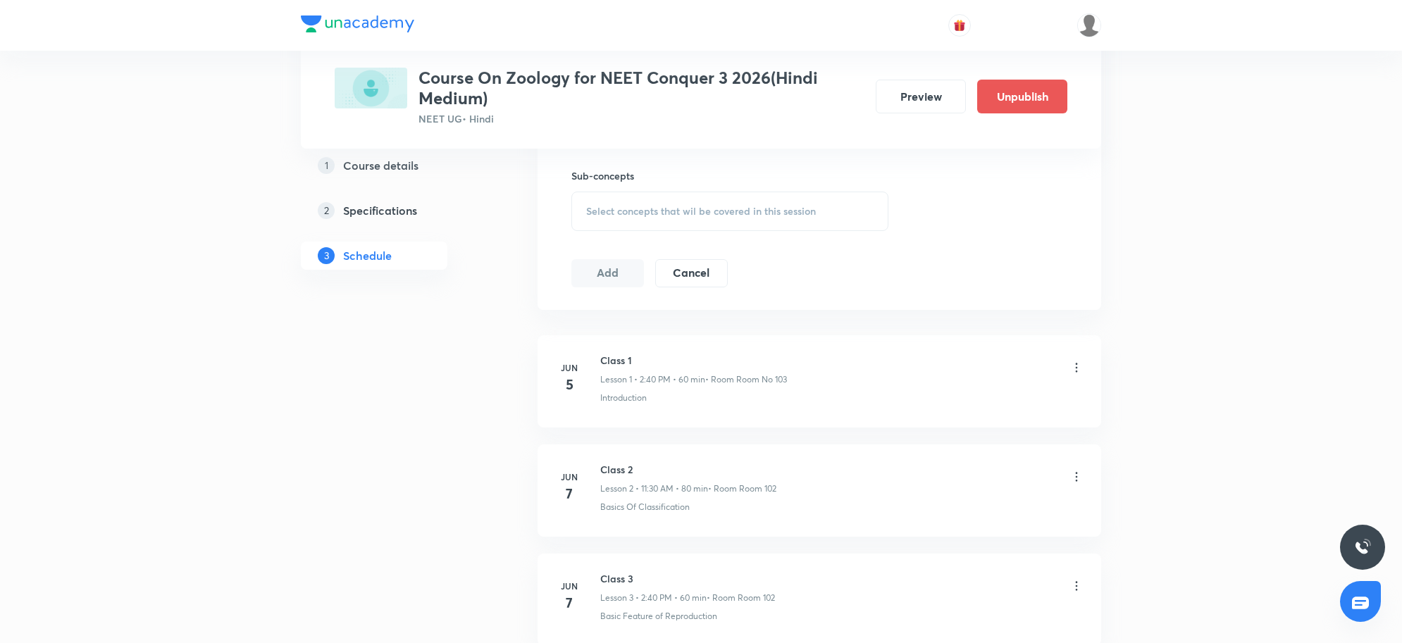
scroll to position [0, 0]
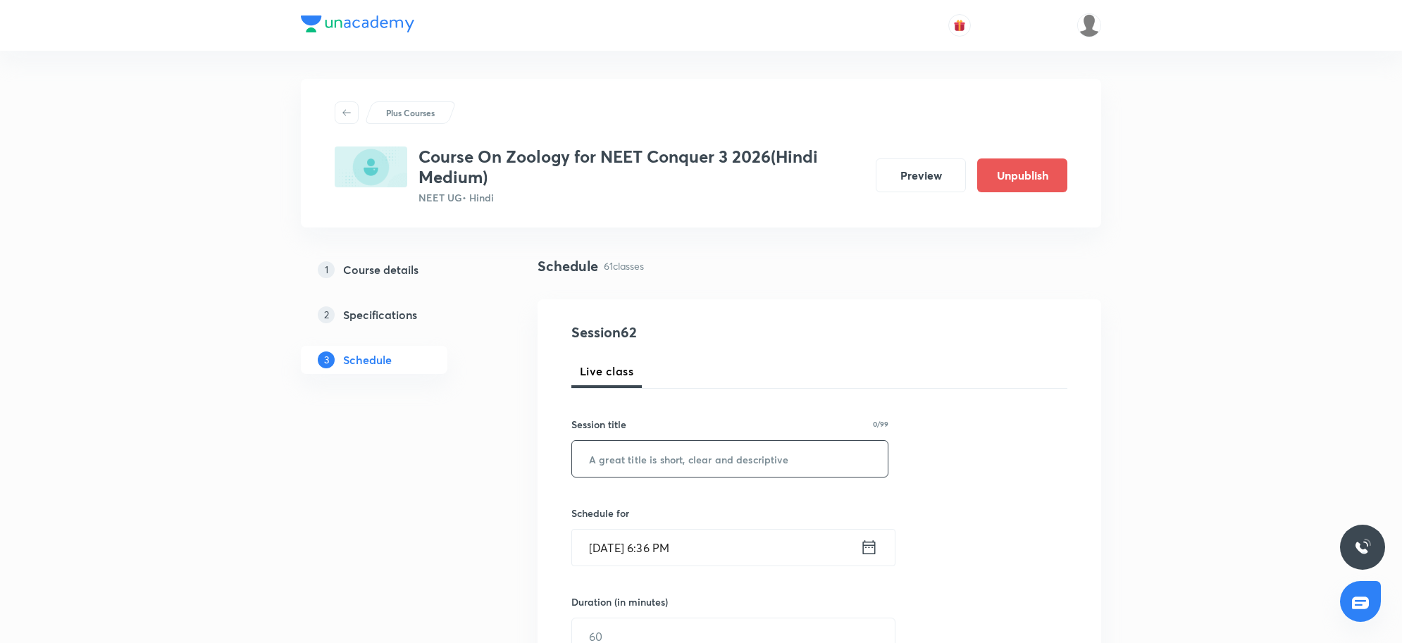
click at [652, 469] on input "text" at bounding box center [730, 459] width 316 height 36
paste input "Breathing and Exchange of Gases 7"
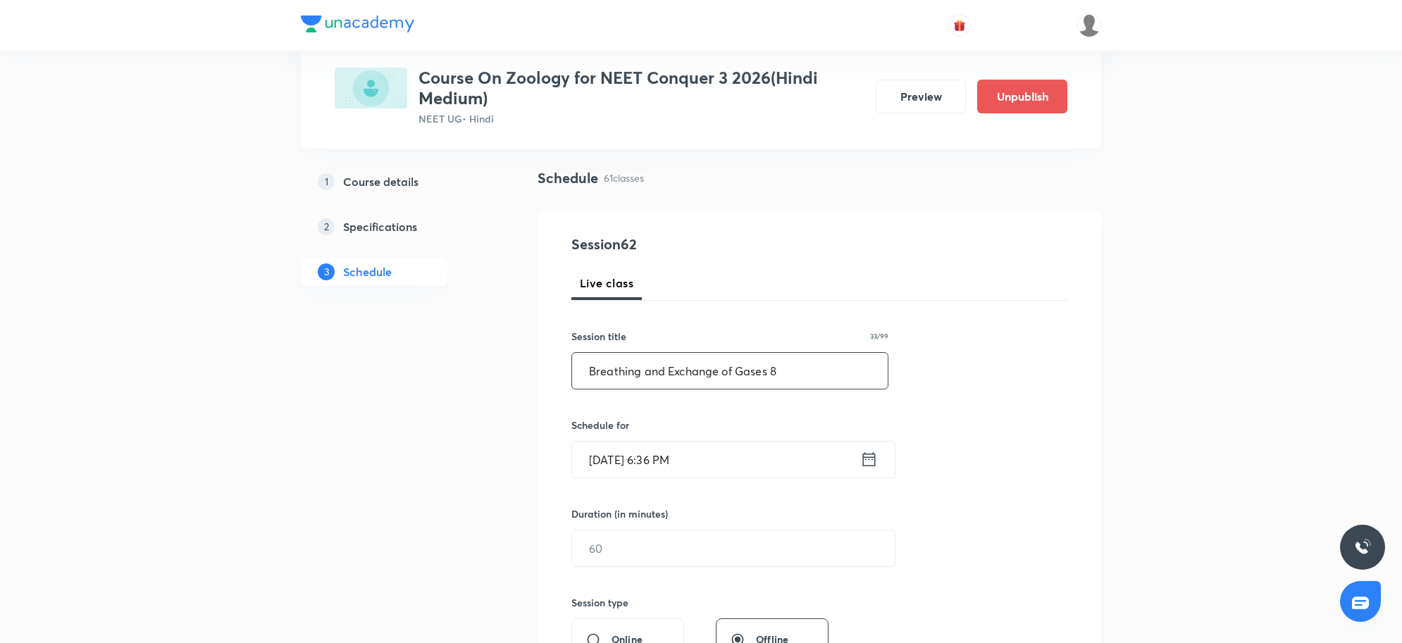
type input "Breathing and Exchange of Gases 8"
click at [753, 470] on input "[DATE] 6:36 PM" at bounding box center [716, 460] width 288 height 36
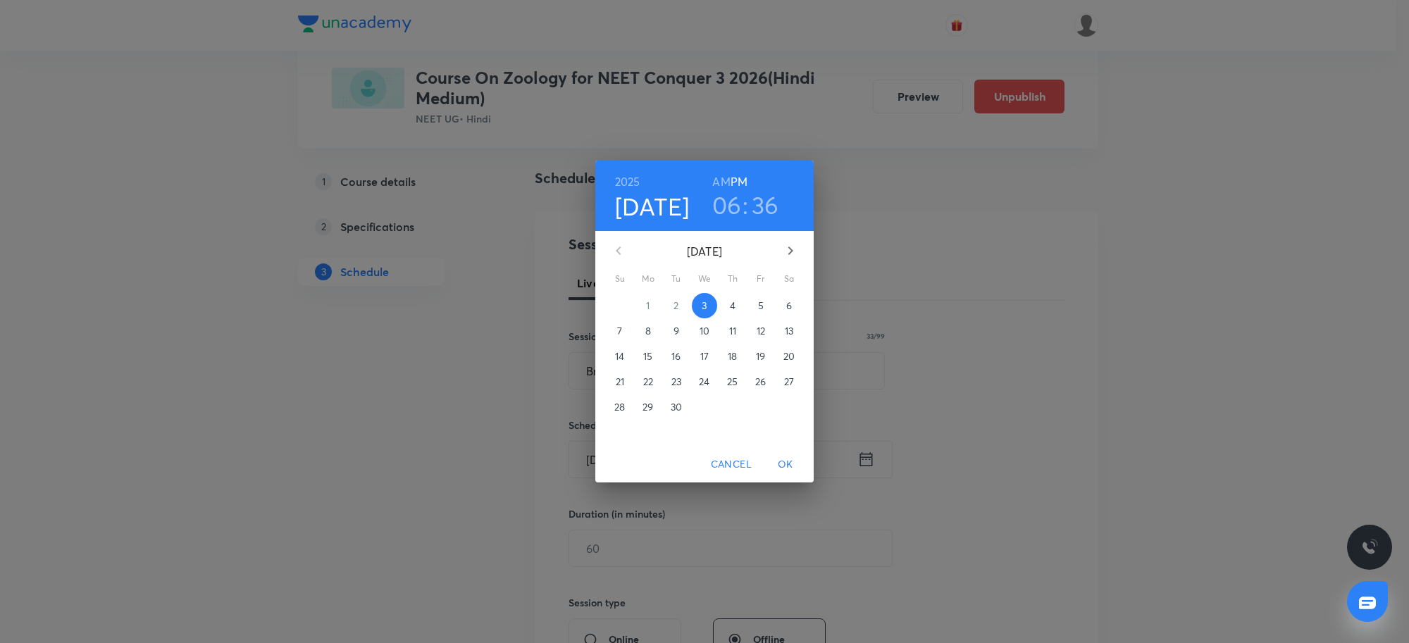
click at [733, 304] on p "4" at bounding box center [733, 306] width 6 height 14
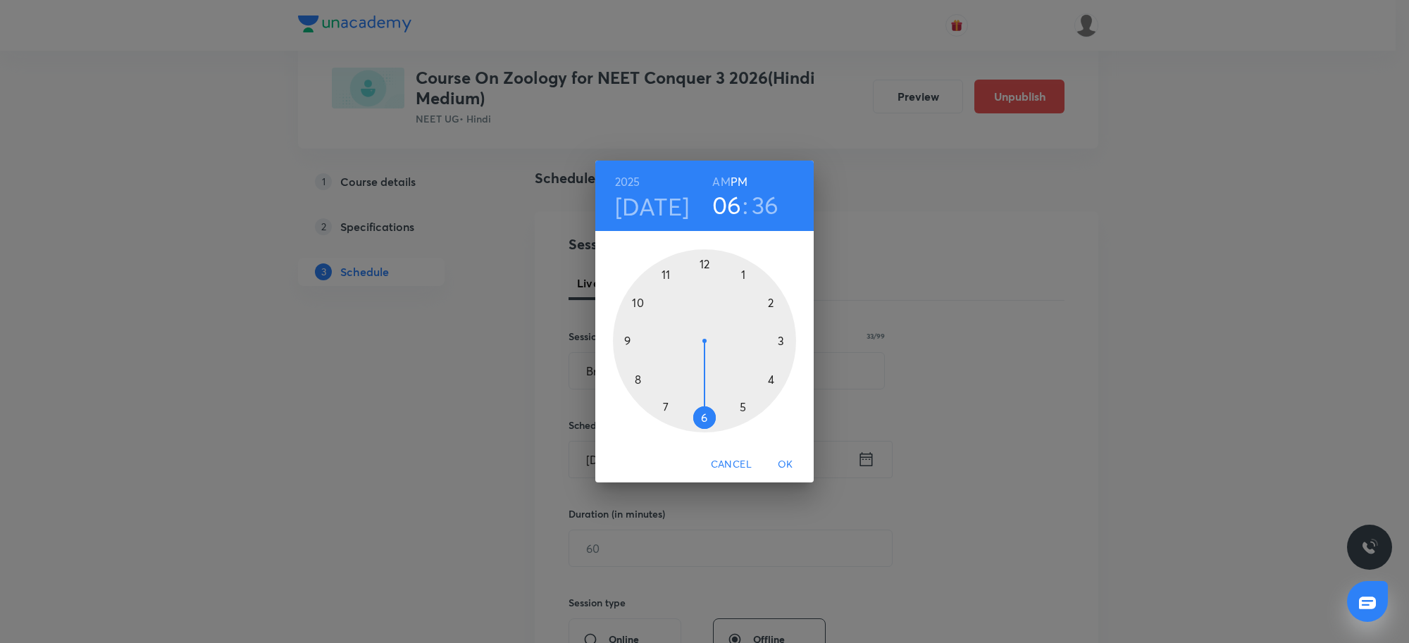
click at [726, 220] on div "[DATE] 06 : 36 AM PM" at bounding box center [704, 196] width 218 height 70
click at [642, 303] on div at bounding box center [704, 340] width 183 height 183
click at [707, 255] on div at bounding box center [704, 340] width 183 height 183
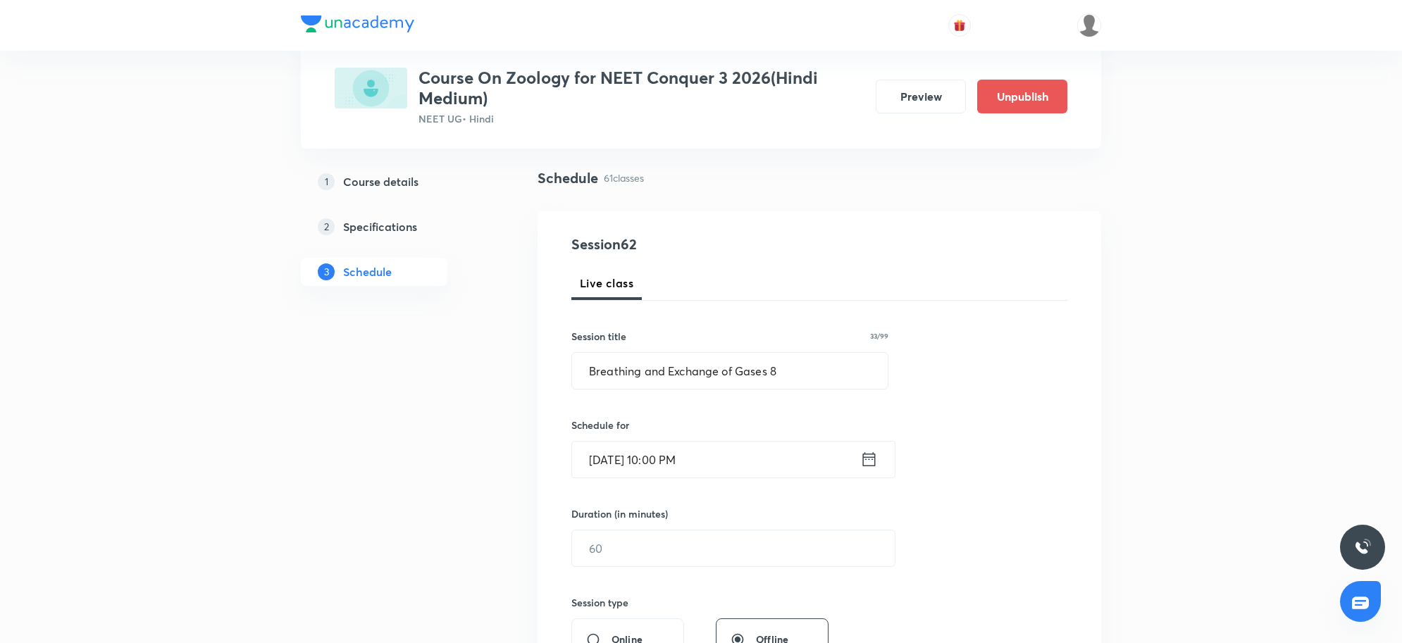
click at [755, 476] on input "[DATE] 10:00 PM" at bounding box center [716, 460] width 288 height 36
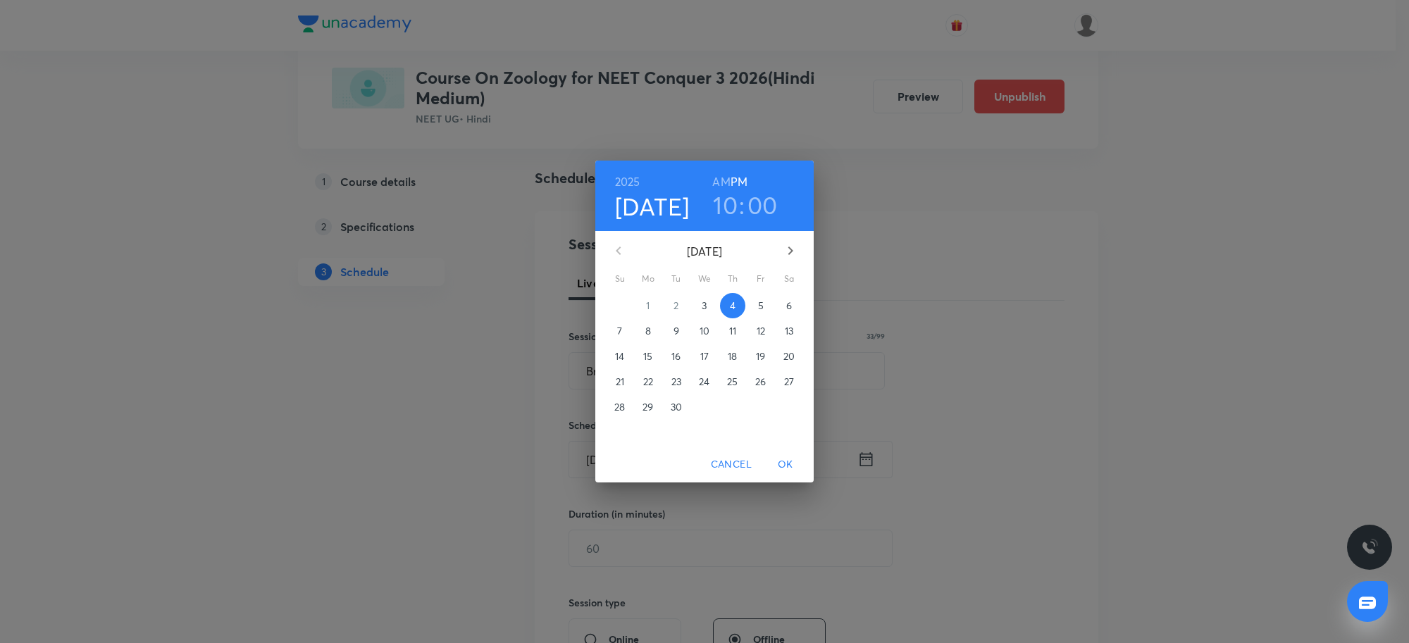
click at [727, 178] on h6 "AM" at bounding box center [721, 182] width 18 height 20
click at [786, 464] on span "OK" at bounding box center [786, 465] width 34 height 18
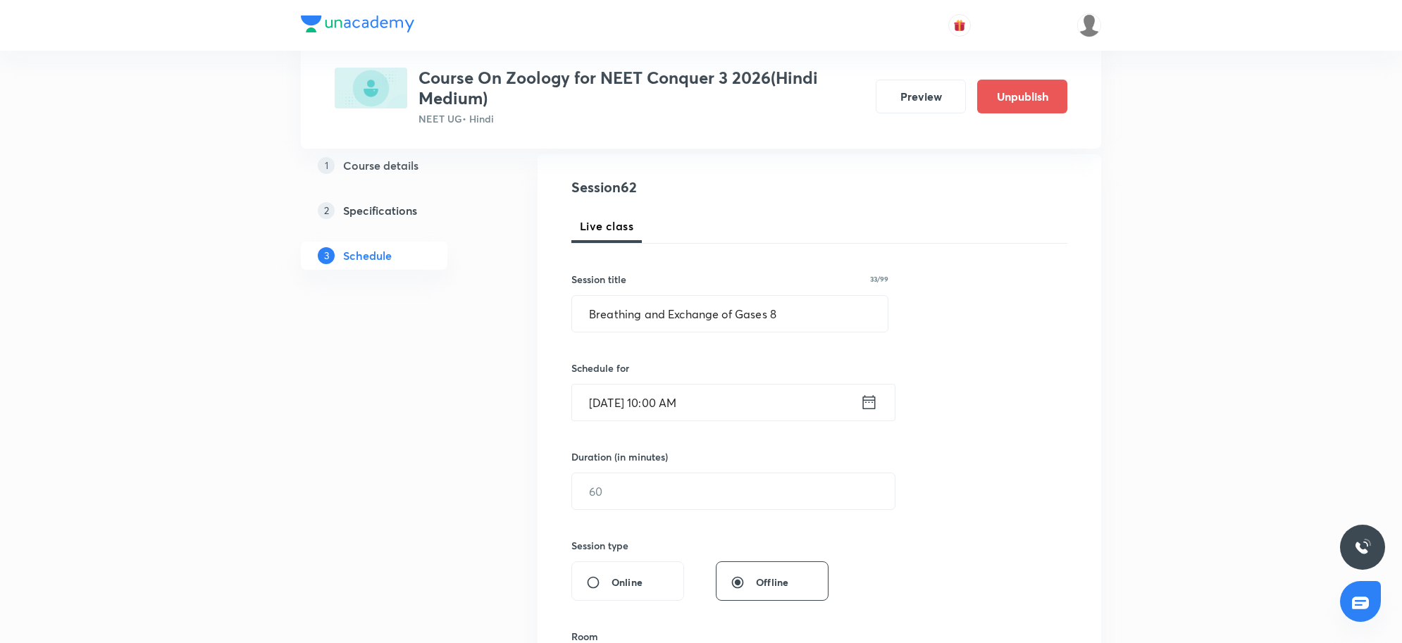
scroll to position [176, 0]
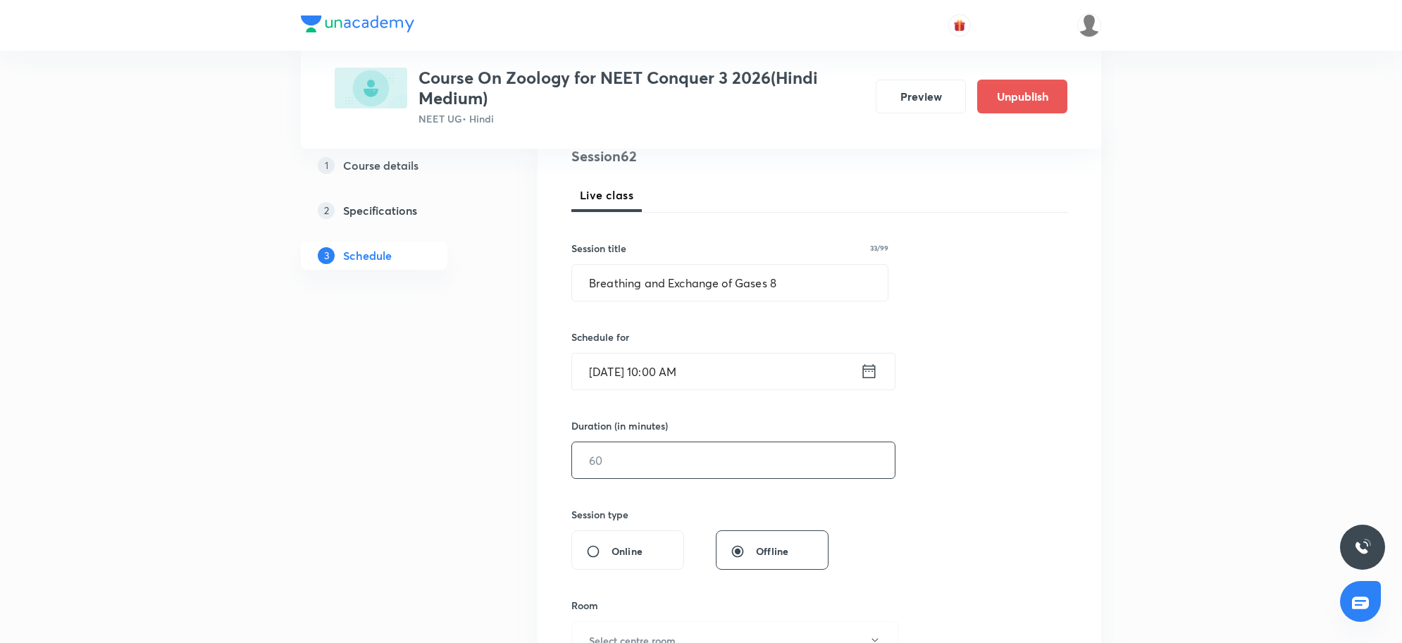
click at [657, 470] on input "text" at bounding box center [733, 460] width 323 height 36
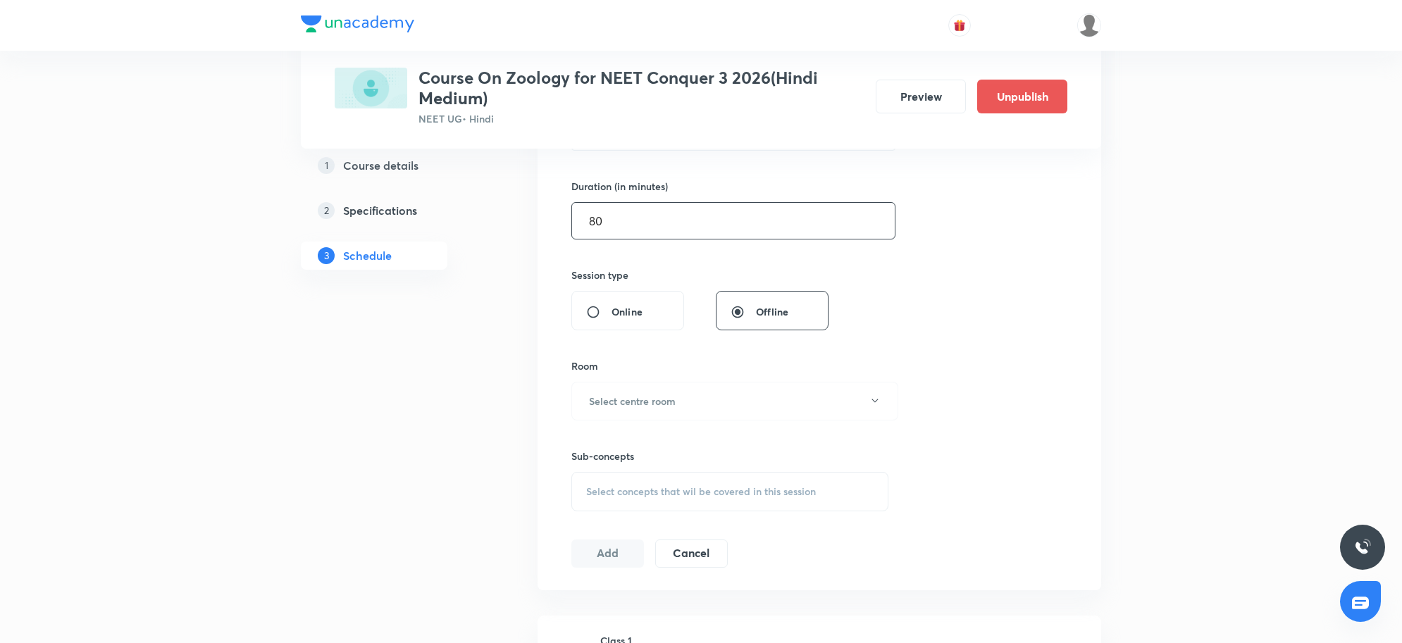
scroll to position [440, 0]
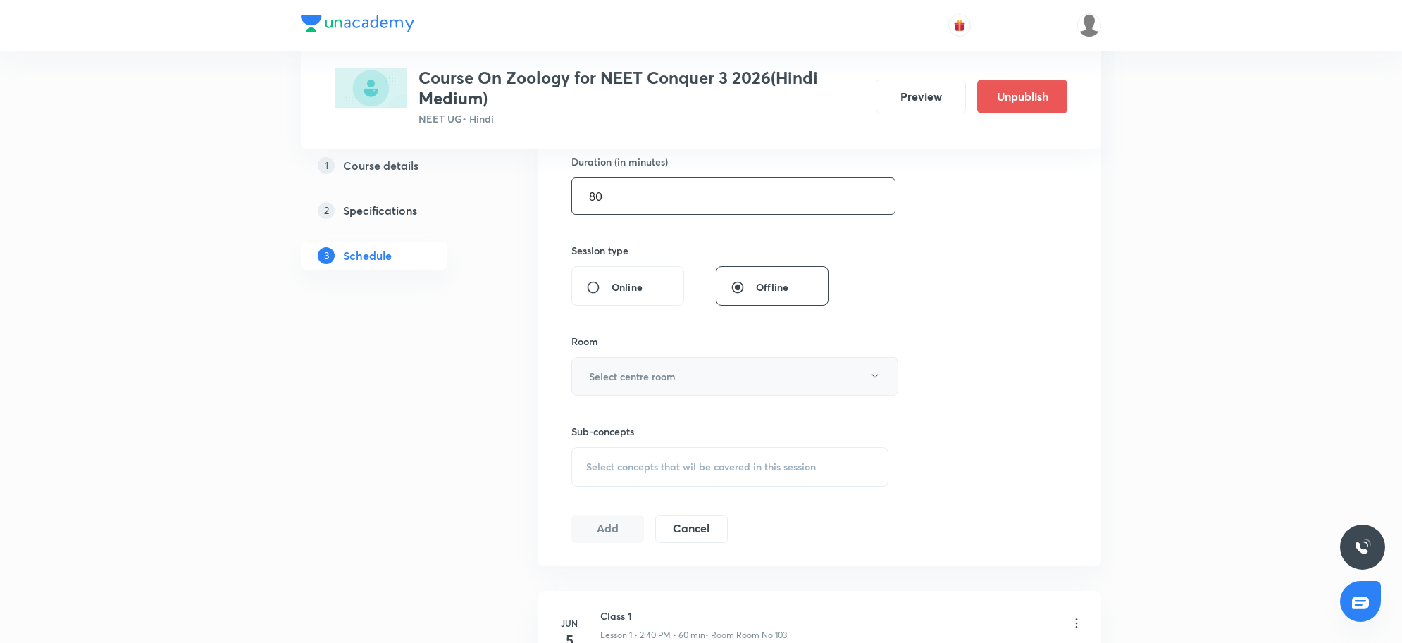
type input "80"
click at [695, 382] on button "Select centre room" at bounding box center [734, 376] width 327 height 39
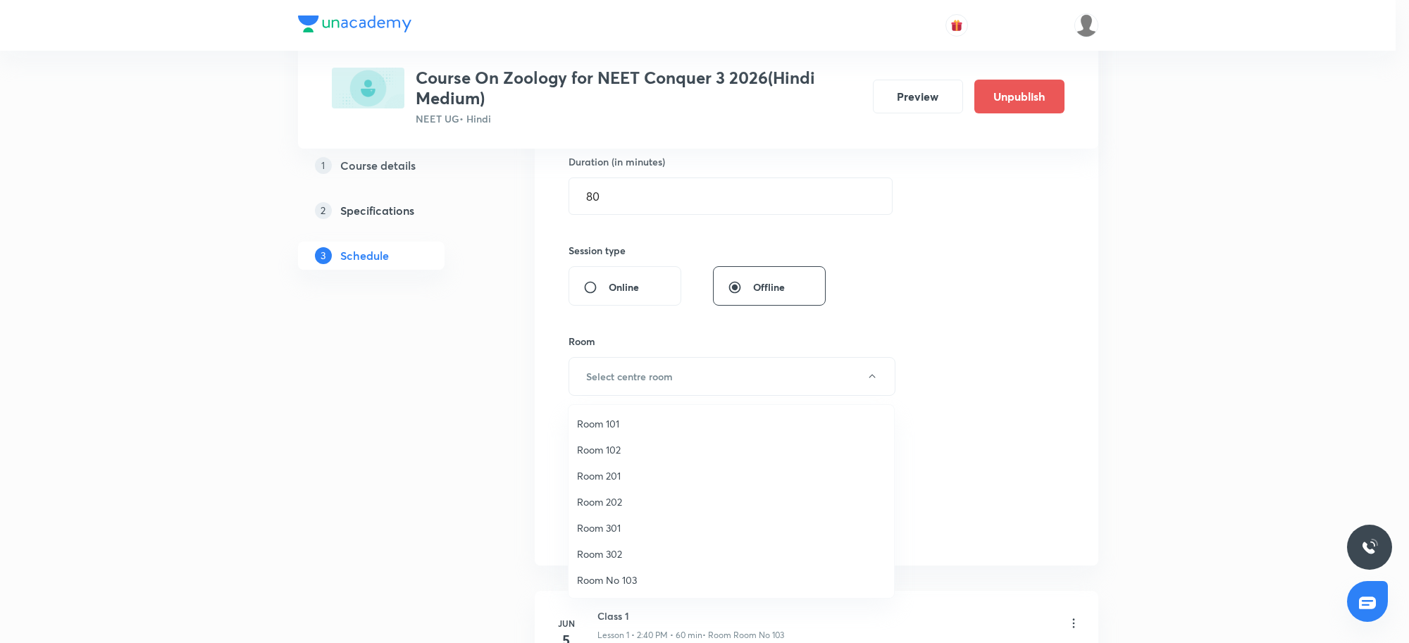
click at [617, 445] on span "Room 102" at bounding box center [731, 449] width 309 height 15
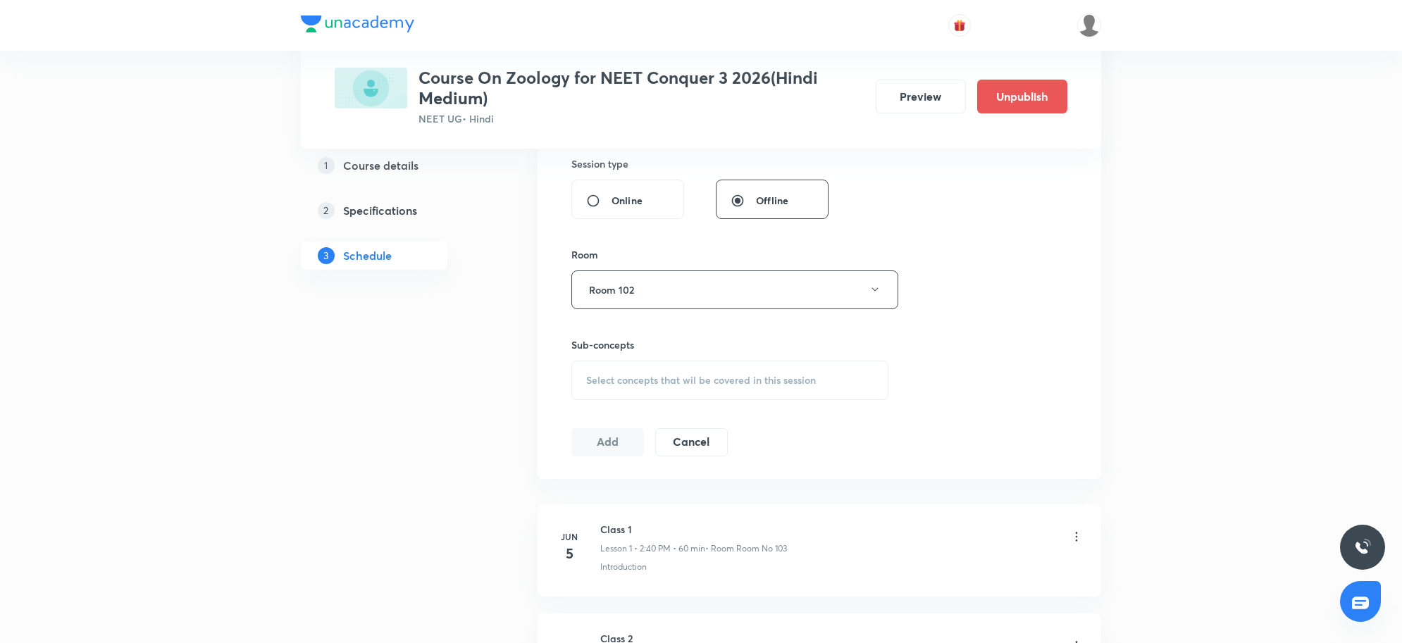
scroll to position [528, 0]
click at [671, 373] on span "Select concepts that wil be covered in this session" at bounding box center [701, 378] width 230 height 11
click at [745, 381] on span "Select concepts that wil be covered in this session" at bounding box center [701, 378] width 230 height 11
click at [680, 379] on span "Select concepts that wil be covered in this session" at bounding box center [701, 378] width 230 height 11
click at [647, 378] on span "Select concepts that wil be covered in this session" at bounding box center [701, 378] width 230 height 11
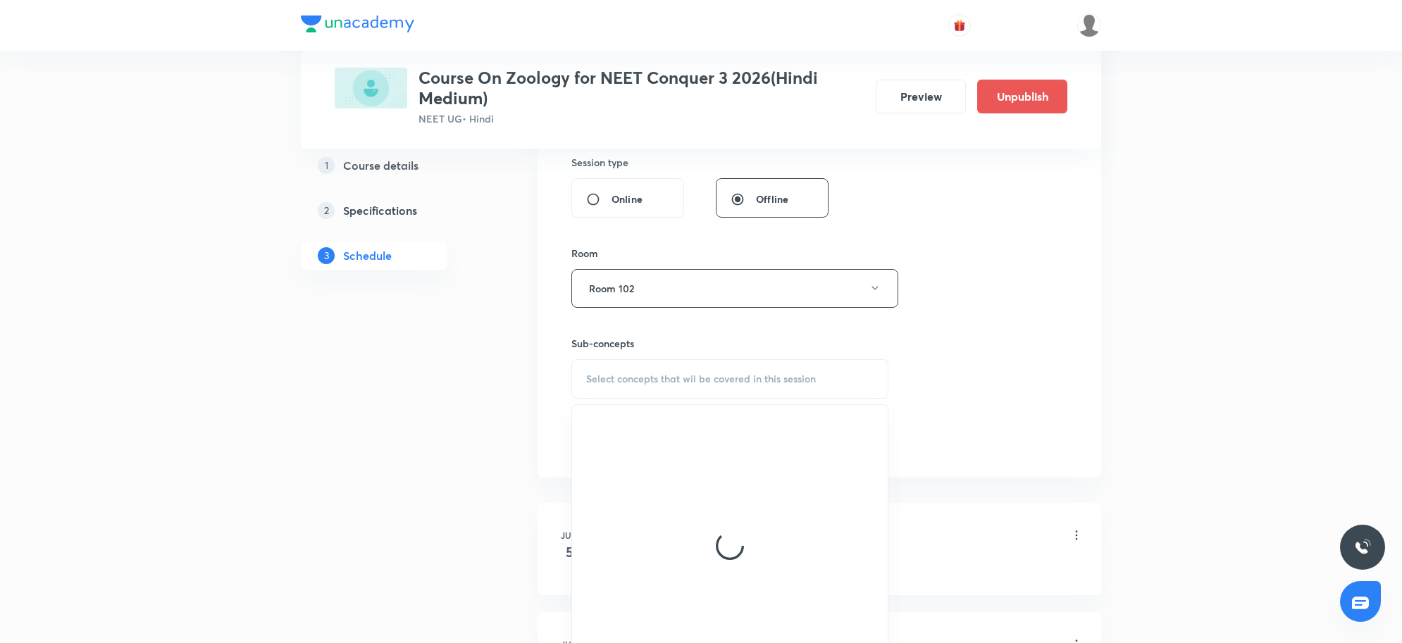
click at [695, 391] on div "Select concepts that wil be covered in this session" at bounding box center [729, 378] width 317 height 39
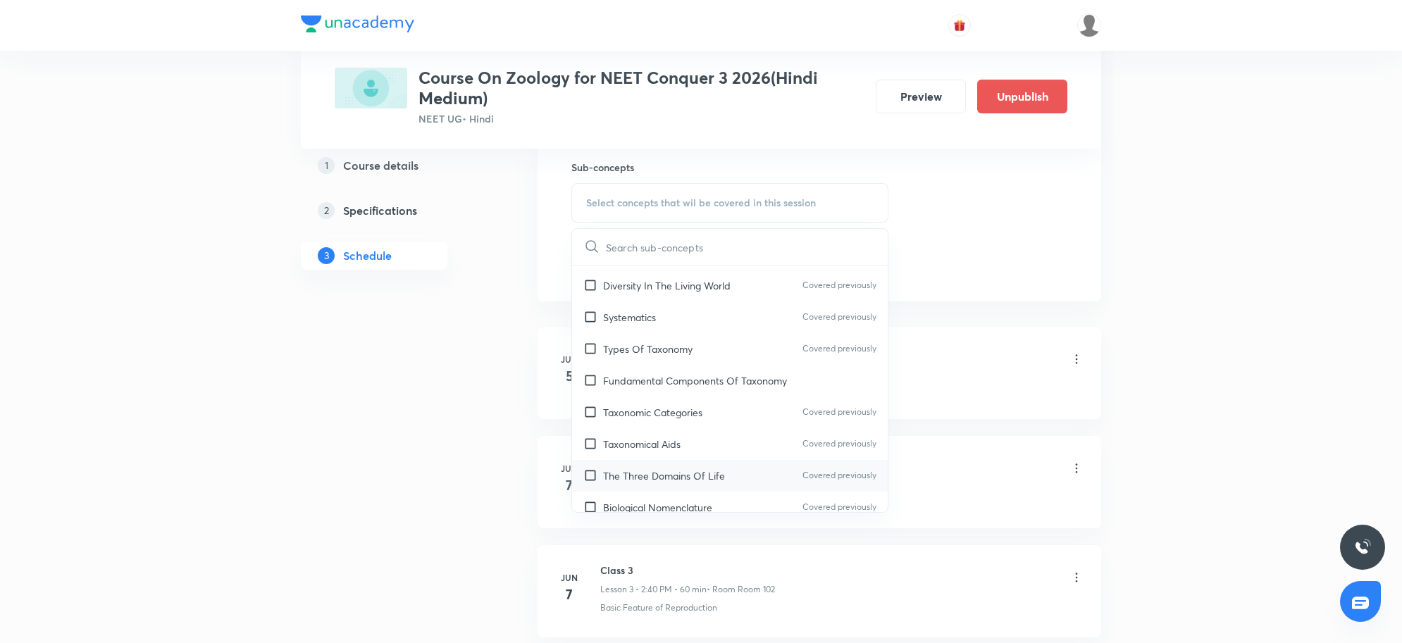
scroll to position [440, 0]
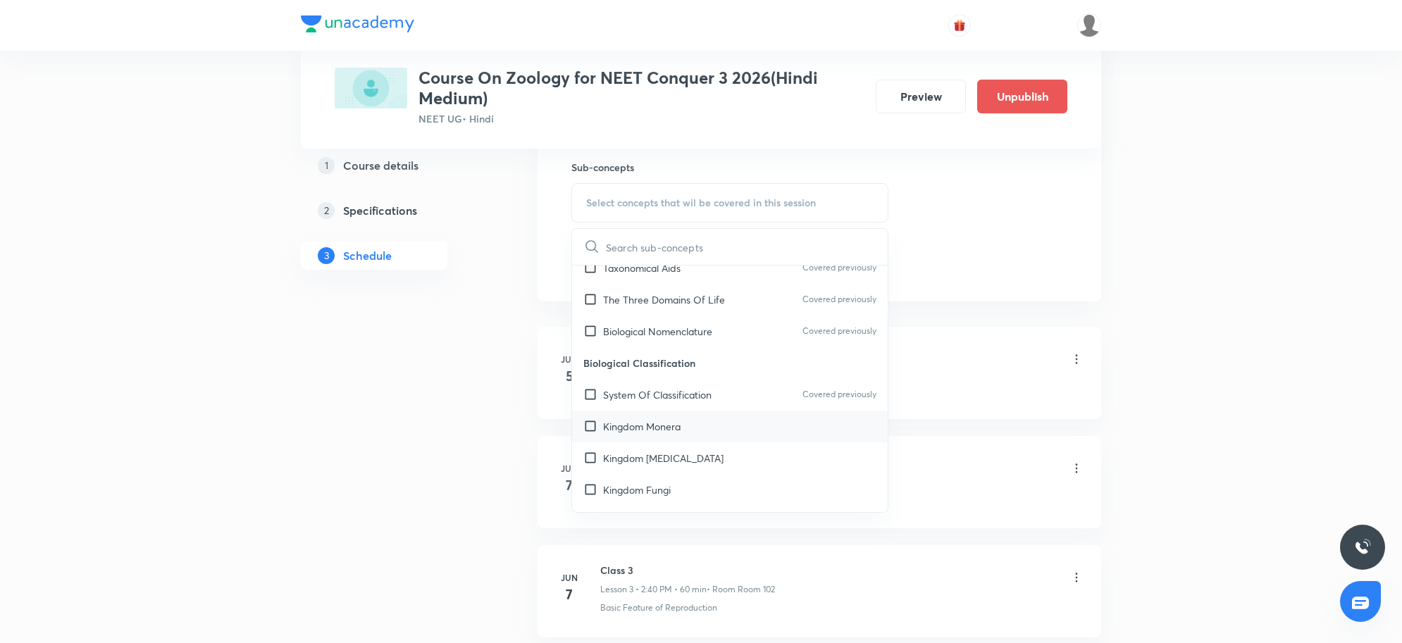
click at [668, 427] on p "Kingdom Monera" at bounding box center [642, 426] width 78 height 15
checkbox input "true"
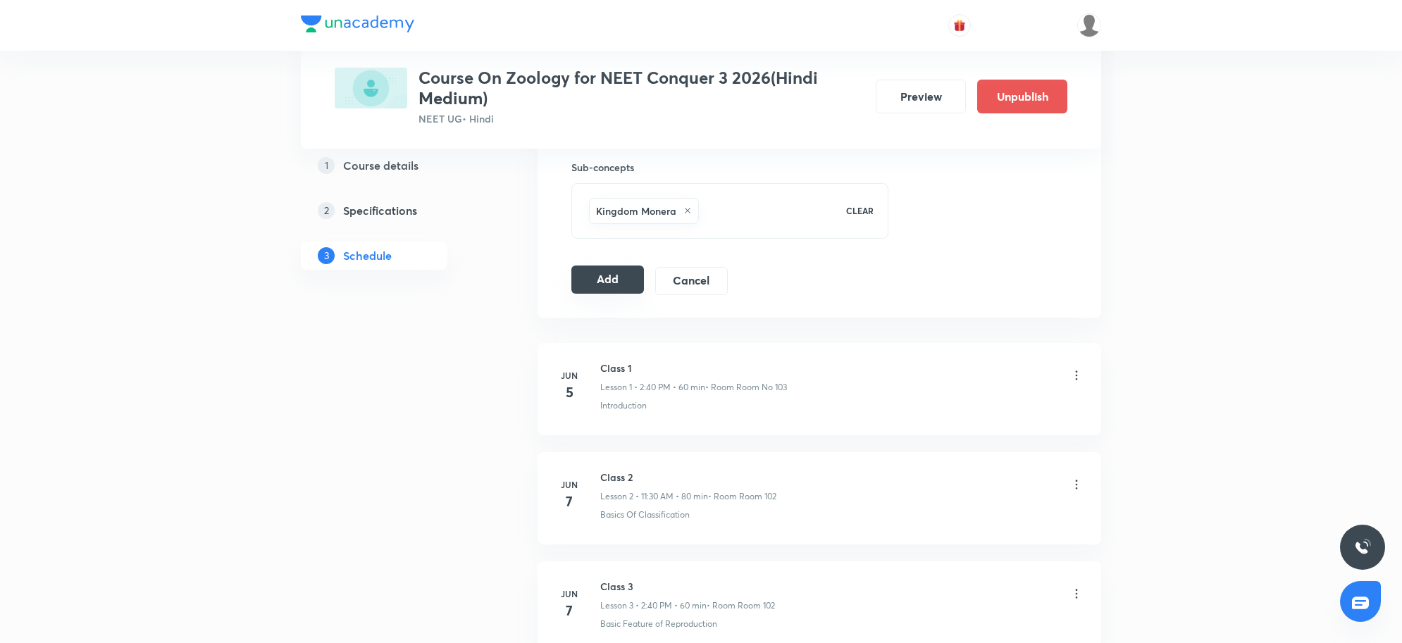
click at [622, 284] on button "Add" at bounding box center [607, 280] width 73 height 28
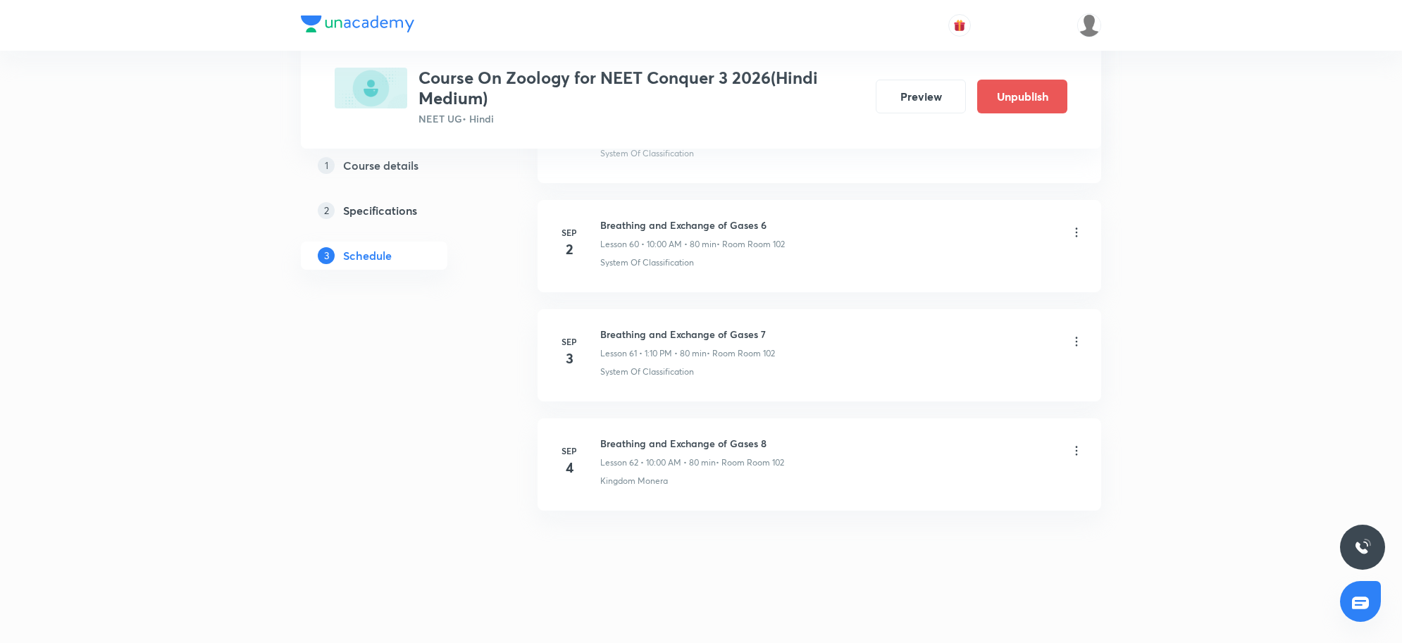
scroll to position [6645, 0]
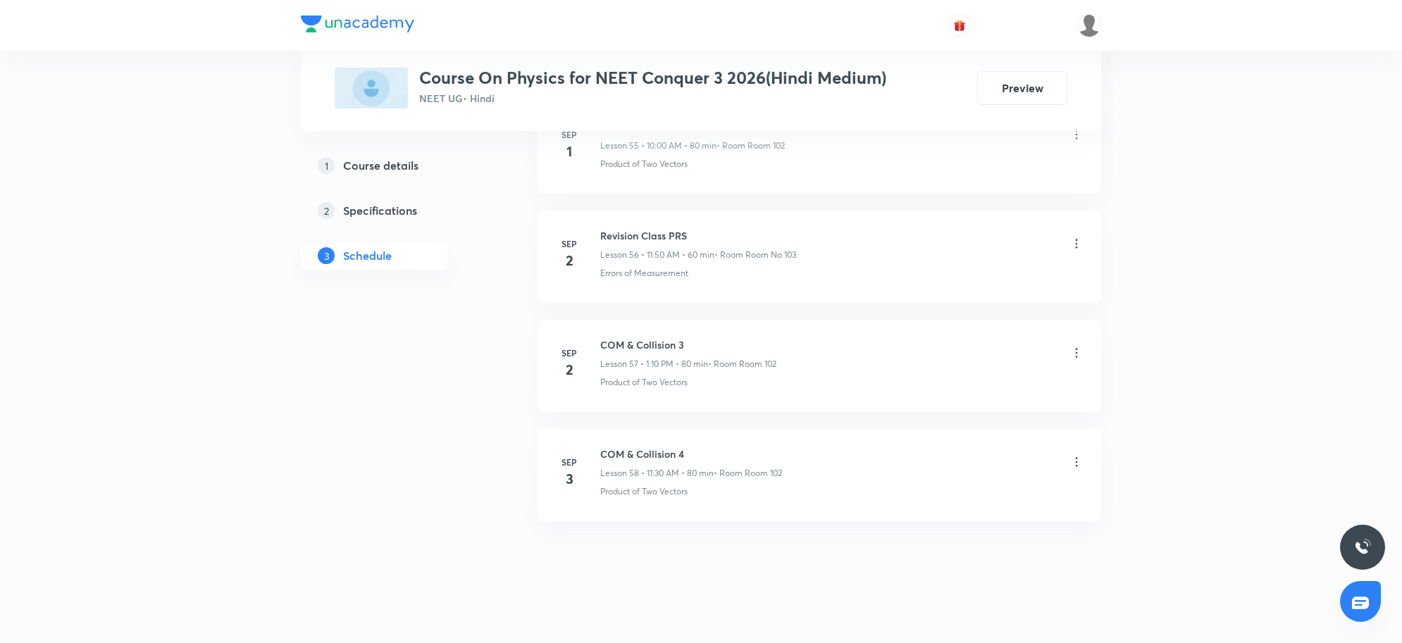
scroll to position [6930, 0]
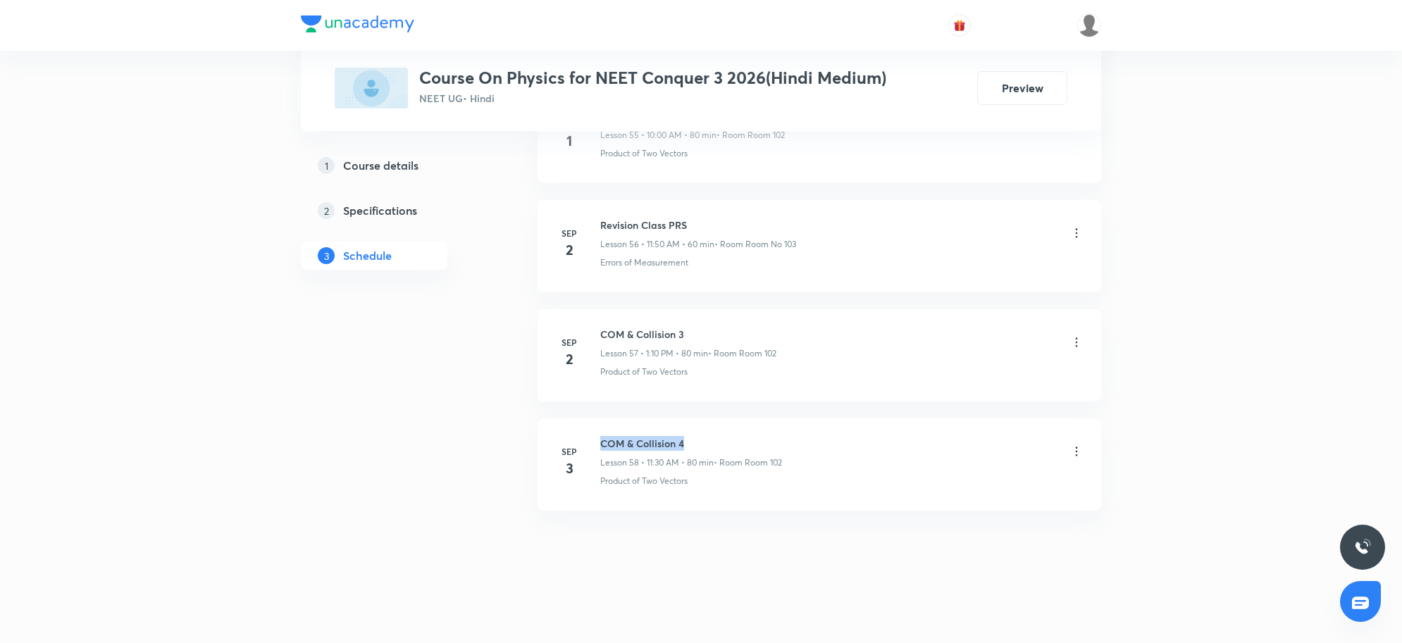
drag, startPoint x: 597, startPoint y: 435, endPoint x: 750, endPoint y: 449, distance: 153.5
click at [750, 449] on div "[DATE] COM & Collision 4 Lesson 58 • 11:30 AM • 80 min • Room Room 102 Product …" at bounding box center [819, 461] width 528 height 51
copy h6 "COM & Collision 4"
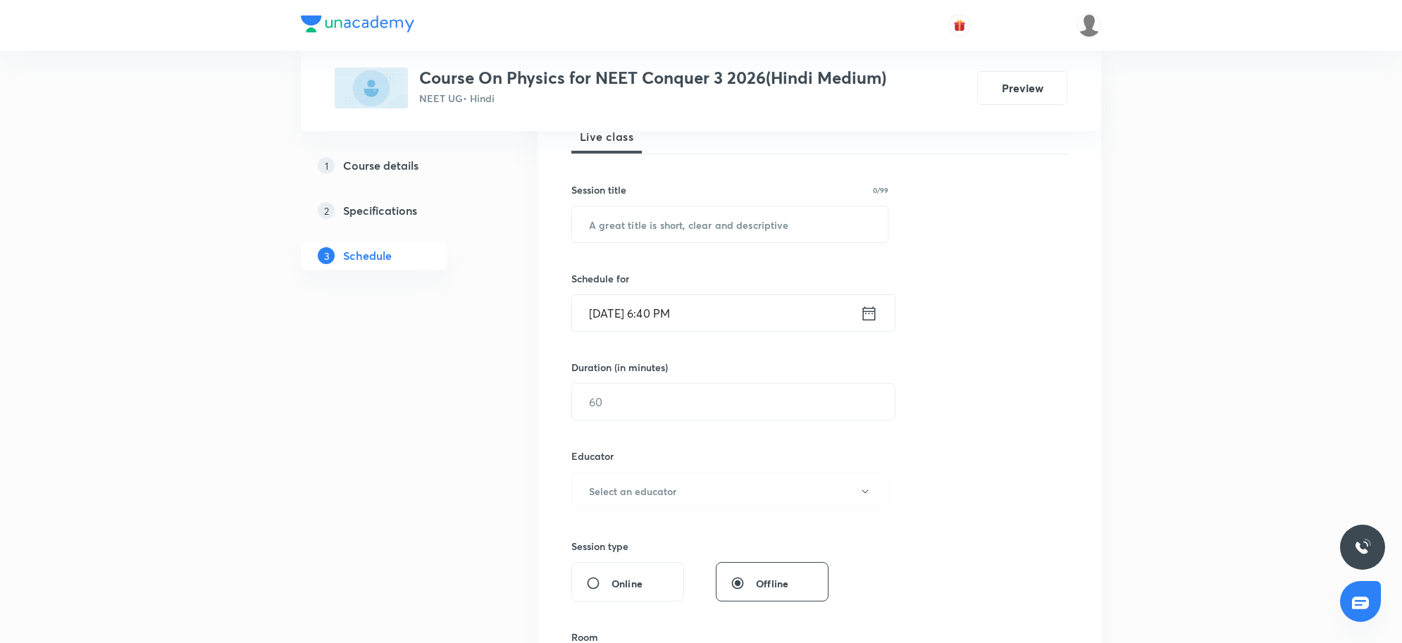
scroll to position [0, 0]
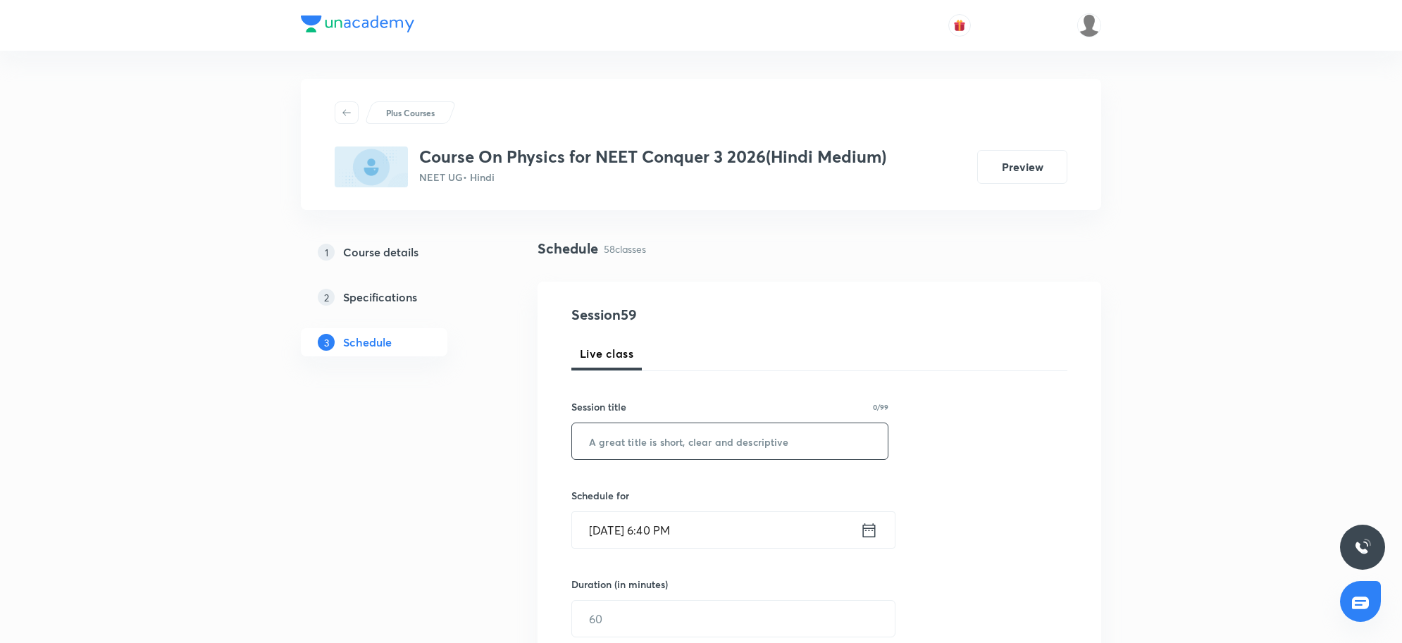
click at [626, 428] on input "text" at bounding box center [730, 441] width 316 height 36
paste input "COM & Collision 4"
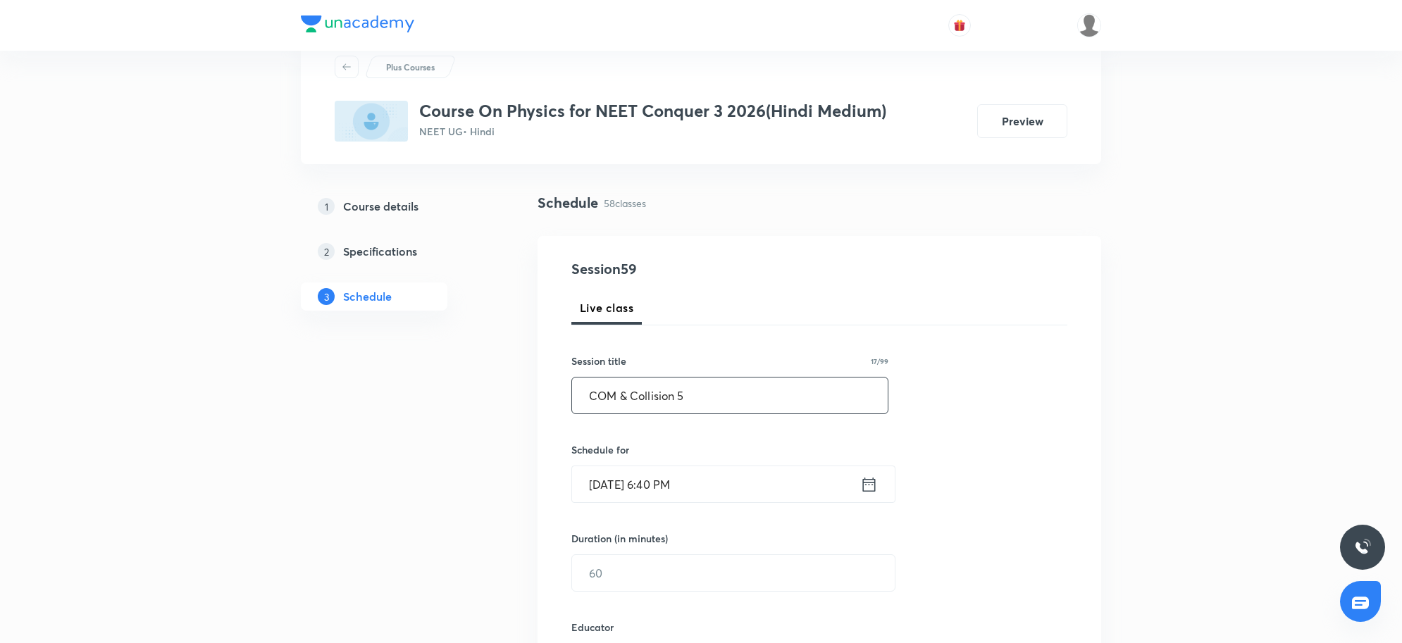
scroll to position [88, 0]
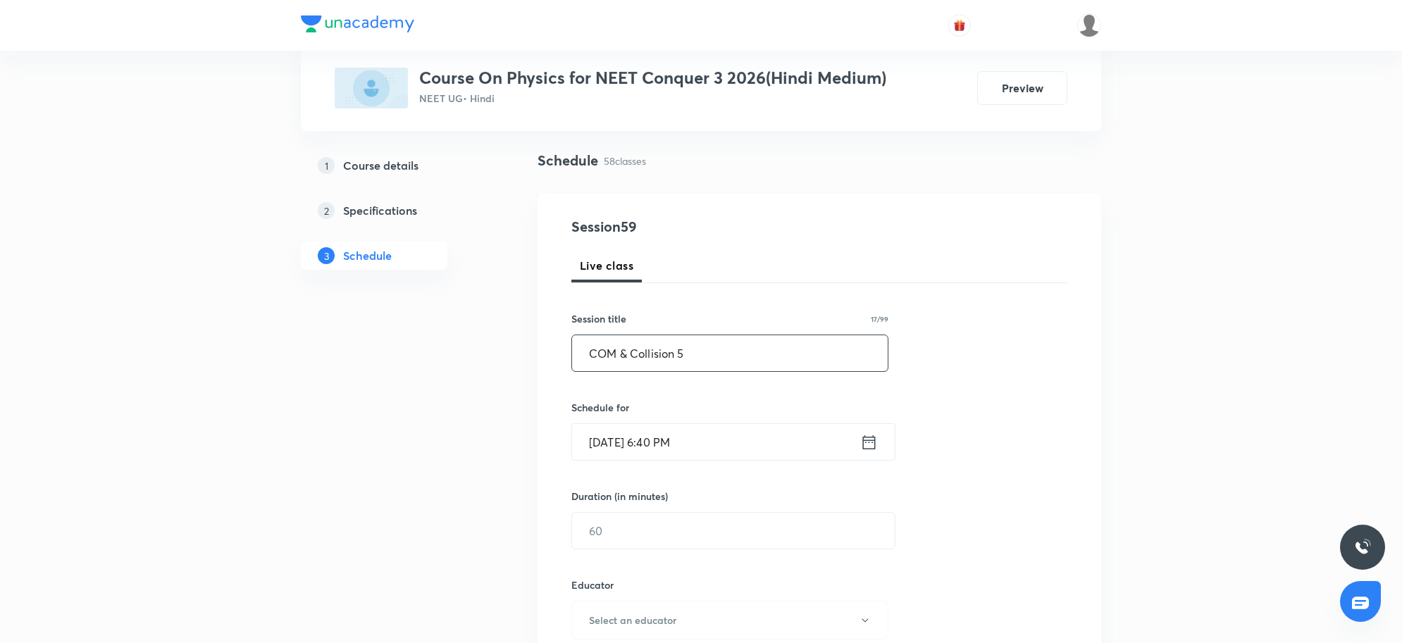
type input "COM & Collision 5"
click at [722, 454] on input "Sep 3, 2025, 6:40 PM" at bounding box center [716, 442] width 288 height 36
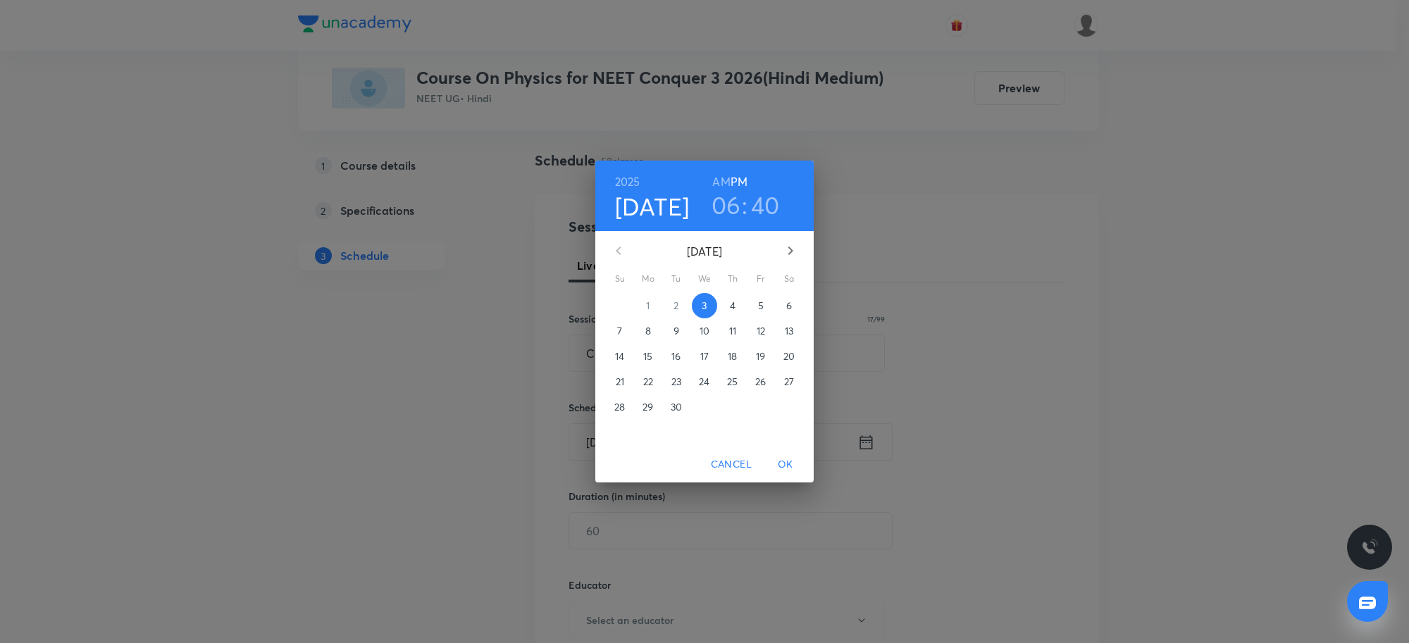
click at [735, 309] on p "4" at bounding box center [733, 306] width 6 height 14
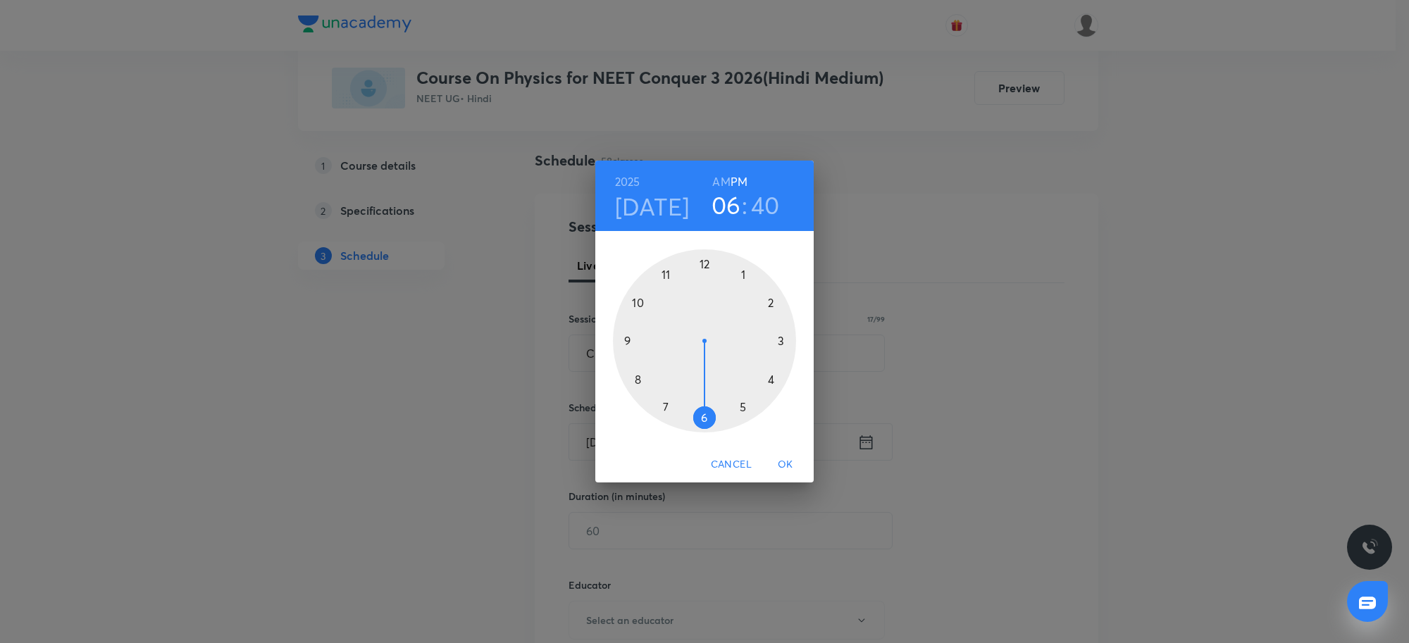
click at [730, 217] on h3 "06" at bounding box center [727, 205] width 30 height 30
click at [666, 271] on div at bounding box center [704, 340] width 183 height 183
click at [702, 414] on div at bounding box center [704, 340] width 183 height 183
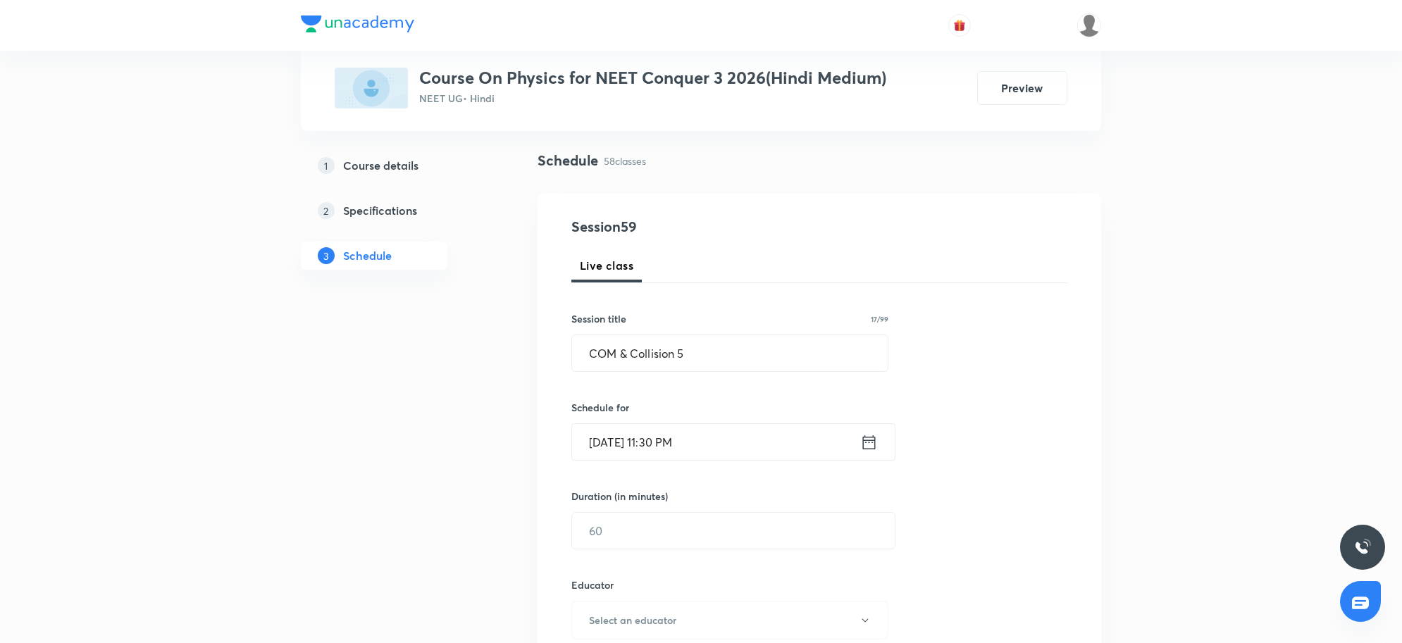
click at [705, 454] on input "Sep 4, 2025, 11:30 PM" at bounding box center [716, 442] width 288 height 36
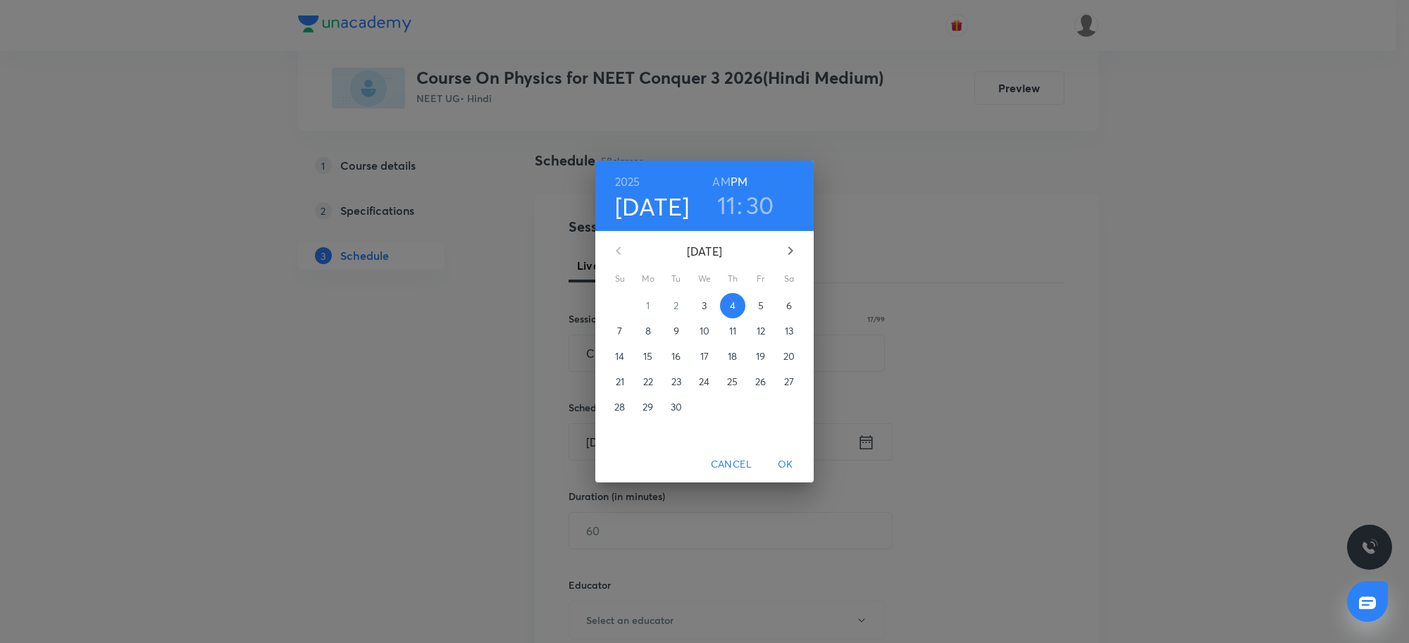
click at [717, 177] on h6 "AM" at bounding box center [721, 182] width 18 height 20
click at [788, 459] on span "OK" at bounding box center [786, 465] width 34 height 18
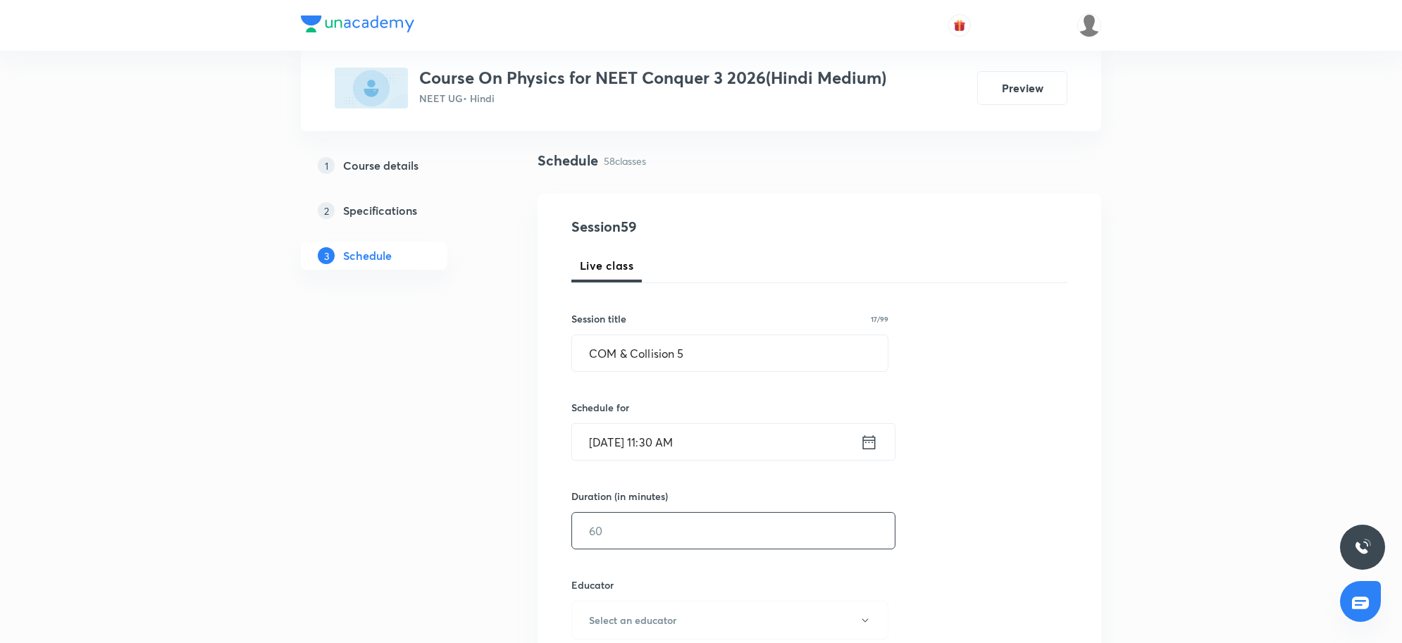
click at [671, 536] on input "text" at bounding box center [733, 531] width 323 height 36
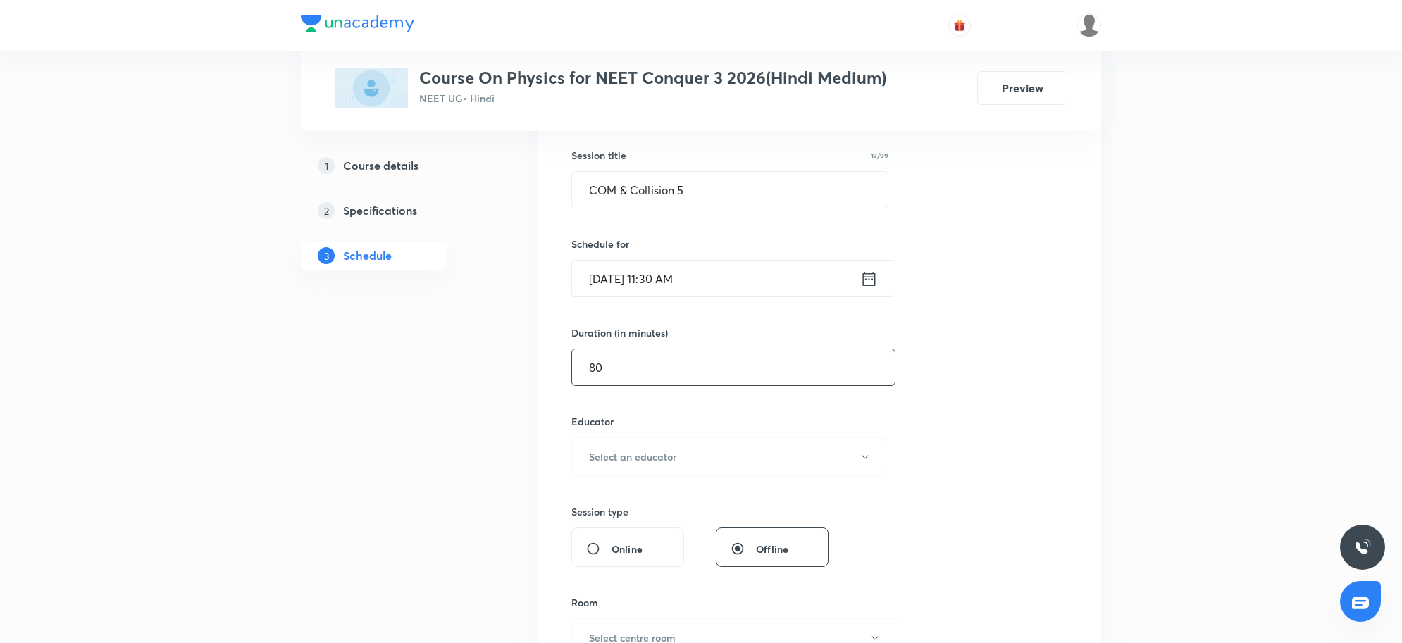
scroll to position [264, 0]
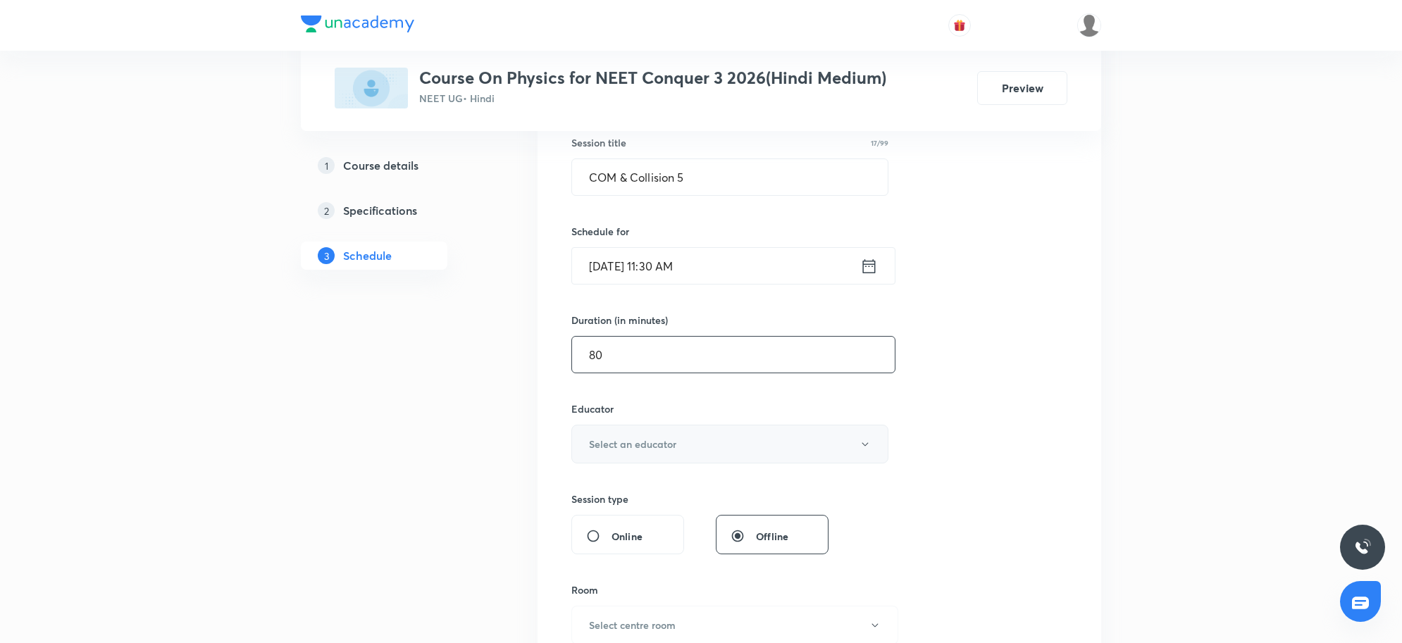
type input "80"
click at [671, 444] on h6 "Select an educator" at bounding box center [632, 444] width 87 height 15
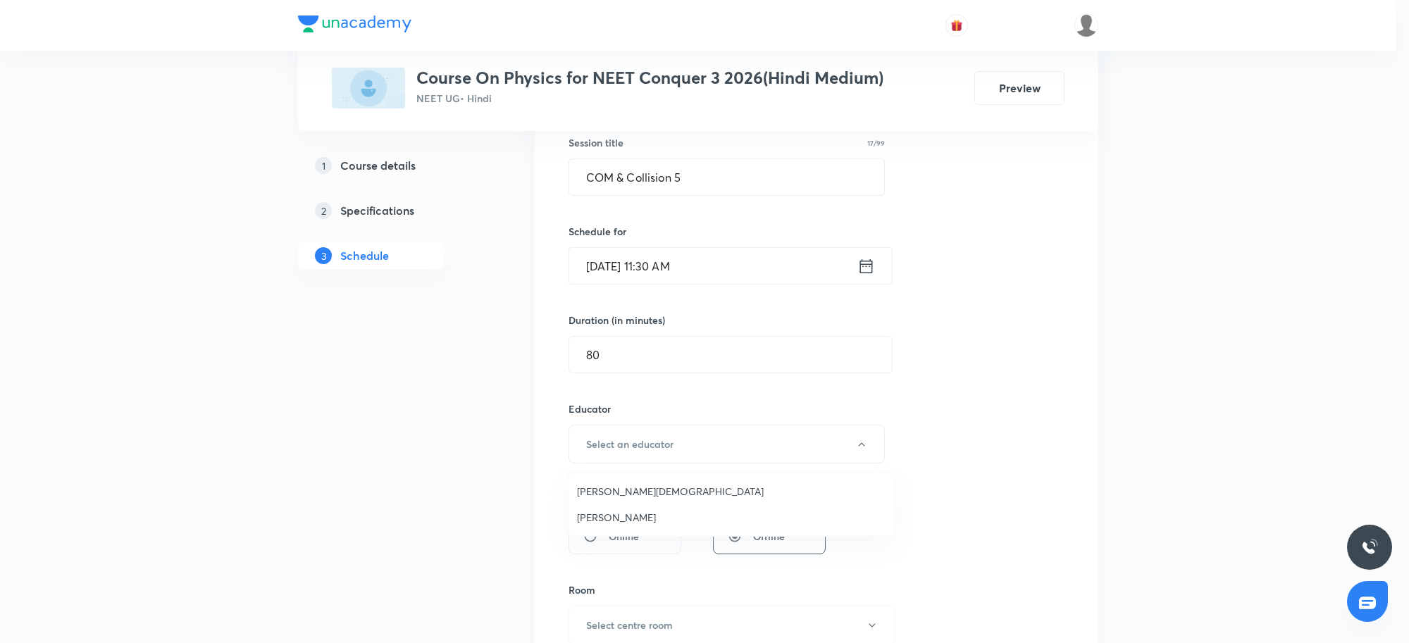
click at [627, 495] on span "Arpit Jain" at bounding box center [731, 491] width 309 height 15
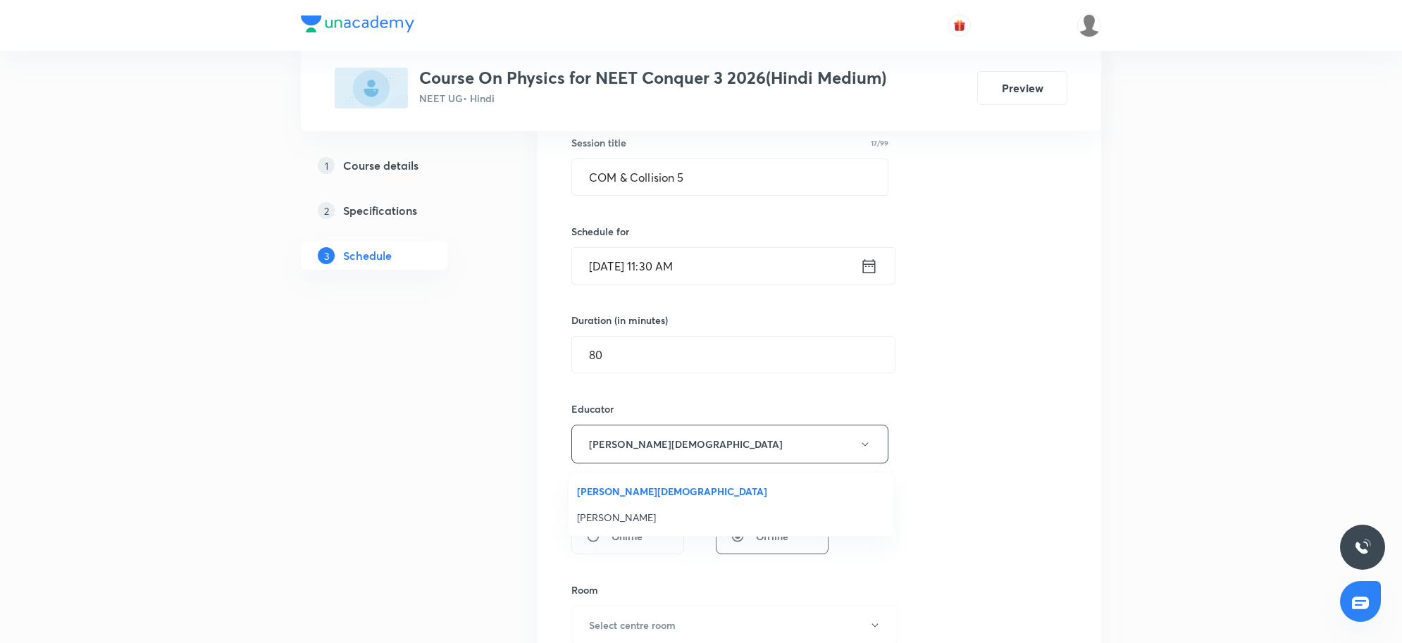
click at [1043, 420] on div "Session 59 Live class Session title 17/99 COM & Collision 5 ​ Schedule for Sep …" at bounding box center [819, 416] width 496 height 752
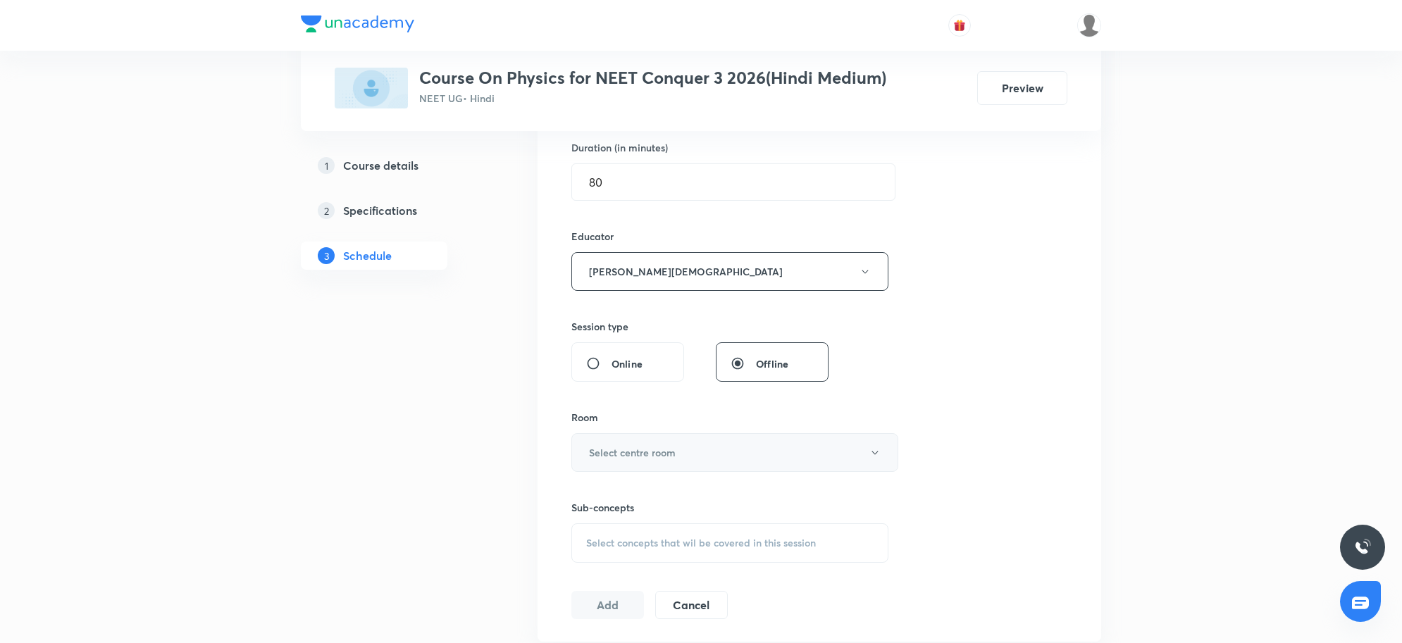
scroll to position [440, 0]
click at [755, 457] on button "Select centre room" at bounding box center [734, 449] width 327 height 39
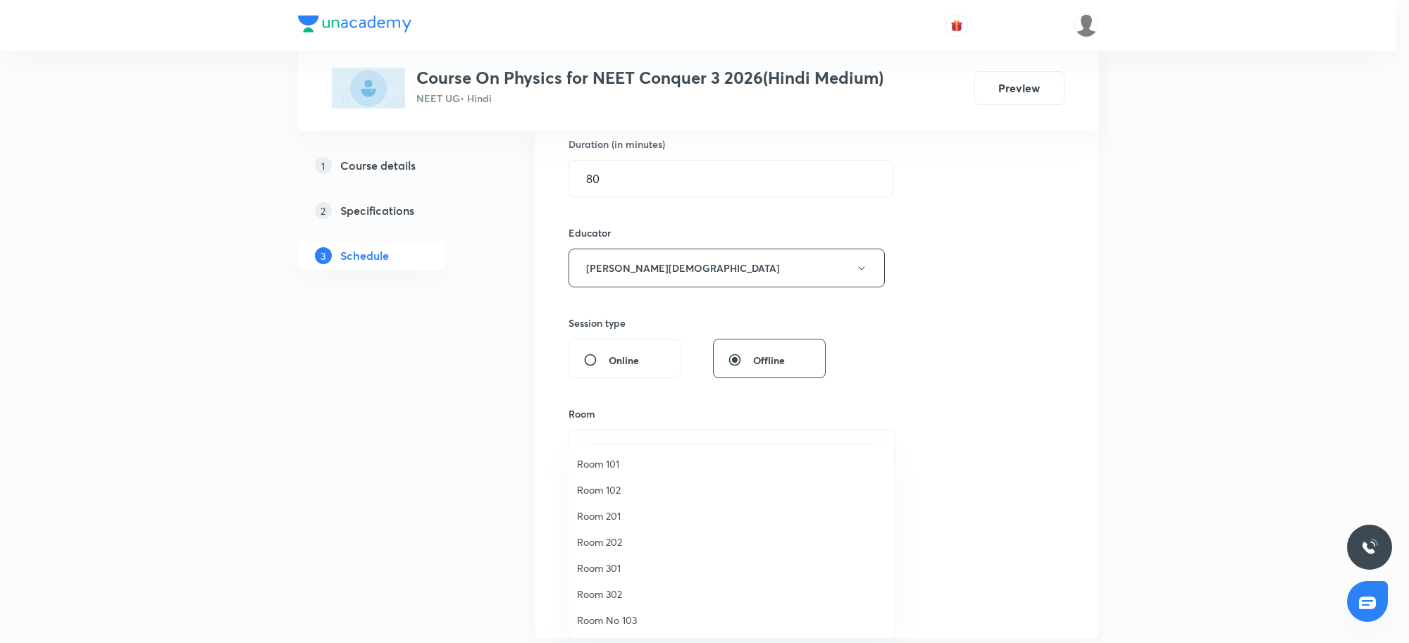
click at [617, 488] on span "Room 102" at bounding box center [731, 490] width 309 height 15
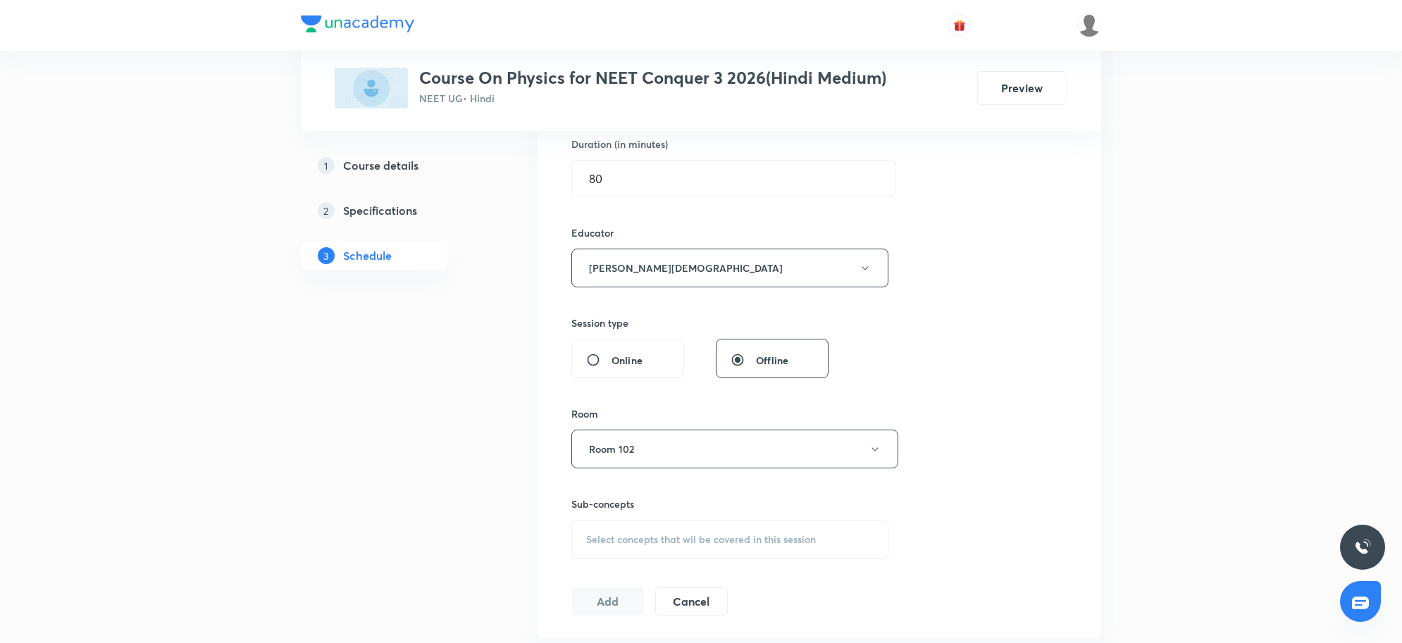
scroll to position [617, 0]
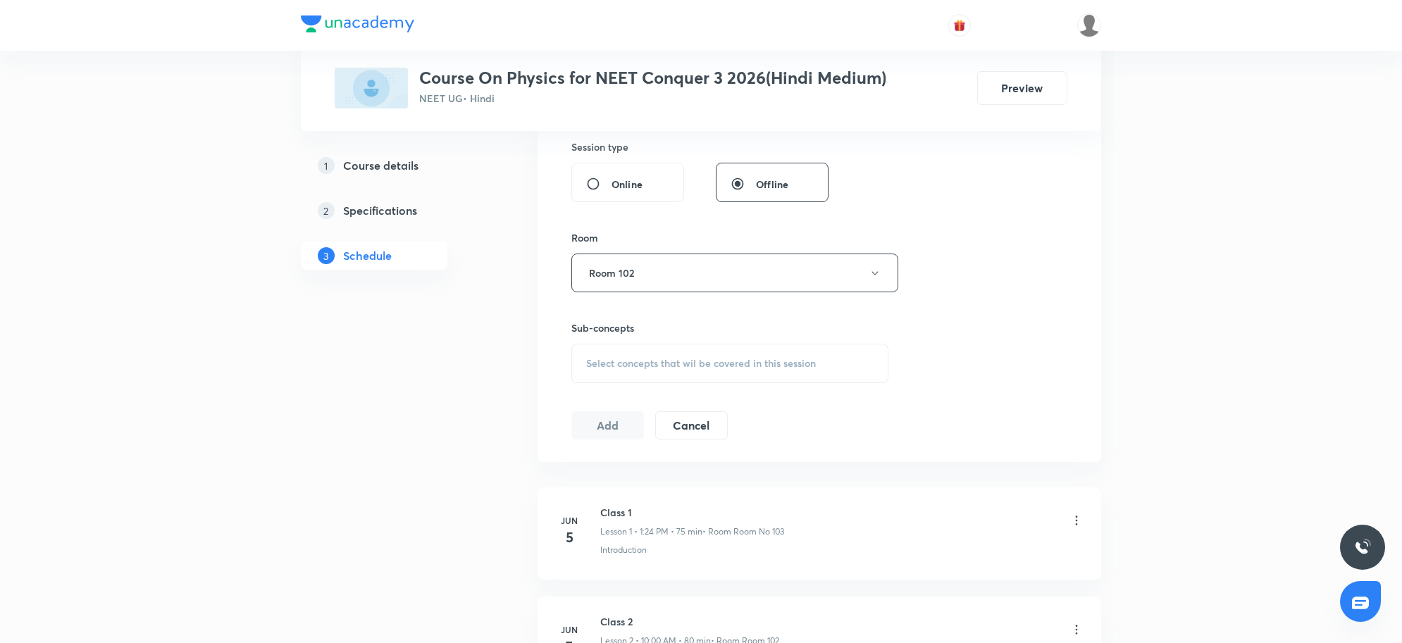
click at [737, 369] on span "Select concepts that wil be covered in this session" at bounding box center [701, 363] width 230 height 11
click at [719, 364] on span "Select concepts that wil be covered in this session" at bounding box center [701, 363] width 230 height 11
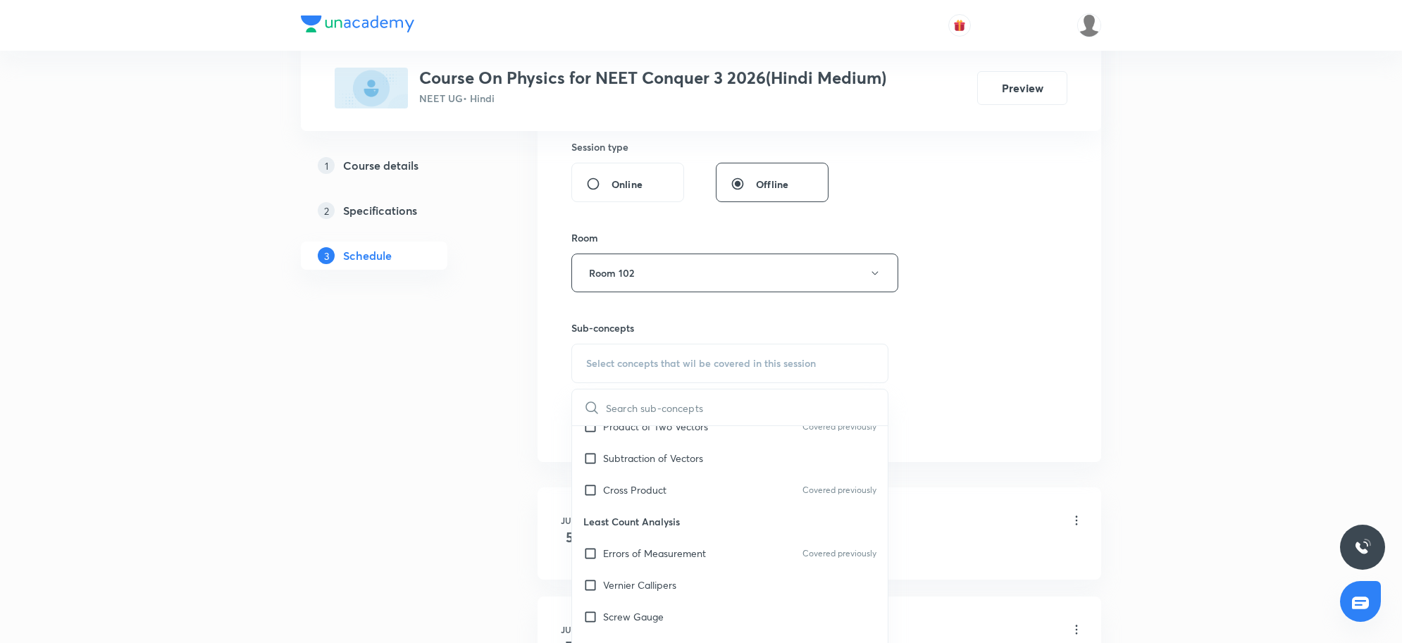
scroll to position [705, 0]
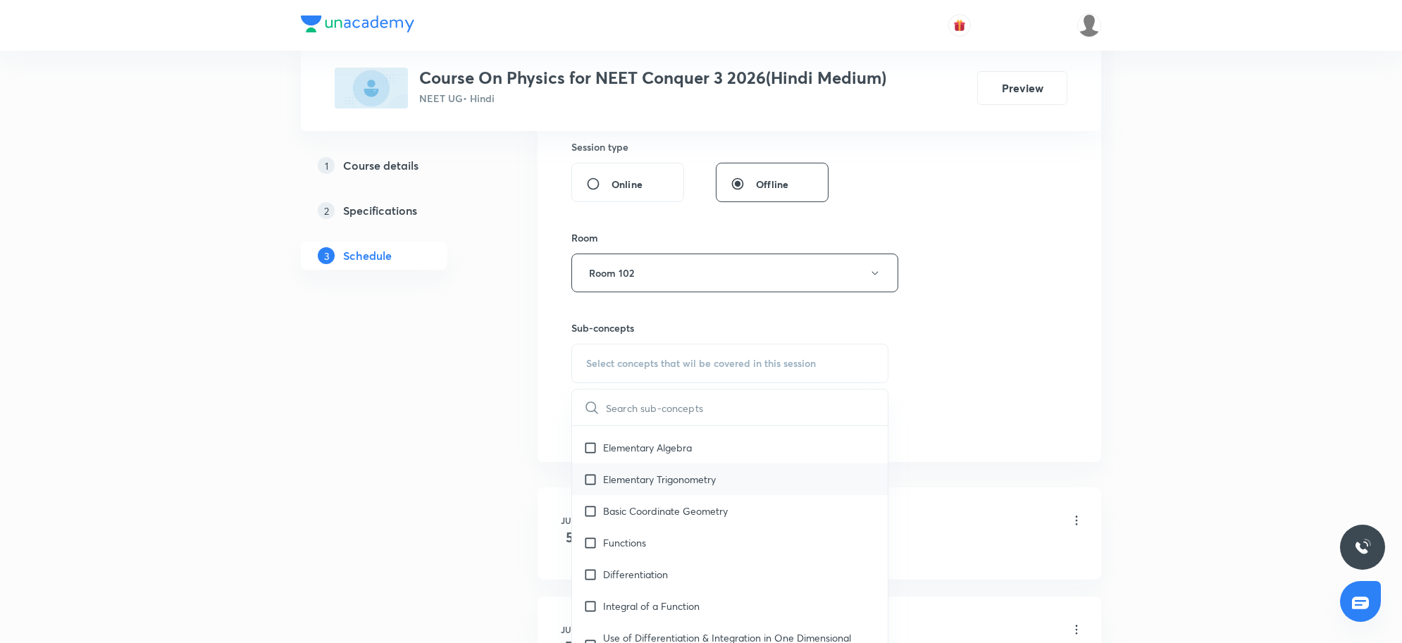
click at [662, 486] on p "Elementary Trigonometry" at bounding box center [659, 479] width 113 height 15
checkbox input "true"
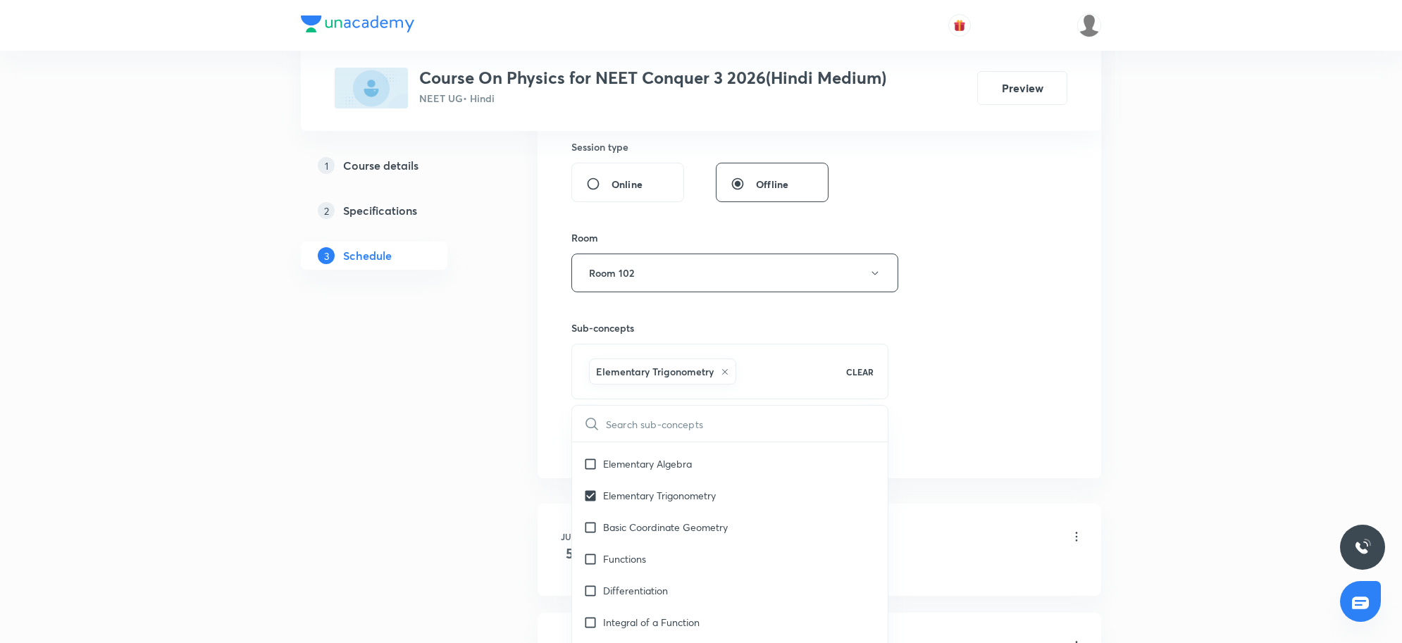
click at [1040, 440] on div "Session 59 Live class Session title 17/99 COM & Collision 5 ​ Schedule for Sep …" at bounding box center [819, 72] width 496 height 768
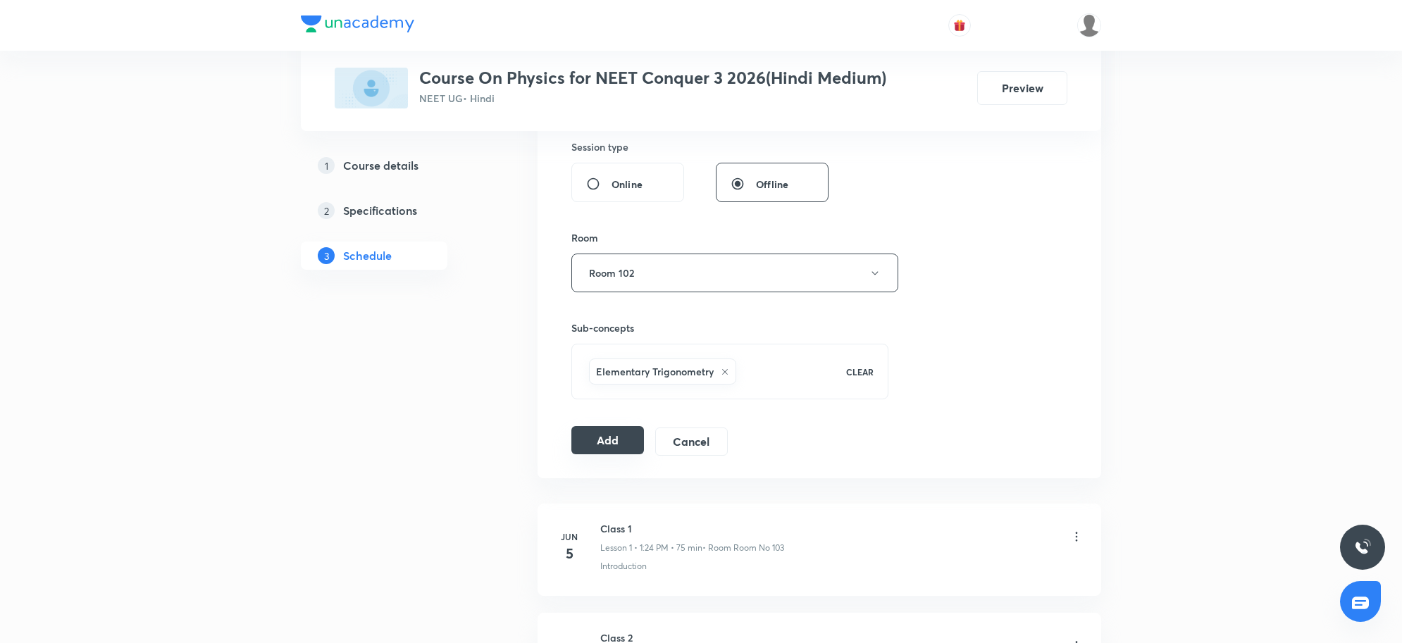
click at [638, 452] on button "Add" at bounding box center [607, 440] width 73 height 28
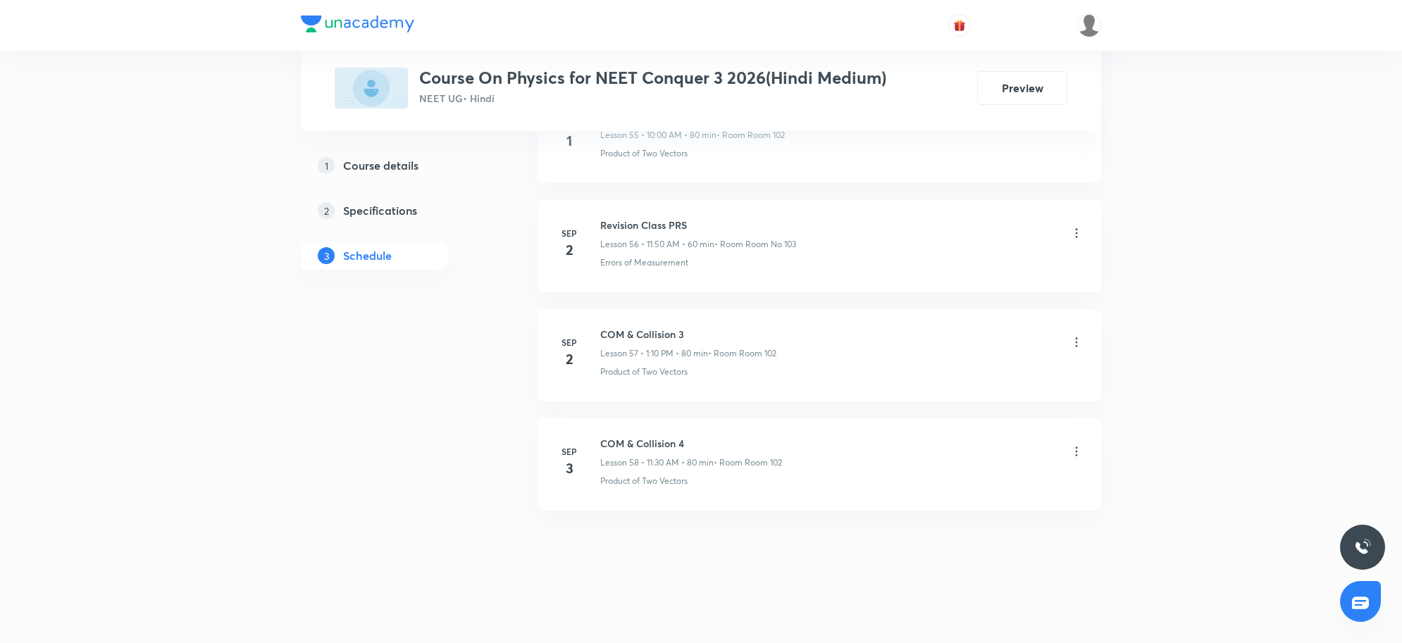
scroll to position [6190, 0]
drag, startPoint x: 603, startPoint y: 440, endPoint x: 719, endPoint y: 440, distance: 115.6
click at [719, 440] on h6 "COM & Collision 4" at bounding box center [691, 443] width 182 height 15
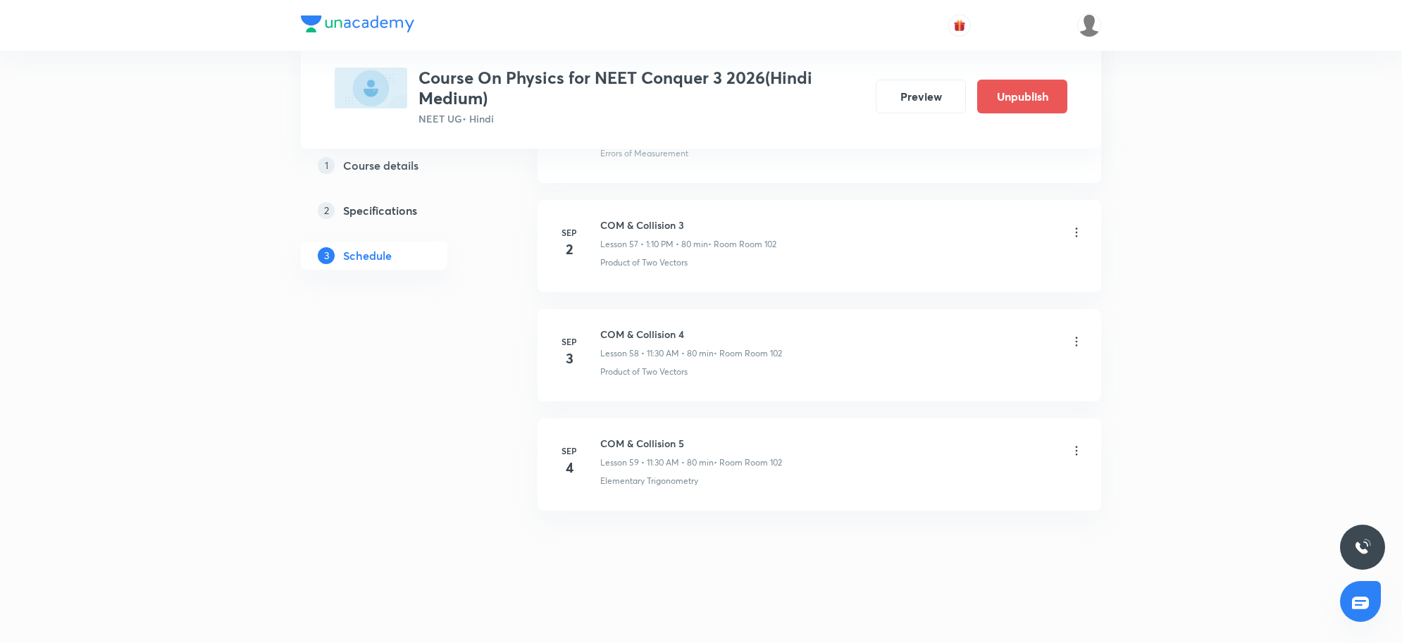
scroll to position [7057, 0]
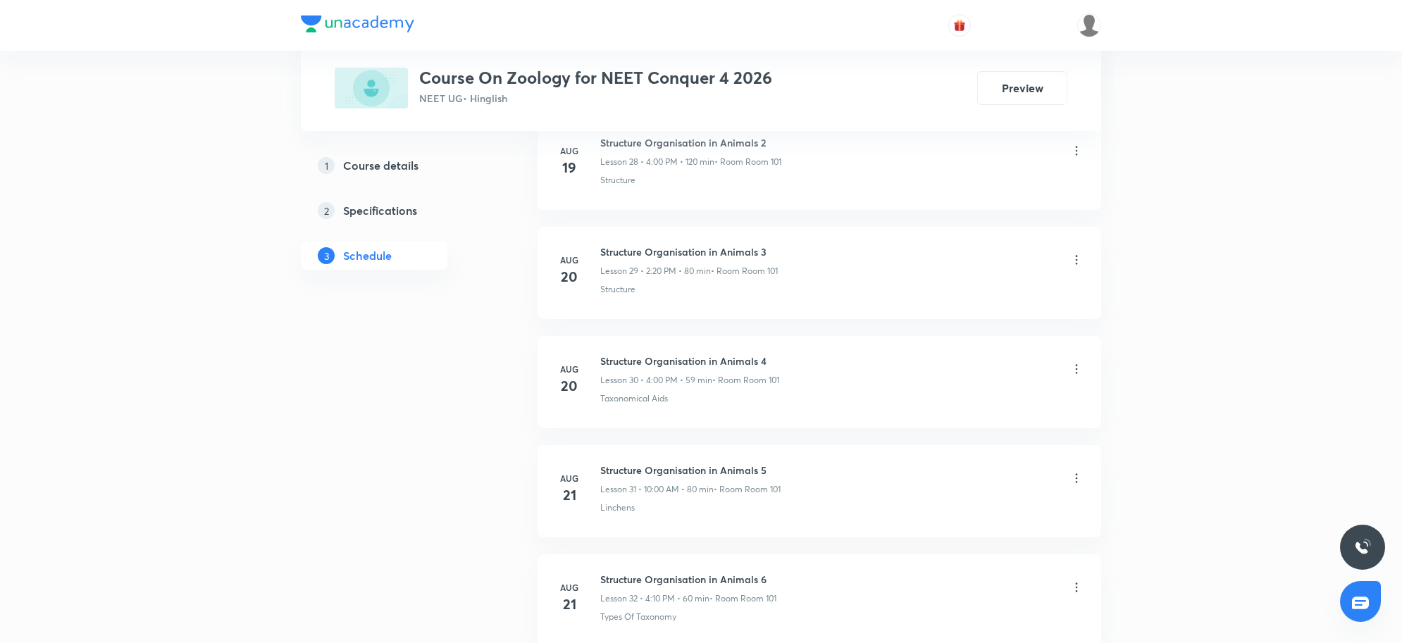
scroll to position [4648, 0]
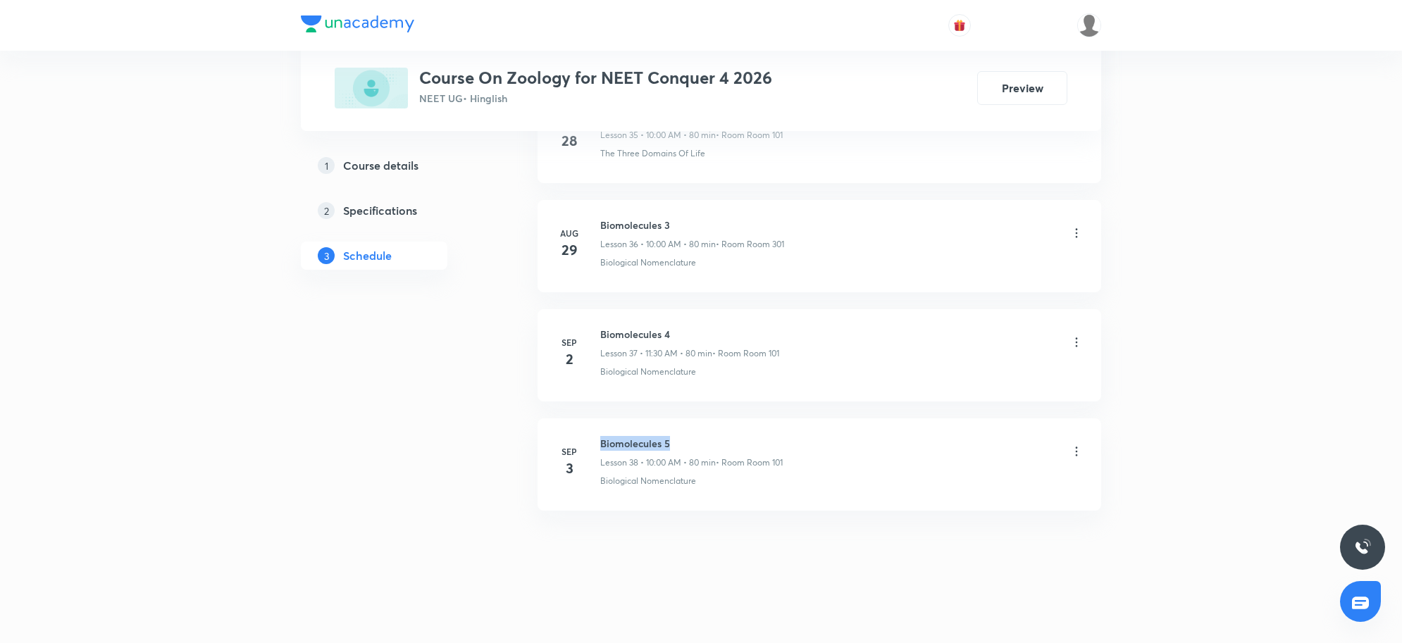
drag, startPoint x: 603, startPoint y: 439, endPoint x: 717, endPoint y: 439, distance: 114.1
click at [717, 439] on h6 "Biomolecules 5" at bounding box center [691, 443] width 182 height 15
copy h6 "Biomolecules 5"
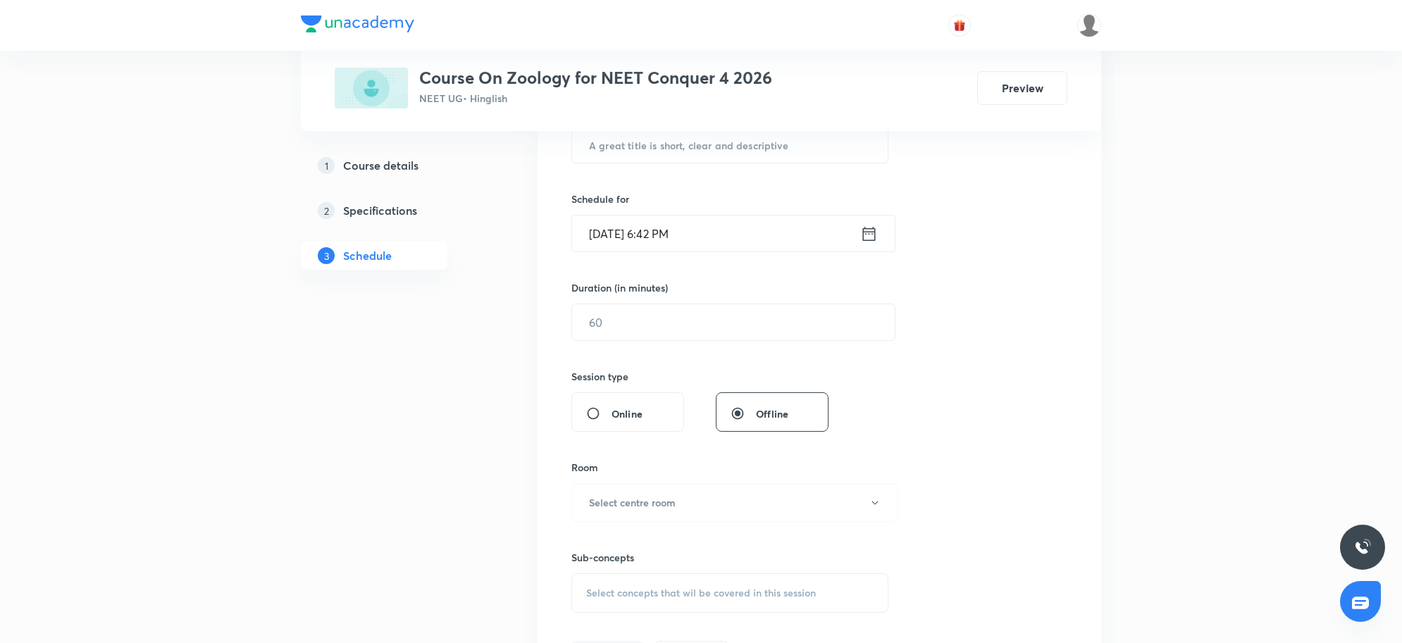
scroll to position [0, 0]
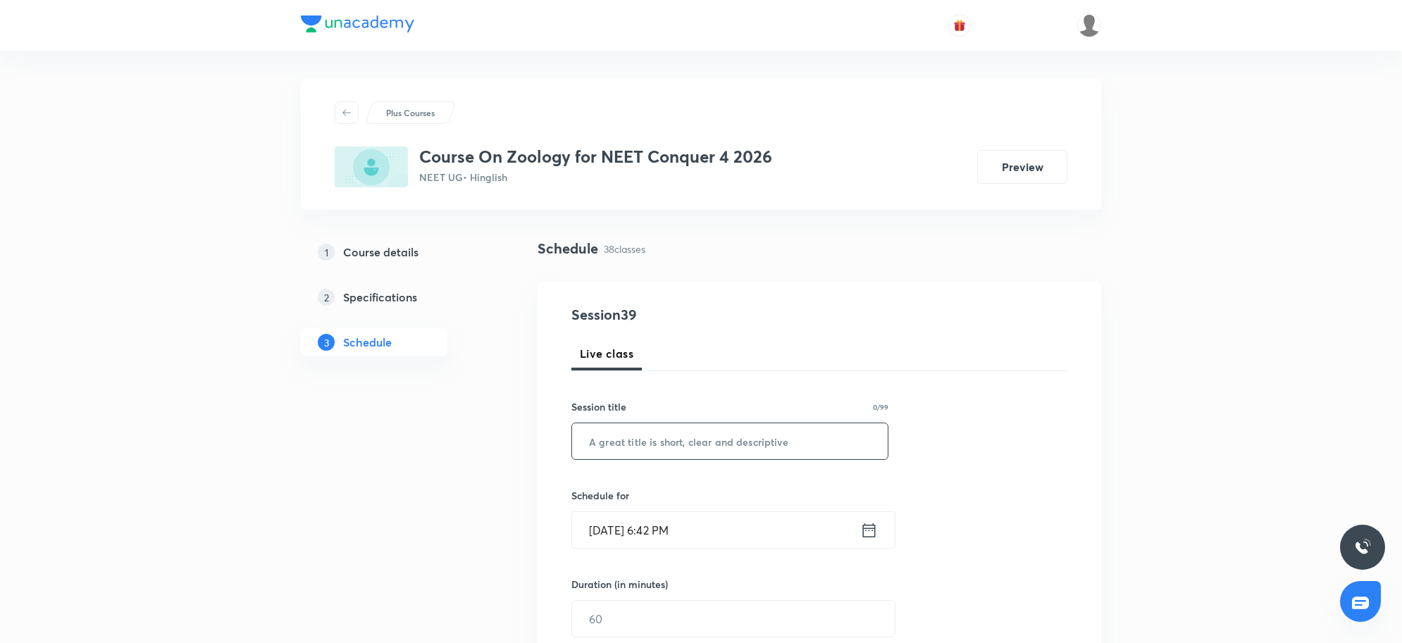
click at [621, 452] on input "text" at bounding box center [730, 441] width 316 height 36
paste input "Biomolecules 5"
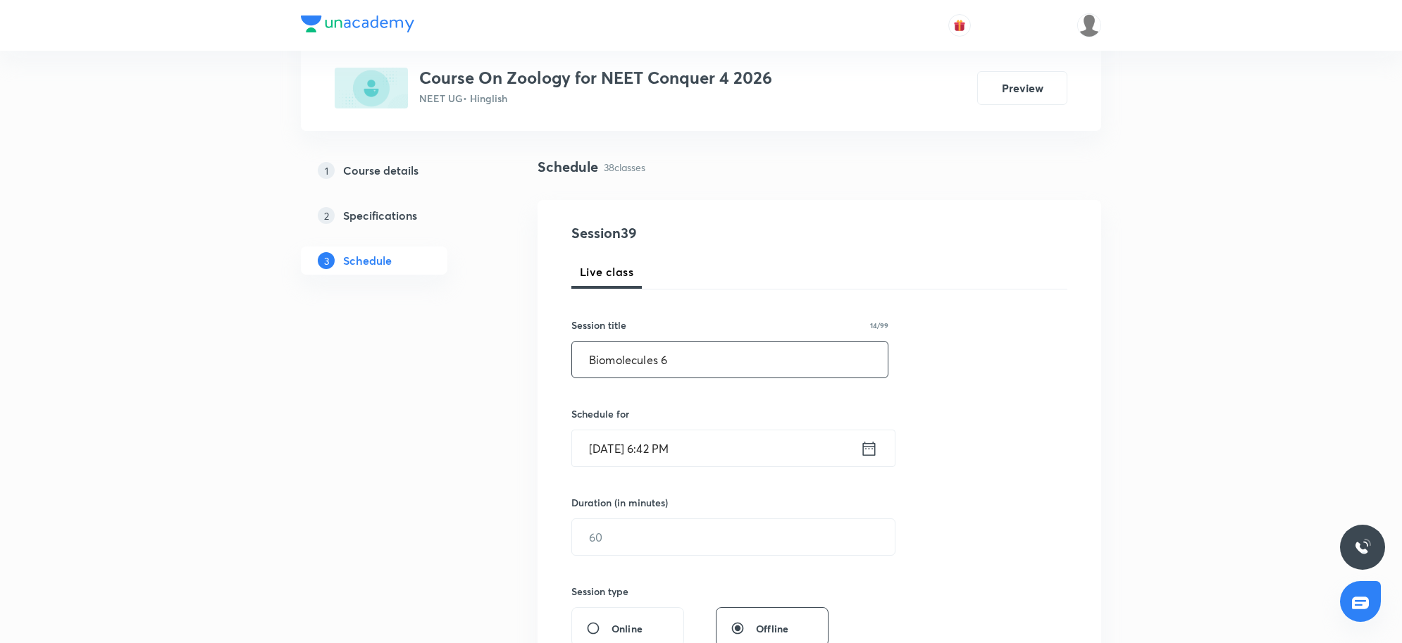
scroll to position [264, 0]
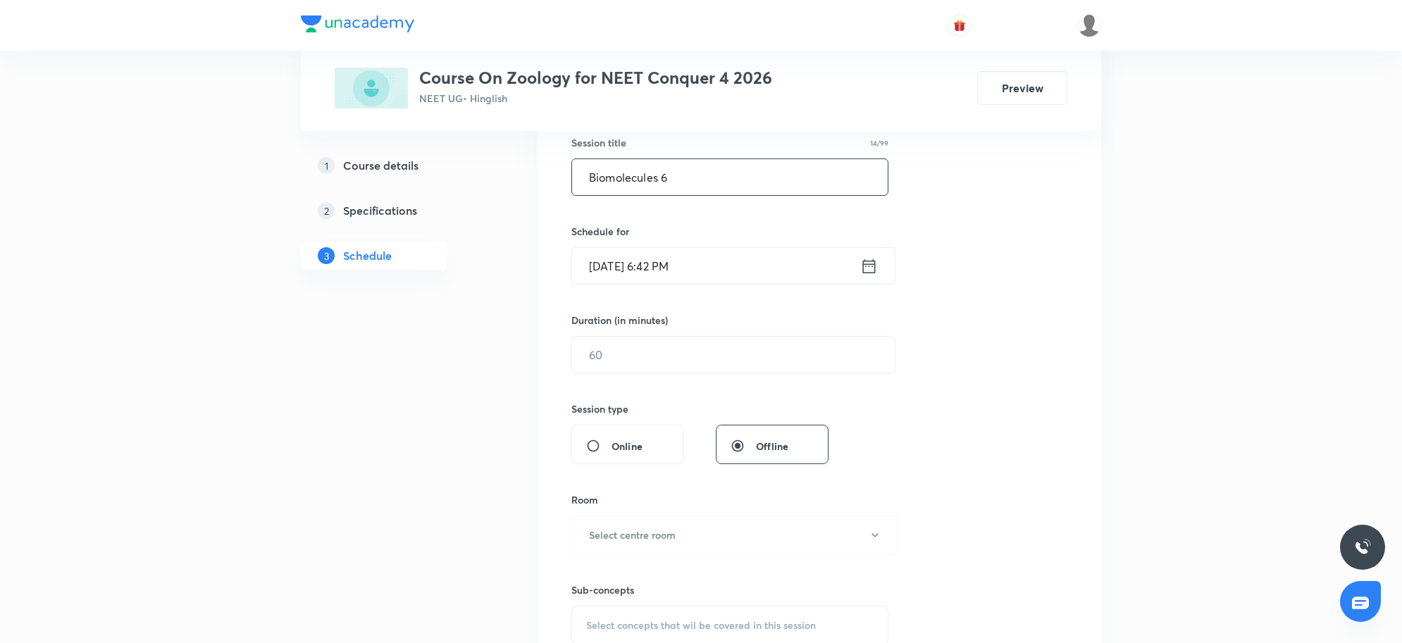
type input "Biomolecules 6"
click at [722, 271] on input "[DATE] 6:42 PM" at bounding box center [716, 266] width 288 height 36
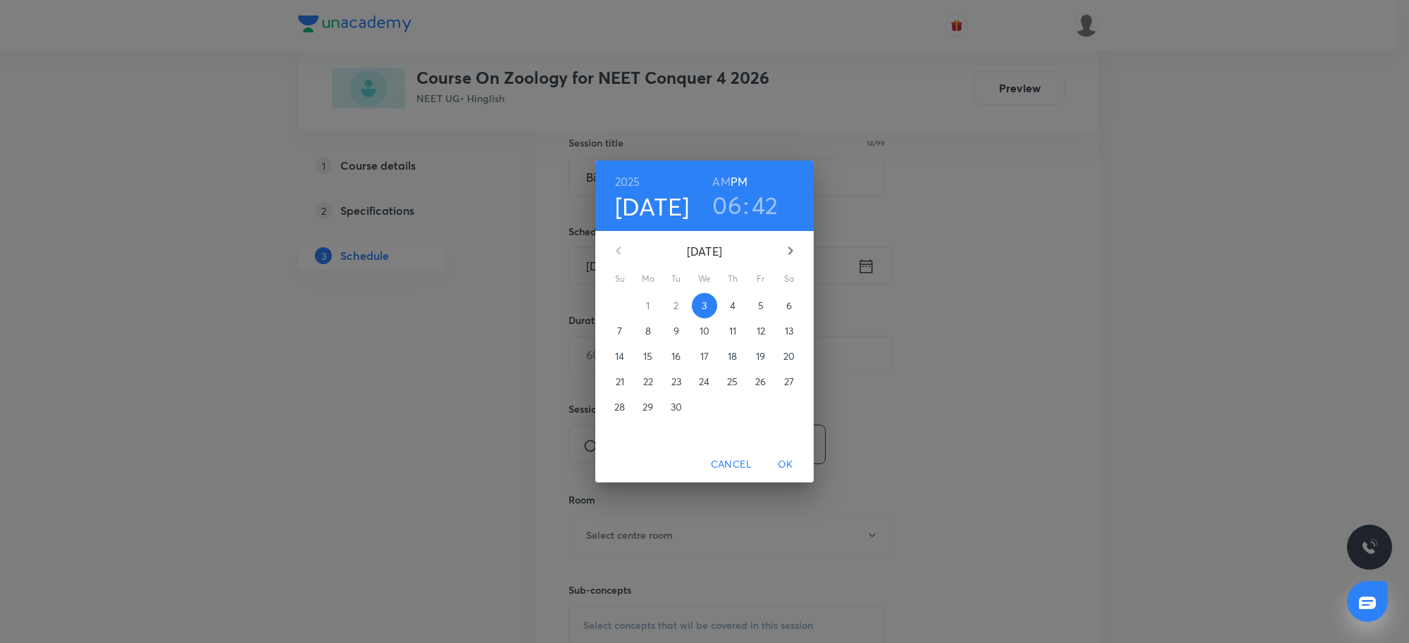
click at [737, 311] on span "4" at bounding box center [732, 306] width 25 height 14
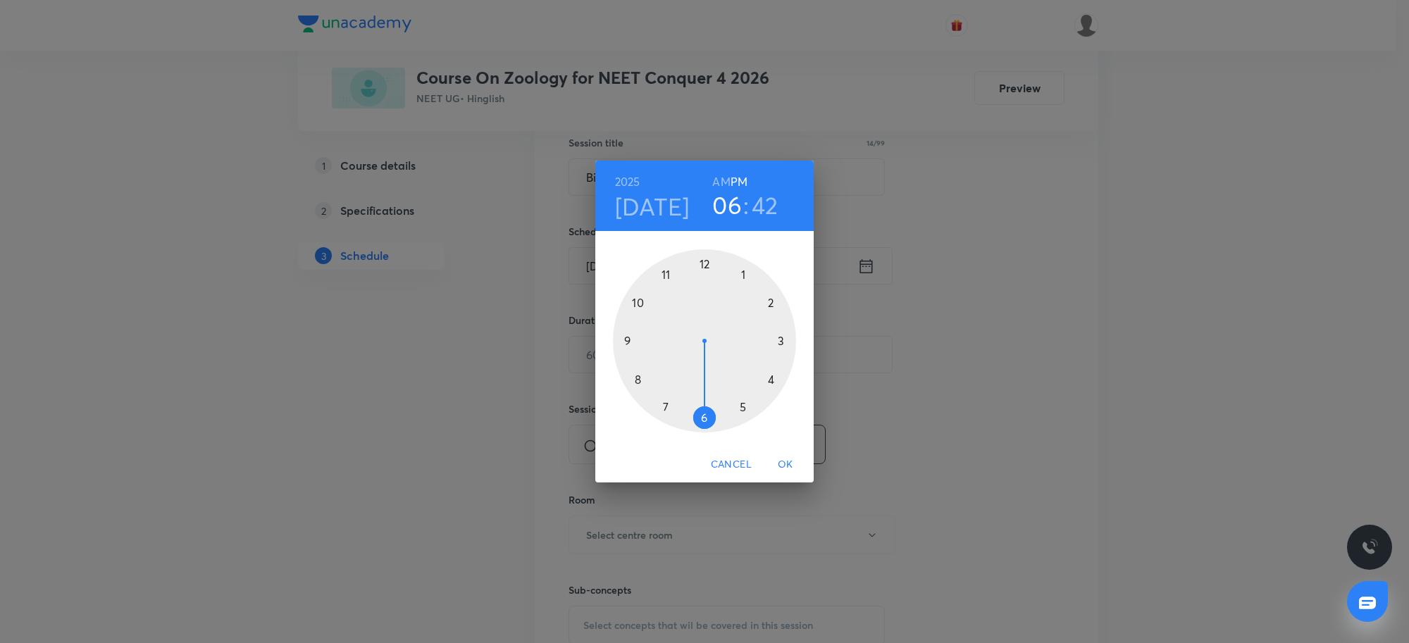
click at [738, 202] on h3 "06" at bounding box center [727, 205] width 30 height 30
click at [642, 304] on div at bounding box center [704, 340] width 183 height 183
click at [705, 262] on div at bounding box center [704, 340] width 183 height 183
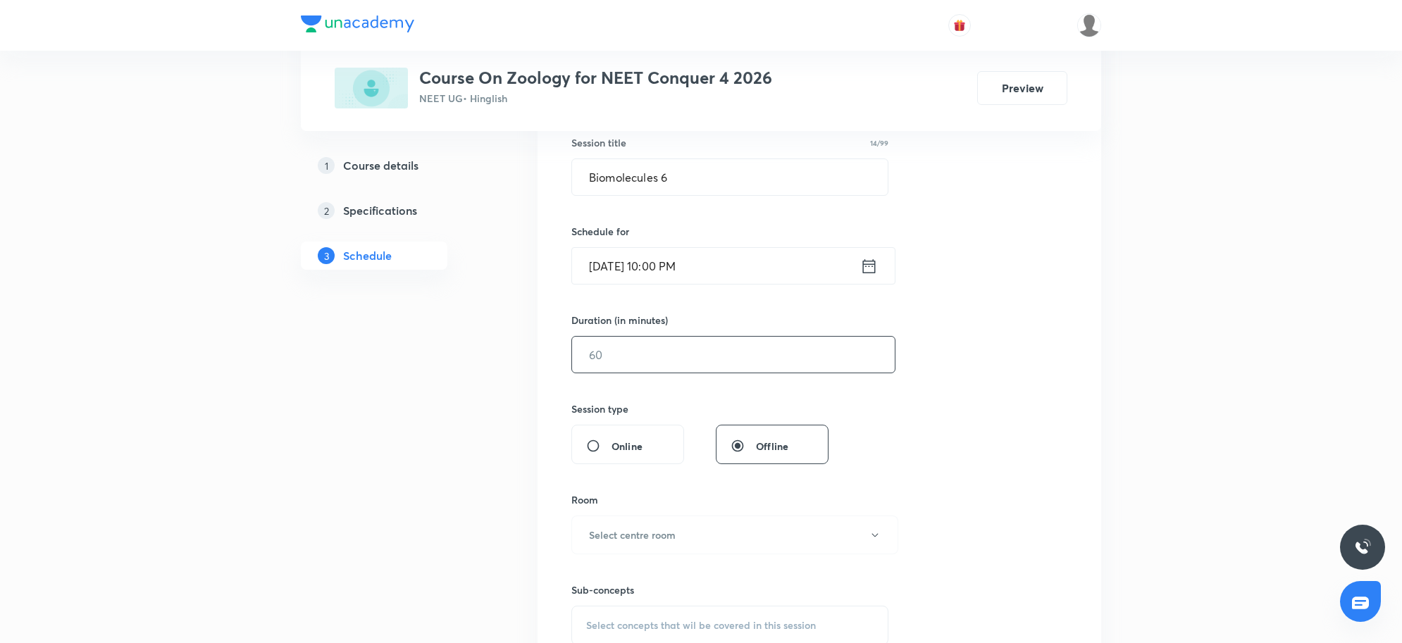
click at [681, 364] on input "text" at bounding box center [733, 355] width 323 height 36
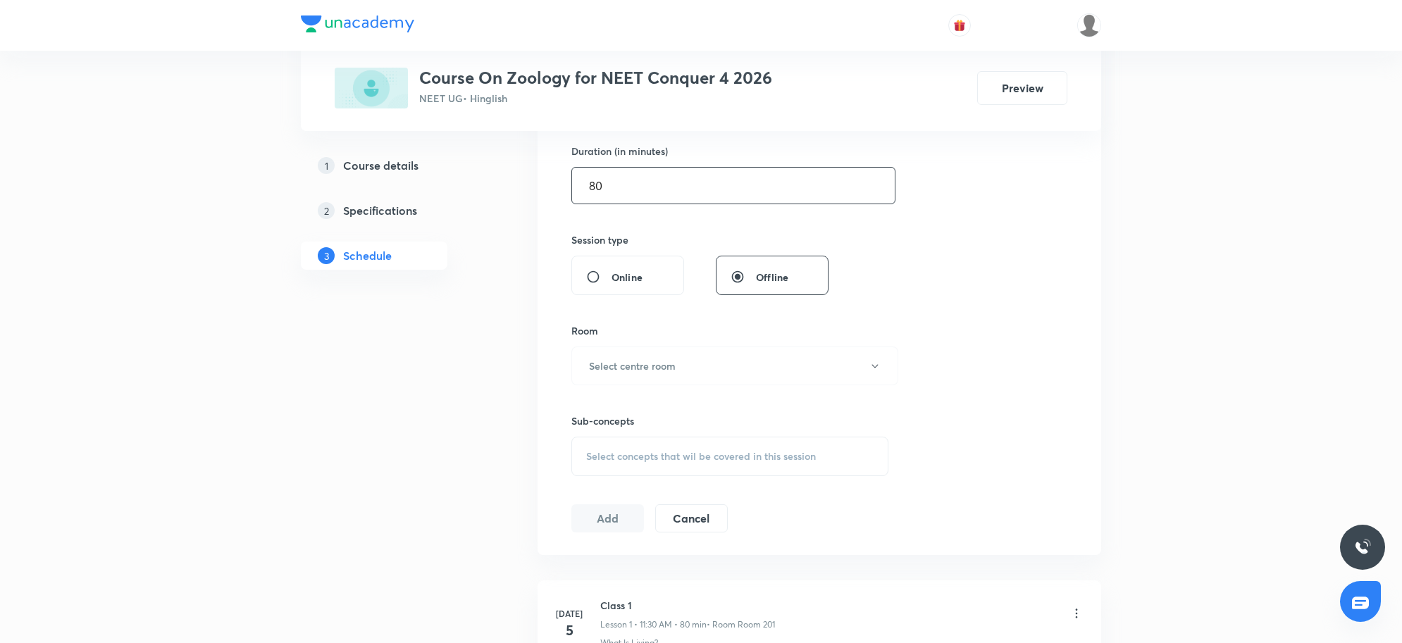
scroll to position [440, 0]
type input "80"
click at [666, 354] on h6 "Select centre room" at bounding box center [632, 359] width 87 height 15
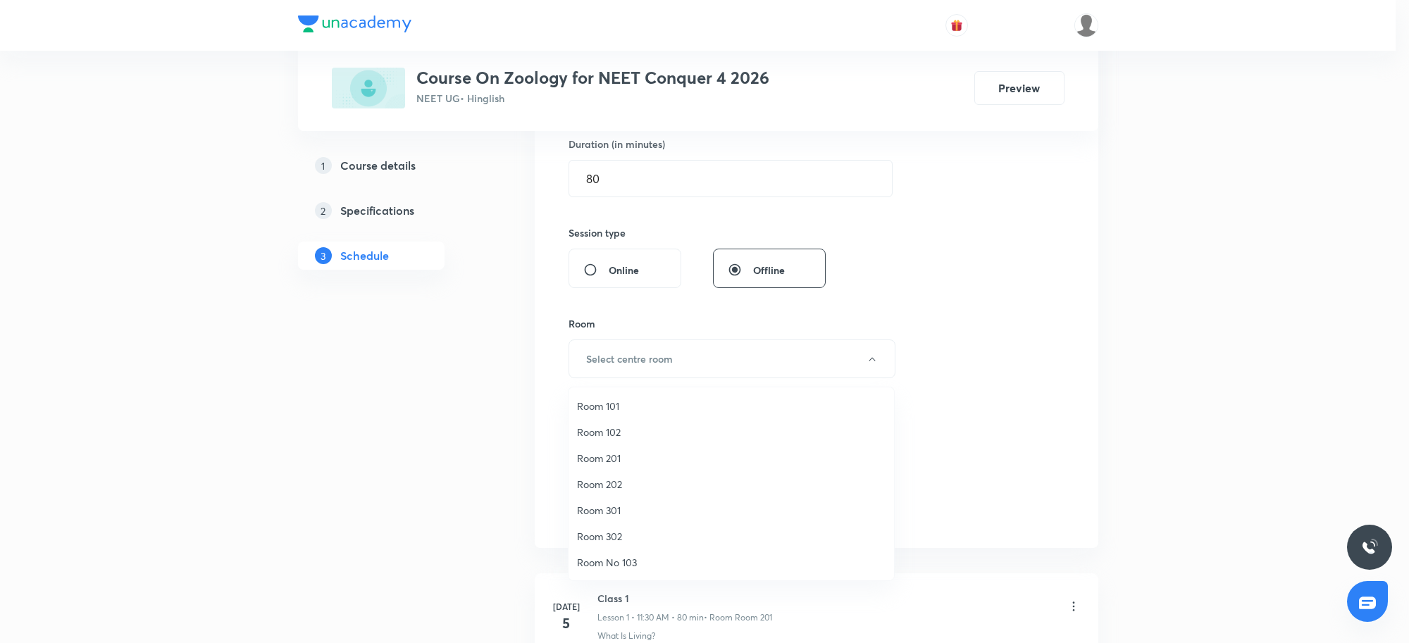
click at [636, 404] on span "Room 101" at bounding box center [731, 406] width 309 height 15
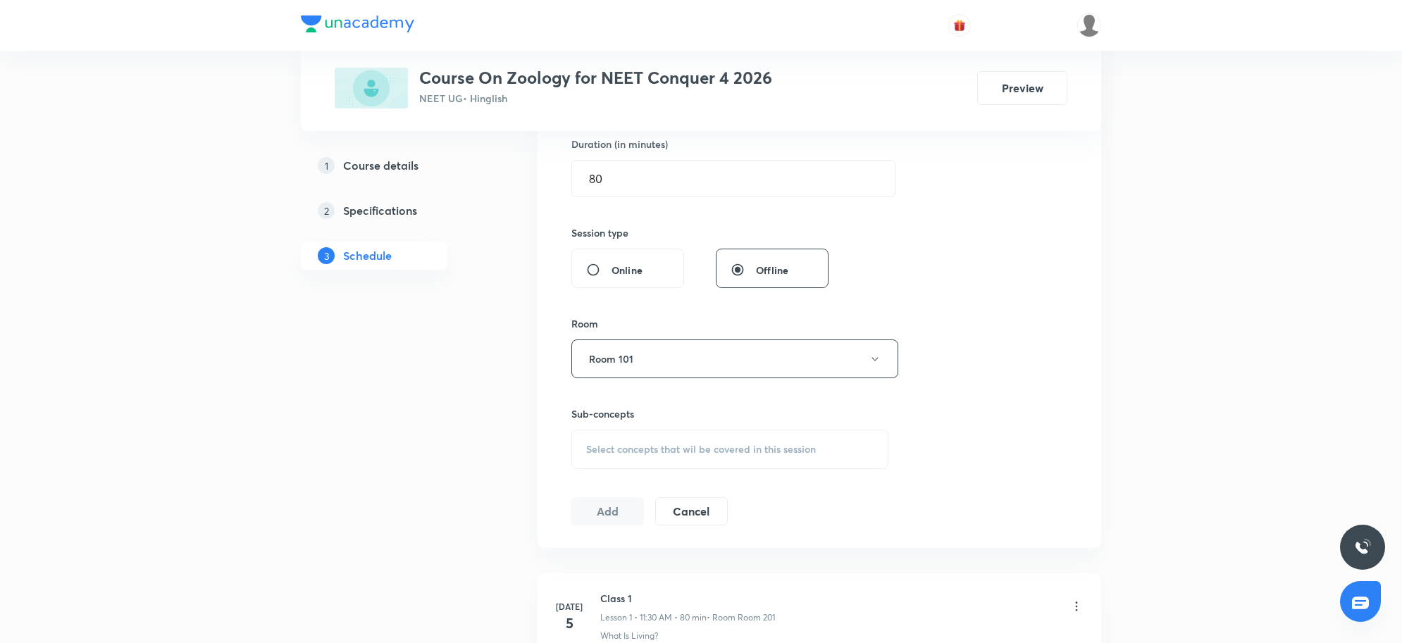
click at [709, 452] on span "Select concepts that wil be covered in this session" at bounding box center [701, 449] width 230 height 11
click at [664, 458] on div "Select concepts that wil be covered in this session" at bounding box center [729, 449] width 317 height 39
click at [642, 528] on div "Bryophytes" at bounding box center [730, 540] width 316 height 32
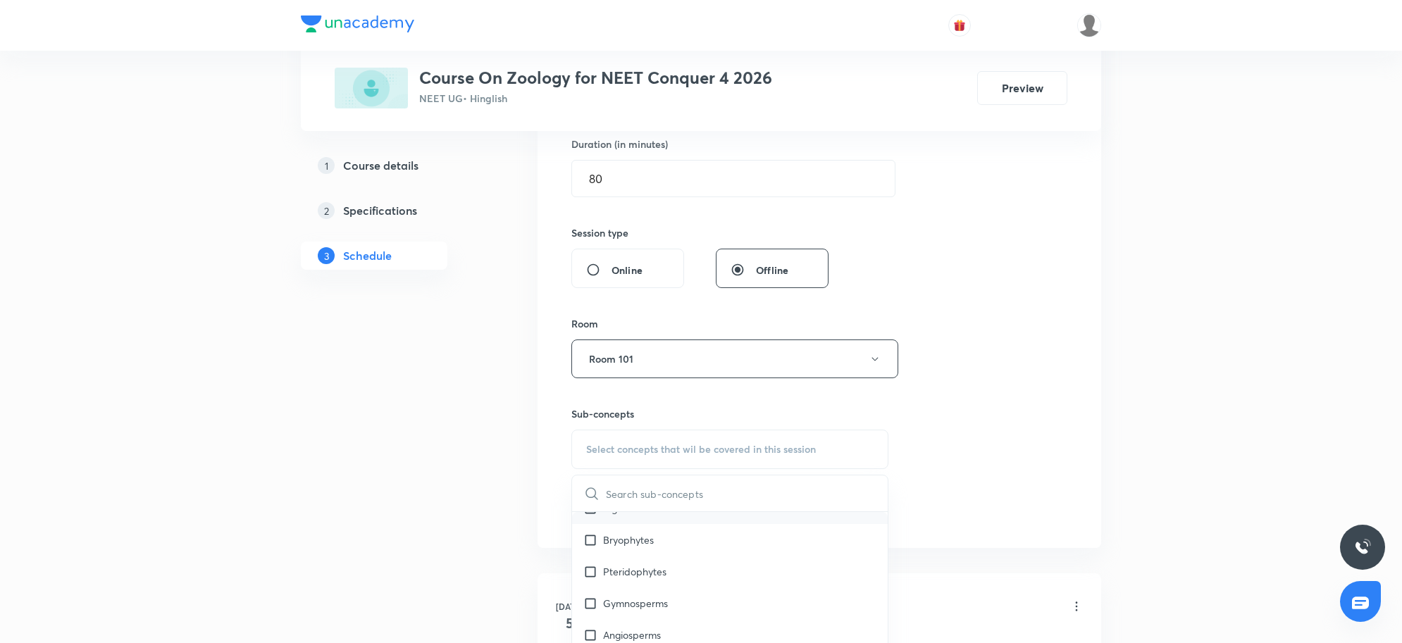
checkbox input "true"
click at [1038, 476] on div "Session 39 Live class Session title 14/99 Biomolecules 6 ​ Schedule for [DATE] …" at bounding box center [819, 203] width 496 height 678
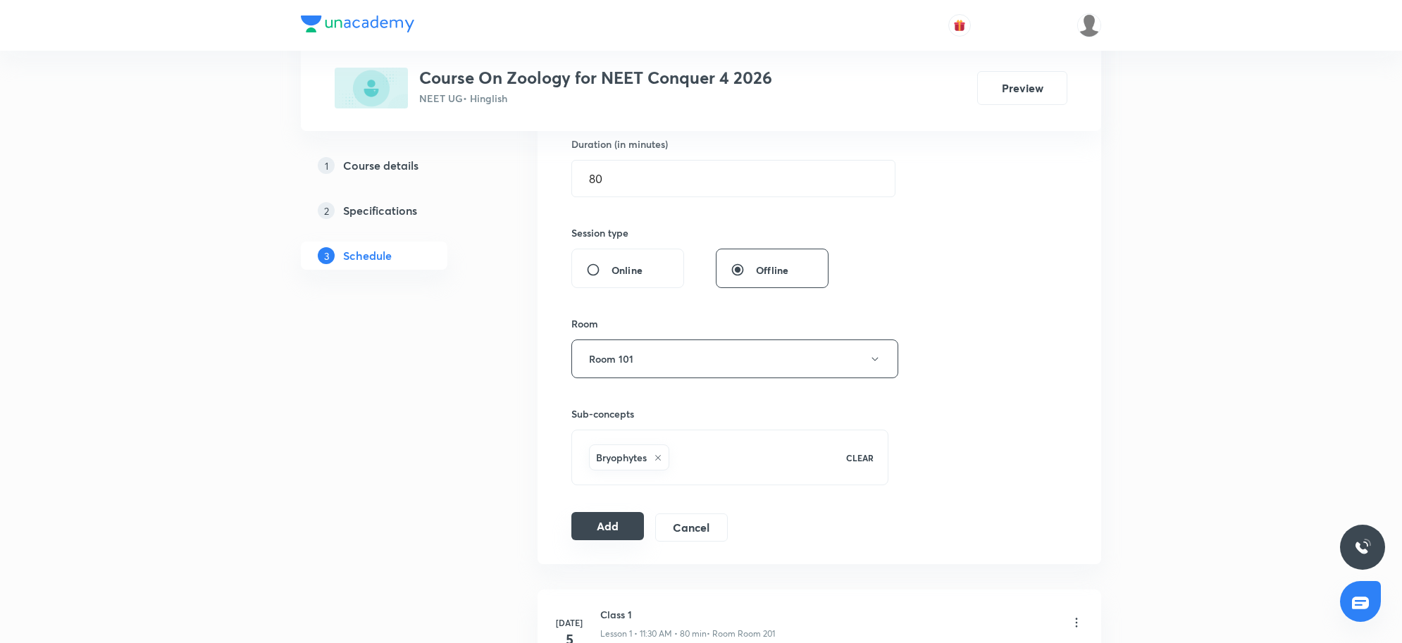
click at [588, 525] on button "Add" at bounding box center [607, 526] width 73 height 28
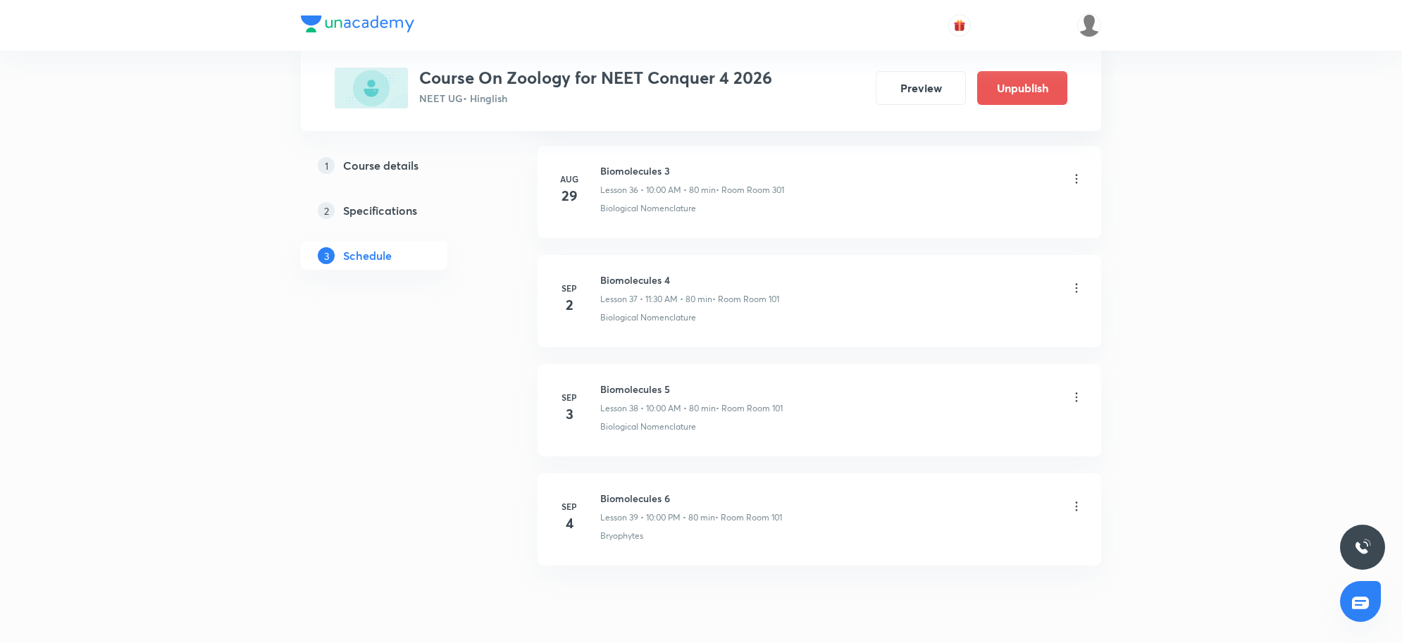
scroll to position [4109, 0]
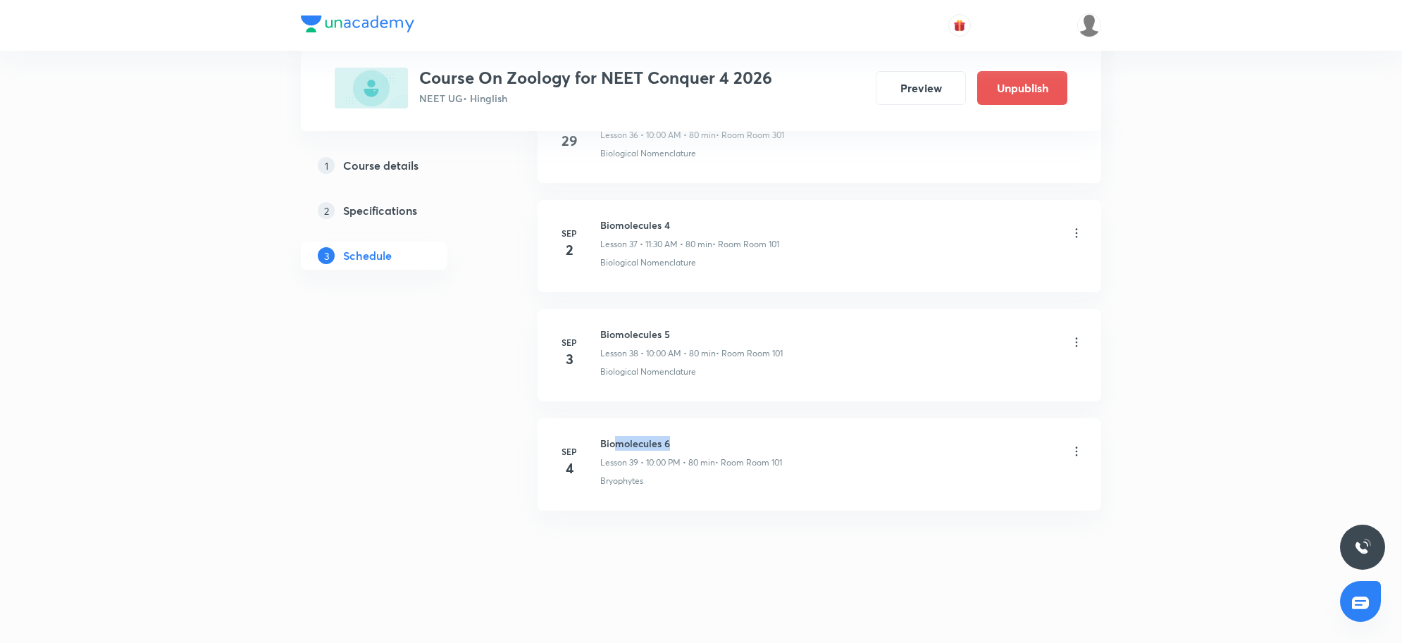
drag, startPoint x: 617, startPoint y: 441, endPoint x: 836, endPoint y: 434, distance: 218.5
click at [836, 434] on li "[DATE] Biomolecules 6 Lesson 39 • 10:00 PM • 80 min • Room Room 101 Bryophytes" at bounding box center [820, 465] width 564 height 92
click at [1072, 452] on icon at bounding box center [1077, 452] width 14 height 14
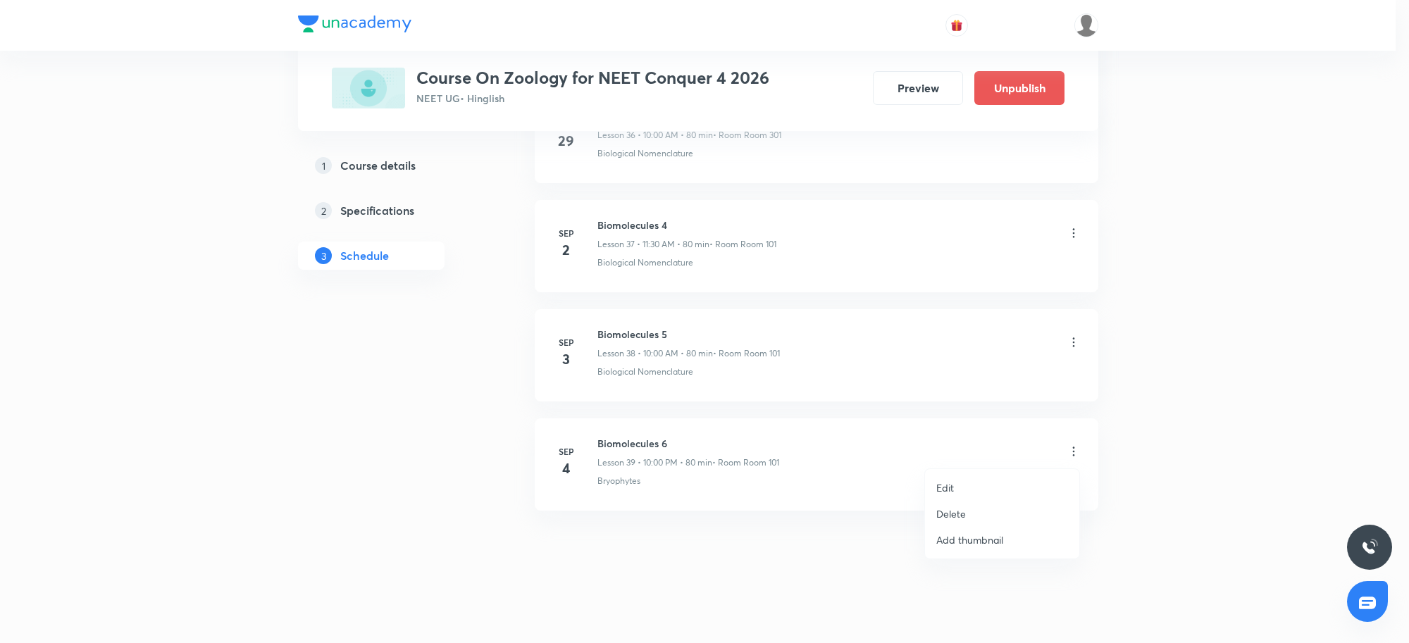
click at [988, 480] on li "Edit" at bounding box center [1002, 488] width 154 height 26
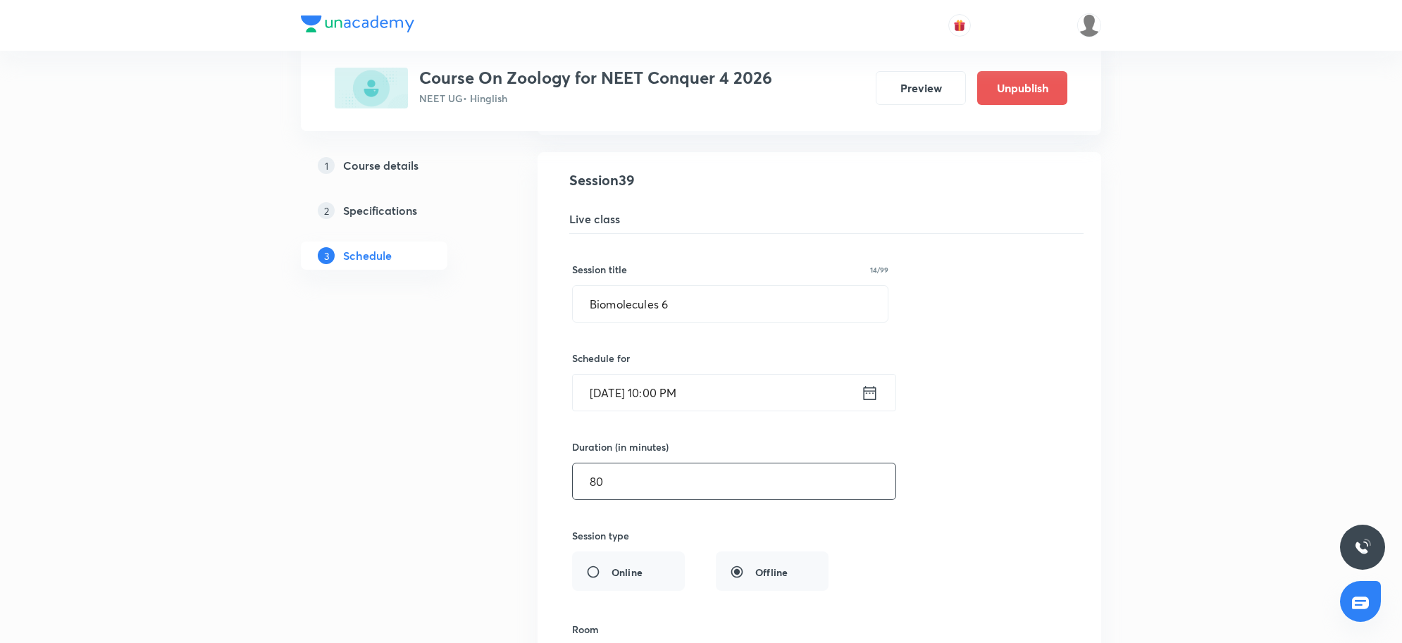
scroll to position [4462, 0]
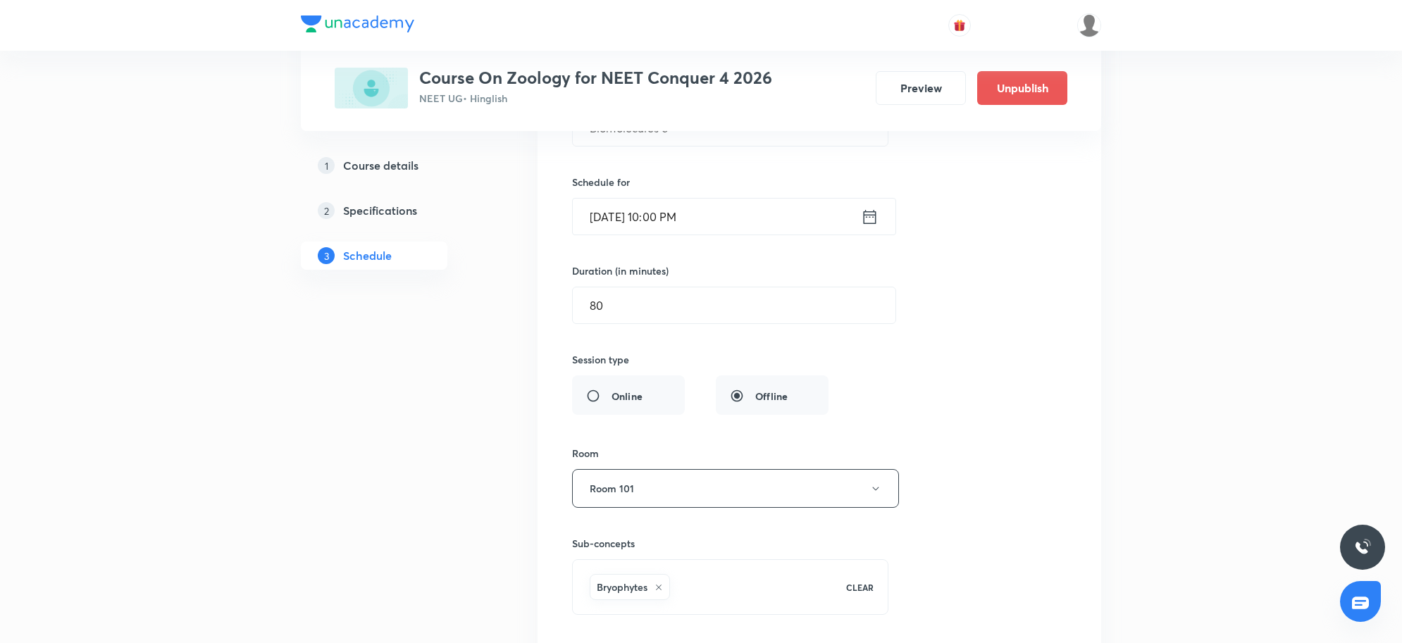
click at [745, 235] on input "Sep 4, 2025, 10:00 PM" at bounding box center [717, 217] width 288 height 36
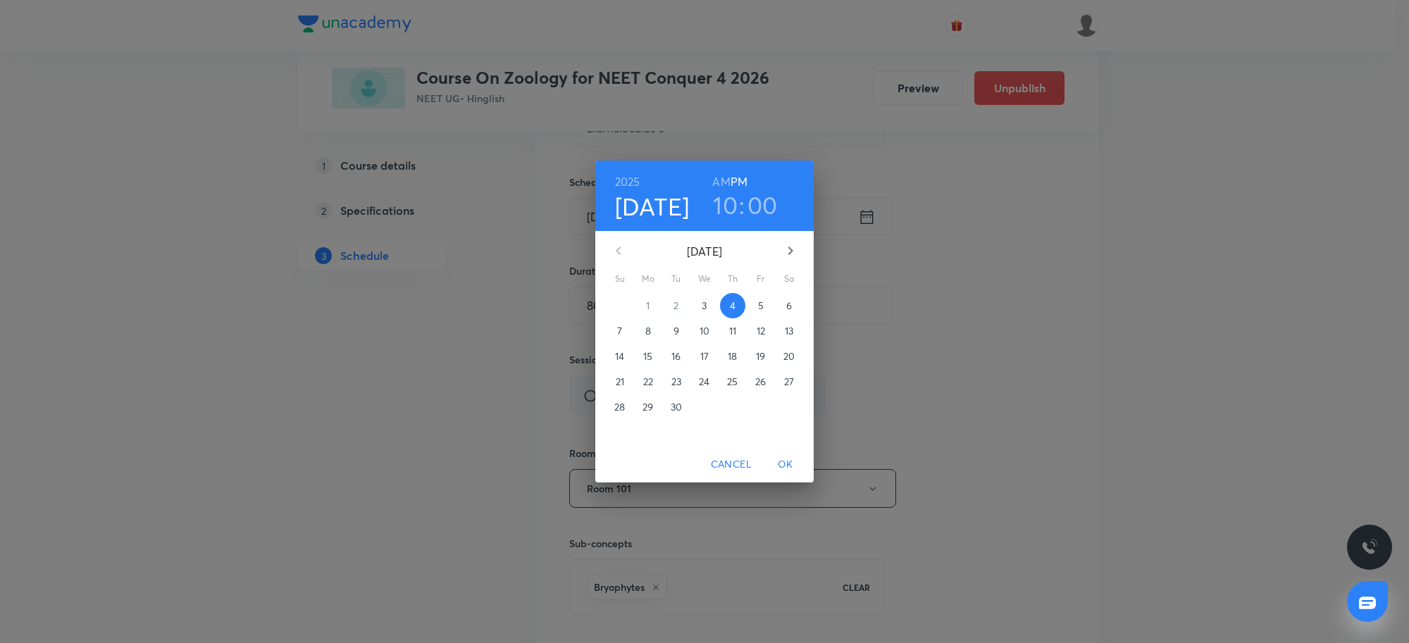
click at [723, 178] on h6 "AM" at bounding box center [721, 182] width 18 height 20
click at [791, 456] on span "OK" at bounding box center [786, 465] width 34 height 18
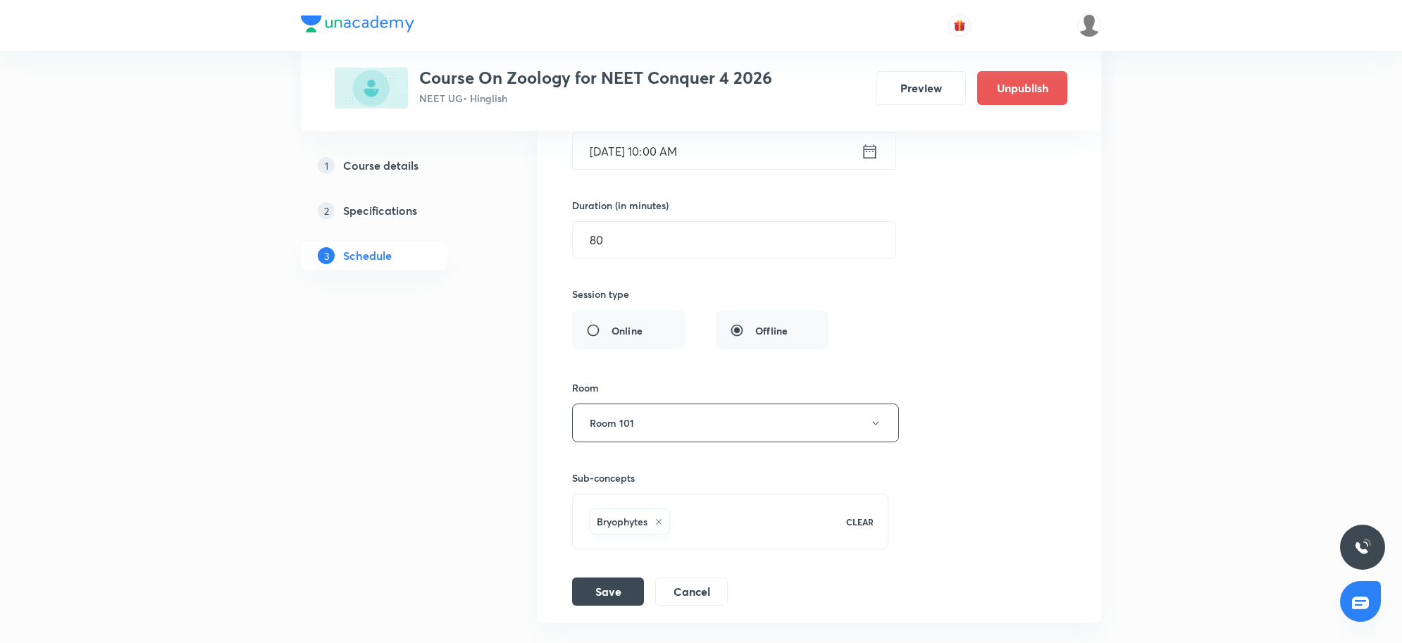
scroll to position [4638, 0]
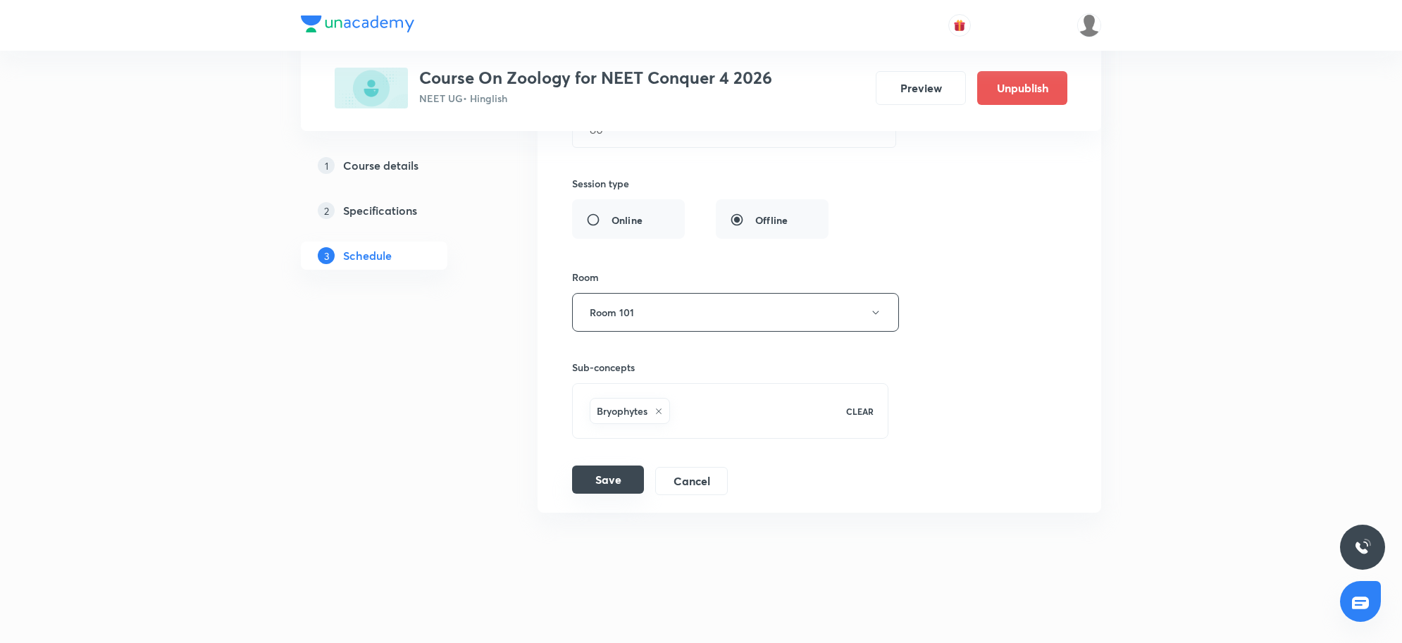
click at [588, 491] on button "Save" at bounding box center [608, 480] width 72 height 28
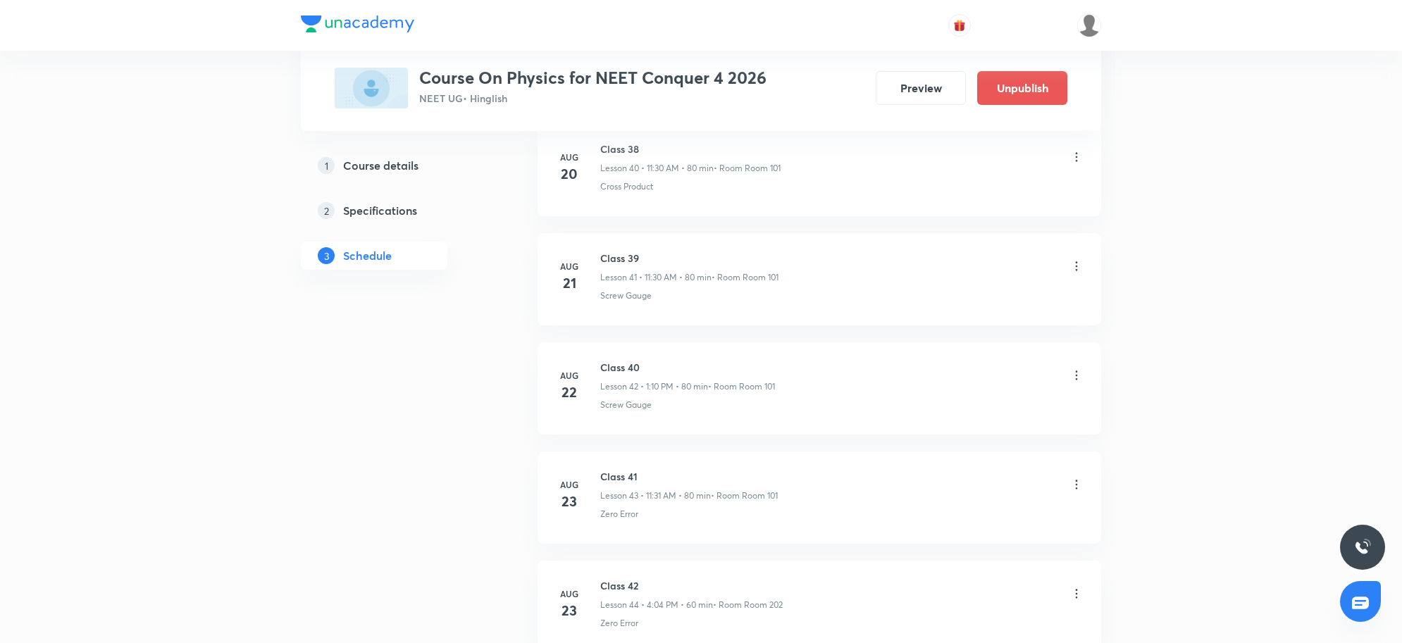
scroll to position [5962, 0]
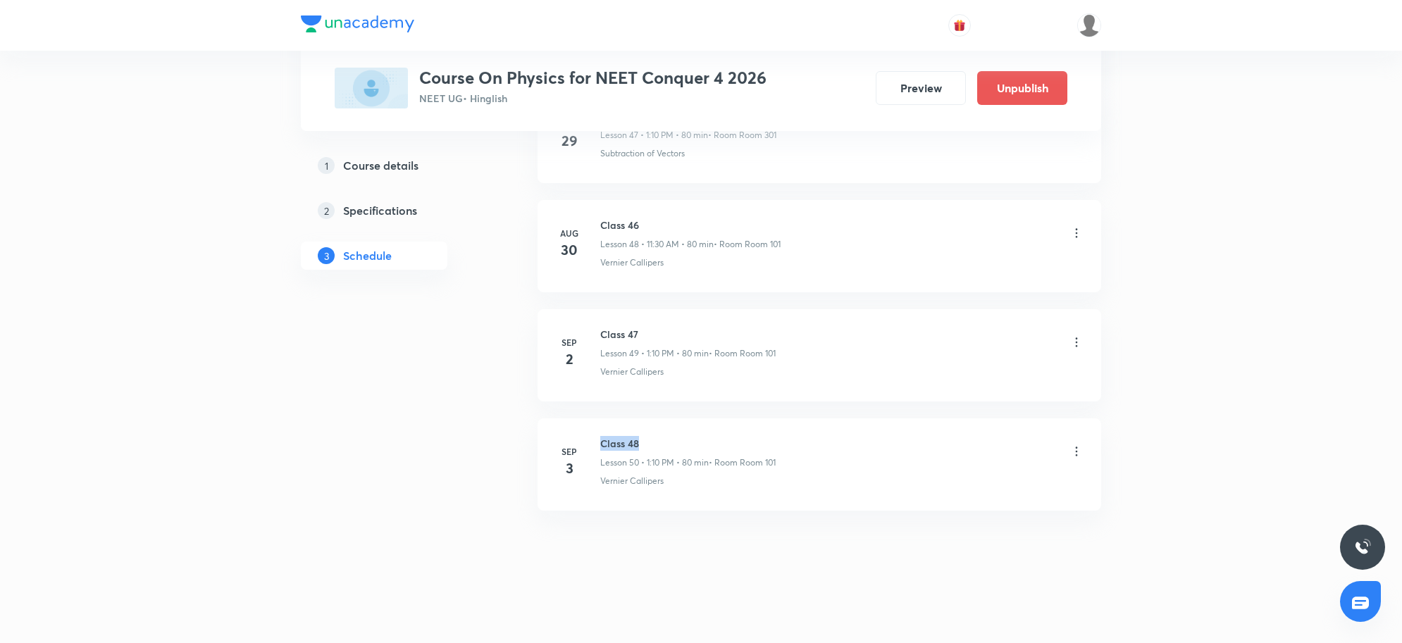
drag, startPoint x: 597, startPoint y: 437, endPoint x: 743, endPoint y: 431, distance: 146.7
click at [743, 431] on li "Sep 3 Class 48 Lesson 50 • 1:10 PM • 80 min • Room Room 101 Vernier Callipers" at bounding box center [820, 465] width 564 height 92
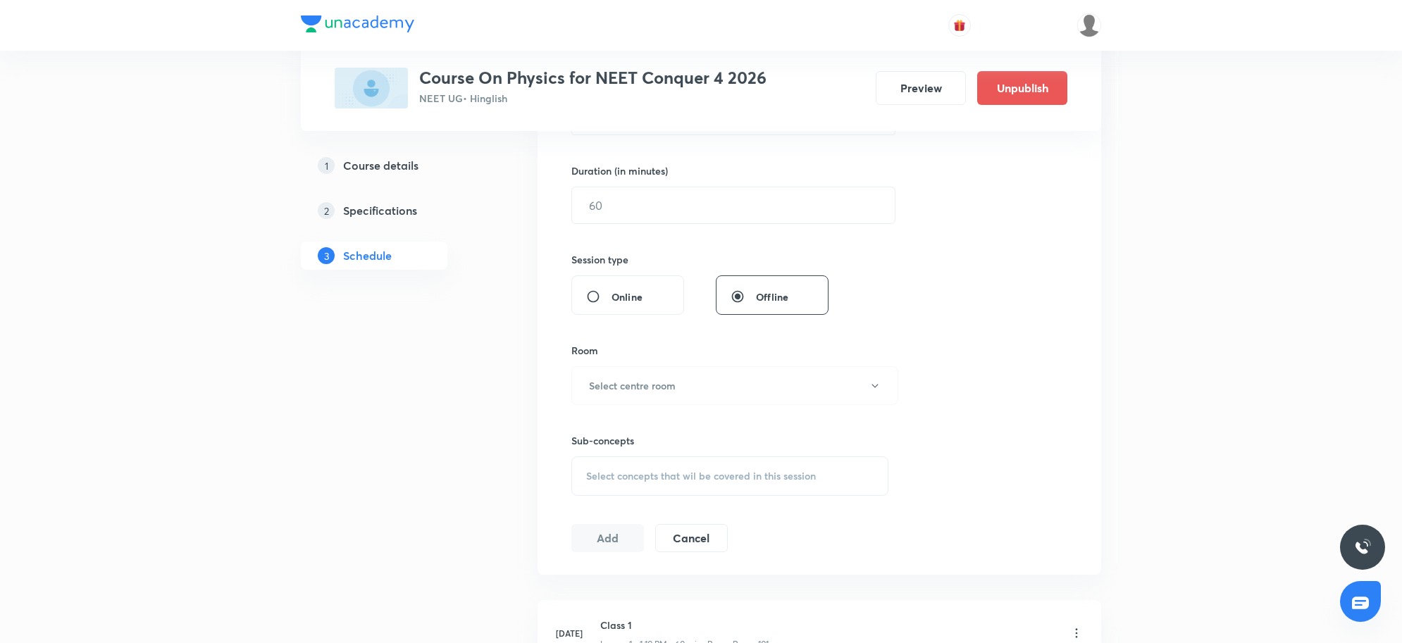
scroll to position [0, 0]
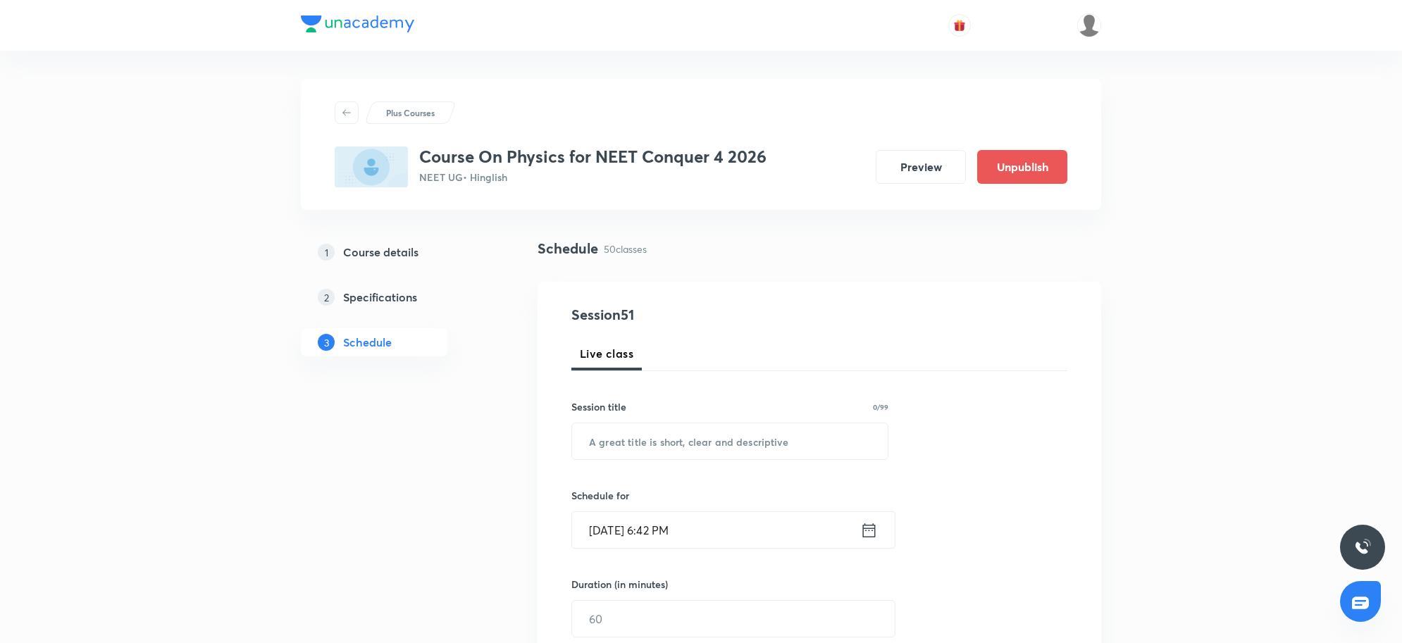
click at [648, 419] on div "Session title 0/99 ​" at bounding box center [729, 430] width 317 height 61
click at [638, 438] on input "text" at bounding box center [730, 441] width 316 height 36
paste input "Work Power Energy"
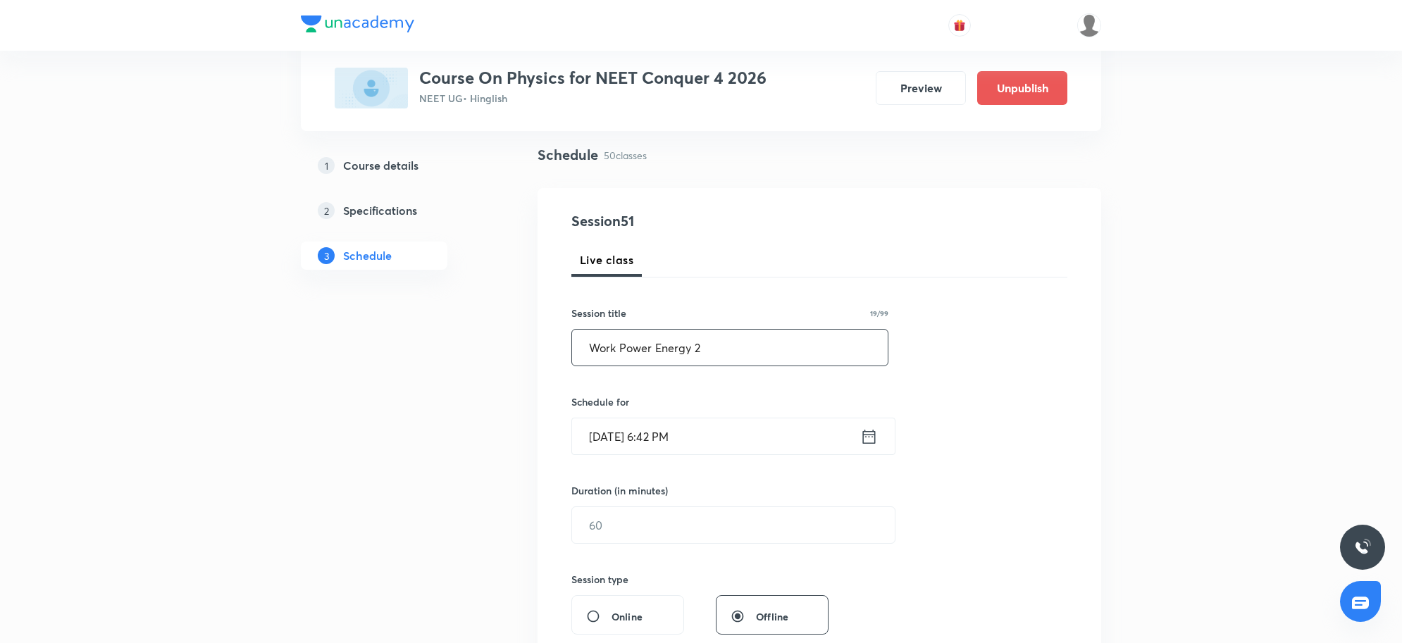
scroll to position [176, 0]
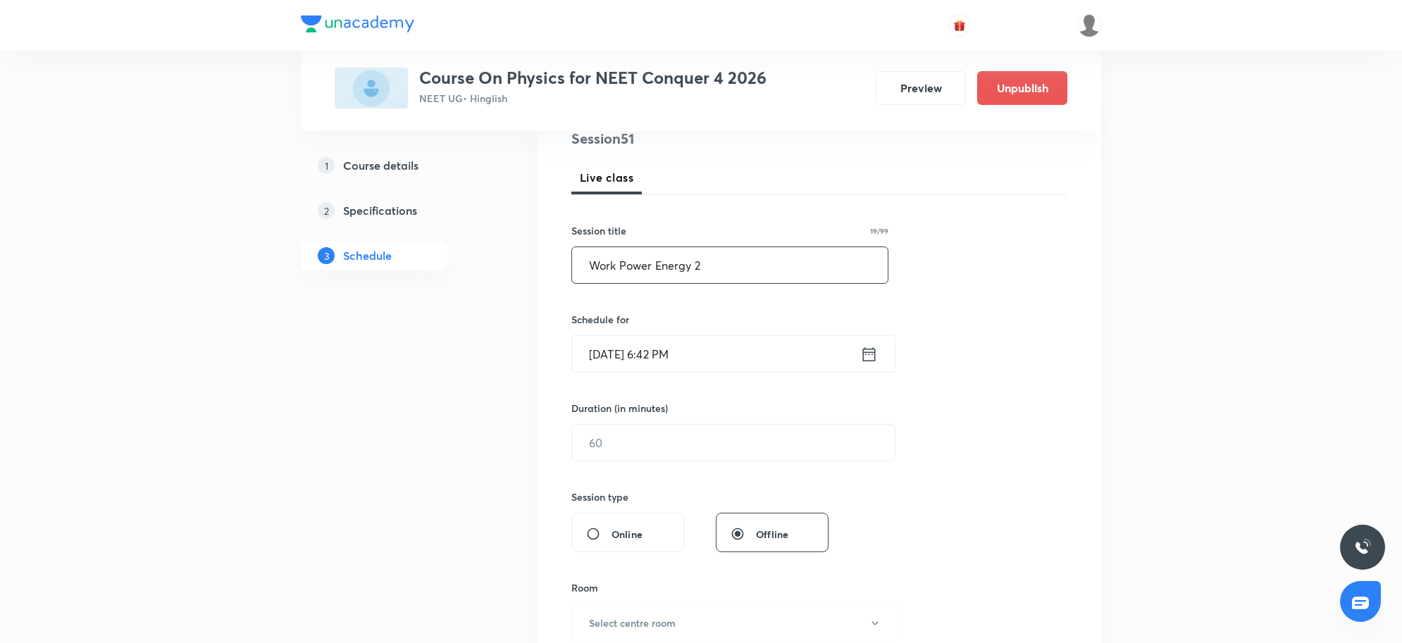
type input "Work Power Energy 2"
click at [752, 332] on div "Schedule for Sep 3, 2025, 6:42 PM ​" at bounding box center [729, 342] width 317 height 61
click at [745, 395] on div "Session 51 Live class Session title 19/99 Work Power Energy 2 ​ Schedule for Se…" at bounding box center [819, 459] width 496 height 662
click at [742, 359] on input "Sep 3, 2025, 6:42 PM" at bounding box center [716, 354] width 288 height 36
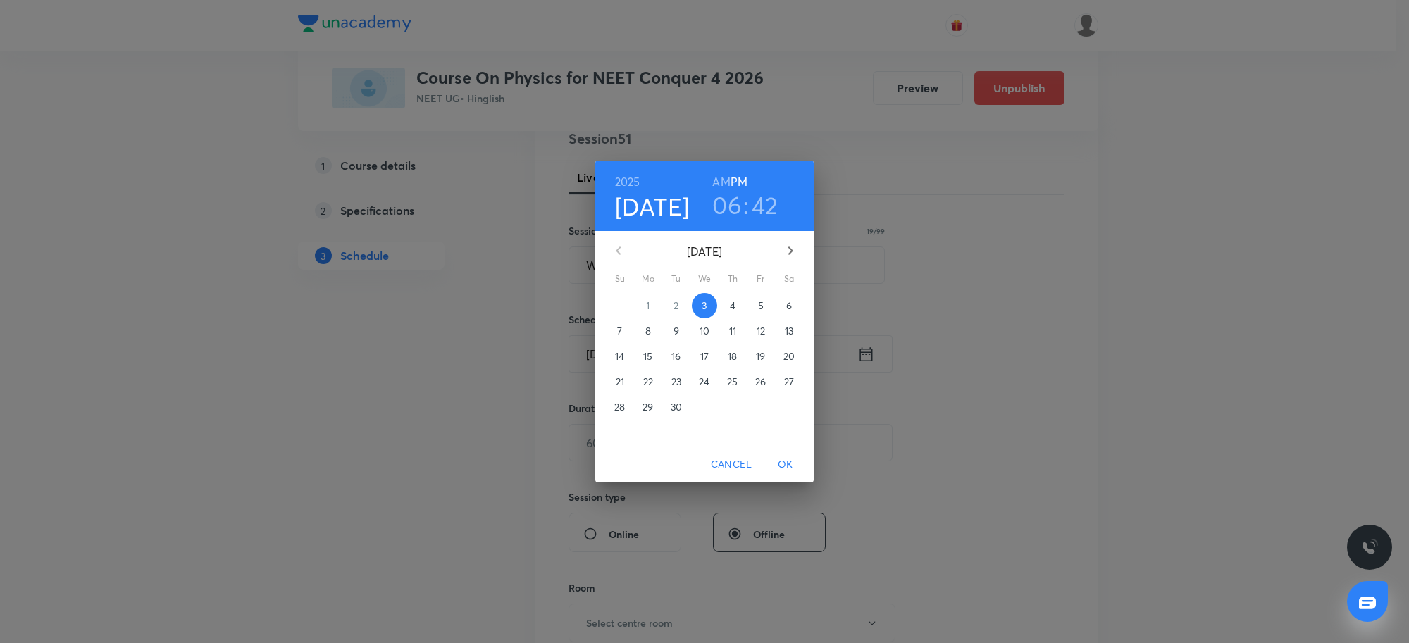
click at [726, 209] on h3 "06" at bounding box center [727, 205] width 30 height 30
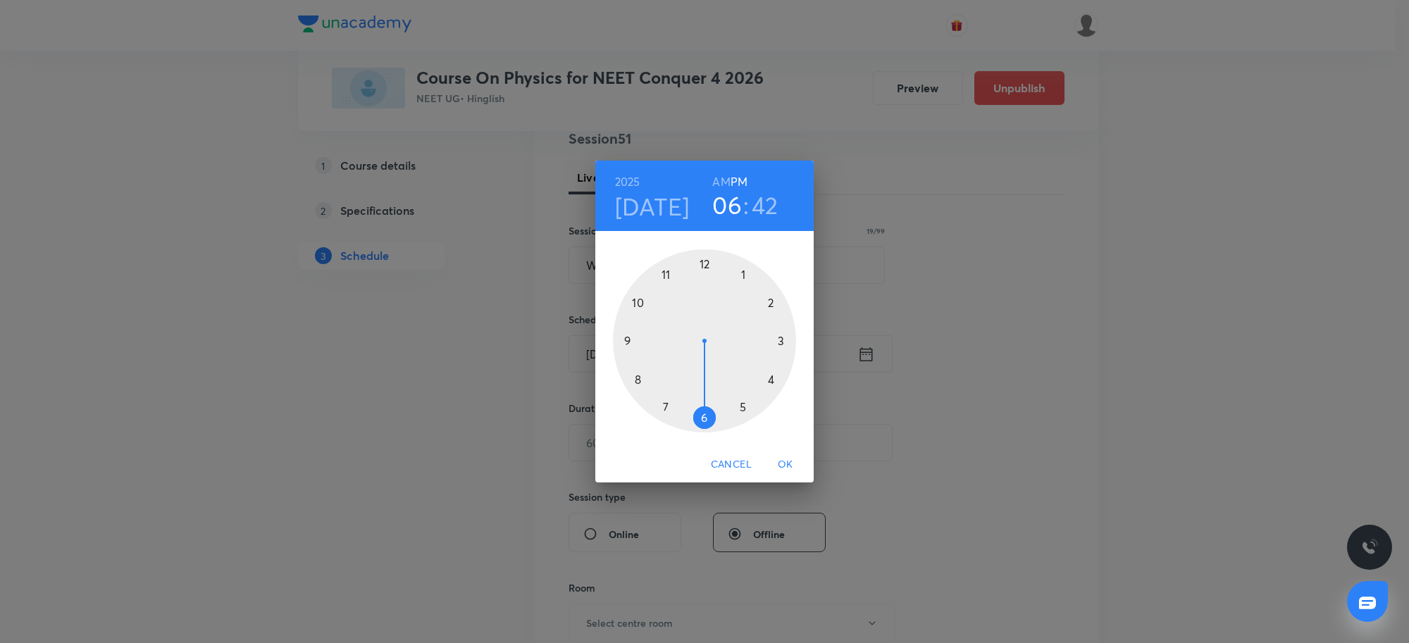
click at [663, 273] on div at bounding box center [704, 340] width 183 height 183
click at [706, 417] on div at bounding box center [704, 340] width 183 height 183
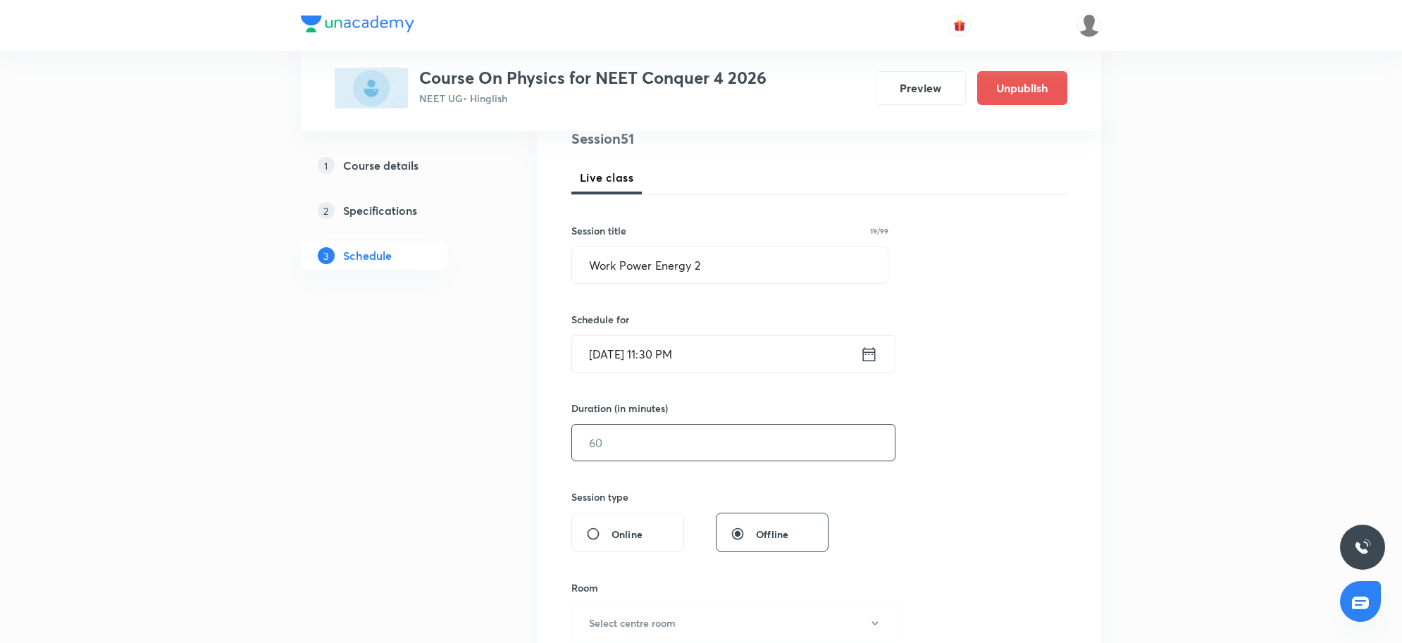
click at [691, 441] on input "text" at bounding box center [733, 443] width 323 height 36
click at [717, 368] on input "Sep 3, 2025, 11:30 PM" at bounding box center [716, 354] width 288 height 36
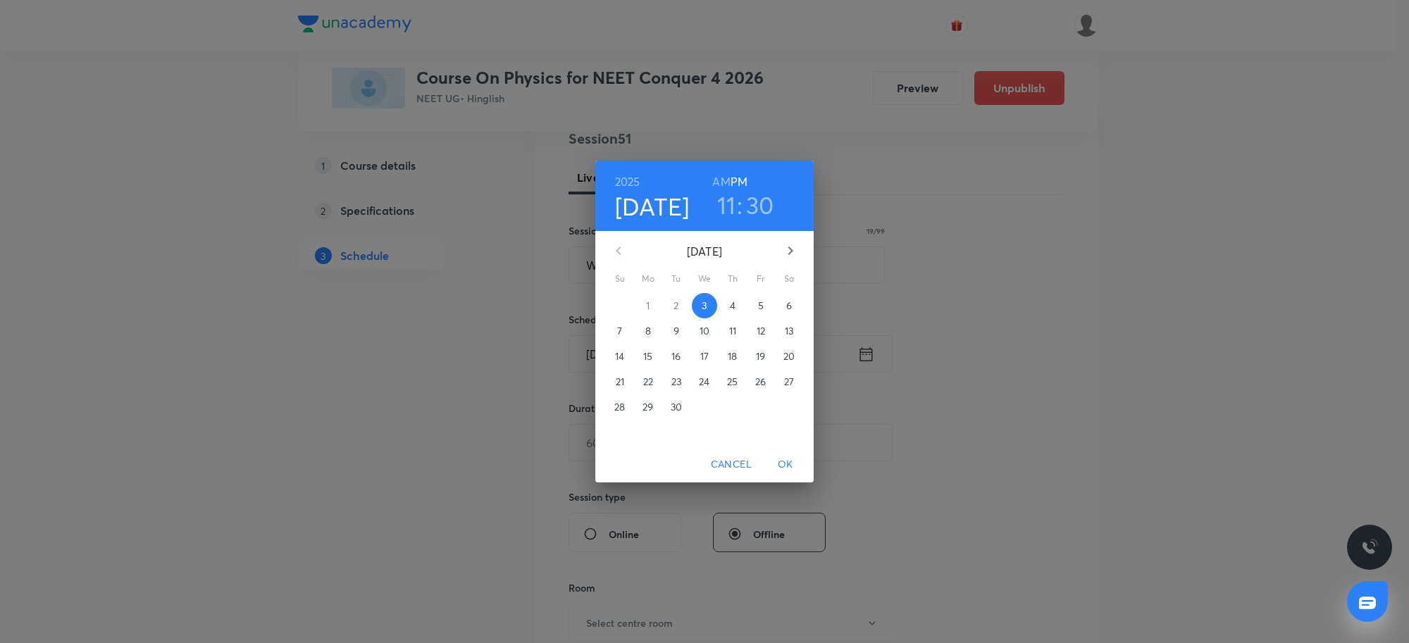
click at [717, 178] on h6 "AM" at bounding box center [721, 182] width 18 height 20
click at [780, 464] on span "OK" at bounding box center [786, 465] width 34 height 18
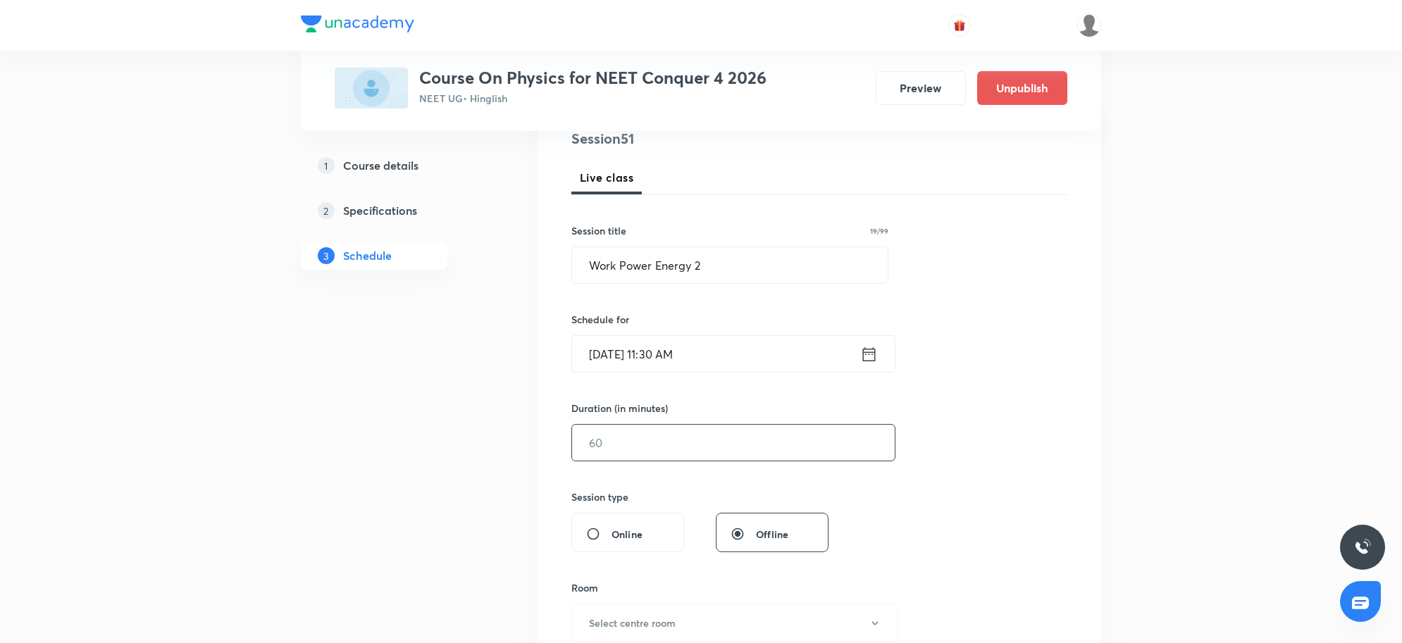
click at [626, 456] on input "text" at bounding box center [733, 443] width 323 height 36
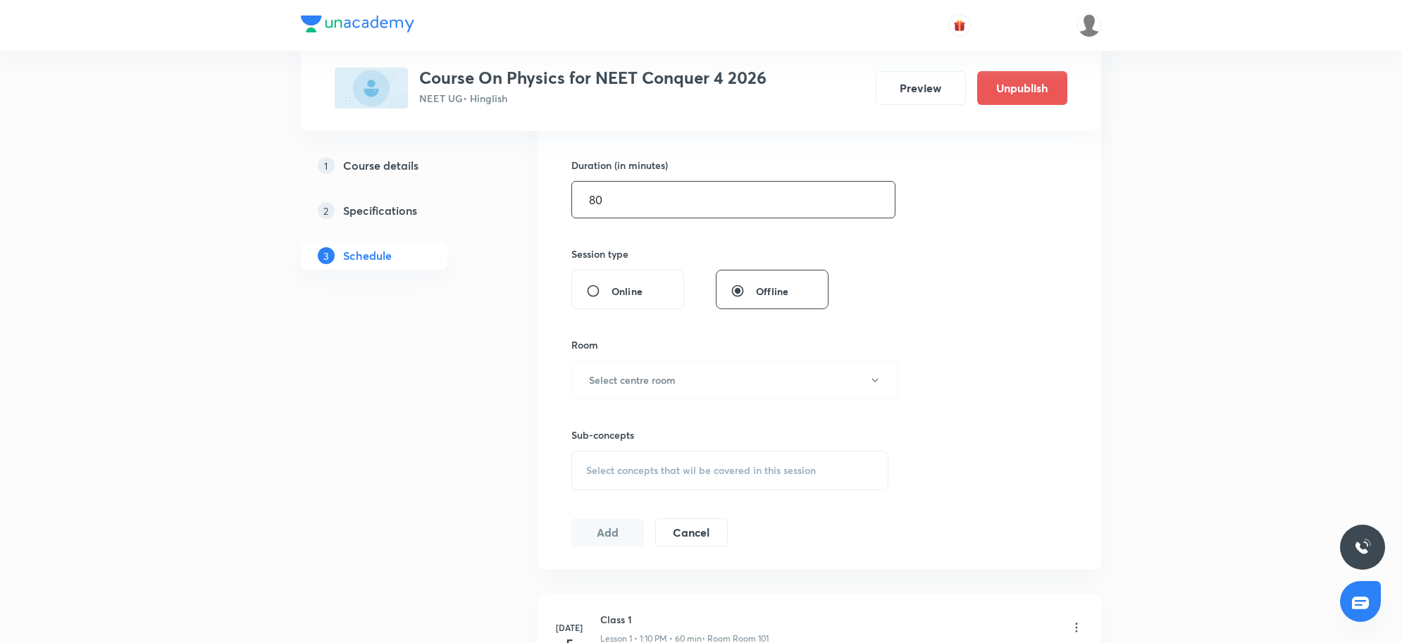
scroll to position [440, 0]
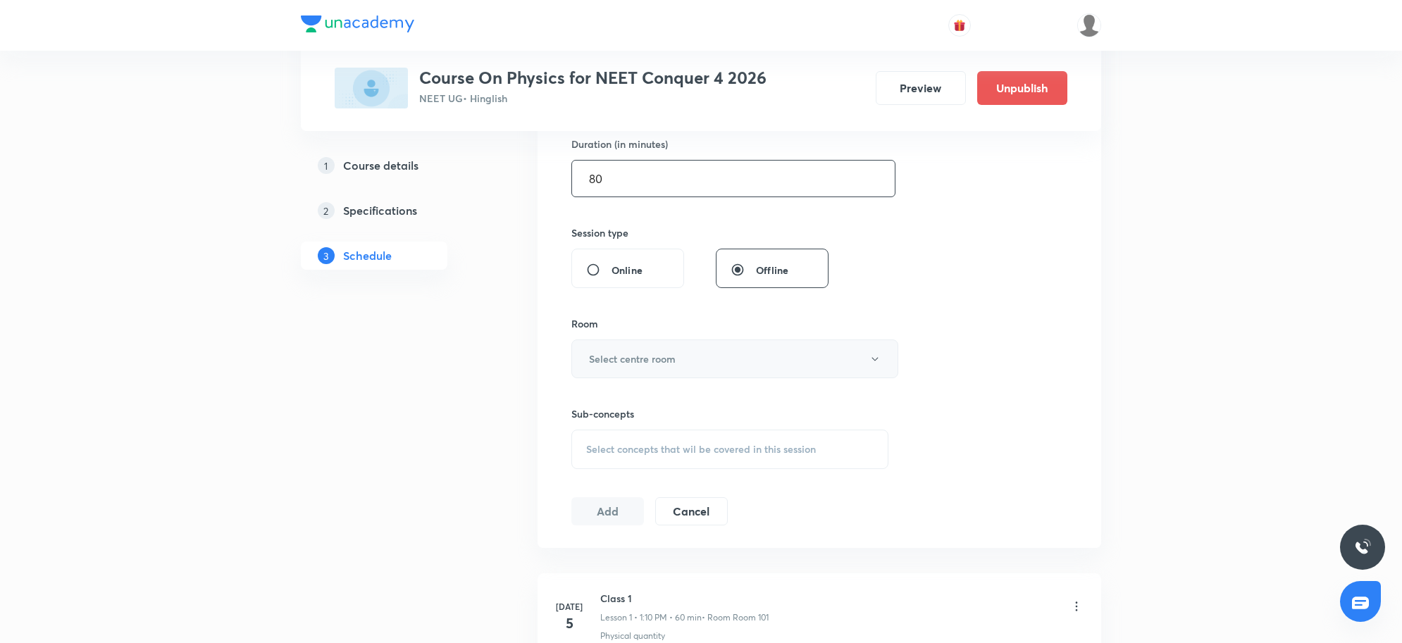
type input "80"
click at [671, 361] on h6 "Select centre room" at bounding box center [632, 359] width 87 height 15
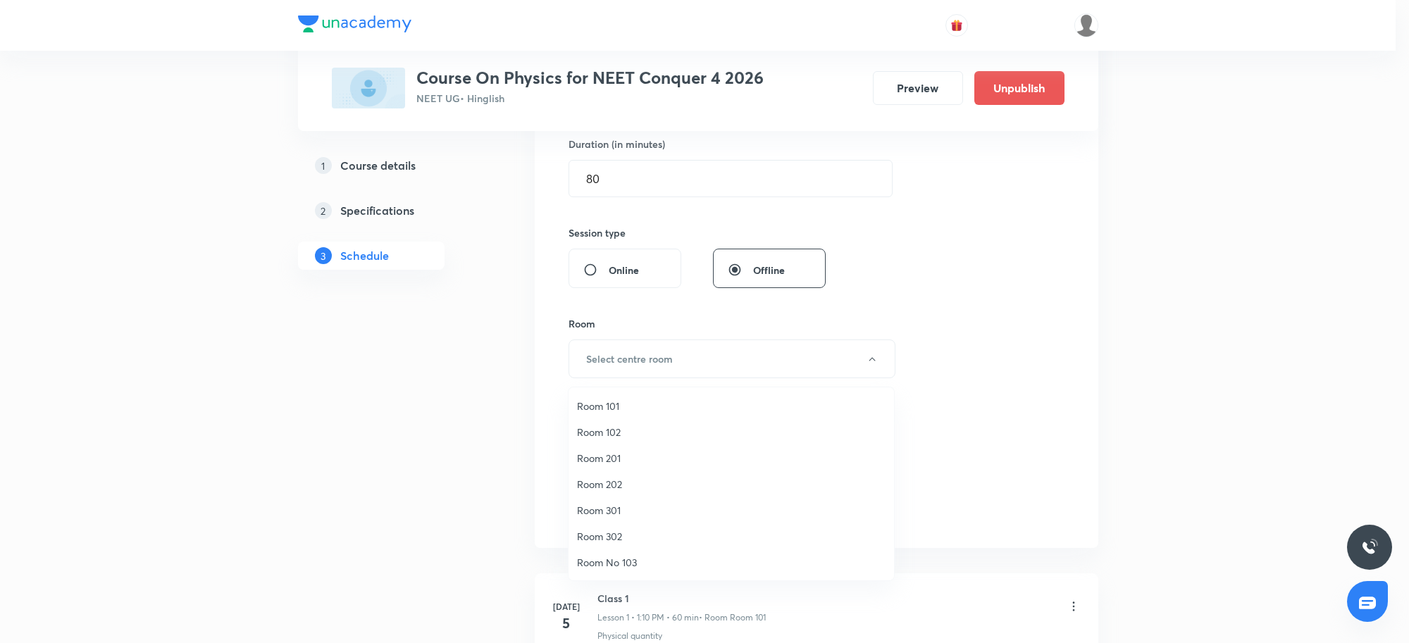
click at [618, 406] on span "Room 101" at bounding box center [731, 406] width 309 height 15
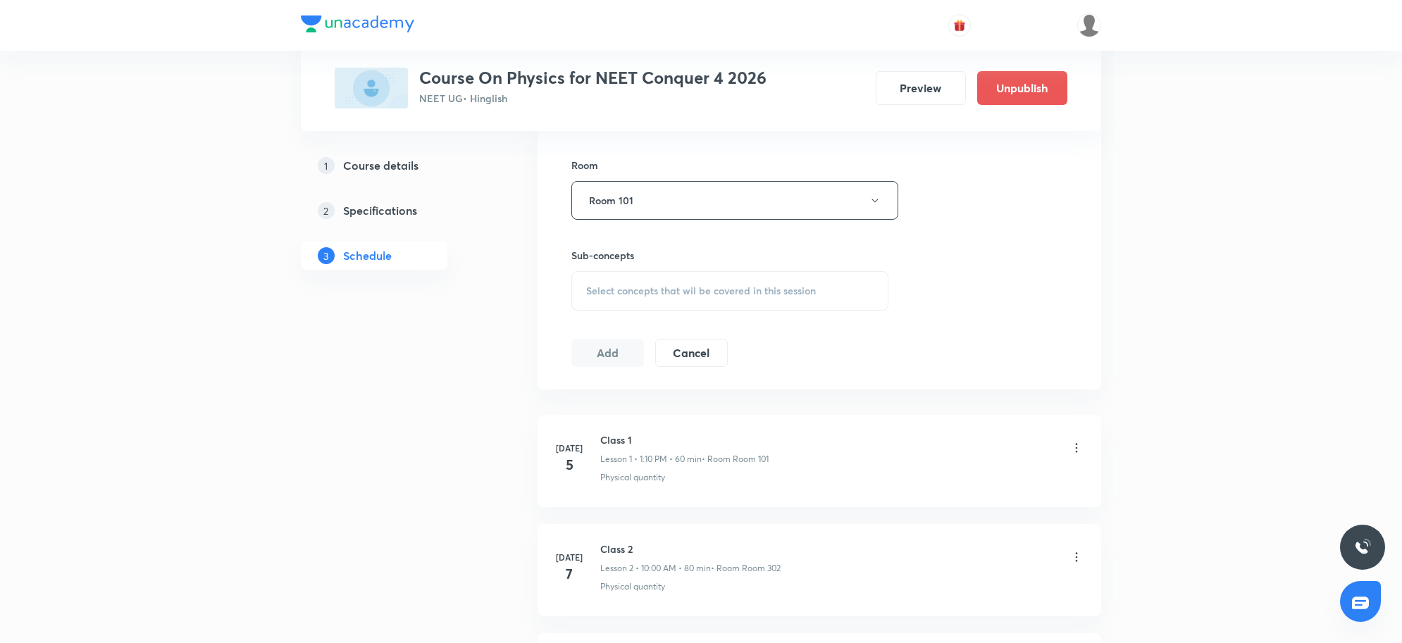
scroll to position [617, 0]
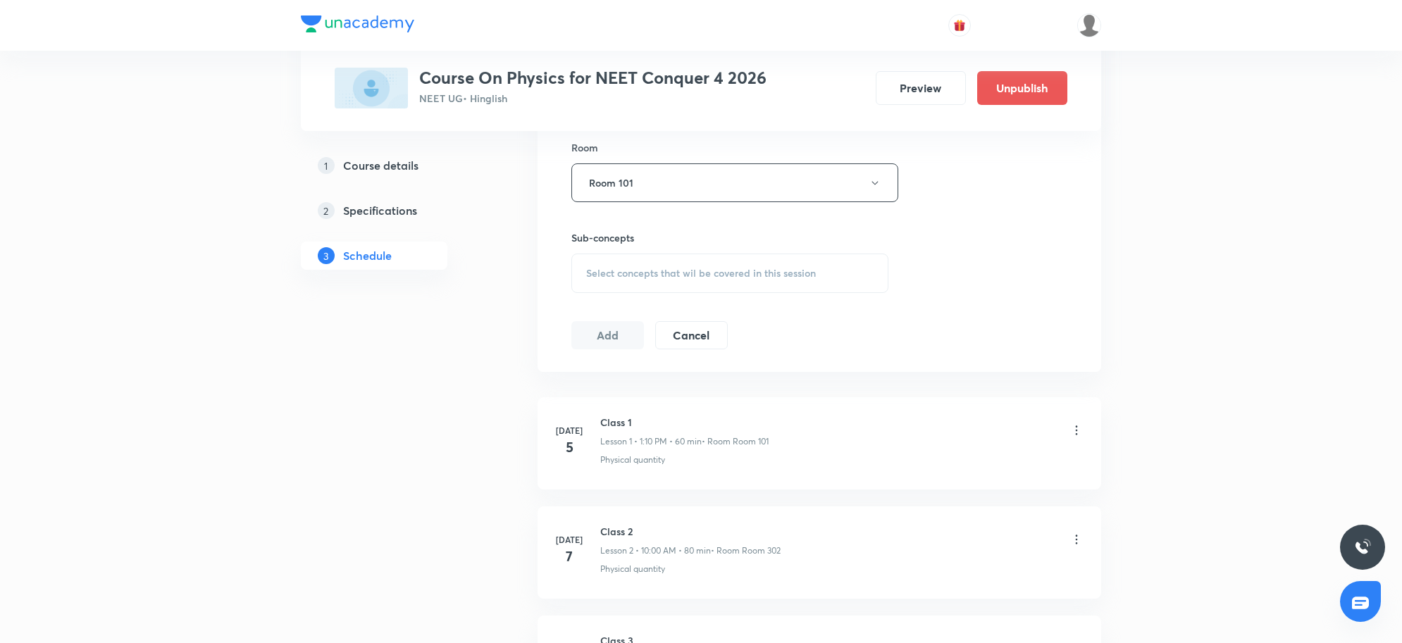
click at [728, 270] on span "Select concepts that wil be covered in this session" at bounding box center [701, 273] width 230 height 11
click at [735, 282] on div "Select concepts that wil be covered in this session" at bounding box center [729, 273] width 317 height 39
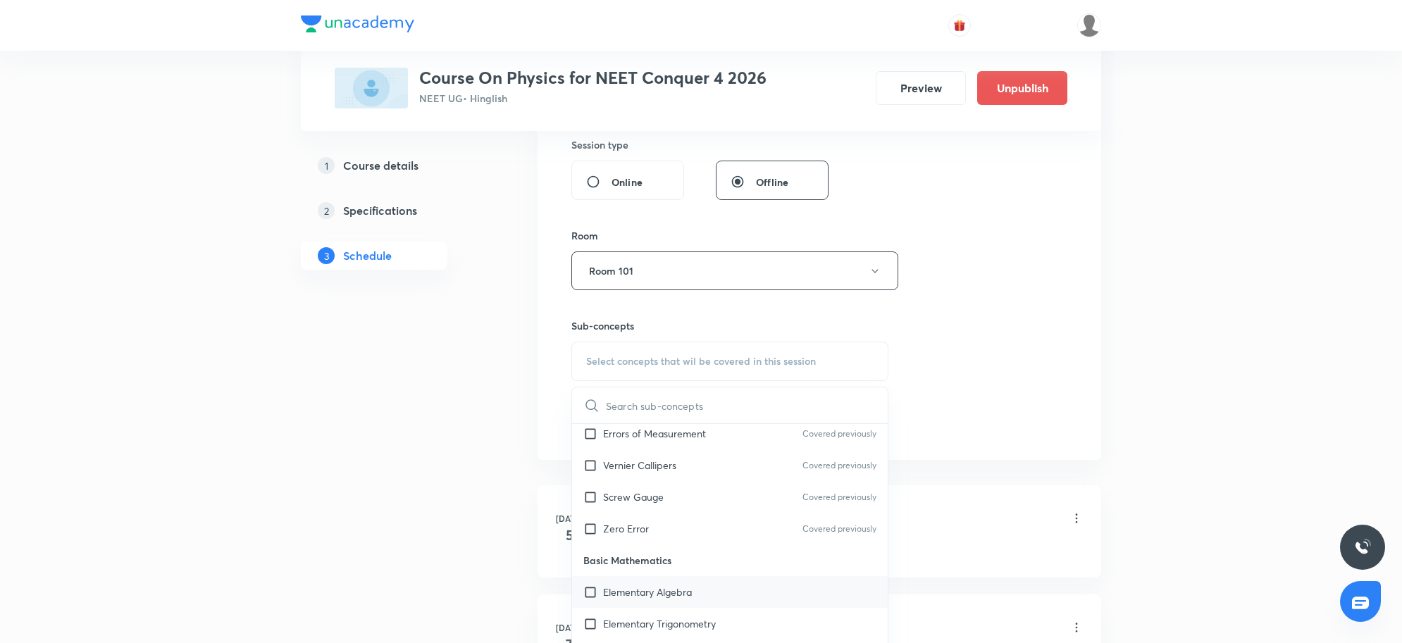
scroll to position [793, 0]
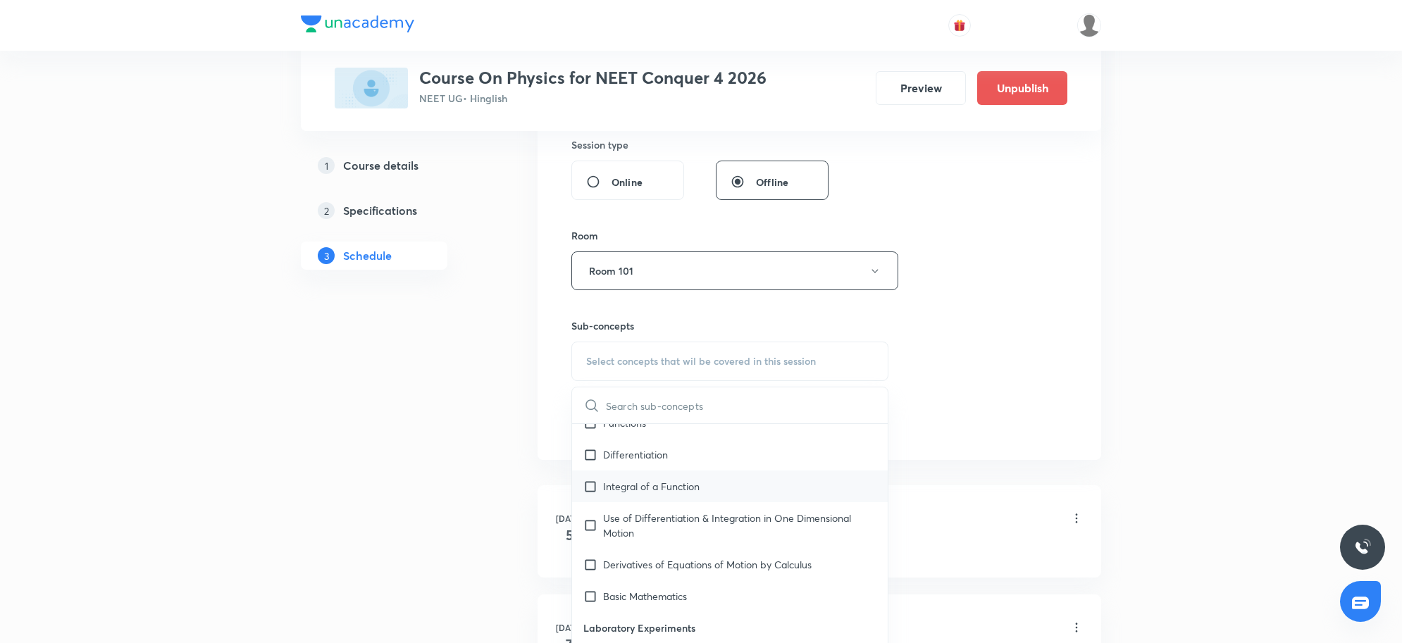
click at [695, 487] on p "Integral of a Function" at bounding box center [651, 486] width 97 height 15
checkbox input "true"
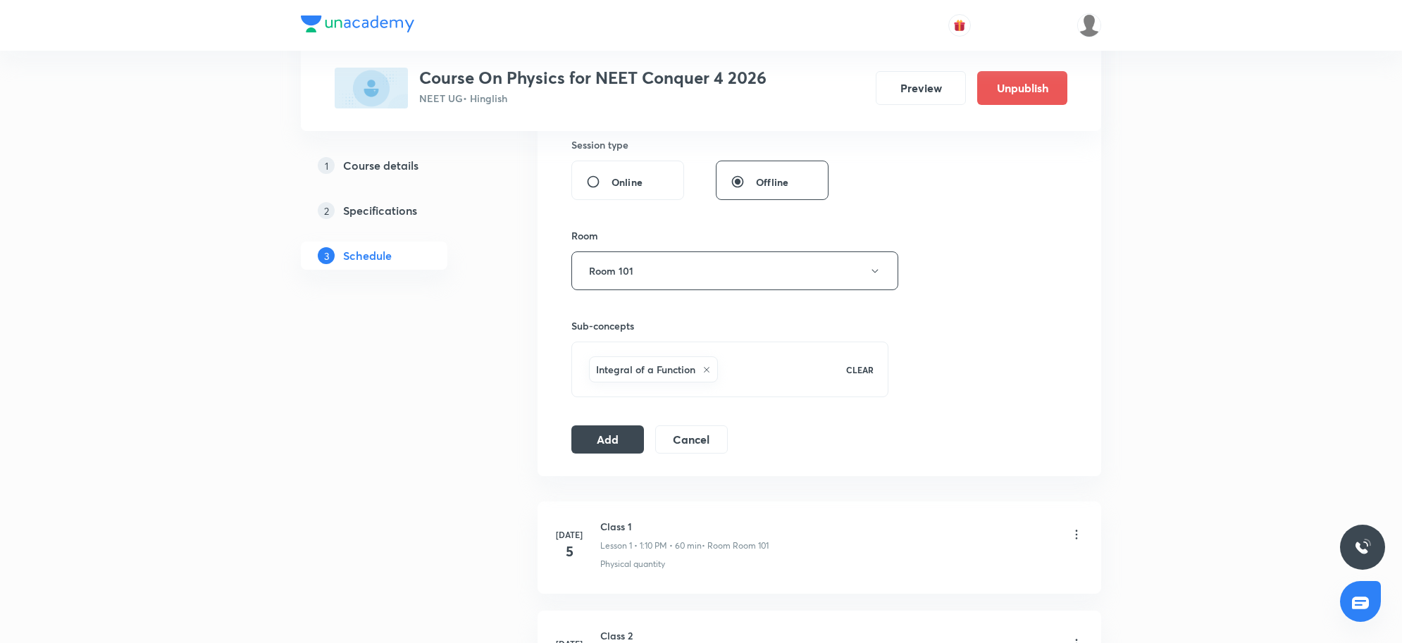
click at [562, 431] on div "Session 51 Live class Session title 19/99 Work Power Energy 2 ​ Schedule for Se…" at bounding box center [820, 114] width 564 height 723
click at [606, 440] on button "Add" at bounding box center [607, 438] width 73 height 28
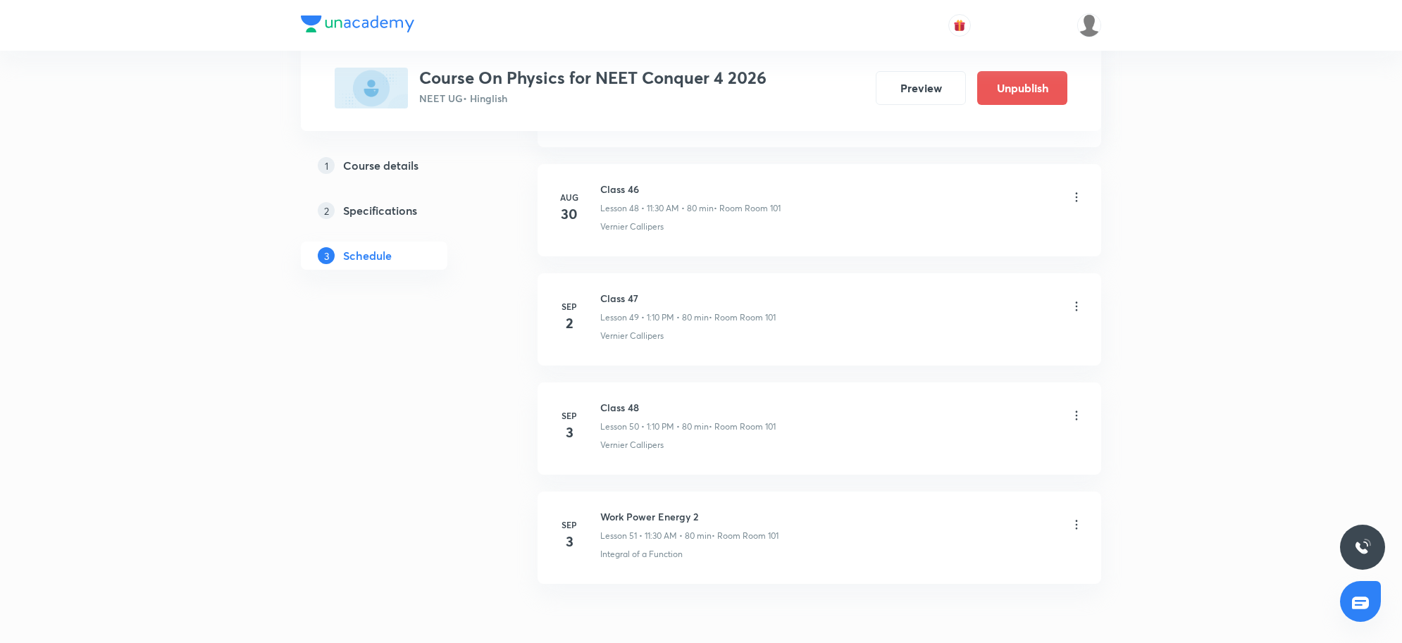
scroll to position [5423, 0]
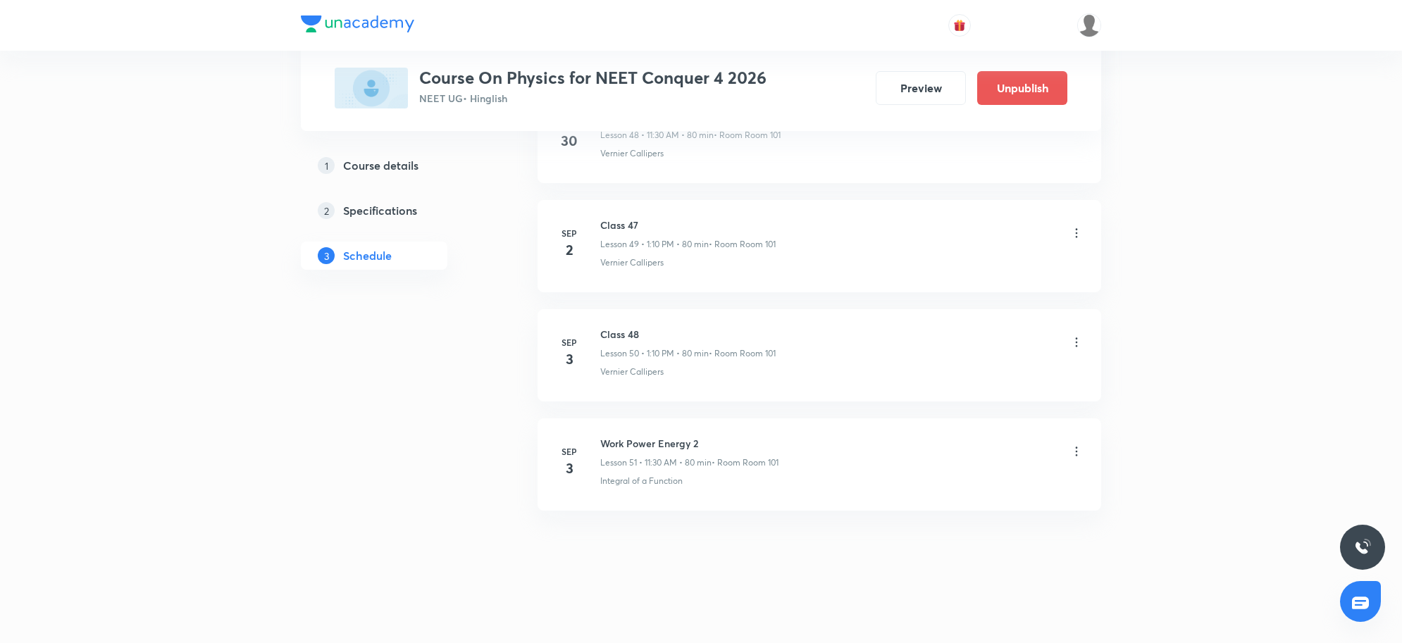
click at [1079, 451] on icon at bounding box center [1077, 452] width 14 height 14
drag, startPoint x: 595, startPoint y: 439, endPoint x: 774, endPoint y: 442, distance: 178.3
click at [774, 442] on div at bounding box center [704, 321] width 1409 height 643
drag, startPoint x: 597, startPoint y: 439, endPoint x: 717, endPoint y: 449, distance: 120.2
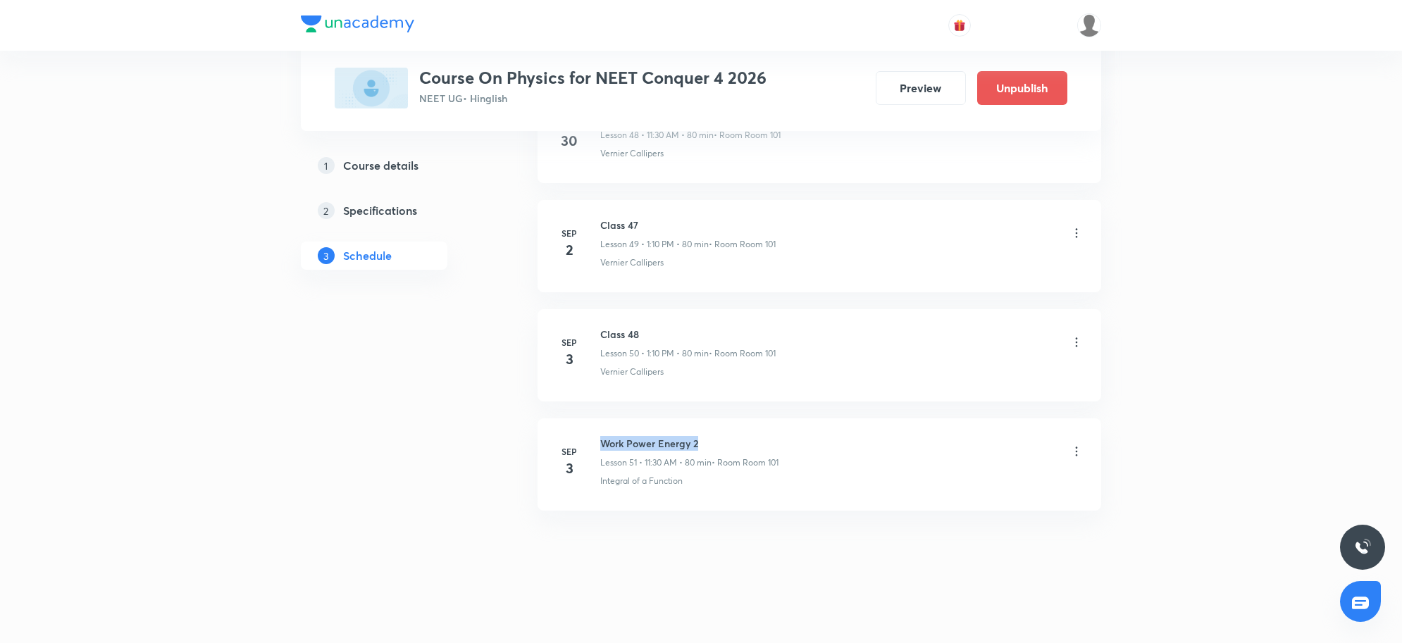
click at [717, 449] on div "Sep 3 Work Power Energy 2 Lesson 51 • 11:30 AM • 80 min • Room Room 101 Integra…" at bounding box center [819, 461] width 528 height 51
copy h6 "Work Power Energy 2"
click at [1079, 454] on icon at bounding box center [1077, 452] width 14 height 14
click at [987, 512] on li "Delete" at bounding box center [1002, 514] width 154 height 26
click at [927, 619] on button "Delete" at bounding box center [904, 614] width 124 height 34
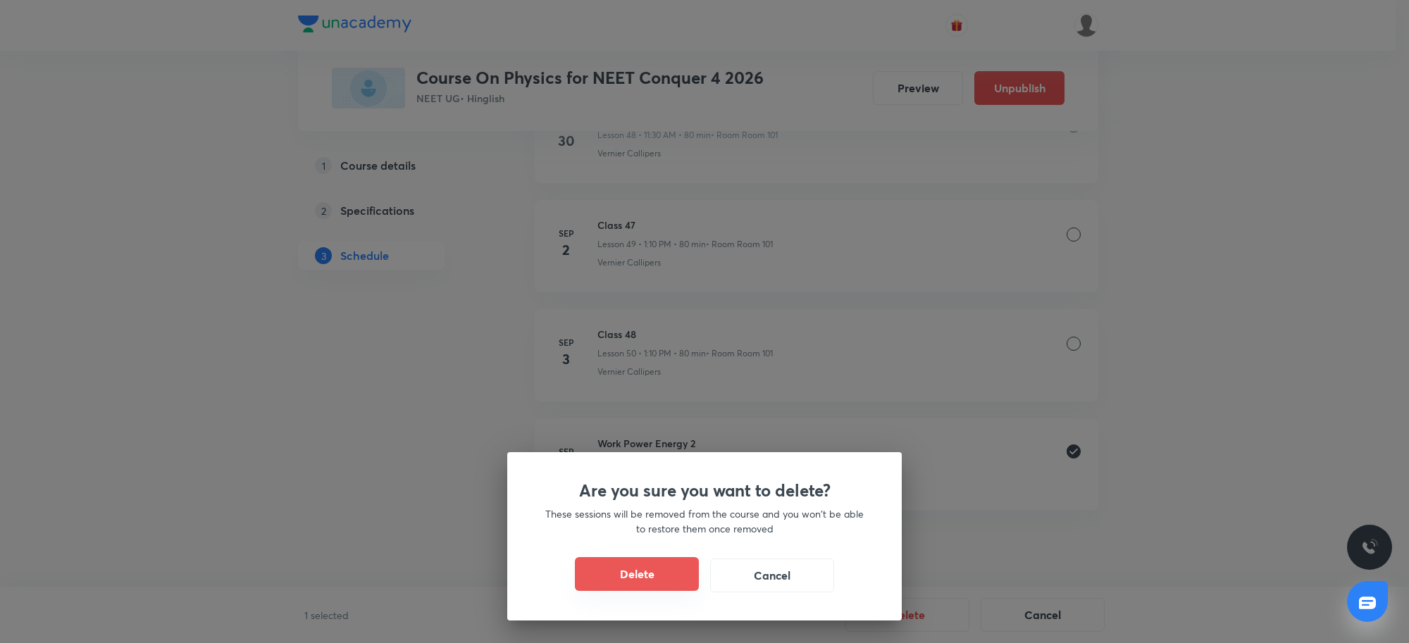
click at [638, 573] on button "Delete" at bounding box center [637, 574] width 124 height 34
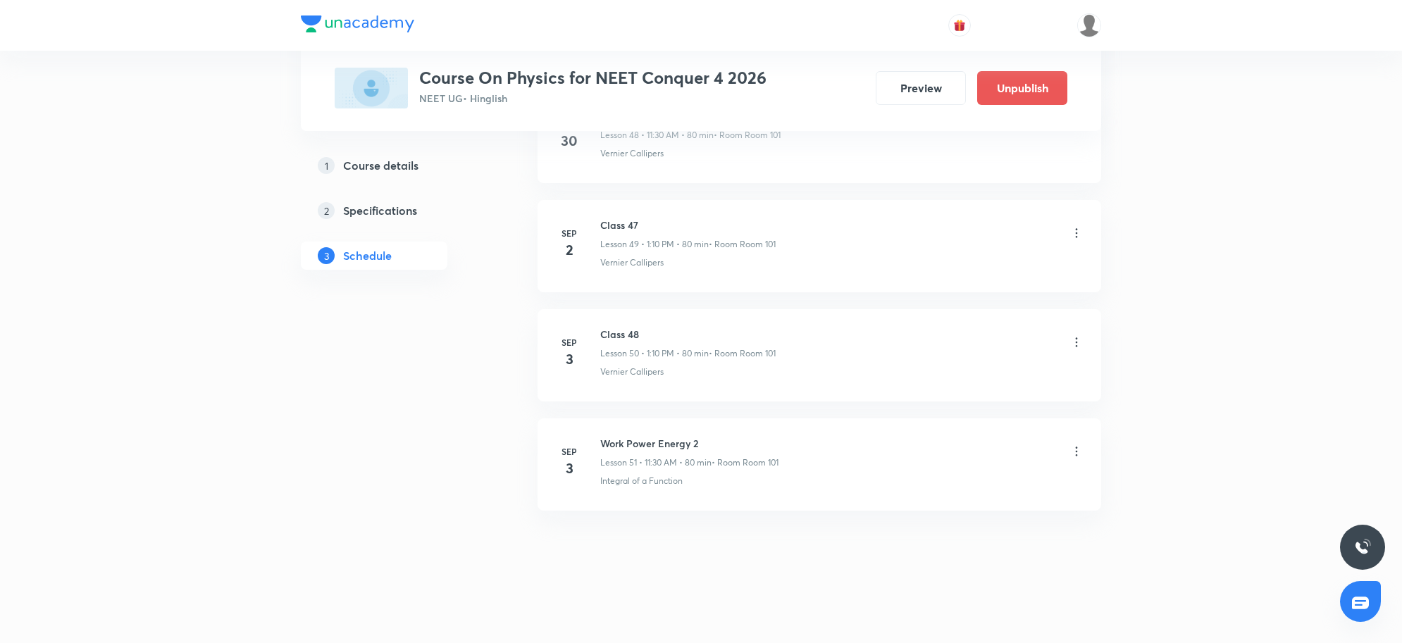
scroll to position [5313, 0]
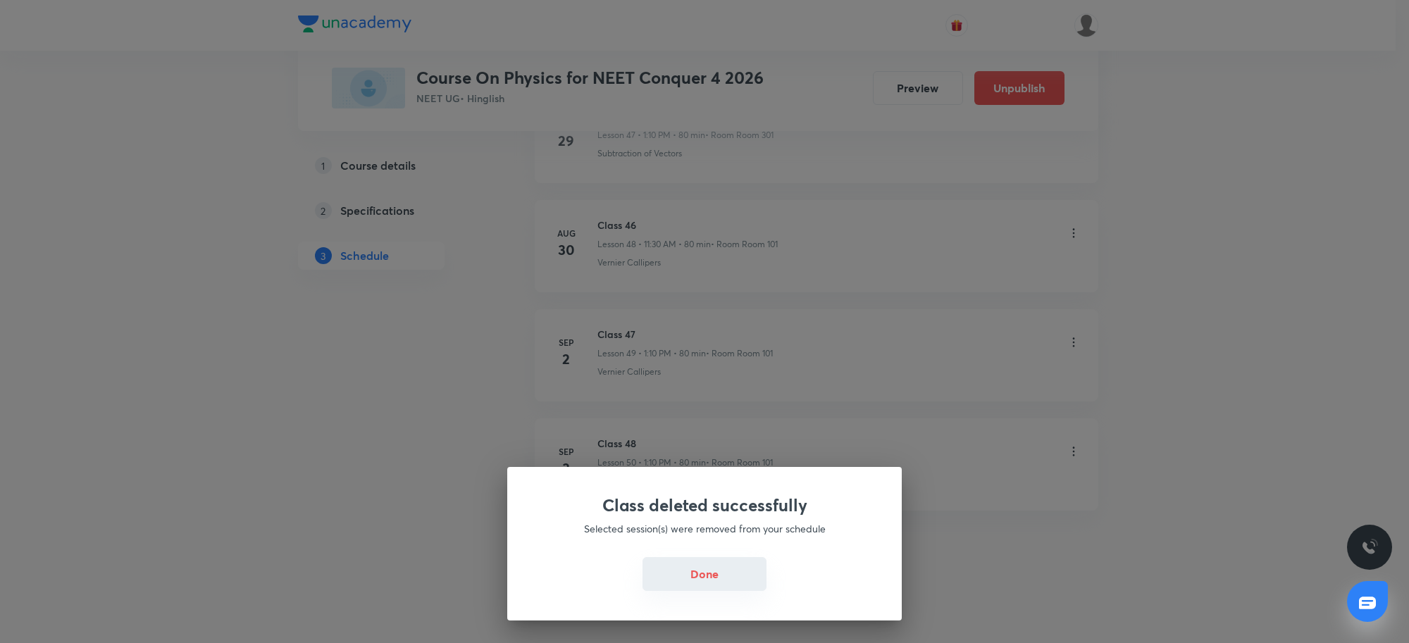
click at [706, 586] on button "Done" at bounding box center [705, 574] width 124 height 34
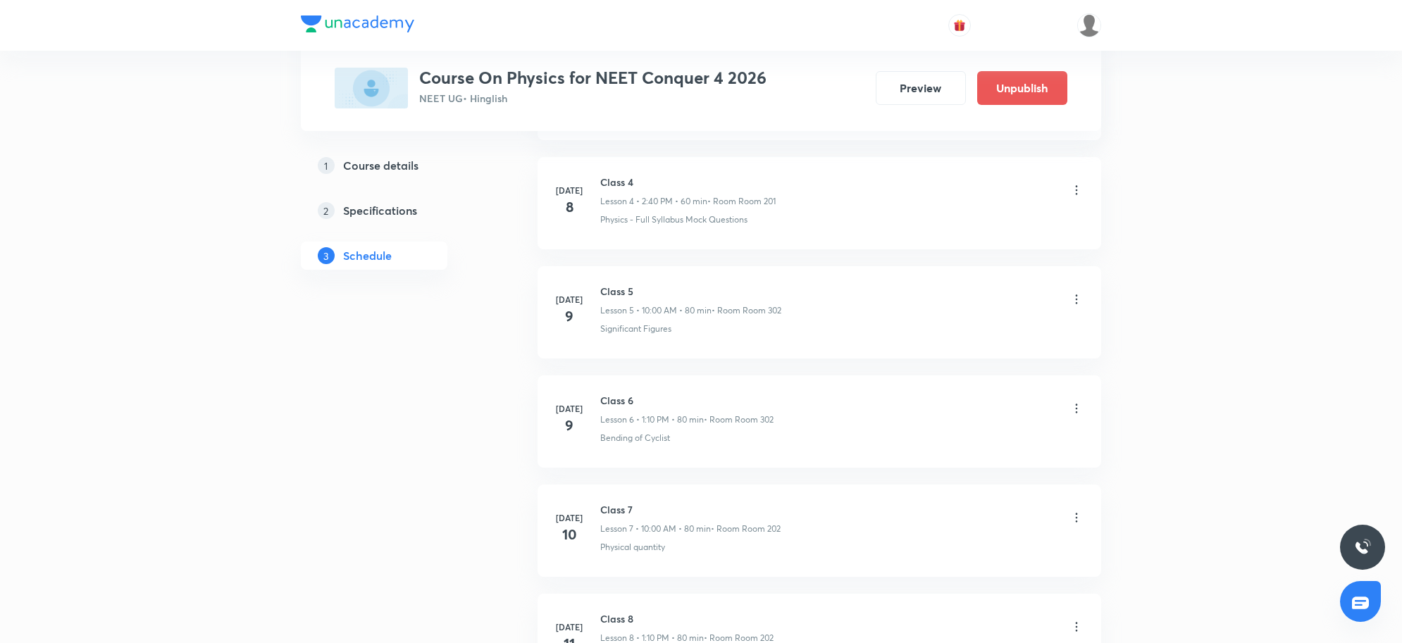
scroll to position [0, 0]
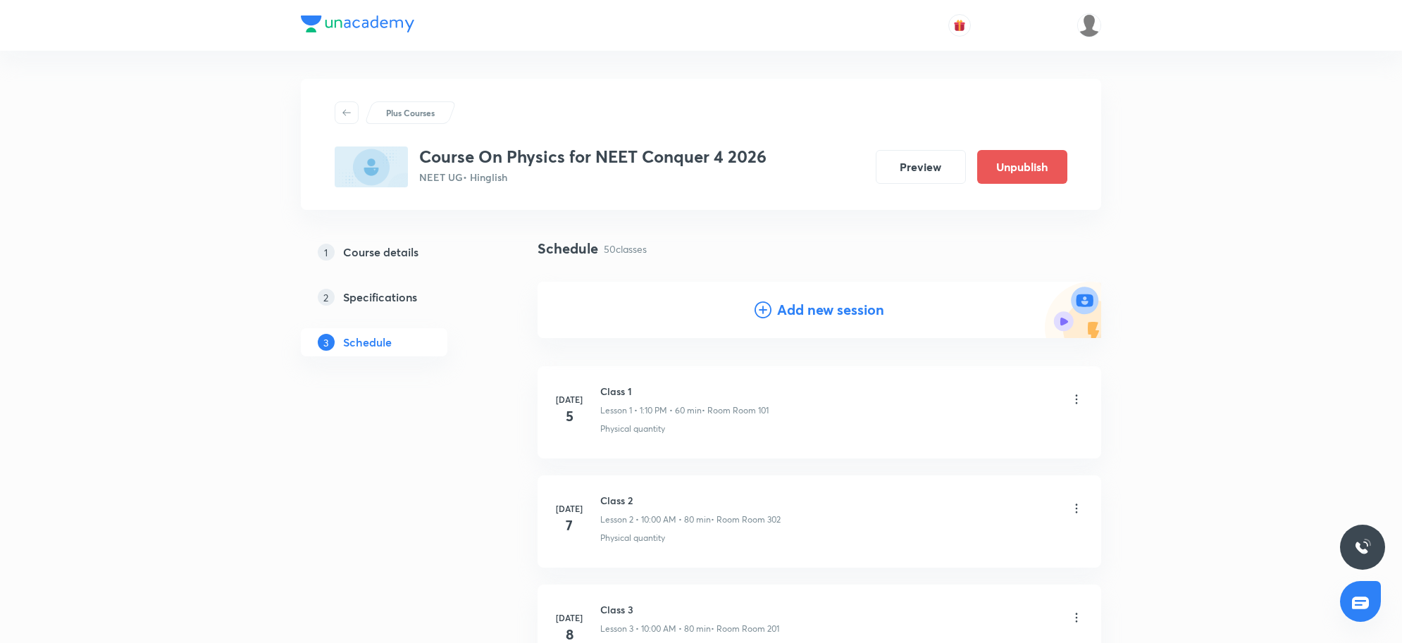
click at [791, 311] on h4 "Add new session" at bounding box center [830, 309] width 107 height 21
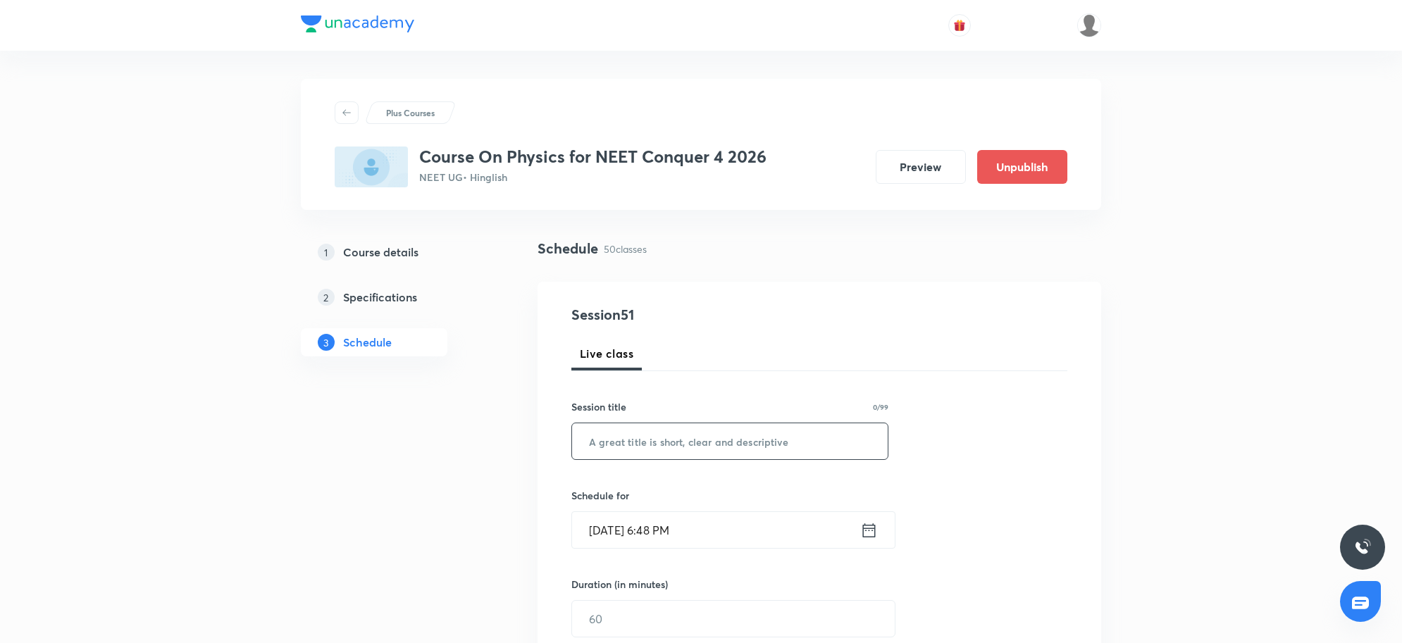
click at [648, 437] on input "text" at bounding box center [730, 441] width 316 height 36
paste input "Work Power Energy 2"
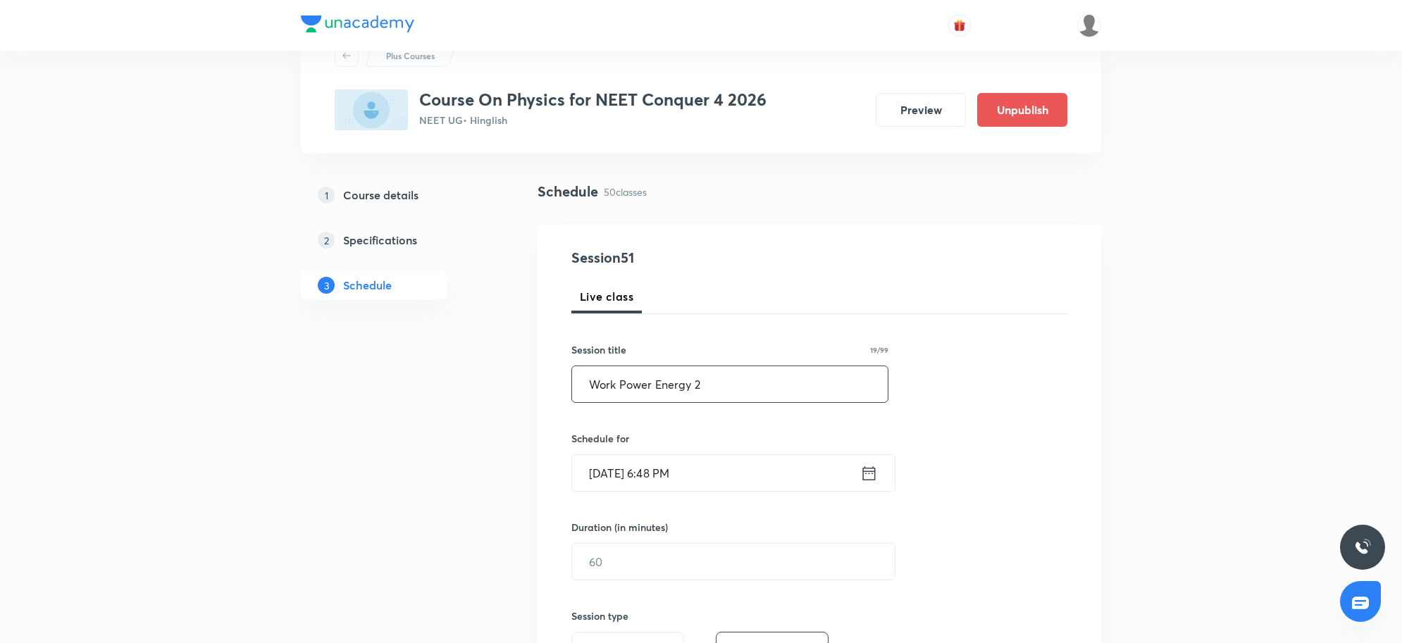
scroll to position [88, 0]
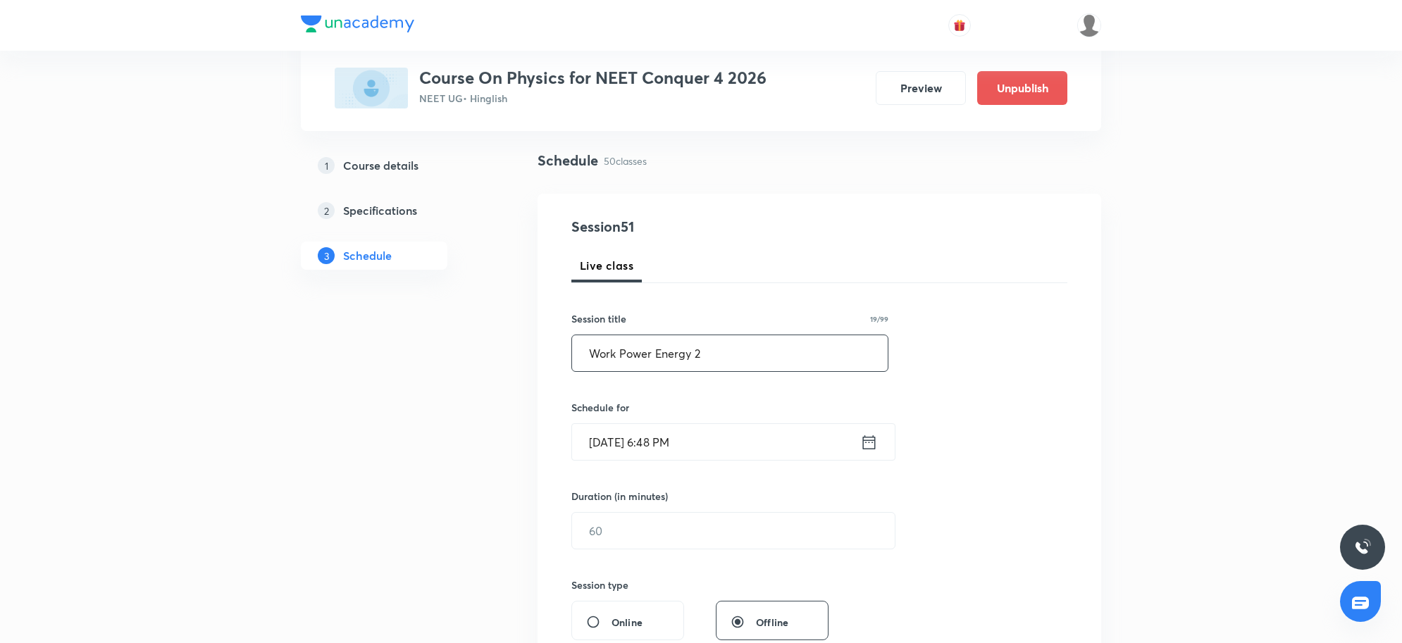
type input "Work Power Energy 2"
click at [733, 447] on input "Sep 3, 2025, 6:48 PM" at bounding box center [716, 442] width 288 height 36
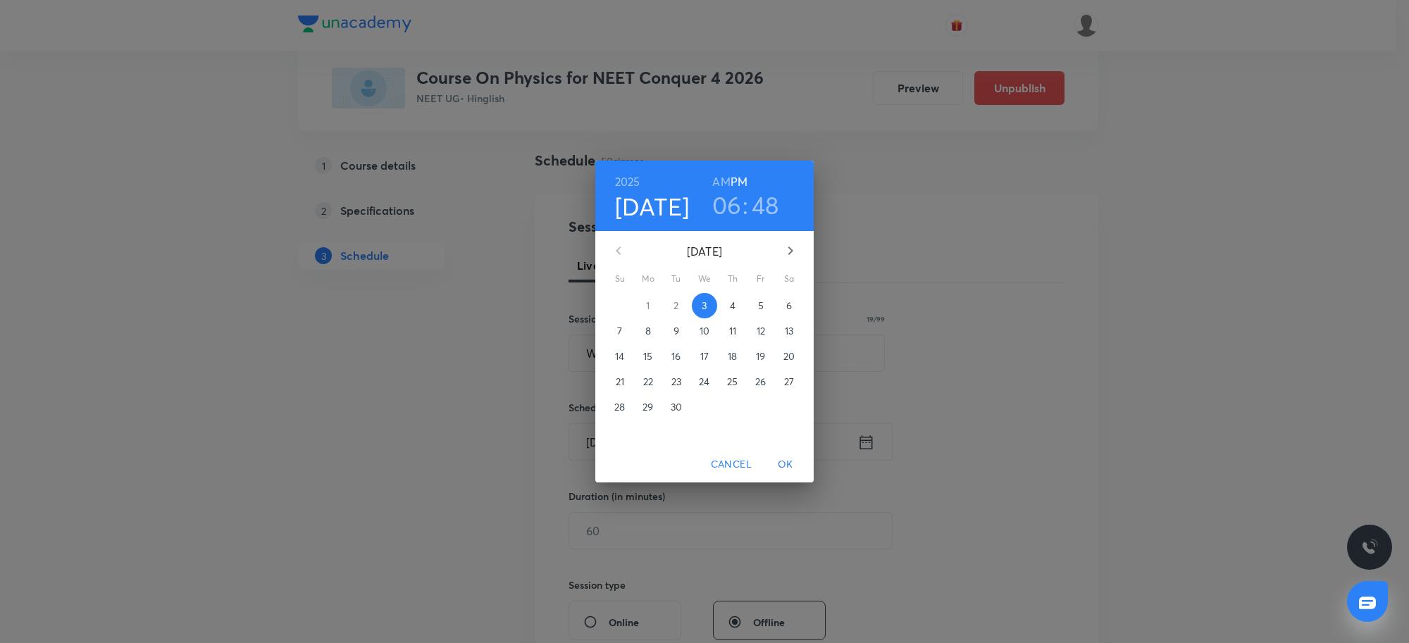
click at [731, 299] on p "4" at bounding box center [733, 306] width 6 height 14
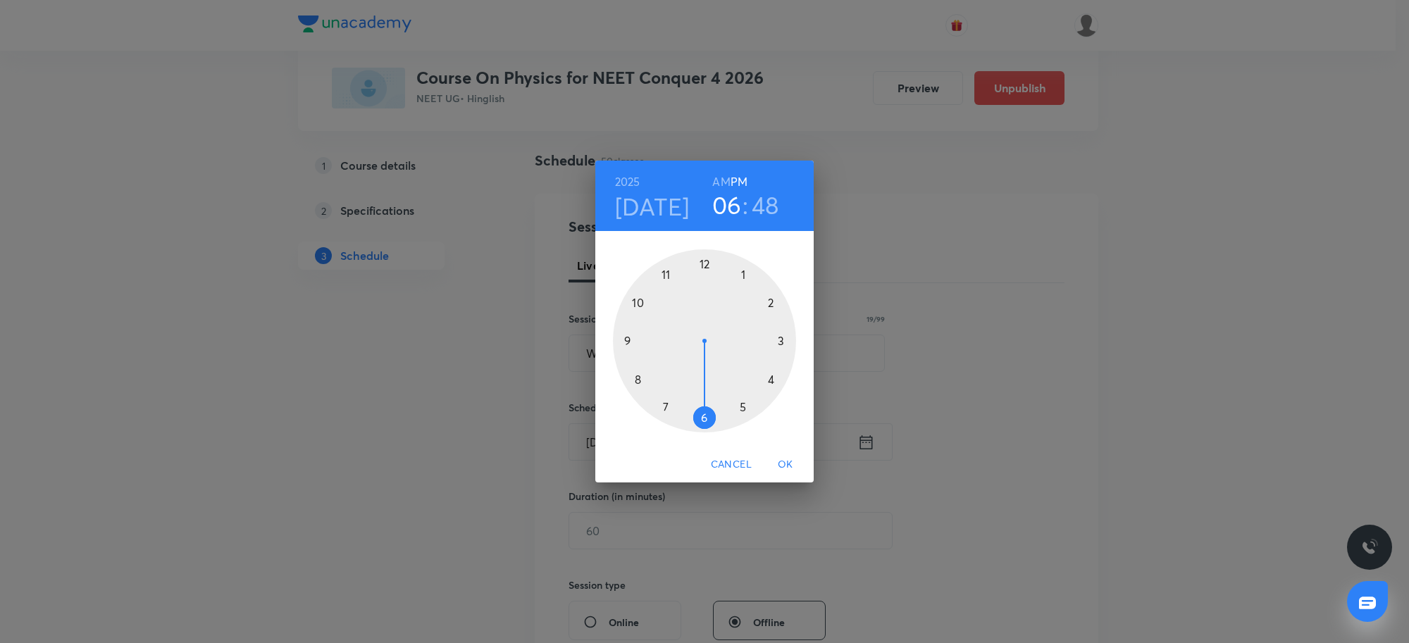
click at [730, 199] on h3 "06" at bounding box center [727, 205] width 30 height 30
click at [670, 275] on div at bounding box center [704, 340] width 183 height 183
click at [707, 417] on div at bounding box center [704, 340] width 183 height 183
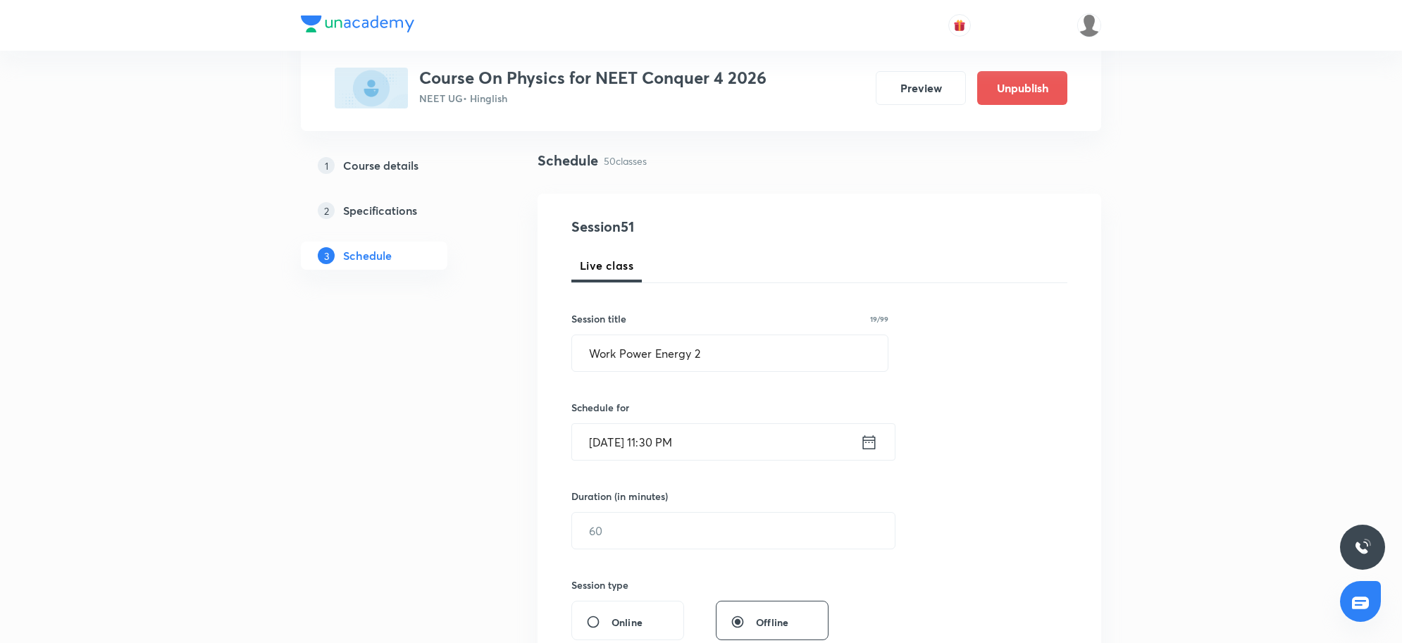
click at [705, 444] on input "Sep 4, 2025, 11:30 PM" at bounding box center [716, 442] width 288 height 36
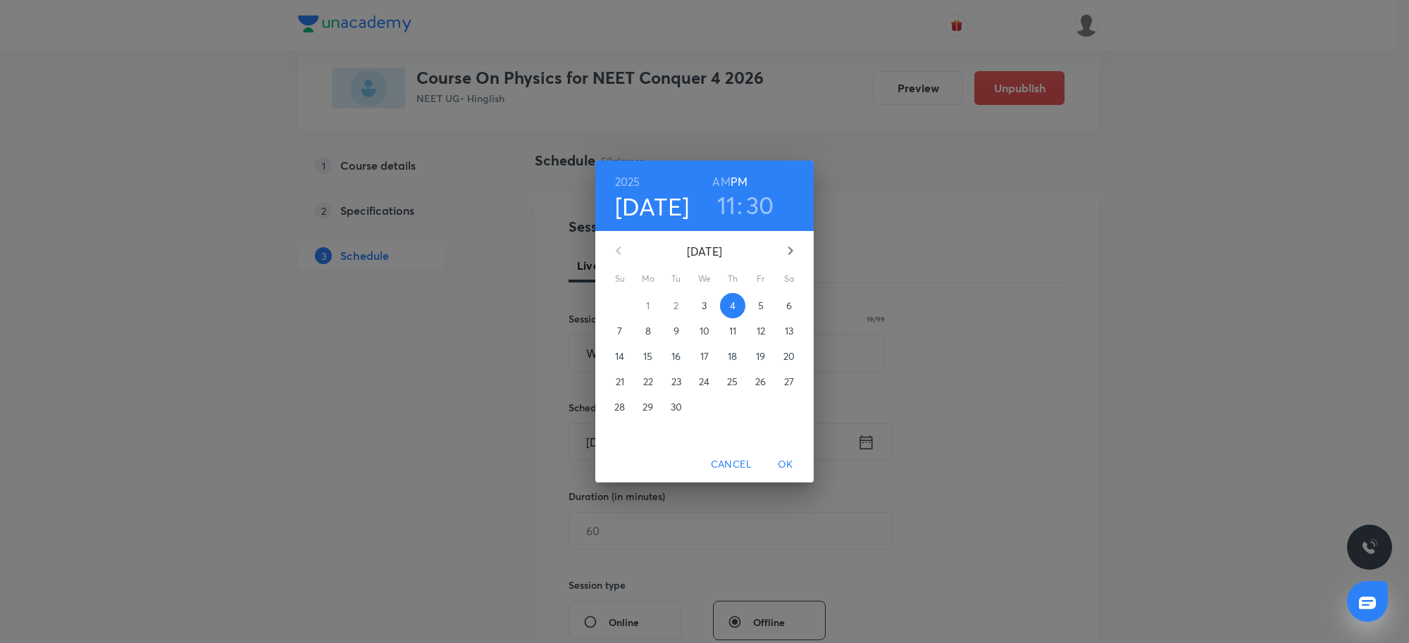
click at [722, 180] on h6 "AM" at bounding box center [721, 182] width 18 height 20
click at [795, 466] on span "OK" at bounding box center [786, 465] width 34 height 18
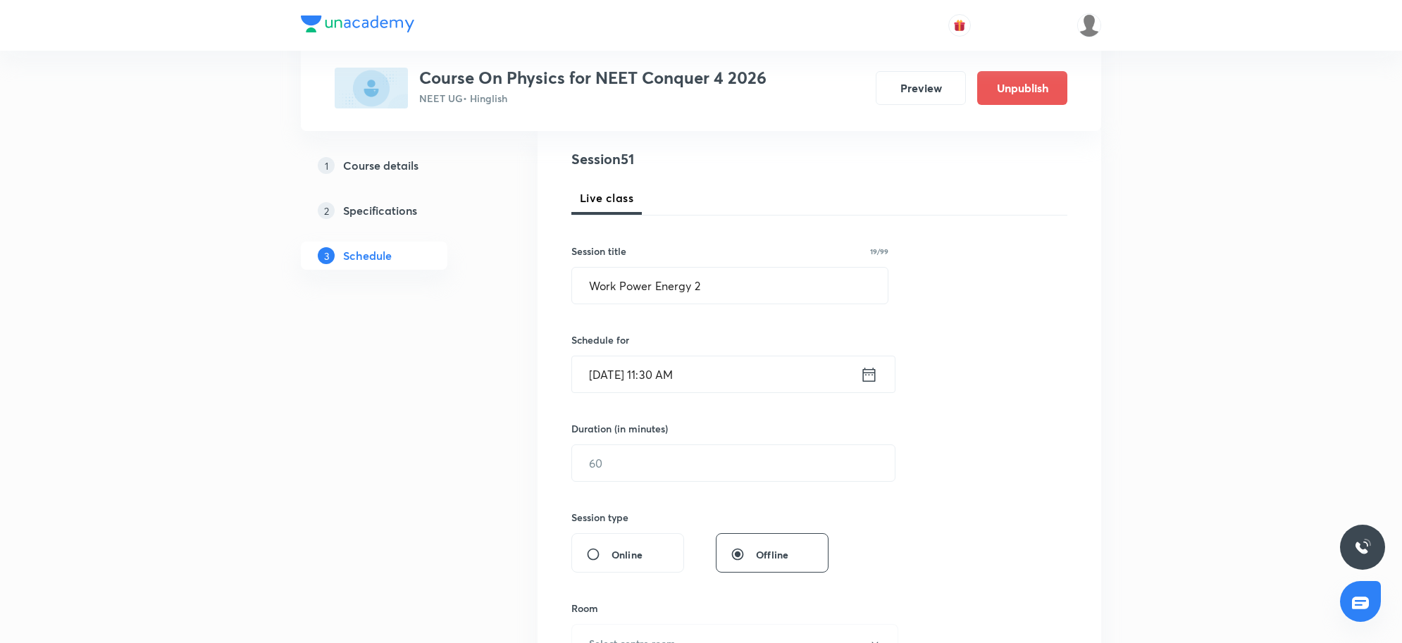
scroll to position [176, 0]
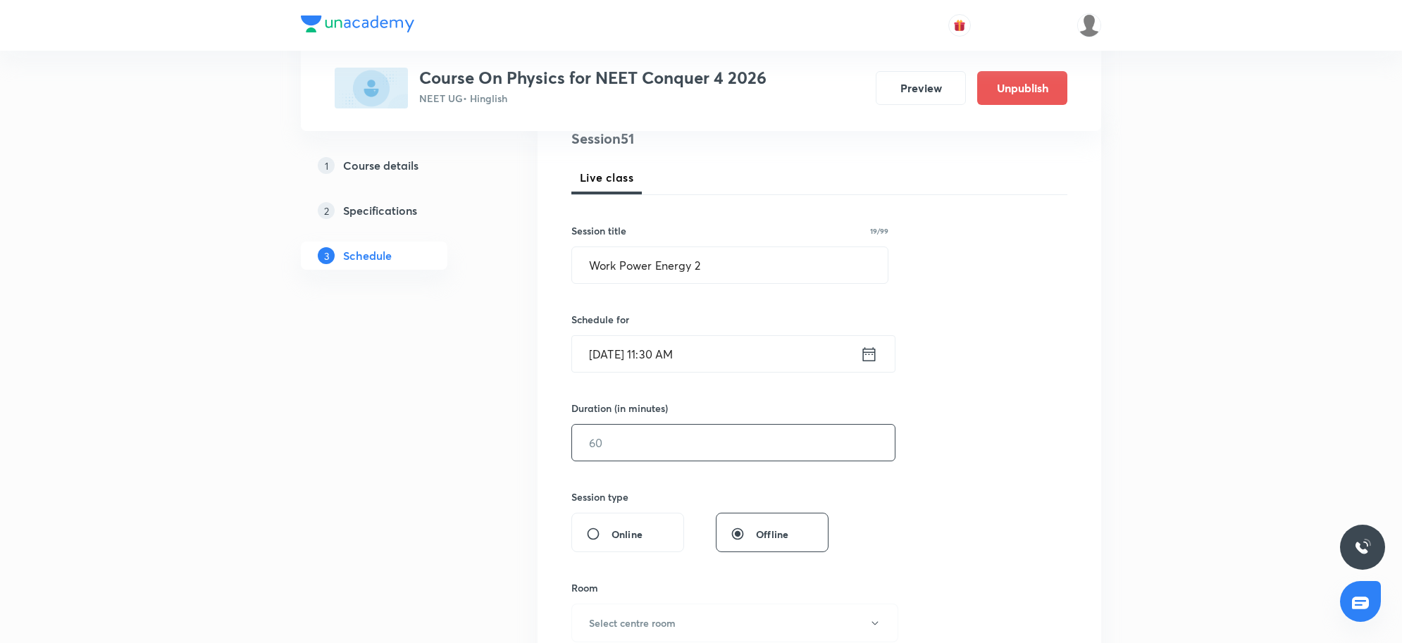
click at [647, 451] on input "text" at bounding box center [733, 443] width 323 height 36
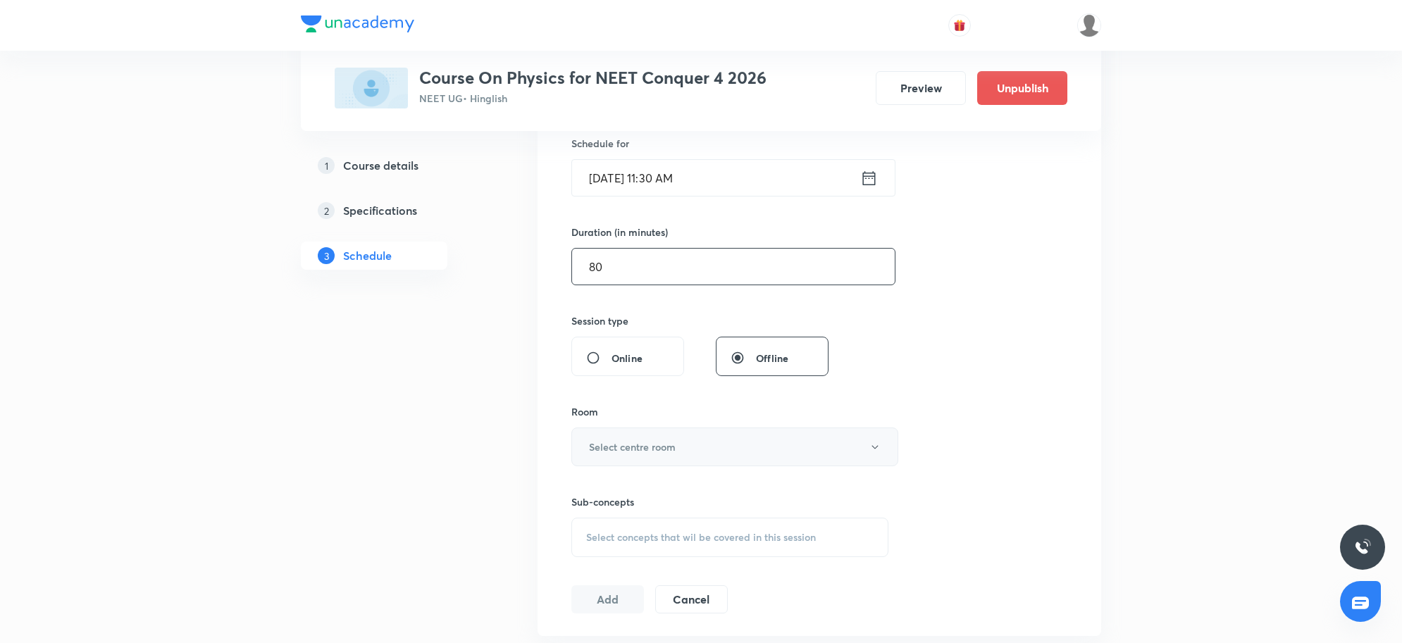
type input "80"
click at [647, 452] on h6 "Select centre room" at bounding box center [632, 447] width 87 height 15
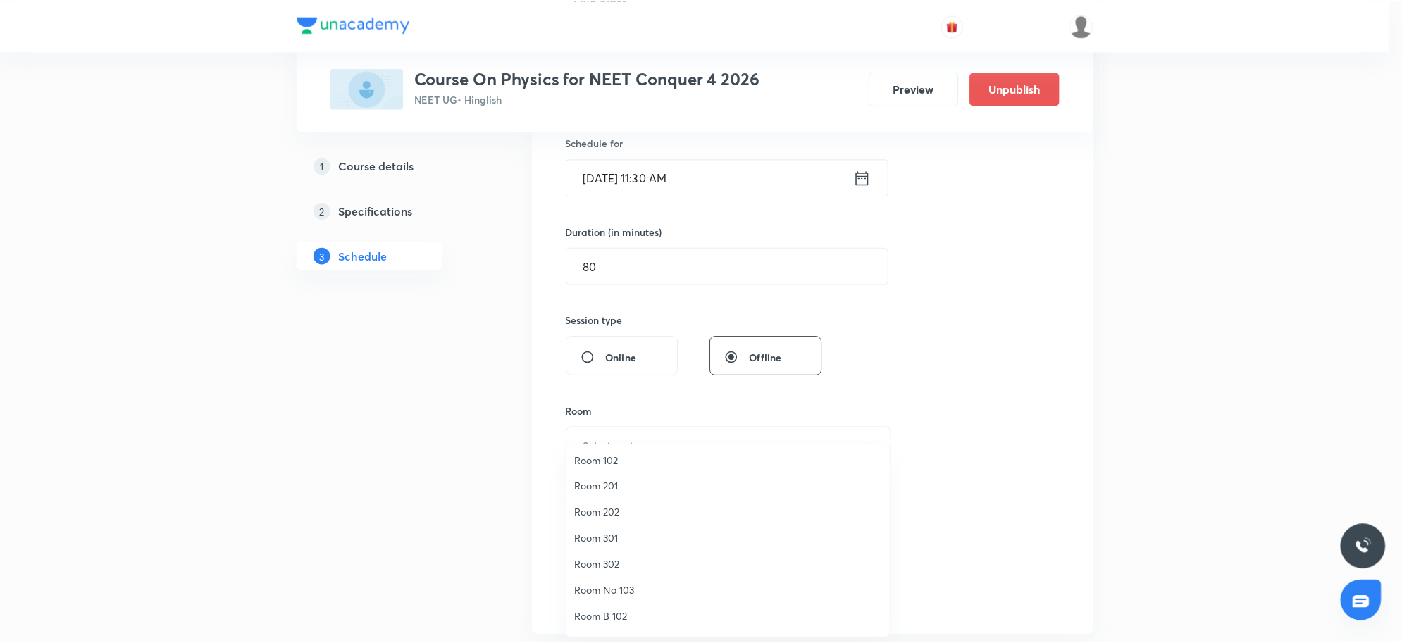
scroll to position [0, 0]
click at [621, 459] on span "Room 101" at bounding box center [731, 464] width 309 height 15
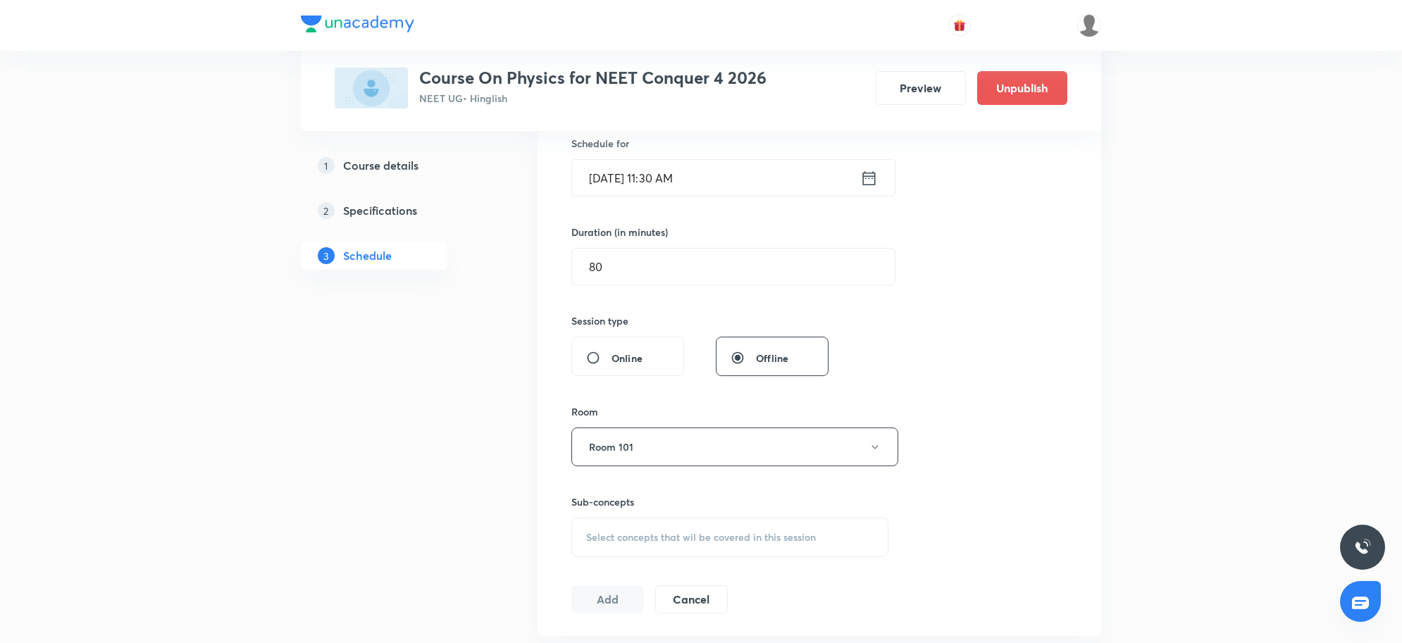
click at [1001, 428] on div "Session 51 Live class Session title 19/99 Work Power Energy 2 ​ Schedule for Se…" at bounding box center [819, 283] width 496 height 662
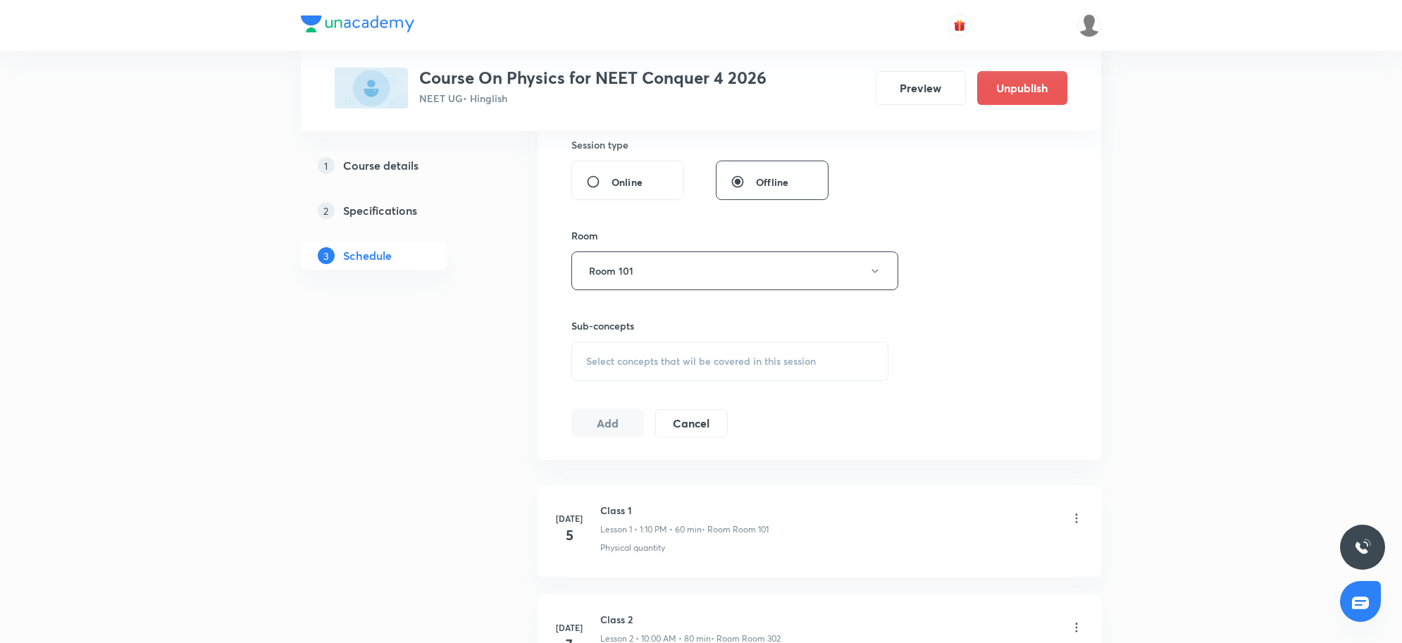
click at [783, 353] on div "Select concepts that wil be covered in this session" at bounding box center [729, 361] width 317 height 39
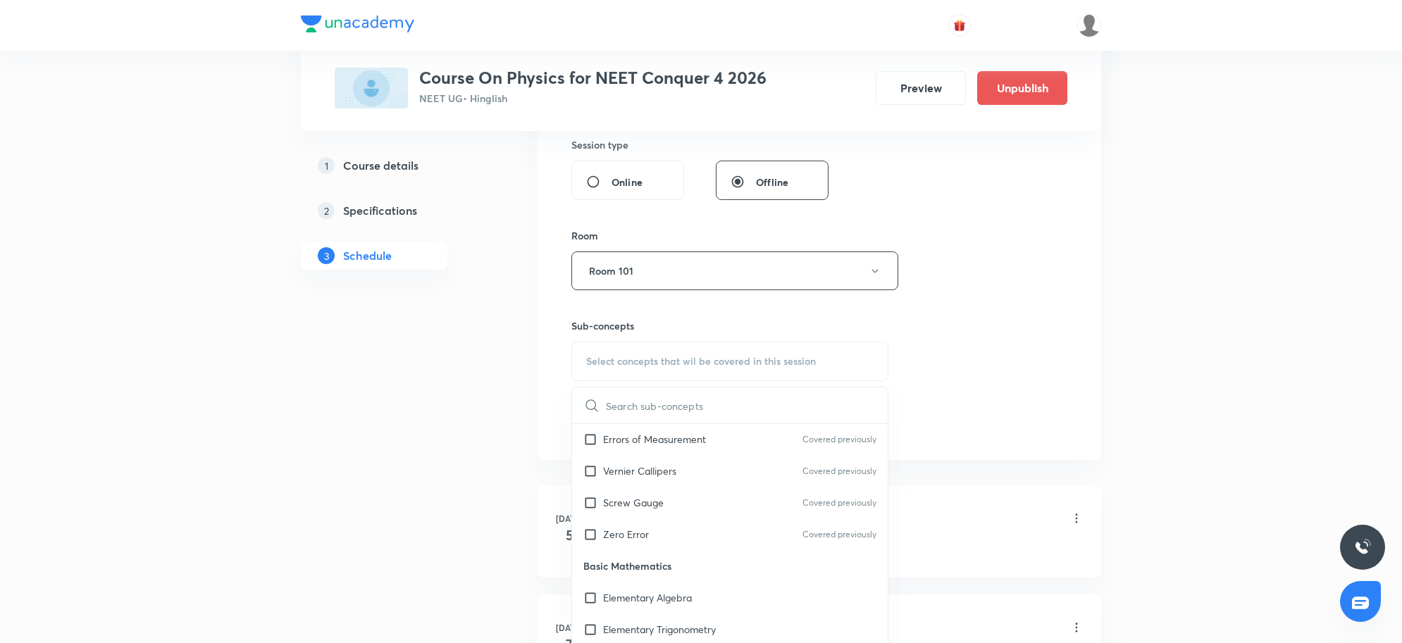
scroll to position [617, 0]
click at [660, 514] on div "Elementary Algebra" at bounding box center [730, 504] width 316 height 32
checkbox input "true"
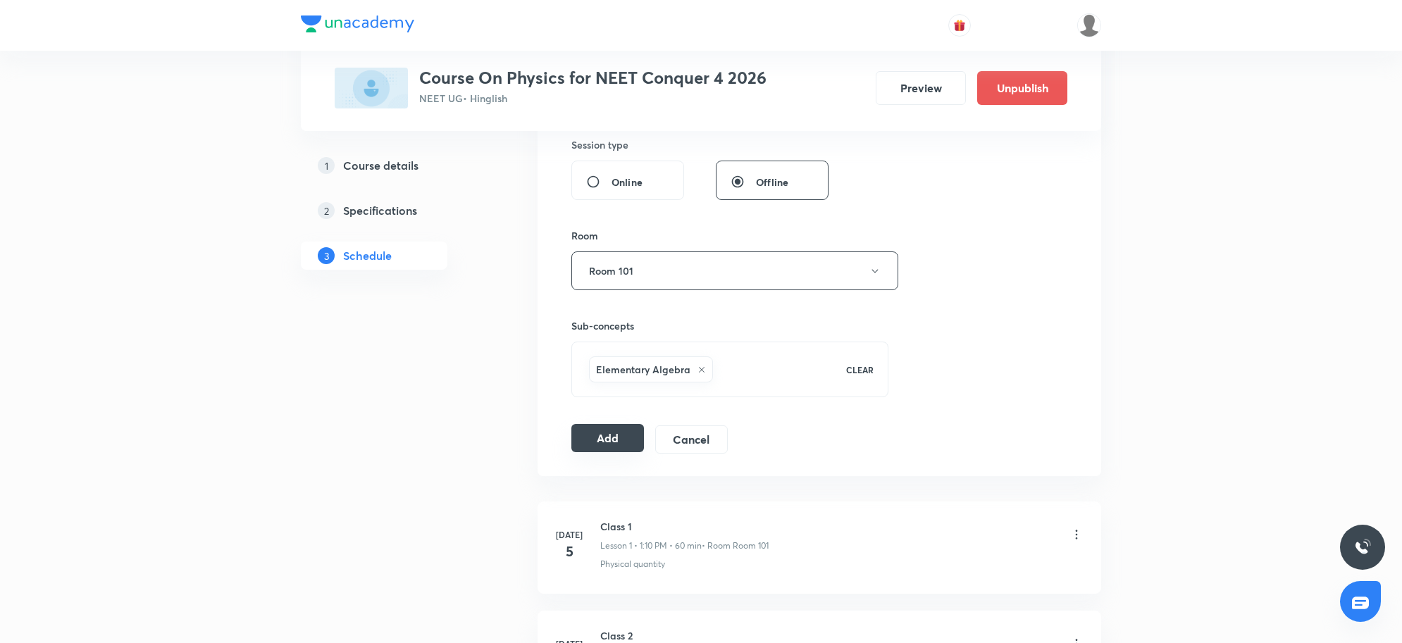
click at [606, 452] on button "Add" at bounding box center [607, 438] width 73 height 28
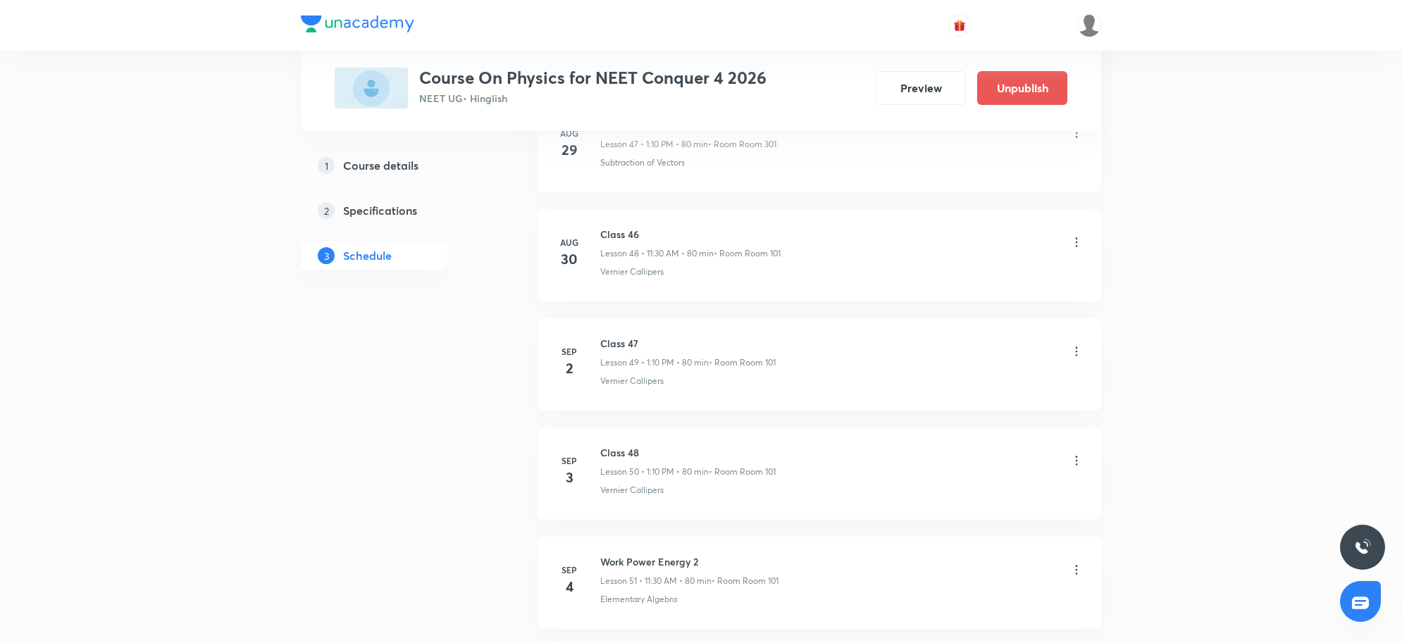
scroll to position [5423, 0]
click at [977, 145] on div "Class 46 Lesson 48 • 11:30 AM • 80 min • Room Room 101 Vernier Callipers" at bounding box center [841, 134] width 483 height 51
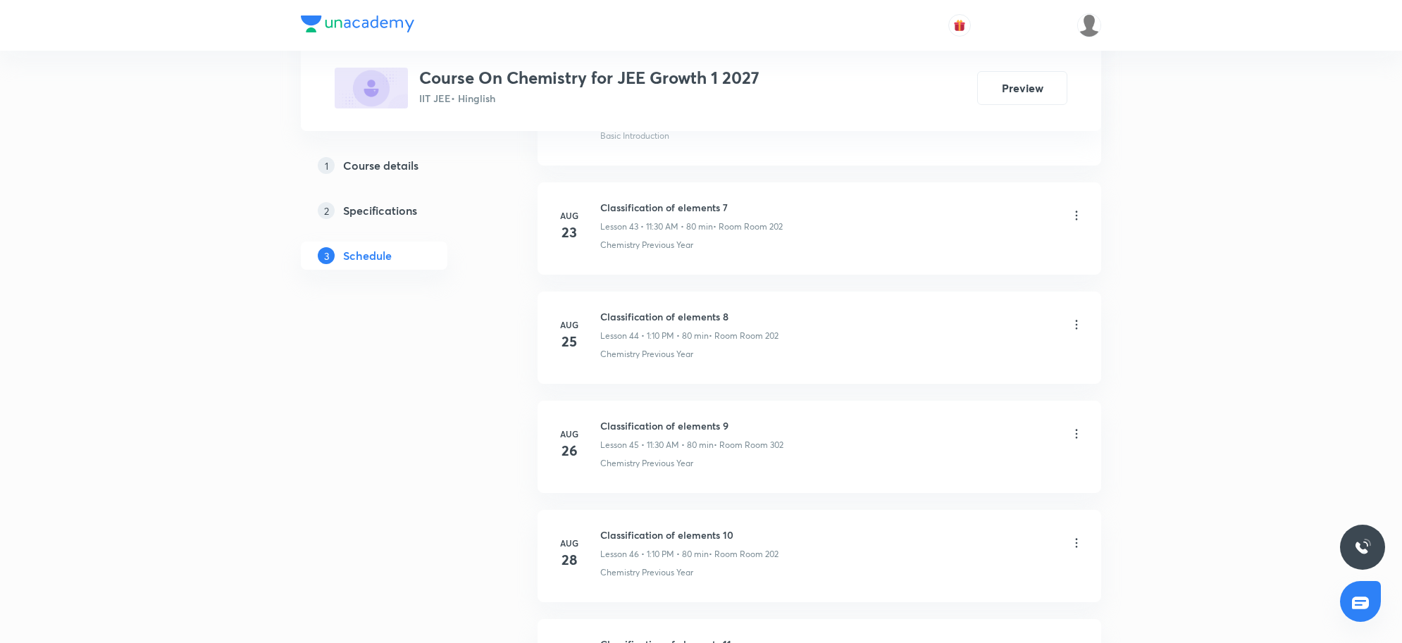
scroll to position [5853, 0]
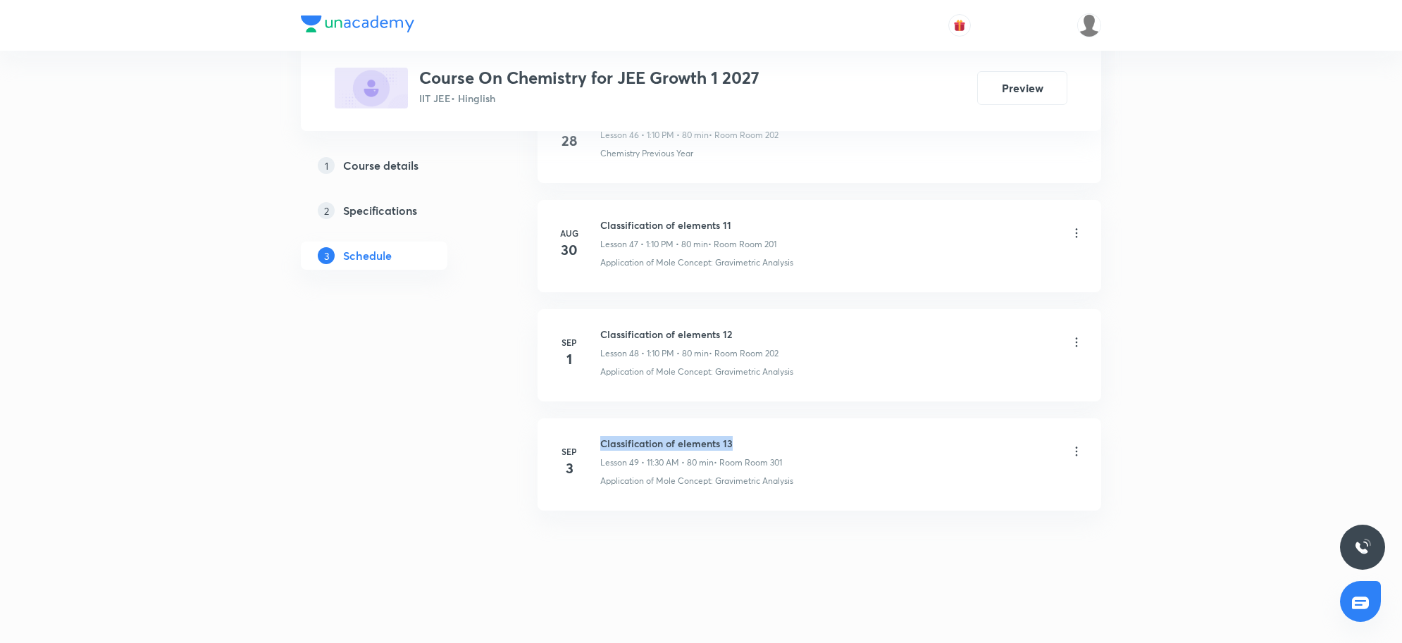
drag, startPoint x: 603, startPoint y: 445, endPoint x: 779, endPoint y: 447, distance: 175.5
click at [779, 447] on h6 "Classification of elements 13" at bounding box center [691, 443] width 182 height 15
click at [406, 161] on h5 "Course details" at bounding box center [380, 165] width 75 height 17
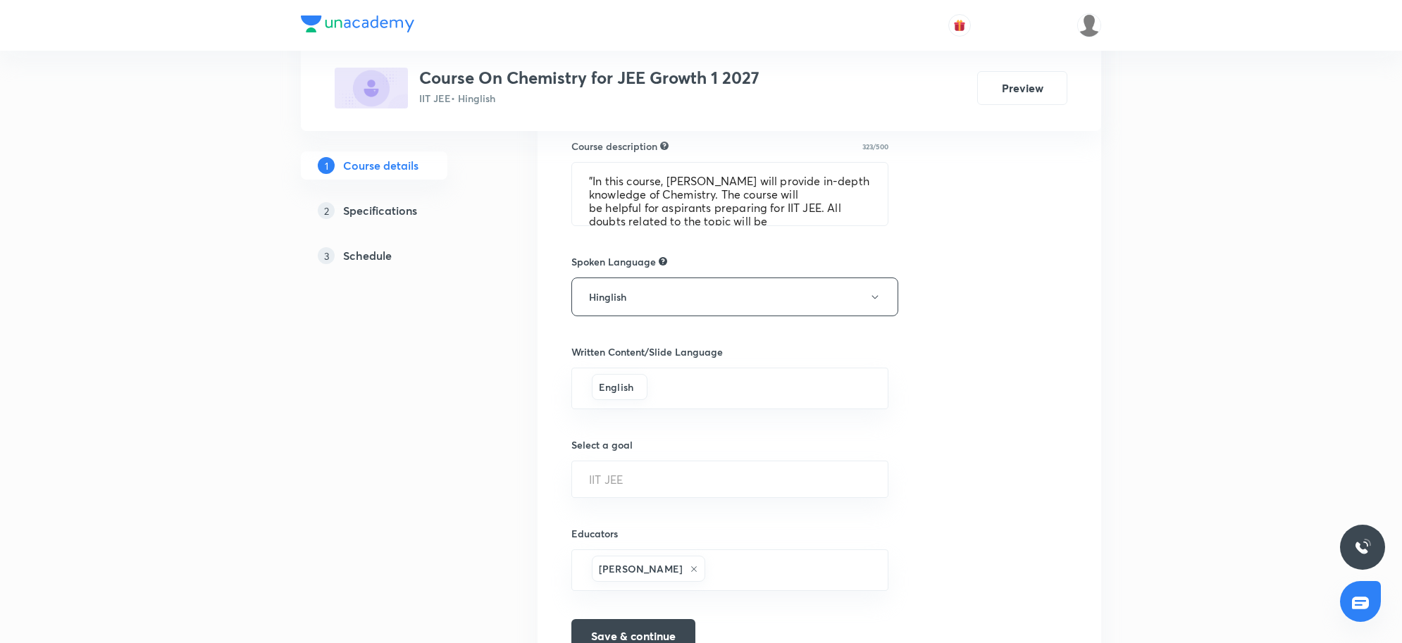
scroll to position [755, 0]
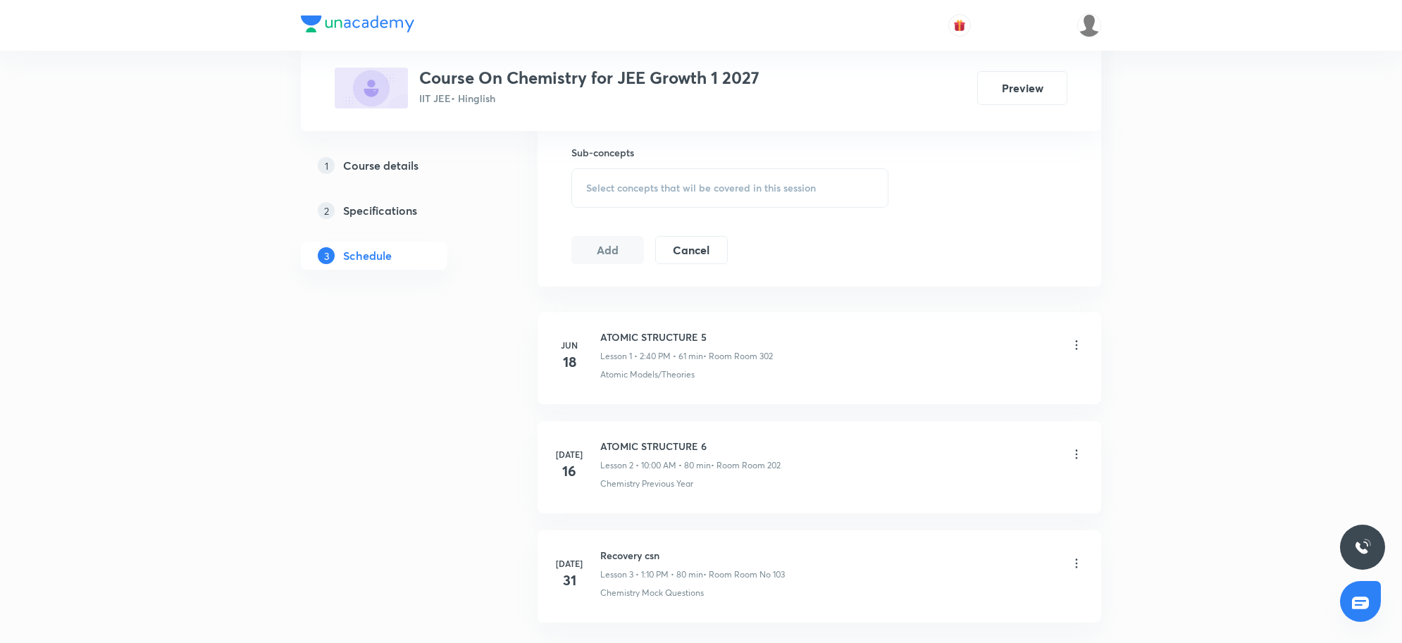
scroll to position [551, 0]
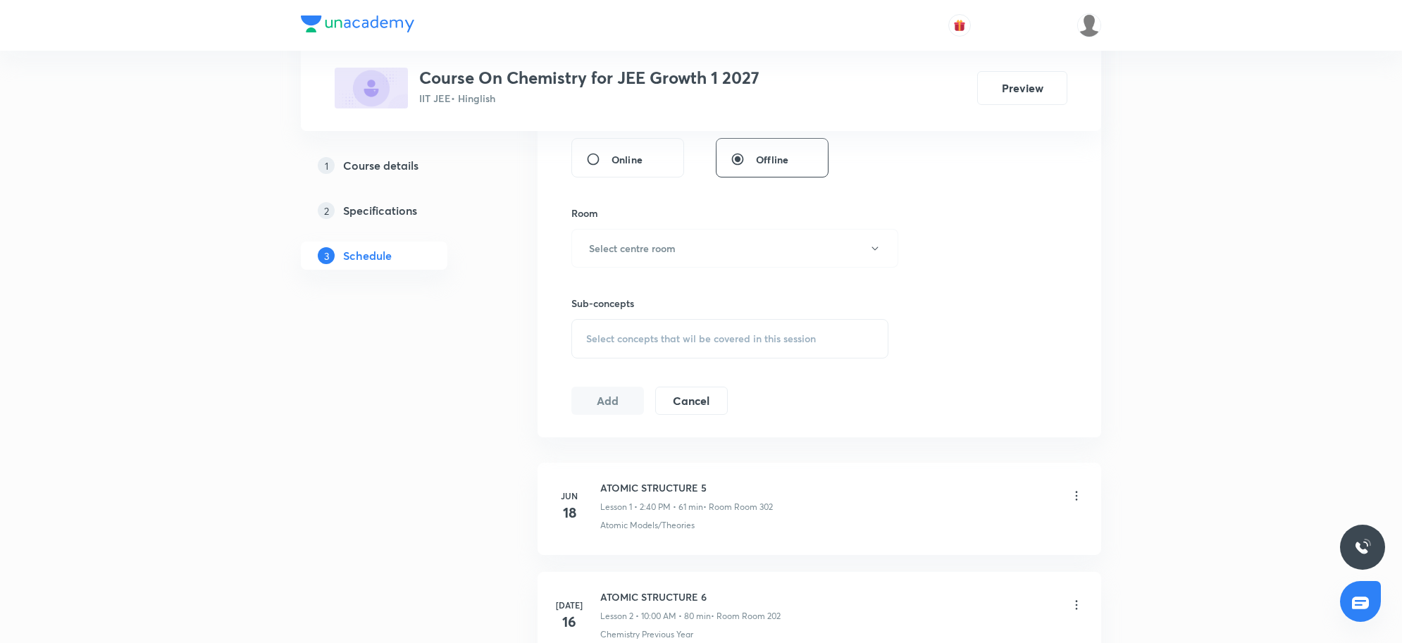
click at [392, 167] on h5 "Course details" at bounding box center [380, 165] width 75 height 17
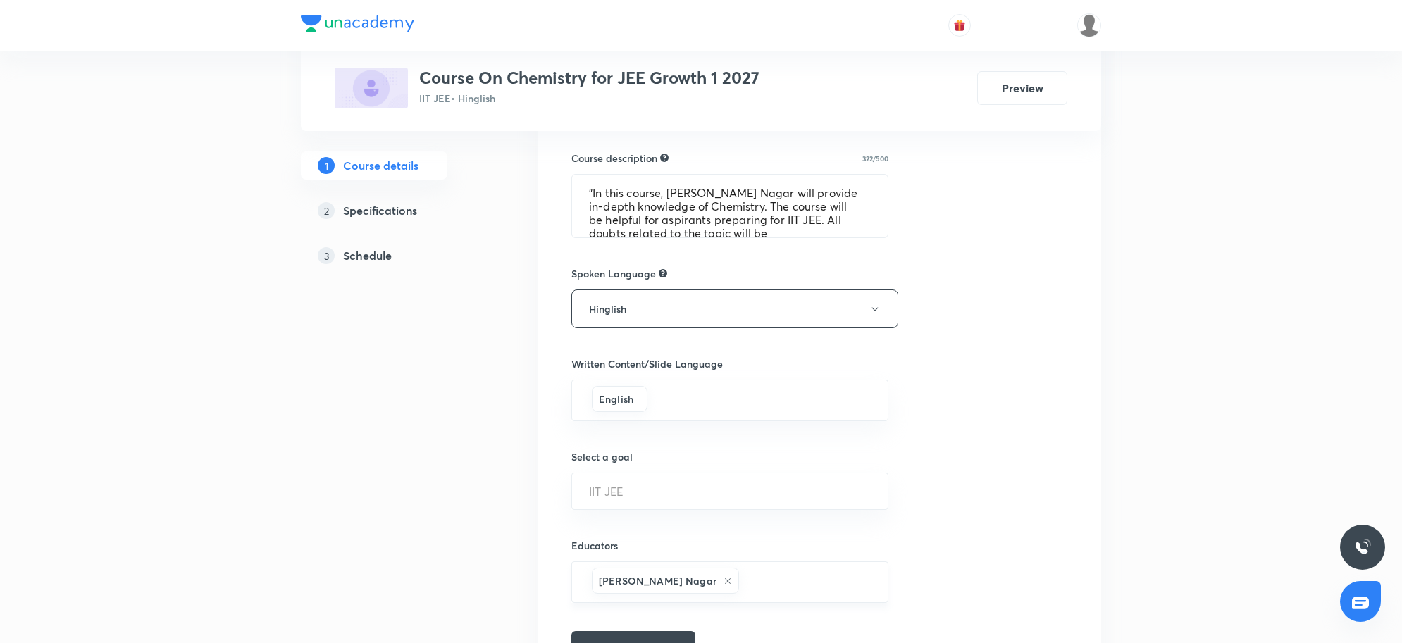
scroll to position [755, 0]
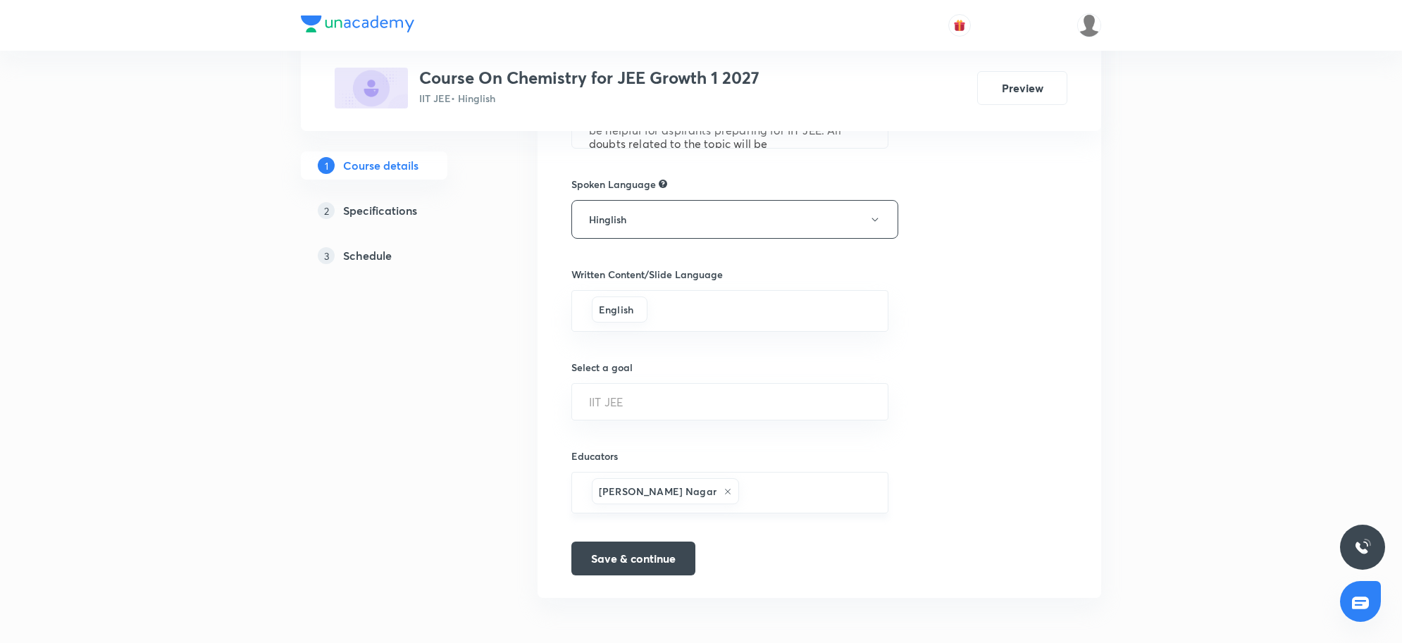
click at [733, 474] on div "[PERSON_NAME] Nagar ​" at bounding box center [729, 493] width 317 height 42
paste input "neeraj201054-5088"
type input "neeraj201054-5088"
click at [741, 547] on h6 "[PERSON_NAME](neeraj201054-5088)" at bounding box center [709, 542] width 181 height 15
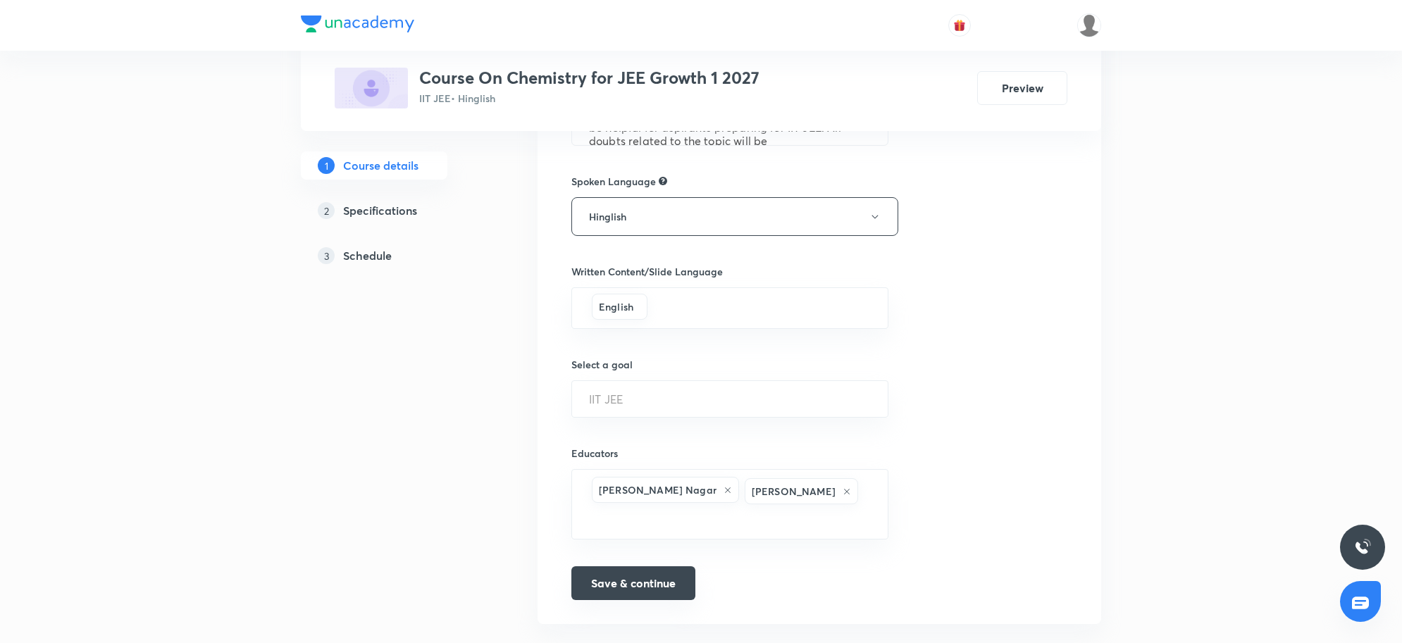
click at [671, 569] on button "Save & continue" at bounding box center [633, 583] width 124 height 34
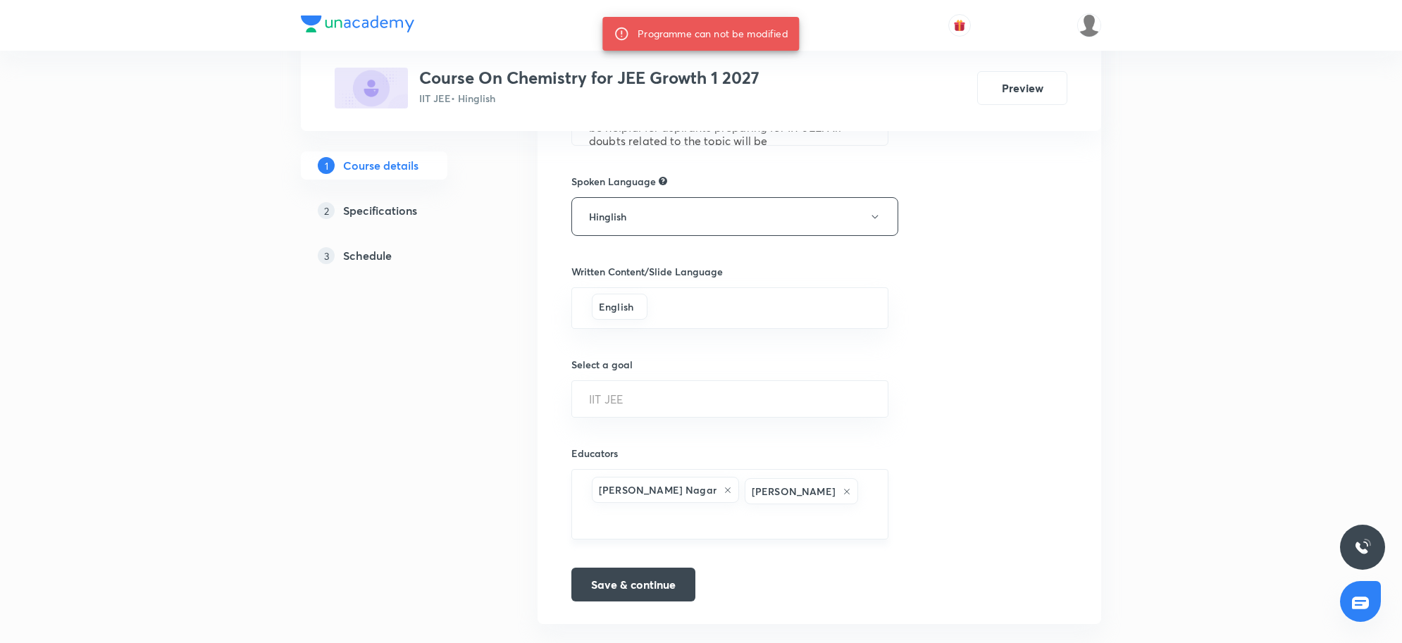
click at [844, 495] on icon at bounding box center [847, 492] width 6 height 6
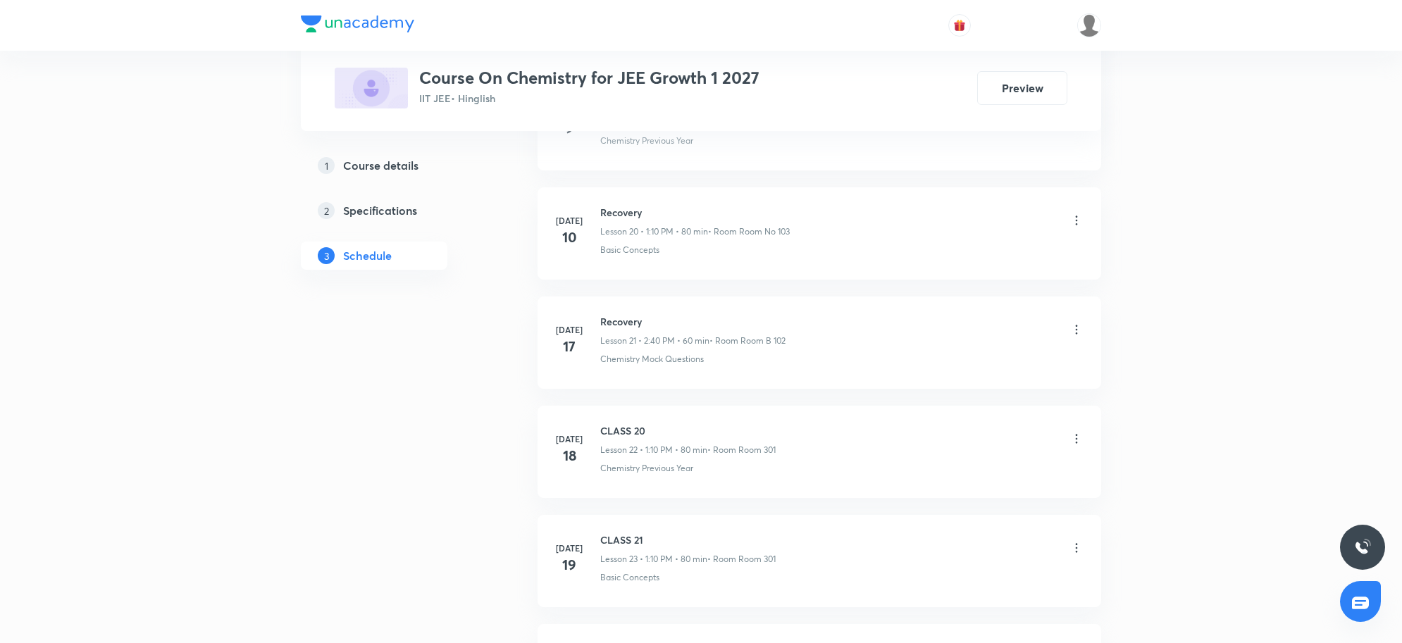
scroll to position [3347, 0]
drag, startPoint x: 416, startPoint y: 163, endPoint x: 420, endPoint y: 171, distance: 8.5
click at [416, 163] on h5 "Course details" at bounding box center [380, 165] width 75 height 17
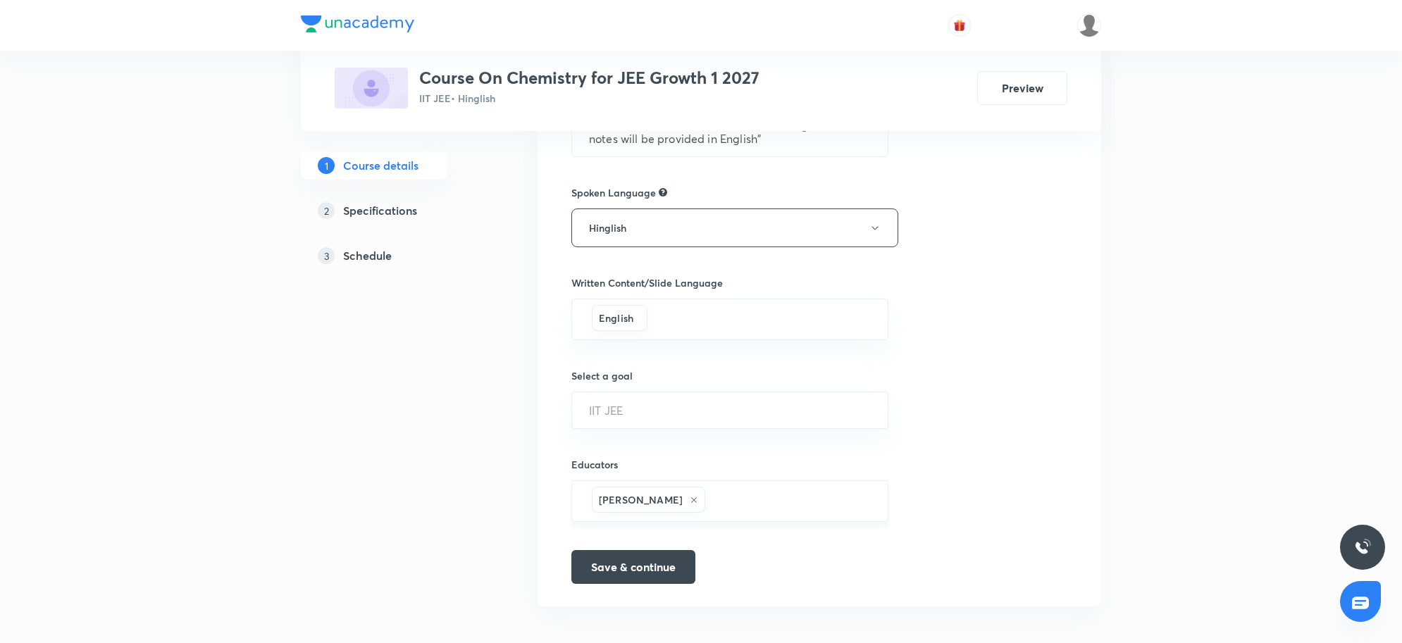
scroll to position [755, 0]
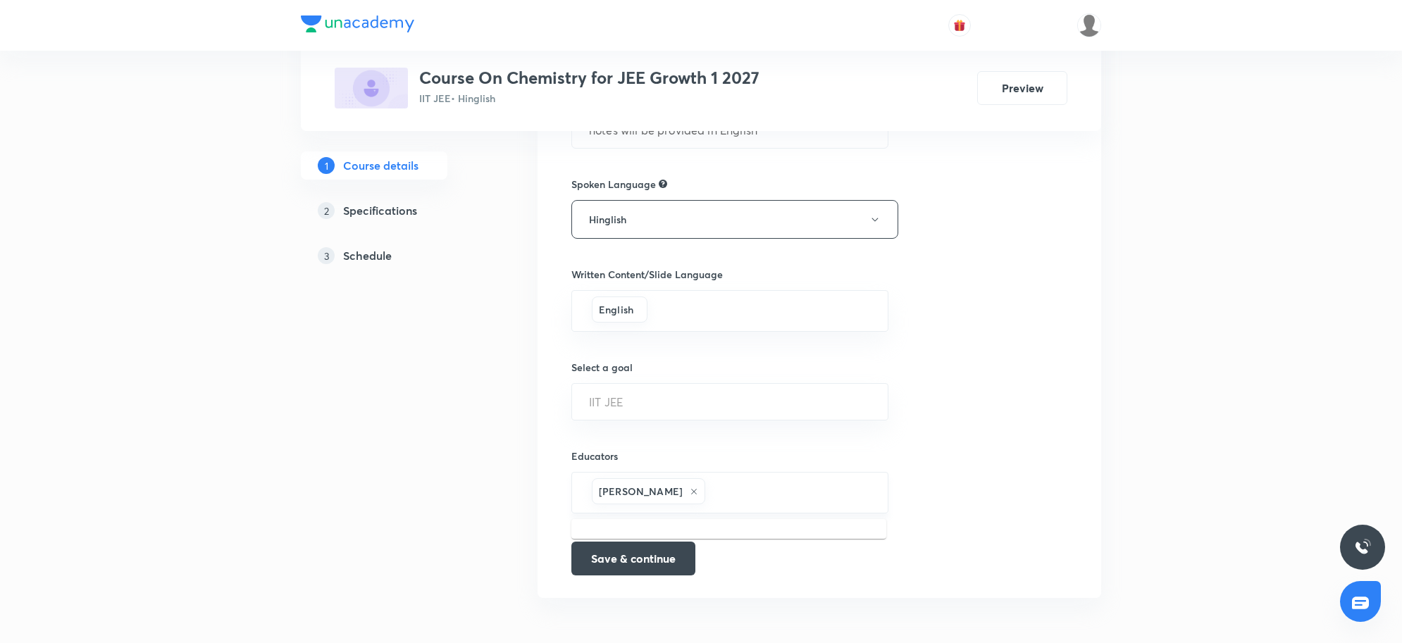
click at [791, 494] on input "text" at bounding box center [789, 493] width 163 height 26
paste input "neeraj201054-5088"
type input "neeraj201054-5088"
click at [619, 551] on picture at bounding box center [601, 542] width 37 height 27
click at [639, 562] on button "Save & continue" at bounding box center [633, 557] width 124 height 34
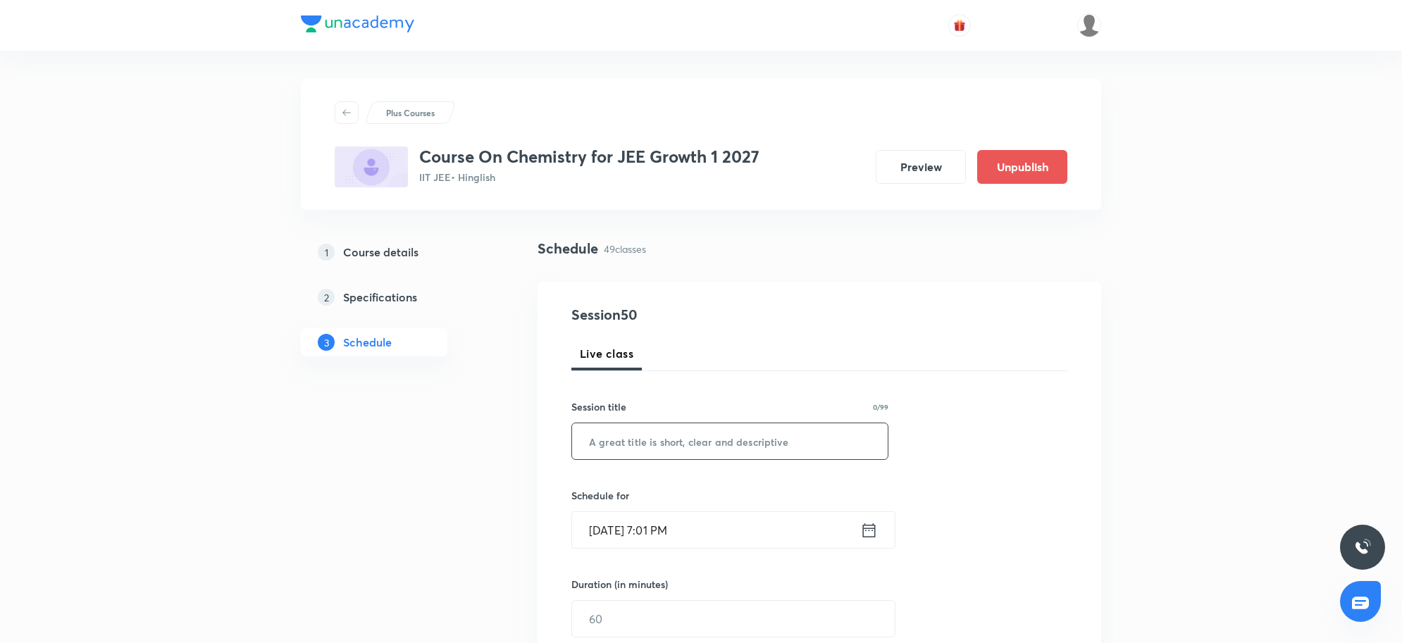
click at [748, 438] on input "text" at bounding box center [730, 441] width 316 height 36
type input "r"
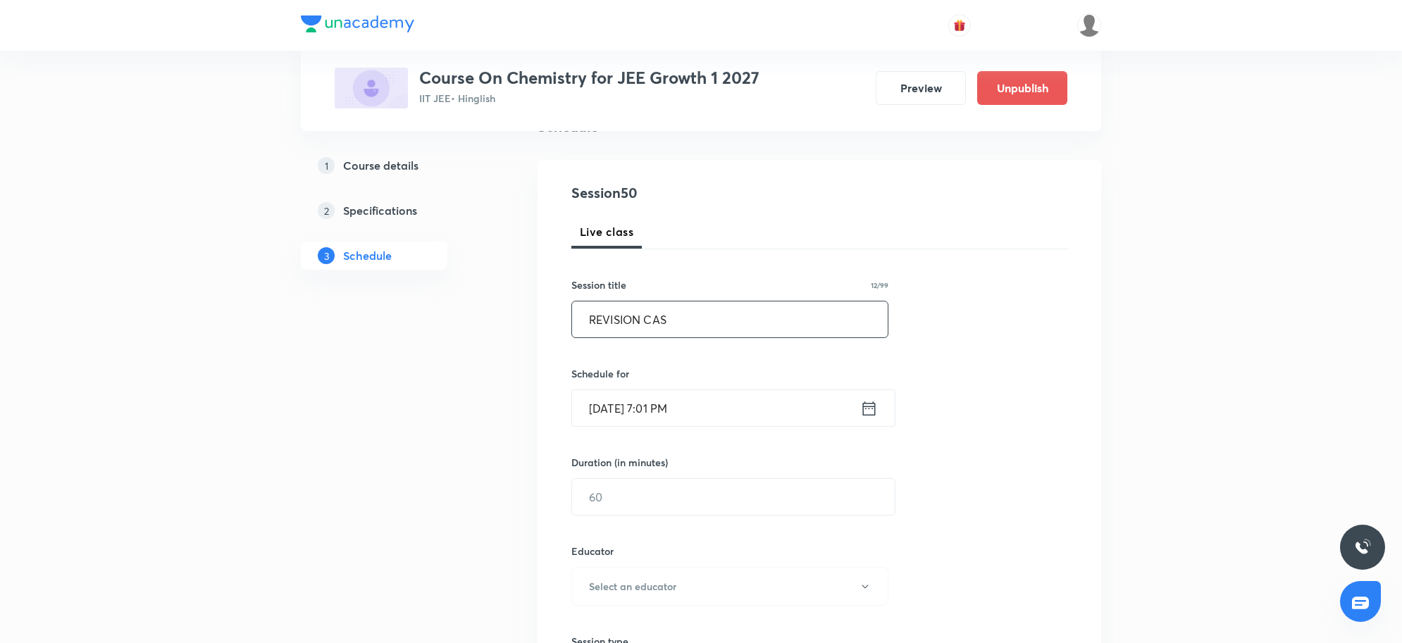
scroll to position [264, 0]
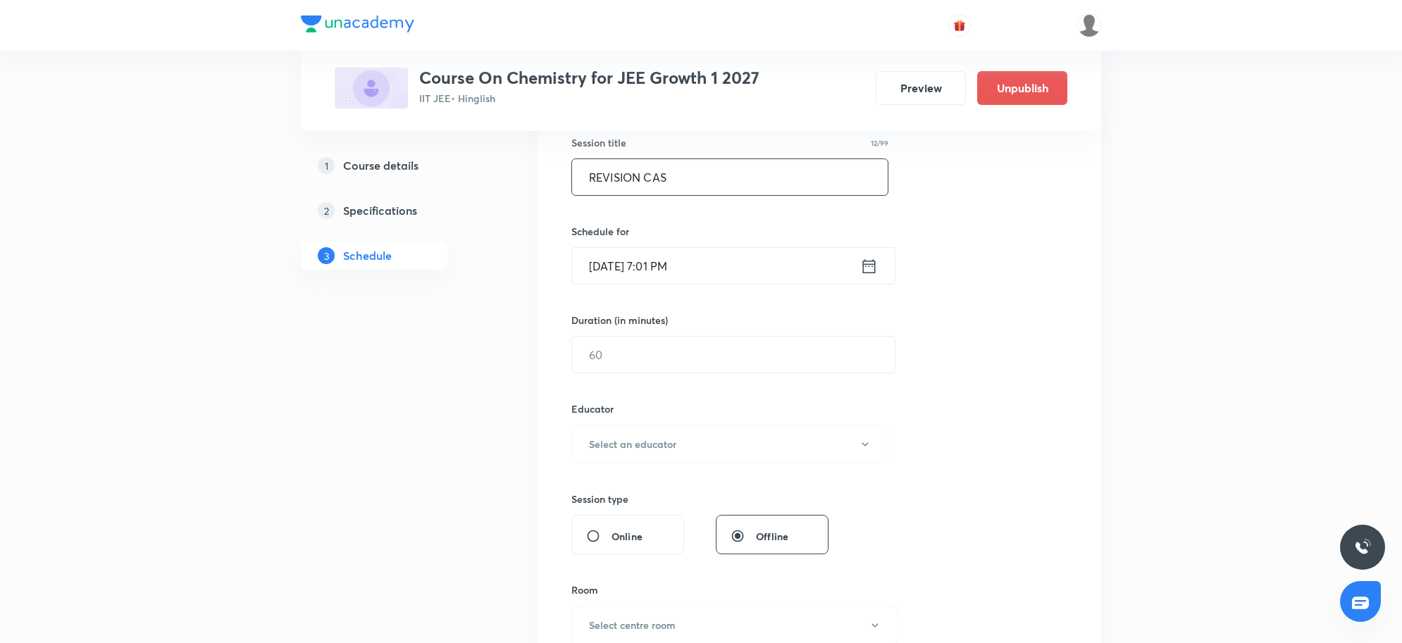
type input "REVISION CAS"
click at [702, 266] on input "[DATE] 7:01 PM" at bounding box center [716, 266] width 288 height 36
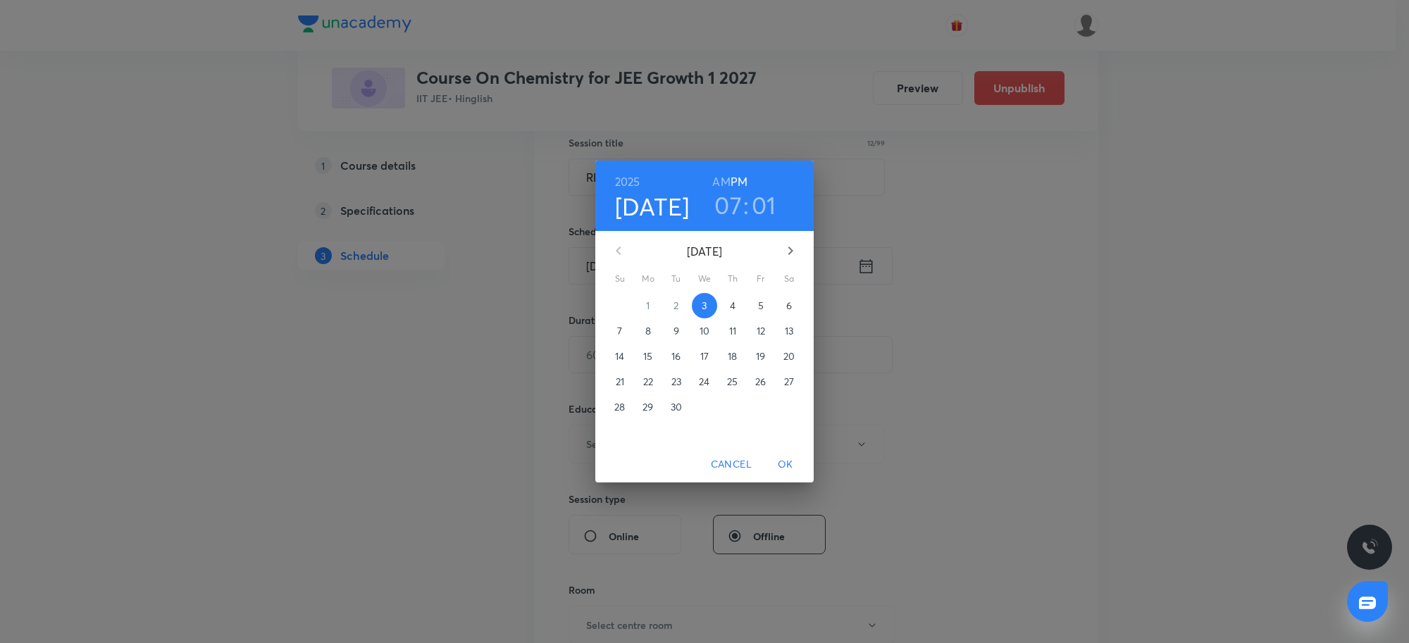
click at [726, 206] on h3 "07" at bounding box center [727, 205] width 27 height 30
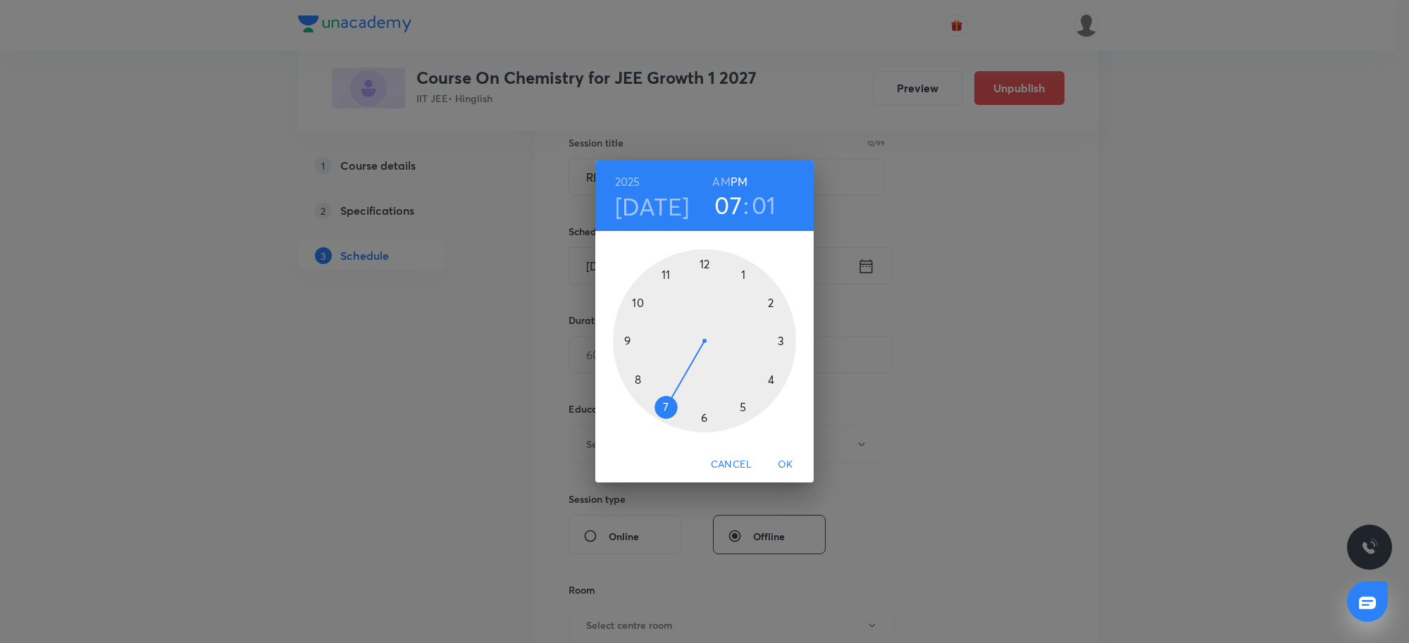
click at [636, 299] on div at bounding box center [704, 340] width 183 height 183
click at [707, 261] on div at bounding box center [704, 340] width 183 height 183
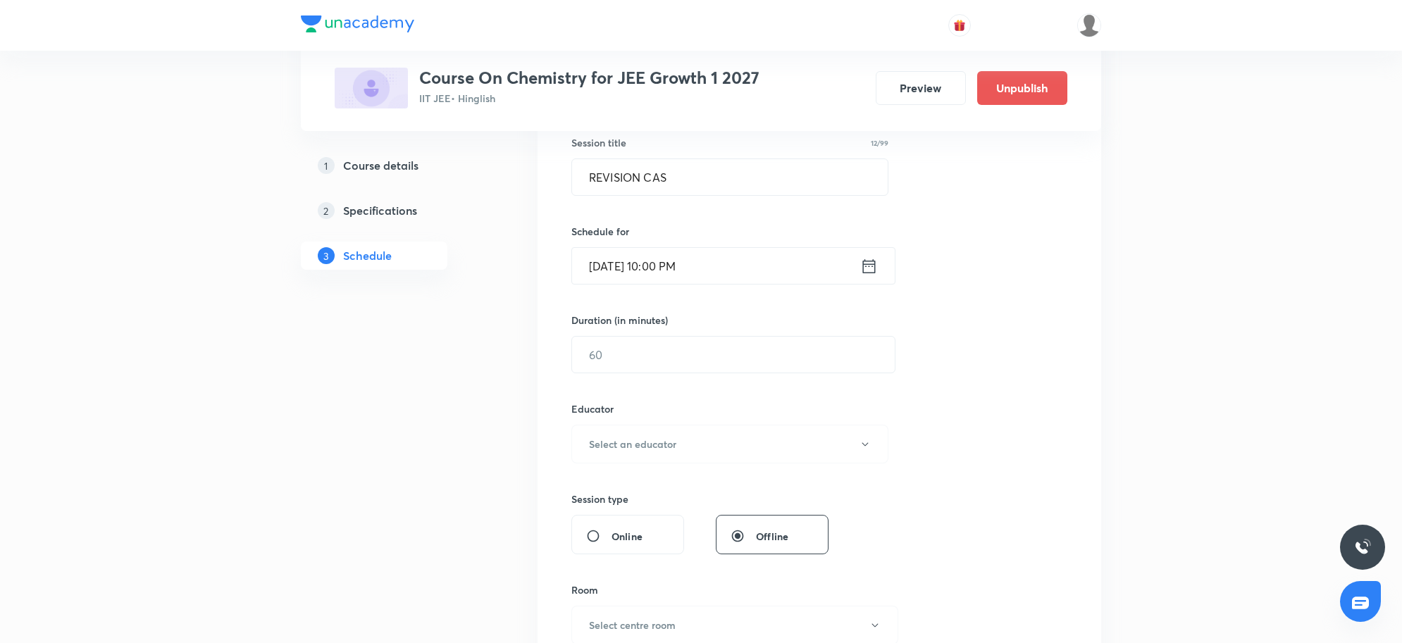
click at [721, 287] on div "Session 50 Live class Session title 12/99 REVISION CAS ​ Schedule for [DATE] 10…" at bounding box center [819, 416] width 496 height 752
click at [724, 265] on input "[DATE] 10:00 PM" at bounding box center [716, 266] width 288 height 36
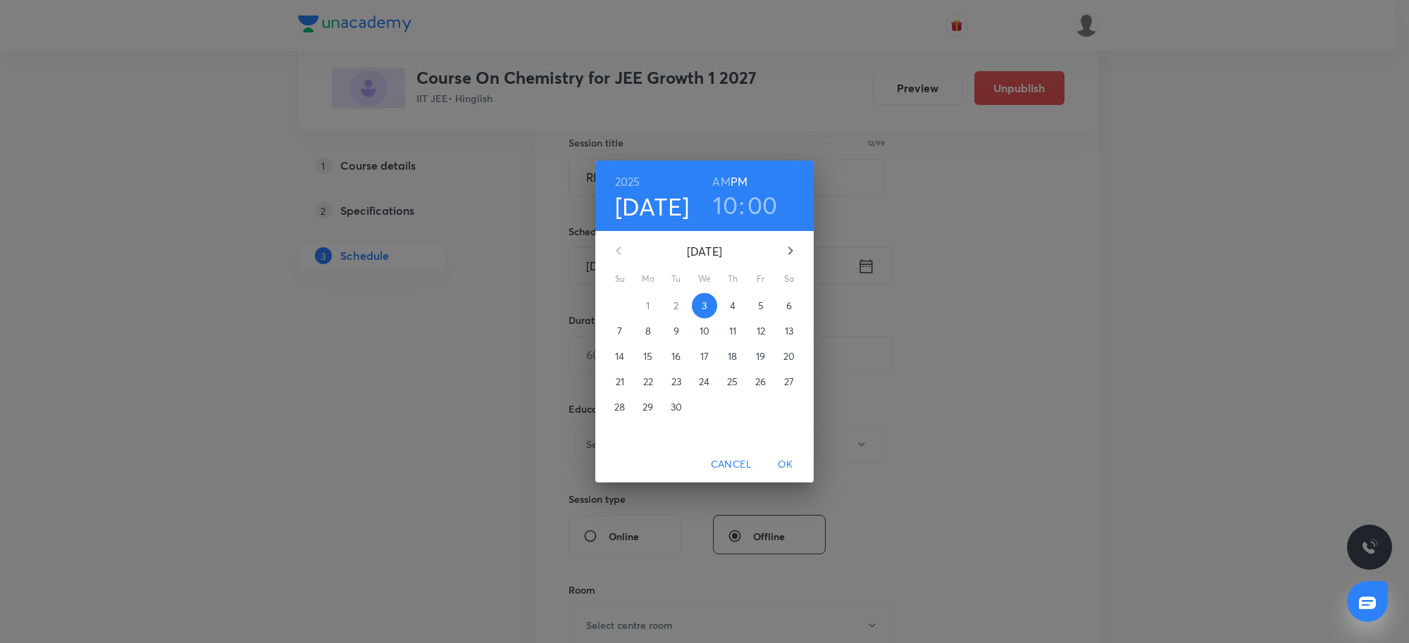
click at [723, 185] on h6 "AM" at bounding box center [721, 182] width 18 height 20
click at [791, 459] on span "OK" at bounding box center [786, 465] width 34 height 18
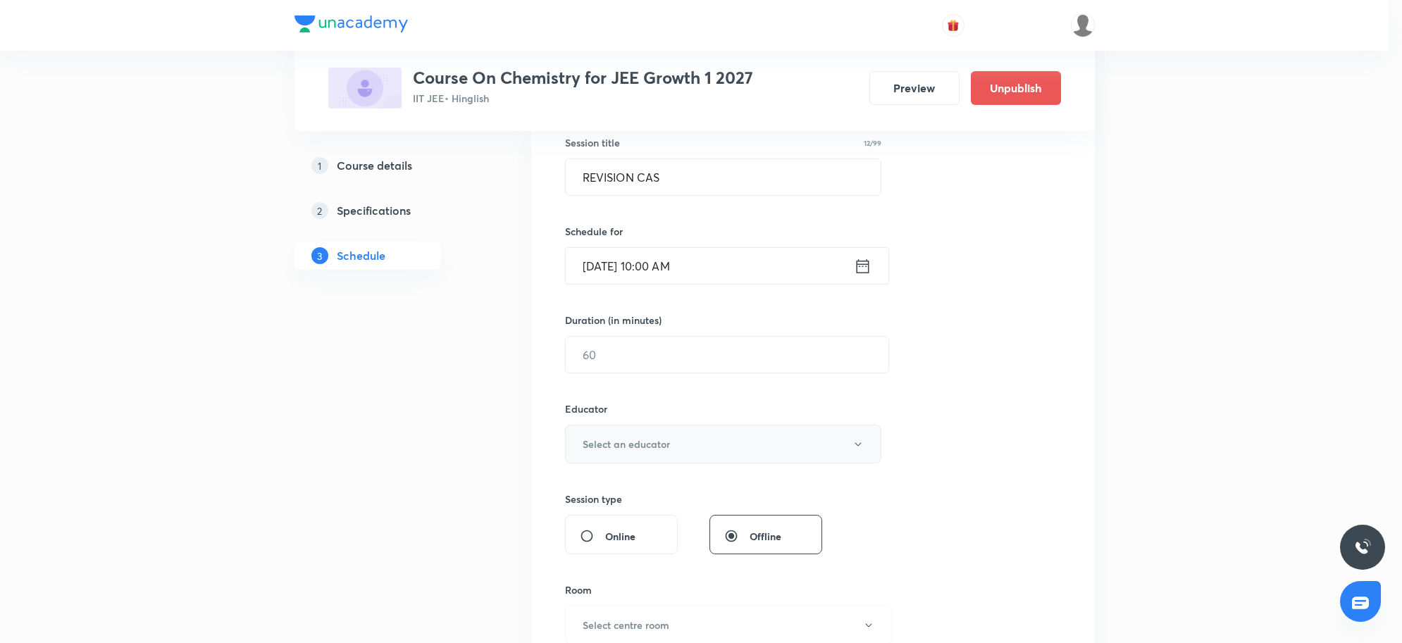
click at [631, 428] on button "Select an educator" at bounding box center [723, 444] width 317 height 39
click at [626, 361] on div at bounding box center [704, 321] width 1409 height 643
click at [625, 361] on input "text" at bounding box center [733, 355] width 323 height 36
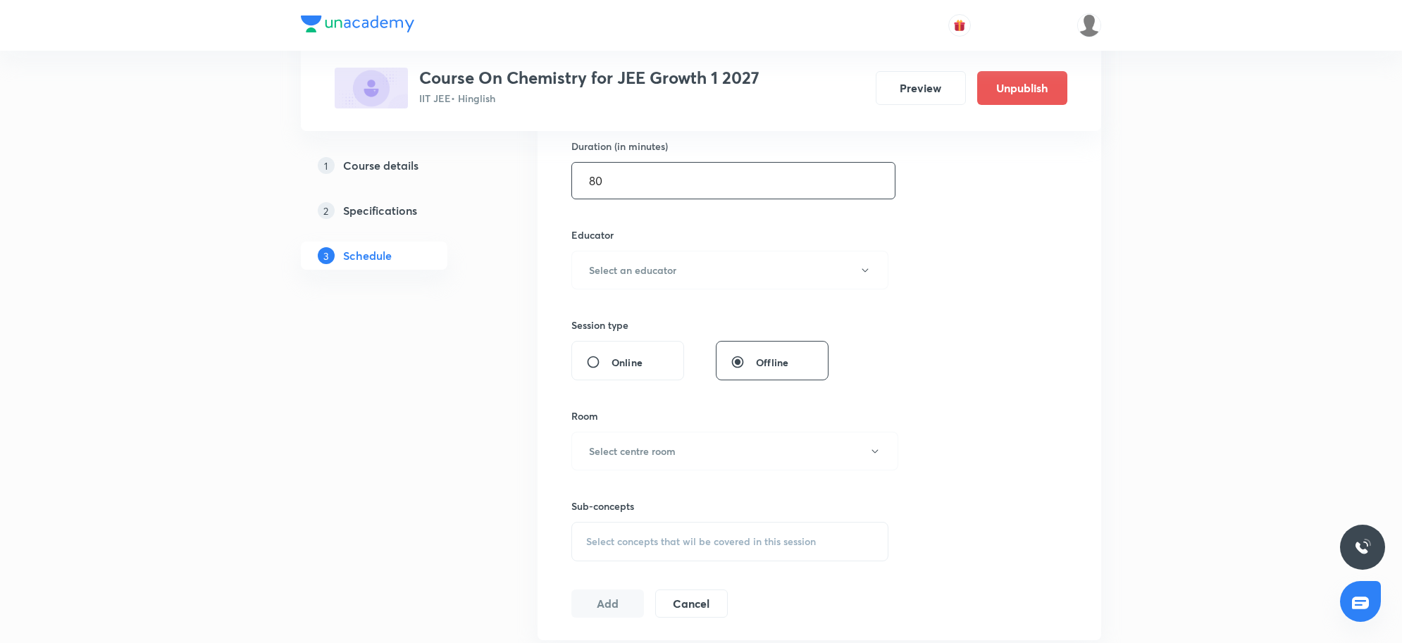
scroll to position [440, 0]
type input "80"
click at [636, 280] on button "Select an educator" at bounding box center [729, 268] width 317 height 39
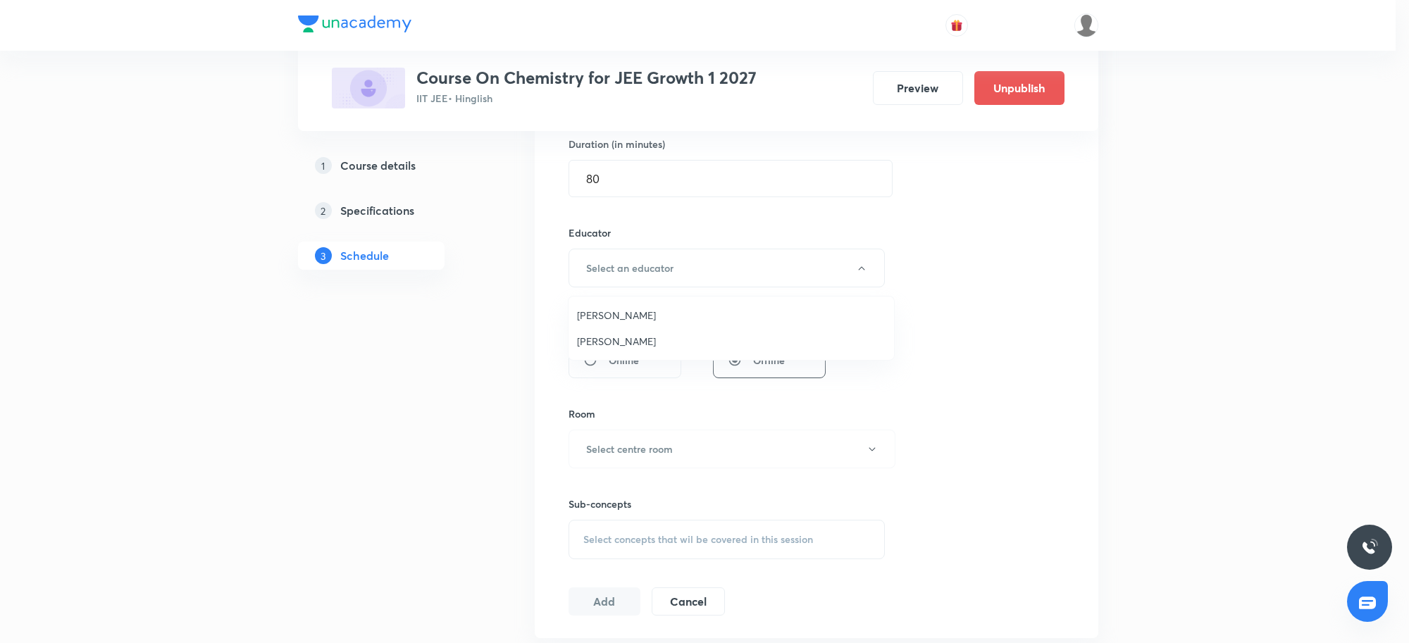
click at [625, 317] on span "[PERSON_NAME]" at bounding box center [731, 315] width 309 height 15
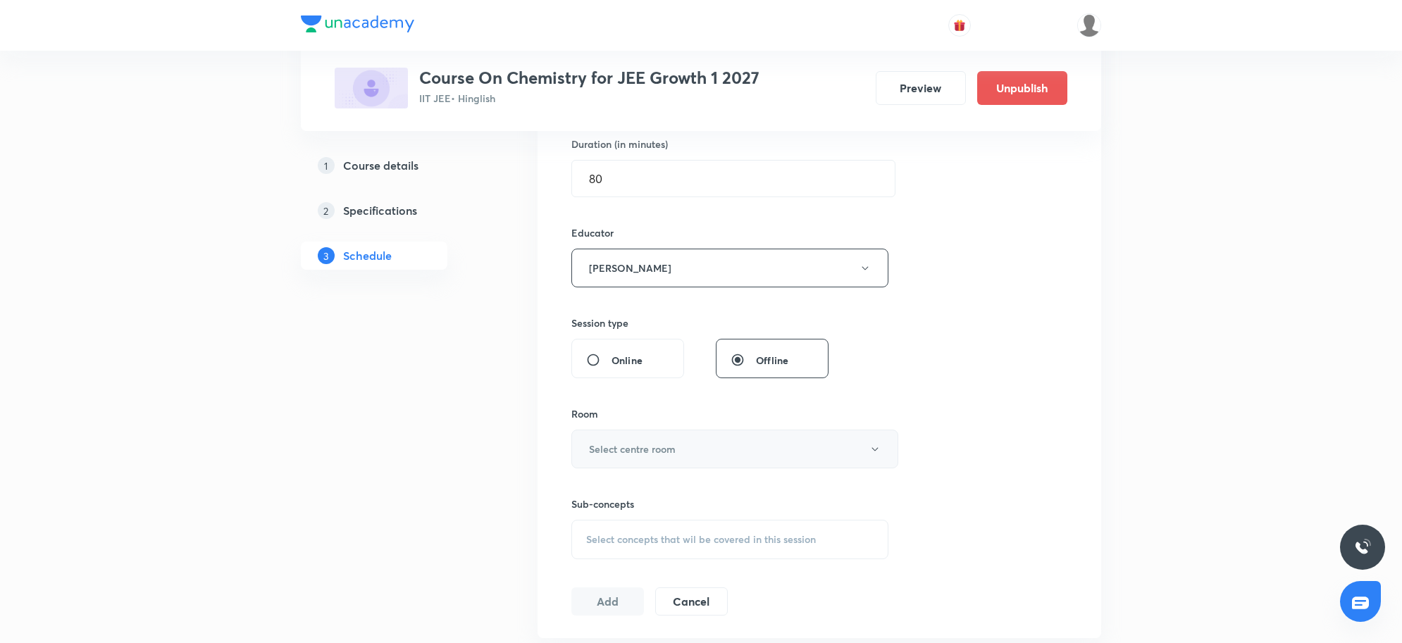
click at [686, 457] on button "Select centre room" at bounding box center [734, 449] width 327 height 39
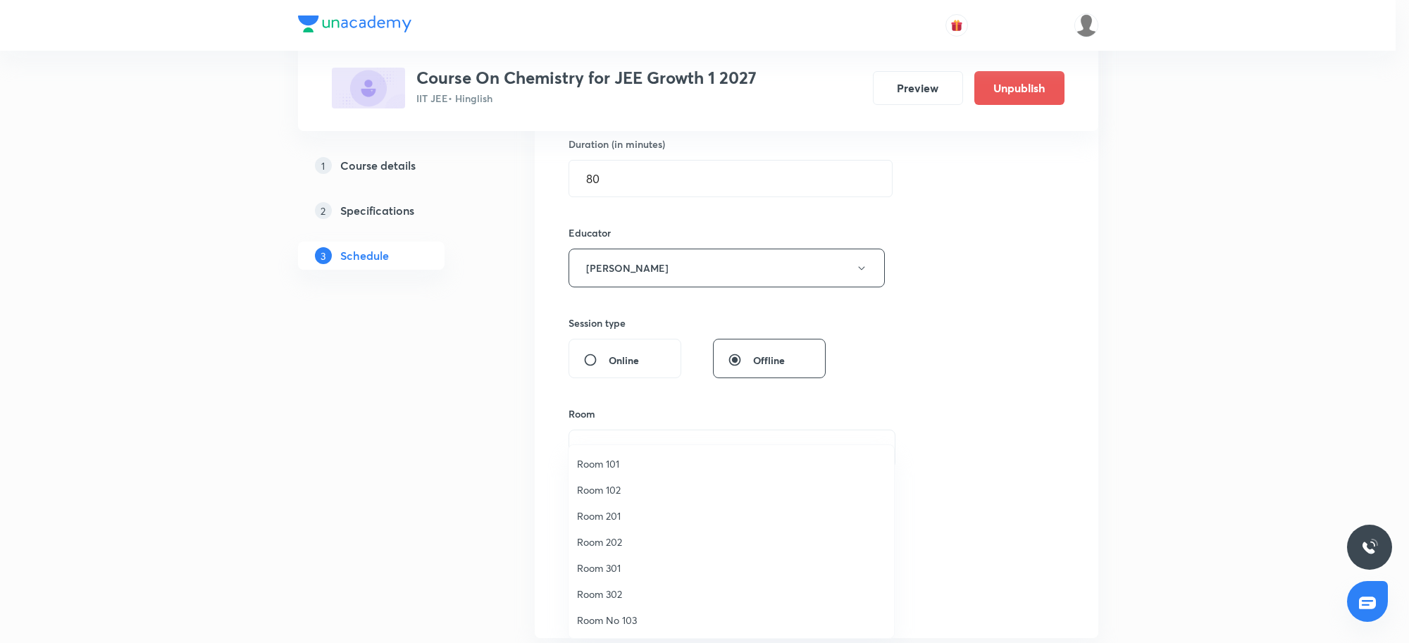
click at [607, 562] on span "Room 301" at bounding box center [731, 568] width 309 height 15
click at [1072, 423] on div "Session 50 Live class Session title 12/99 REVISION CAS ​ Schedule for [DATE] 10…" at bounding box center [820, 239] width 564 height 797
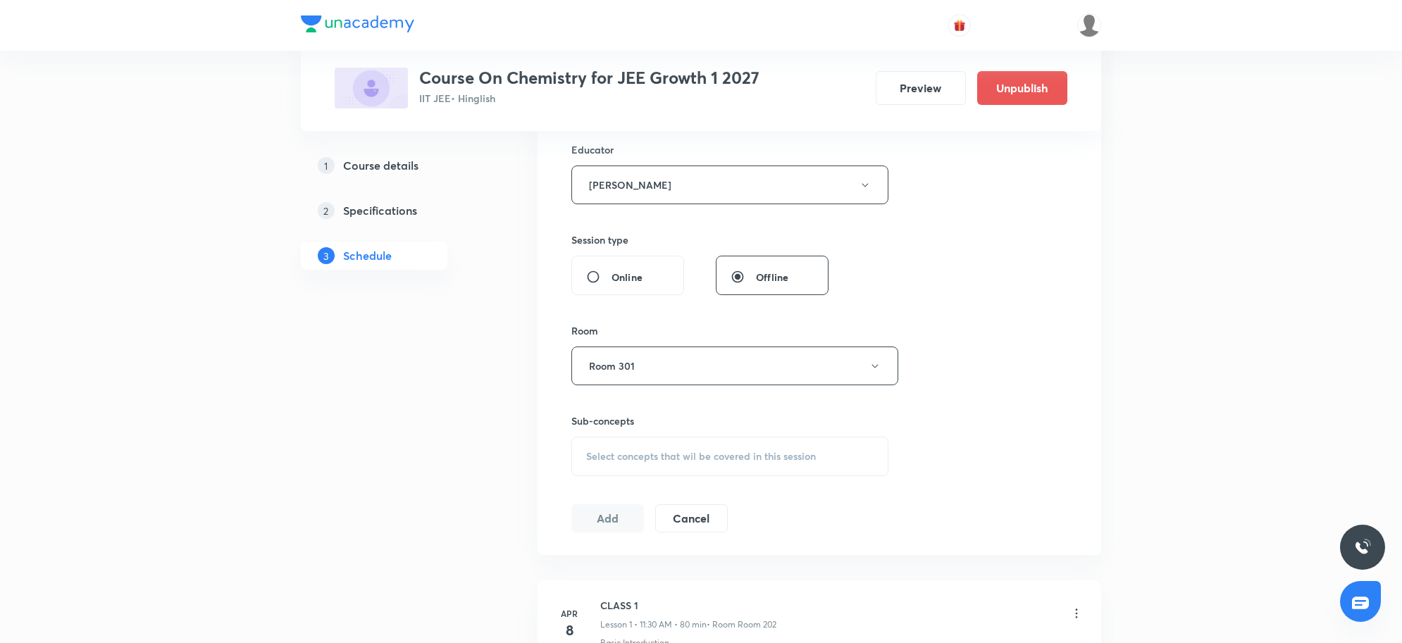
scroll to position [617, 0]
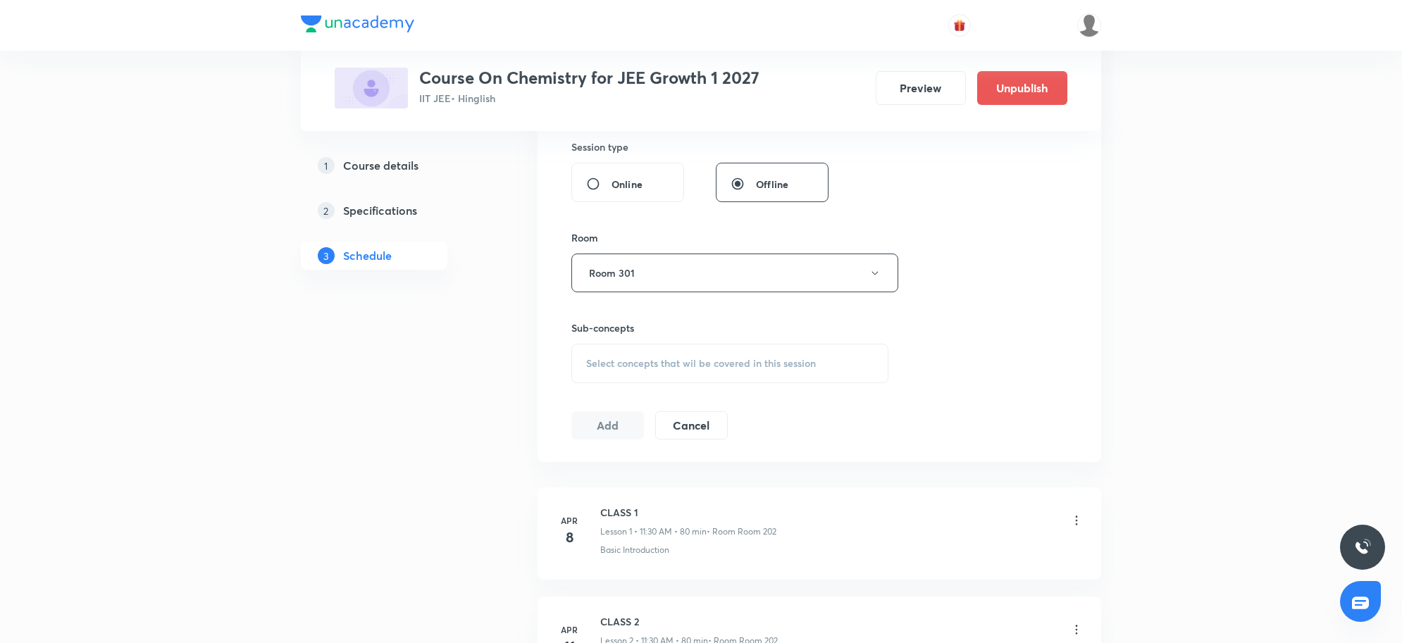
click at [727, 364] on span "Select concepts that wil be covered in this session" at bounding box center [701, 363] width 230 height 11
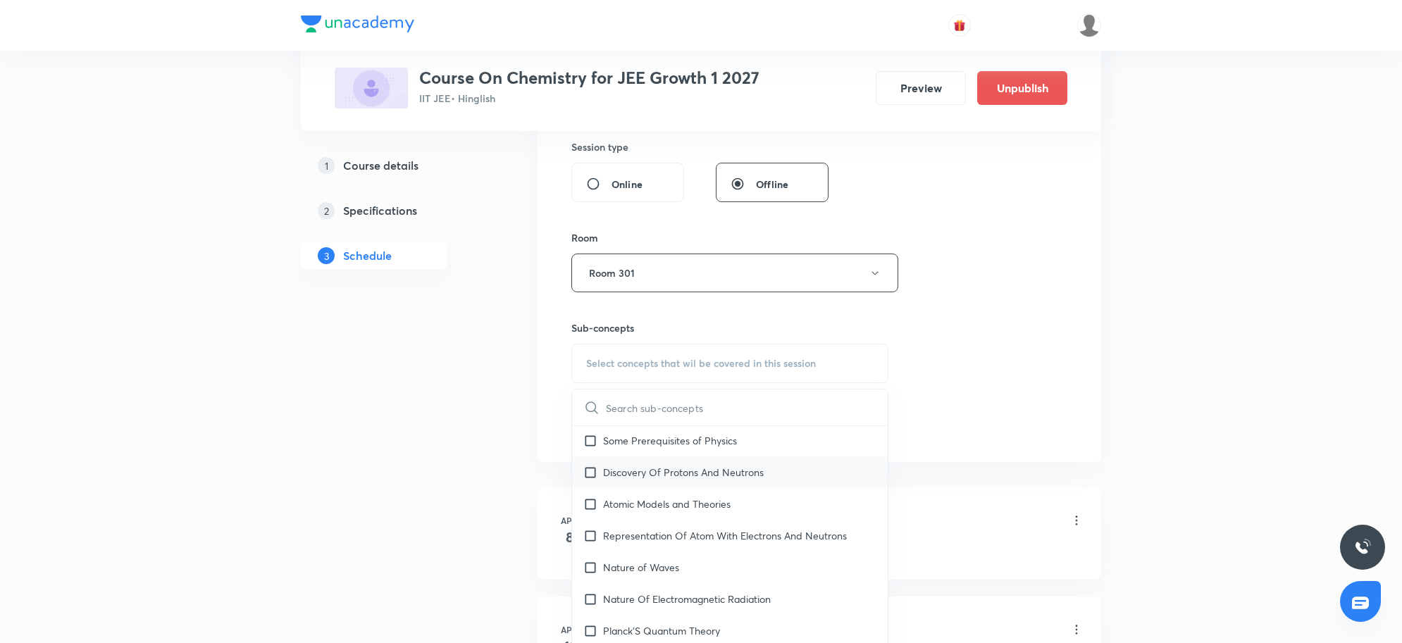
click at [688, 476] on p "Discovery Of Protons And Neutrons" at bounding box center [683, 472] width 161 height 15
checkbox input "true"
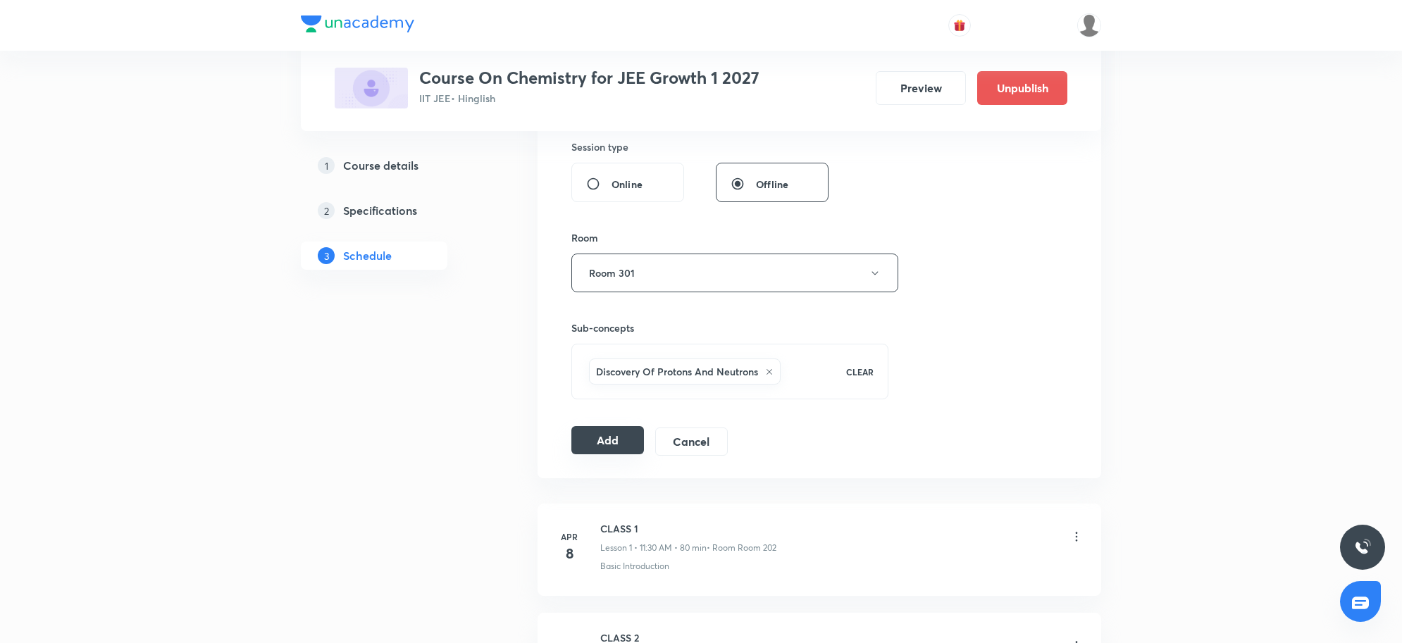
click at [594, 438] on button "Add" at bounding box center [607, 440] width 73 height 28
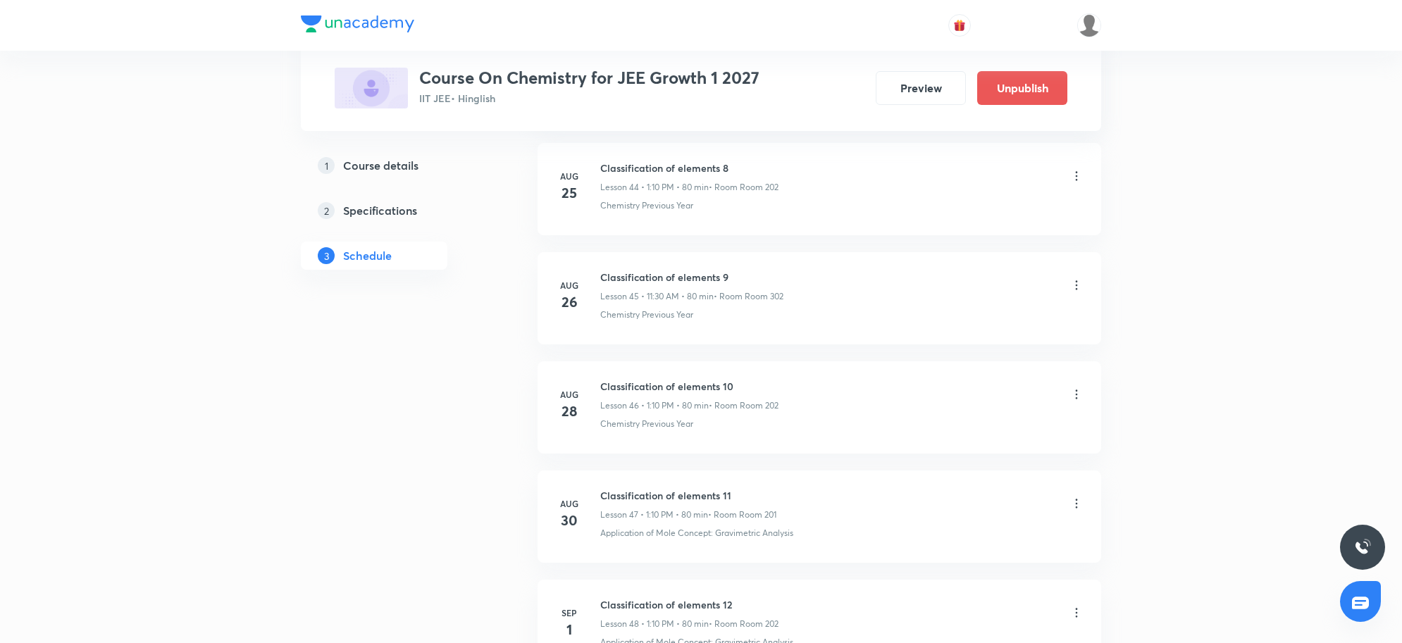
scroll to position [5961, 0]
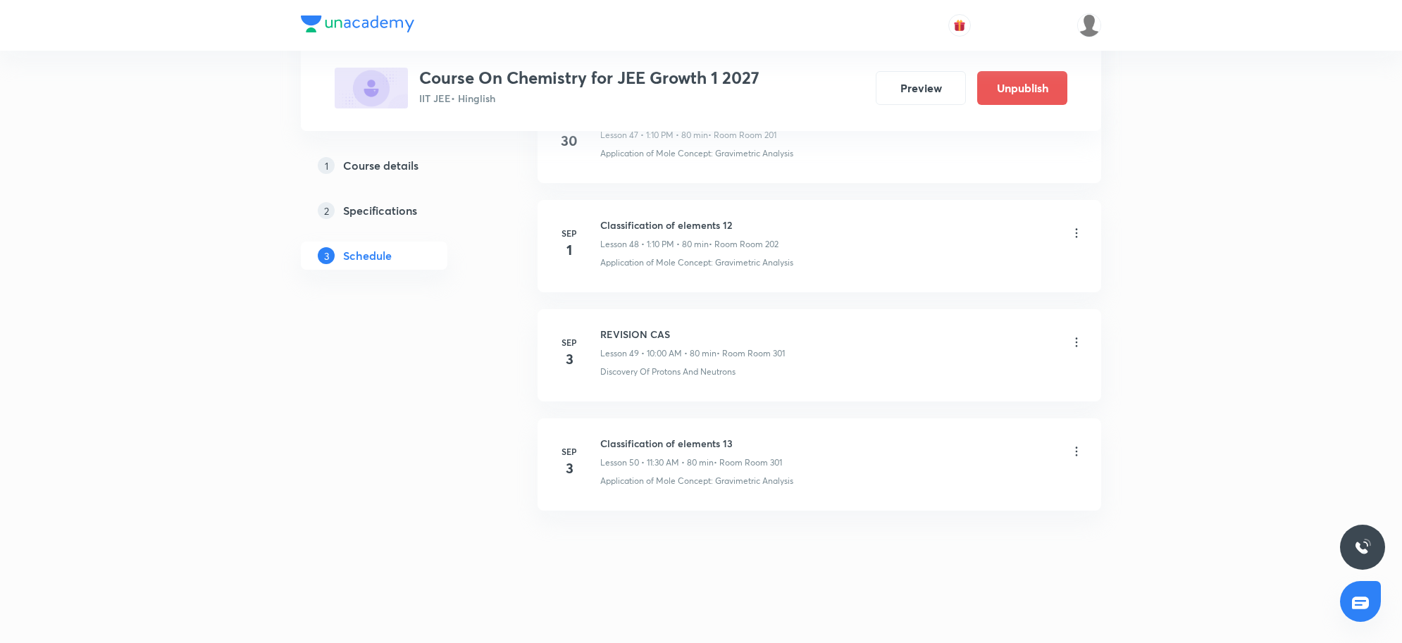
click at [1071, 339] on icon at bounding box center [1077, 342] width 14 height 14
click at [955, 381] on li "Edit" at bounding box center [1002, 379] width 154 height 26
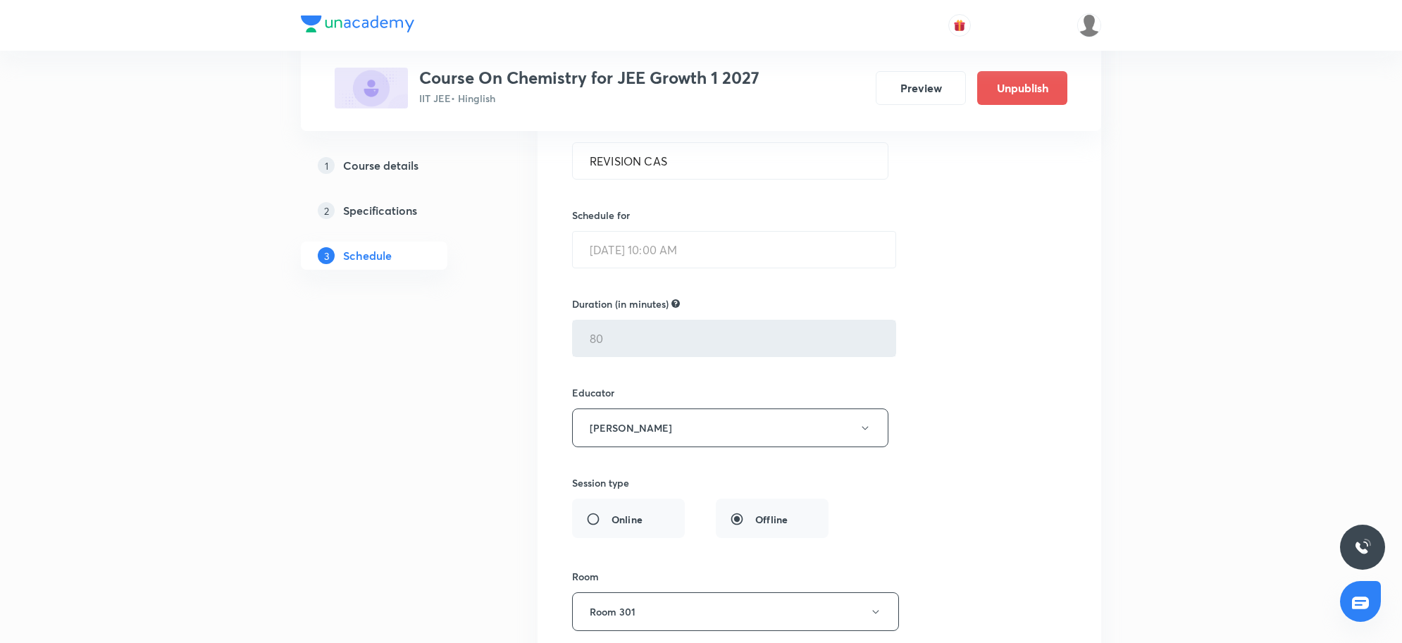
scroll to position [5508, 0]
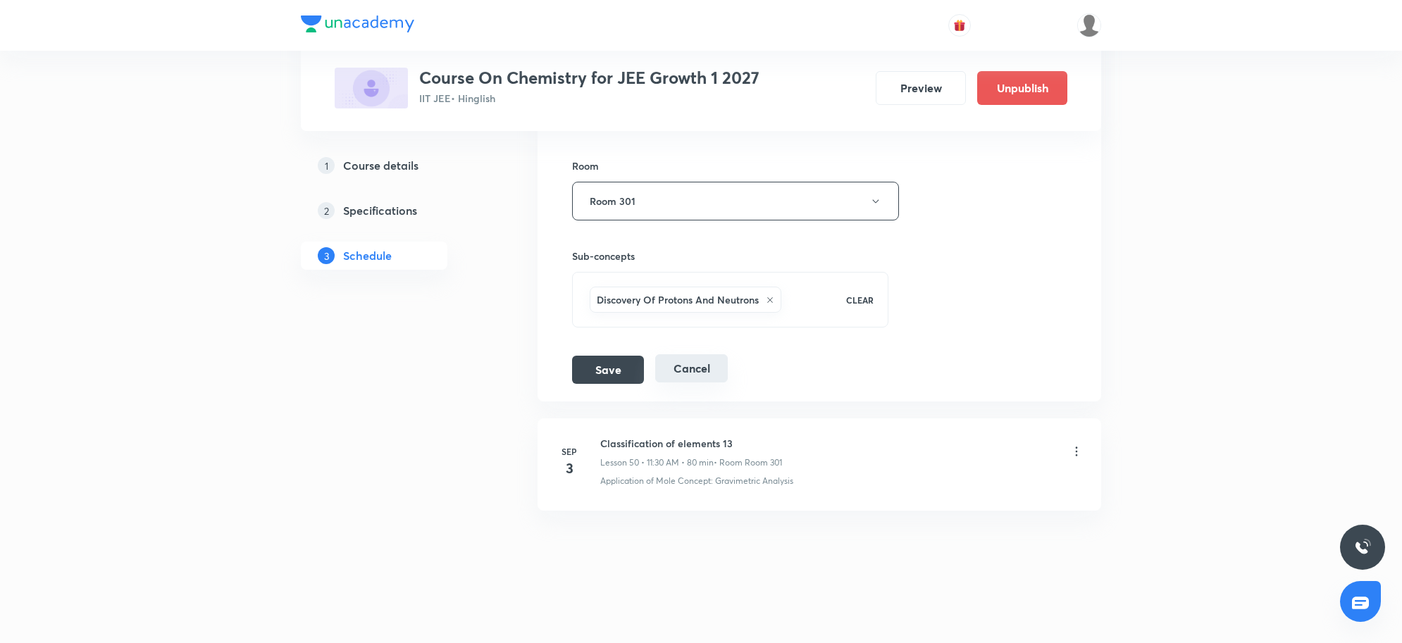
click at [708, 372] on button "Cancel" at bounding box center [691, 368] width 73 height 28
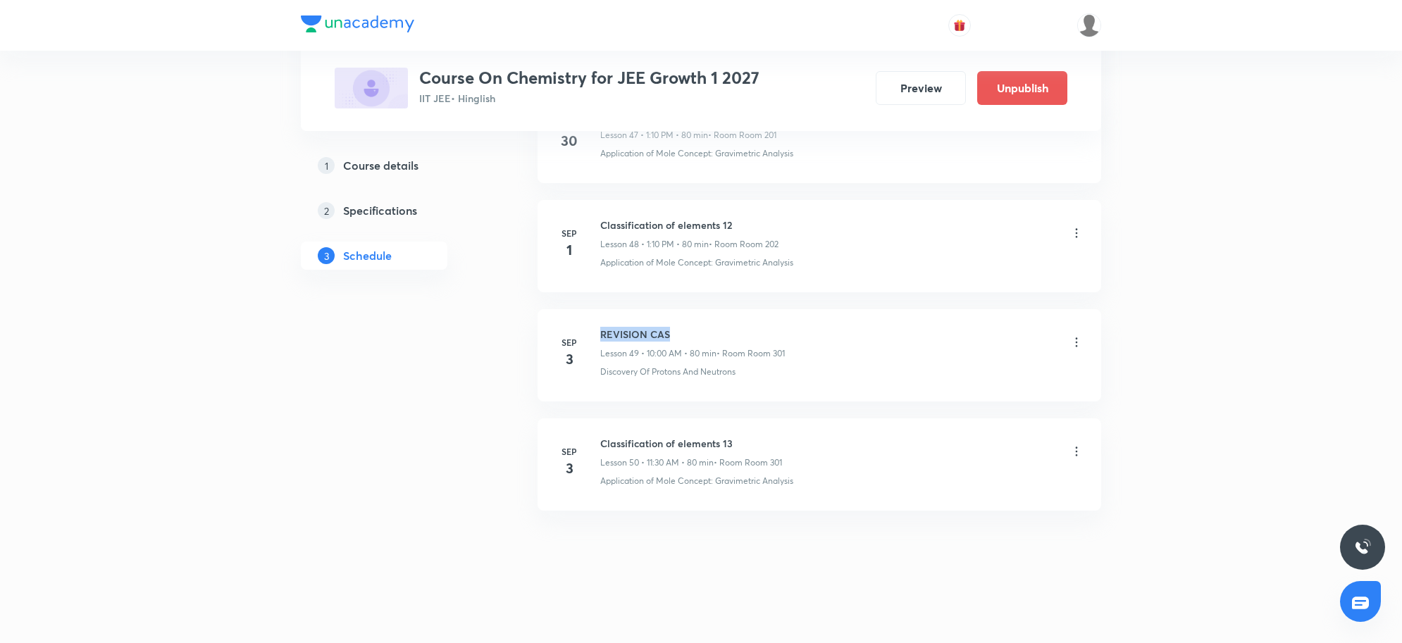
drag, startPoint x: 600, startPoint y: 331, endPoint x: 699, endPoint y: 328, distance: 99.4
click at [699, 328] on h6 "REVISION CAS" at bounding box center [692, 334] width 185 height 15
copy h6 "REVISION CAS"
click at [1075, 338] on icon at bounding box center [1077, 342] width 14 height 14
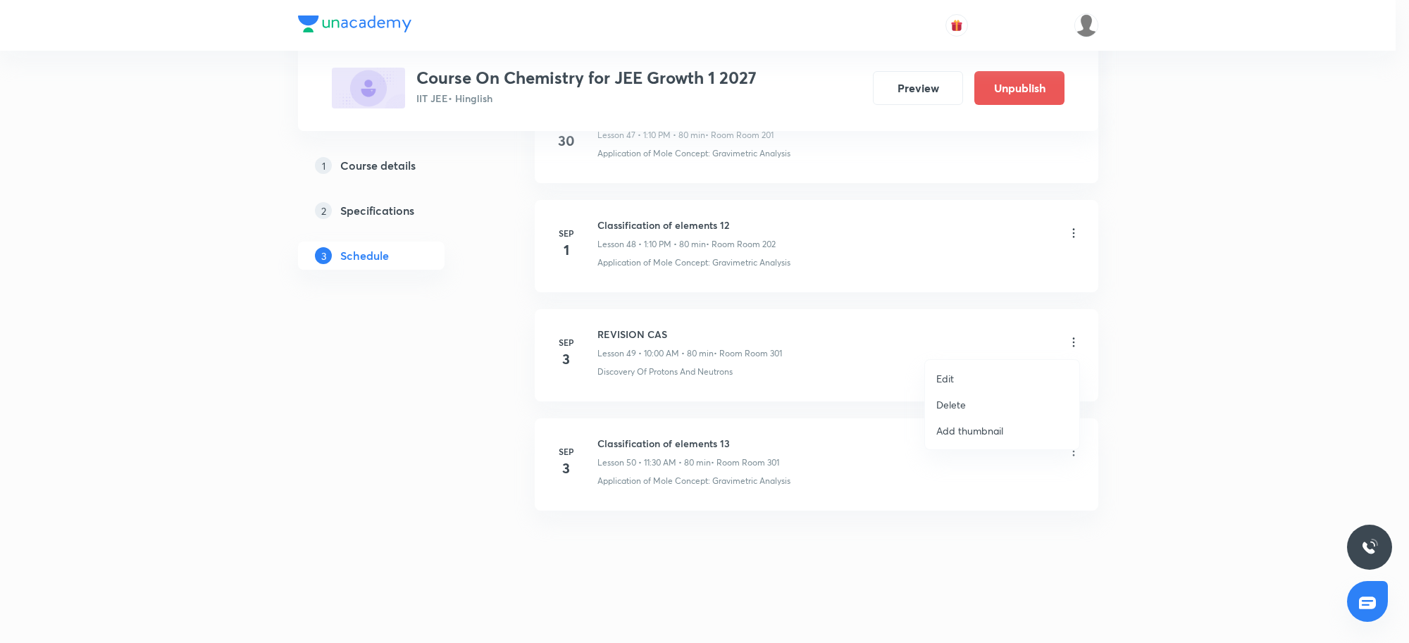
click at [1009, 400] on li "Delete" at bounding box center [1002, 405] width 154 height 26
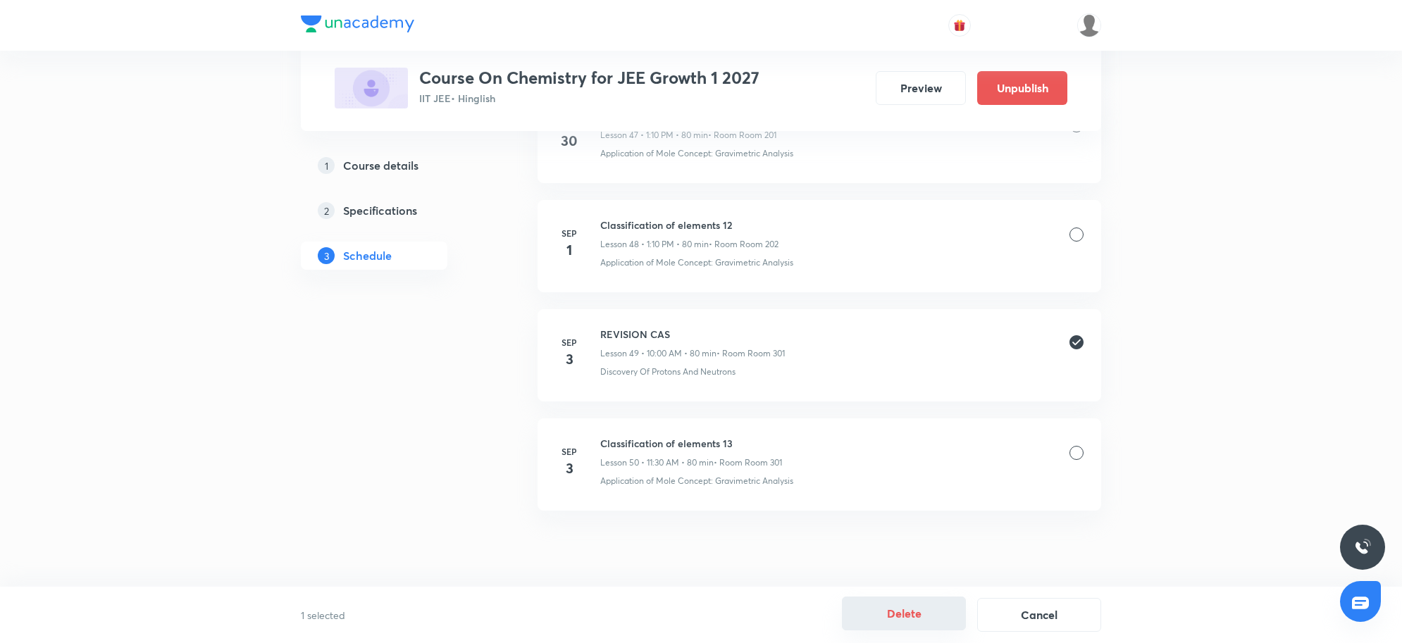
click at [910, 626] on button "Delete" at bounding box center [904, 614] width 124 height 34
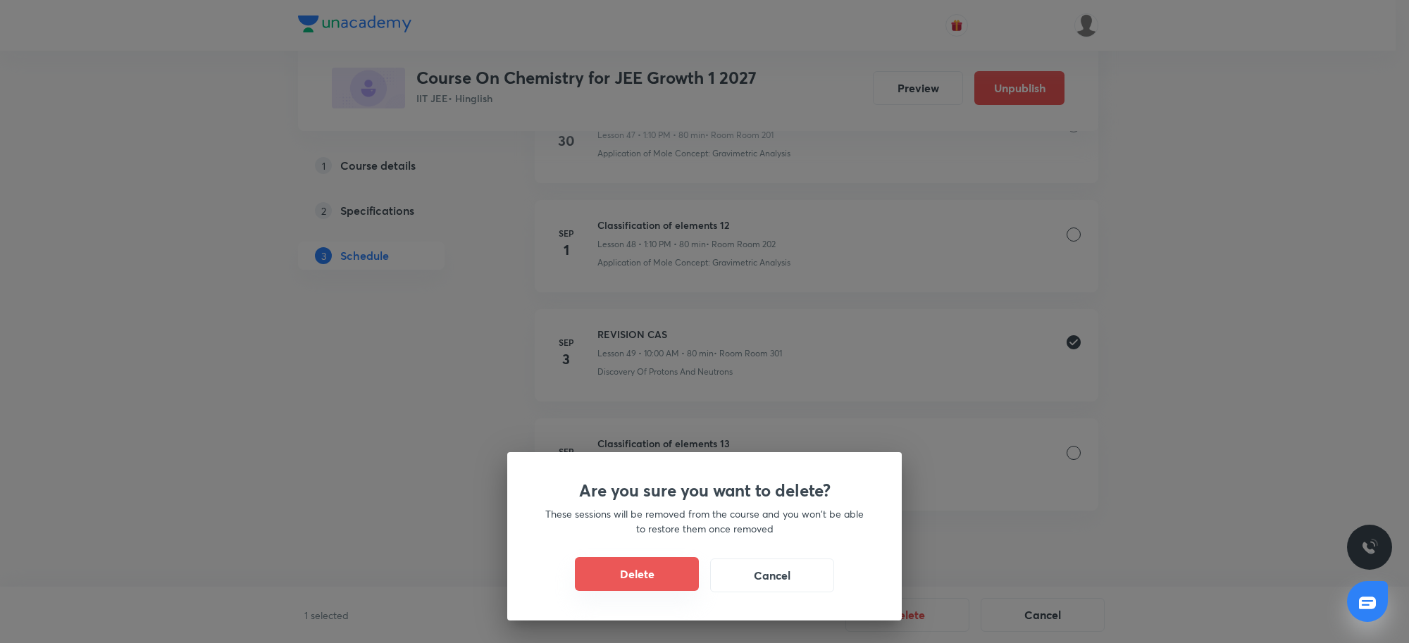
click at [617, 572] on button "Delete" at bounding box center [637, 574] width 124 height 34
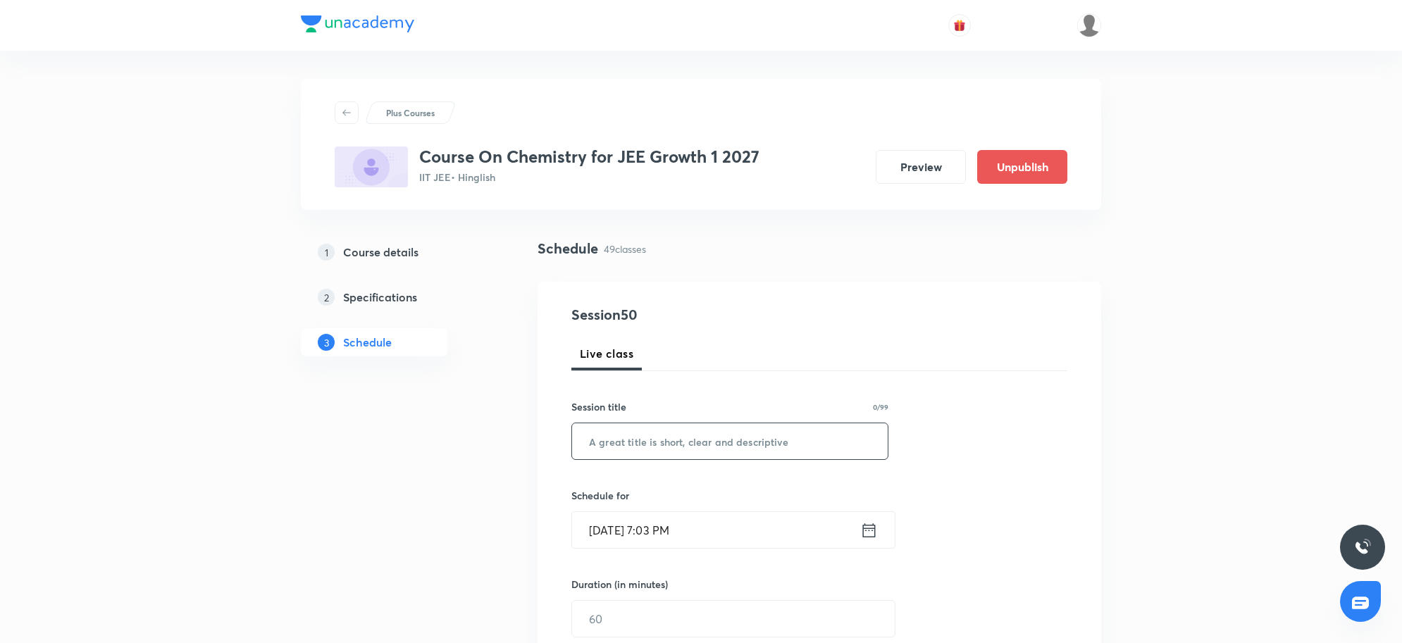
click at [655, 434] on input "text" at bounding box center [730, 441] width 316 height 36
paste input "REVISION CAS"
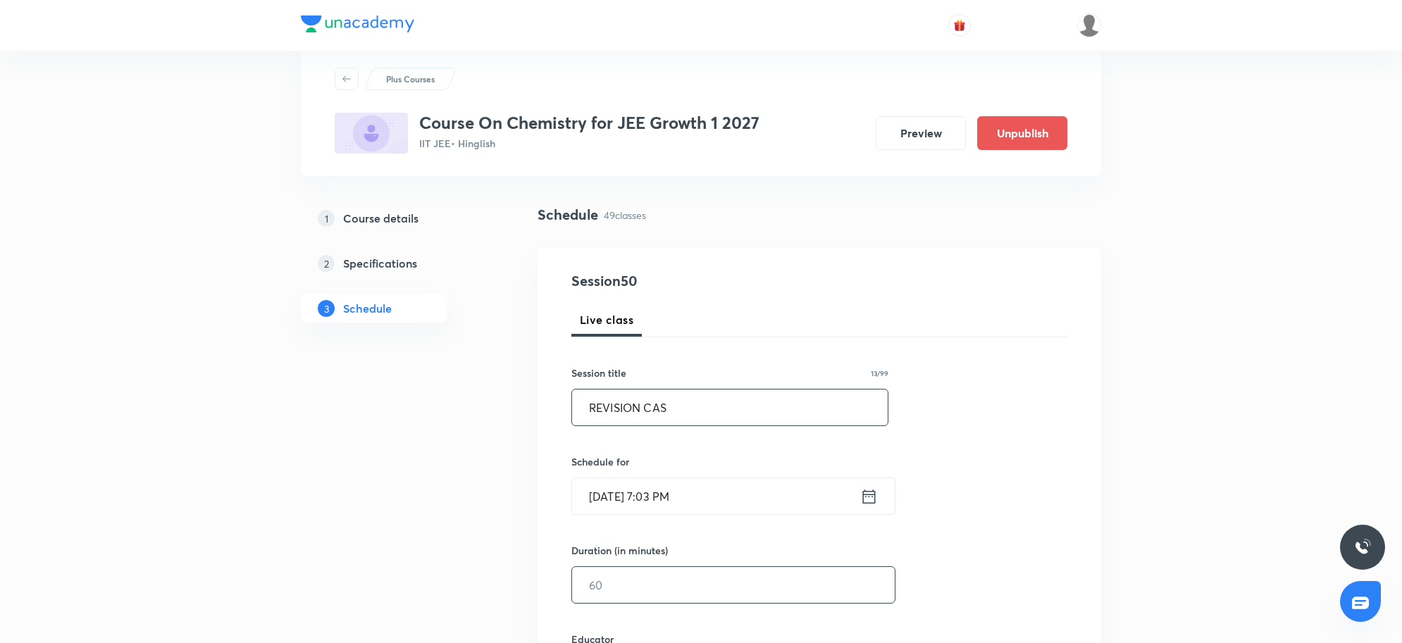
scroll to position [88, 0]
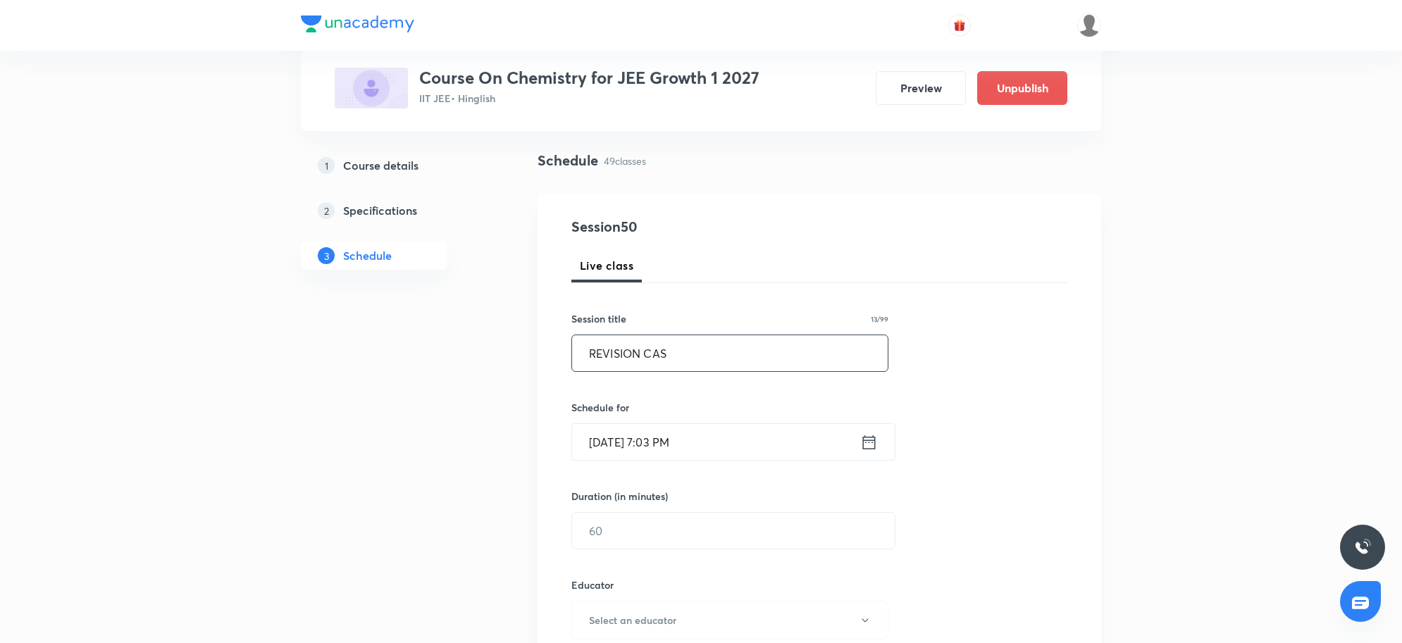
type input "REVISION CAS"
click at [726, 438] on input "[DATE] 7:03 PM" at bounding box center [716, 442] width 288 height 36
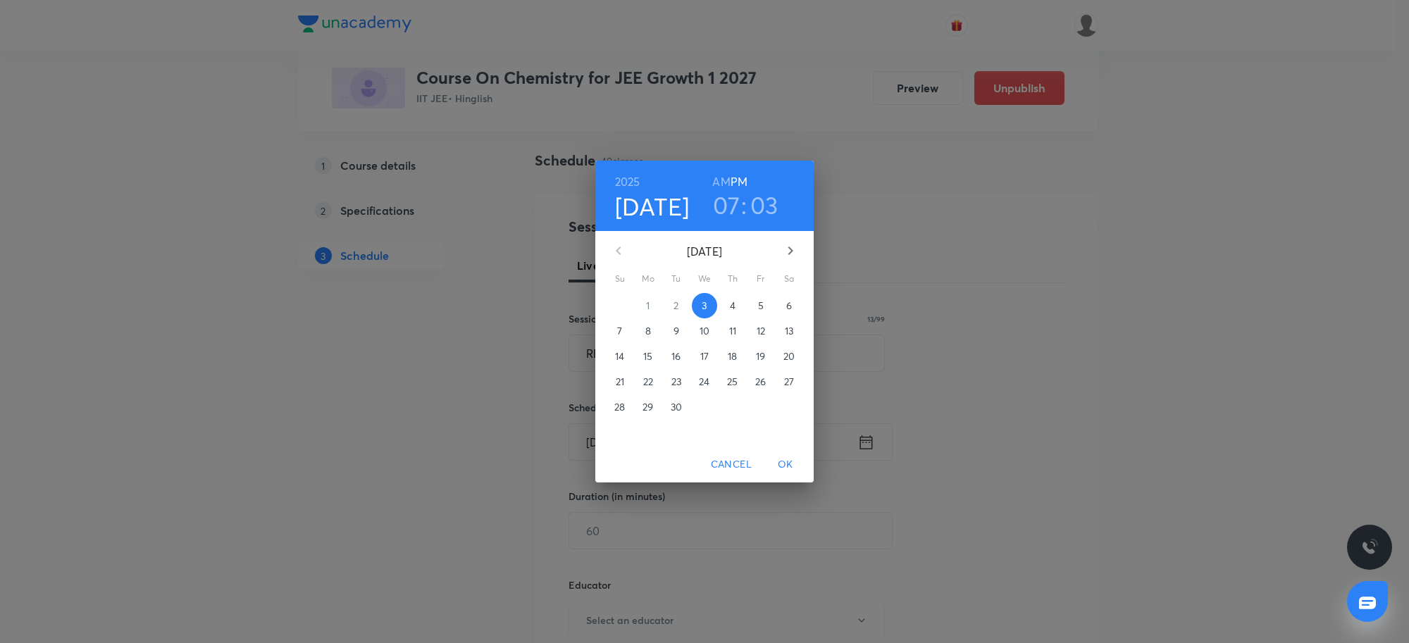
click at [731, 310] on p "4" at bounding box center [733, 306] width 6 height 14
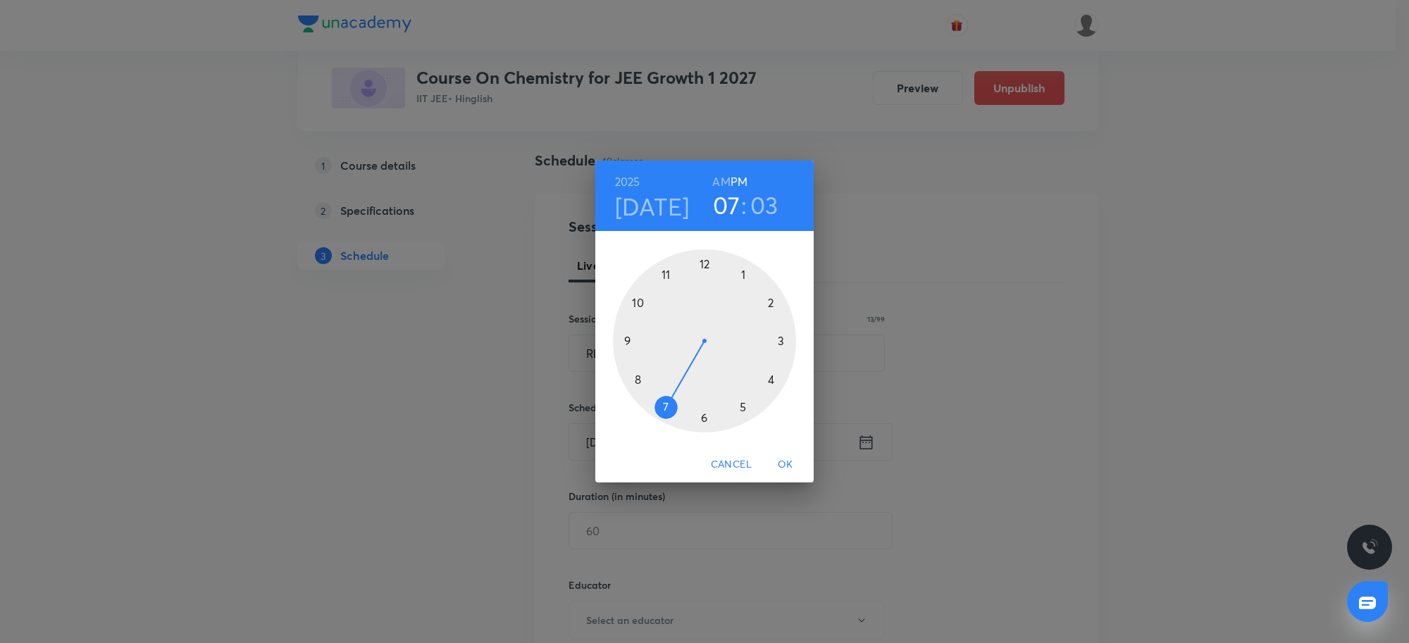
click at [733, 199] on h3 "07" at bounding box center [726, 205] width 27 height 30
click at [635, 302] on div at bounding box center [704, 340] width 183 height 183
click at [703, 259] on div at bounding box center [704, 340] width 183 height 183
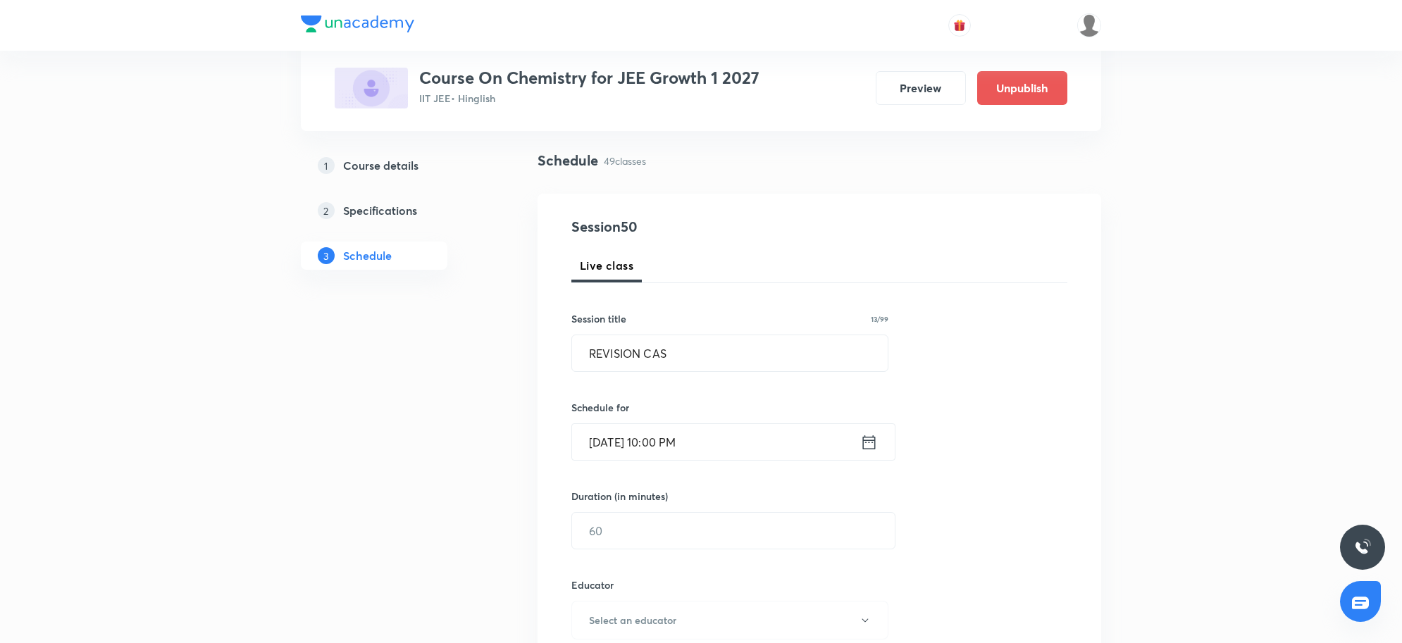
click at [724, 440] on input "[DATE] 10:00 PM" at bounding box center [716, 442] width 288 height 36
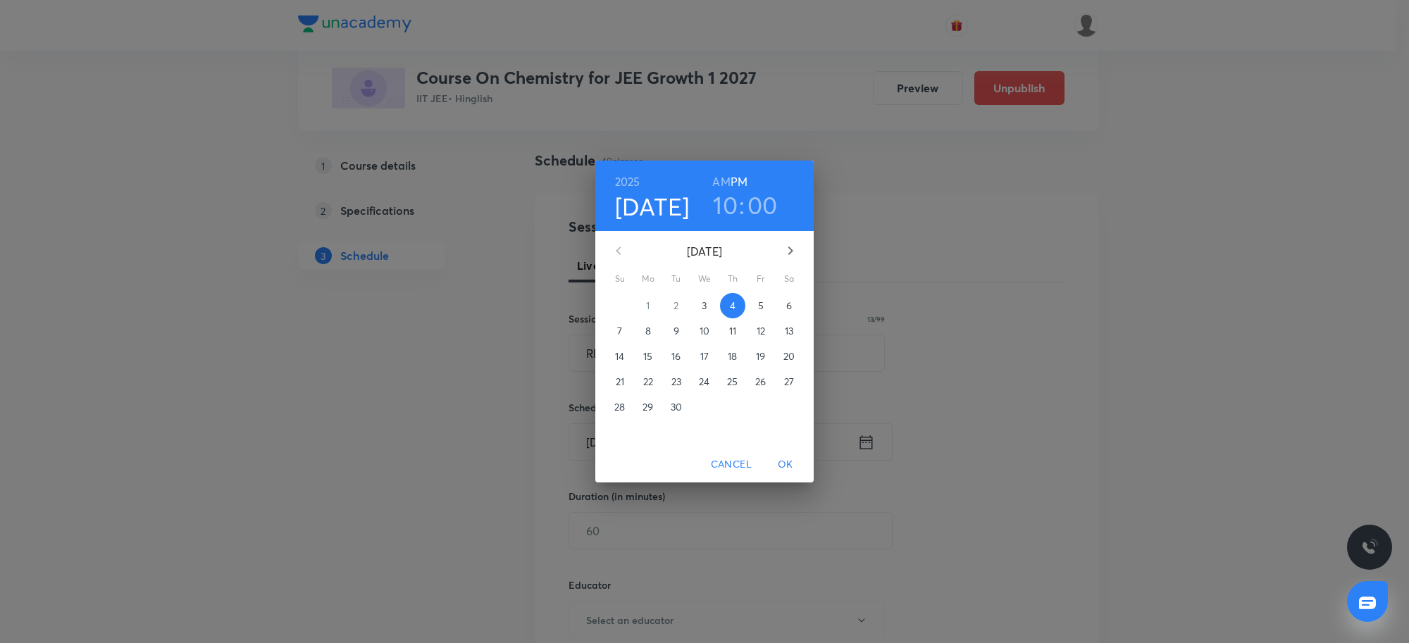
click at [723, 182] on h6 "AM" at bounding box center [721, 182] width 18 height 20
click at [793, 464] on span "OK" at bounding box center [786, 465] width 34 height 18
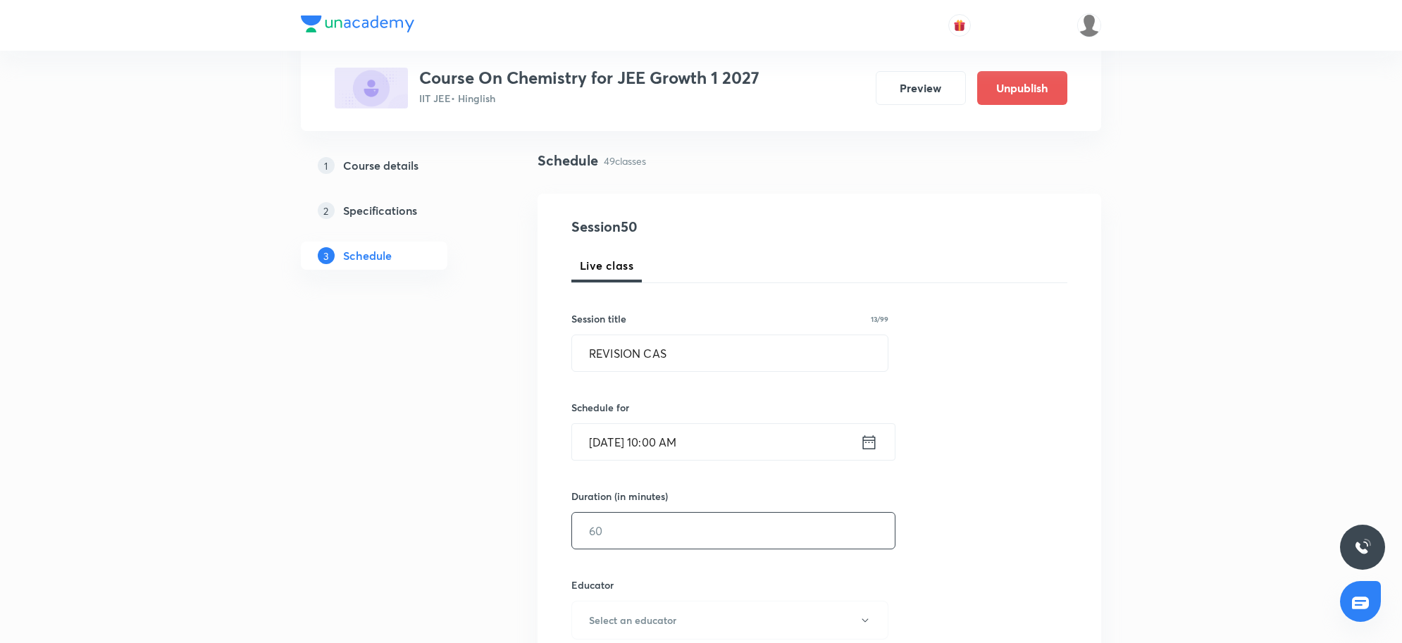
click at [683, 534] on input "text" at bounding box center [733, 531] width 323 height 36
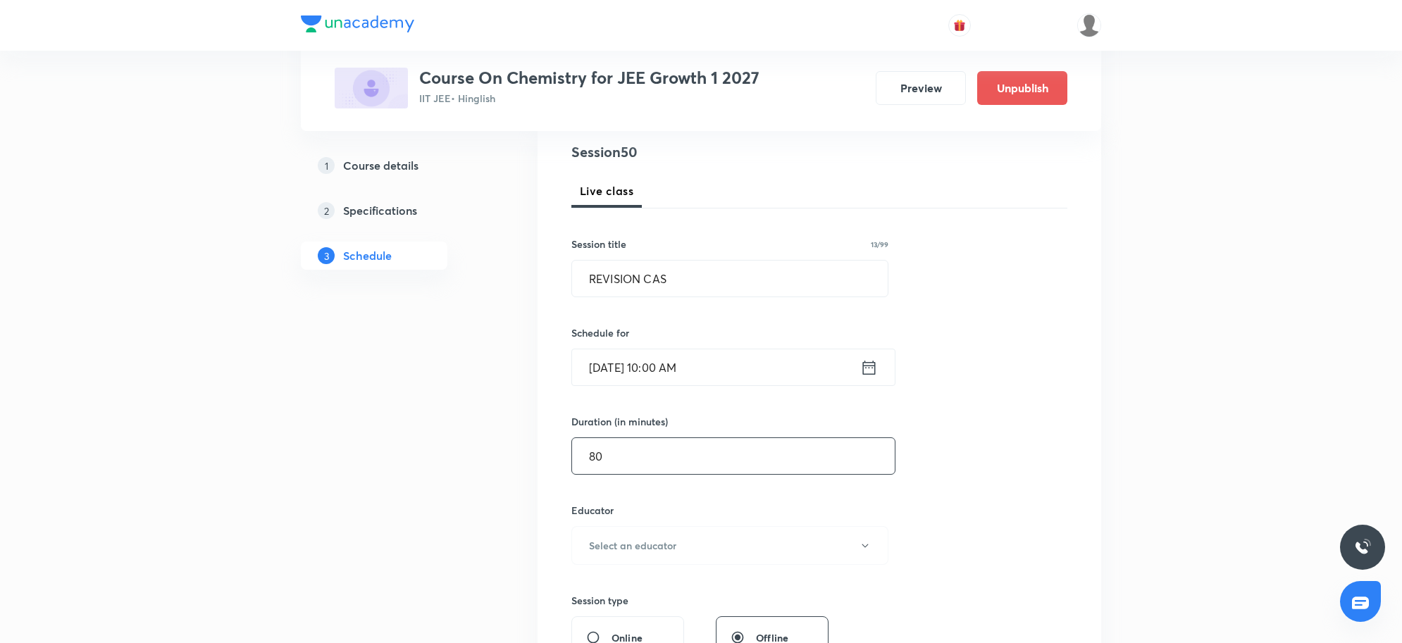
scroll to position [264, 0]
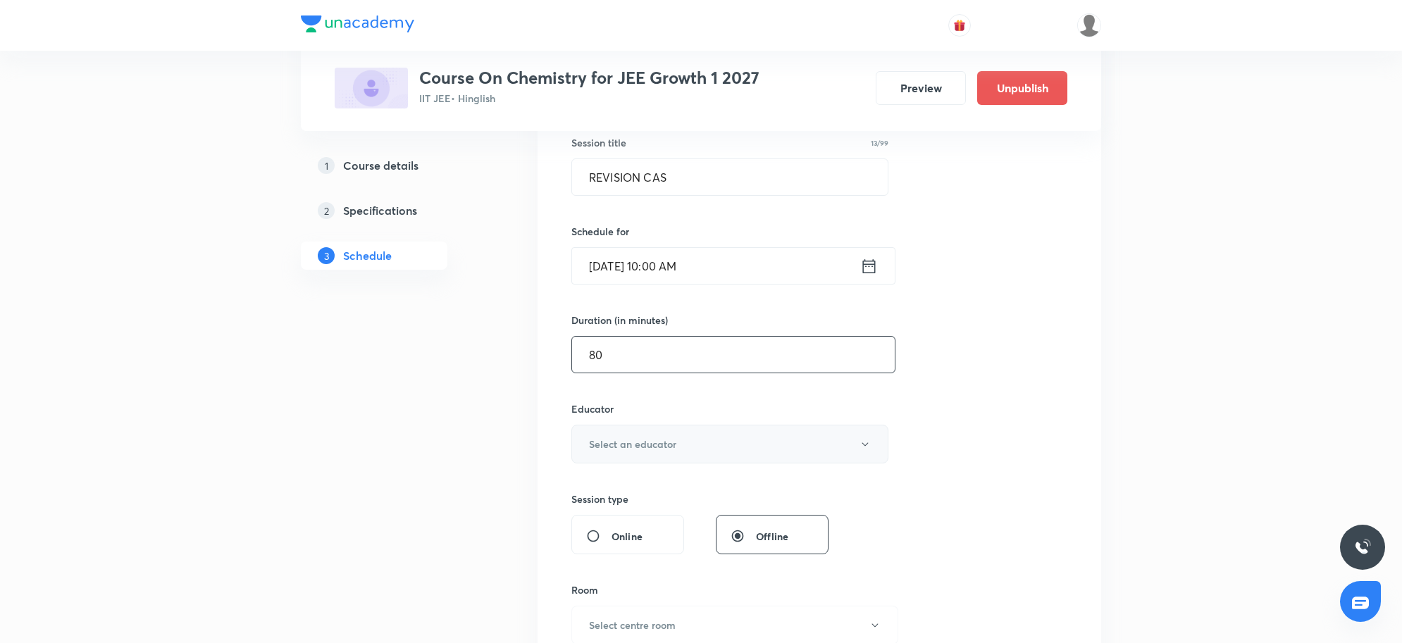
type input "80"
click at [687, 460] on button "Select an educator" at bounding box center [729, 444] width 317 height 39
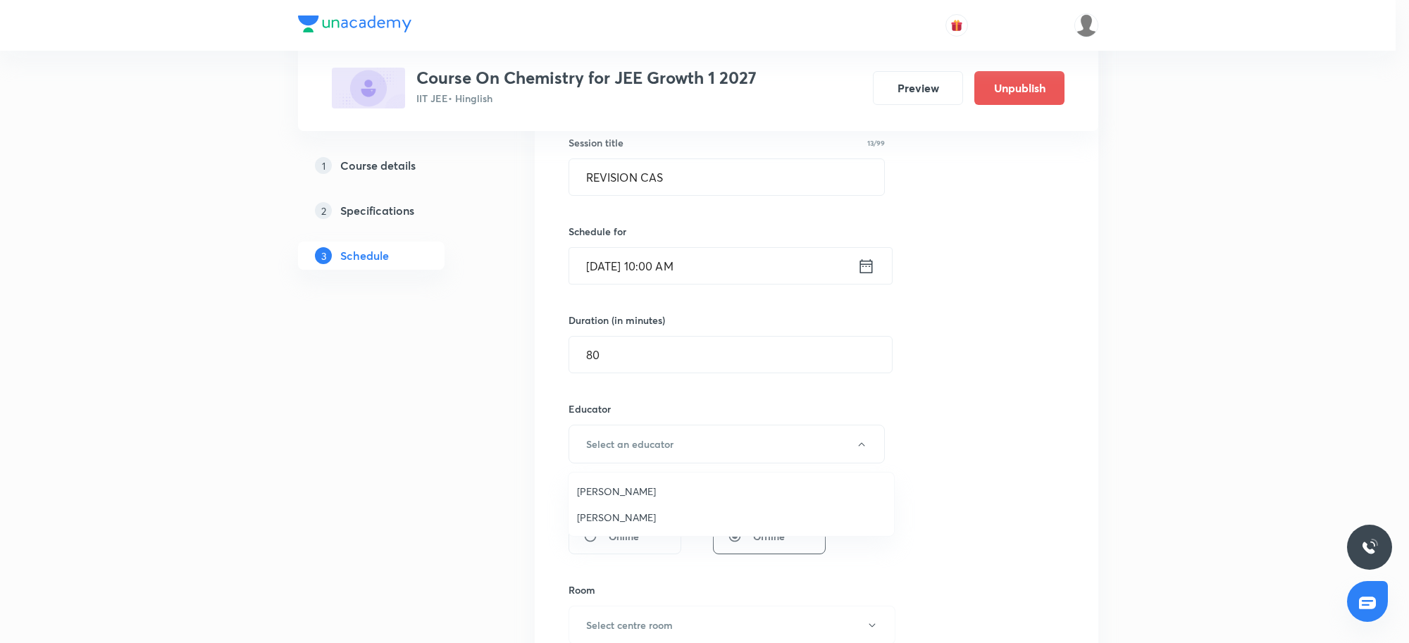
click at [622, 499] on li "[PERSON_NAME]" at bounding box center [732, 491] width 326 height 26
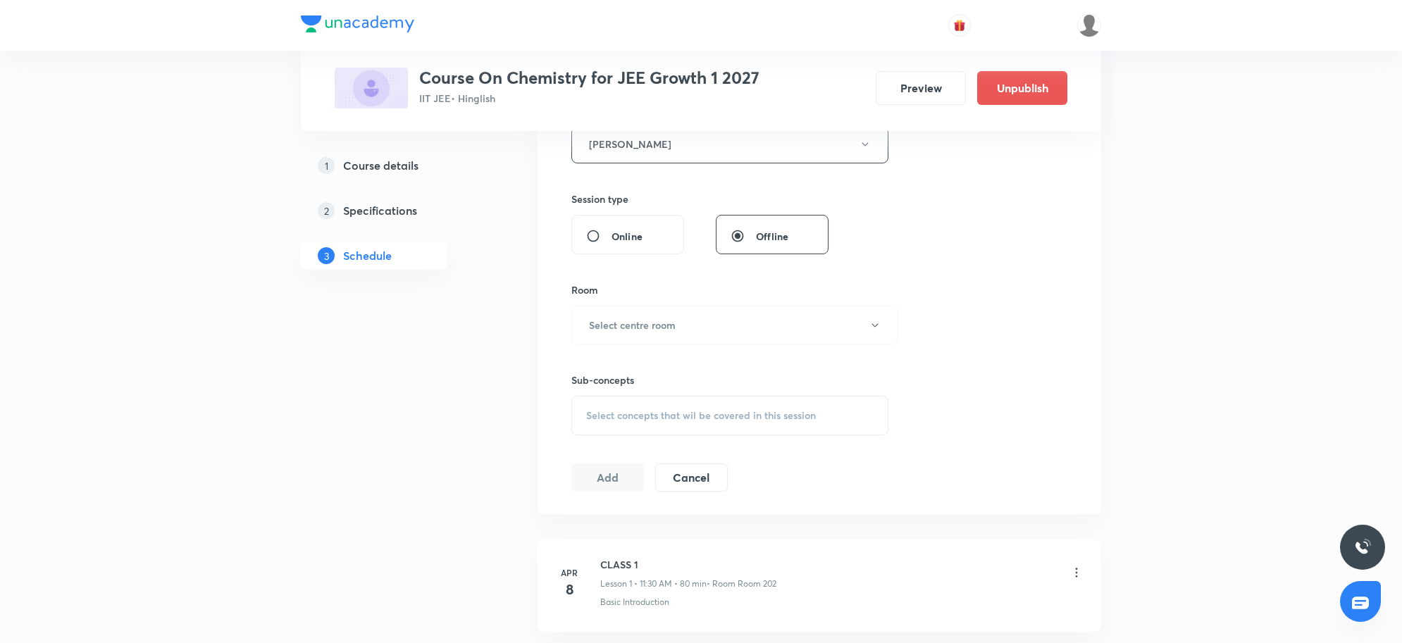
scroll to position [617, 0]
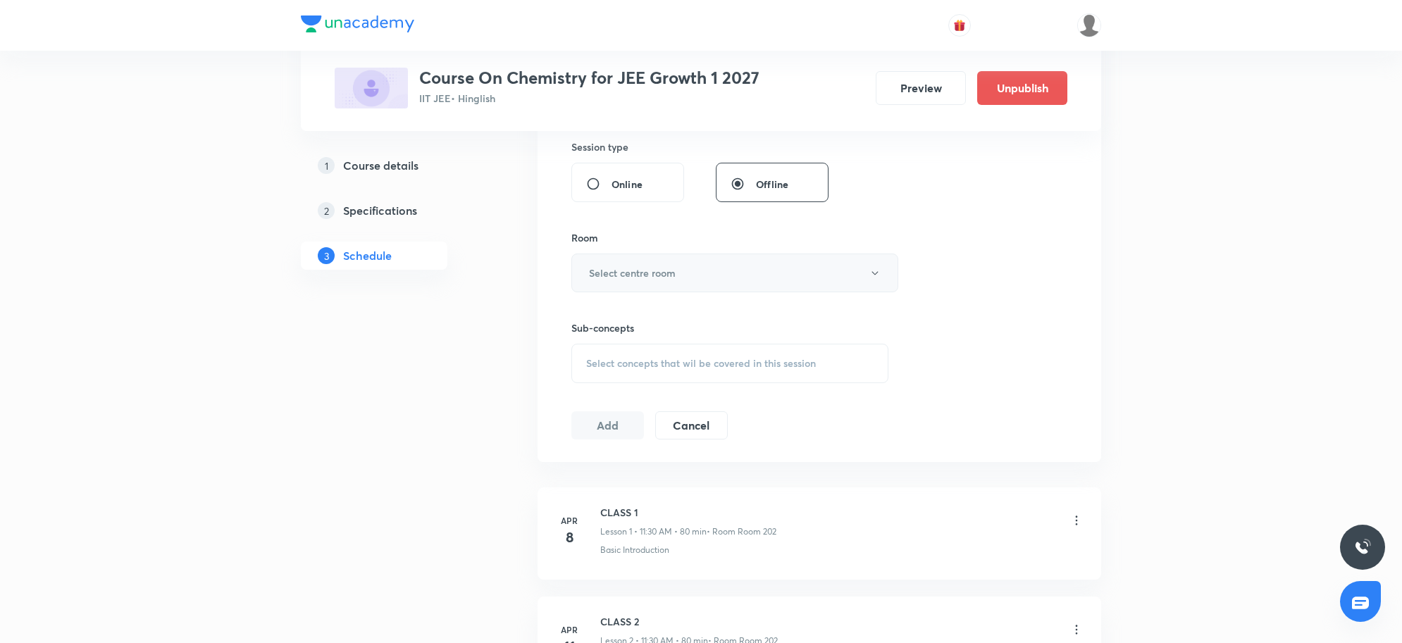
click at [664, 278] on h6 "Select centre room" at bounding box center [632, 273] width 87 height 15
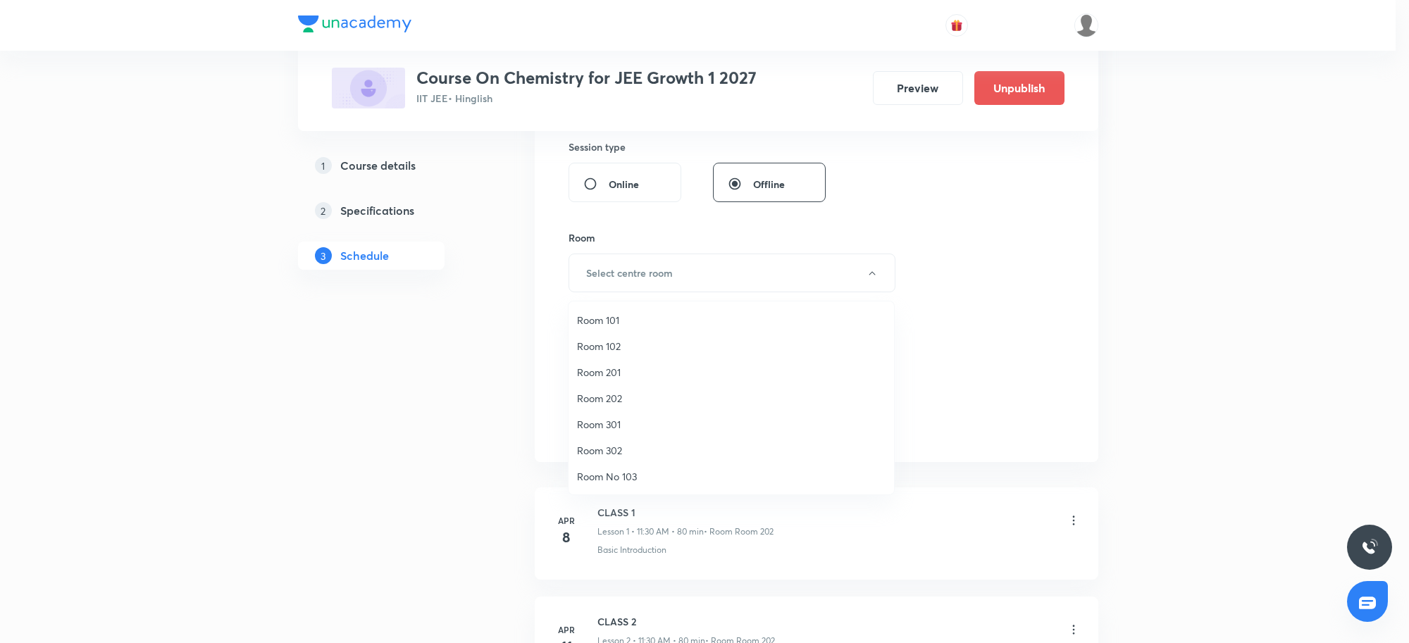
click at [624, 423] on span "Room 301" at bounding box center [731, 424] width 309 height 15
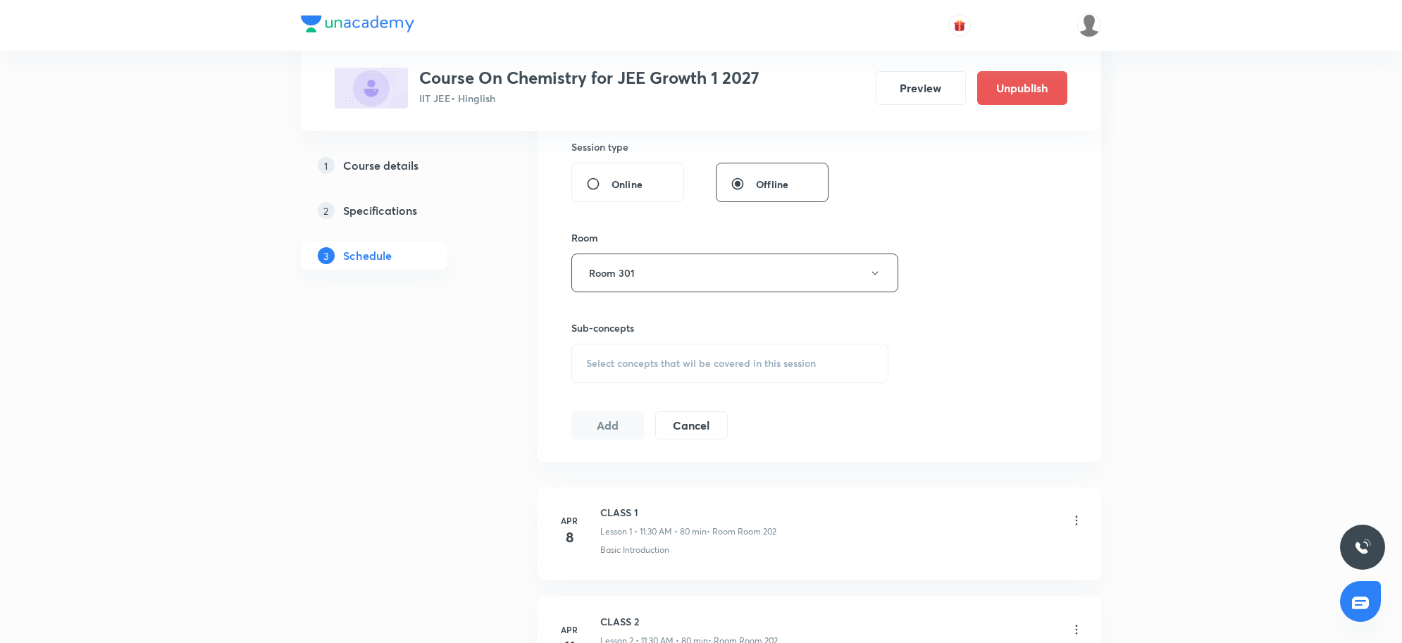
click at [769, 352] on div "Select concepts that wil be covered in this session" at bounding box center [729, 363] width 317 height 39
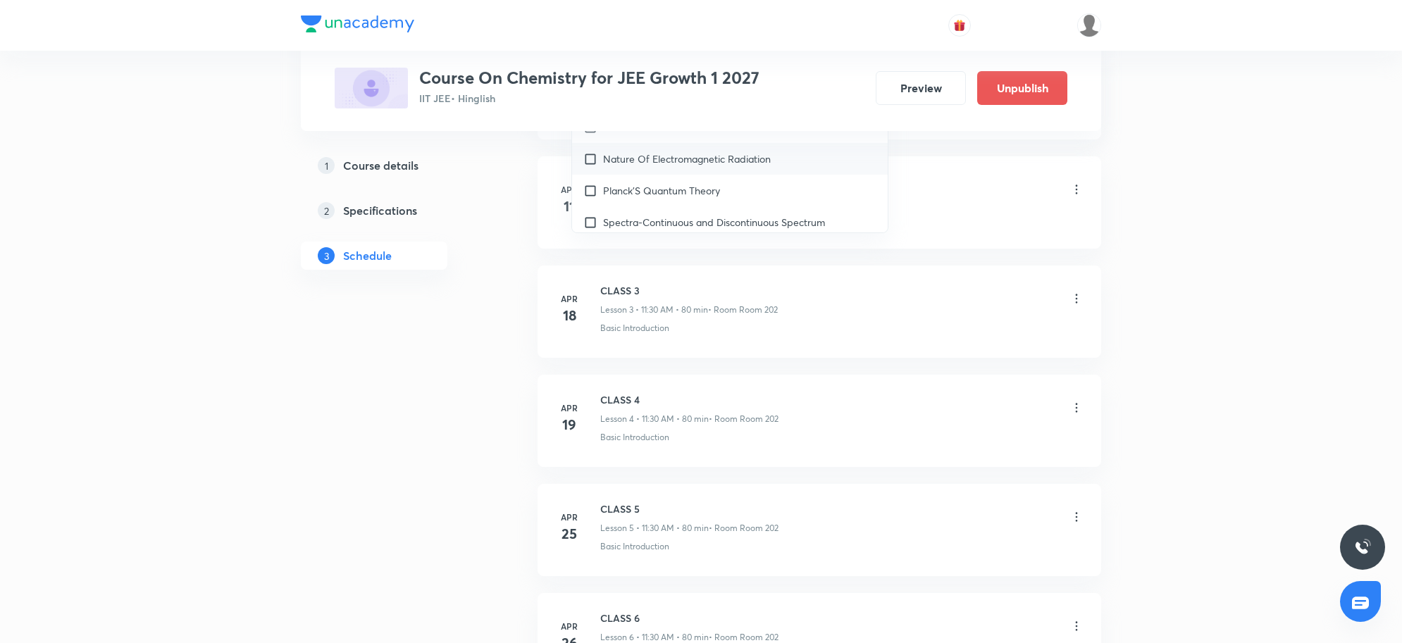
click at [701, 163] on p "Nature Of Electromagnetic Radiation" at bounding box center [687, 158] width 168 height 15
checkbox input "true"
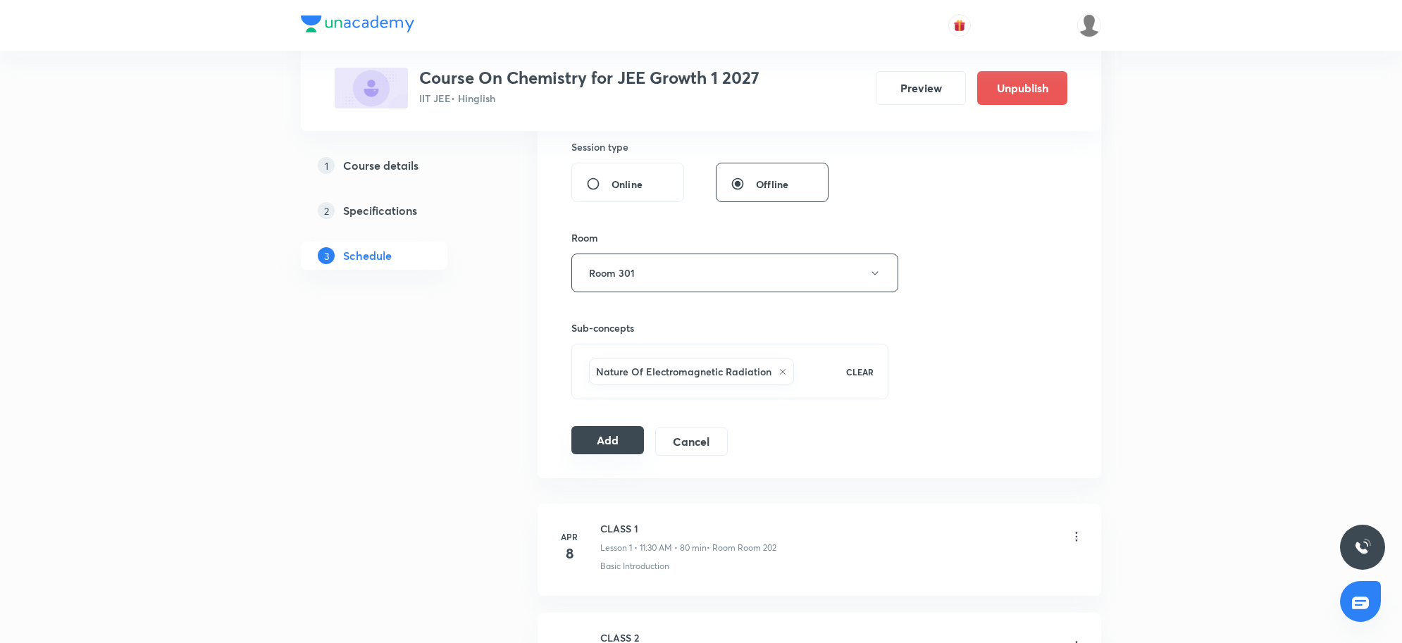
click at [618, 433] on button "Add" at bounding box center [607, 440] width 73 height 28
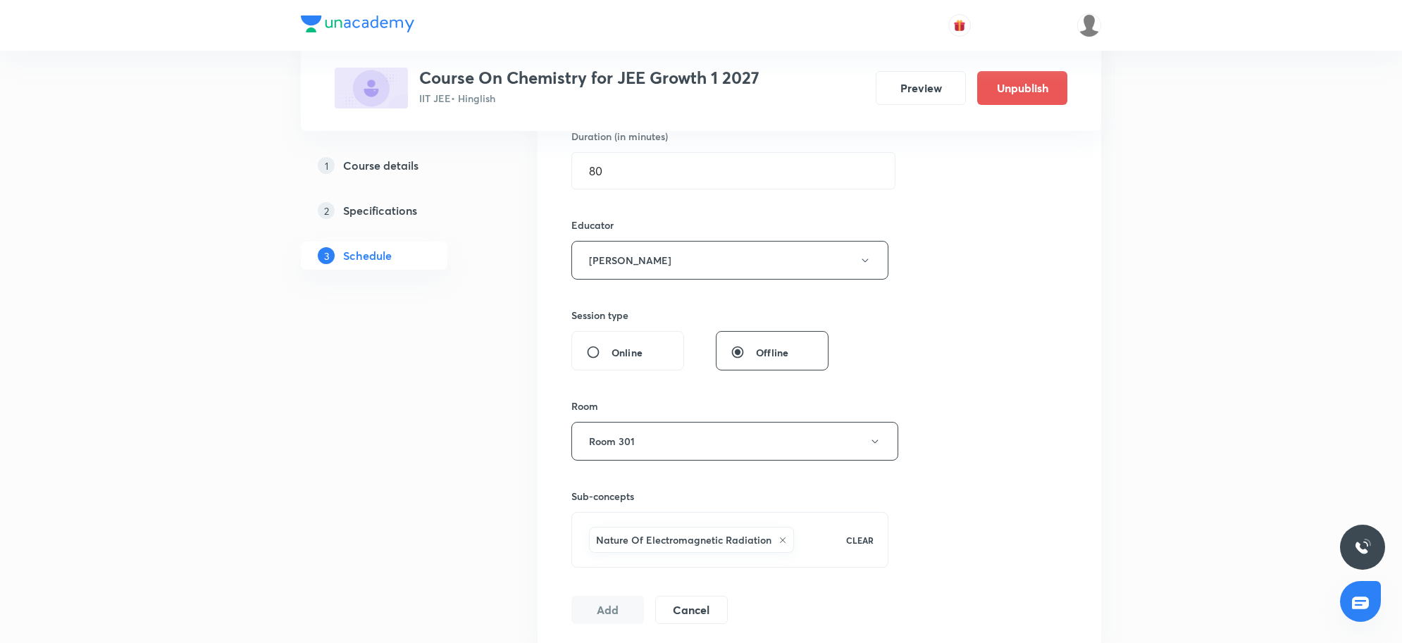
scroll to position [264, 0]
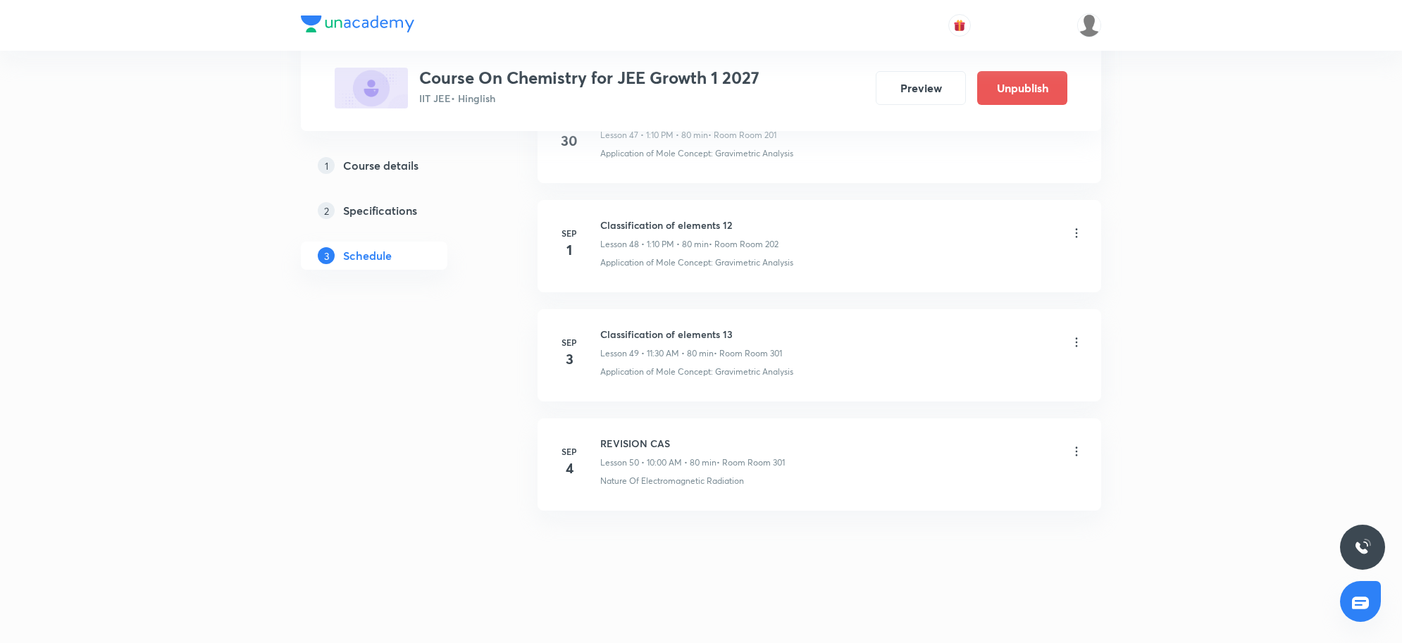
scroll to position [6053, 0]
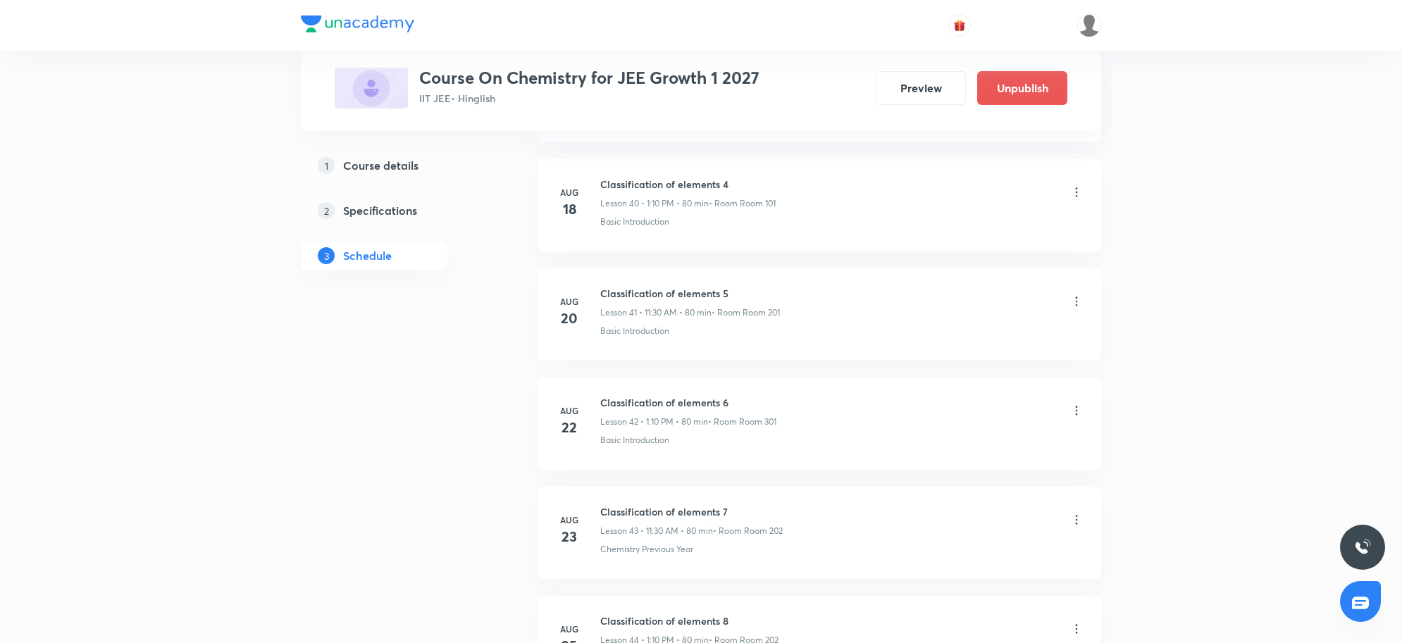
scroll to position [5204, 0]
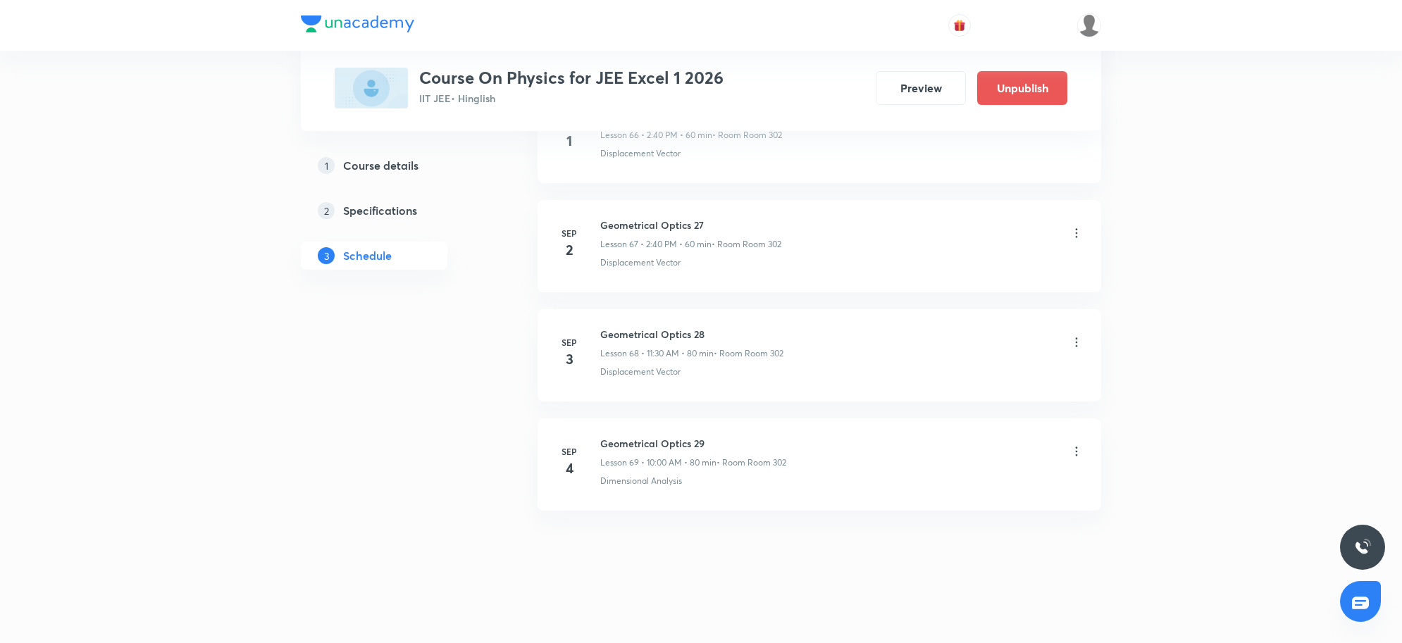
scroll to position [8133, 0]
drag, startPoint x: 708, startPoint y: 450, endPoint x: 793, endPoint y: 450, distance: 84.6
click at [793, 450] on div "Geometrical Optics 29 Lesson 69 • 10:00 AM • 80 min • Room Room 302" at bounding box center [841, 452] width 483 height 33
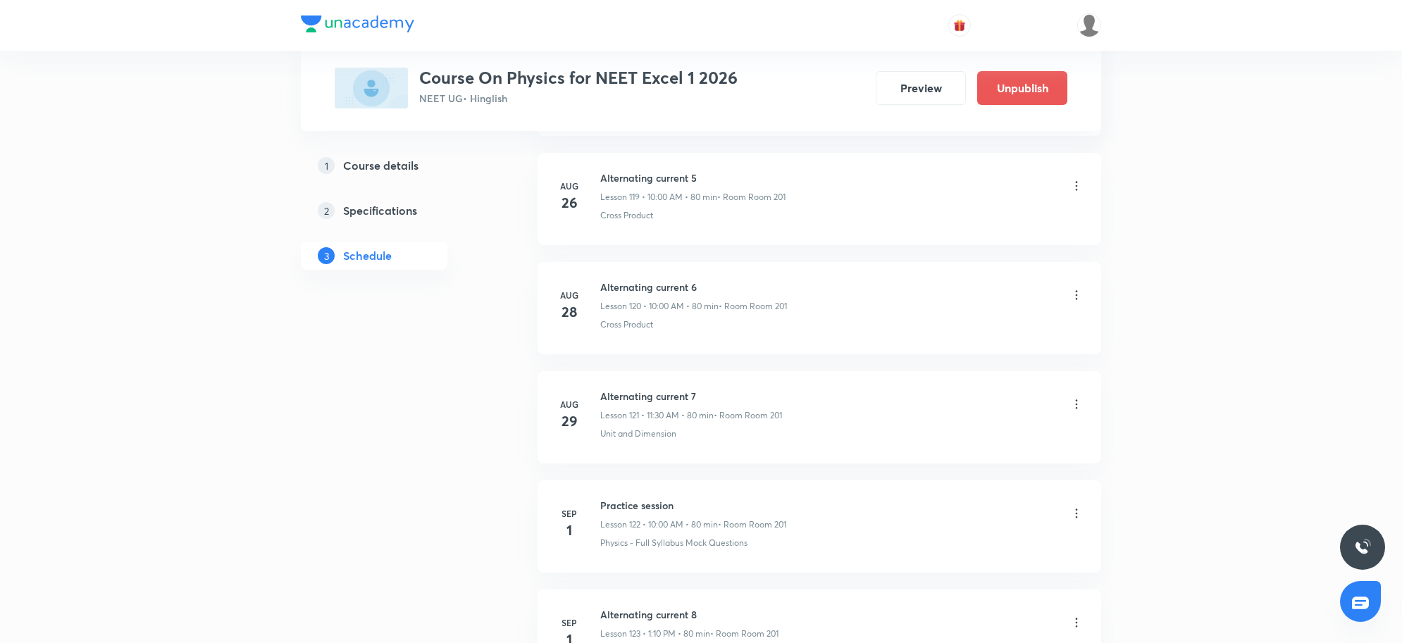
scroll to position [14376, 0]
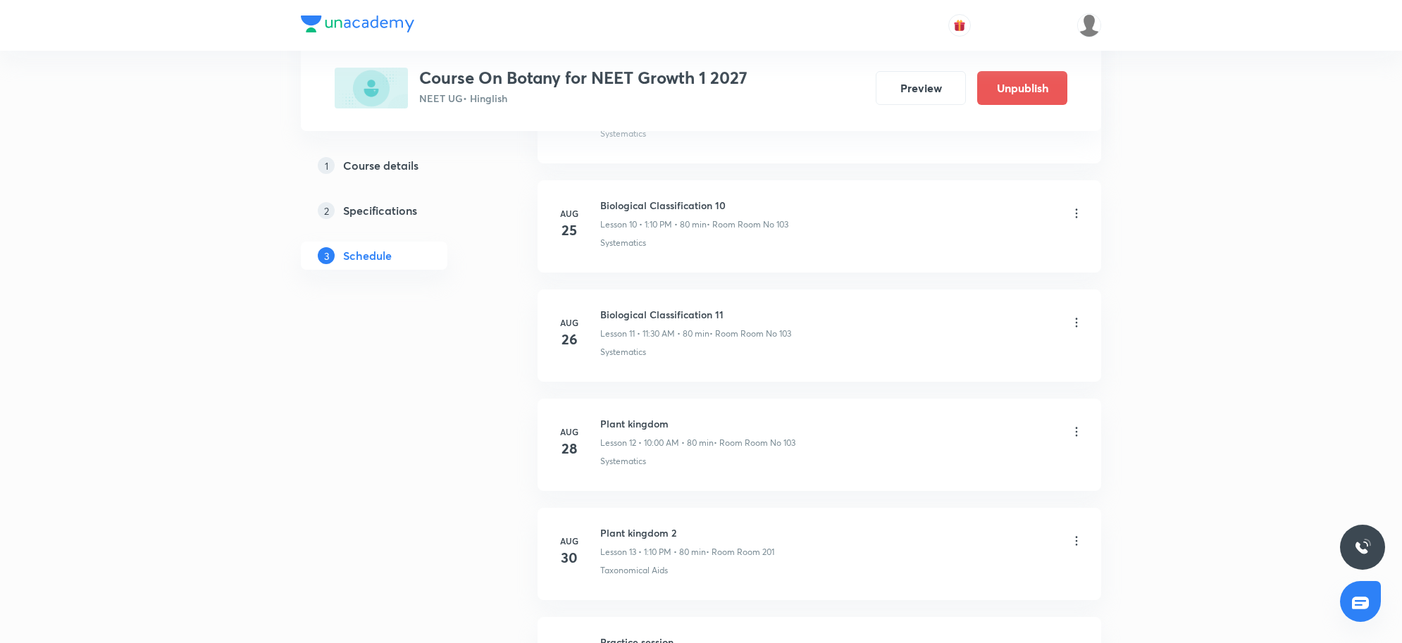
scroll to position [2348, 0]
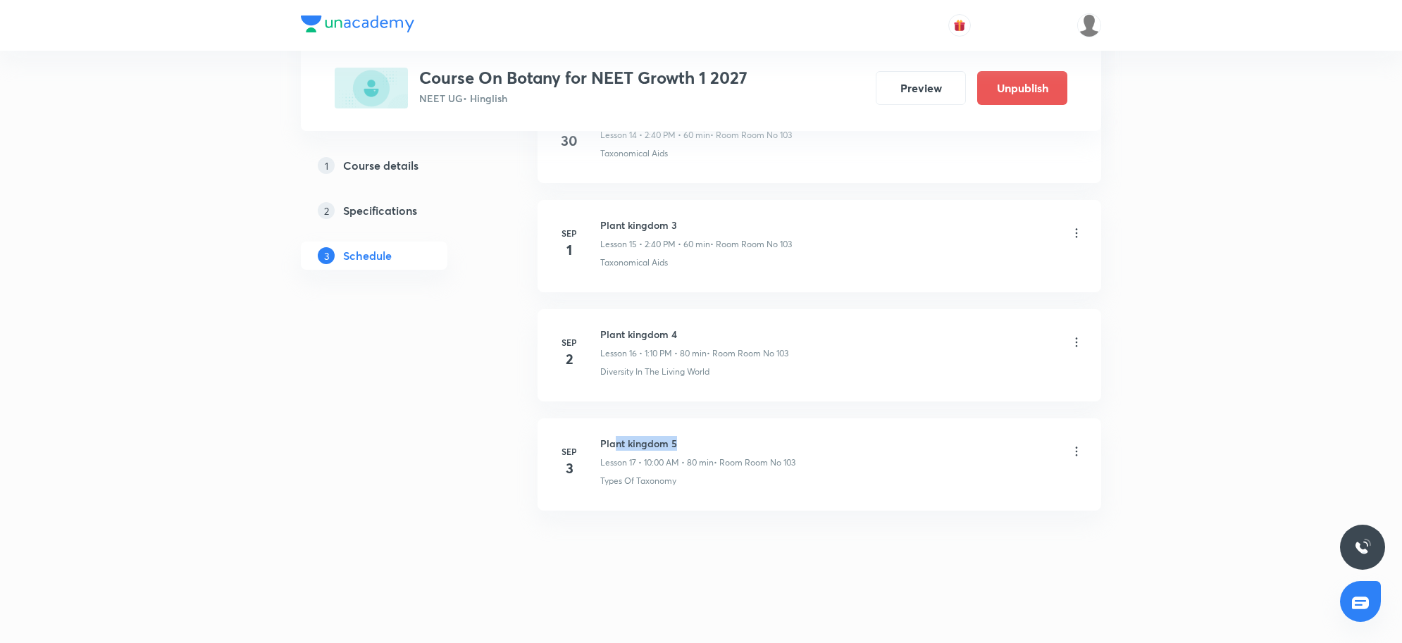
drag, startPoint x: 617, startPoint y: 438, endPoint x: 795, endPoint y: 447, distance: 178.5
click at [795, 447] on h6 "Plant kingdom 5" at bounding box center [697, 443] width 195 height 15
click at [1076, 456] on icon at bounding box center [1077, 452] width 14 height 14
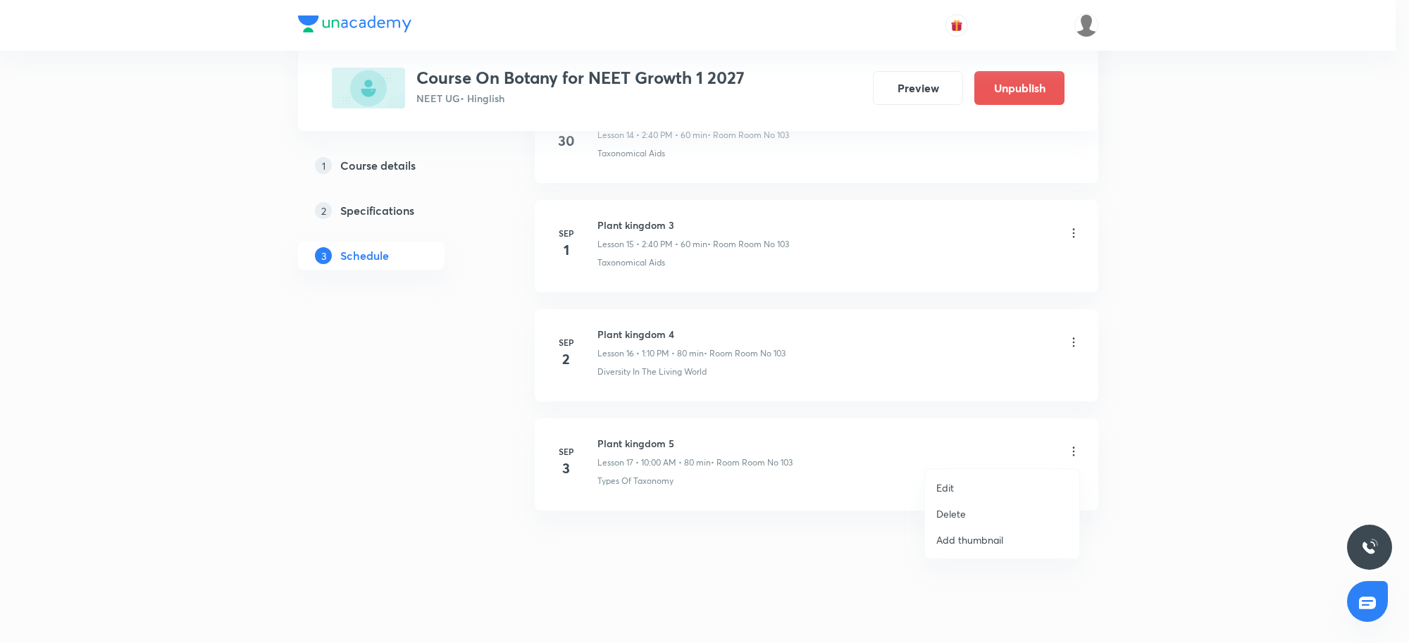
click at [950, 512] on p "Delete" at bounding box center [951, 514] width 30 height 15
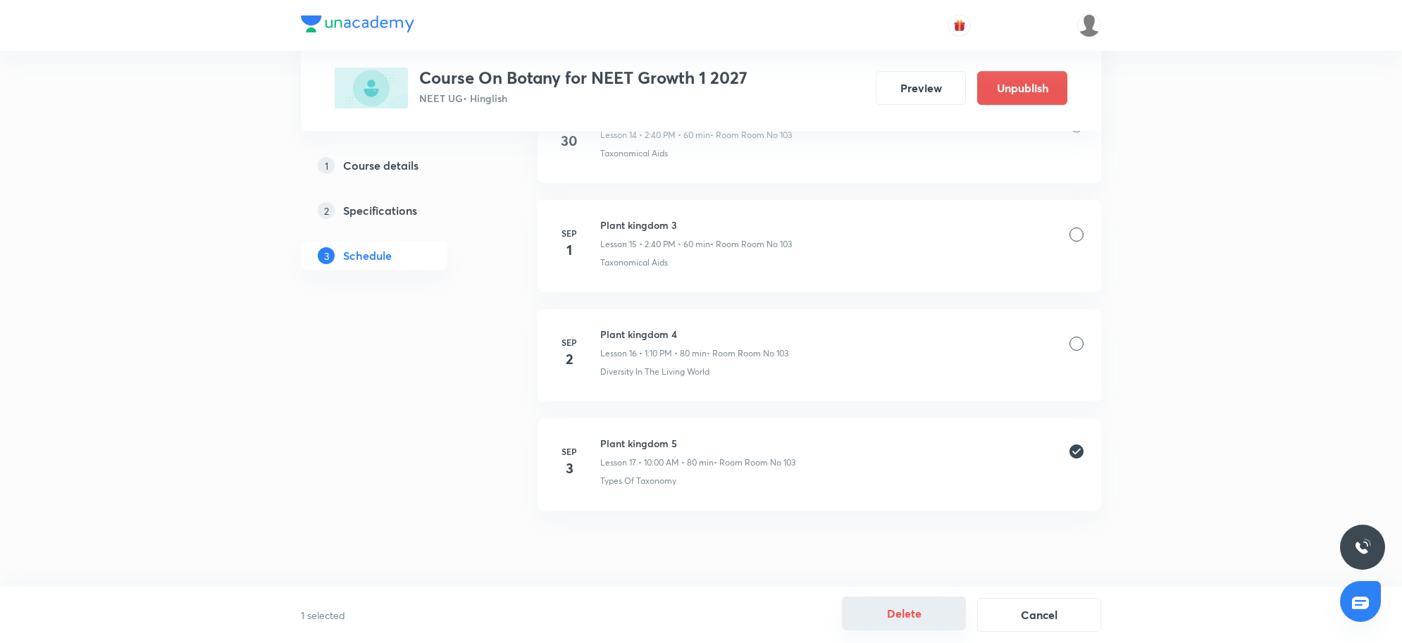
click at [910, 612] on button "Delete" at bounding box center [904, 614] width 124 height 34
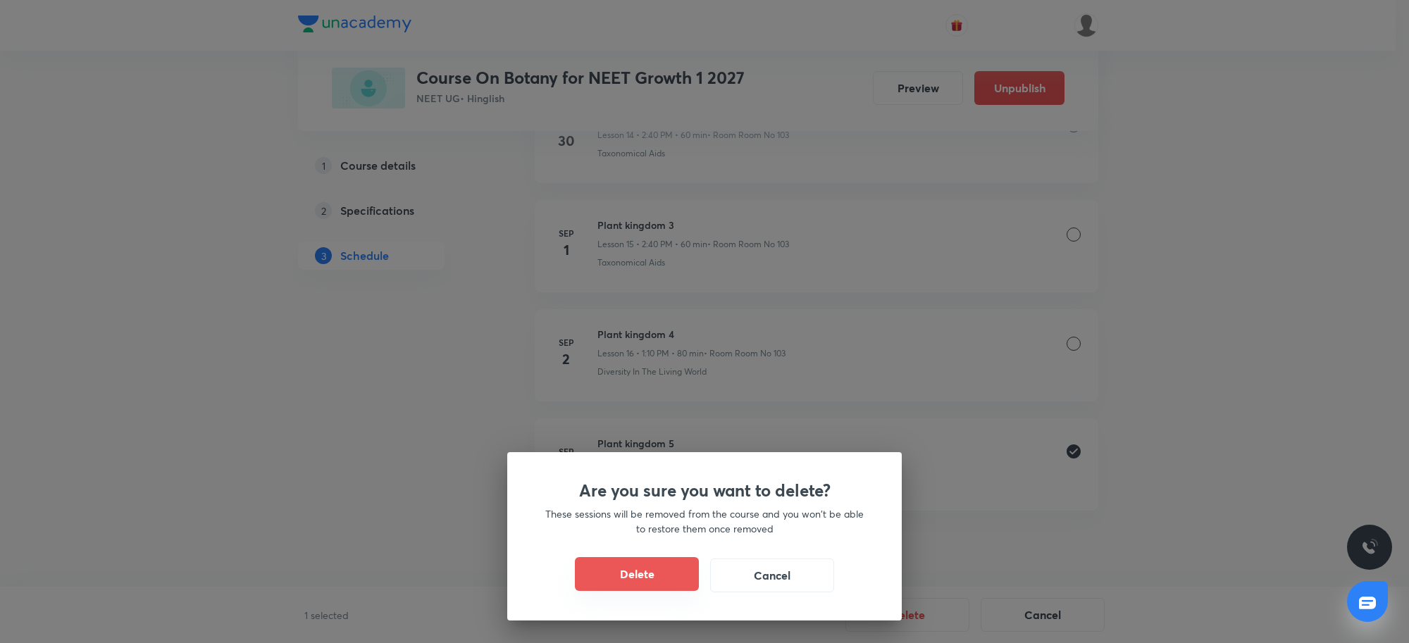
click at [681, 574] on button "Delete" at bounding box center [637, 574] width 124 height 34
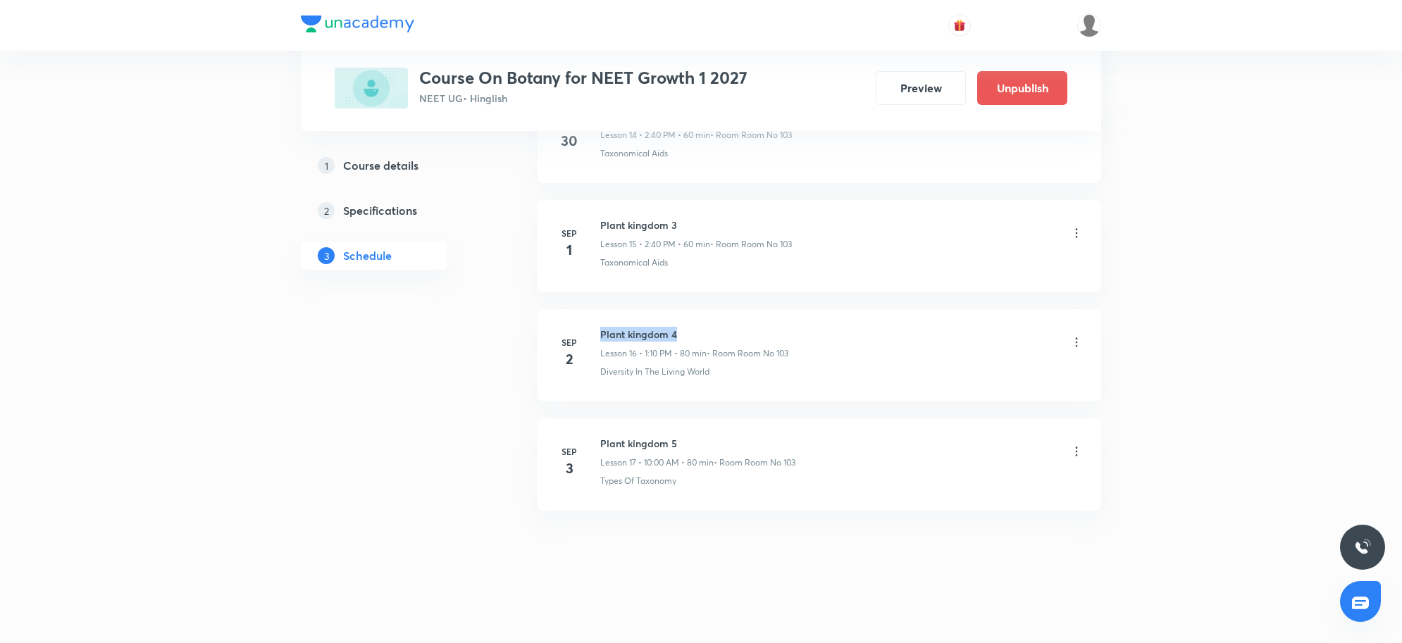
drag, startPoint x: 600, startPoint y: 335, endPoint x: 714, endPoint y: 338, distance: 114.2
click at [714, 338] on h6 "Plant kingdom 4" at bounding box center [694, 334] width 188 height 15
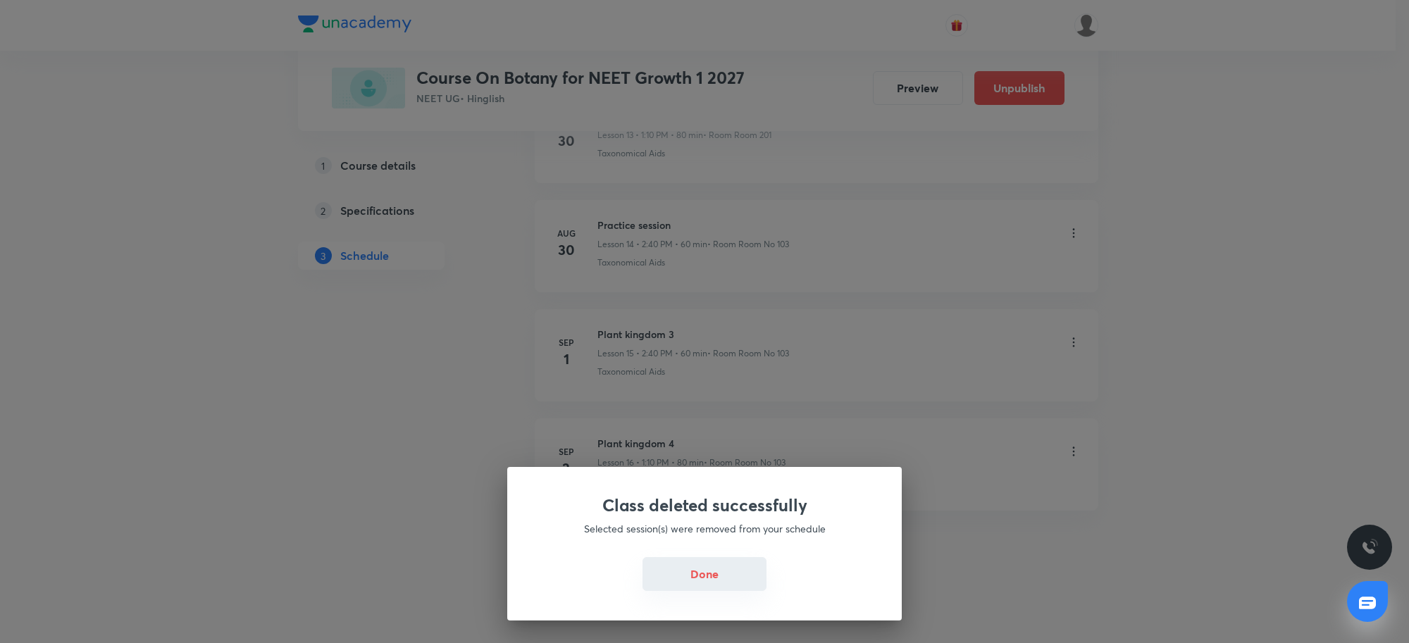
click at [757, 573] on button "Done" at bounding box center [705, 574] width 124 height 34
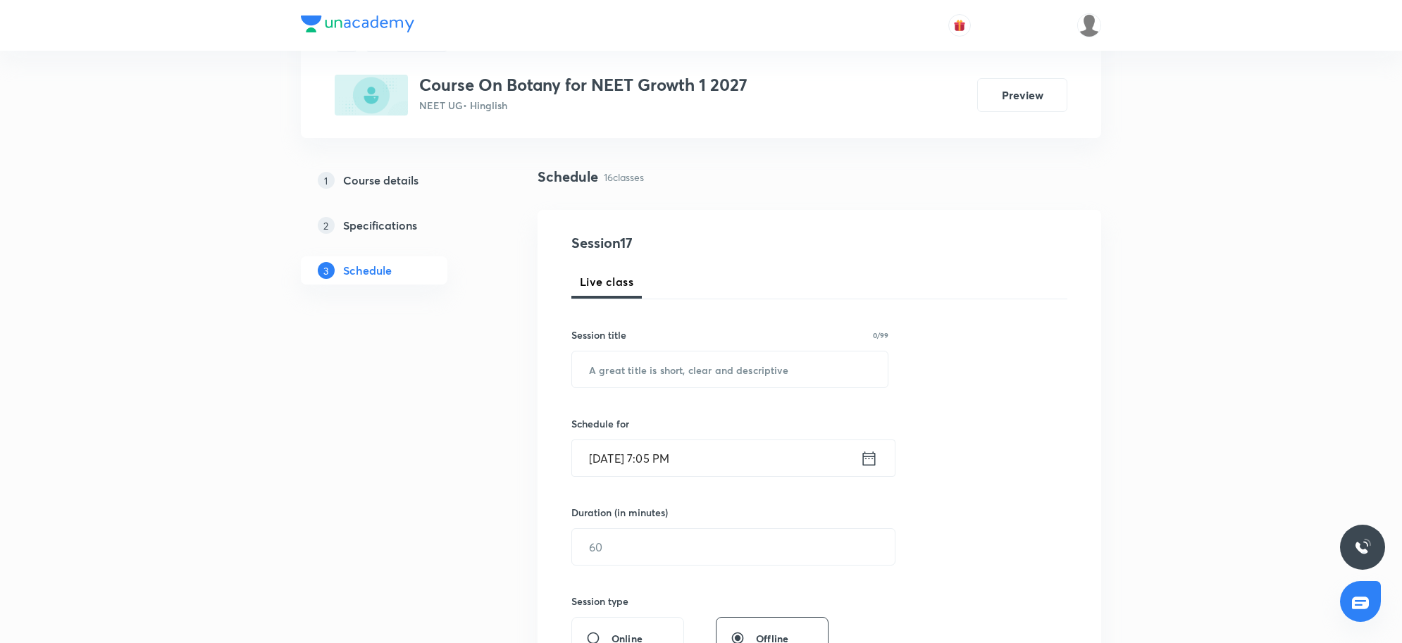
scroll to position [0, 0]
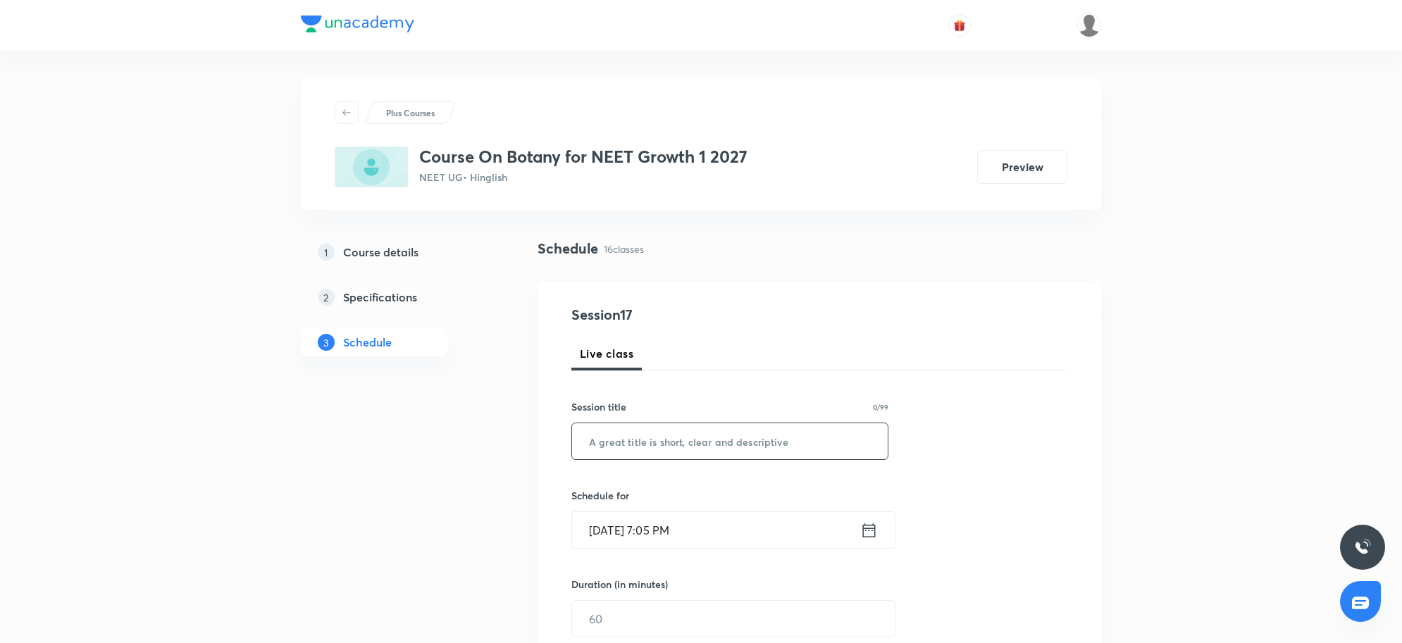
click at [678, 441] on input "text" at bounding box center [730, 441] width 316 height 36
paste input "REVISION CAS"
type input "REVISION CAS"
drag, startPoint x: 677, startPoint y: 438, endPoint x: 533, endPoint y: 433, distance: 143.8
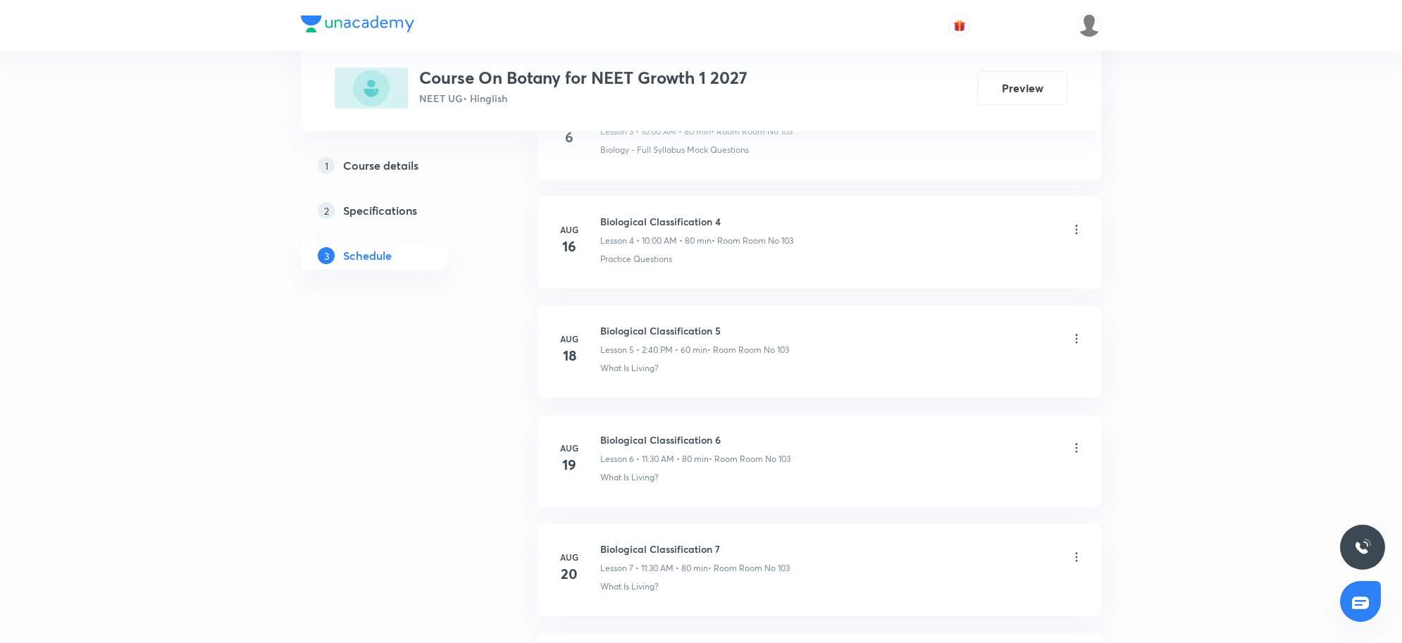
scroll to position [2239, 0]
drag, startPoint x: 599, startPoint y: 441, endPoint x: 730, endPoint y: 438, distance: 131.1
click at [730, 438] on div "Sep 2 Plant kingdom 4 Lesson 16 • 1:10 PM • 80 min • Room Room No 103 Diversity…" at bounding box center [819, 461] width 528 height 51
copy h6 "Plant kingdom 4"
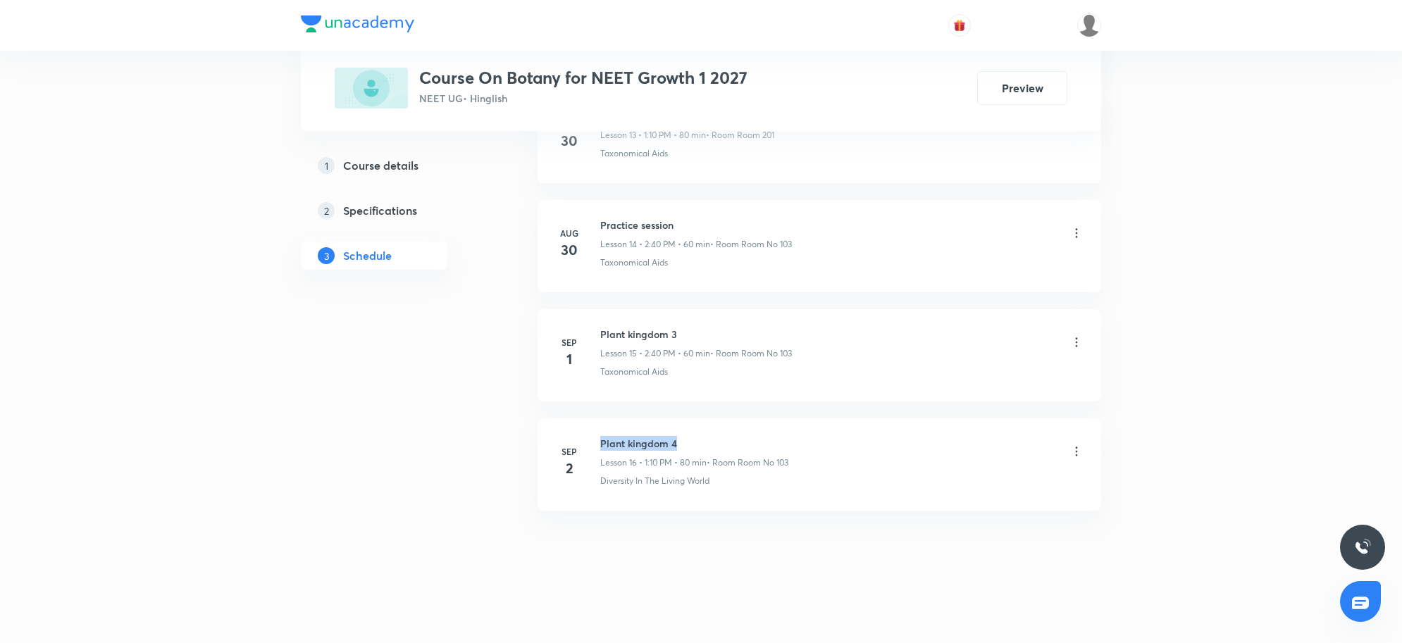
scroll to position [0, 0]
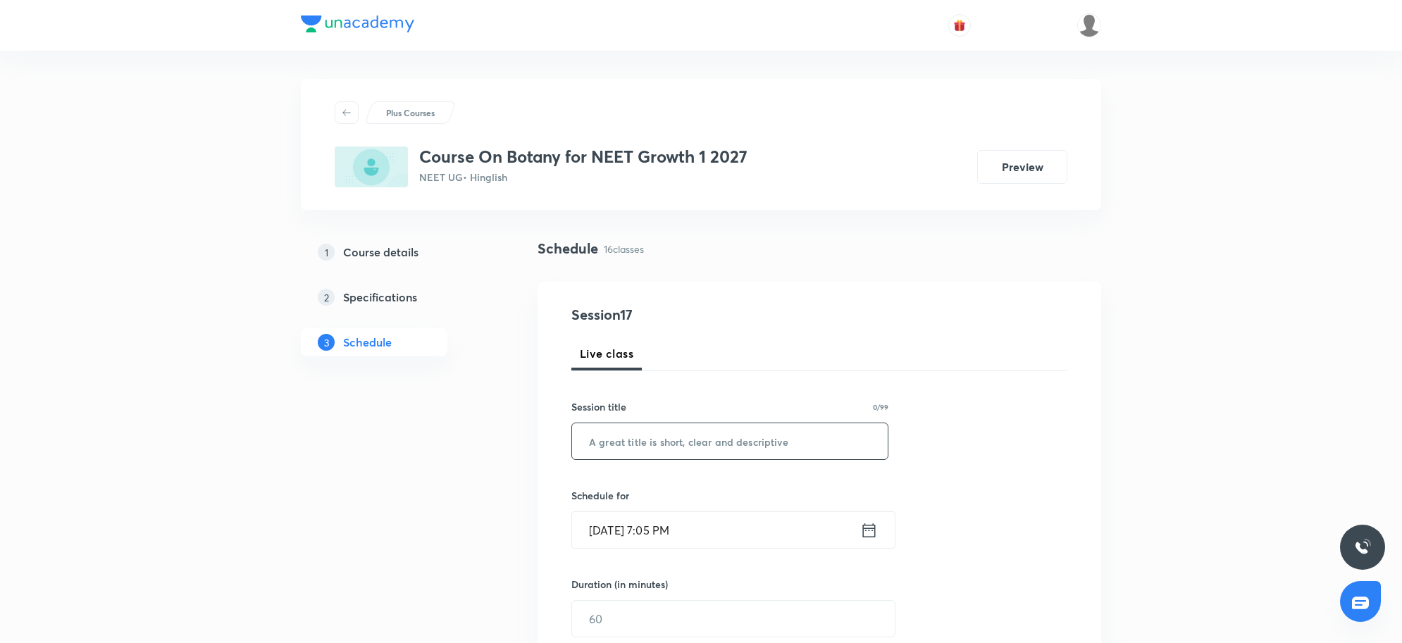
click at [642, 452] on input "text" at bounding box center [730, 441] width 316 height 36
paste input "Plant kingdom 4"
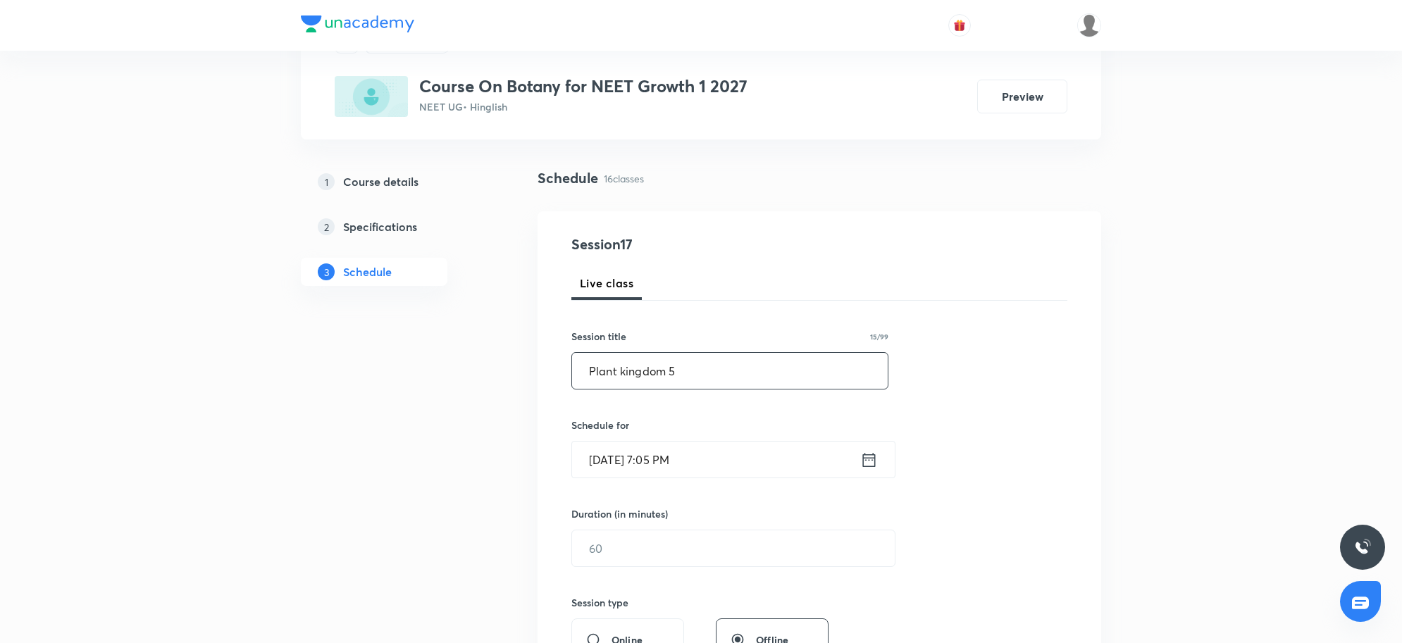
scroll to position [176, 0]
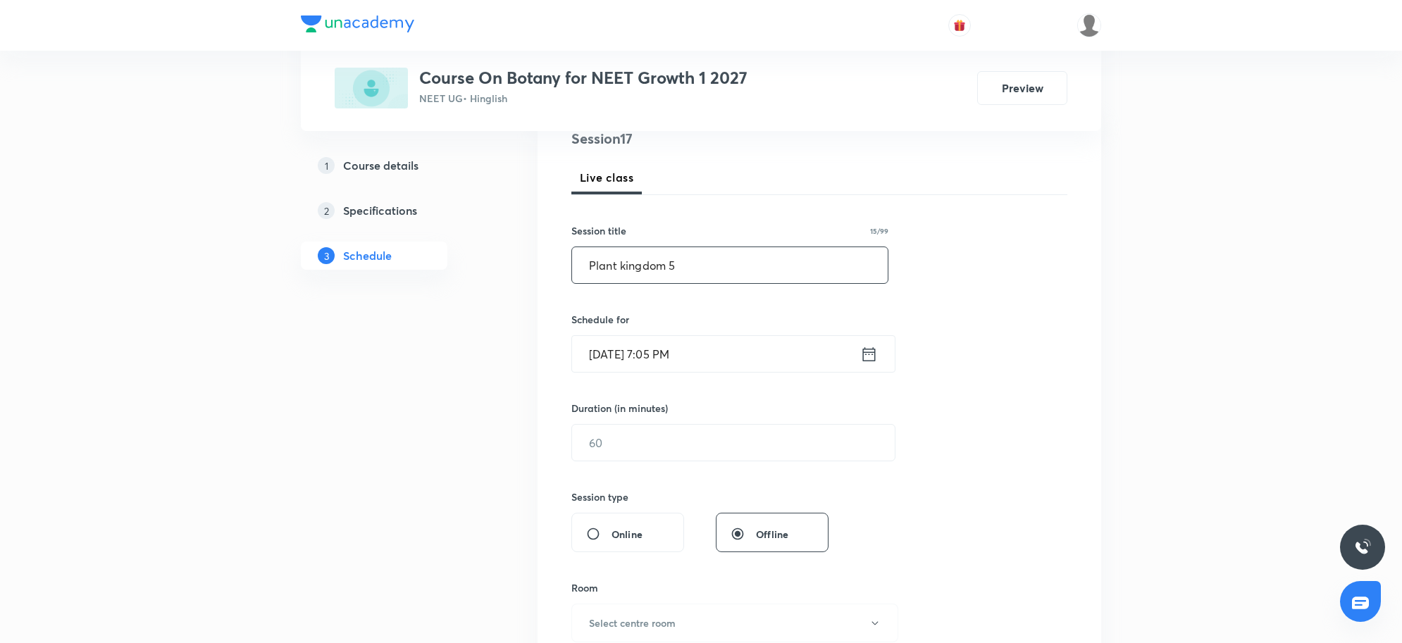
type input "Plant kingdom 5"
click at [724, 364] on input "Sep 3, 2025, 7:05 PM" at bounding box center [716, 354] width 288 height 36
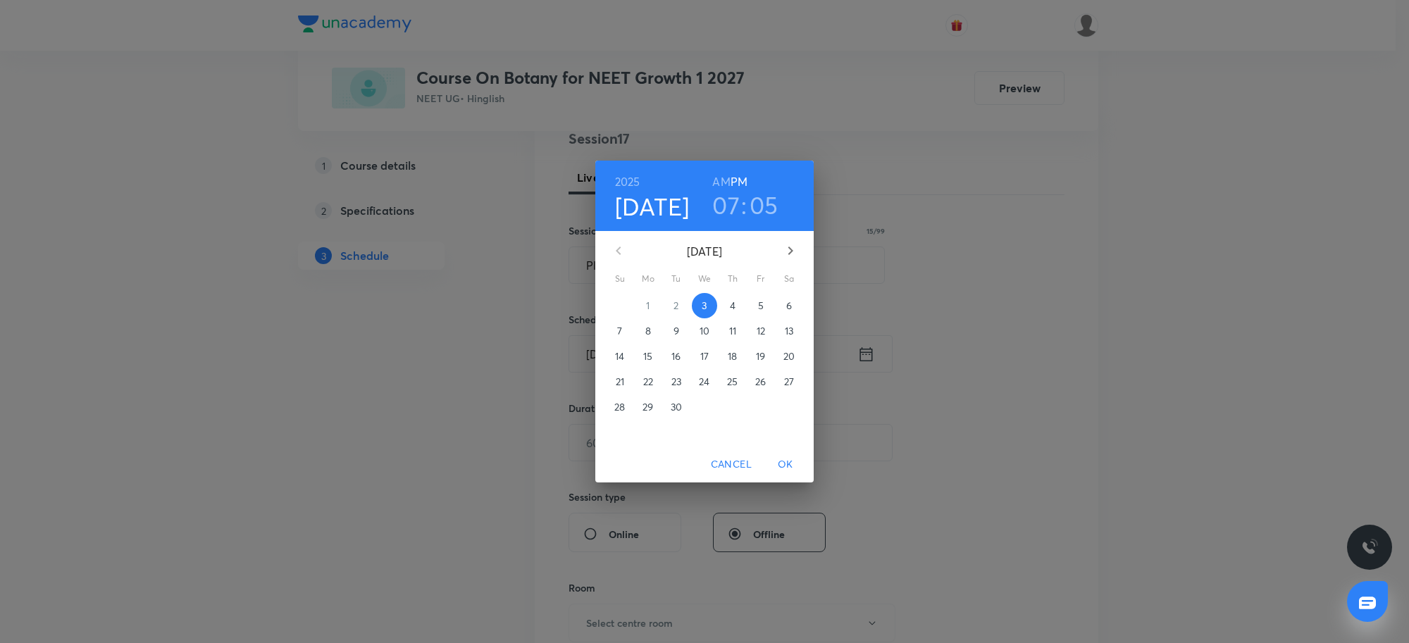
click at [731, 300] on p "4" at bounding box center [733, 306] width 6 height 14
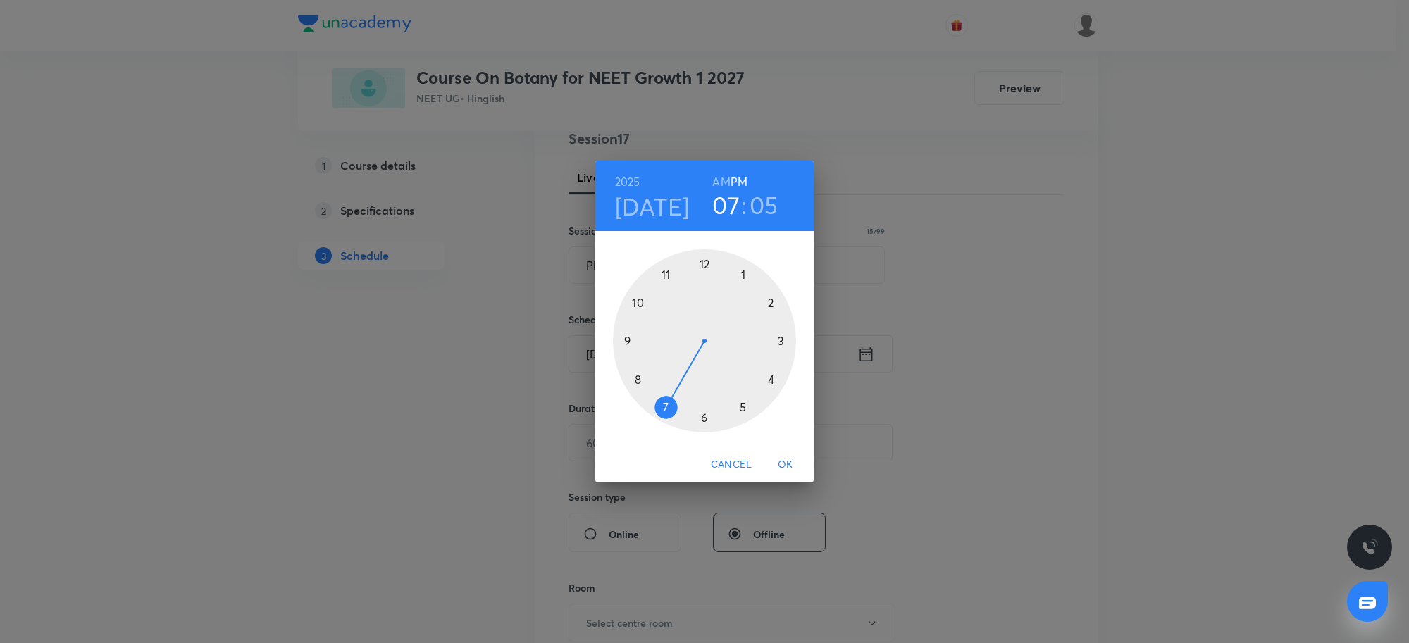
click at [727, 209] on h3 "07" at bounding box center [725, 205] width 27 height 30
click at [638, 302] on div at bounding box center [704, 340] width 183 height 183
click at [702, 263] on div at bounding box center [704, 340] width 183 height 183
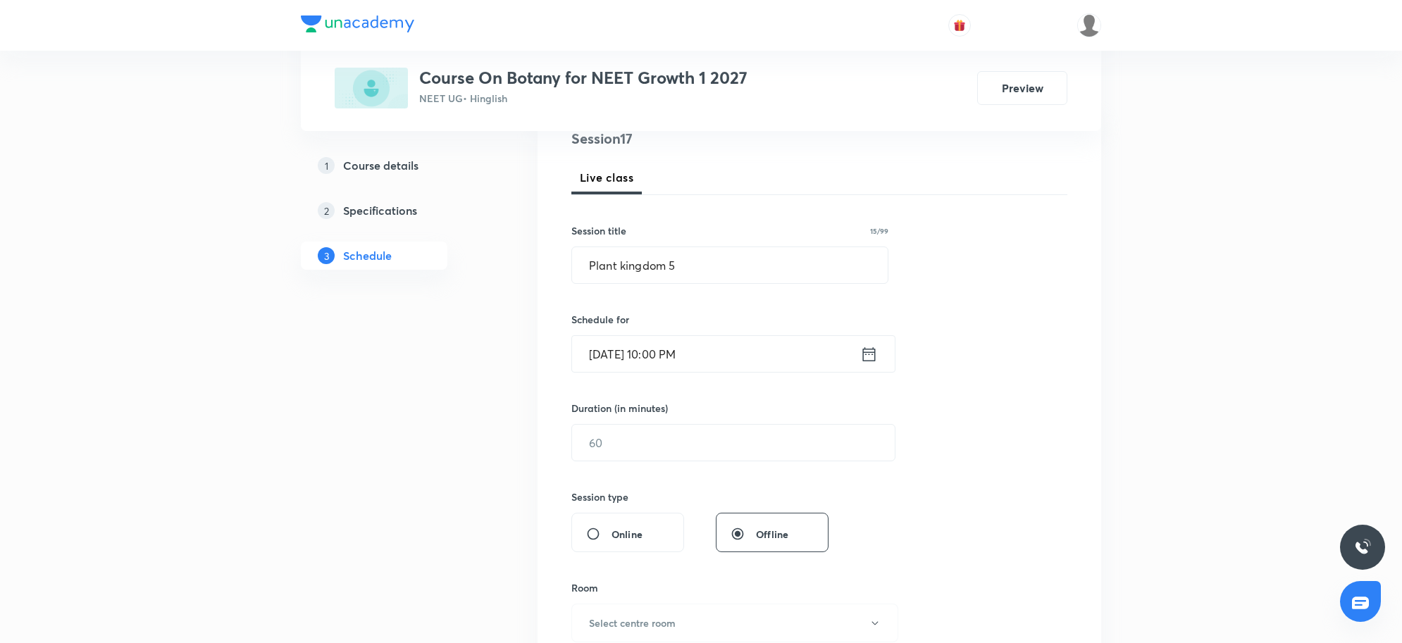
click at [727, 374] on div "Session 17 Live class Session title 15/99 Plant kingdom 5 ​ Schedule for Sep 4,…" at bounding box center [819, 459] width 496 height 662
click at [726, 356] on input "Sep 4, 2025, 10:00 PM" at bounding box center [716, 354] width 288 height 36
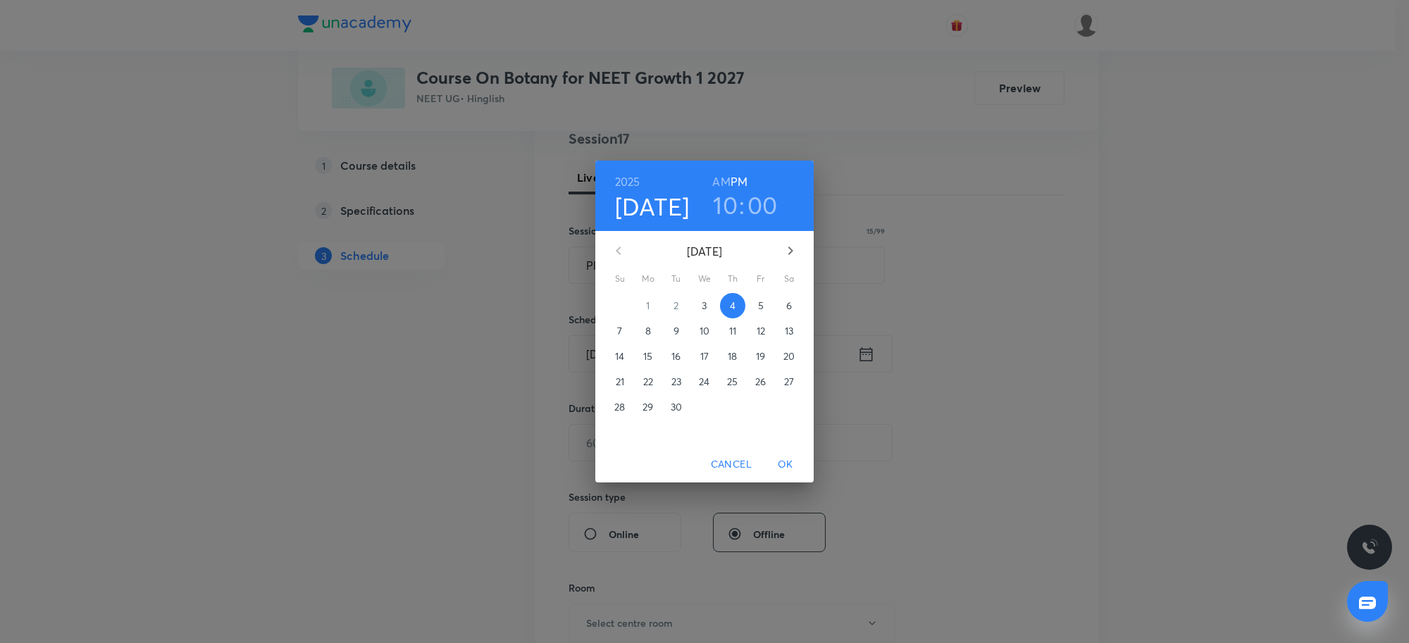
click at [719, 178] on h6 "AM" at bounding box center [721, 182] width 18 height 20
click at [789, 459] on span "OK" at bounding box center [786, 465] width 34 height 18
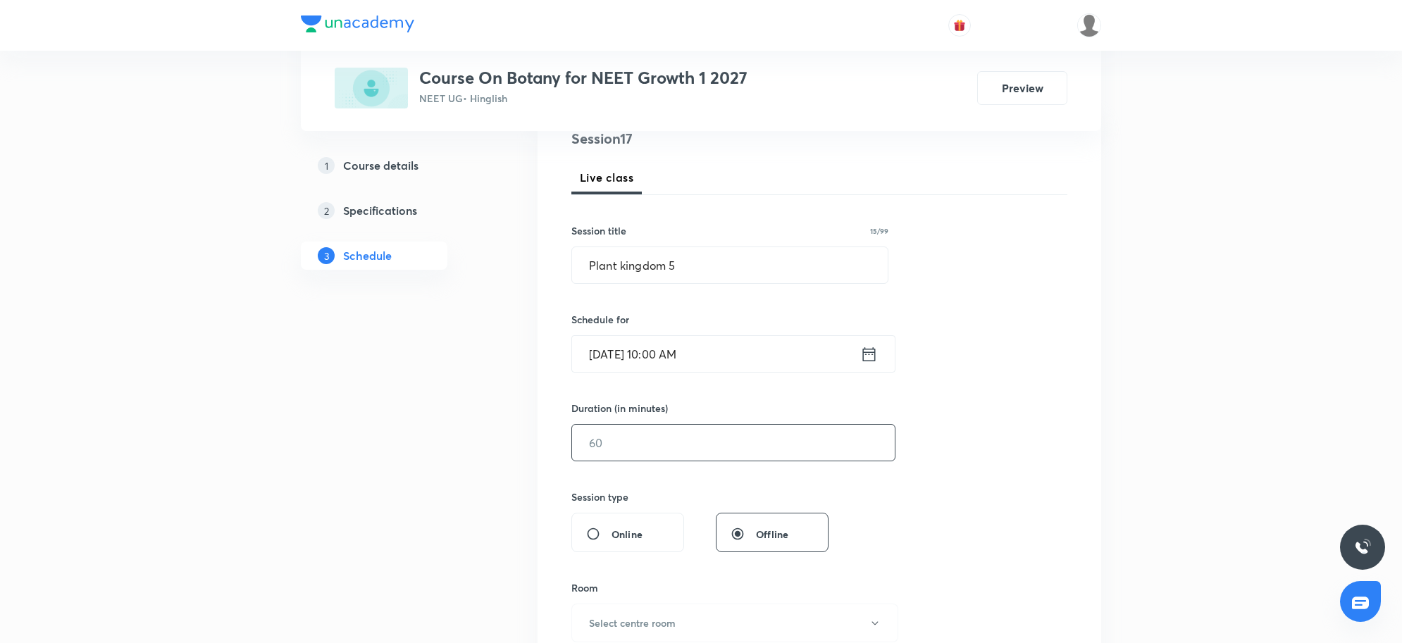
click at [636, 449] on input "text" at bounding box center [733, 443] width 323 height 36
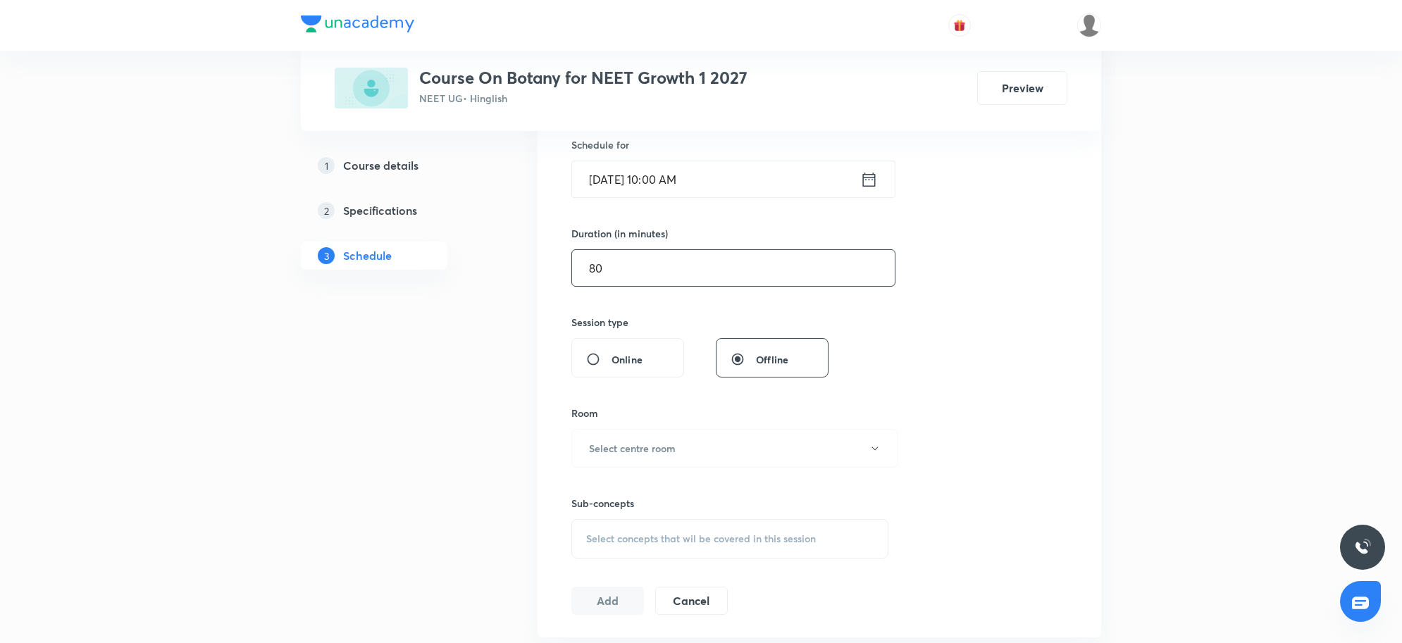
scroll to position [352, 0]
type input "80"
click at [646, 445] on h6 "Select centre room" at bounding box center [632, 447] width 87 height 15
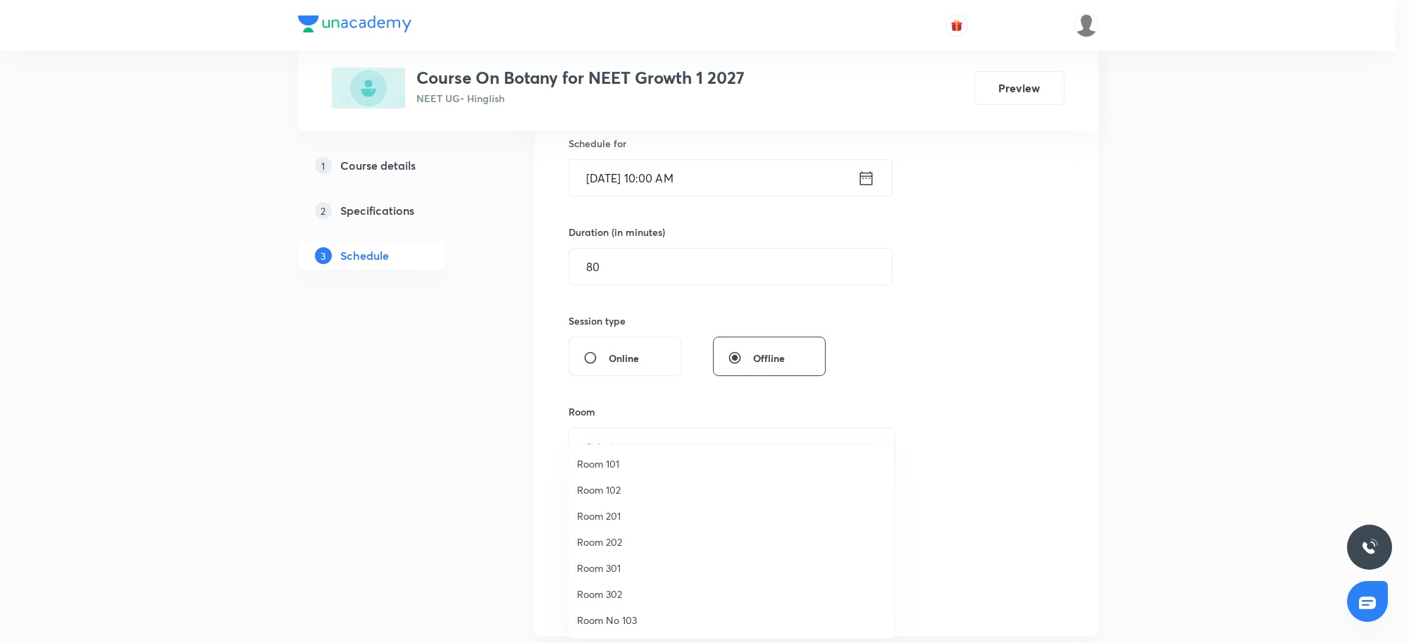
click at [629, 615] on span "Room No 103" at bounding box center [731, 620] width 309 height 15
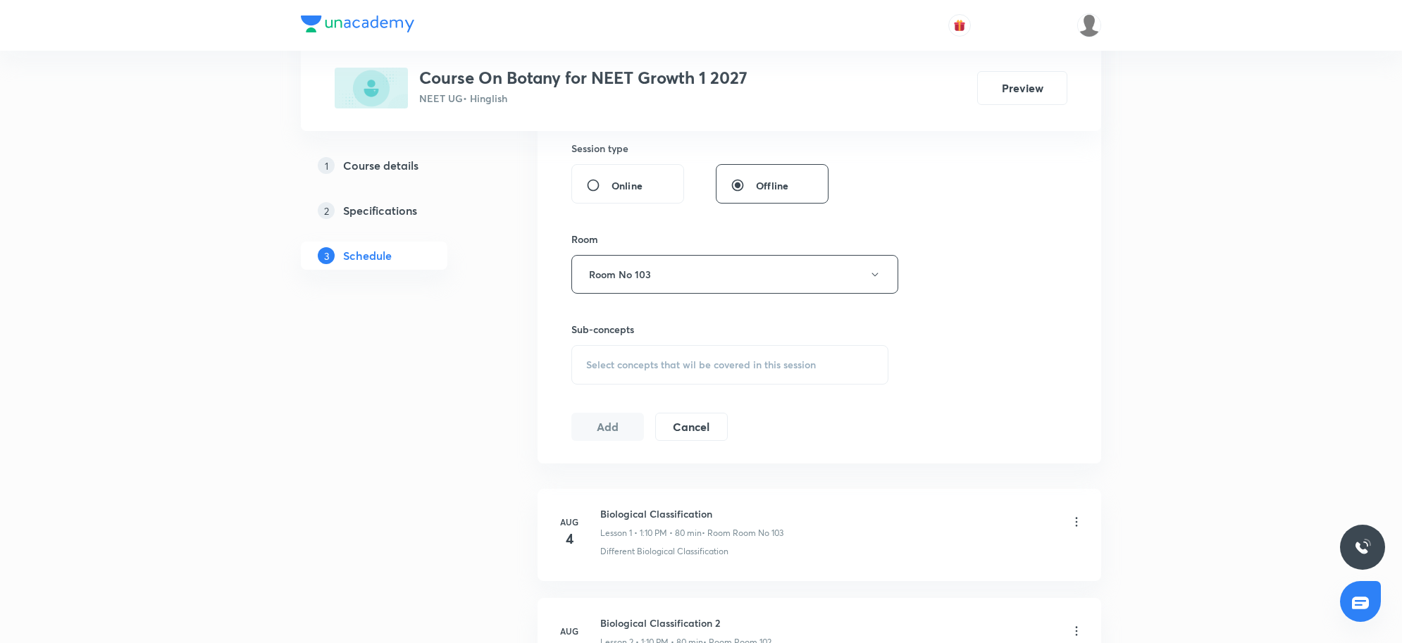
scroll to position [528, 0]
click at [624, 363] on span "Select concepts that wil be covered in this session" at bounding box center [701, 361] width 230 height 11
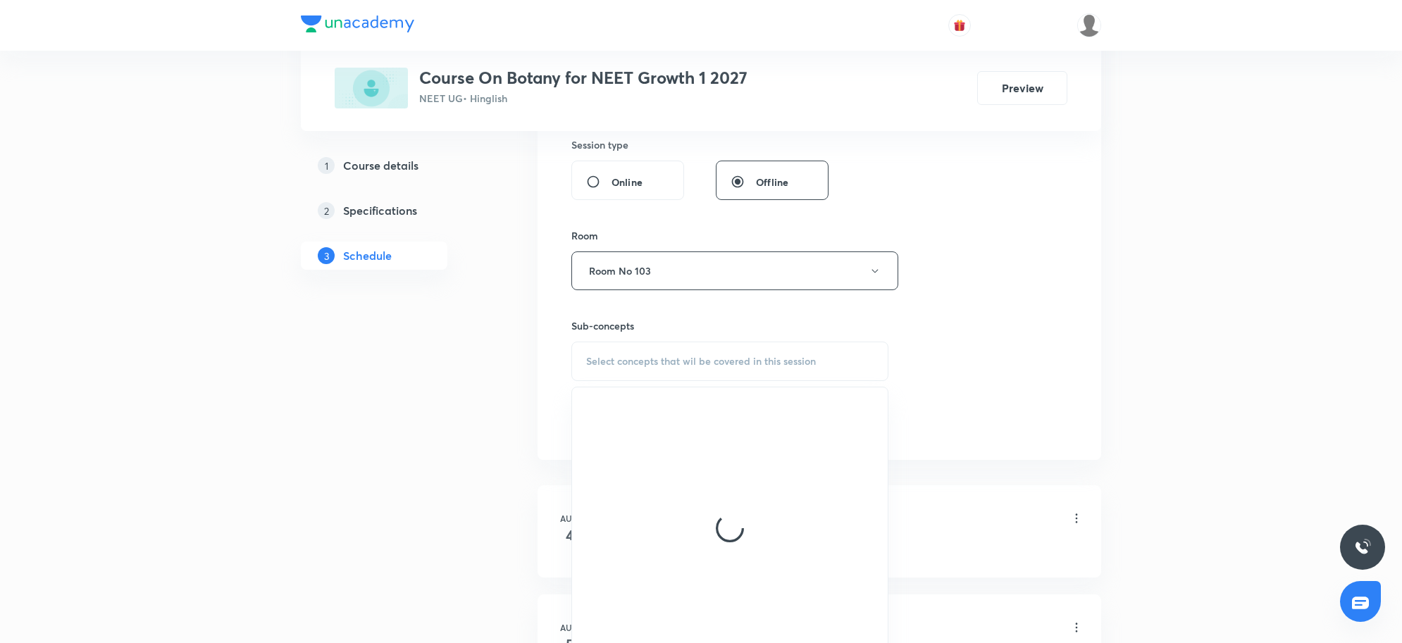
click at [645, 364] on span "Select concepts that wil be covered in this session" at bounding box center [701, 361] width 230 height 11
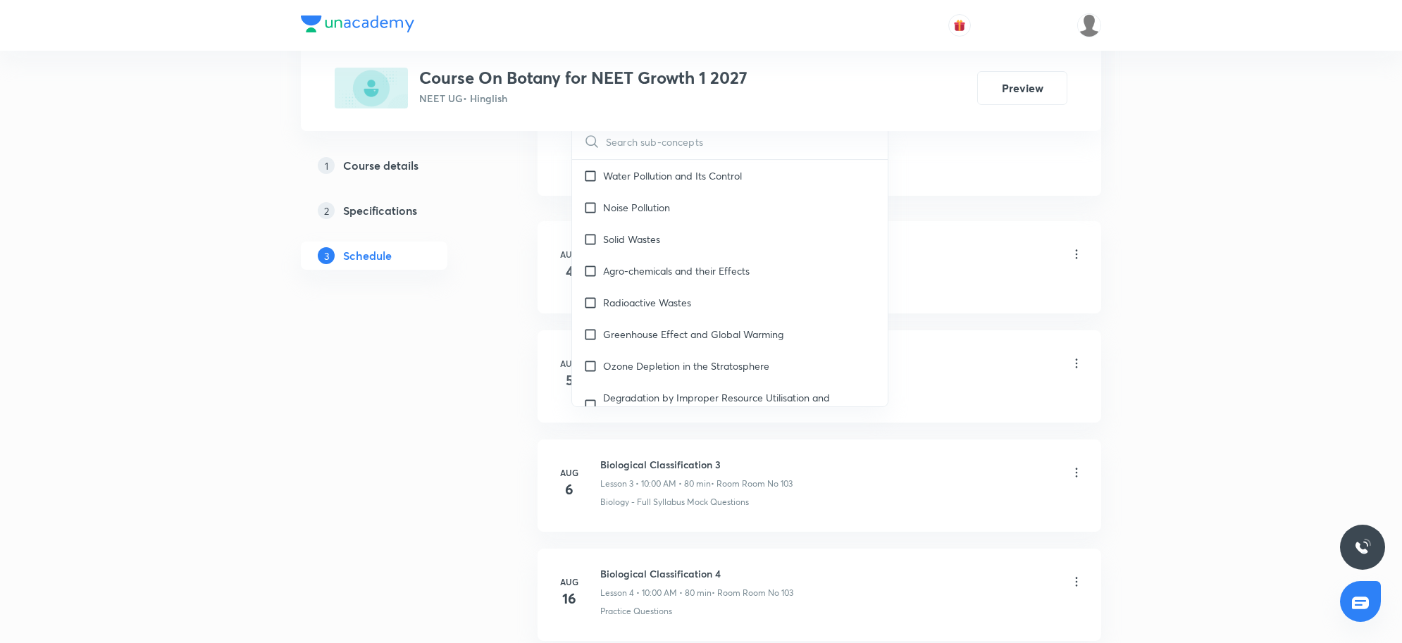
scroll to position [13617, 0]
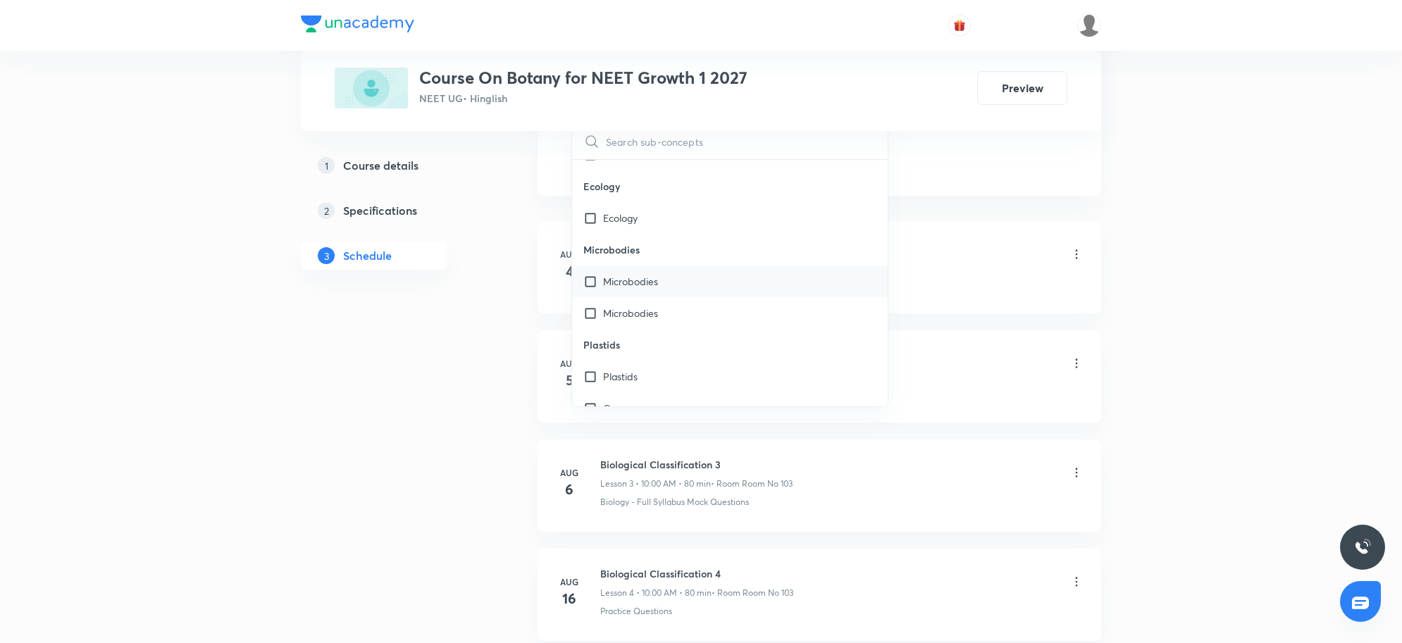
click at [670, 287] on div "Microbodies" at bounding box center [730, 282] width 316 height 32
checkbox input "true"
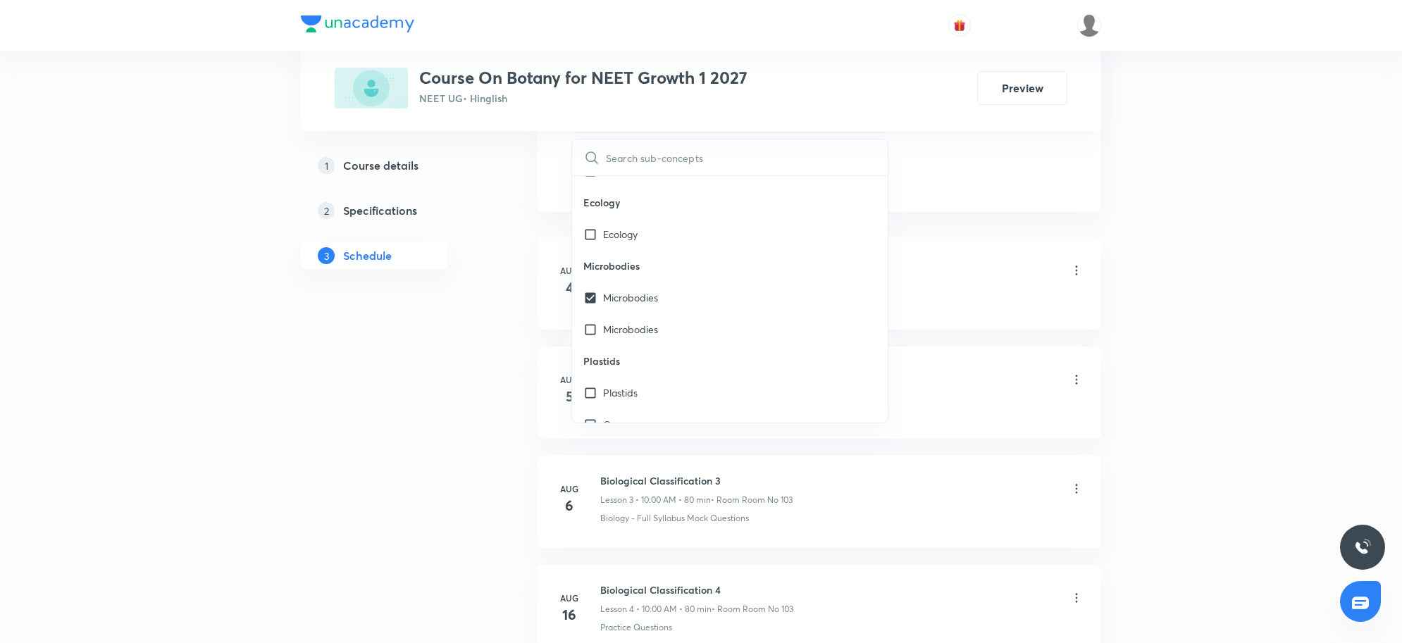
click at [1251, 188] on div "Plus Courses Course On Botany for NEET Growth 1 2027 NEET UG • Hinglish Preview…" at bounding box center [701, 653] width 1402 height 2893
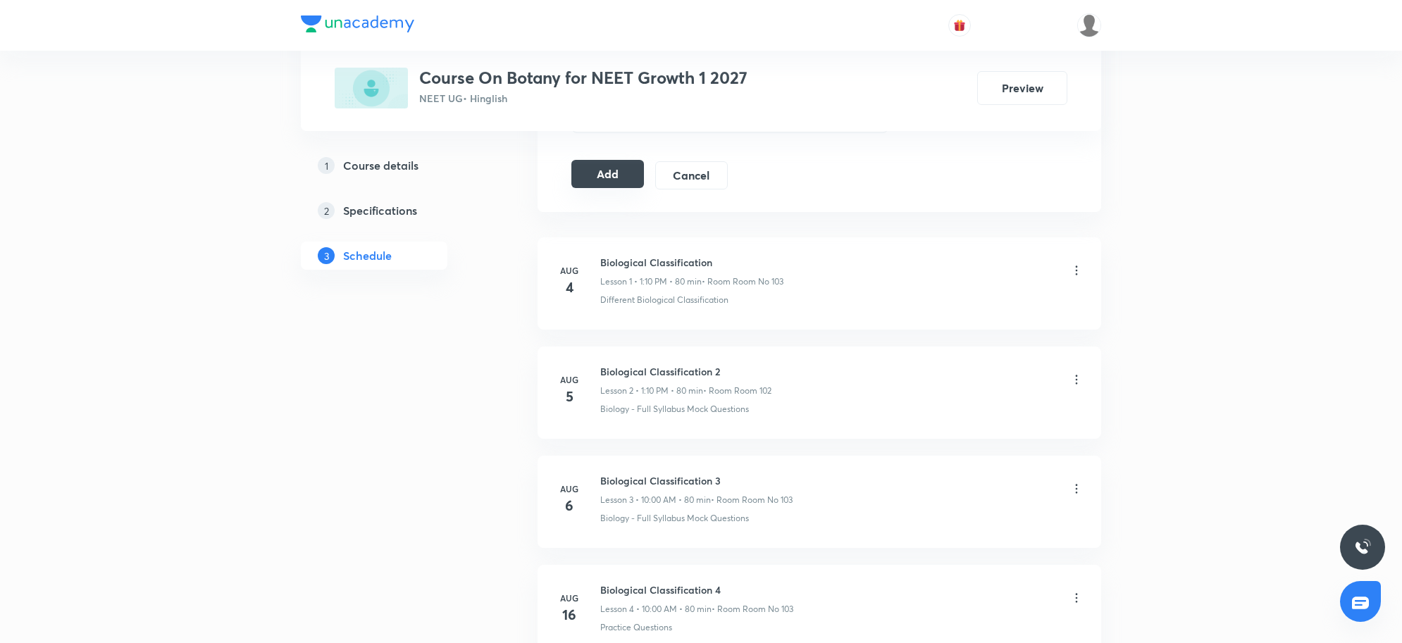
click at [631, 176] on button "Add" at bounding box center [607, 174] width 73 height 28
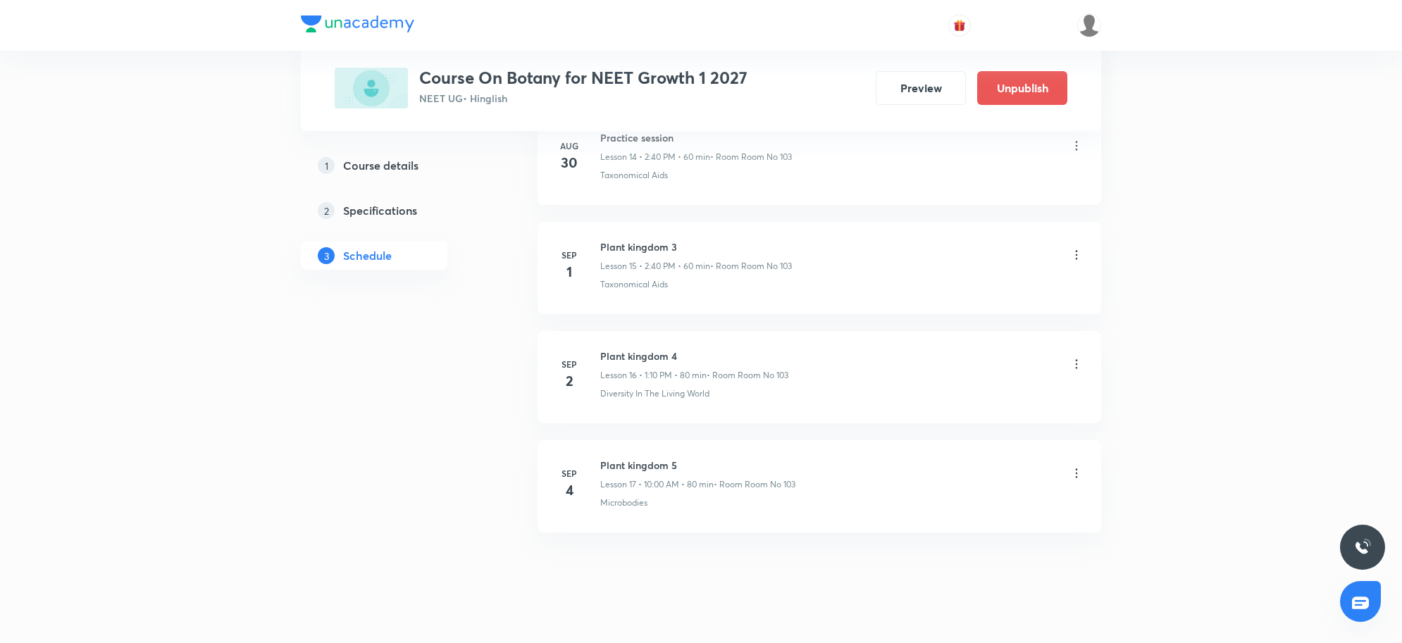
scroll to position [1699, 0]
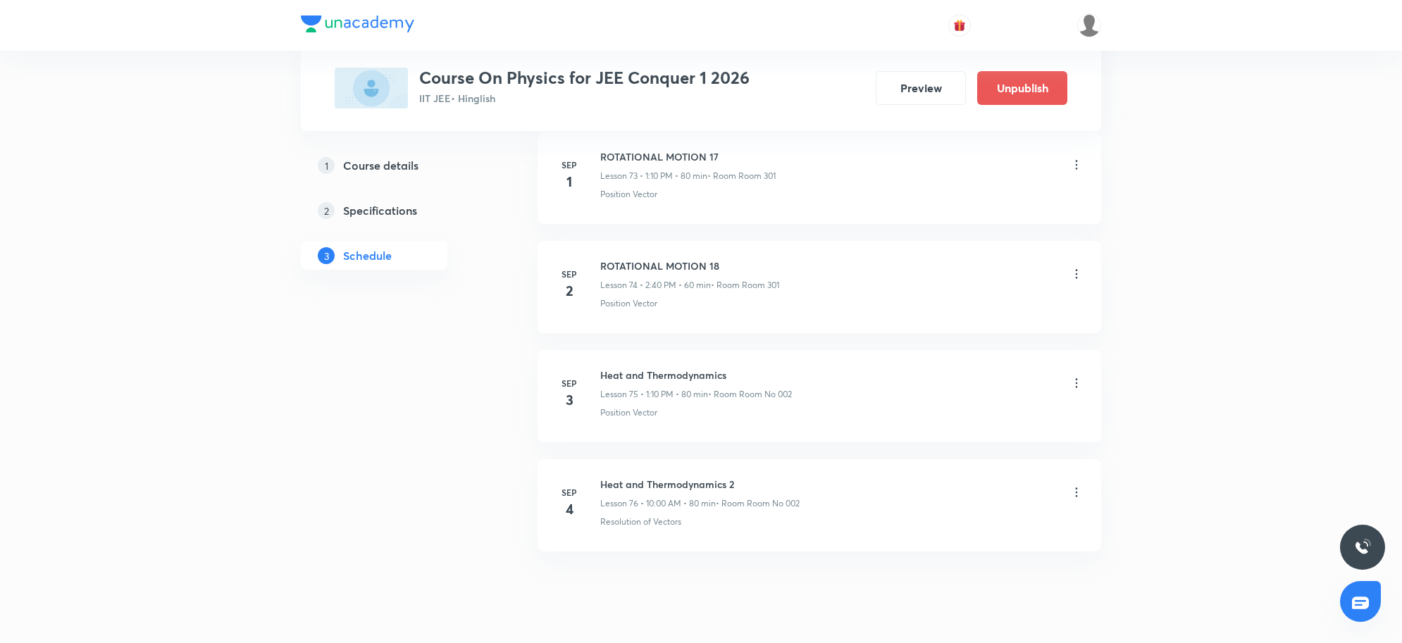
scroll to position [8810, 0]
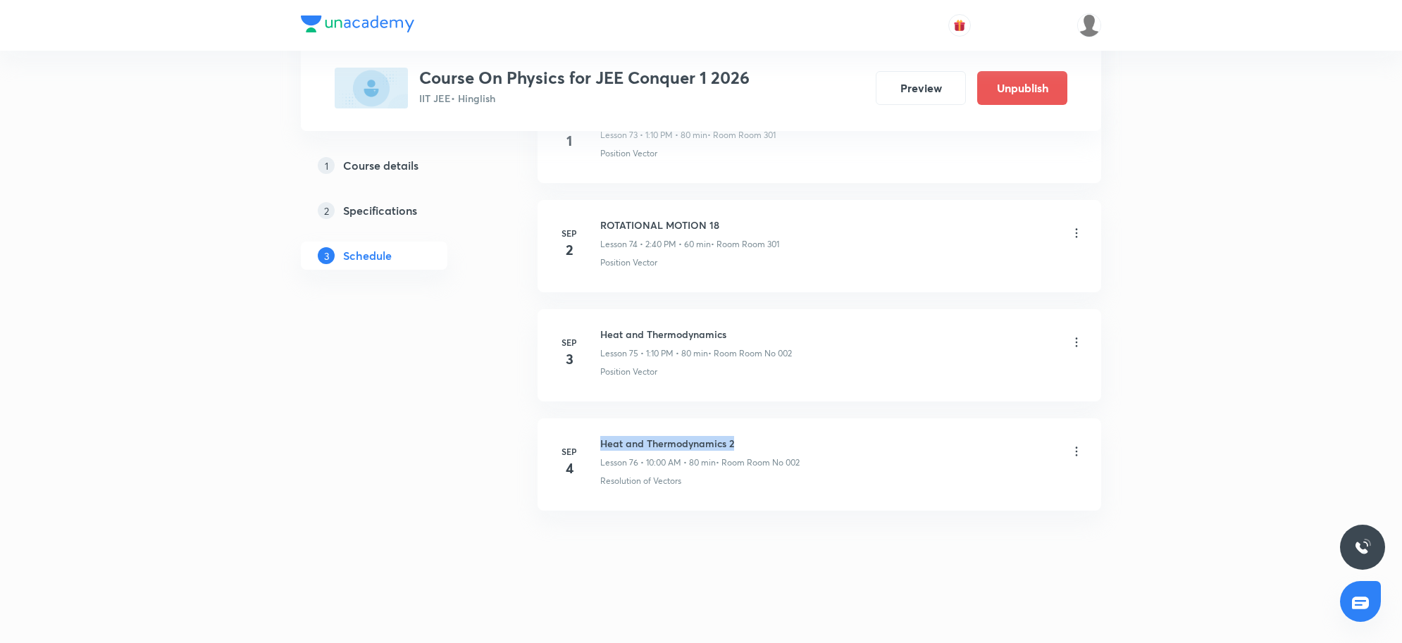
drag, startPoint x: 600, startPoint y: 442, endPoint x: 848, endPoint y: 441, distance: 248.0
click at [848, 441] on div "[DATE] Heat and Thermodynamics 2 Lesson 76 • 10:00 AM • 80 min • Room Room No 0…" at bounding box center [819, 461] width 528 height 51
click at [900, 500] on li "[DATE] Heat and Thermodynamics 2 Lesson 76 • 10:00 AM • 80 min • Room Room No 0…" at bounding box center [820, 465] width 564 height 92
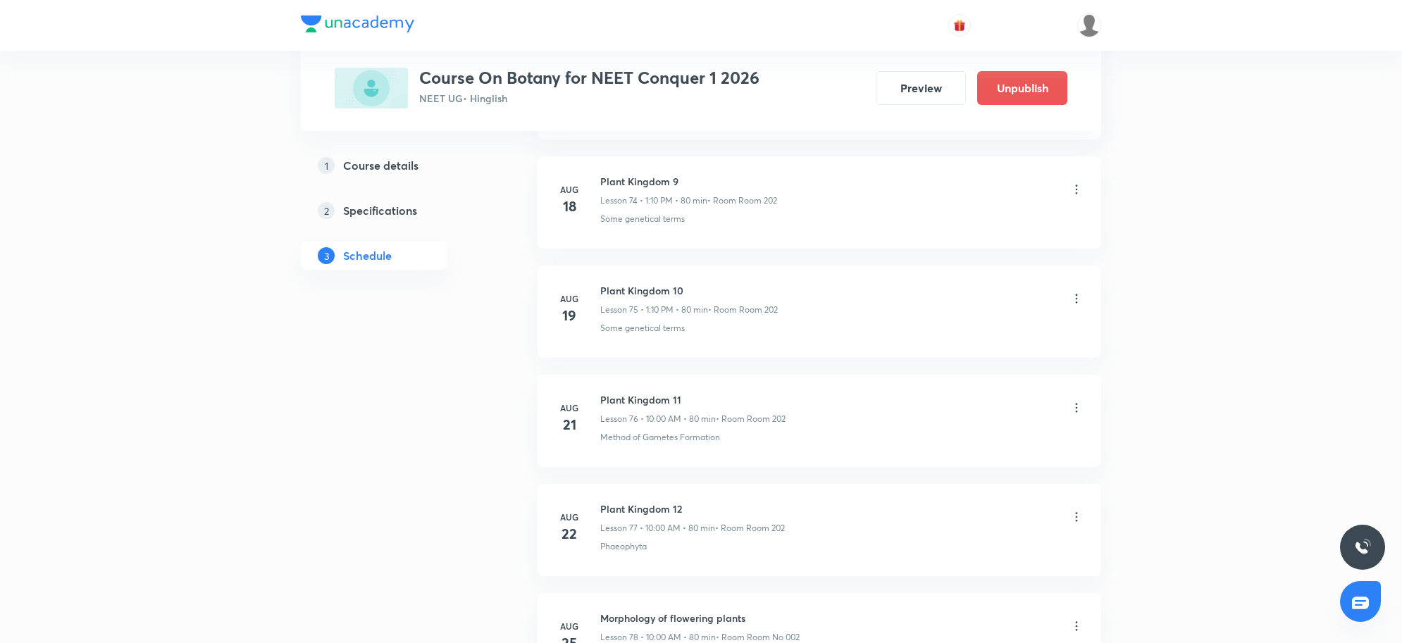
scroll to position [9467, 0]
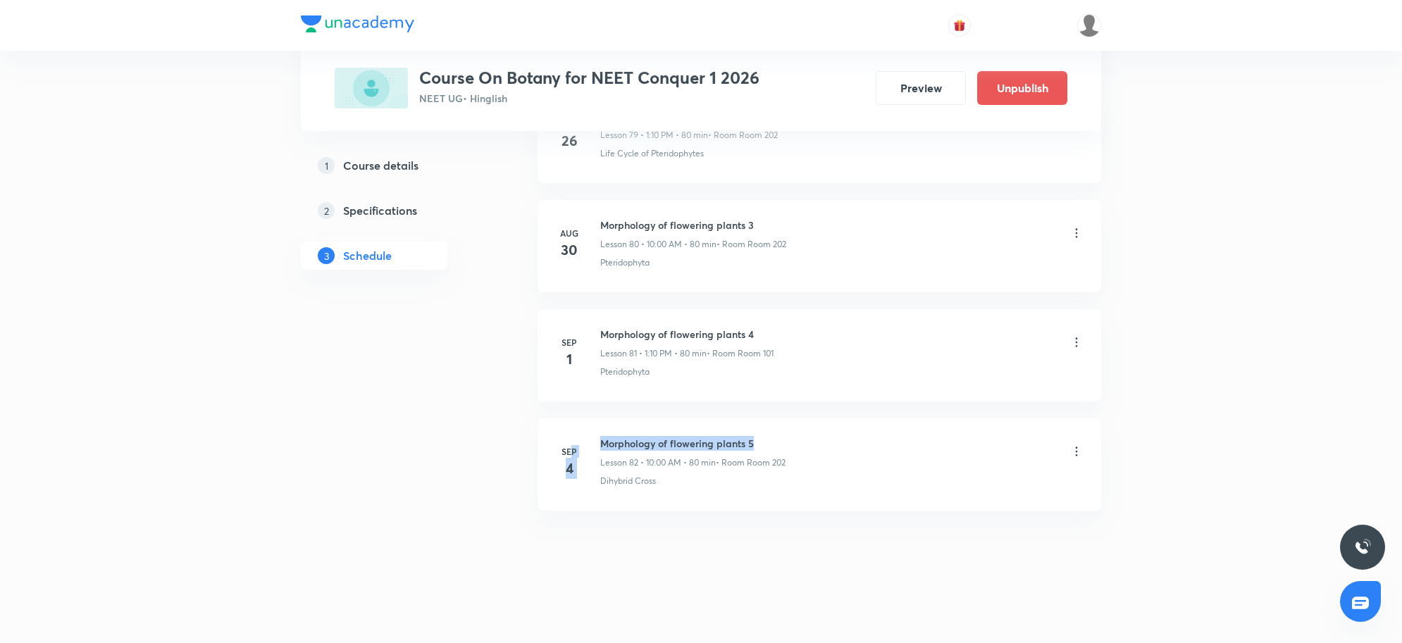
drag, startPoint x: 652, startPoint y: 427, endPoint x: 881, endPoint y: 419, distance: 229.1
click at [881, 419] on li "Sep 4 Morphology of flowering plants 5 Lesson 82 • 10:00 AM • 80 min • Room Roo…" at bounding box center [820, 465] width 564 height 92
click at [907, 491] on li "Sep 4 Morphology of flowering plants 5 Lesson 82 • 10:00 AM • 80 min • Room Roo…" at bounding box center [820, 465] width 564 height 92
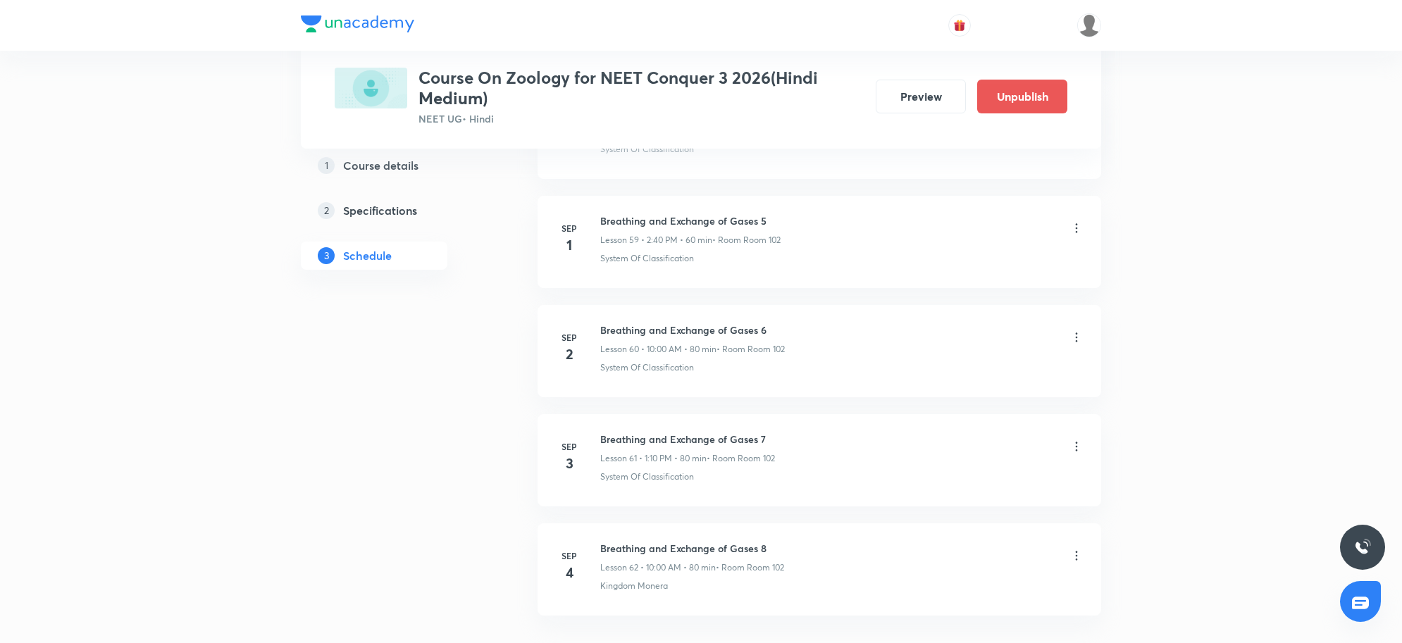
scroll to position [7294, 0]
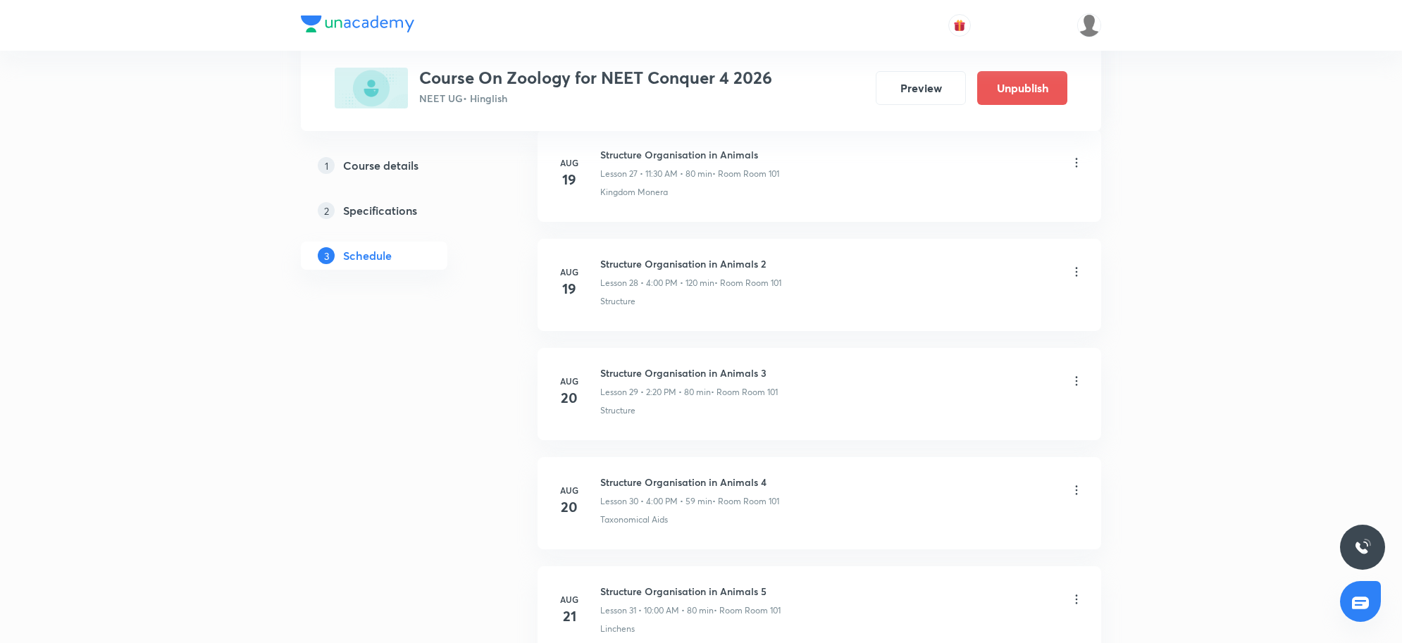
scroll to position [4757, 0]
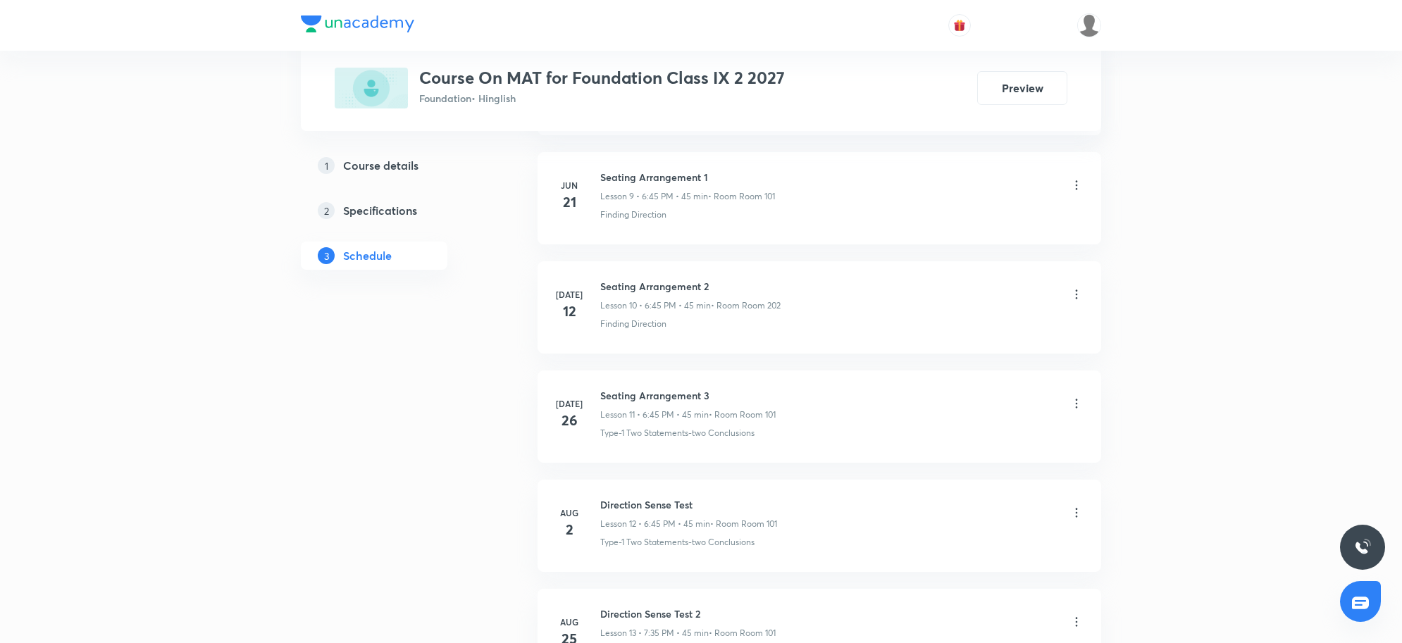
scroll to position [1910, 0]
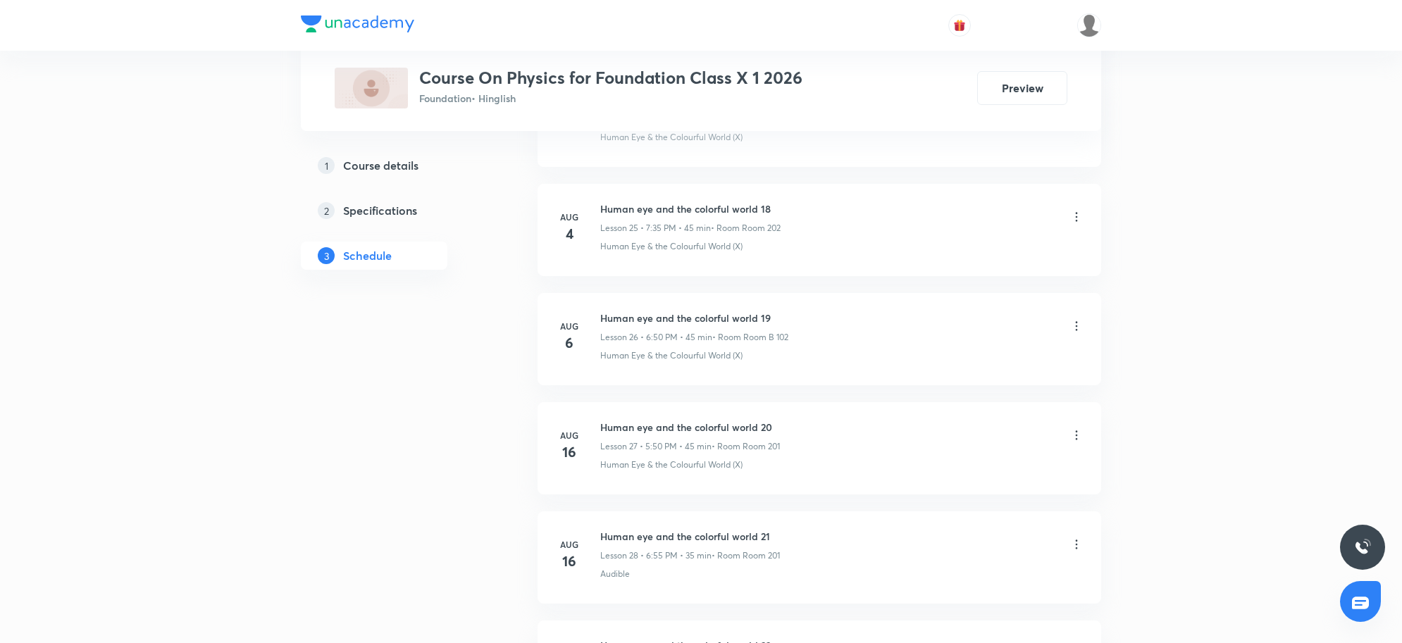
scroll to position [3772, 0]
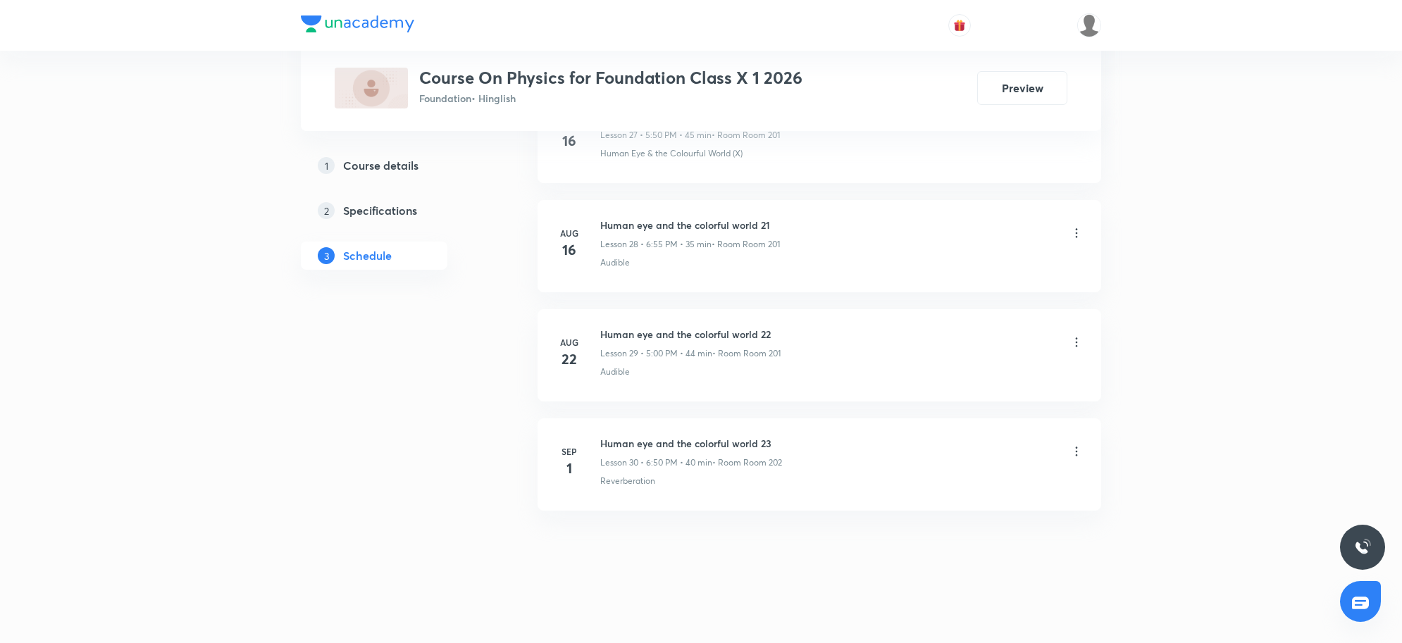
click at [679, 432] on li "[DATE] Human eye and the colorful world 23 Lesson 30 • 6:50 PM • 40 min • Room …" at bounding box center [820, 465] width 564 height 92
drag, startPoint x: 686, startPoint y: 435, endPoint x: 819, endPoint y: 433, distance: 133.9
click at [819, 433] on li "[DATE] Human eye and the colorful world 23 Lesson 30 • 6:50 PM • 40 min • Room …" at bounding box center [820, 465] width 564 height 92
drag, startPoint x: 601, startPoint y: 441, endPoint x: 802, endPoint y: 450, distance: 201.0
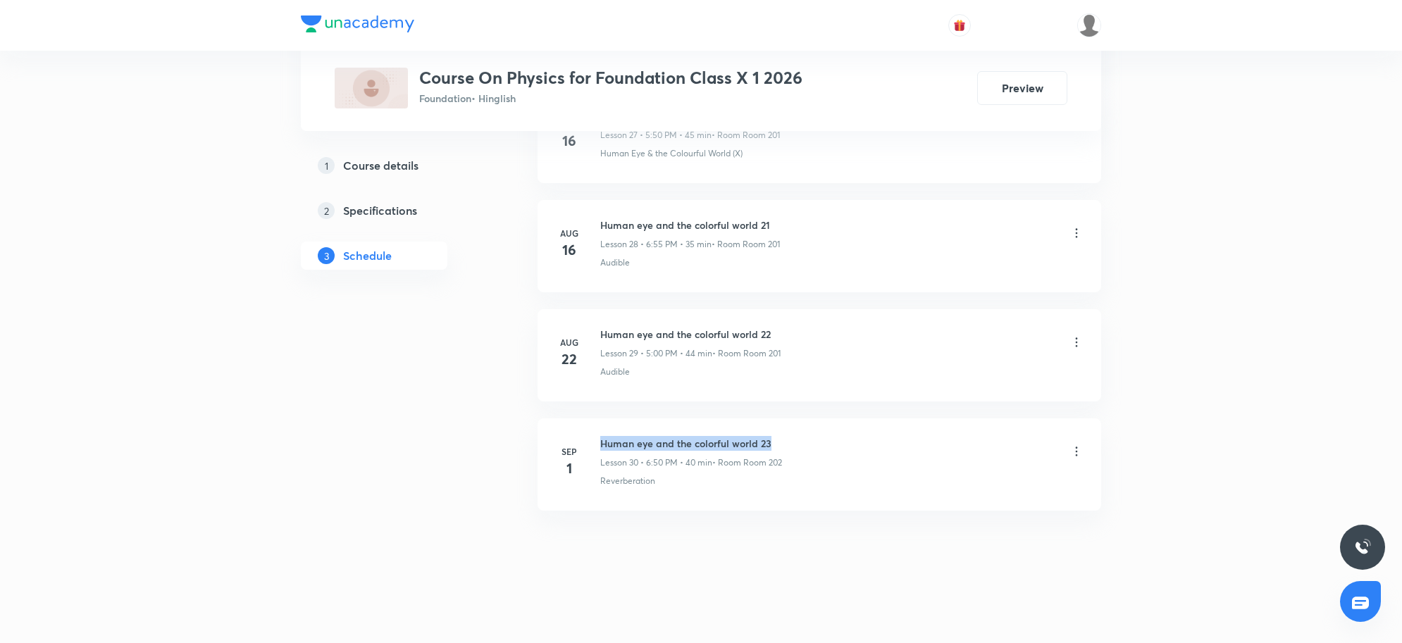
click at [802, 450] on div "Human eye and the colorful world 23 Lesson 30 • 6:50 PM • 40 min • Room Room 202" at bounding box center [841, 452] width 483 height 33
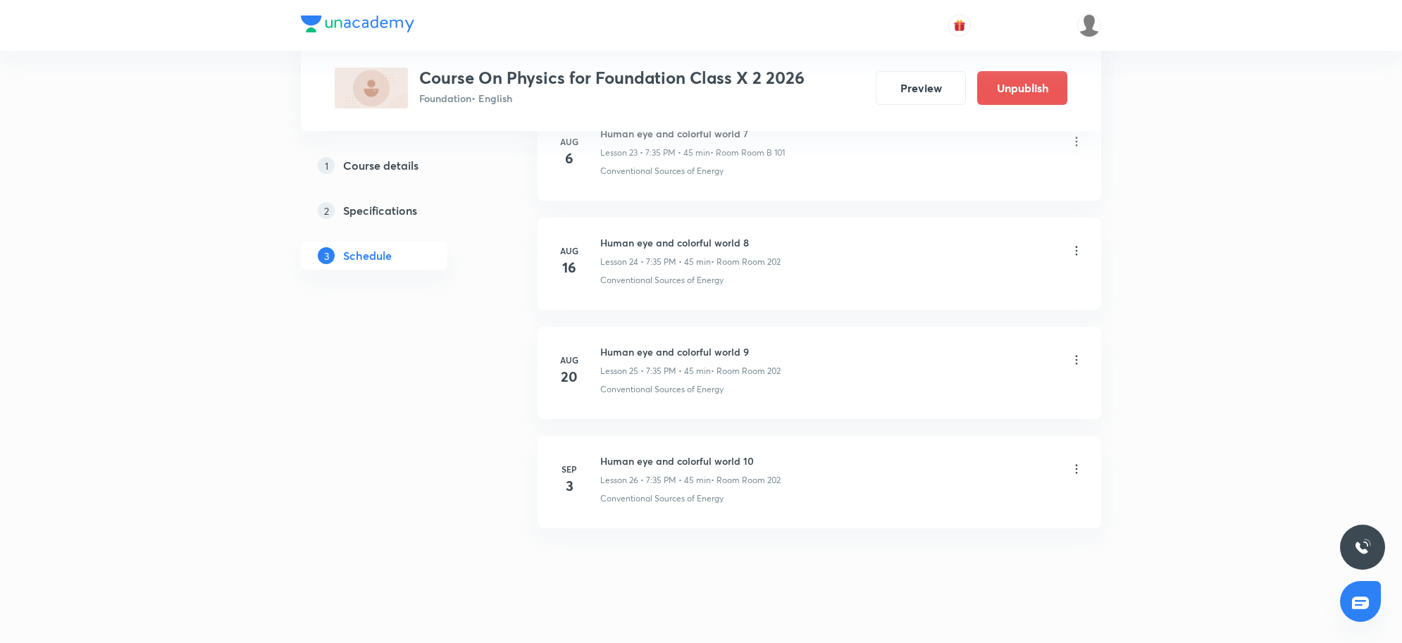
scroll to position [3334, 0]
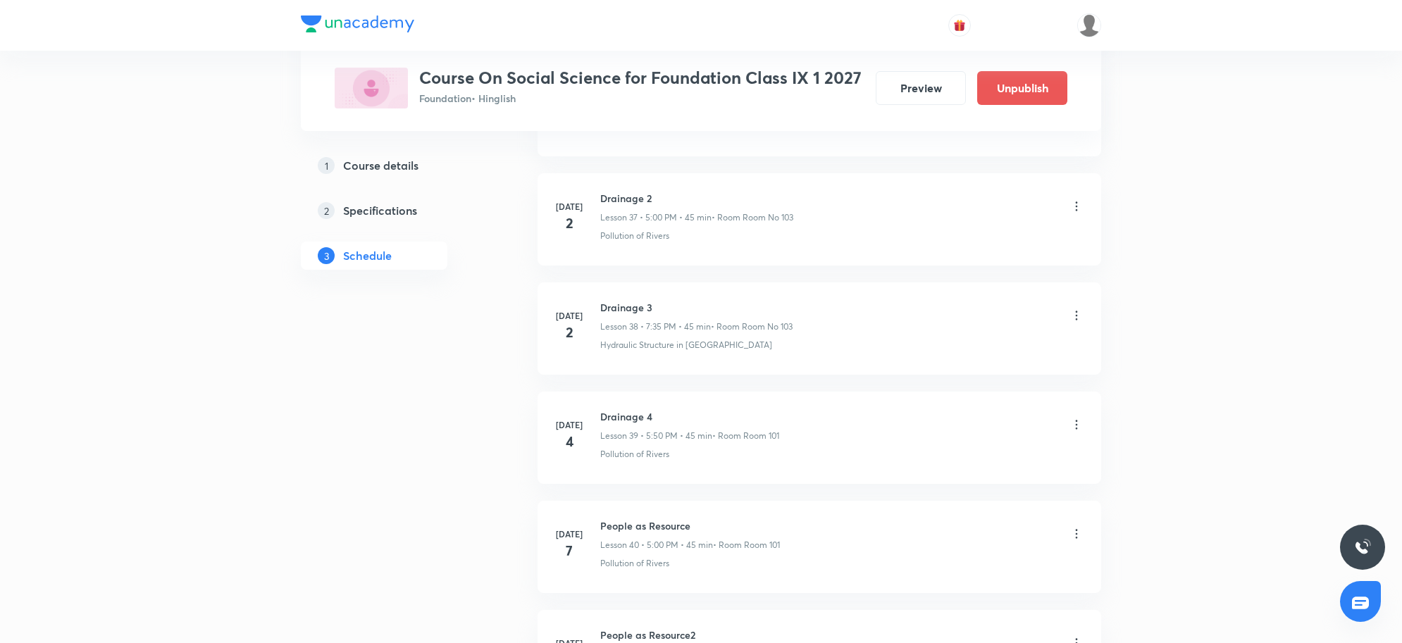
scroll to position [7605, 0]
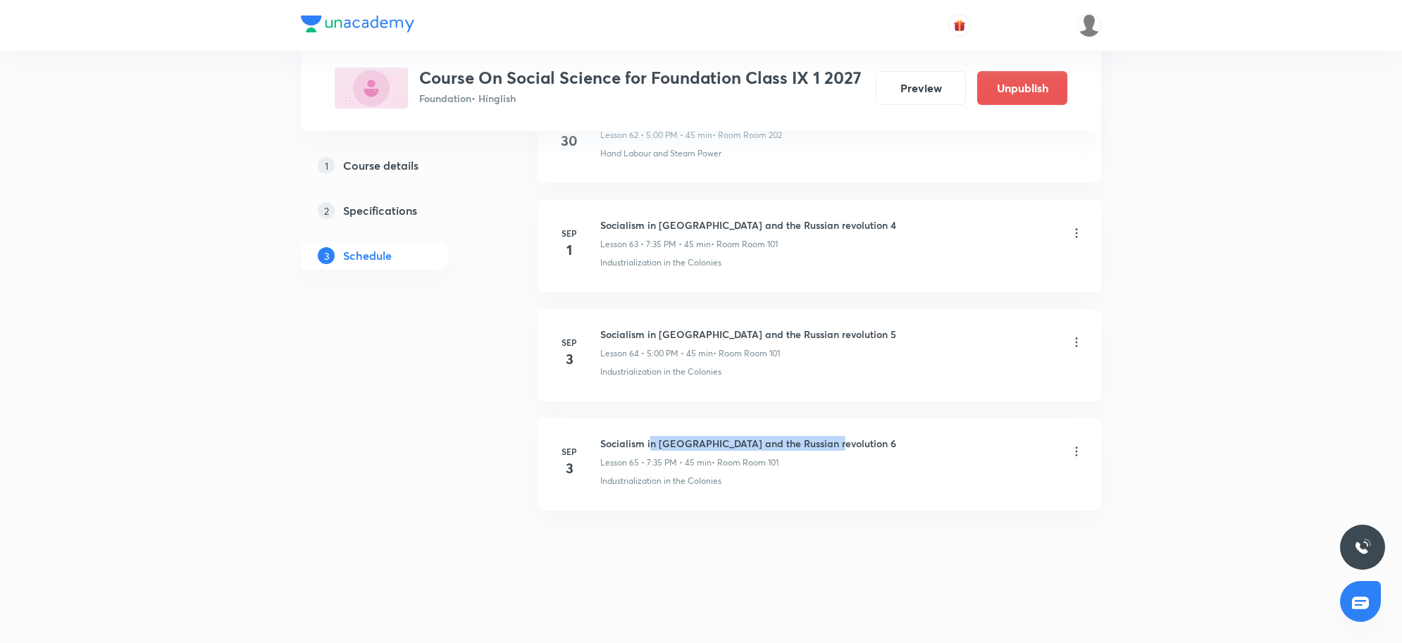
drag, startPoint x: 652, startPoint y: 441, endPoint x: 910, endPoint y: 440, distance: 258.6
click at [910, 440] on div "Socialism in Europe and the Russian revolution 6 Lesson 65 • 7:35 PM • 45 min •…" at bounding box center [841, 452] width 483 height 33
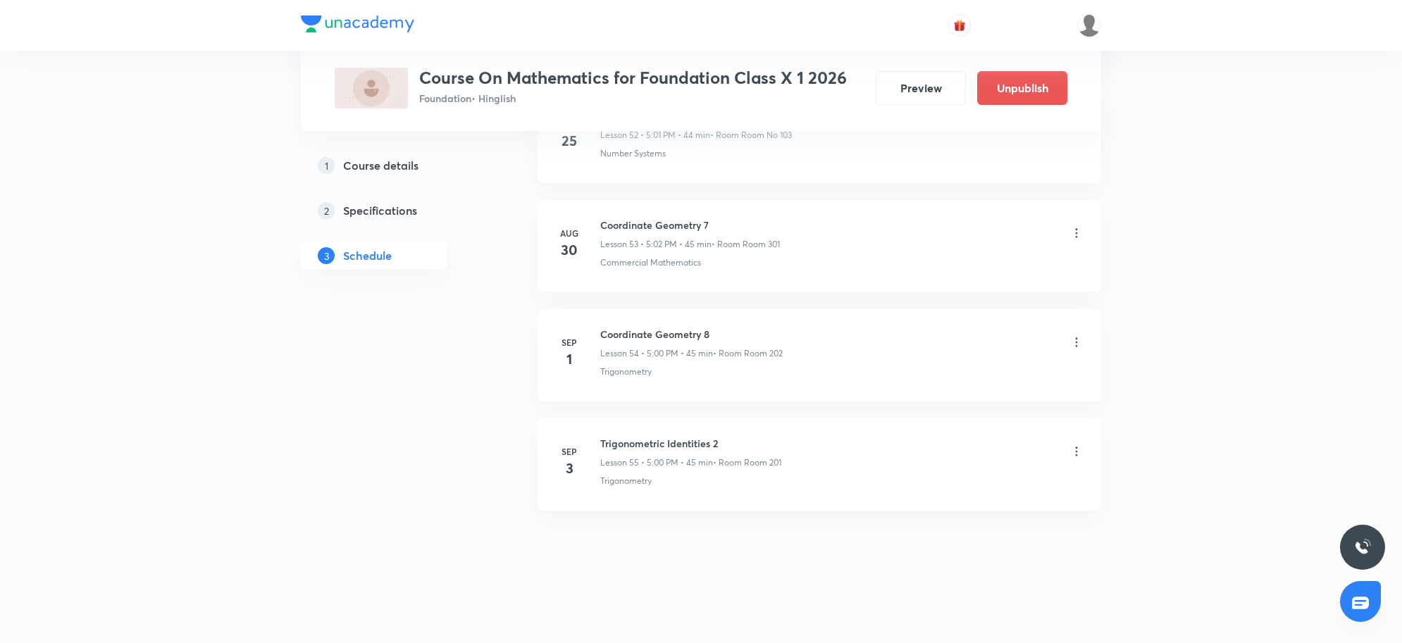
scroll to position [6510, 0]
